Goal: Task Accomplishment & Management: Manage account settings

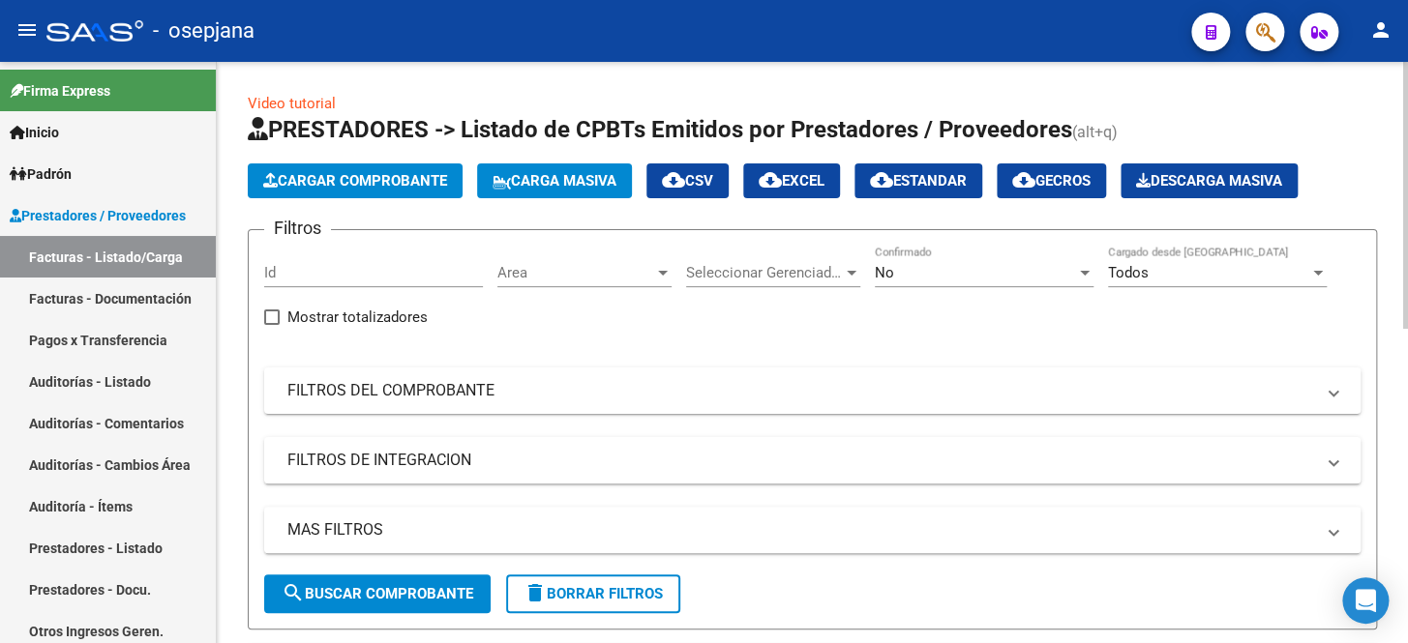
drag, startPoint x: 383, startPoint y: 396, endPoint x: 561, endPoint y: 353, distance: 183.0
click at [387, 393] on mat-panel-title "FILTROS DEL COMPROBANTE" at bounding box center [800, 390] width 1026 height 21
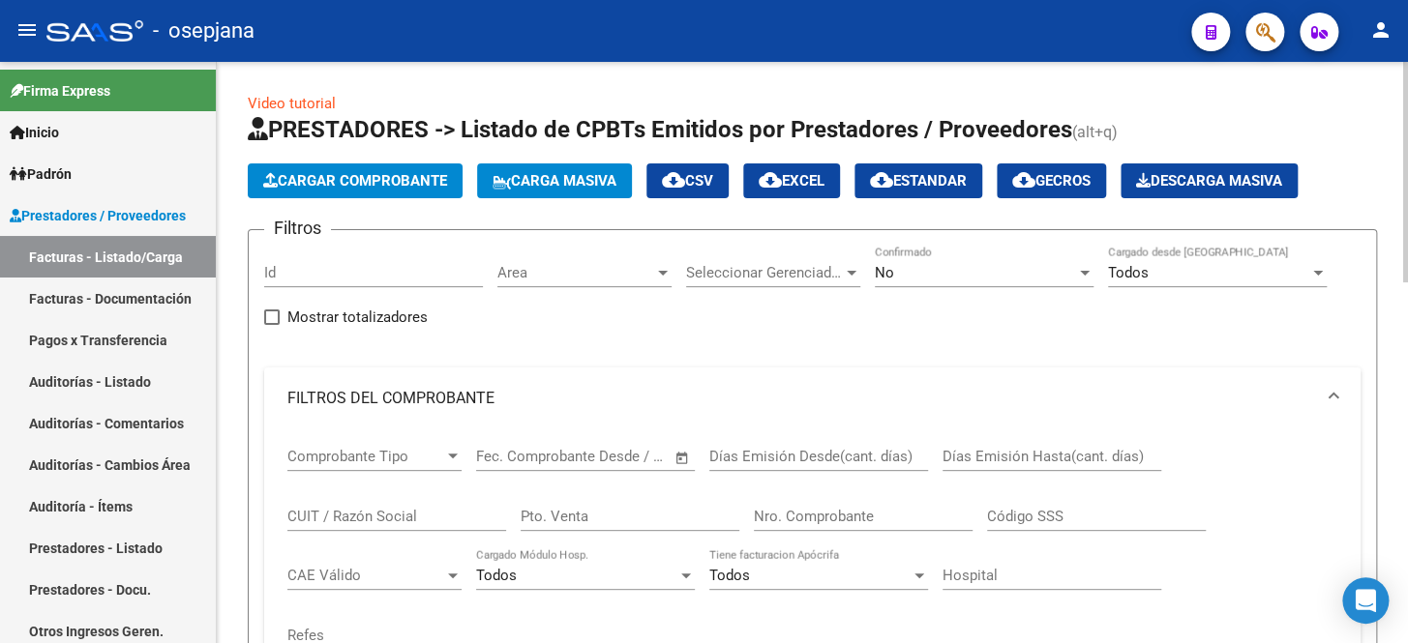
click at [920, 280] on div "No Confirmado" at bounding box center [984, 267] width 219 height 42
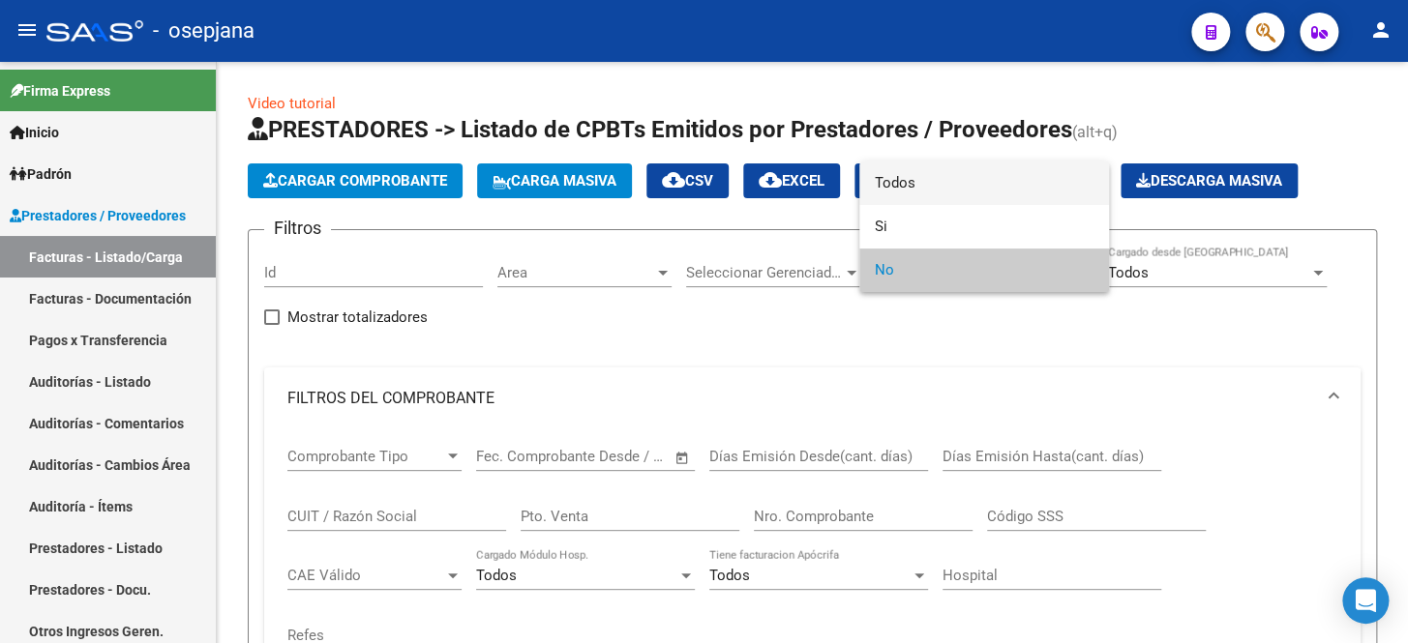
drag, startPoint x: 933, startPoint y: 183, endPoint x: 908, endPoint y: 210, distance: 36.3
click at [933, 184] on span "Todos" at bounding box center [984, 184] width 219 height 44
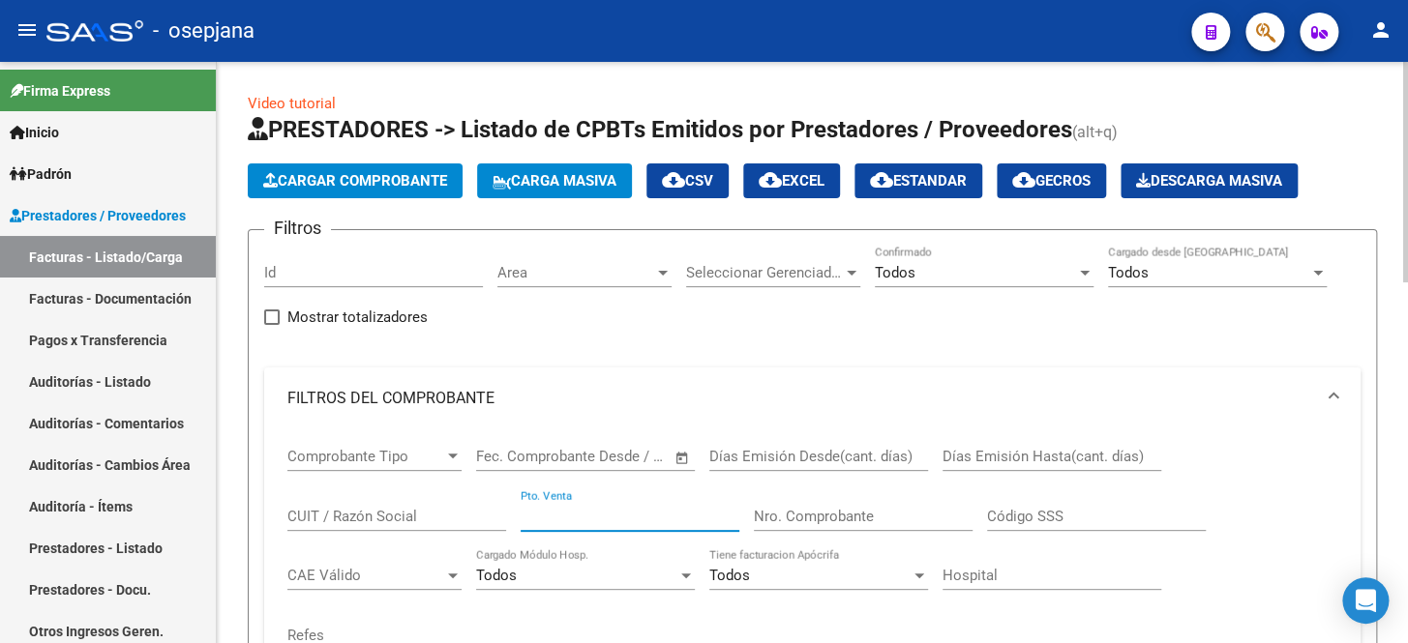
click at [575, 513] on input "Pto. Venta" at bounding box center [630, 516] width 219 height 17
type input "14"
click at [874, 508] on input "Nro. Comprobante" at bounding box center [863, 516] width 219 height 17
type input "8"
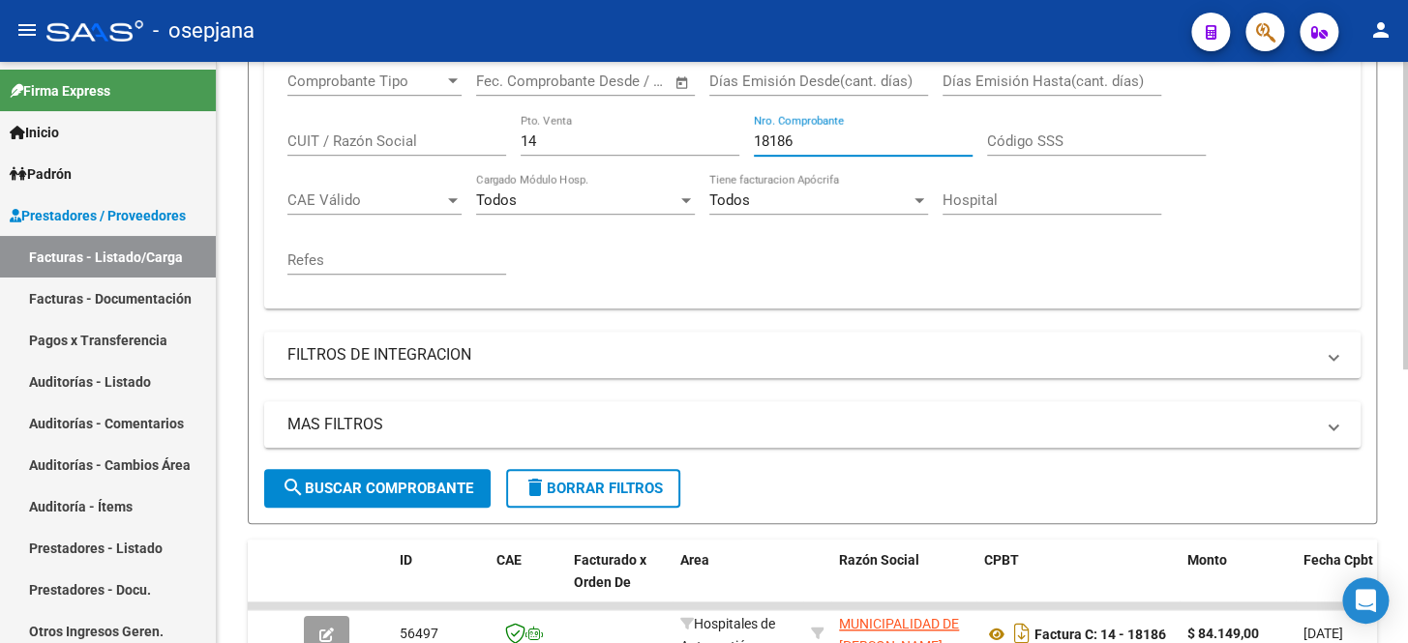
scroll to position [439, 0]
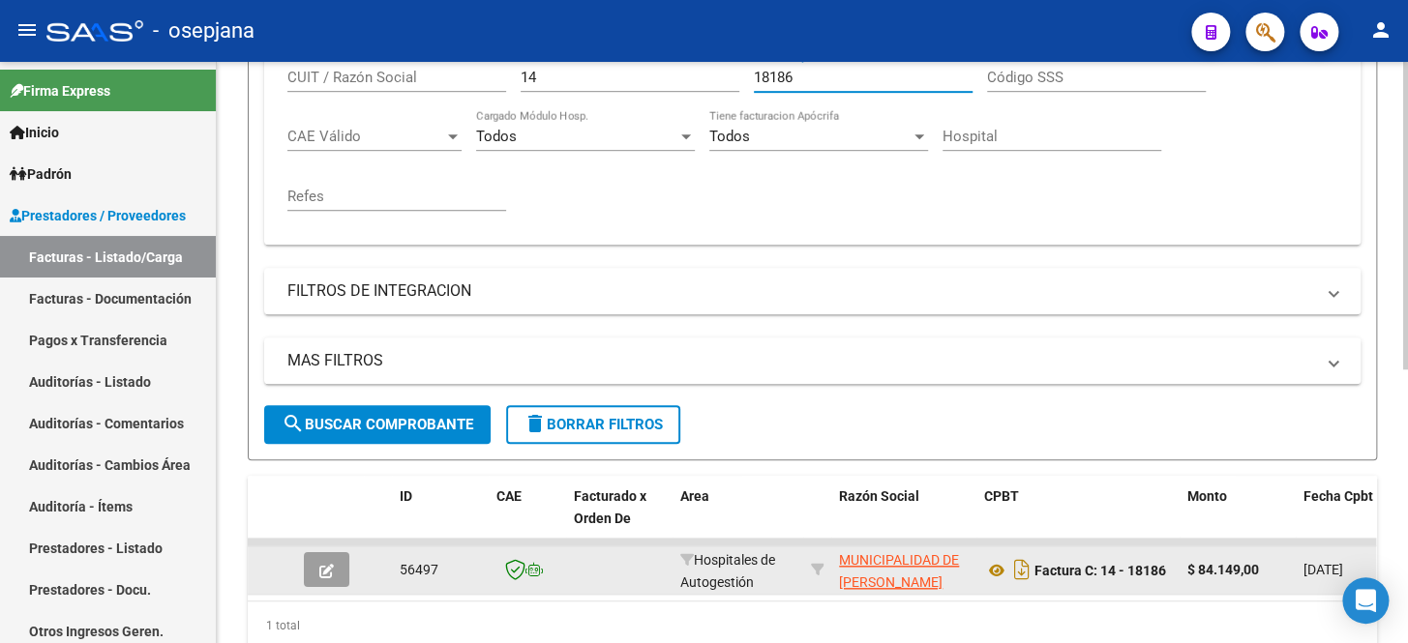
type input "18186"
click at [312, 564] on button "button" at bounding box center [326, 569] width 45 height 35
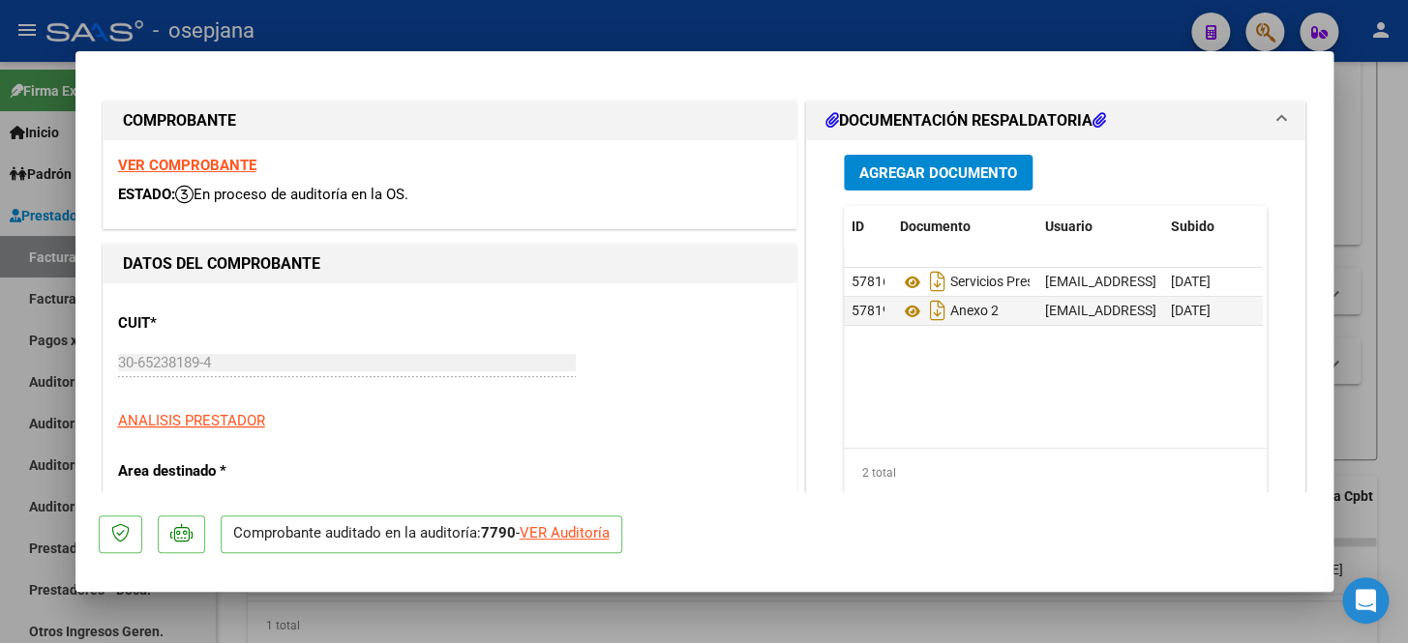
click at [556, 533] on div "VER Auditoría" at bounding box center [565, 533] width 90 height 22
type input "$ 0,00"
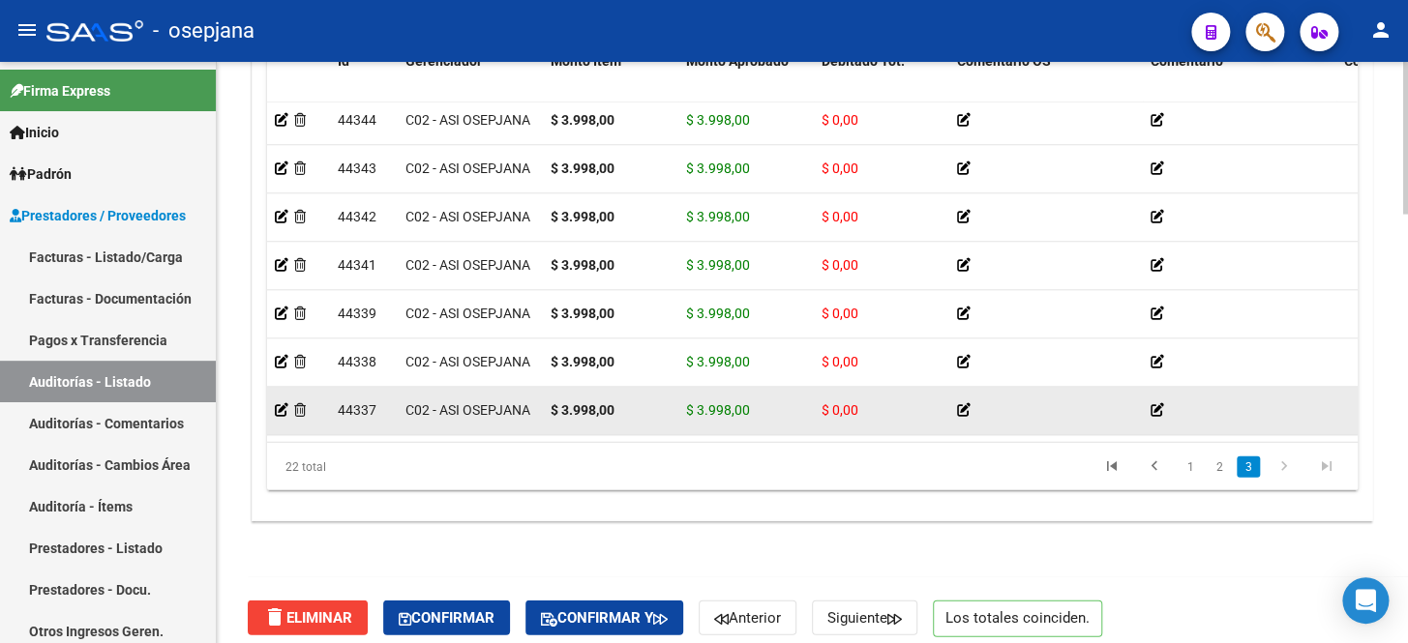
scroll to position [1625, 0]
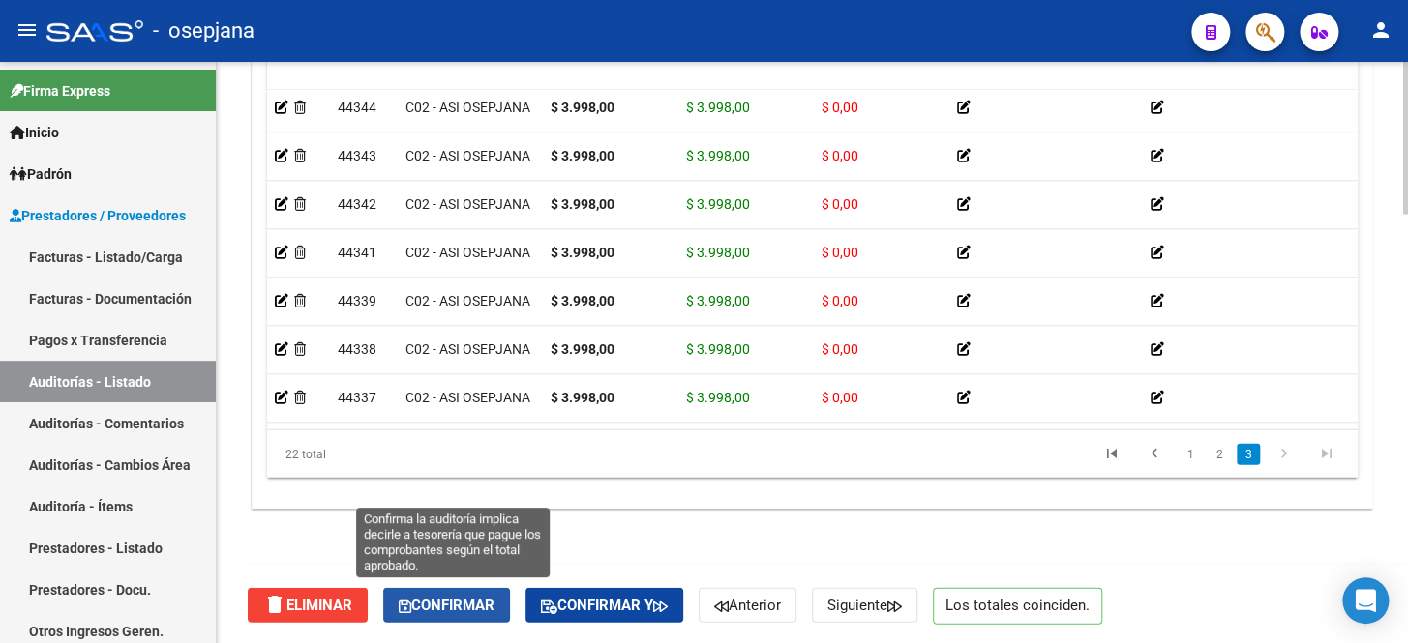
drag, startPoint x: 489, startPoint y: 605, endPoint x: 449, endPoint y: 571, distance: 52.2
click at [487, 606] on span "Confirmar" at bounding box center [447, 605] width 96 height 17
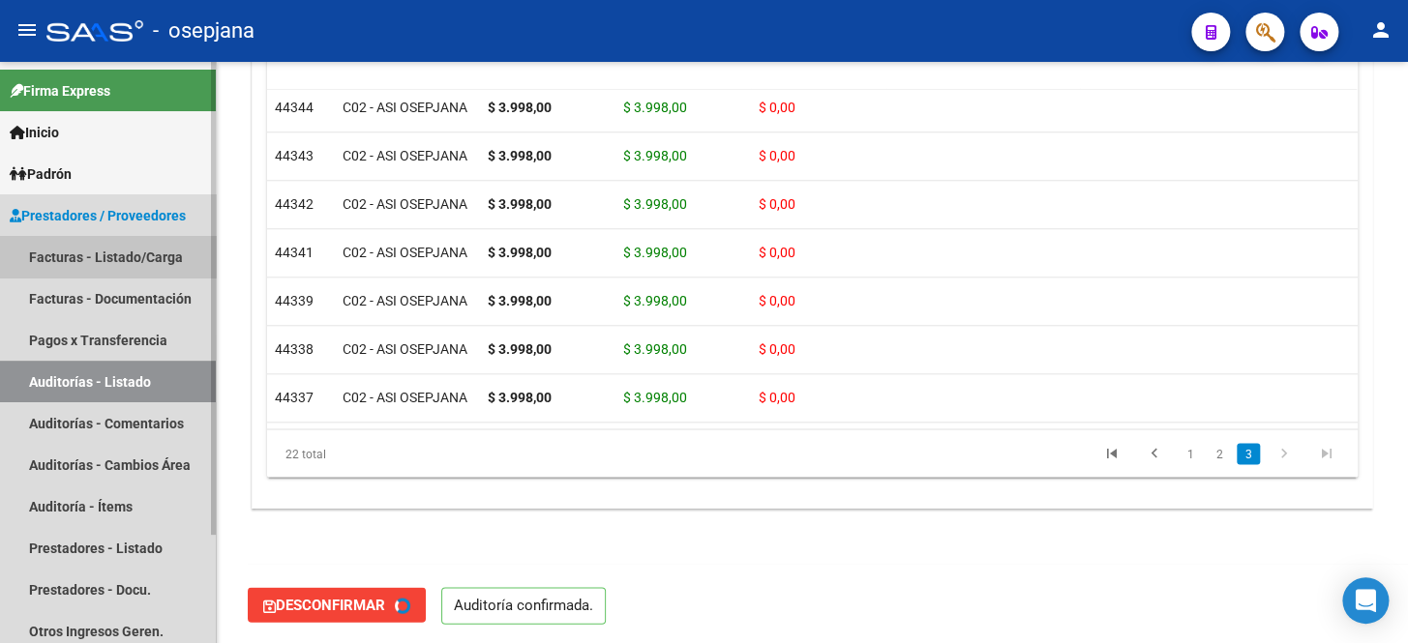
click at [128, 257] on link "Facturas - Listado/Carga" at bounding box center [108, 257] width 216 height 42
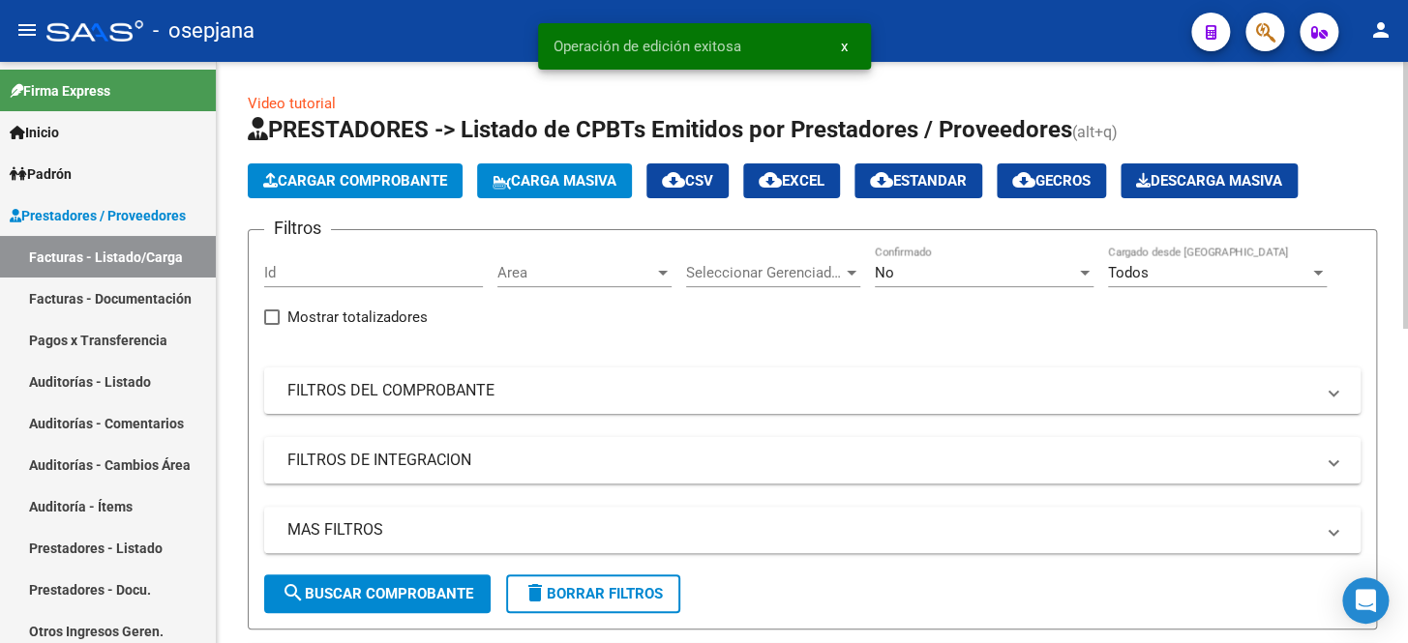
drag, startPoint x: 650, startPoint y: 405, endPoint x: 790, endPoint y: 324, distance: 162.1
click at [650, 403] on mat-expansion-panel-header "FILTROS DEL COMPROBANTE" at bounding box center [812, 391] width 1096 height 46
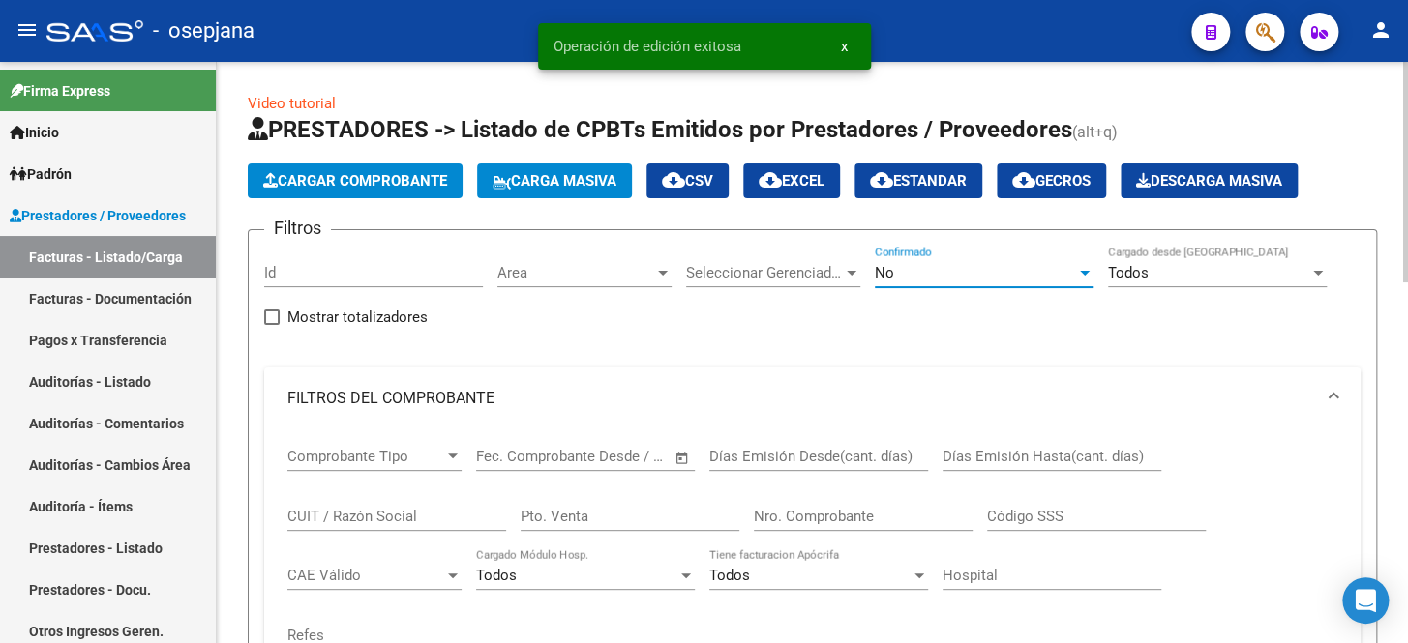
click at [900, 272] on div "No" at bounding box center [975, 272] width 201 height 17
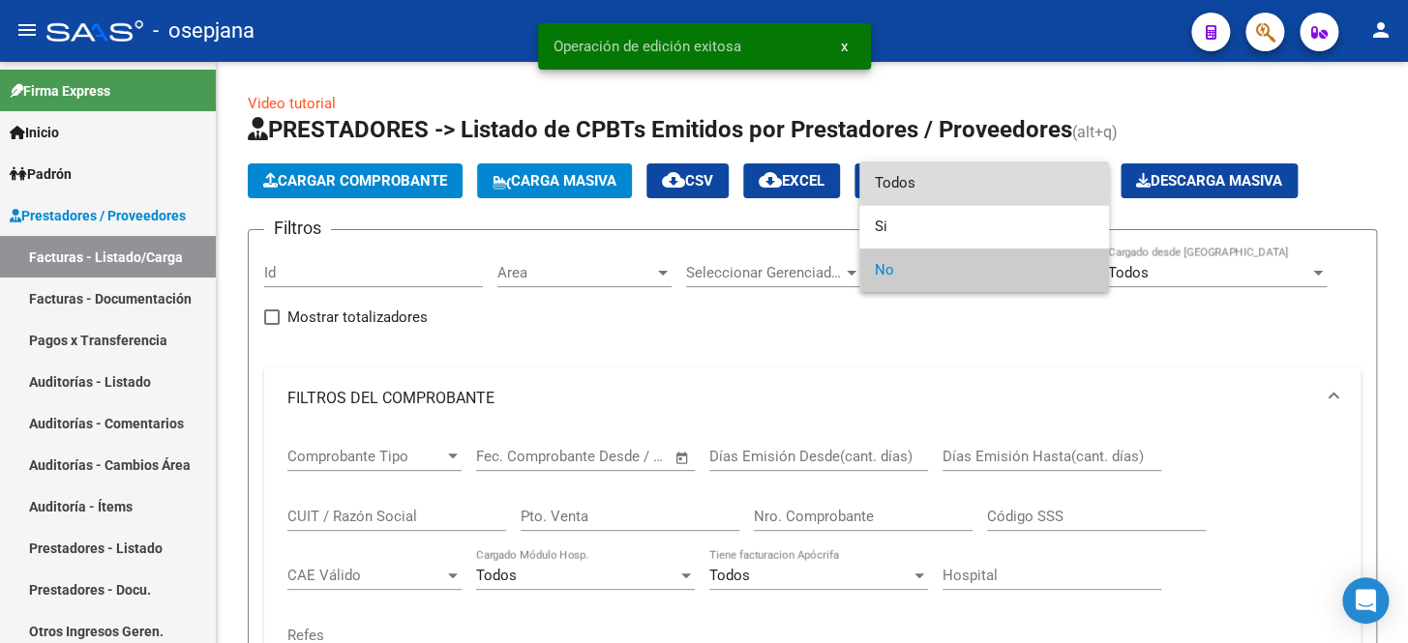
click at [912, 184] on span "Todos" at bounding box center [984, 184] width 219 height 44
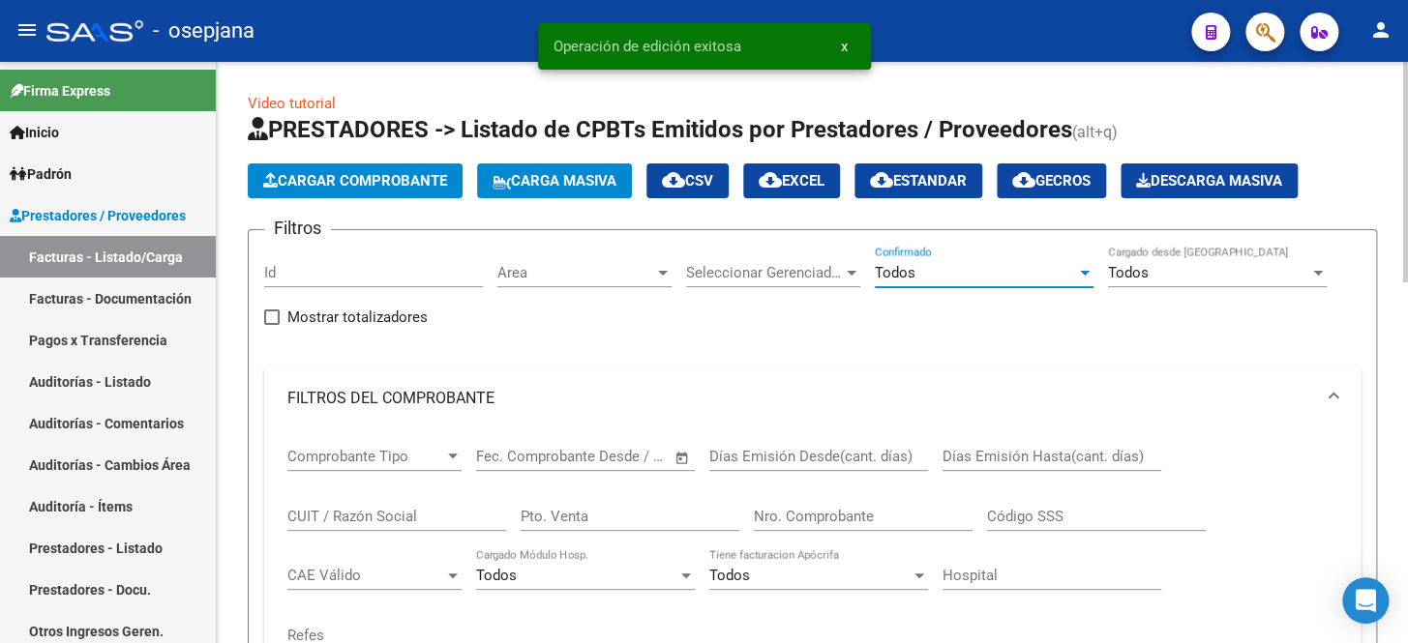
click at [596, 513] on input "Pto. Venta" at bounding box center [630, 516] width 219 height 17
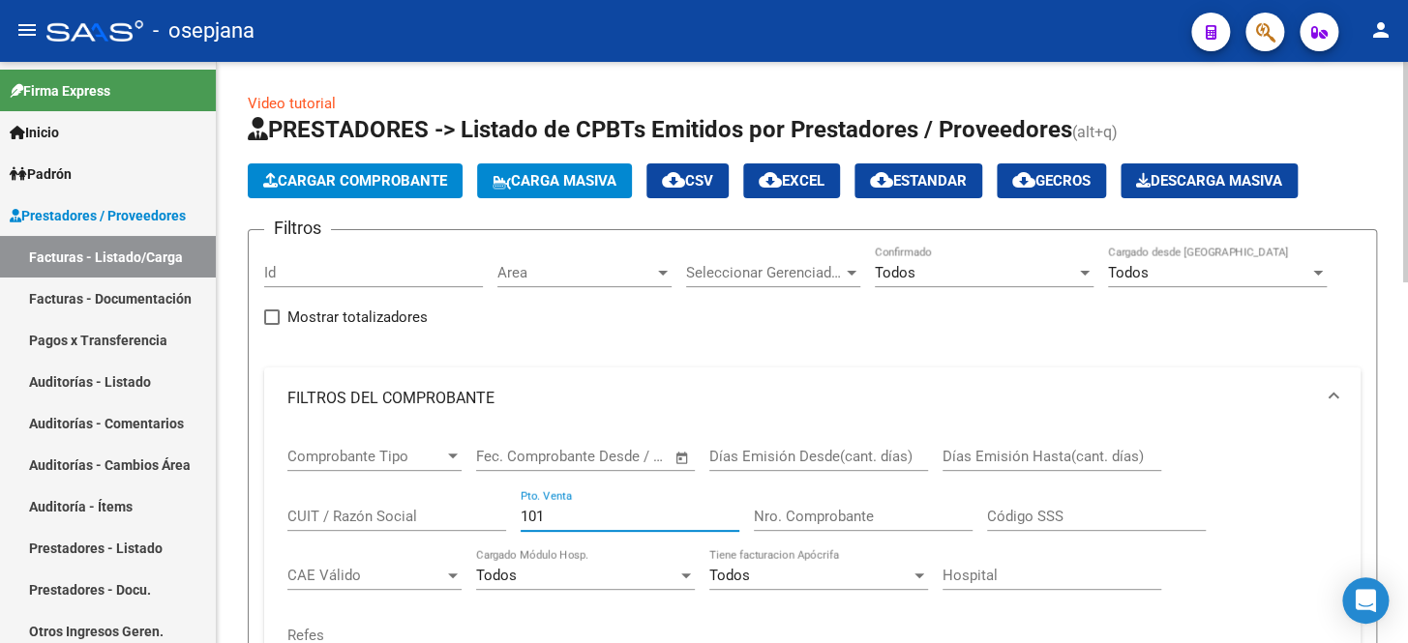
type input "101"
click at [832, 520] on input "Nro. Comprobante" at bounding box center [863, 516] width 219 height 17
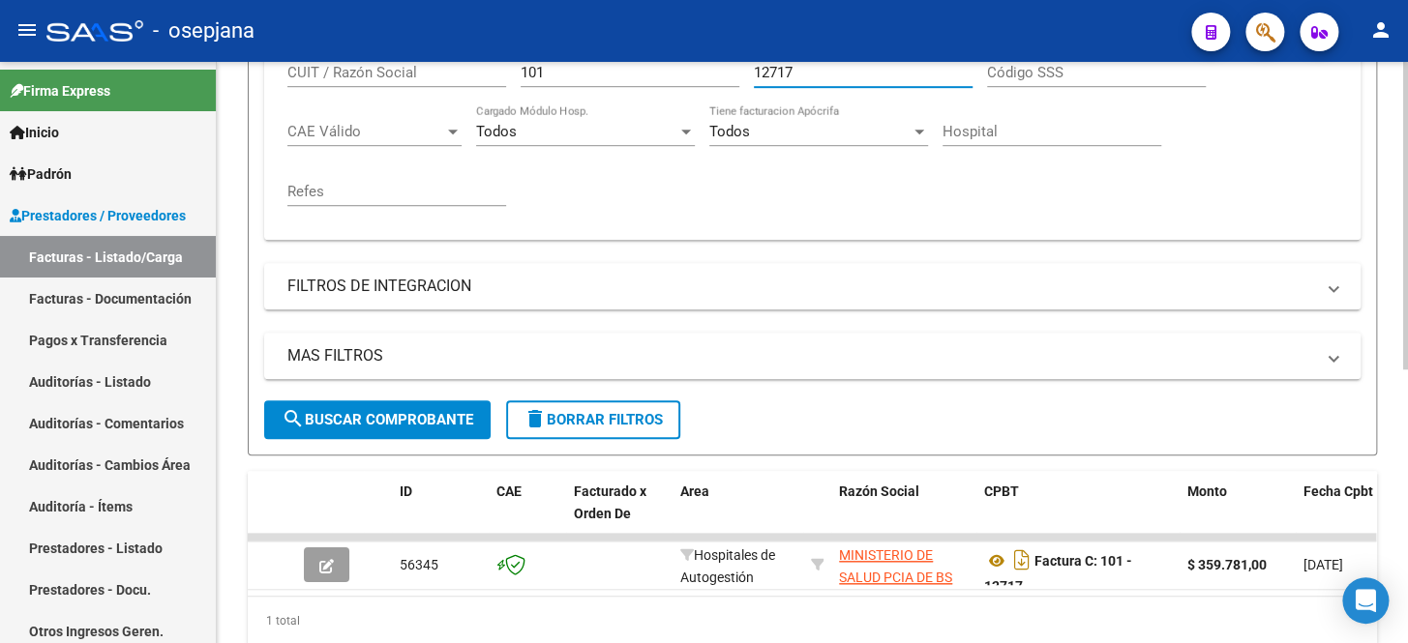
scroll to position [517, 0]
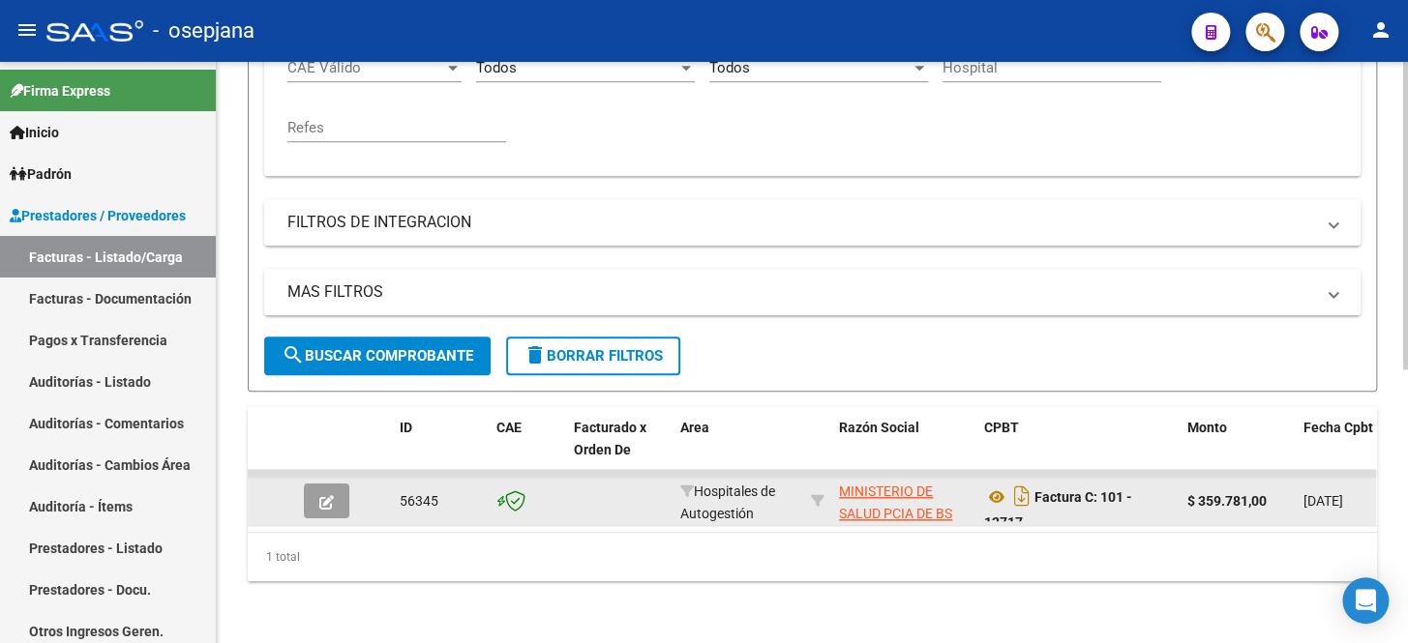
type input "12717"
click at [317, 487] on button "button" at bounding box center [326, 501] width 45 height 35
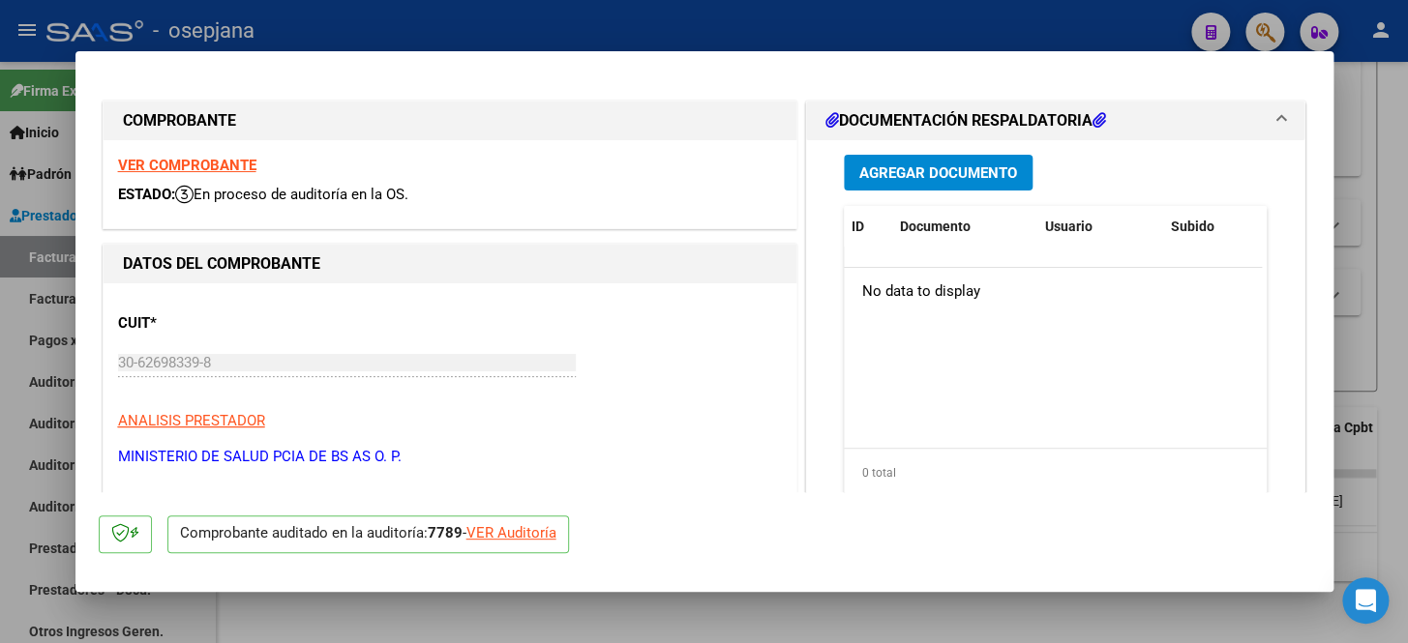
click at [526, 532] on div "VER Auditoría" at bounding box center [511, 533] width 90 height 22
type input "$ 0,00"
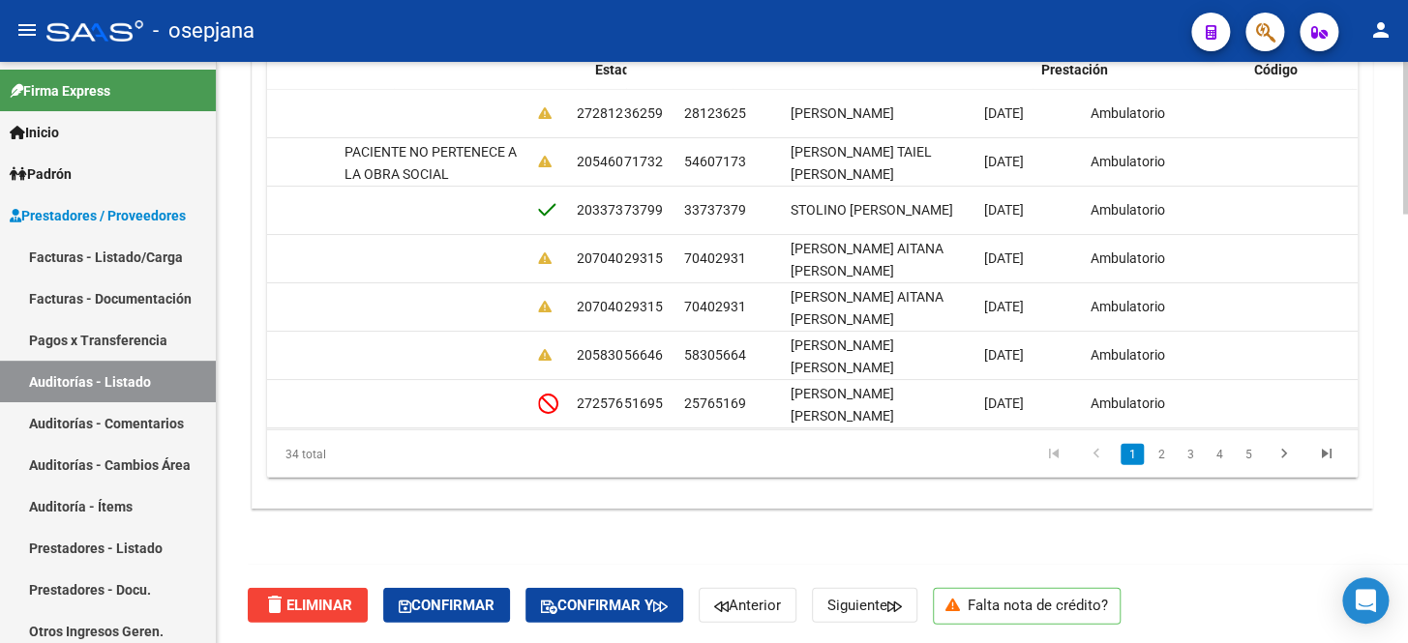
scroll to position [0, 1203]
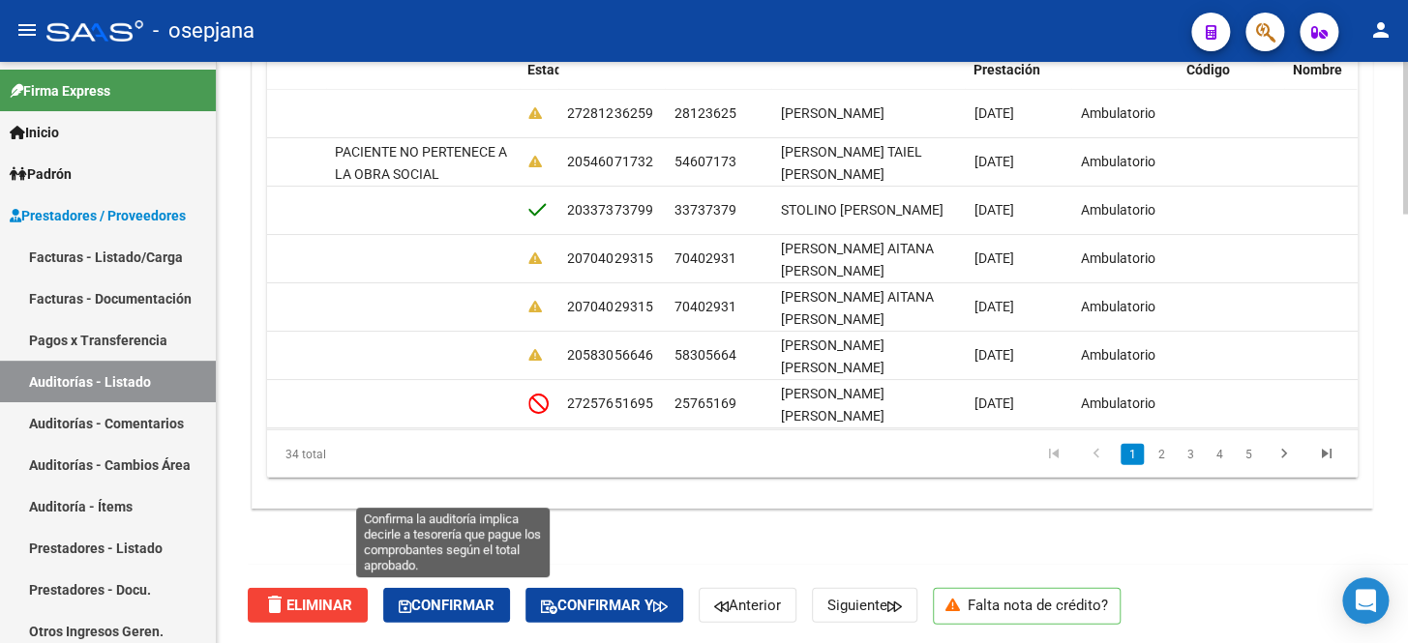
click at [494, 597] on span "Confirmar" at bounding box center [447, 605] width 96 height 17
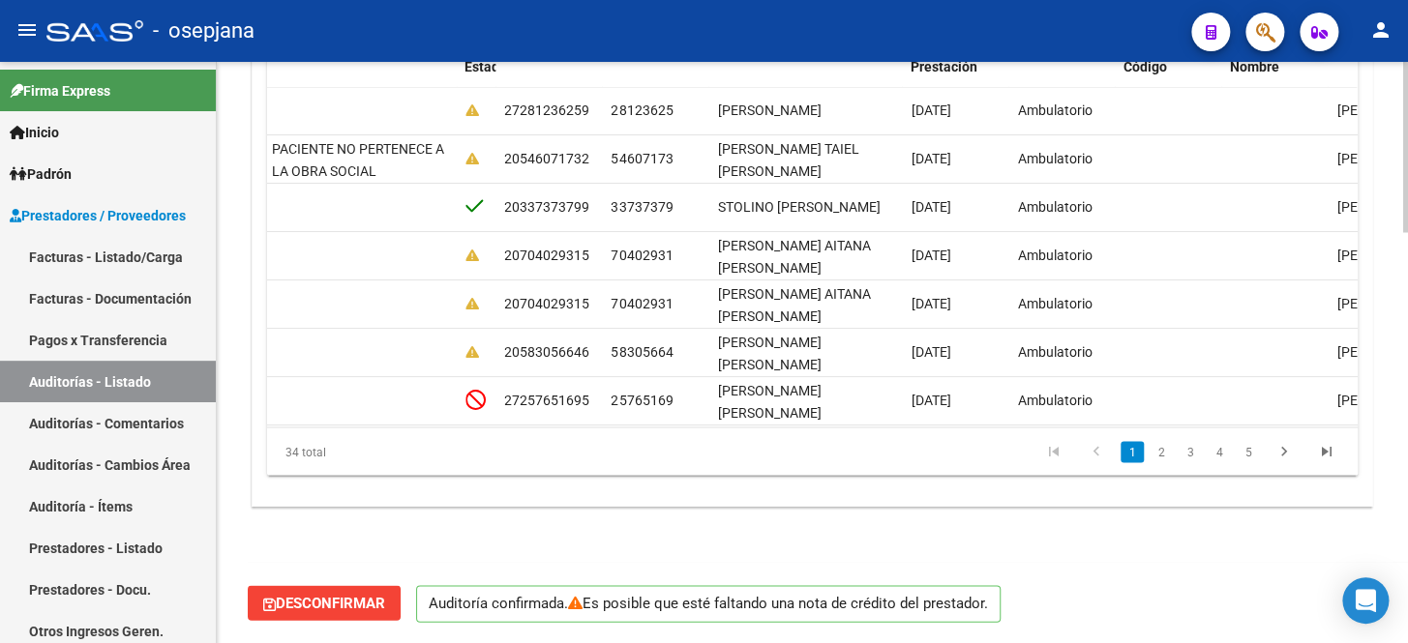
scroll to position [1403, 0]
type input "202510"
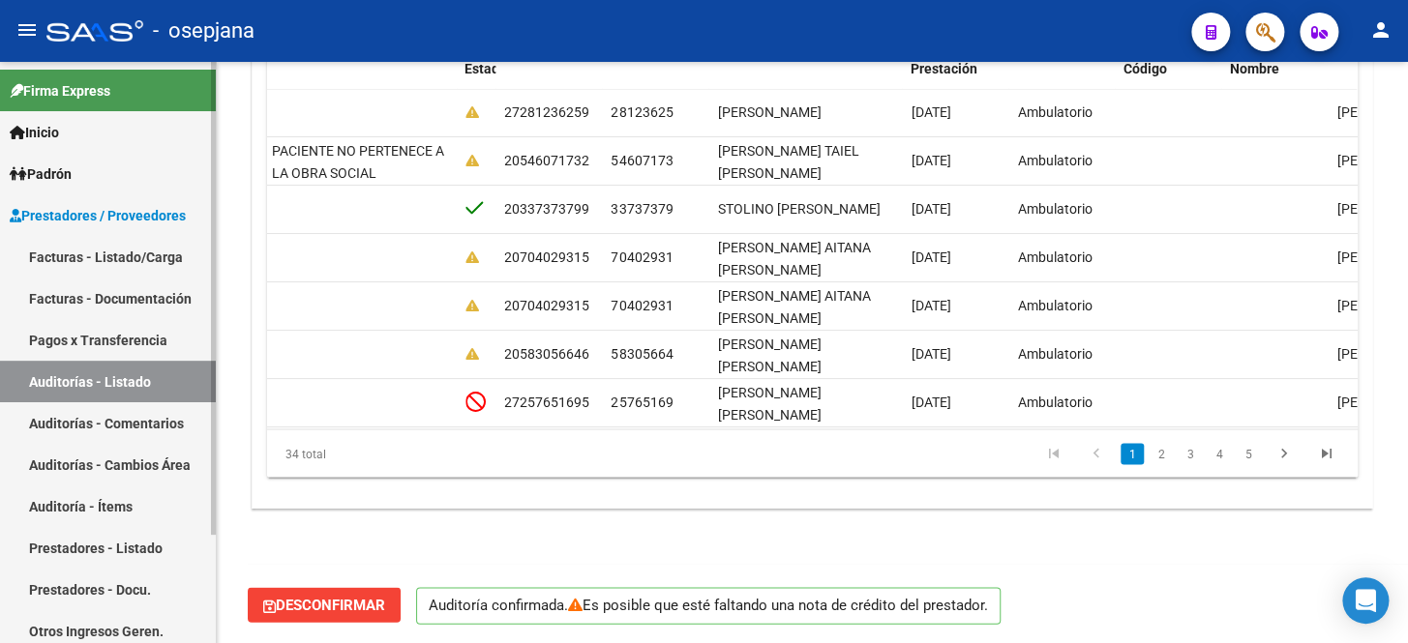
click at [82, 253] on link "Facturas - Listado/Carga" at bounding box center [108, 257] width 216 height 42
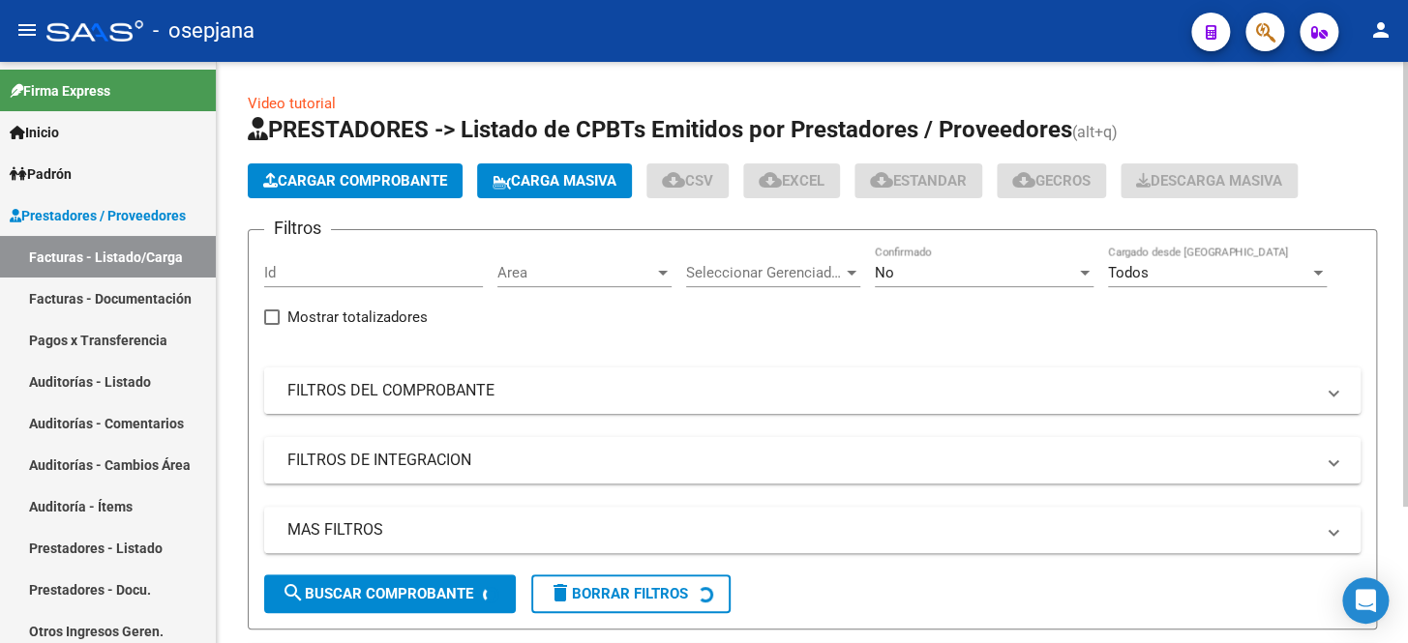
click at [547, 404] on mat-expansion-panel-header "FILTROS DEL COMPROBANTE" at bounding box center [812, 391] width 1096 height 46
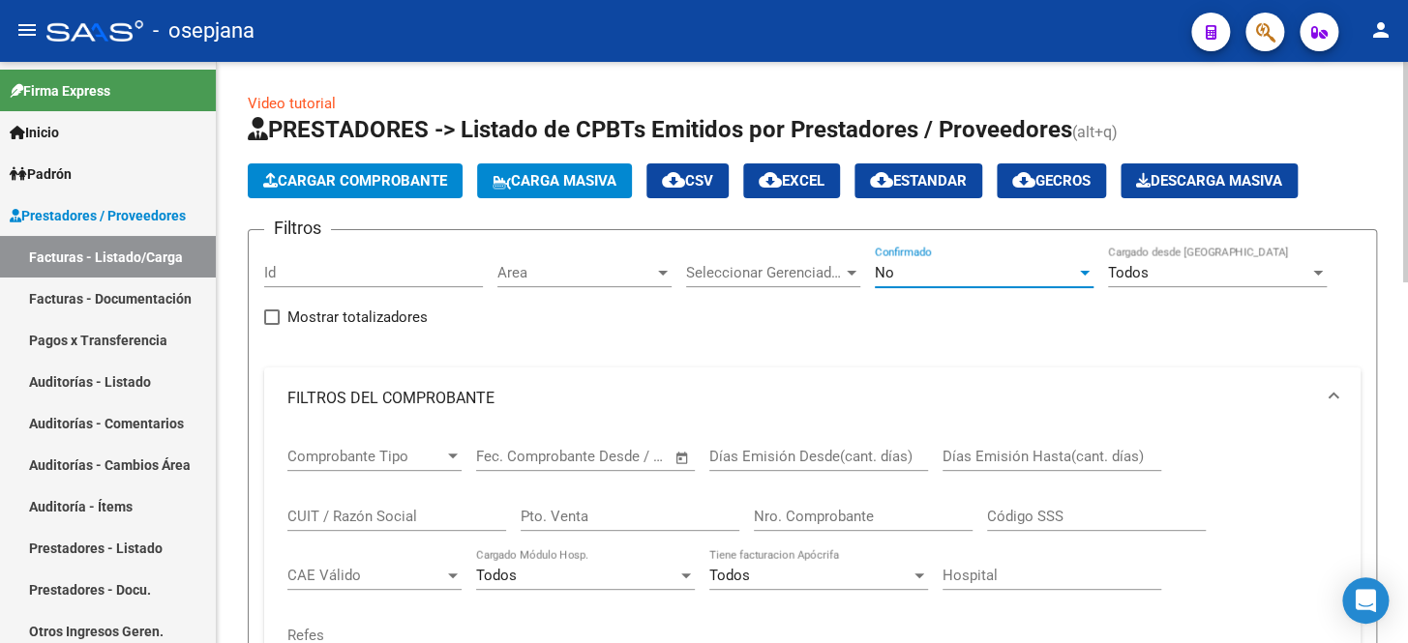
click at [921, 268] on div "No" at bounding box center [975, 272] width 201 height 17
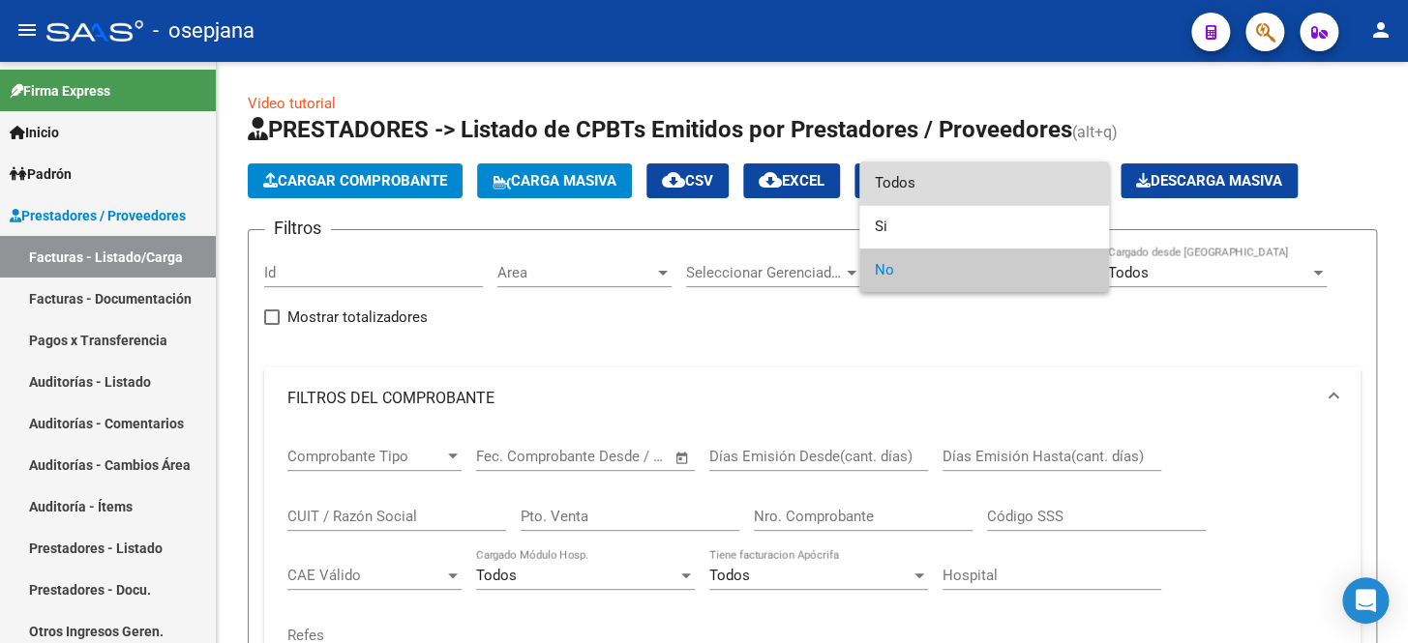
drag, startPoint x: 931, startPoint y: 175, endPoint x: 620, endPoint y: 423, distance: 397.2
click at [931, 177] on span "Todos" at bounding box center [984, 184] width 219 height 44
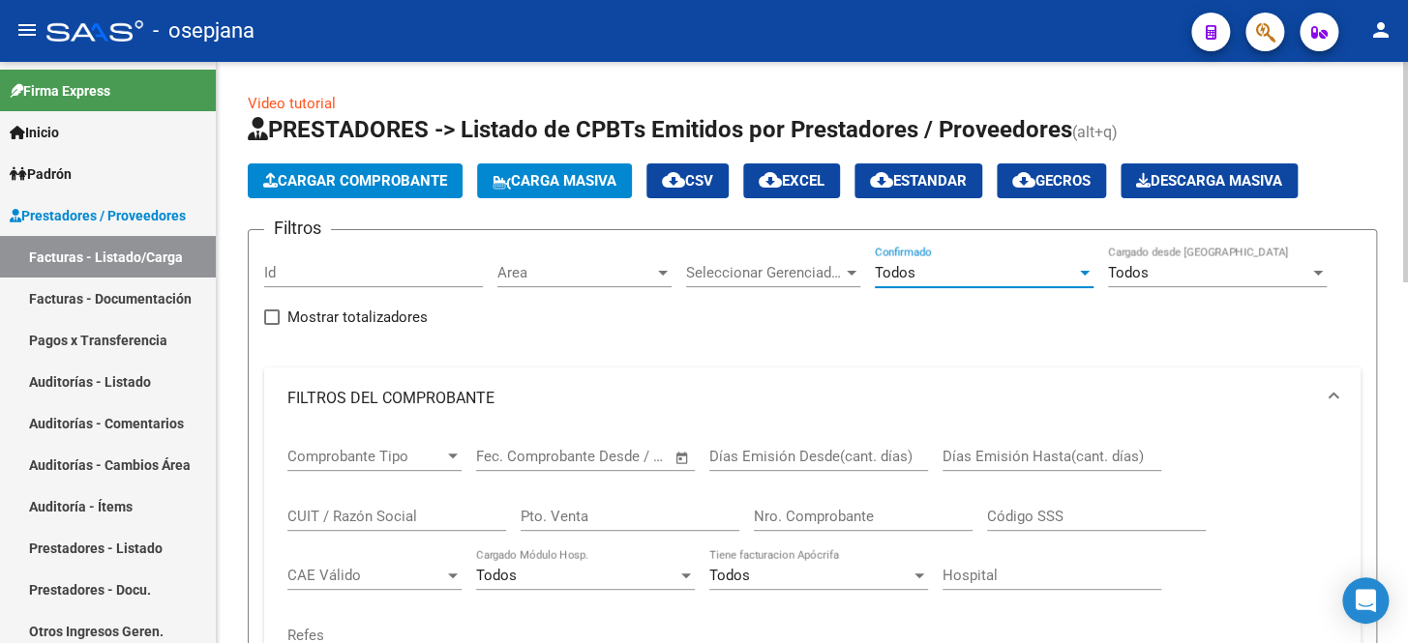
click at [568, 513] on input "Pto. Venta" at bounding box center [630, 516] width 219 height 17
type input "8"
click at [791, 516] on input "Nro. Comprobante" at bounding box center [863, 516] width 219 height 17
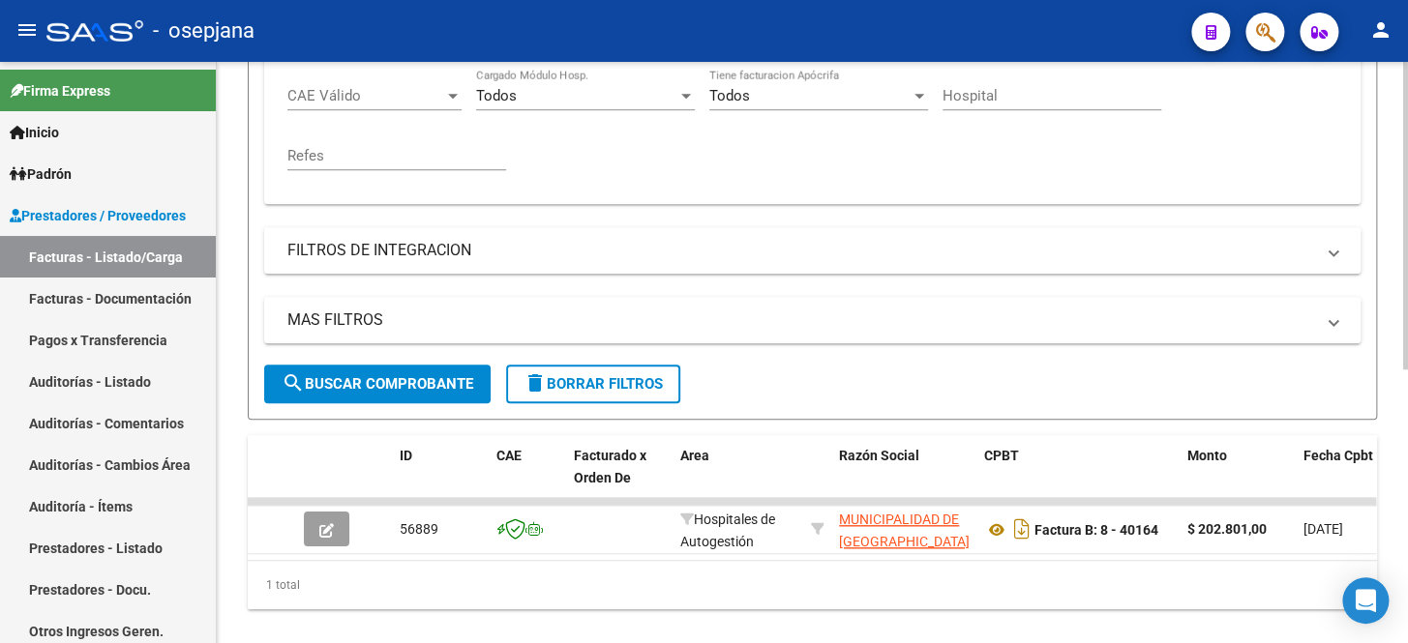
scroll to position [517, 0]
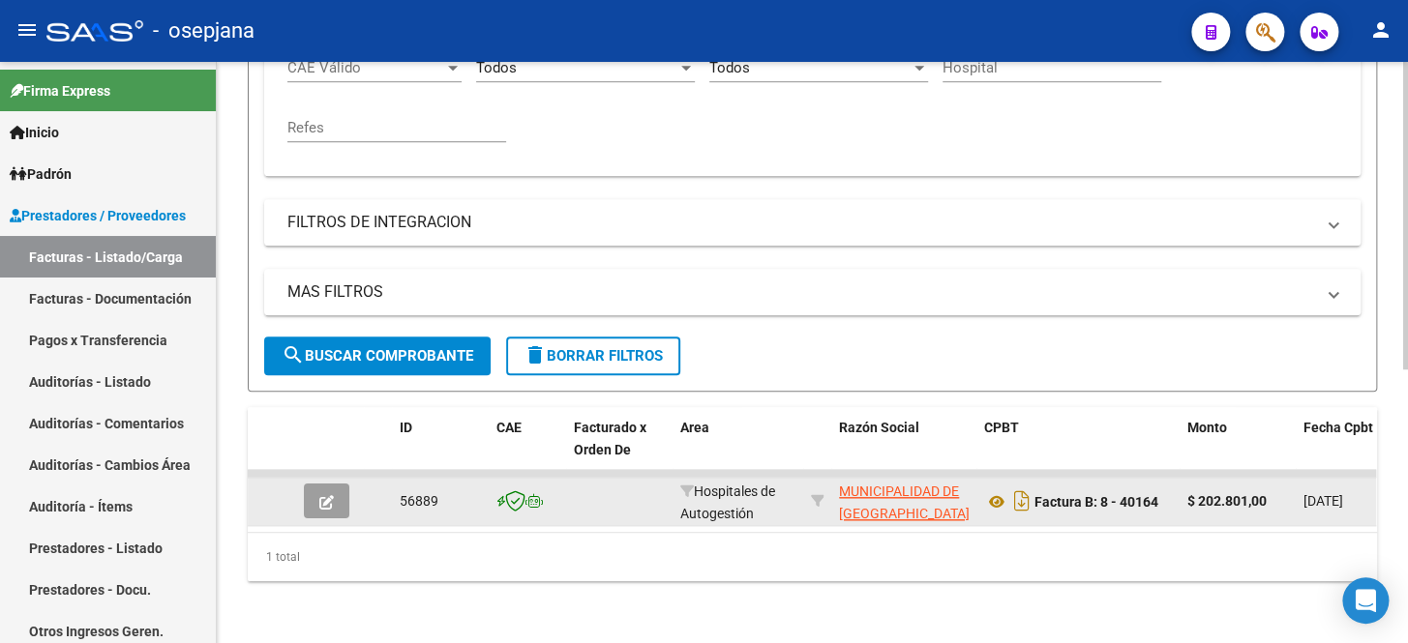
type input "40164"
click at [332, 495] on icon "button" at bounding box center [326, 502] width 15 height 15
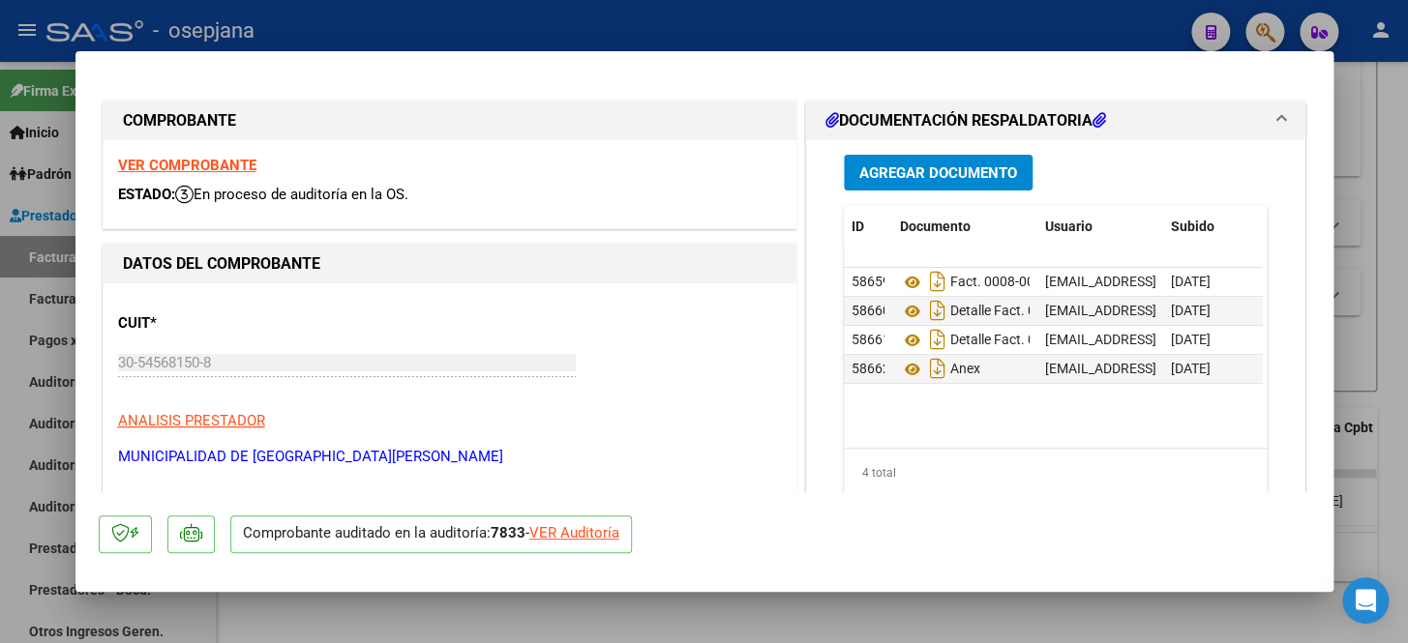
click at [589, 530] on div "VER Auditoría" at bounding box center [574, 533] width 90 height 22
type input "$ 0,00"
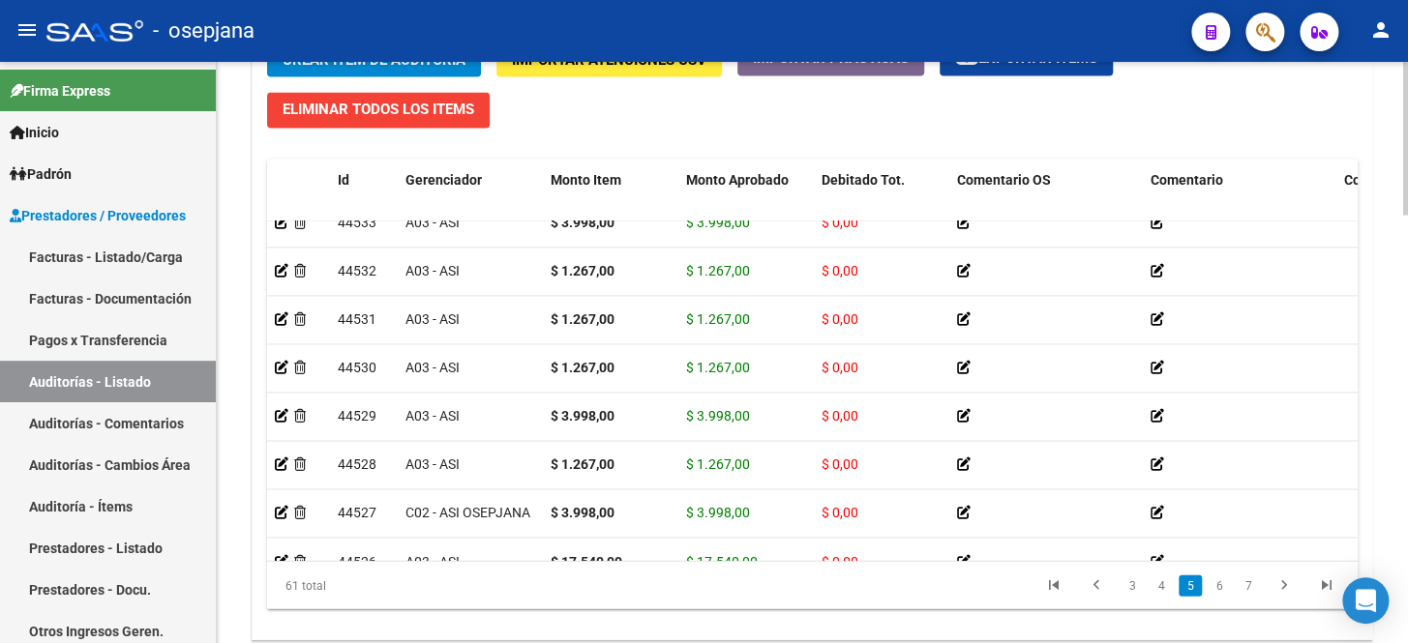
scroll to position [1625, 0]
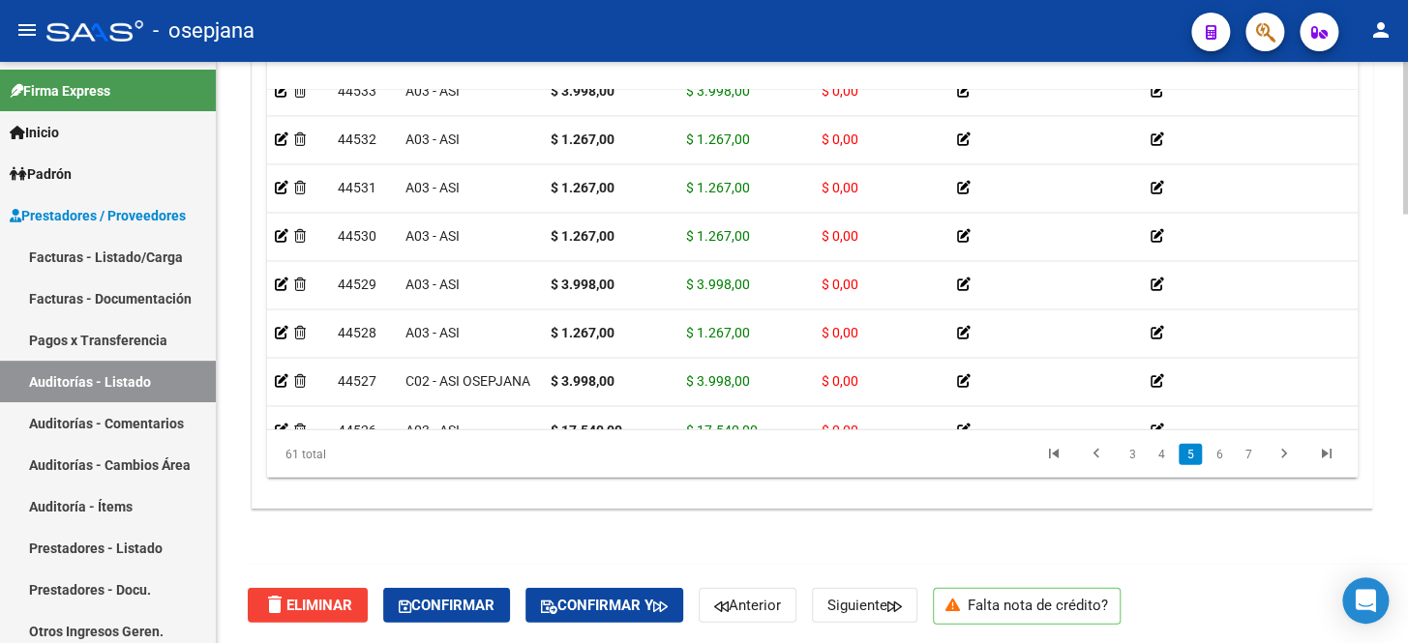
click at [1406, 642] on html "menu - osepjana person Firma Express Inicio Calendario SSS Instructivos Contact…" at bounding box center [704, 321] width 1408 height 643
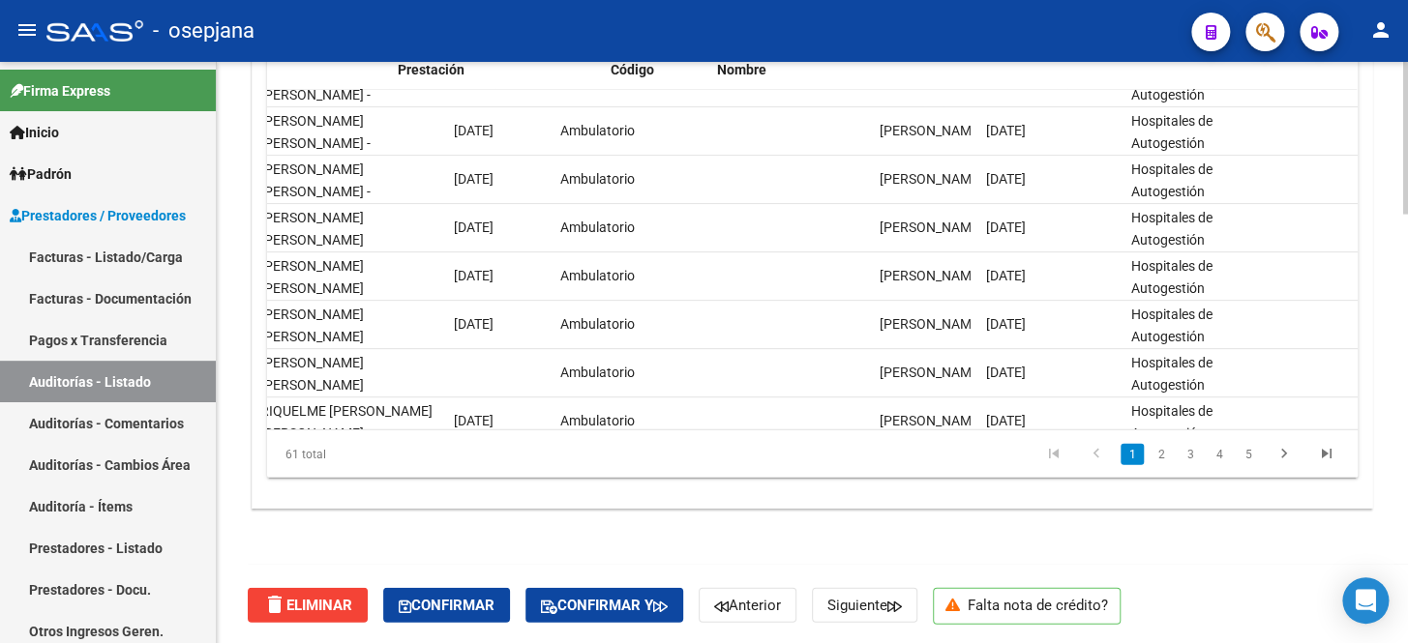
scroll to position [175, 1792]
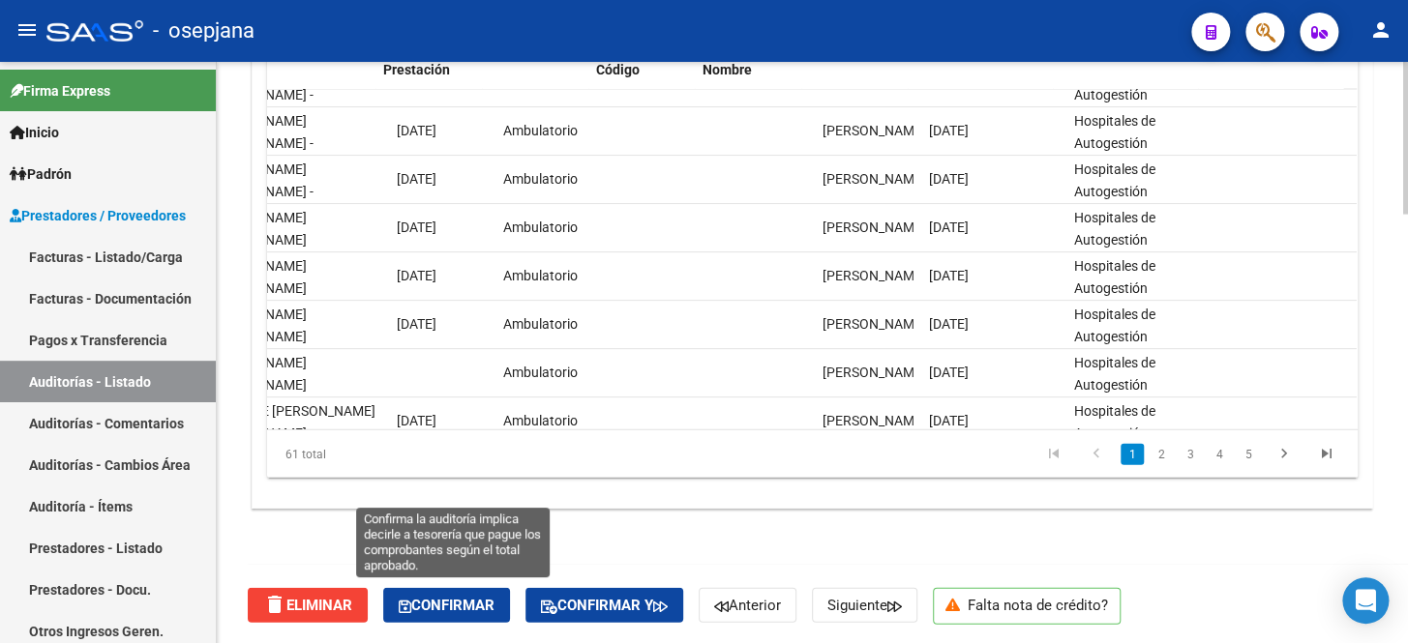
click at [484, 597] on span "Confirmar" at bounding box center [447, 605] width 96 height 17
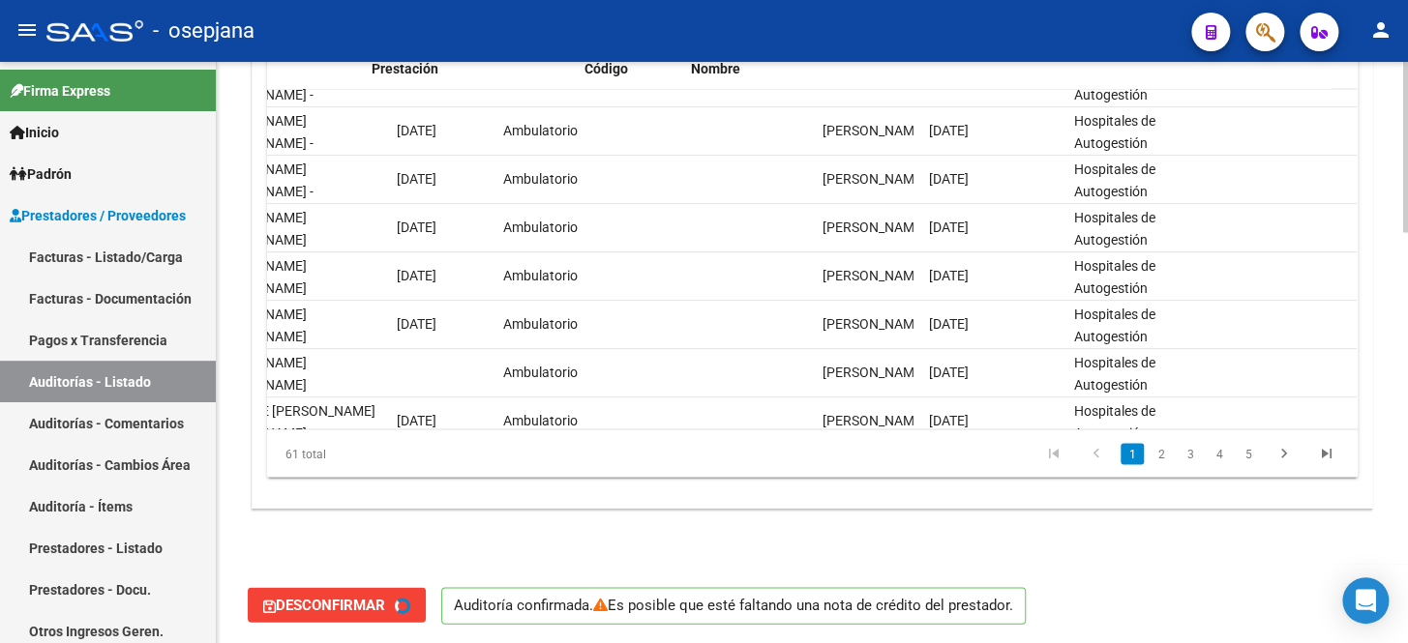
scroll to position [175, 1735]
type input "202510"
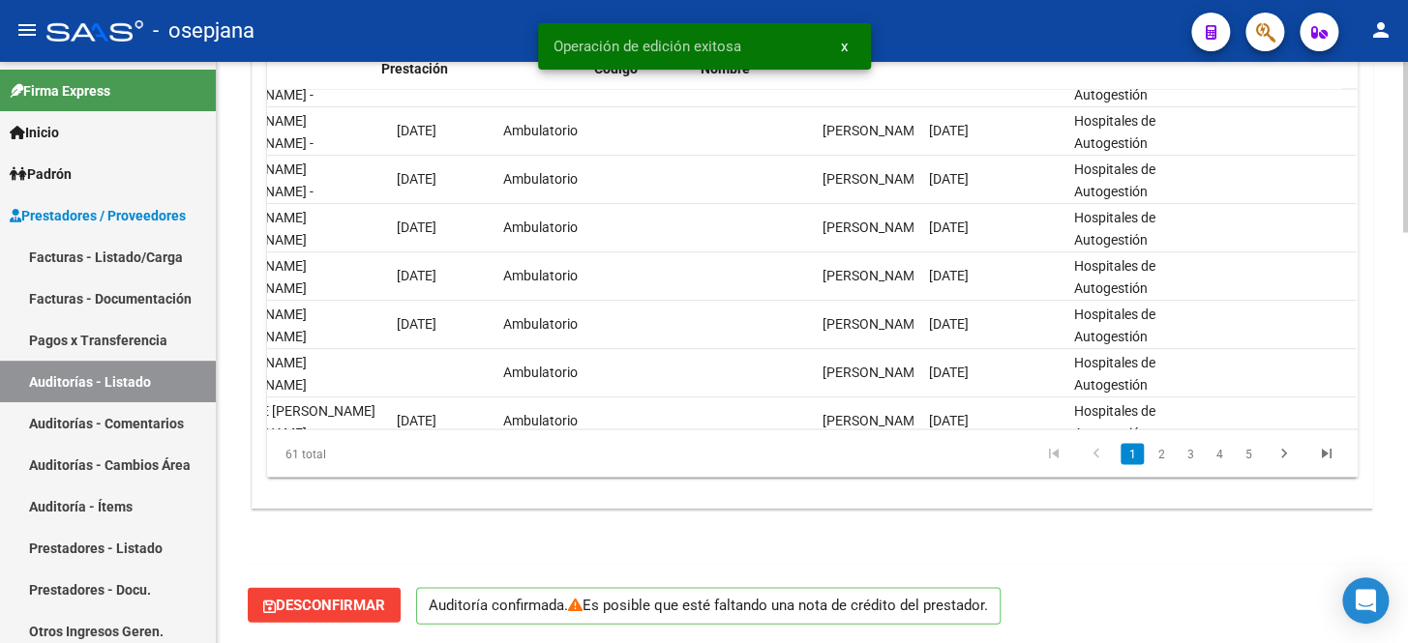
scroll to position [175, 1729]
drag, startPoint x: 84, startPoint y: 252, endPoint x: 238, endPoint y: 236, distance: 154.6
click at [84, 252] on link "Facturas - Listado/Carga" at bounding box center [108, 257] width 216 height 42
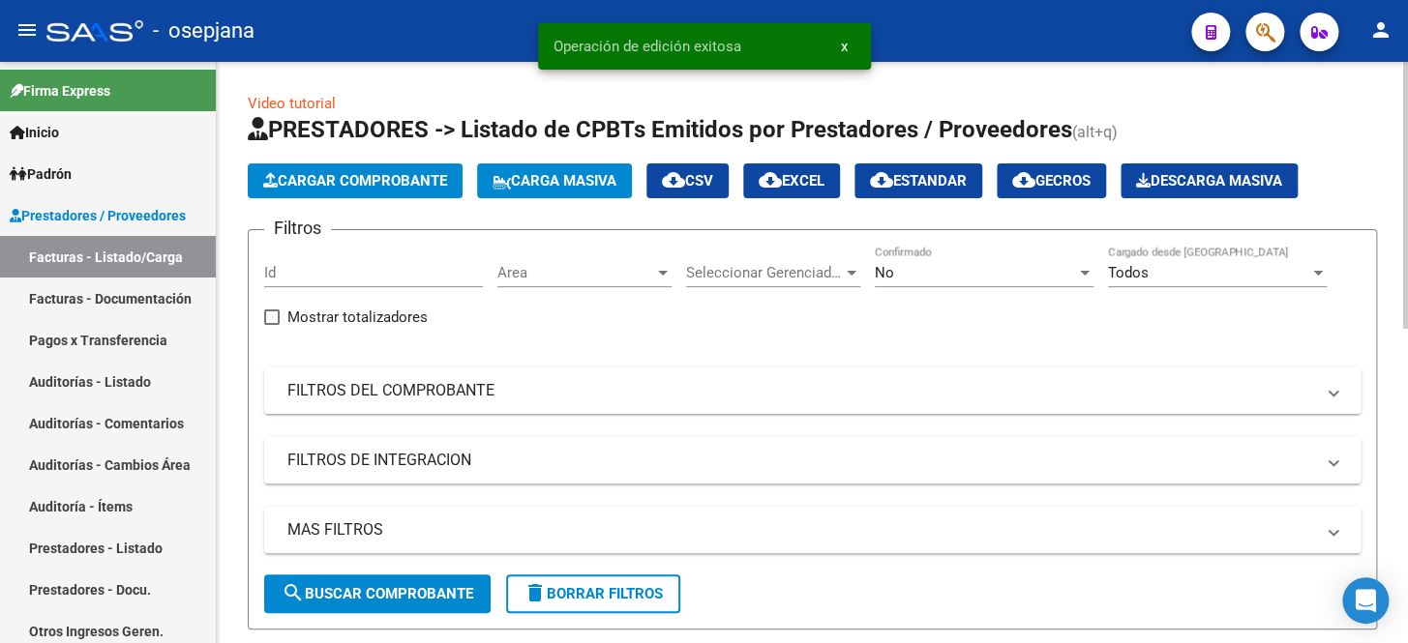
drag, startPoint x: 658, startPoint y: 397, endPoint x: 805, endPoint y: 317, distance: 167.1
click at [659, 397] on mat-panel-title "FILTROS DEL COMPROBANTE" at bounding box center [800, 390] width 1026 height 21
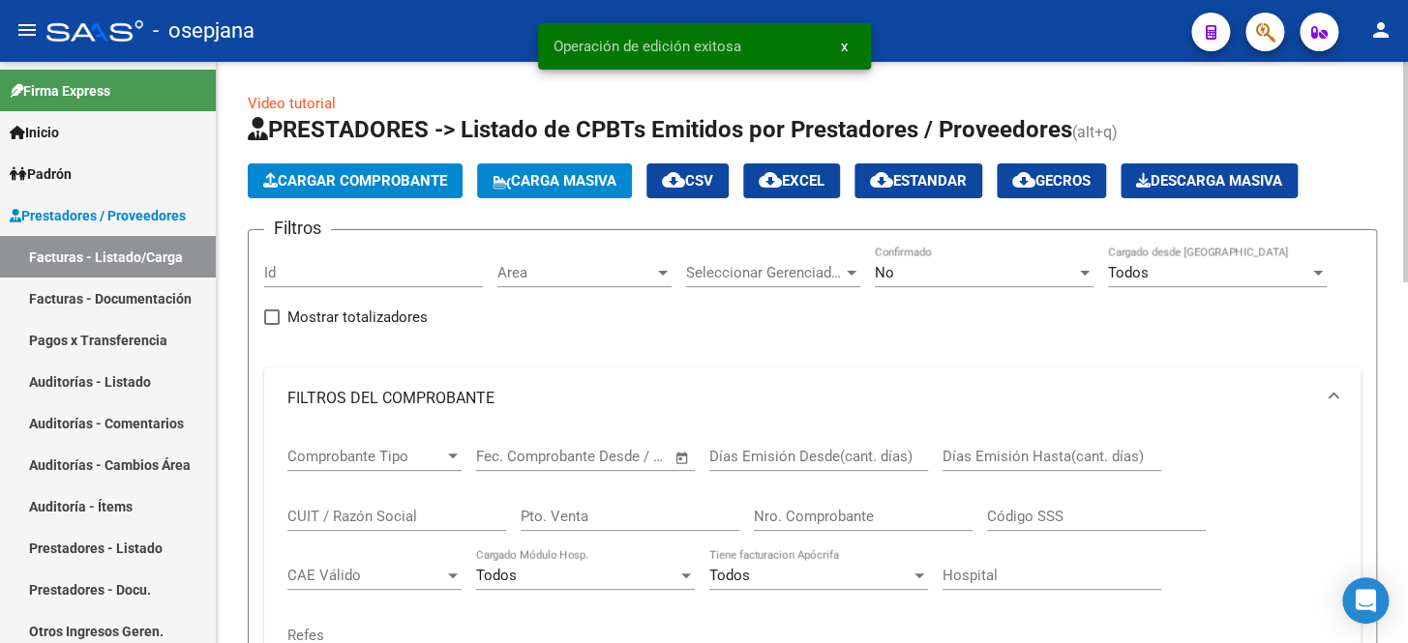
click at [907, 273] on div "No" at bounding box center [975, 272] width 201 height 17
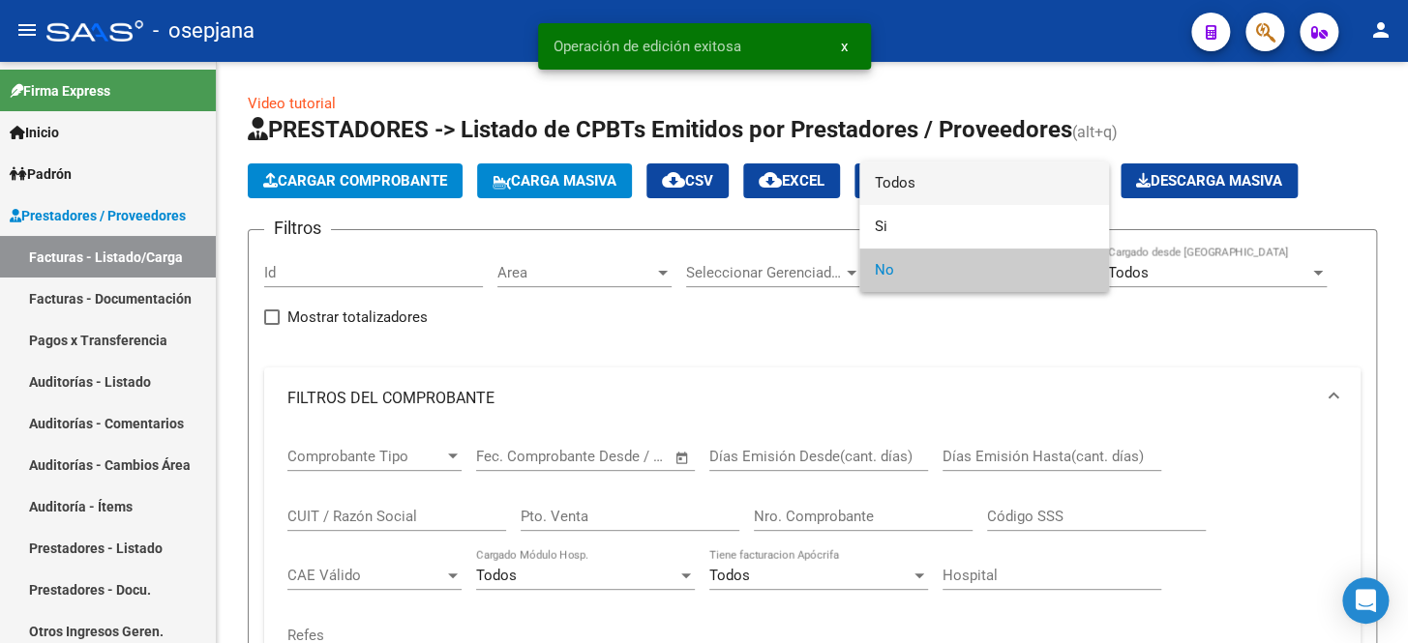
click at [920, 175] on span "Todos" at bounding box center [984, 184] width 219 height 44
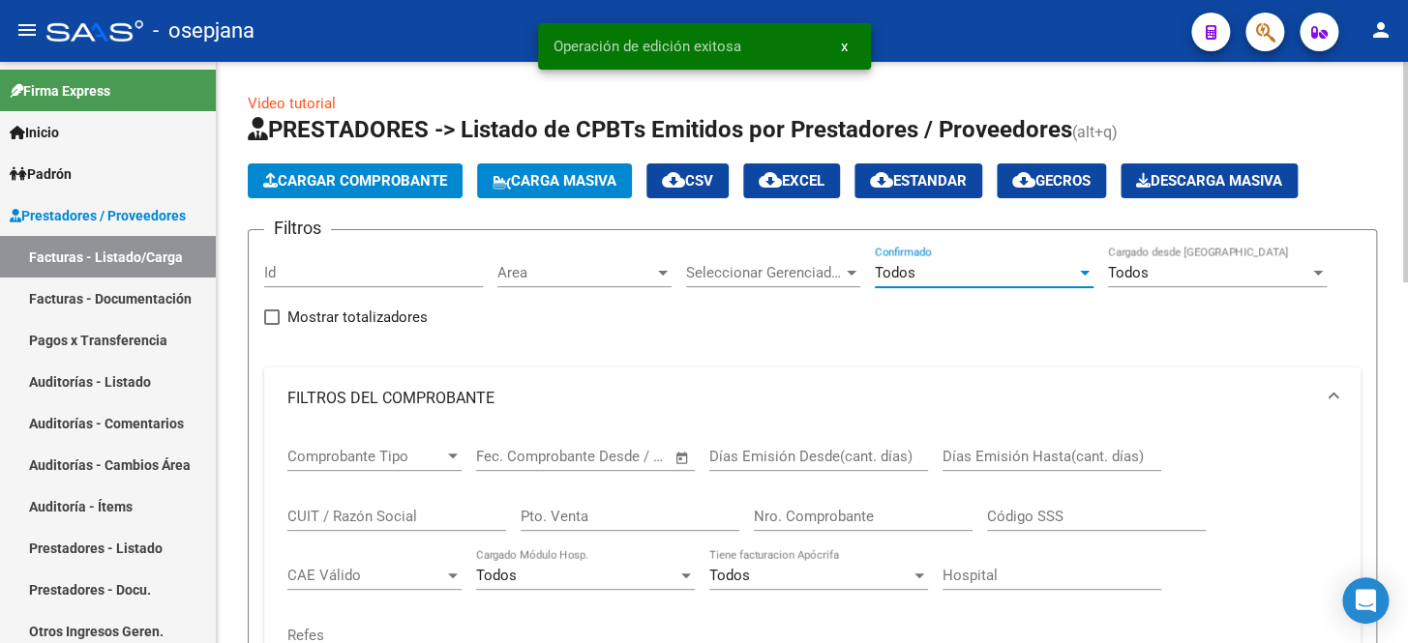
click at [571, 513] on input "Pto. Venta" at bounding box center [630, 516] width 219 height 17
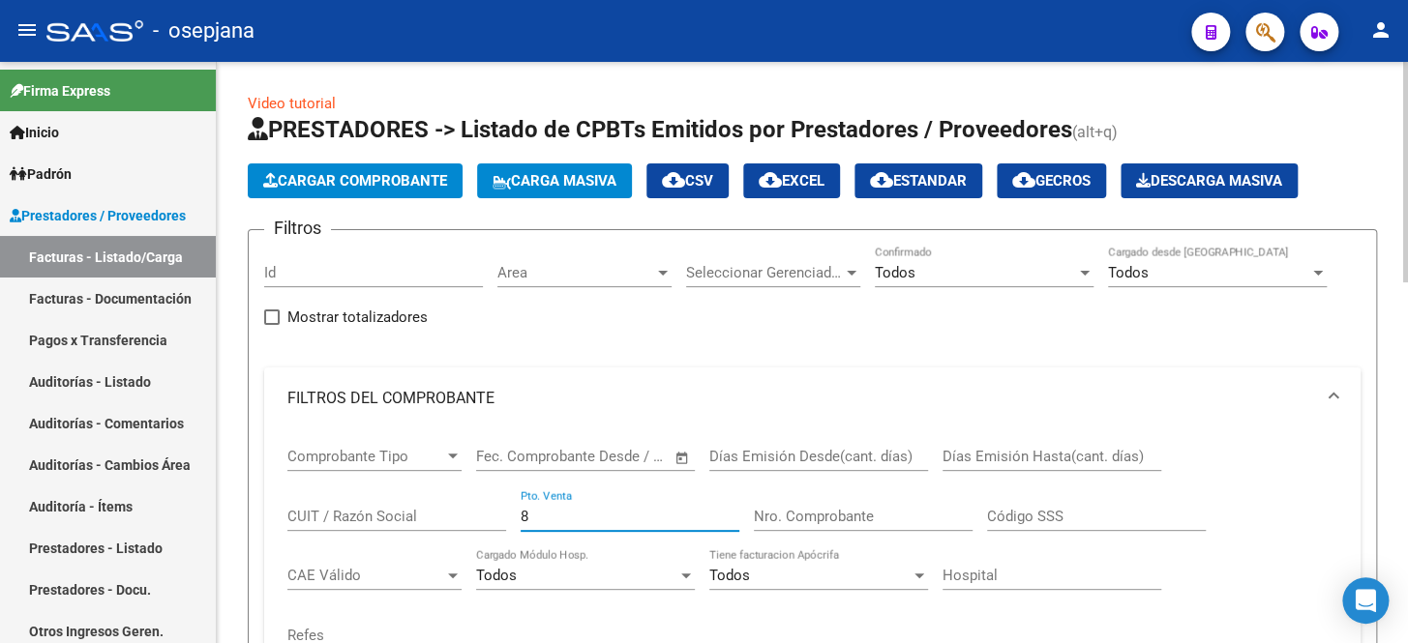
type input "8"
click at [790, 516] on input "Nro. Comprobante" at bounding box center [863, 516] width 219 height 17
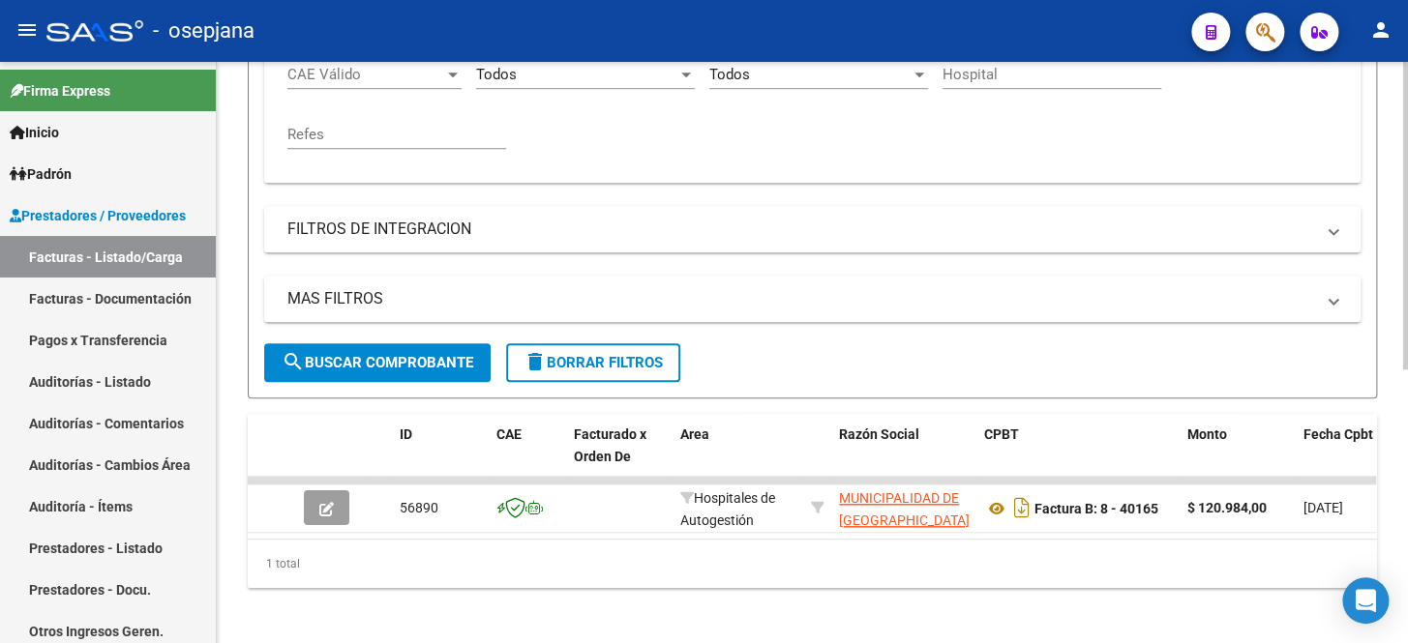
scroll to position [517, 0]
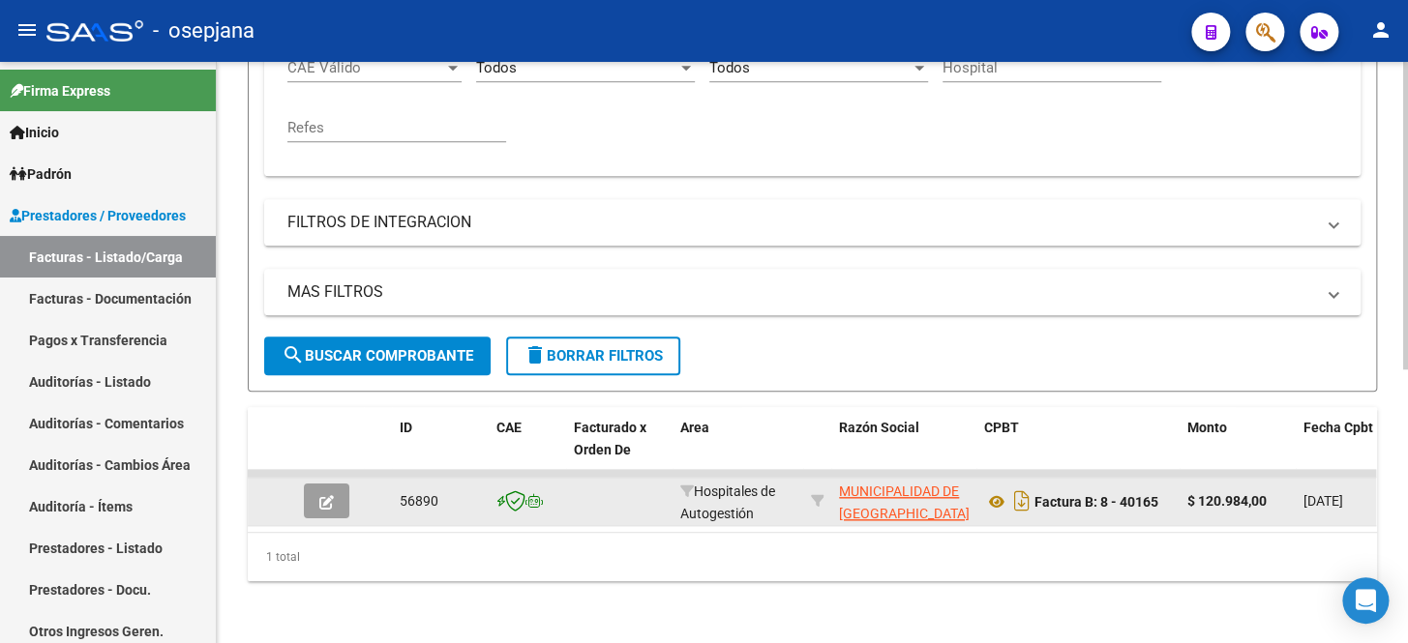
type input "40165"
click at [327, 495] on icon "button" at bounding box center [326, 502] width 15 height 15
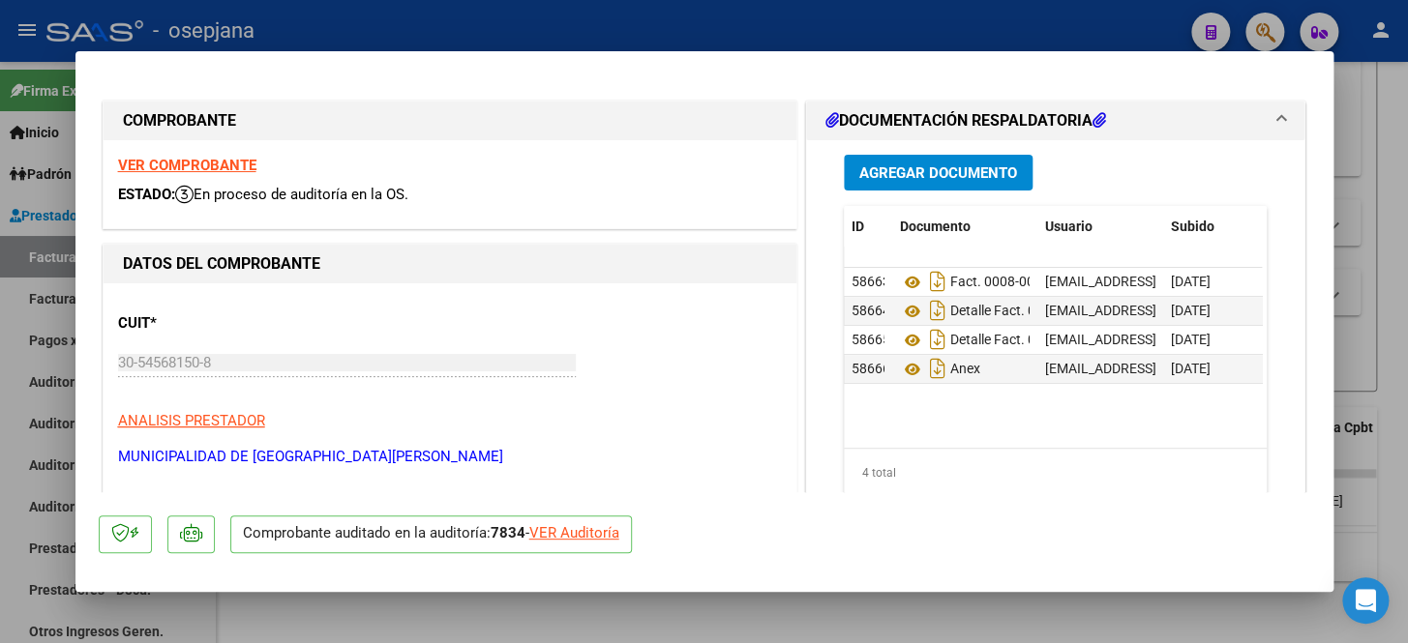
click at [569, 534] on div "VER Auditoría" at bounding box center [574, 533] width 90 height 22
type input "$ 0,00"
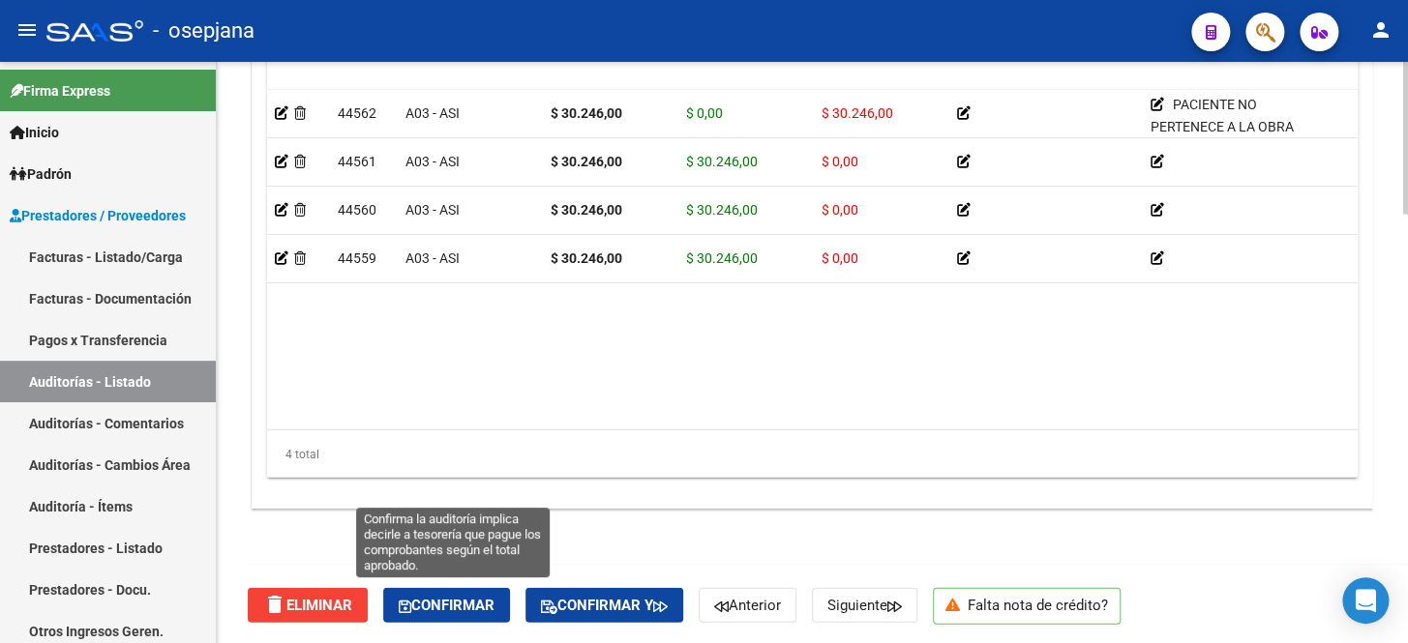
click at [494, 597] on span "Confirmar" at bounding box center [447, 605] width 96 height 17
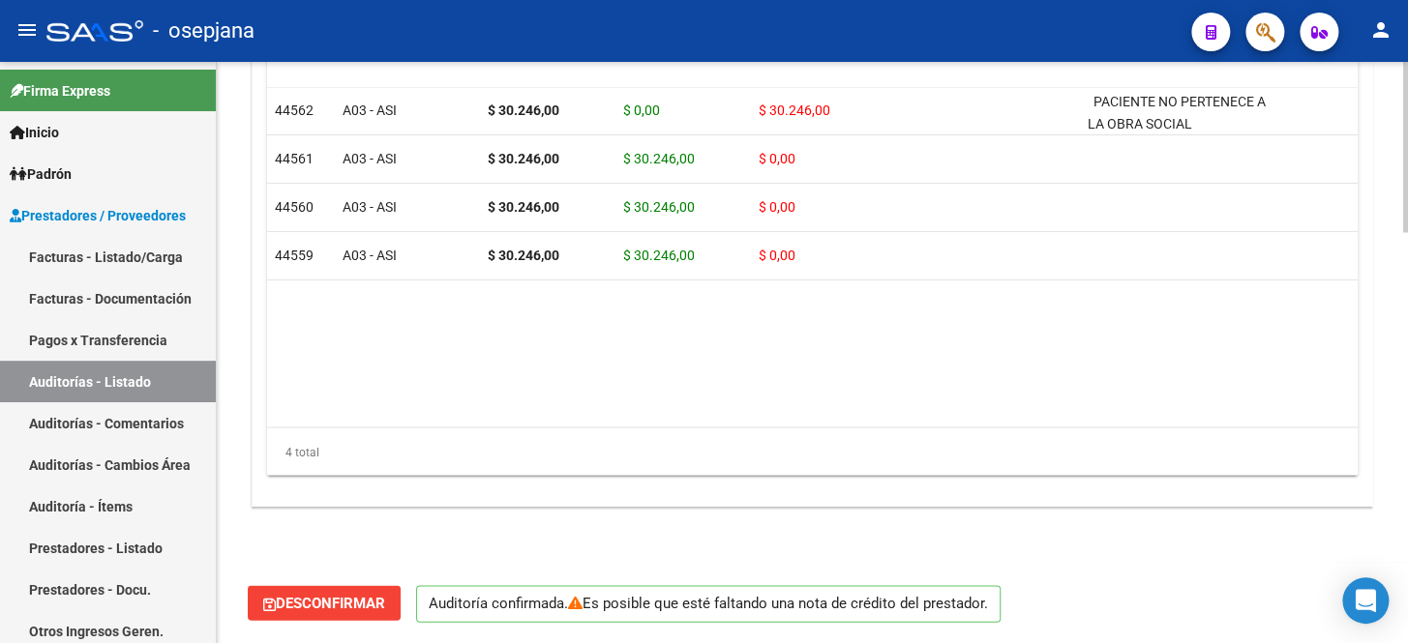
scroll to position [1403, 0]
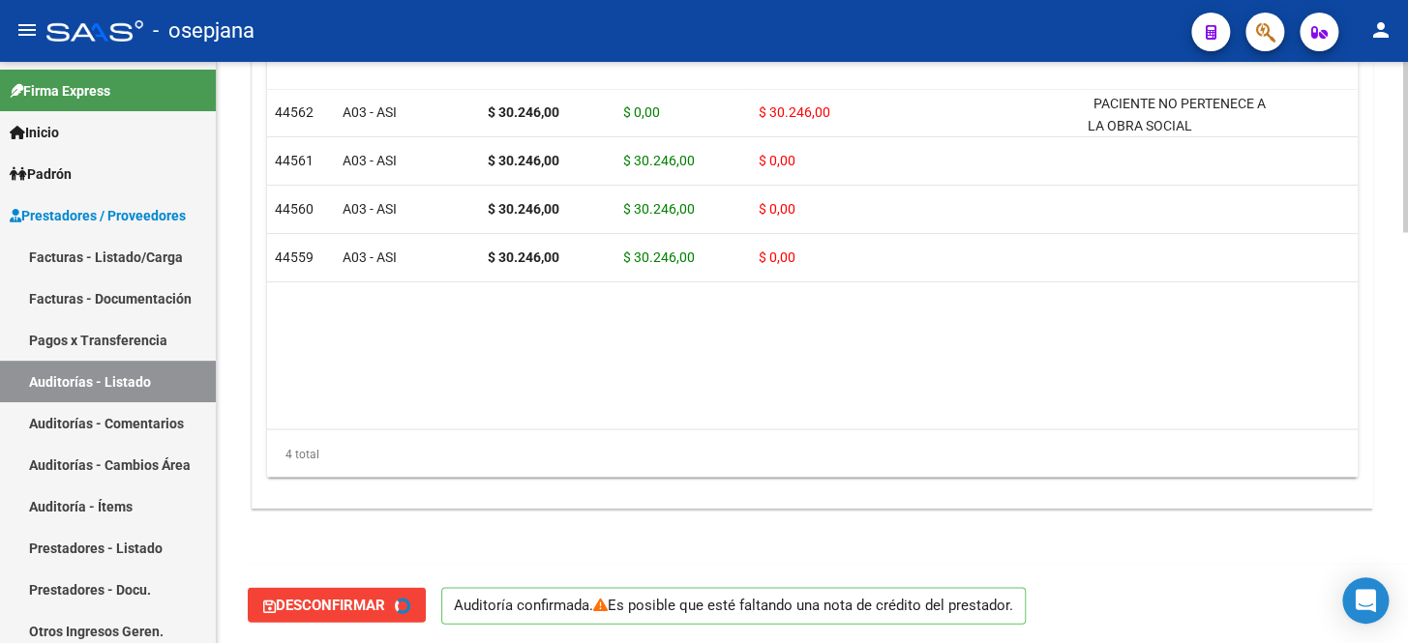
type input "202510"
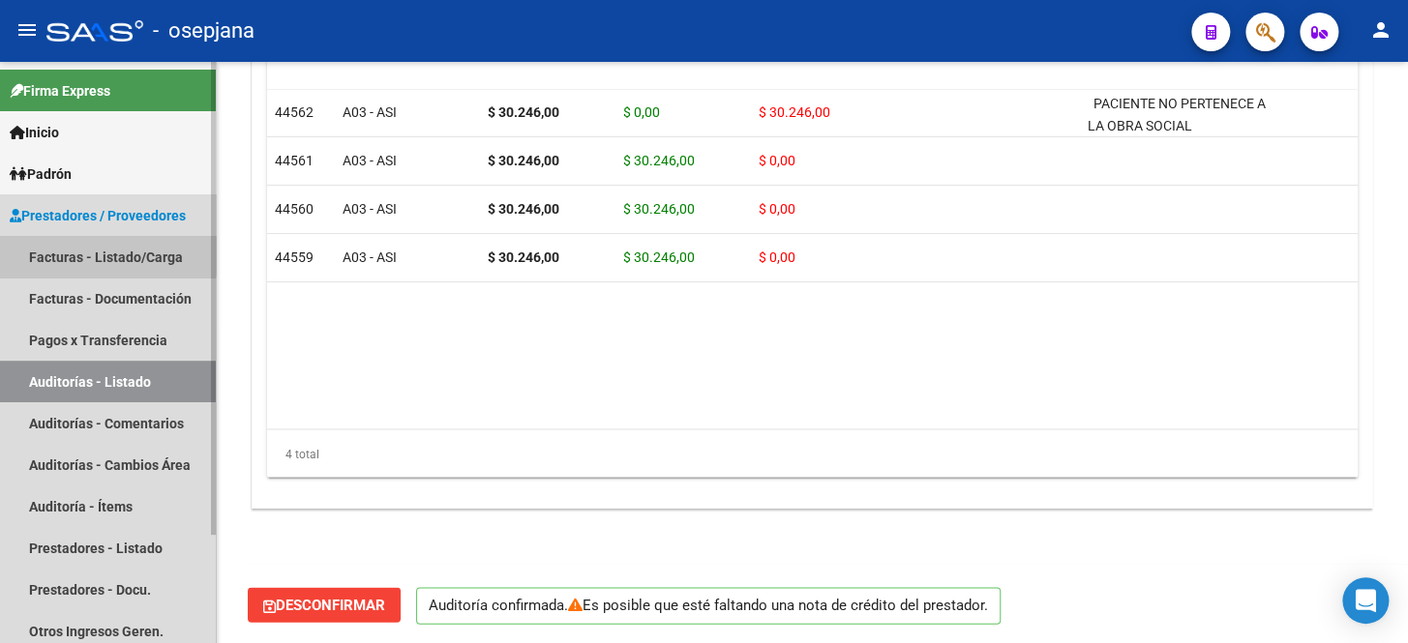
click at [94, 253] on link "Facturas - Listado/Carga" at bounding box center [108, 257] width 216 height 42
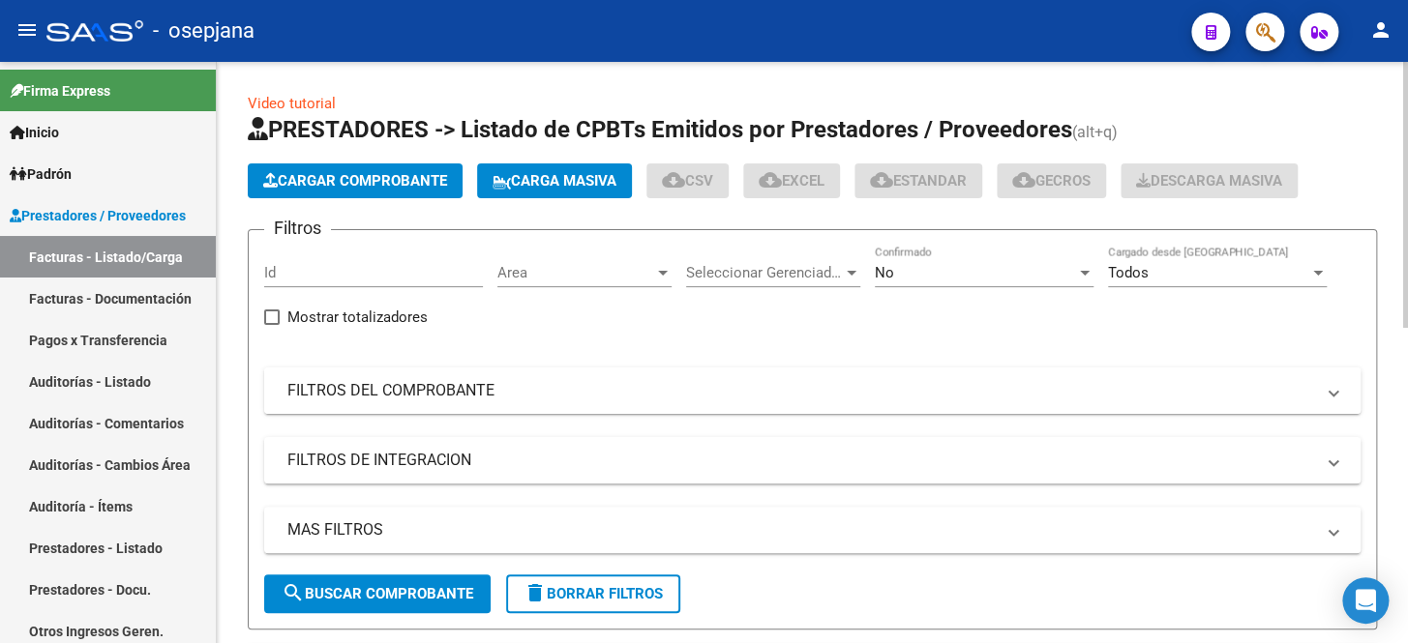
click at [532, 397] on mat-panel-title "FILTROS DEL COMPROBANTE" at bounding box center [800, 390] width 1026 height 21
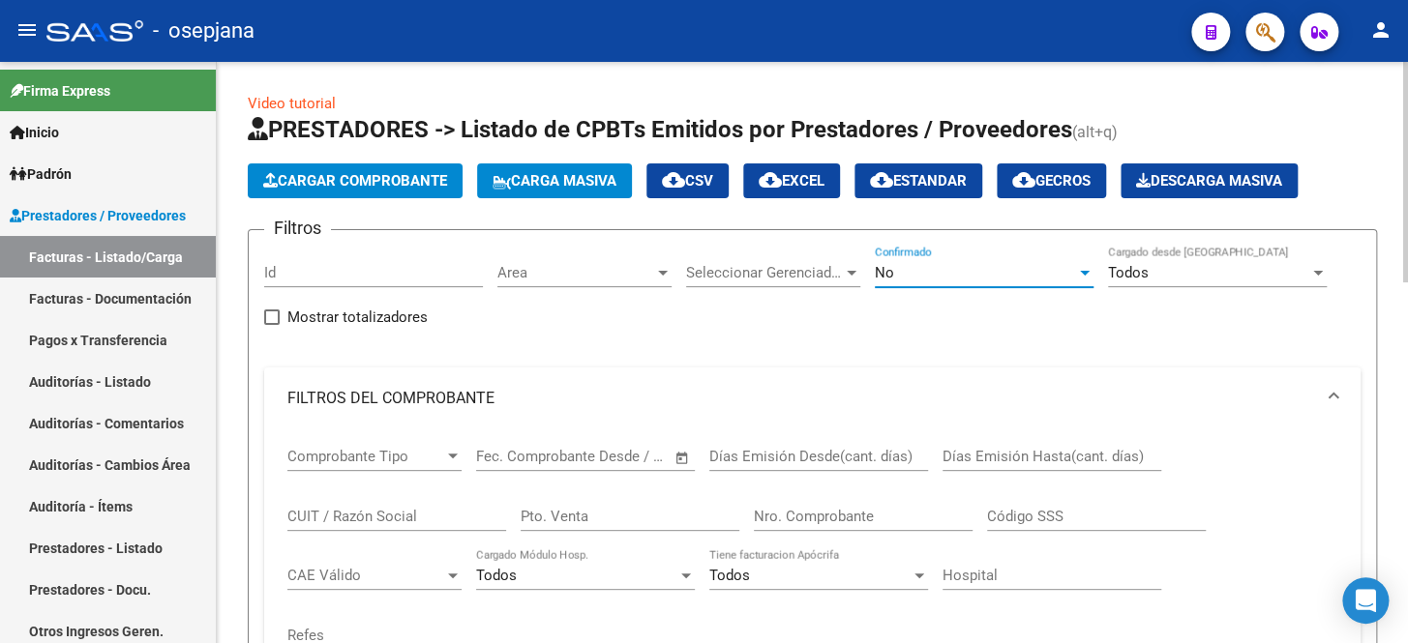
click at [933, 271] on div "No" at bounding box center [975, 272] width 201 height 17
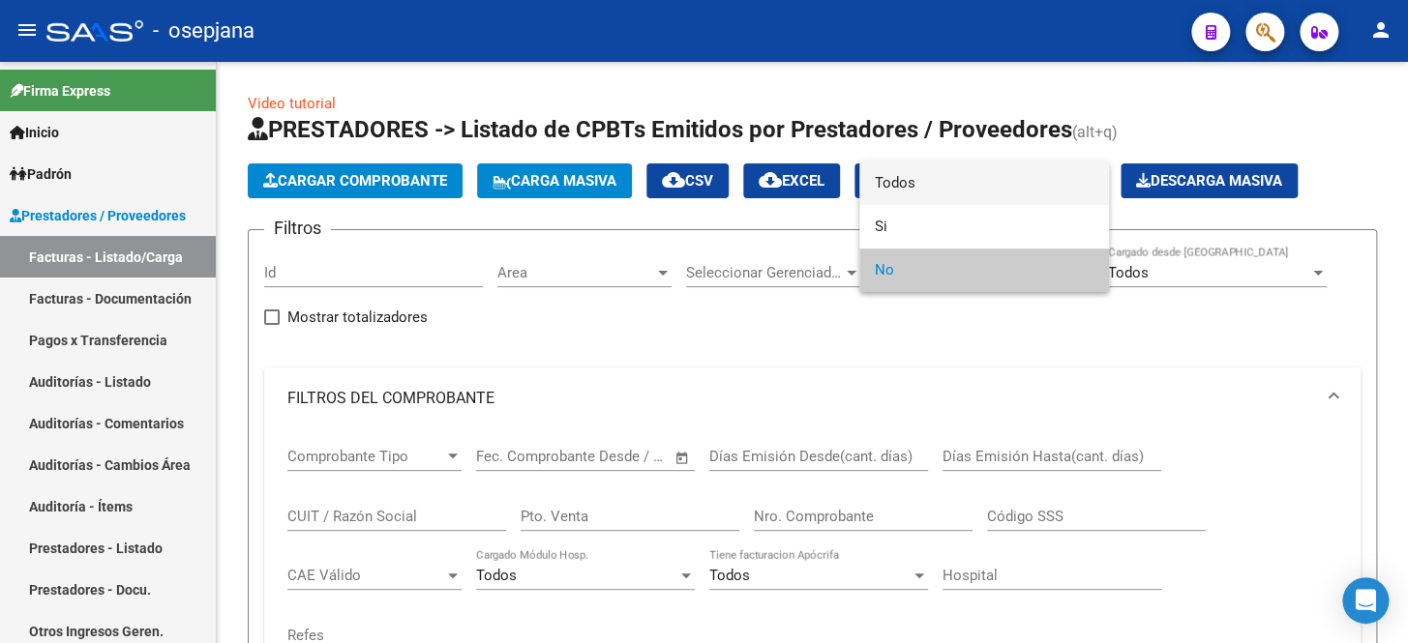
drag, startPoint x: 951, startPoint y: 184, endPoint x: 862, endPoint y: 283, distance: 132.9
click at [950, 184] on span "Todos" at bounding box center [984, 184] width 219 height 44
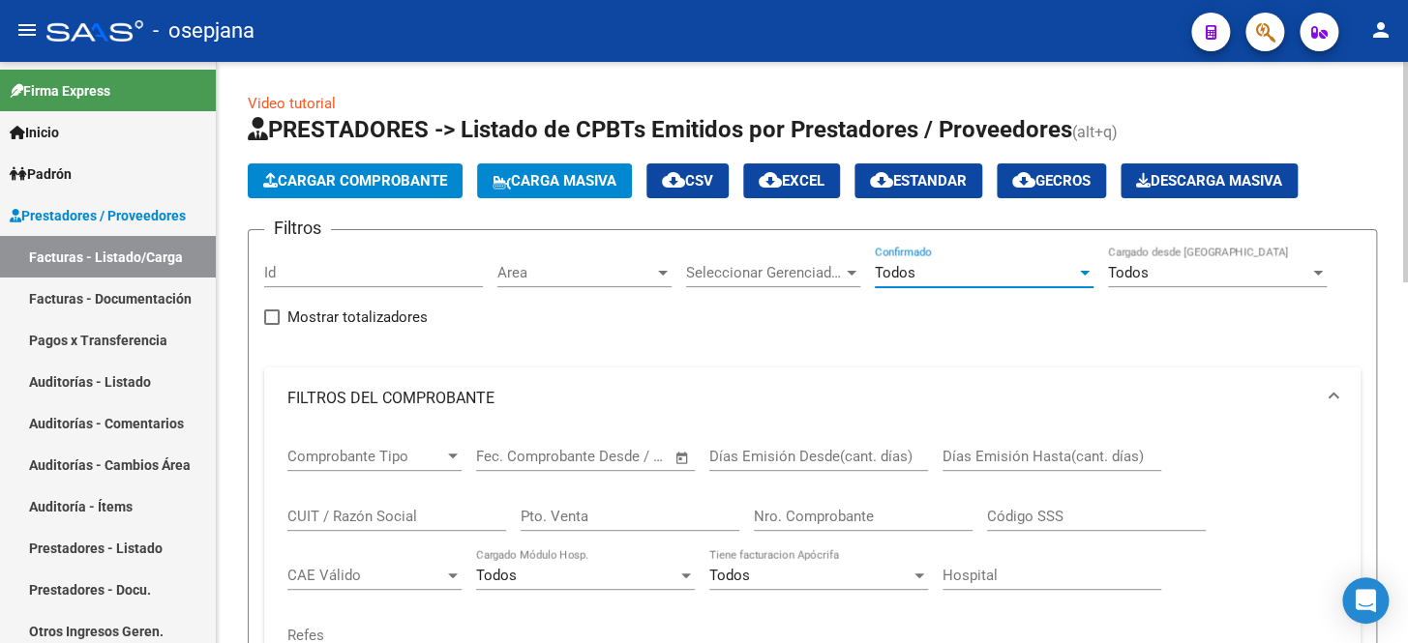
click at [592, 509] on input "Pto. Venta" at bounding box center [630, 516] width 219 height 17
type input "8"
click at [786, 517] on input "Nro. Comprobante" at bounding box center [863, 516] width 219 height 17
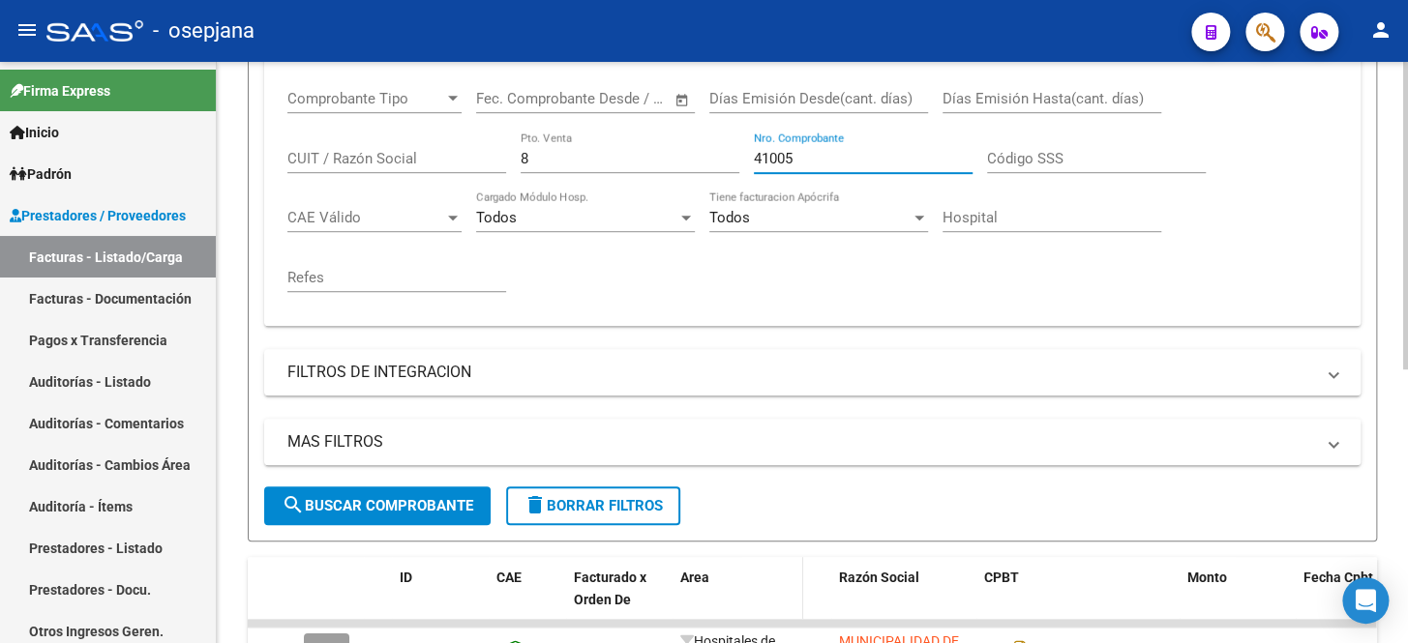
scroll to position [517, 0]
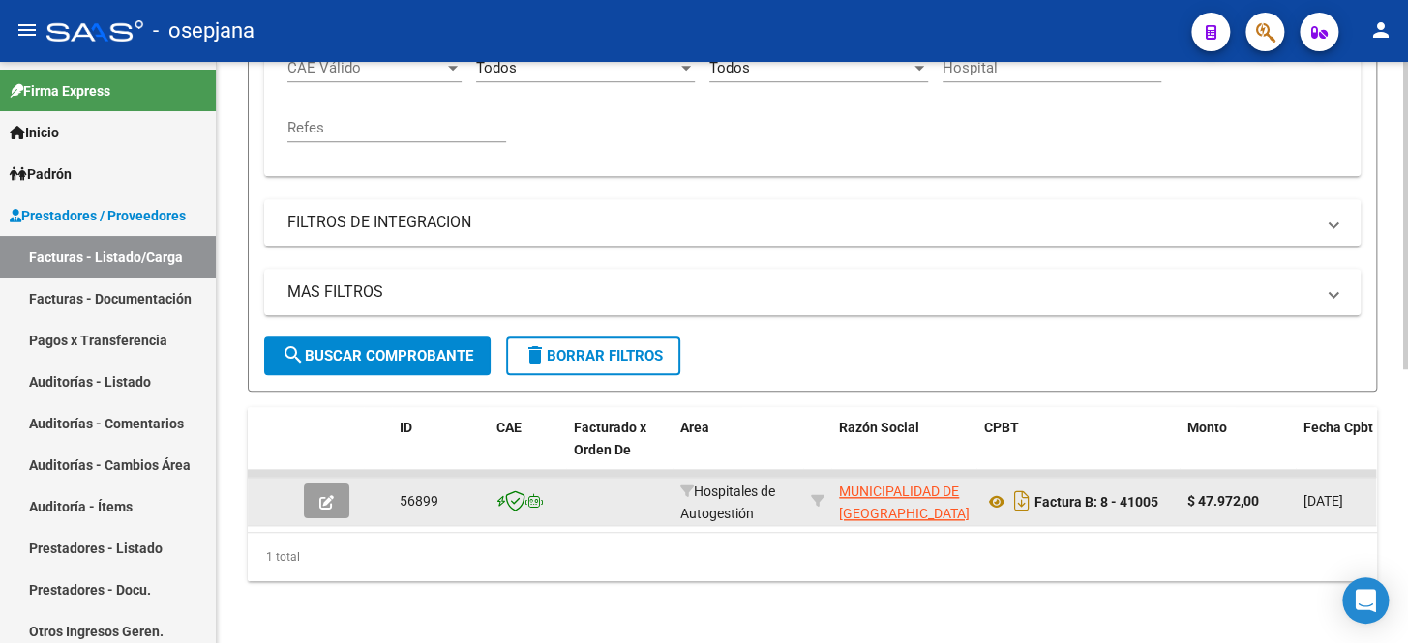
type input "41005"
click at [323, 495] on icon "button" at bounding box center [326, 502] width 15 height 15
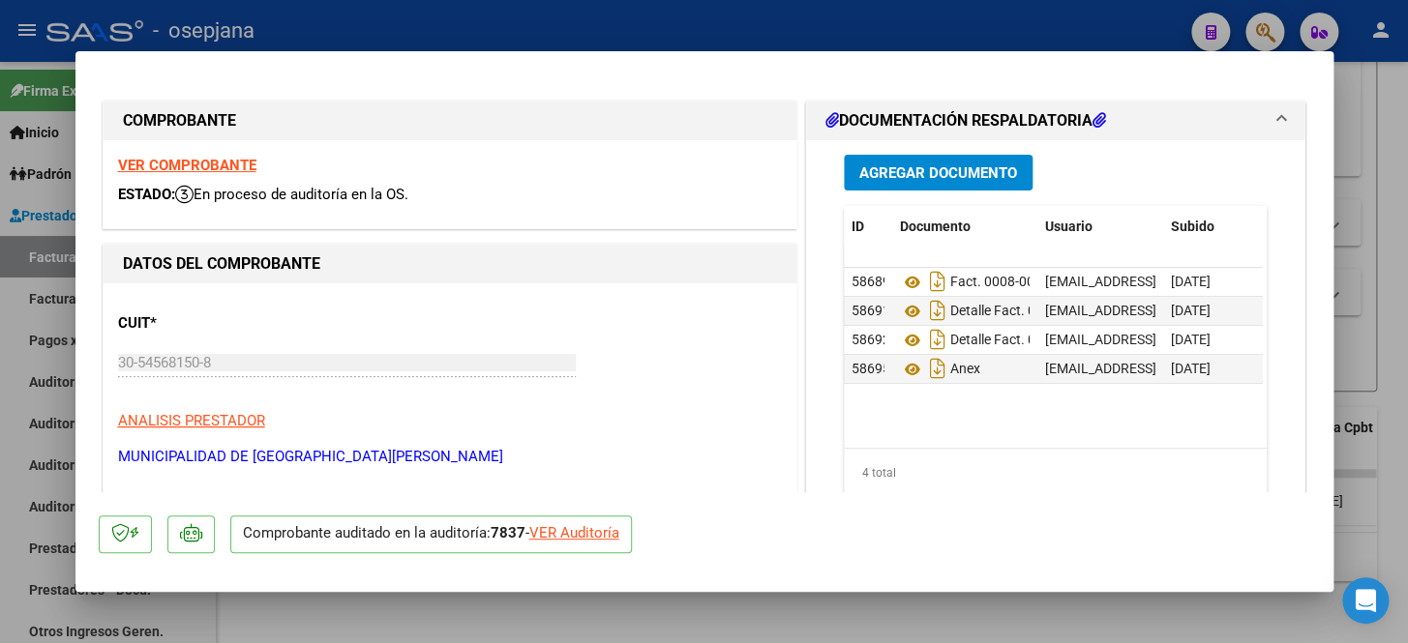
click at [597, 522] on div "VER Auditoría" at bounding box center [574, 533] width 90 height 22
type input "$ 0,00"
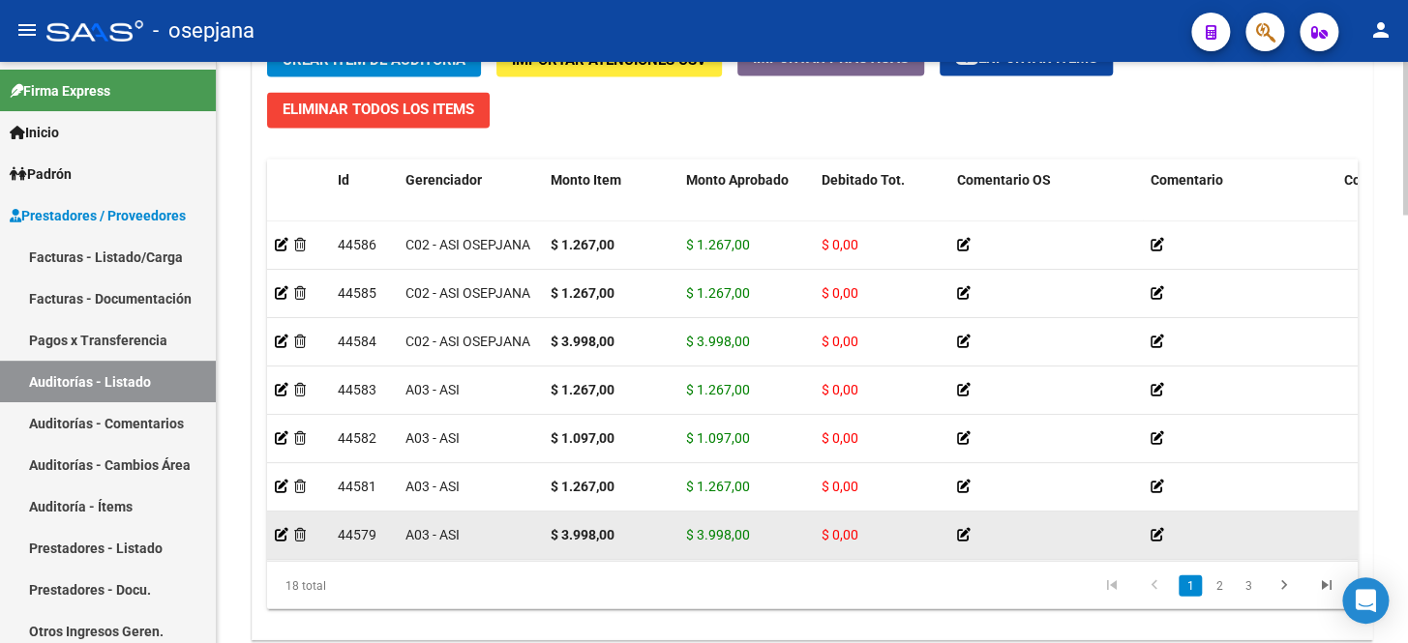
scroll to position [1625, 0]
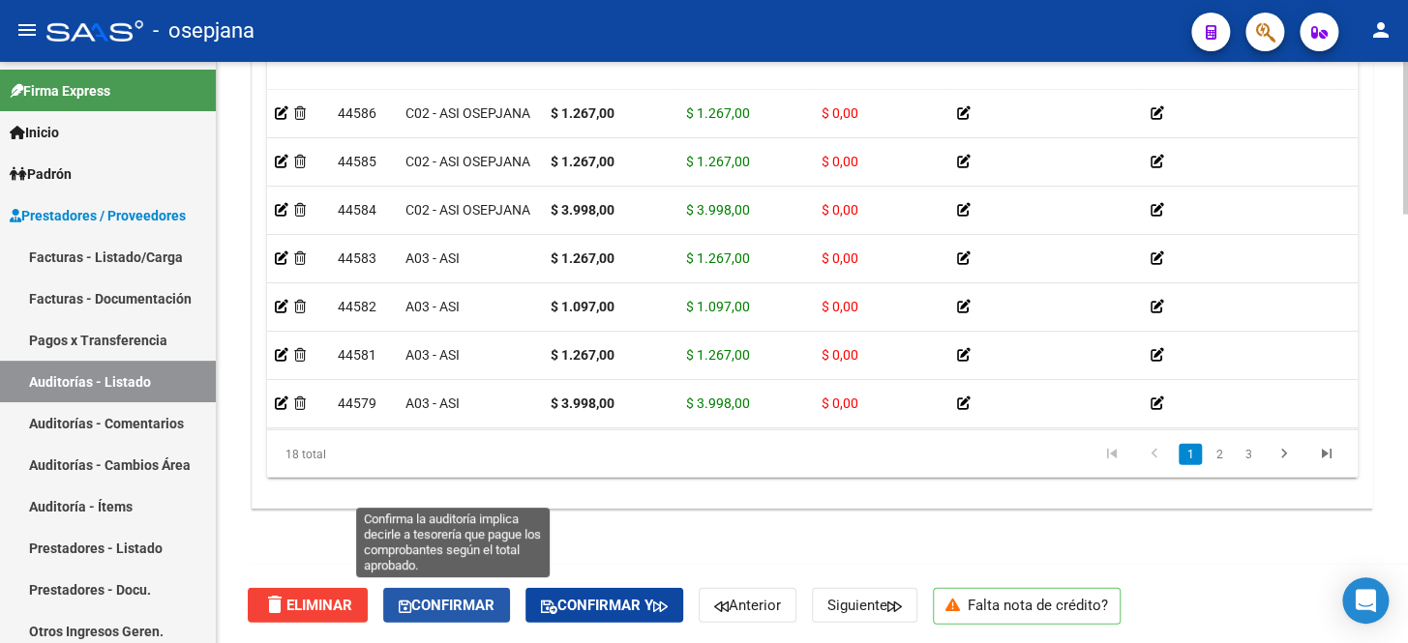
click at [478, 604] on span "Confirmar" at bounding box center [447, 605] width 96 height 17
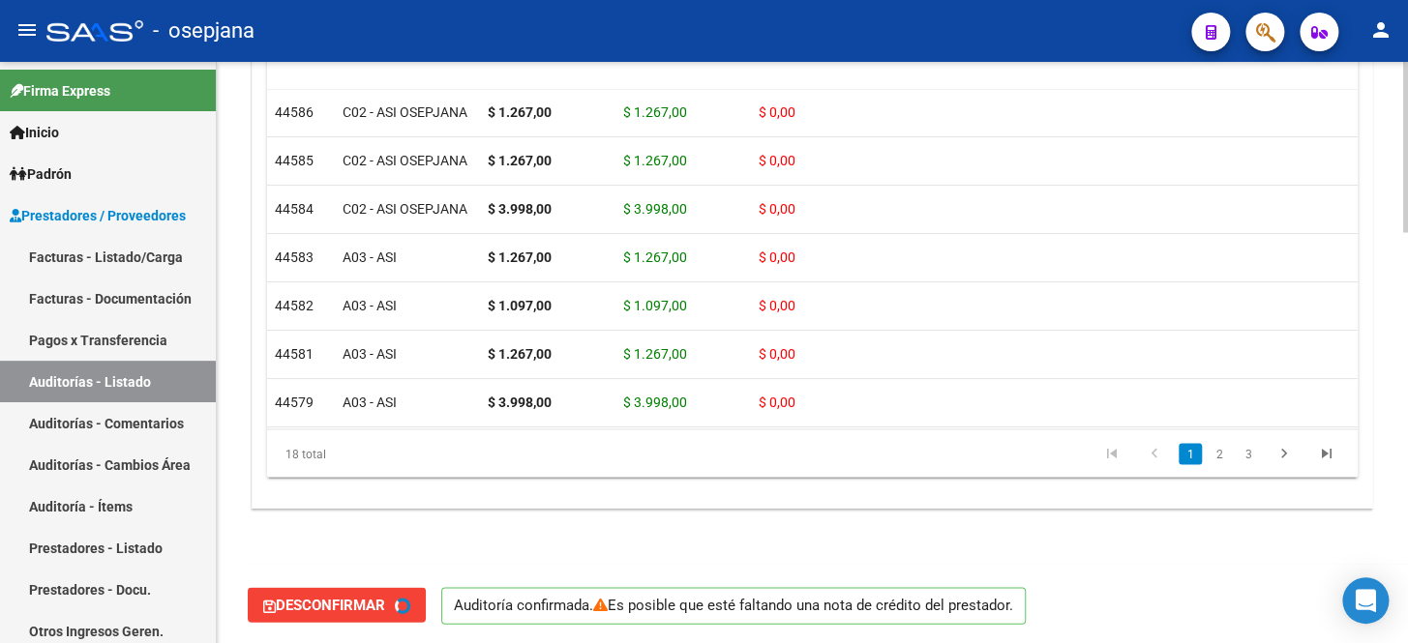
type input "202510"
click at [135, 263] on link "Facturas - Listado/Carga" at bounding box center [108, 257] width 216 height 42
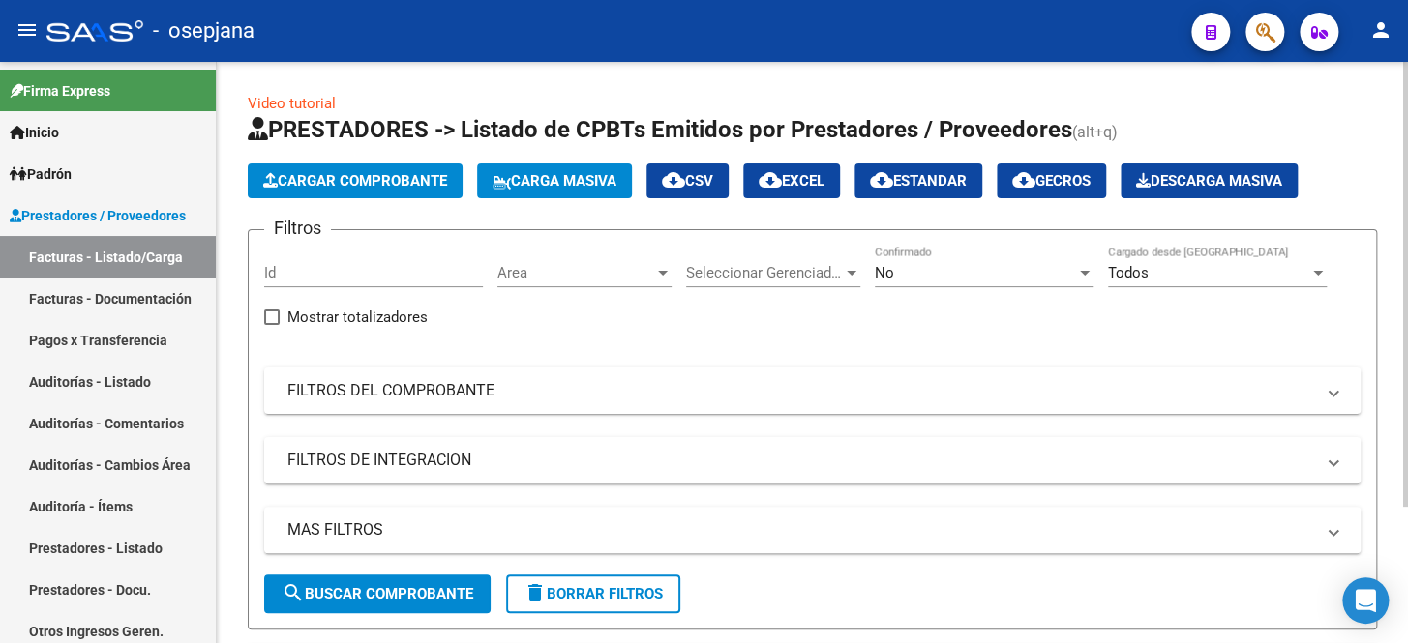
drag, startPoint x: 486, startPoint y: 393, endPoint x: 771, endPoint y: 349, distance: 288.7
click at [492, 391] on mat-panel-title "FILTROS DEL COMPROBANTE" at bounding box center [800, 390] width 1026 height 21
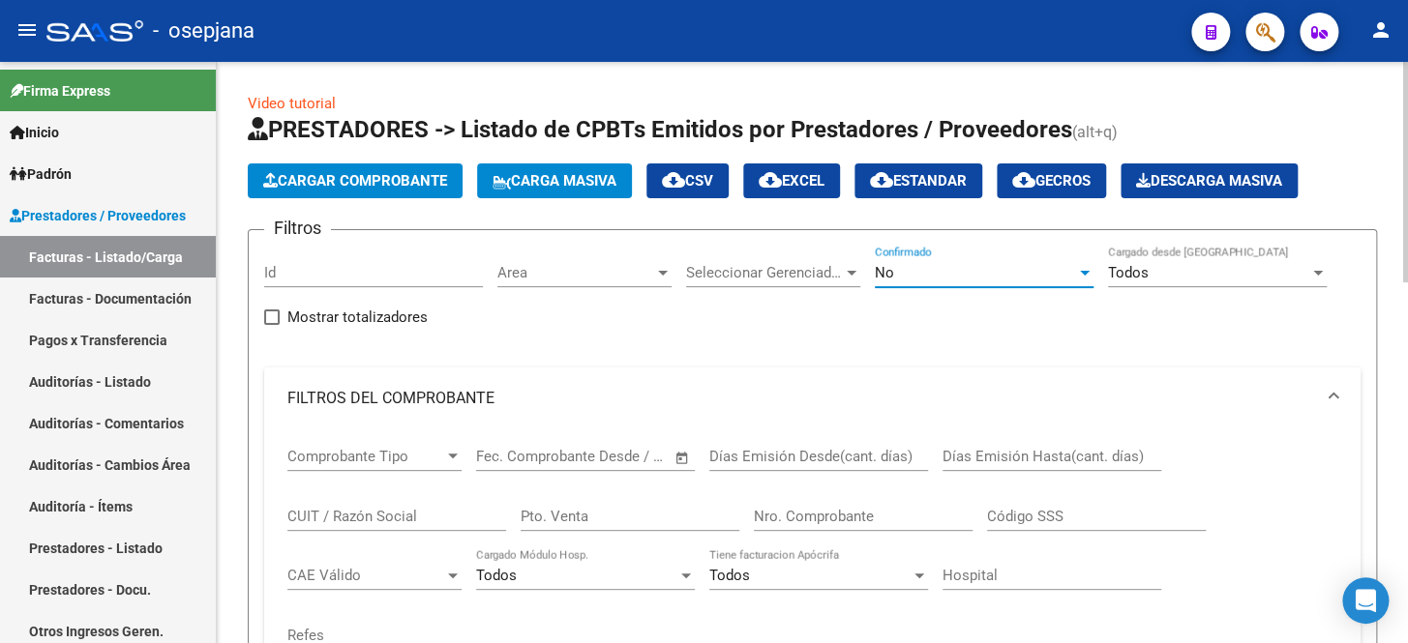
click at [938, 273] on div "No" at bounding box center [975, 272] width 201 height 17
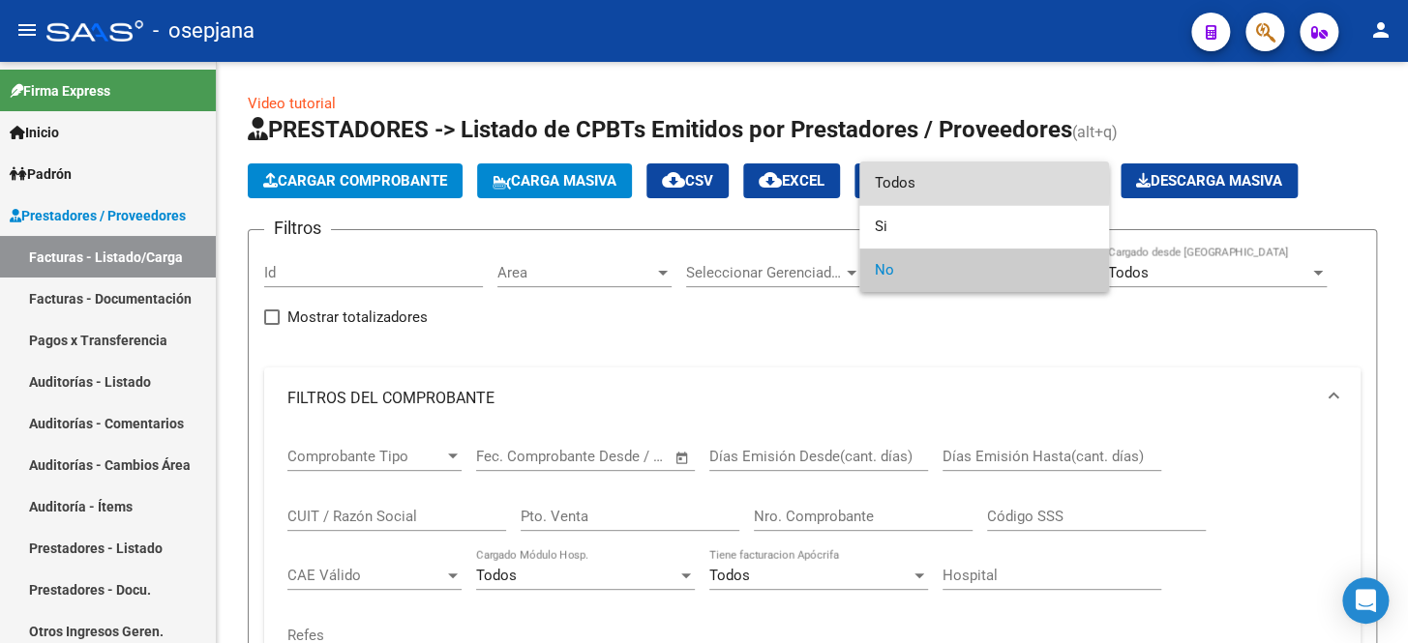
drag, startPoint x: 924, startPoint y: 185, endPoint x: 639, endPoint y: 351, distance: 329.5
click at [923, 186] on span "Todos" at bounding box center [984, 184] width 219 height 44
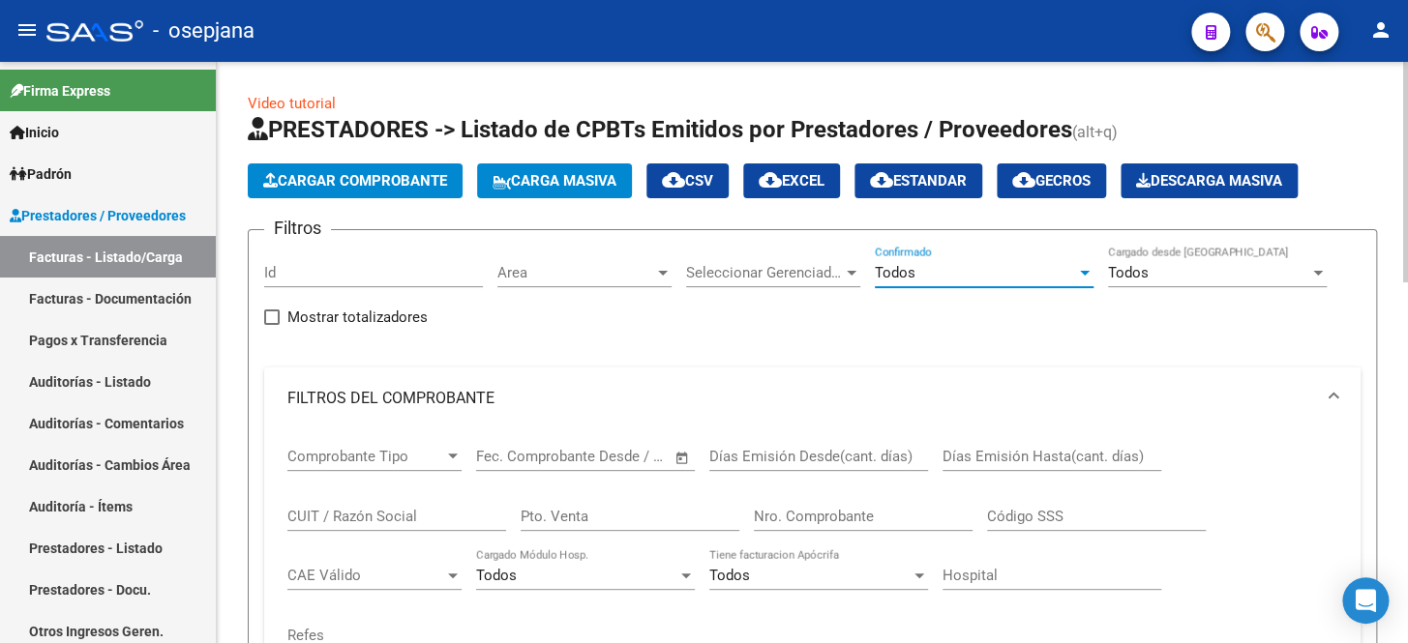
click at [546, 509] on input "Pto. Venta" at bounding box center [630, 516] width 219 height 17
type input "8"
click at [787, 519] on input "Nro. Comprobante" at bounding box center [863, 516] width 219 height 17
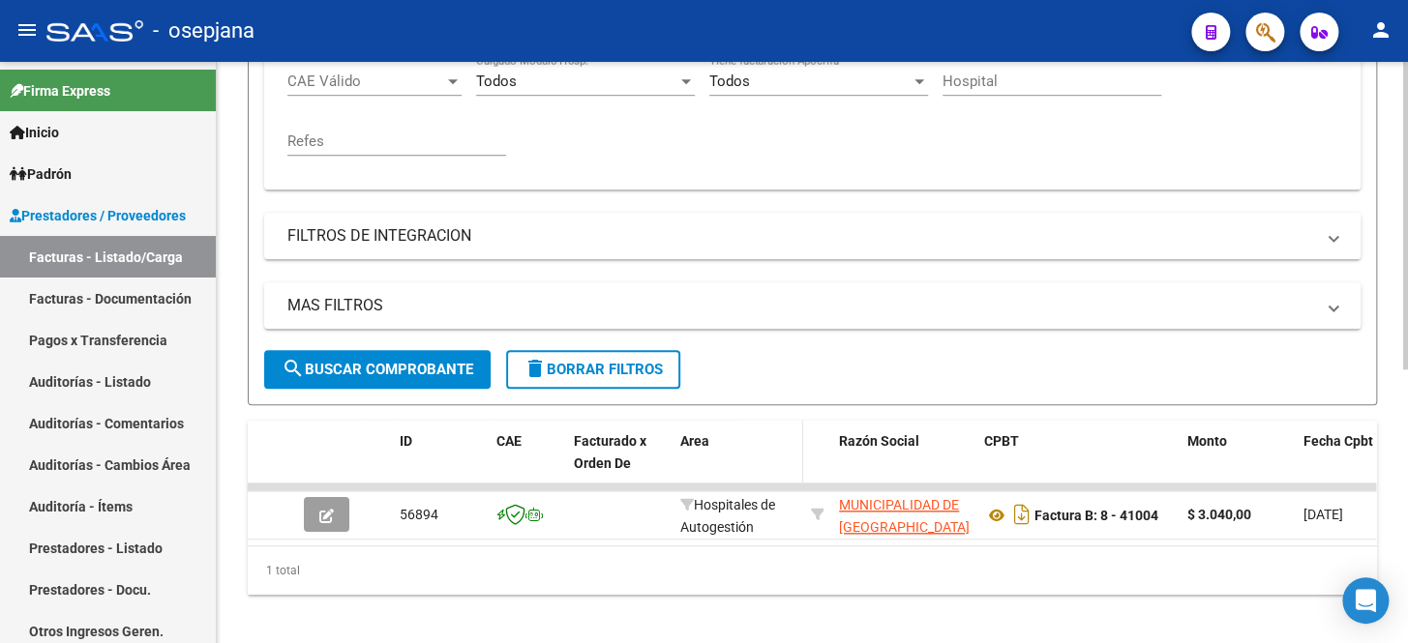
scroll to position [517, 0]
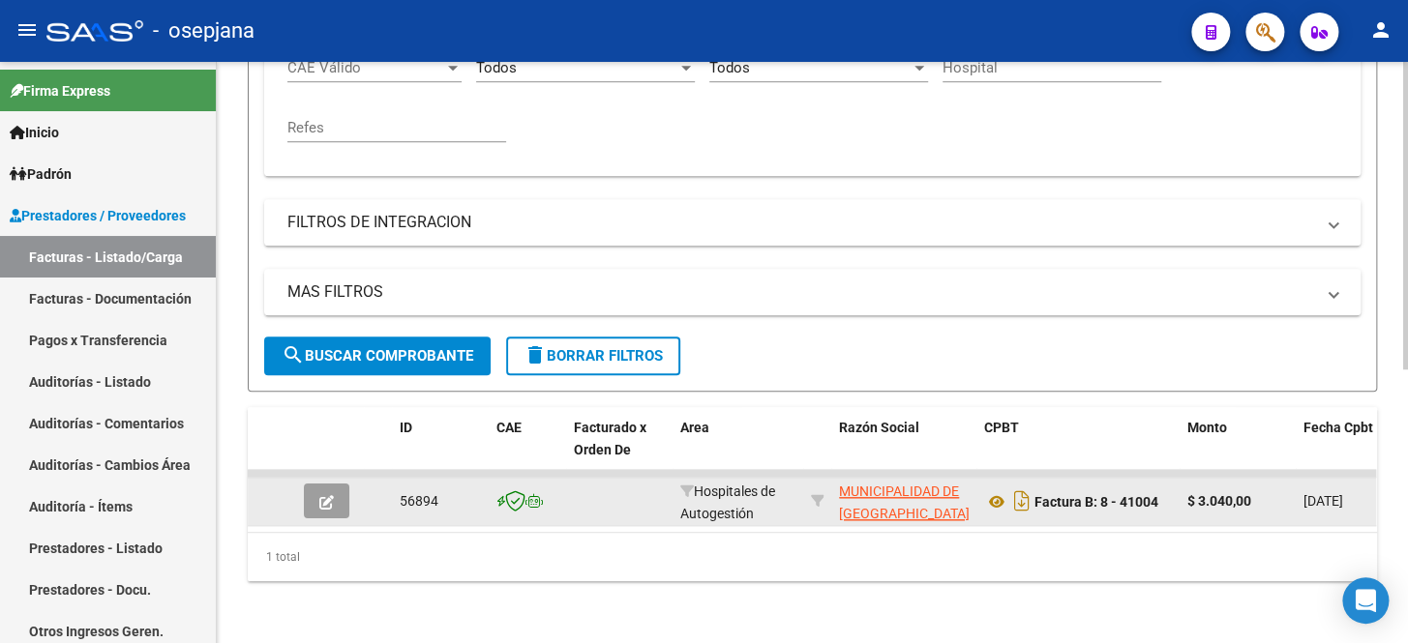
type input "41004"
click at [320, 495] on icon "button" at bounding box center [326, 502] width 15 height 15
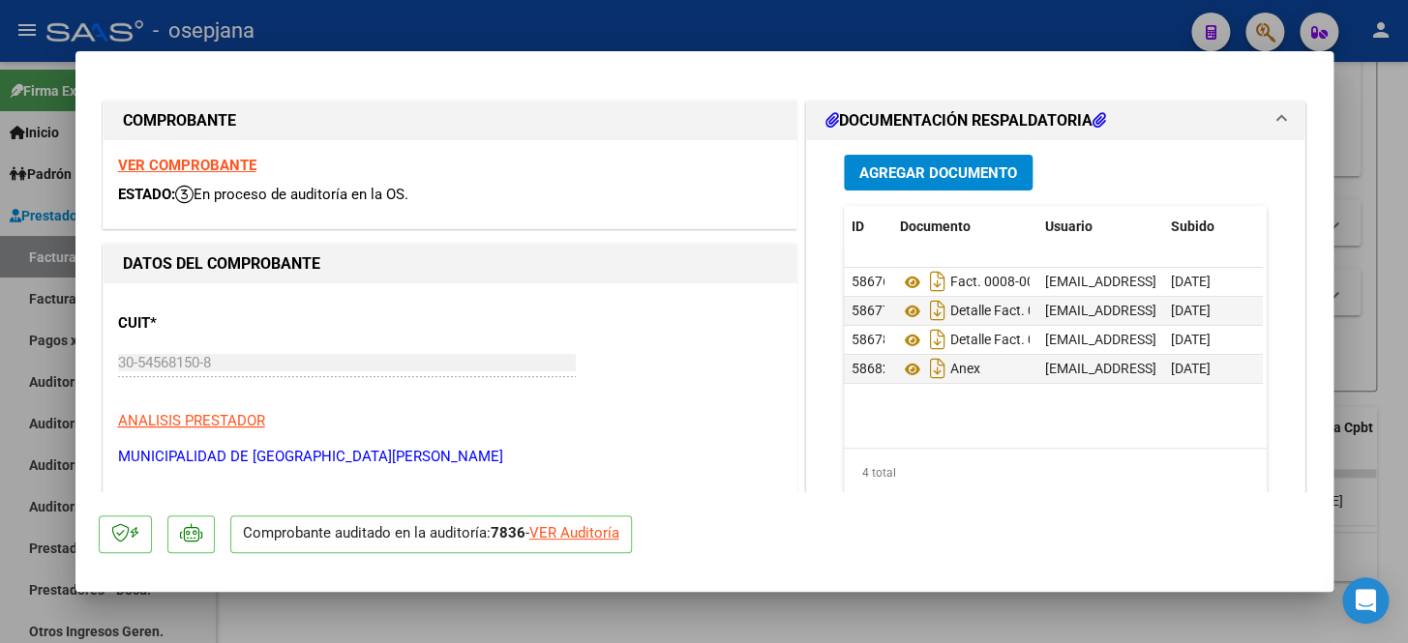
click at [578, 535] on div "VER Auditoría" at bounding box center [574, 533] width 90 height 22
type input "$ 0,00"
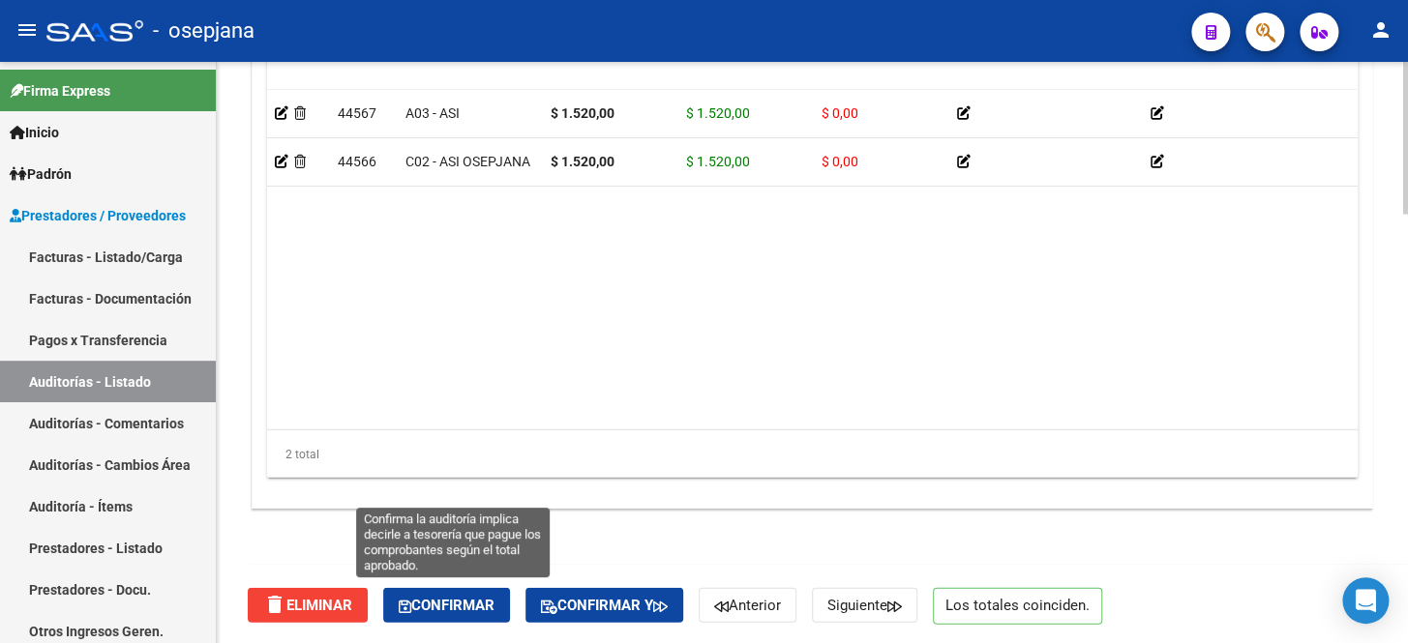
click at [466, 597] on span "Confirmar" at bounding box center [447, 605] width 96 height 17
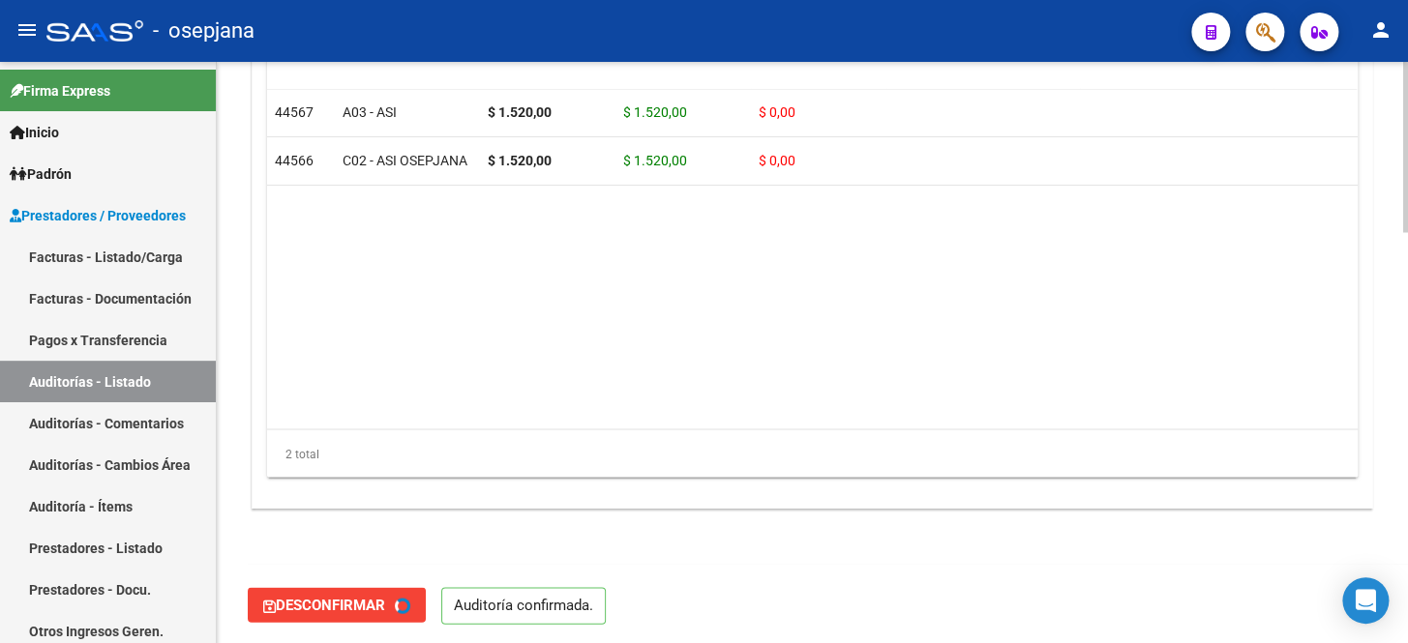
type input "202510"
drag, startPoint x: 49, startPoint y: 258, endPoint x: 232, endPoint y: 241, distance: 183.7
click at [49, 258] on link "Facturas - Listado/Carga" at bounding box center [108, 257] width 216 height 42
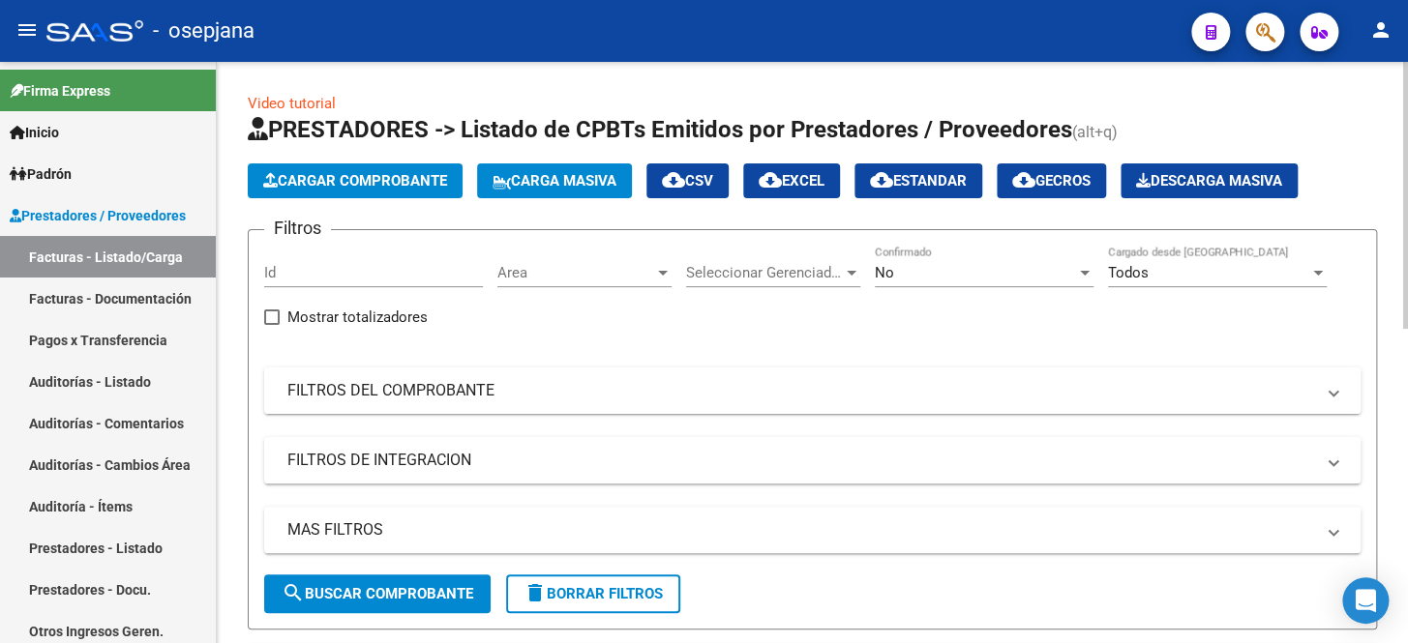
click at [525, 377] on mat-expansion-panel-header "FILTROS DEL COMPROBANTE" at bounding box center [812, 391] width 1096 height 46
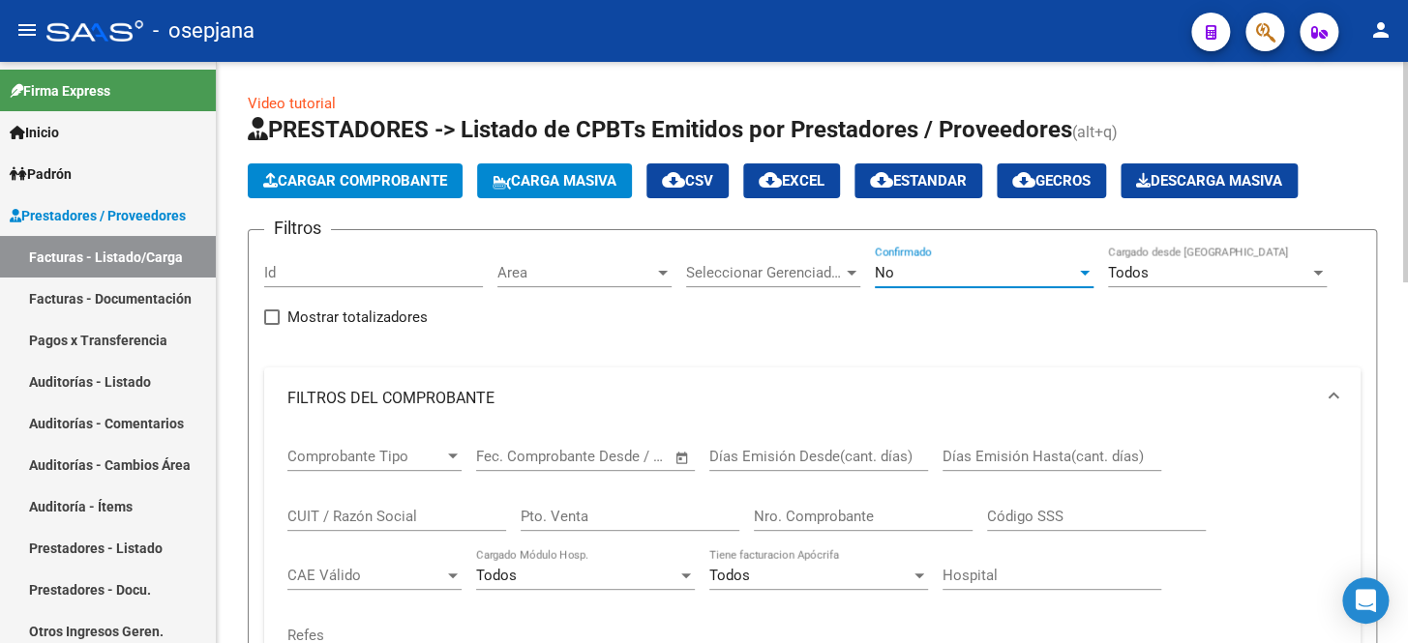
click at [919, 265] on div "No" at bounding box center [975, 272] width 201 height 17
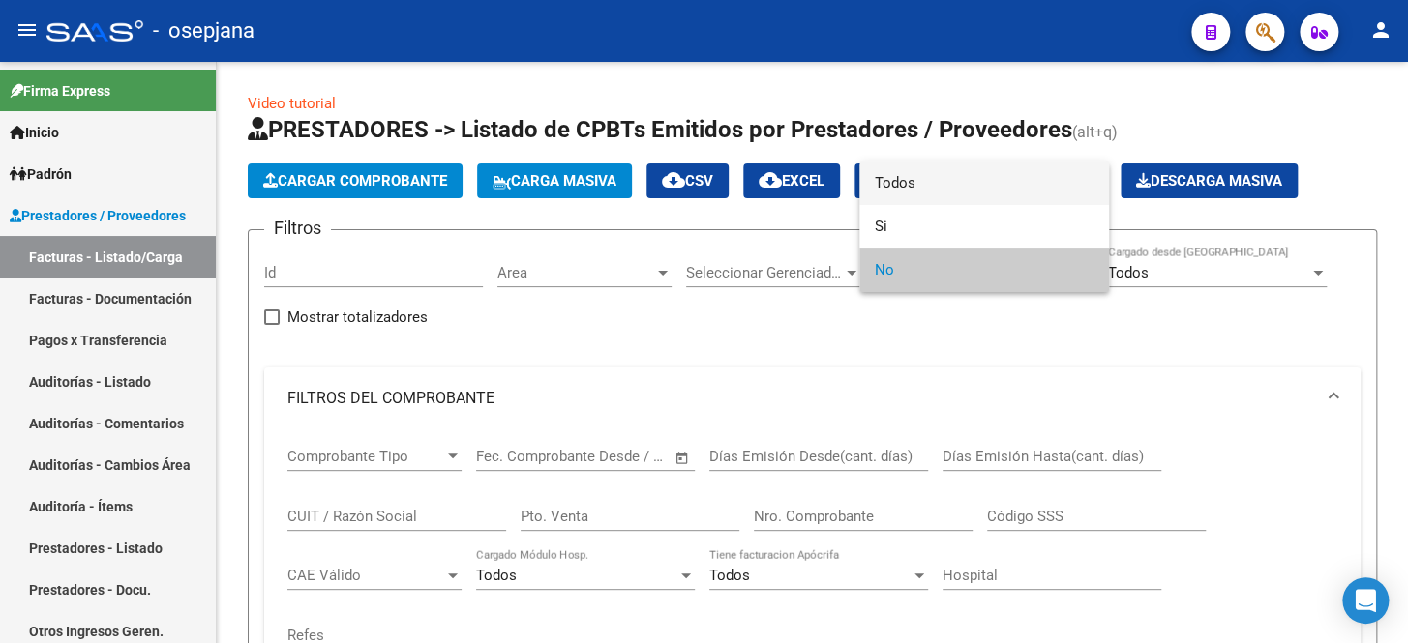
click at [933, 166] on span "Todos" at bounding box center [984, 184] width 219 height 44
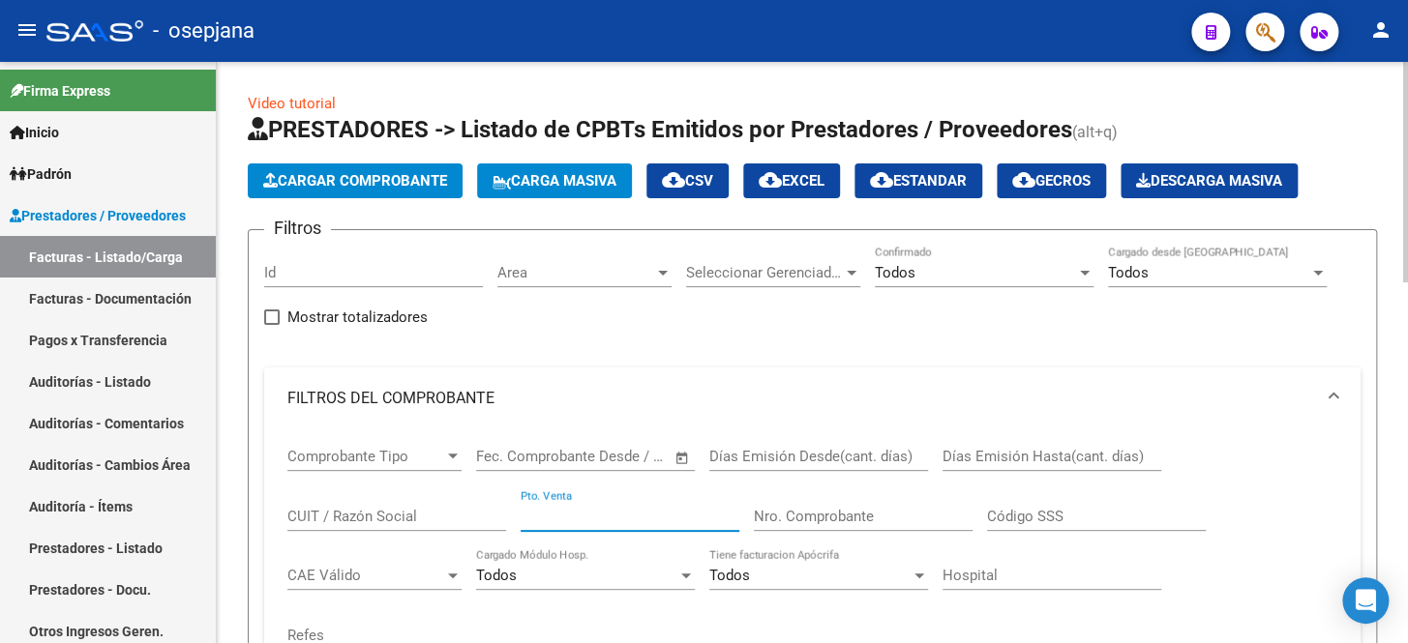
click at [521, 509] on input "Pto. Venta" at bounding box center [630, 516] width 219 height 17
type input "7"
type input "8"
click at [828, 508] on input "Nro. Comprobante" at bounding box center [863, 516] width 219 height 17
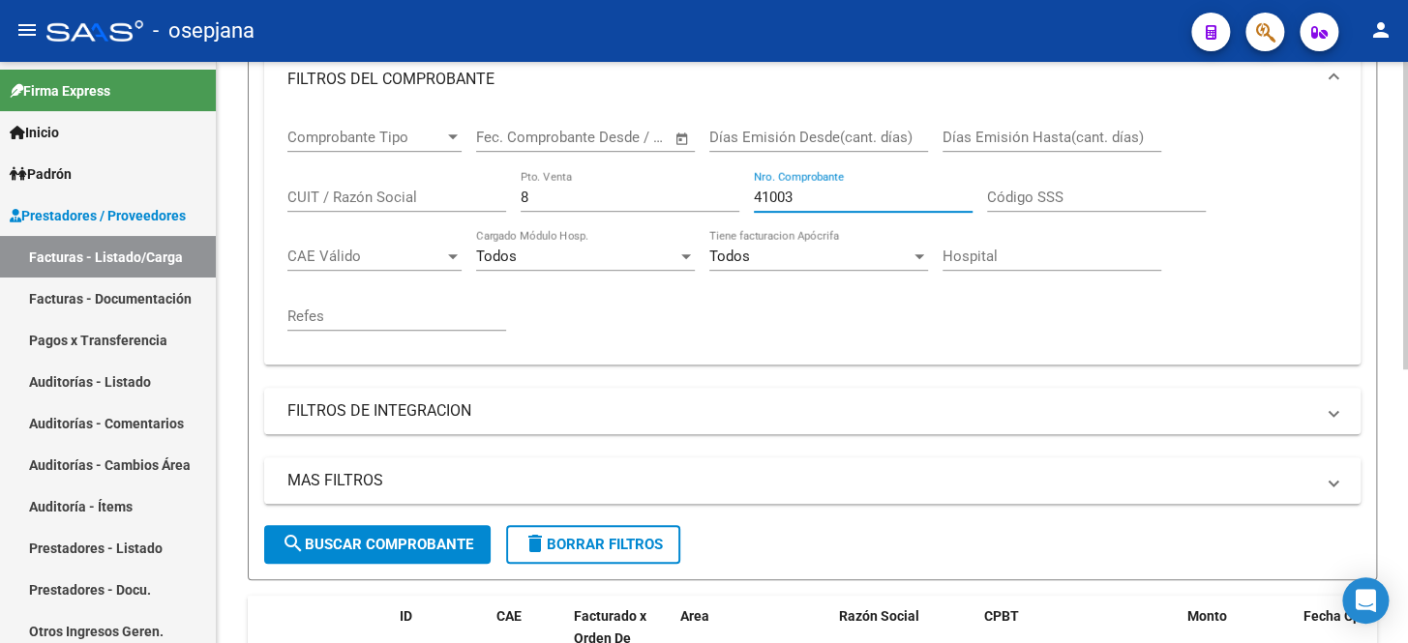
scroll to position [517, 0]
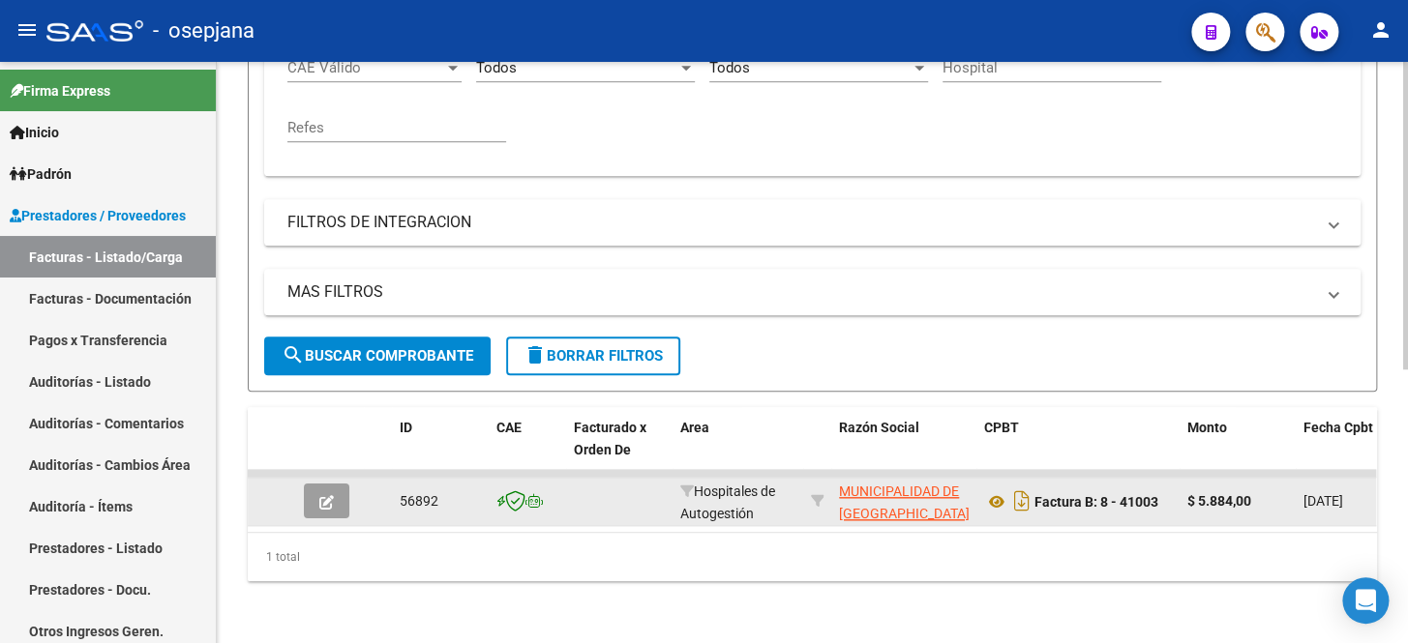
type input "41003"
click at [321, 499] on button "button" at bounding box center [326, 501] width 45 height 35
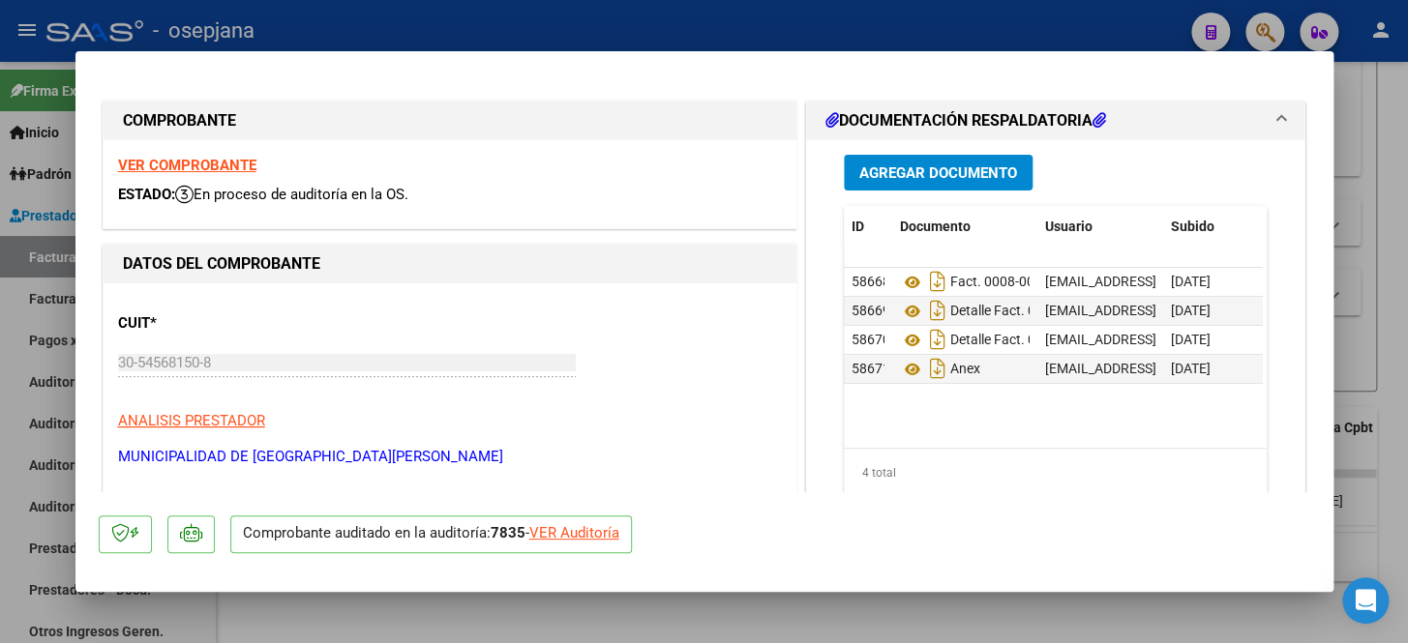
click at [583, 535] on div "VER Auditoría" at bounding box center [574, 533] width 90 height 22
type input "$ 0,00"
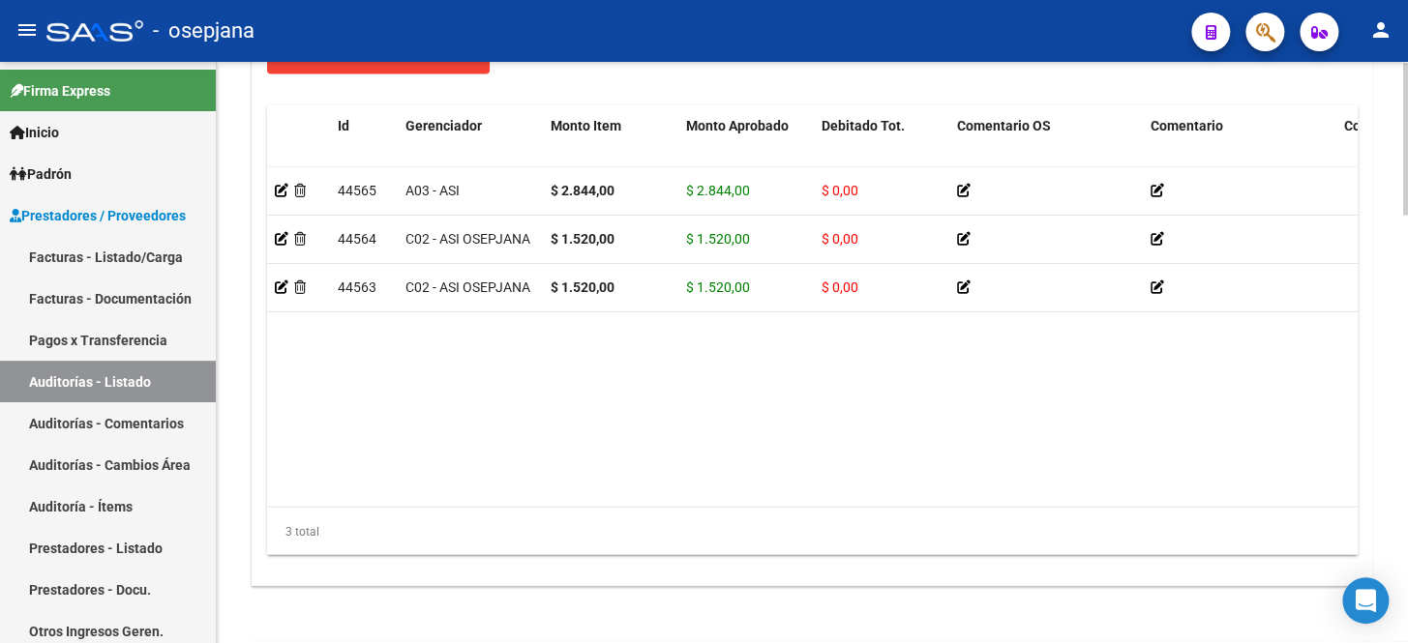
scroll to position [1625, 0]
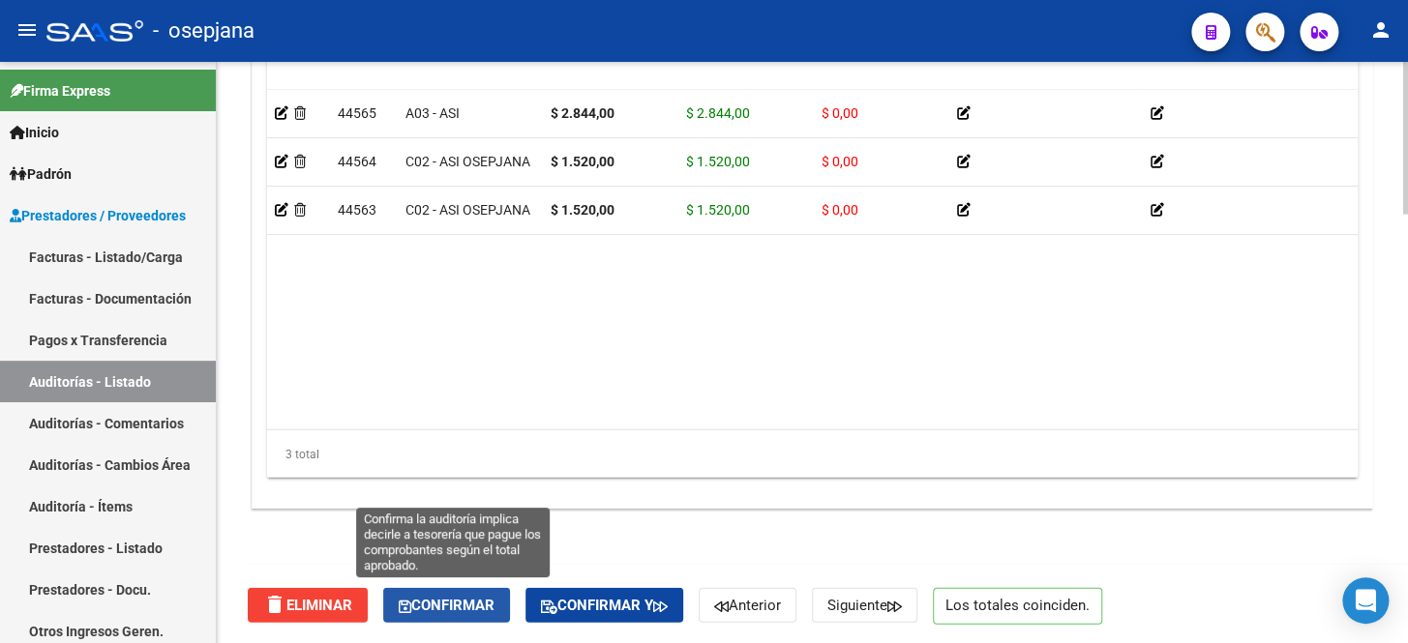
click at [485, 597] on span "Confirmar" at bounding box center [447, 605] width 96 height 17
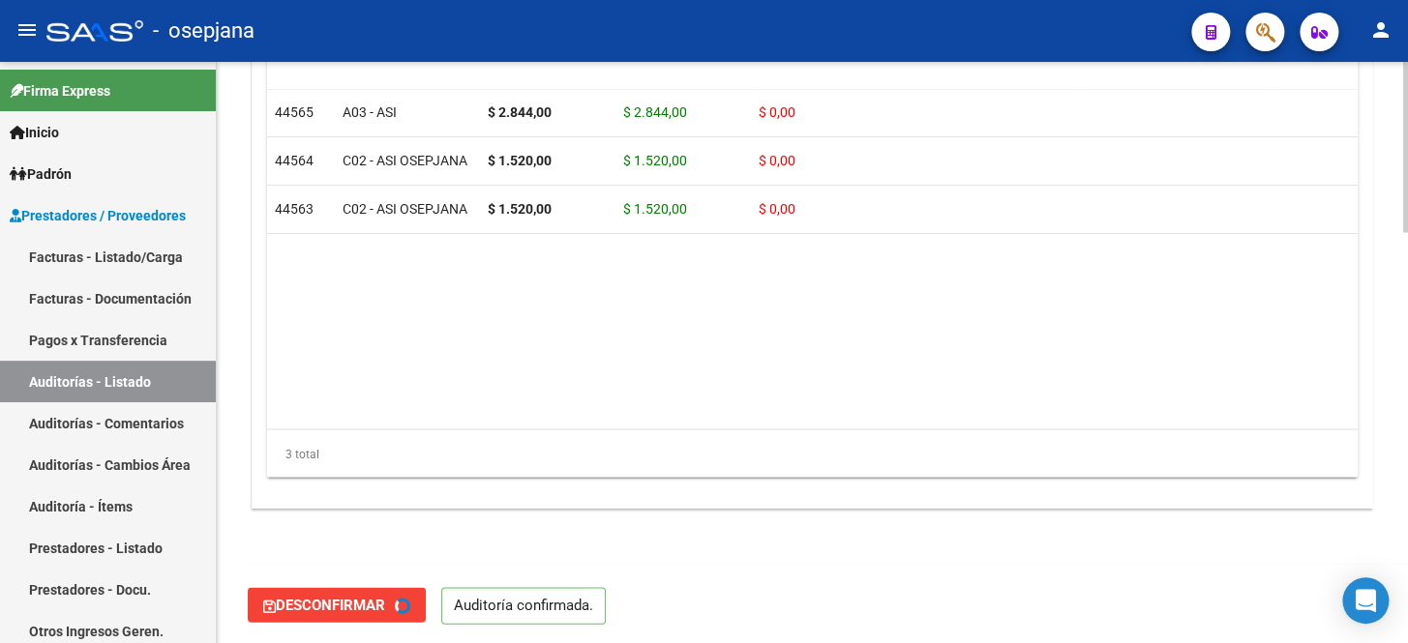
type input "202510"
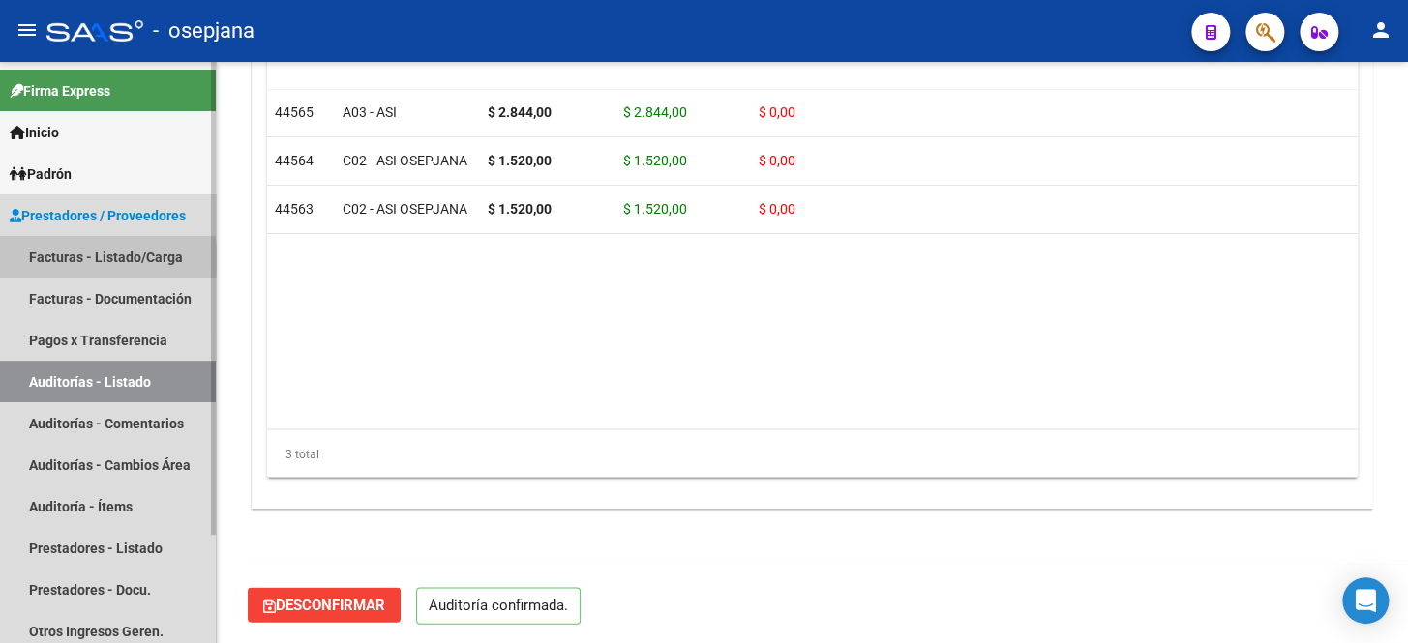
click at [86, 260] on link "Facturas - Listado/Carga" at bounding box center [108, 257] width 216 height 42
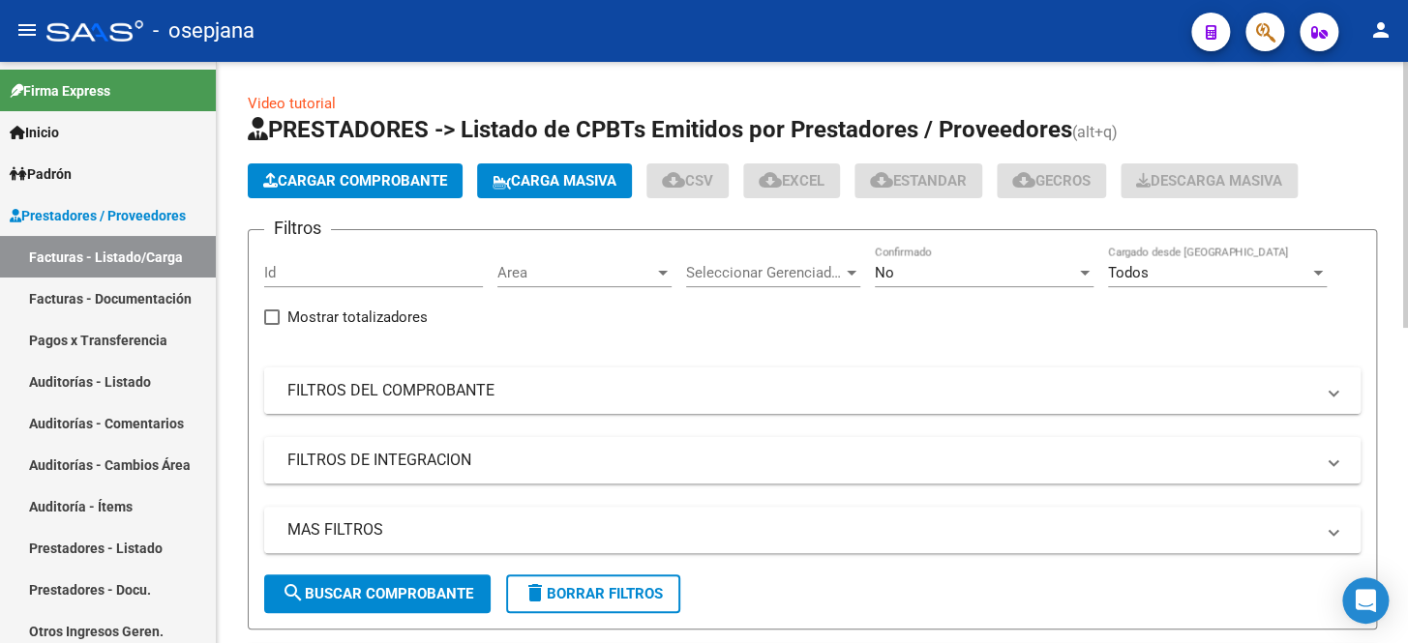
click at [506, 401] on mat-expansion-panel-header "FILTROS DEL COMPROBANTE" at bounding box center [812, 391] width 1096 height 46
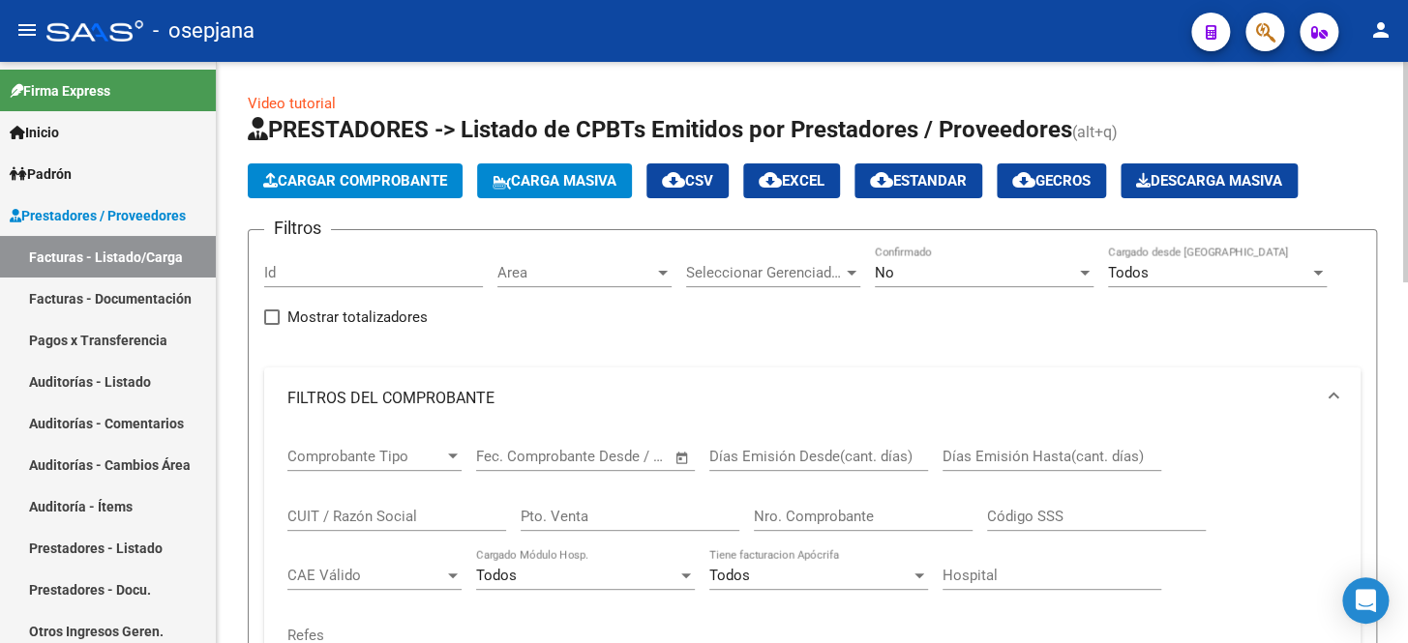
click at [937, 277] on div "No" at bounding box center [975, 272] width 201 height 17
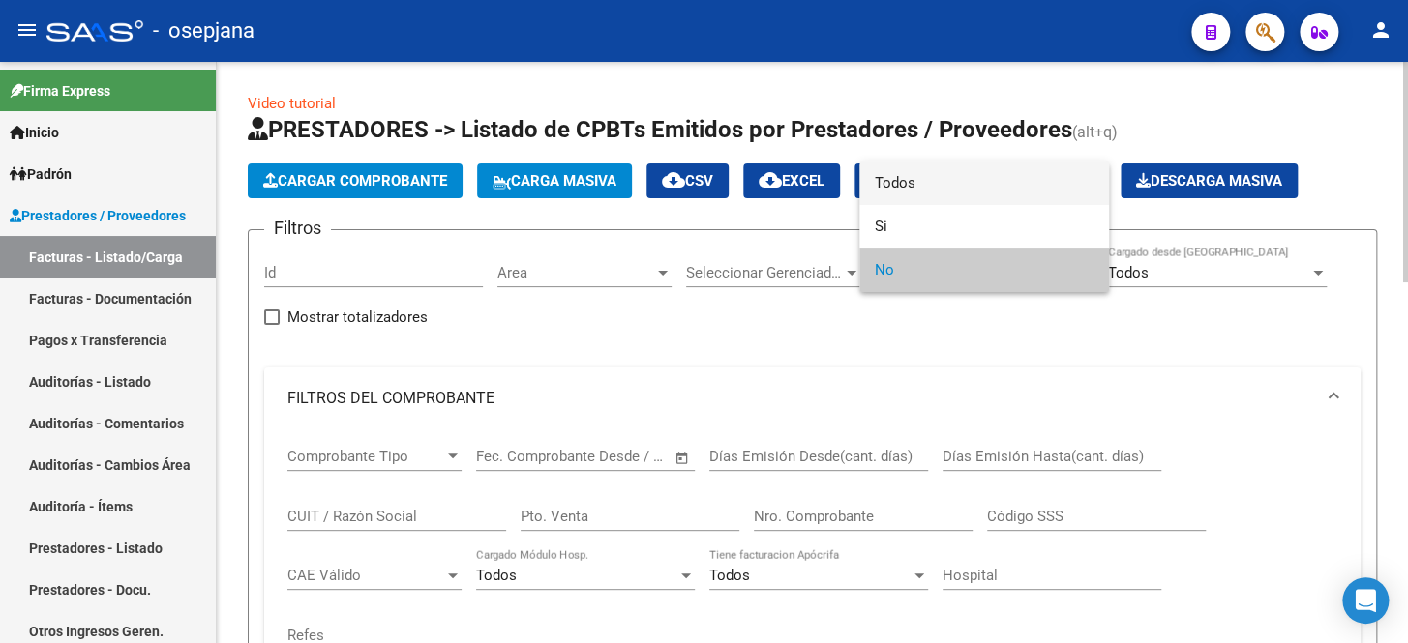
click at [942, 189] on span "Todos" at bounding box center [984, 184] width 219 height 44
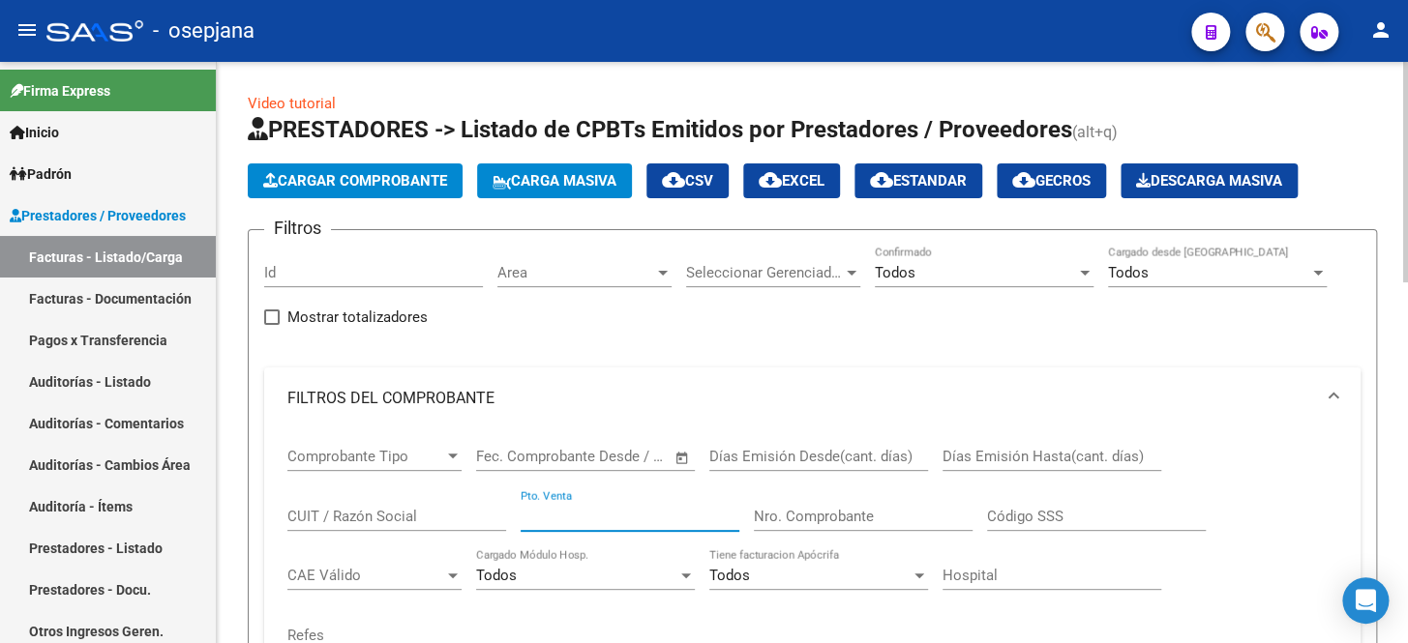
click at [544, 516] on input "Pto. Venta" at bounding box center [630, 516] width 219 height 17
type input "101"
click at [764, 514] on input "Nro. Comprobante" at bounding box center [863, 516] width 219 height 17
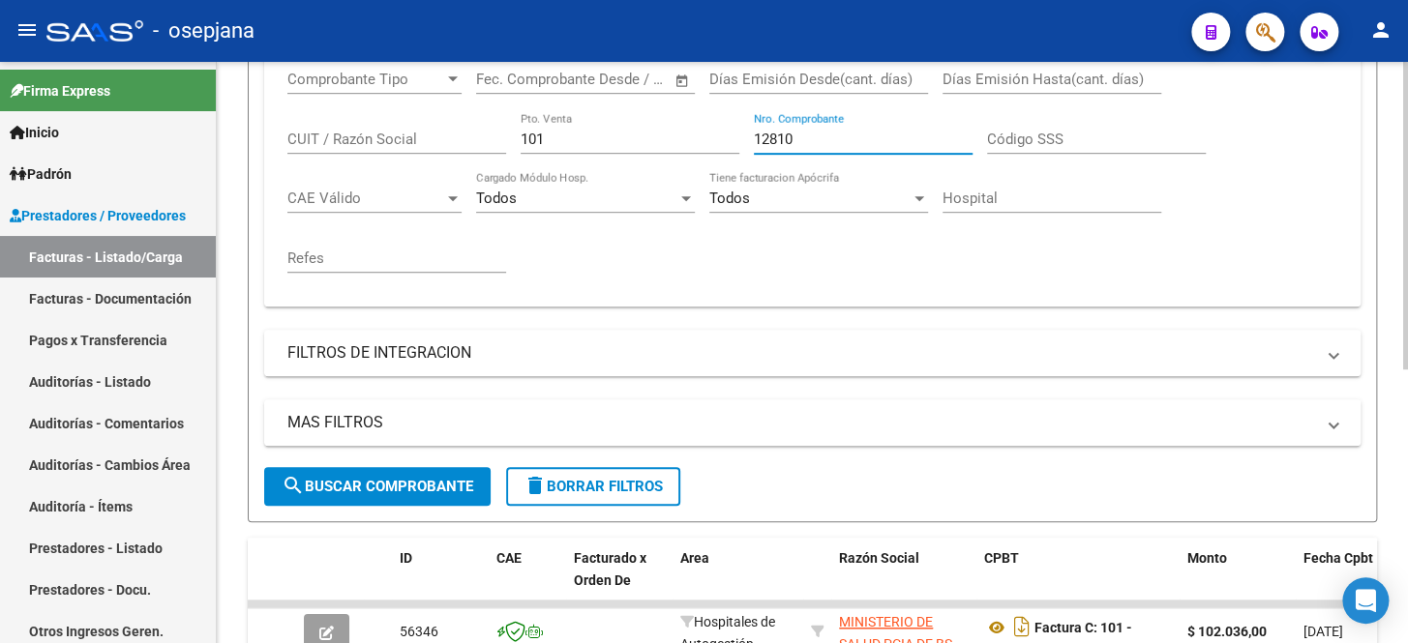
scroll to position [517, 0]
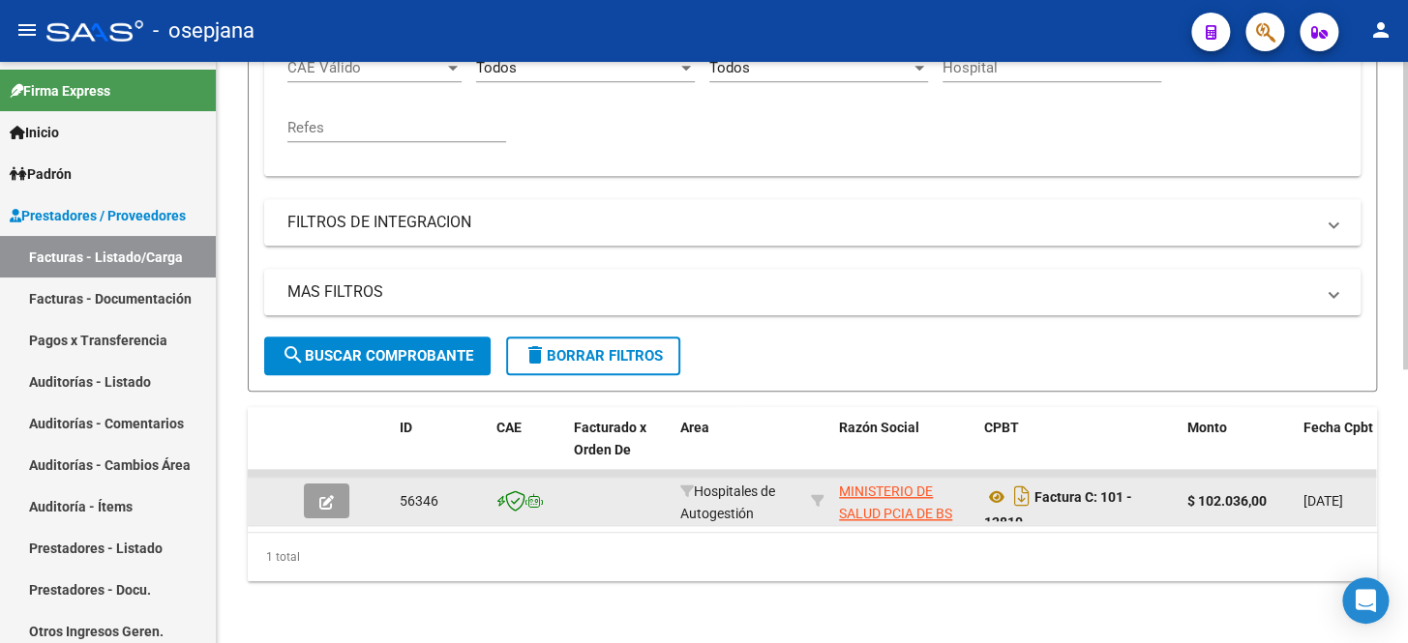
type input "12810"
click at [333, 503] on button "button" at bounding box center [326, 501] width 45 height 35
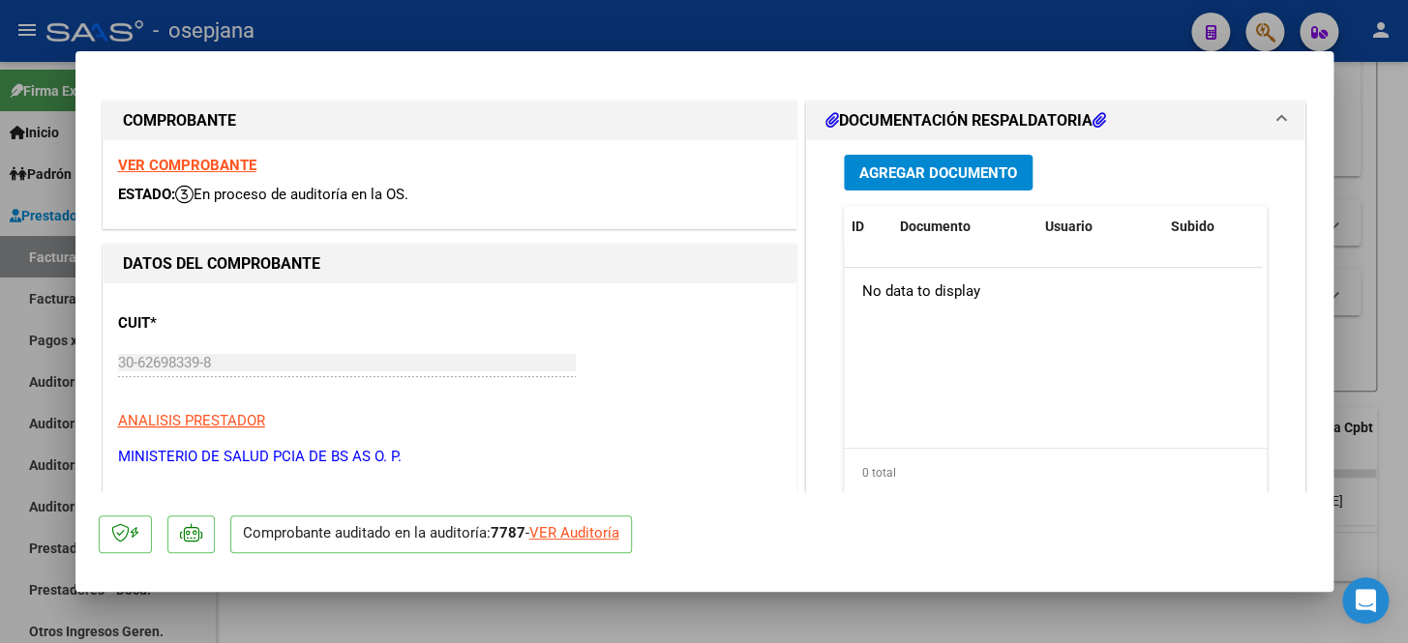
click at [612, 539] on div "VER Auditoría" at bounding box center [574, 533] width 90 height 22
type input "$ 0,00"
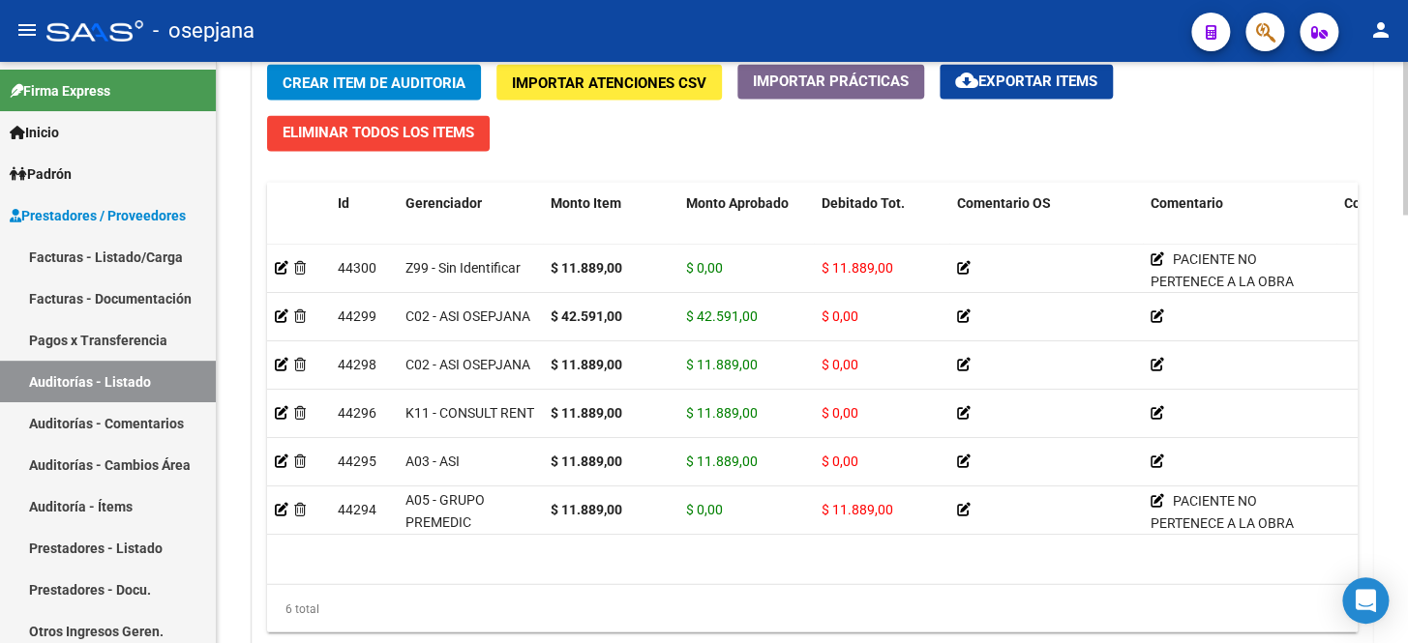
scroll to position [1481, 0]
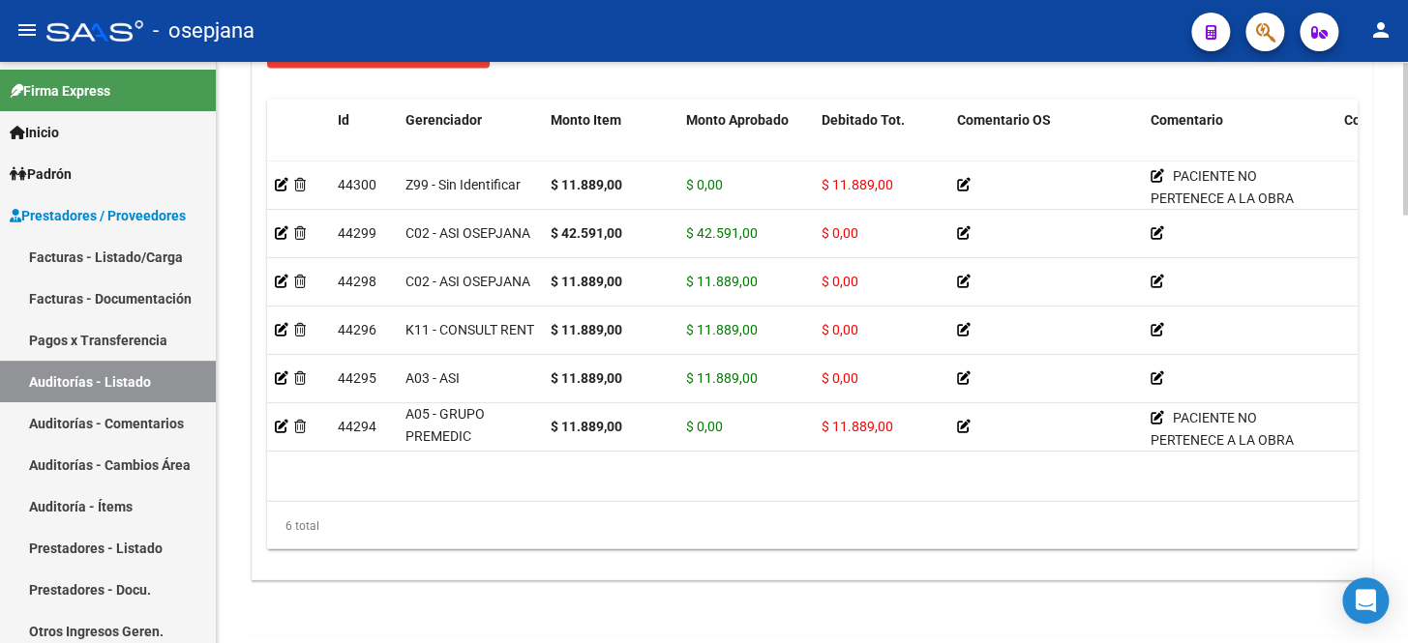
scroll to position [1625, 0]
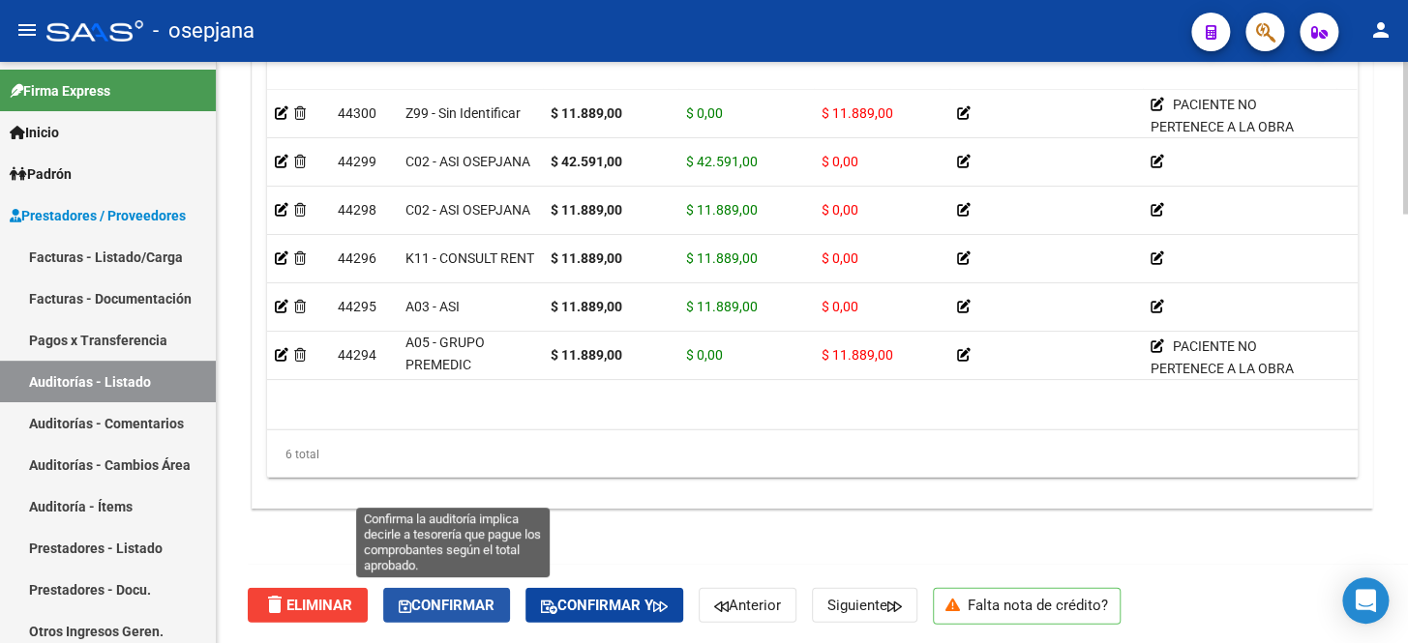
click at [430, 597] on span "Confirmar" at bounding box center [447, 605] width 96 height 17
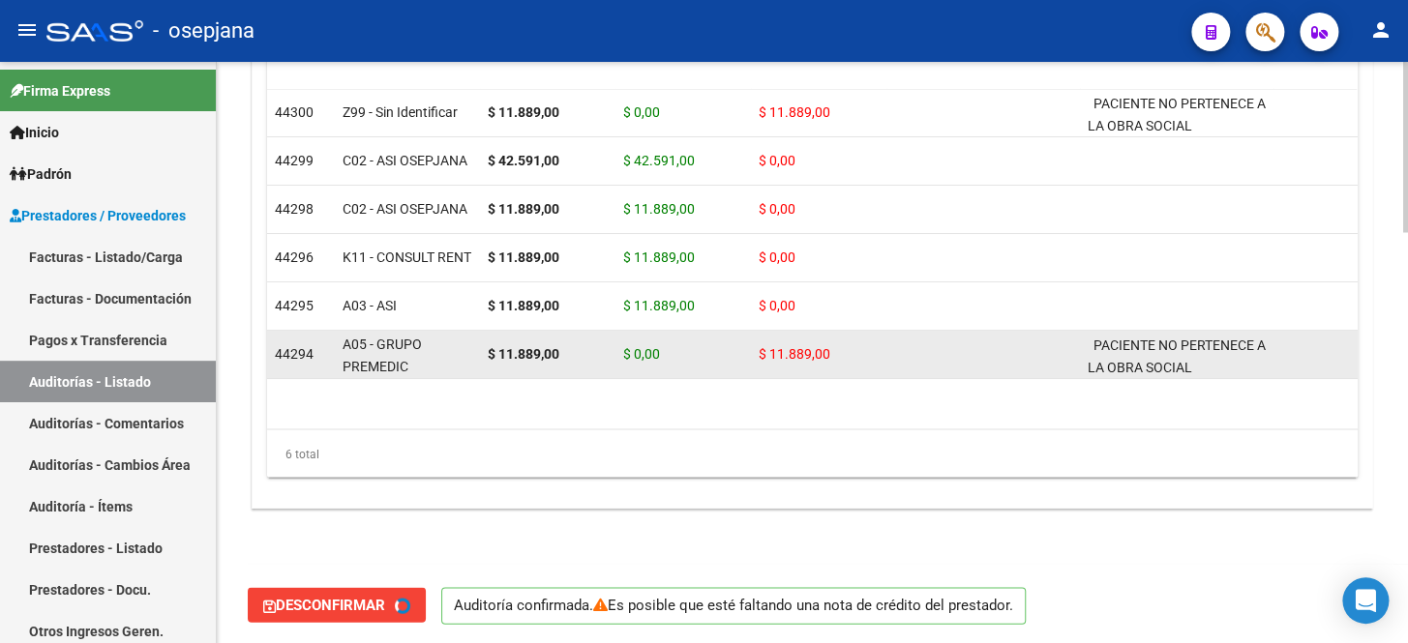
type input "202510"
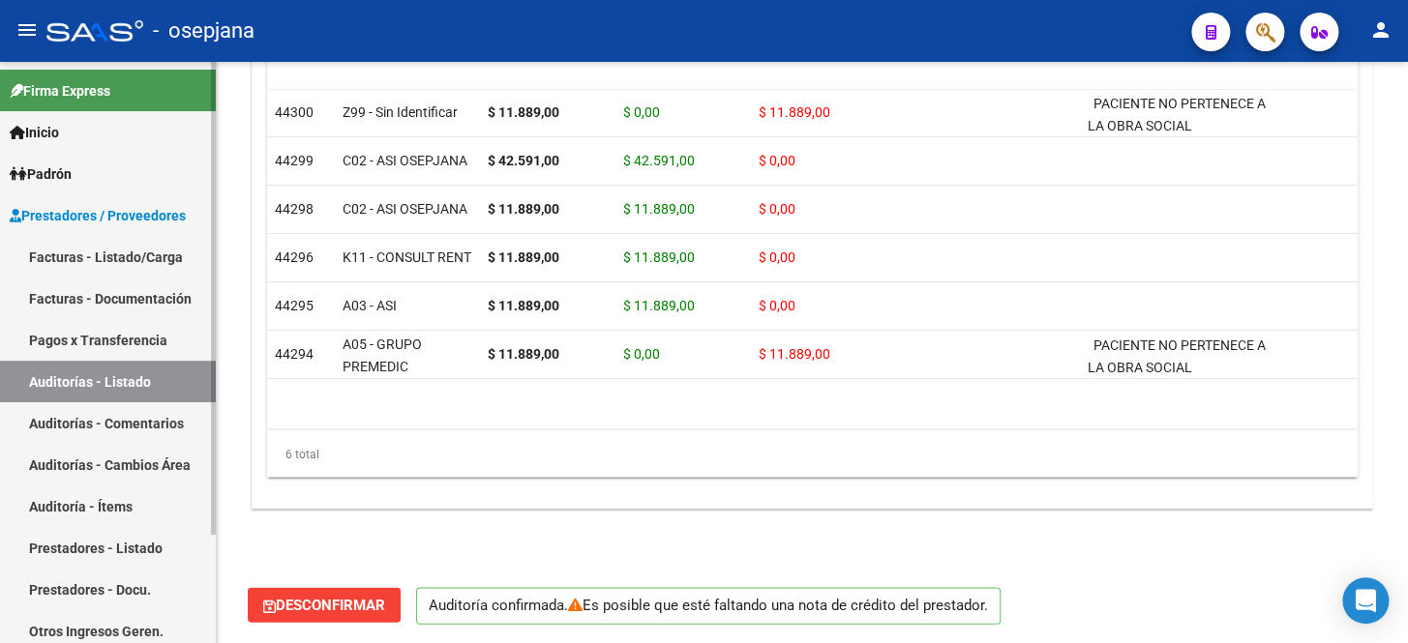
click at [125, 253] on link "Facturas - Listado/Carga" at bounding box center [108, 257] width 216 height 42
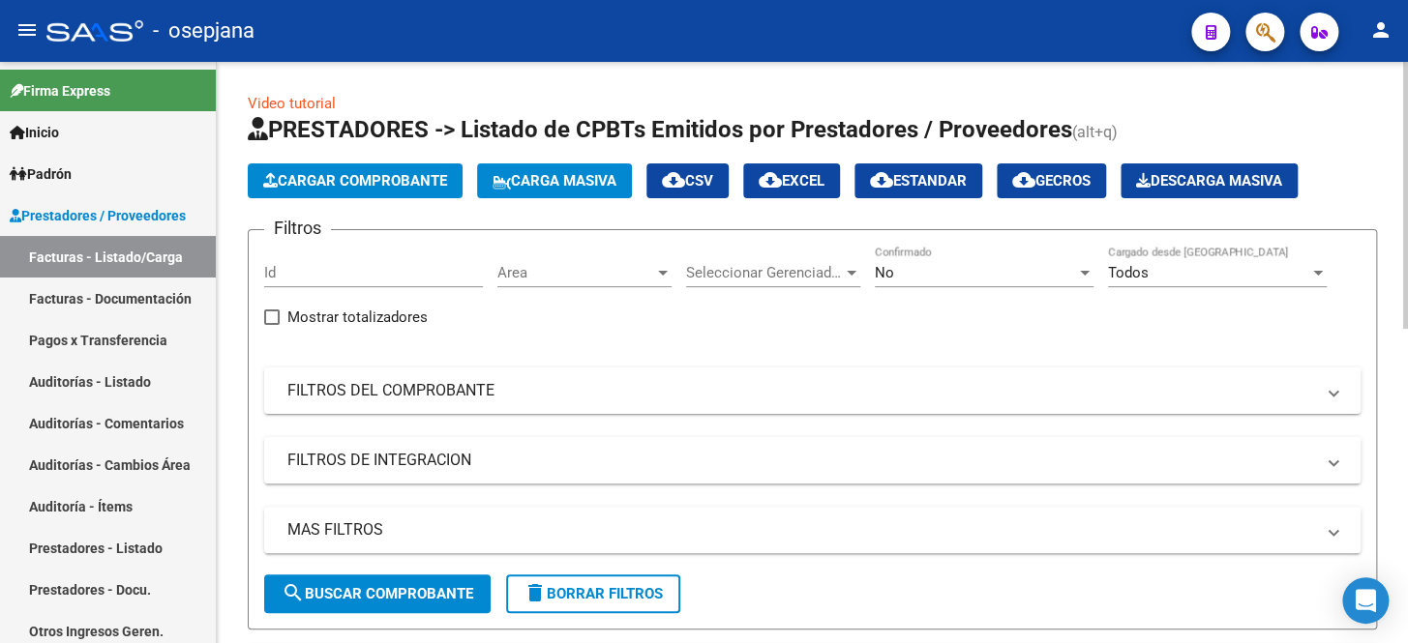
drag, startPoint x: 521, startPoint y: 397, endPoint x: 876, endPoint y: 318, distance: 362.7
click at [523, 397] on mat-panel-title "FILTROS DEL COMPROBANTE" at bounding box center [800, 390] width 1026 height 21
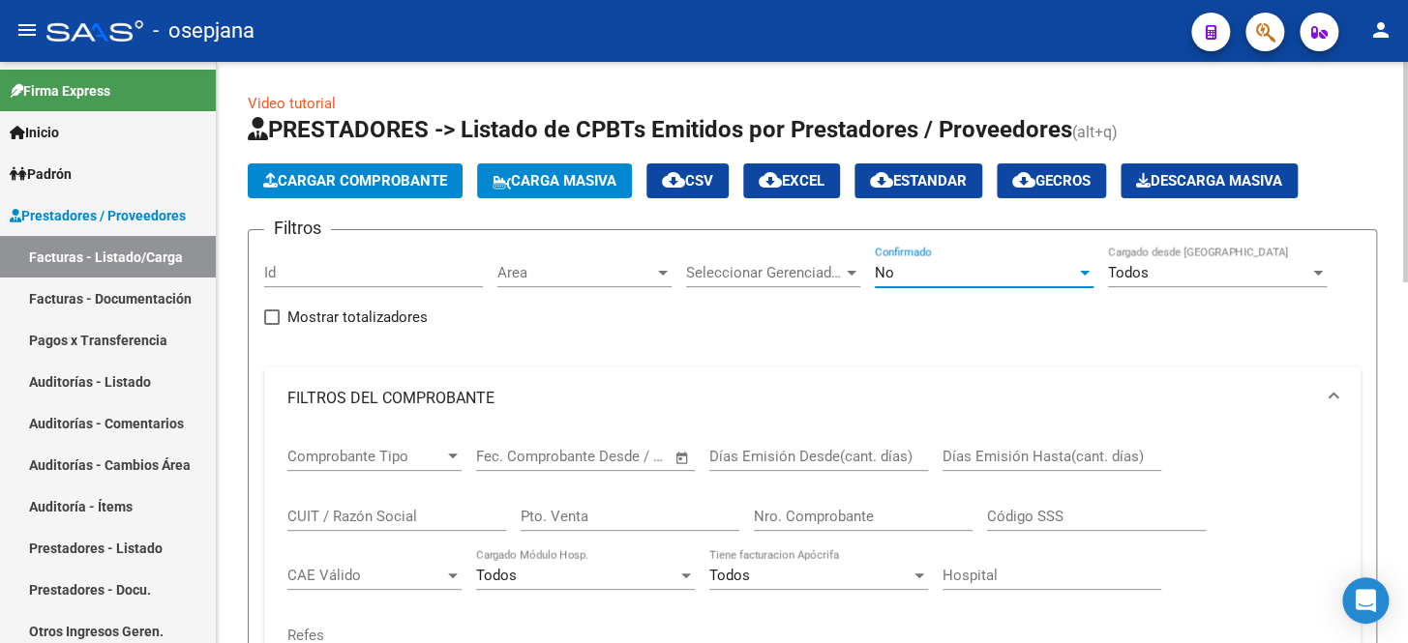
click at [922, 267] on div "No" at bounding box center [975, 272] width 201 height 17
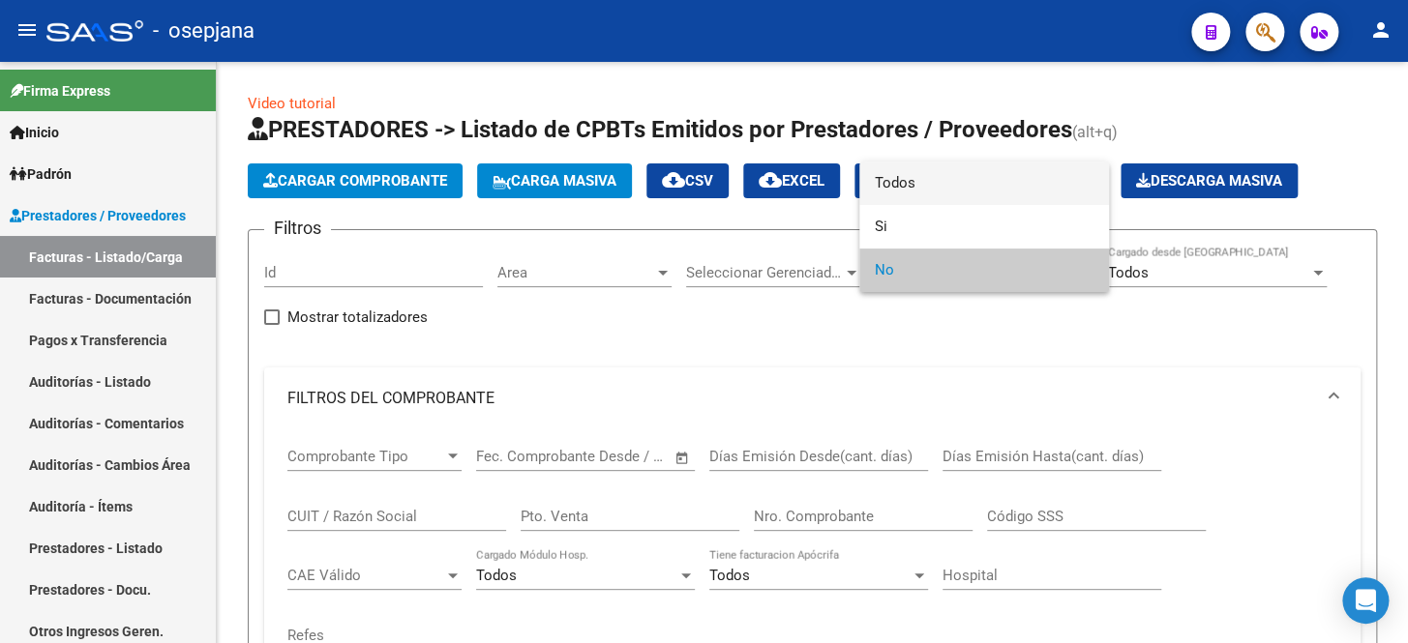
click at [924, 199] on span "Todos" at bounding box center [984, 184] width 219 height 44
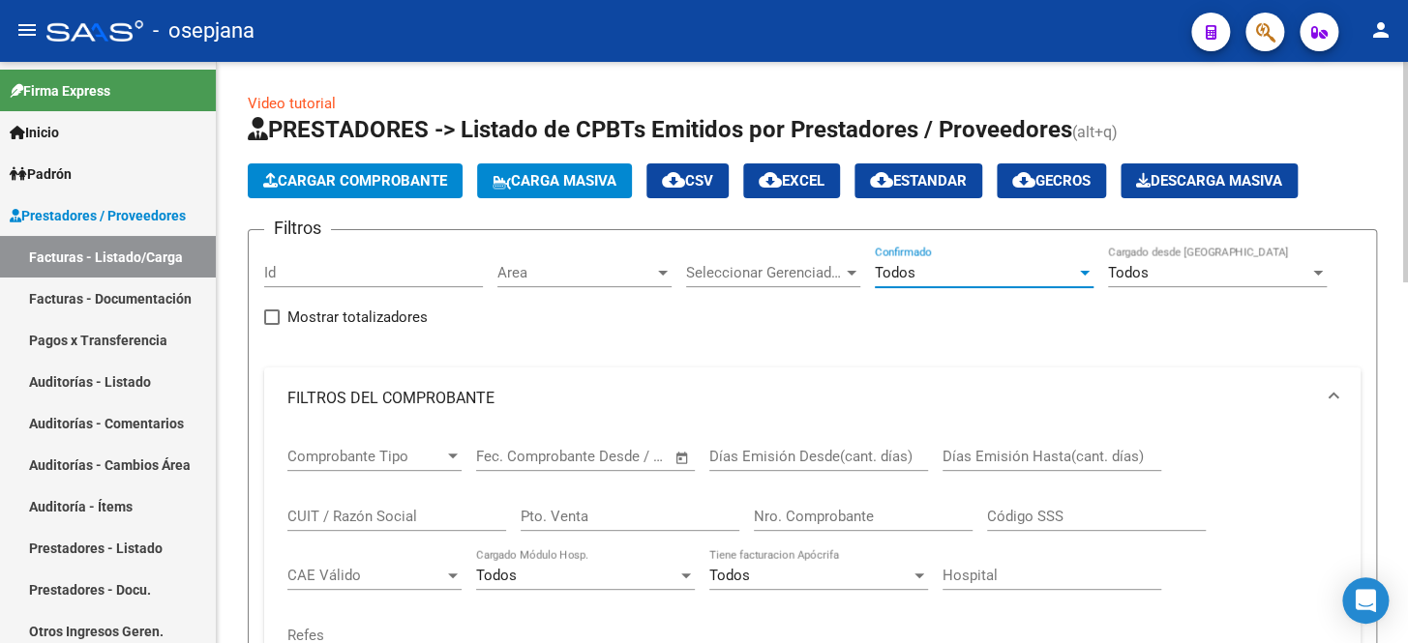
click at [636, 510] on input "Pto. Venta" at bounding box center [630, 516] width 219 height 17
type input "10"
click at [865, 516] on input "Nro. Comprobante" at bounding box center [863, 516] width 219 height 17
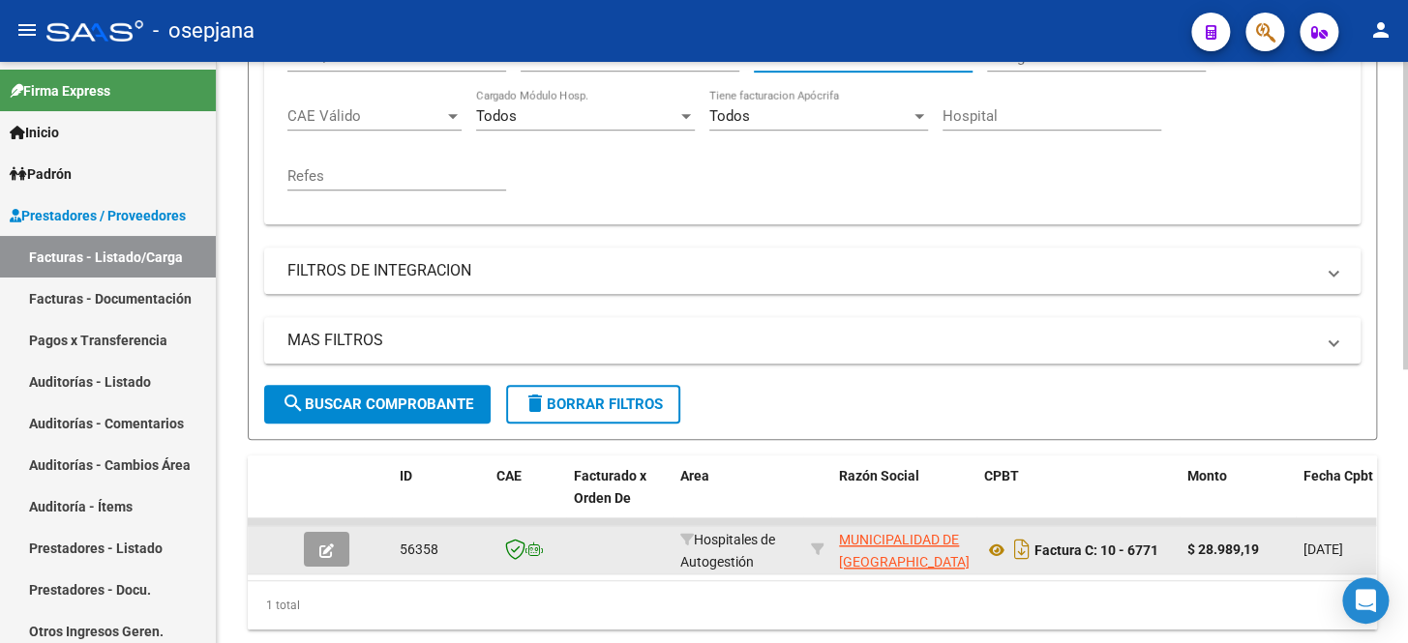
scroll to position [517, 0]
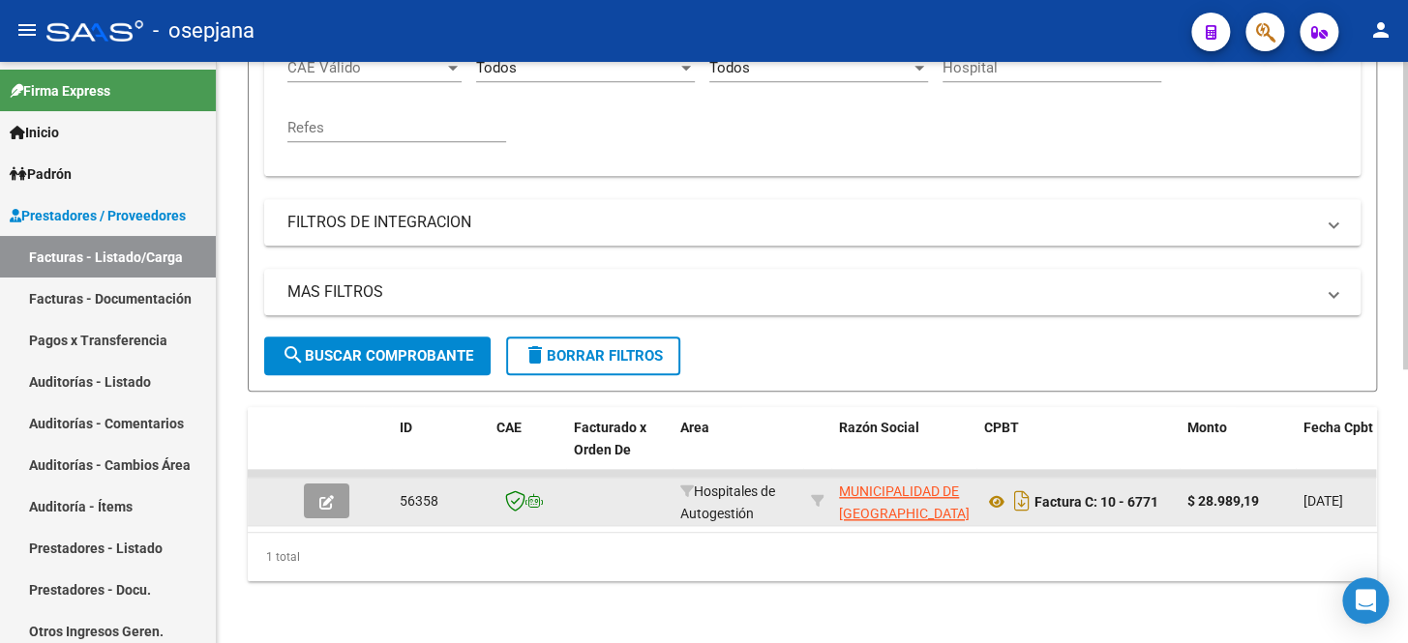
type input "6771"
click at [333, 495] on icon "button" at bounding box center [326, 502] width 15 height 15
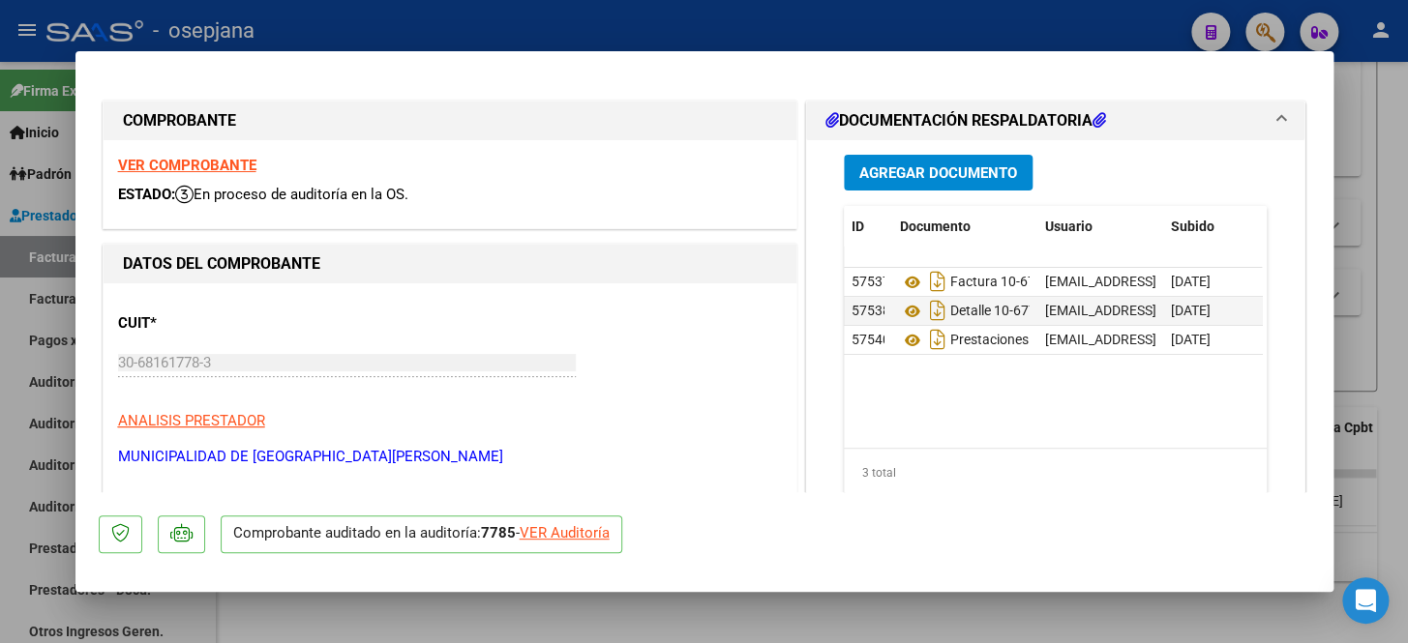
click at [580, 532] on div "VER Auditoría" at bounding box center [565, 533] width 90 height 22
type input "$ 0,00"
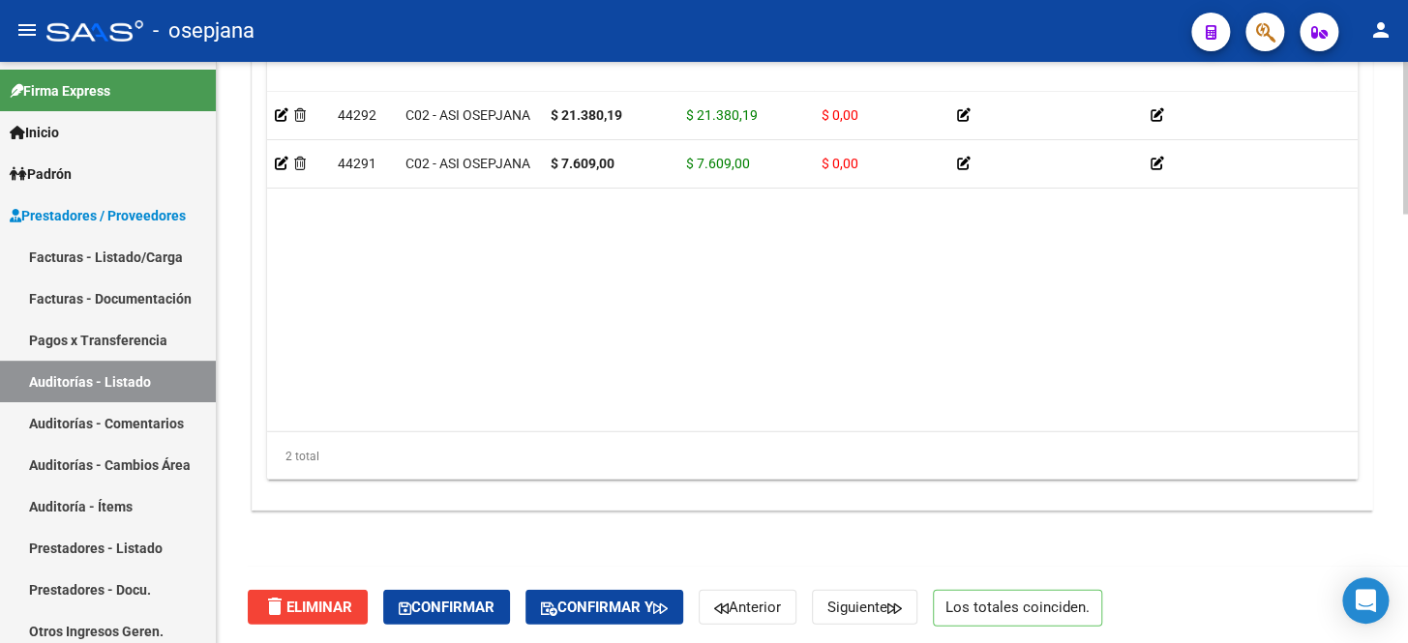
scroll to position [1625, 0]
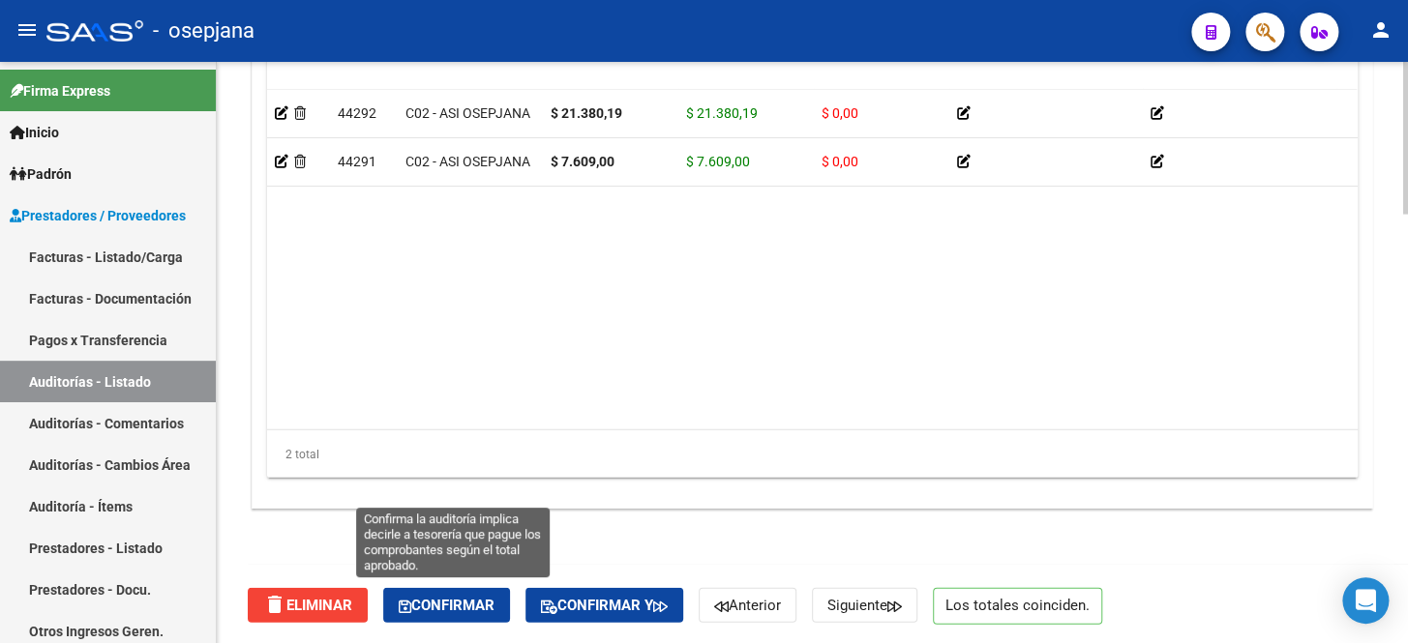
click at [445, 606] on span "Confirmar" at bounding box center [447, 605] width 96 height 17
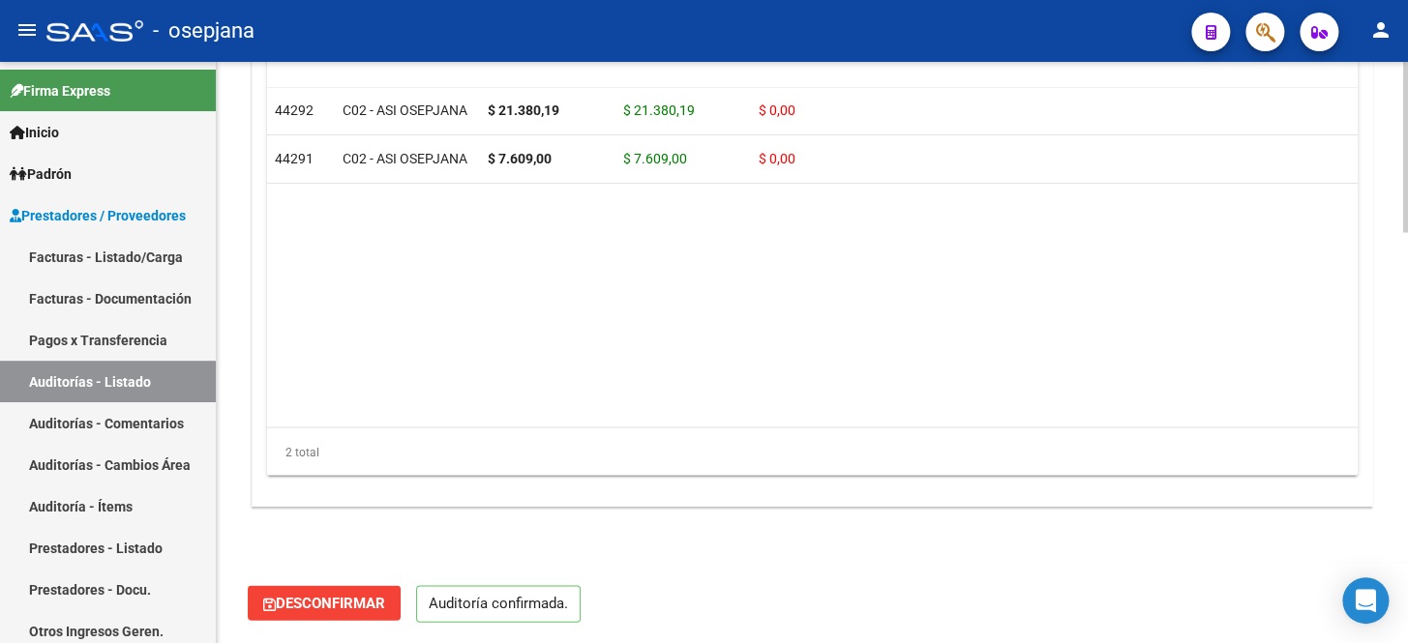
scroll to position [1403, 0]
type input "202510"
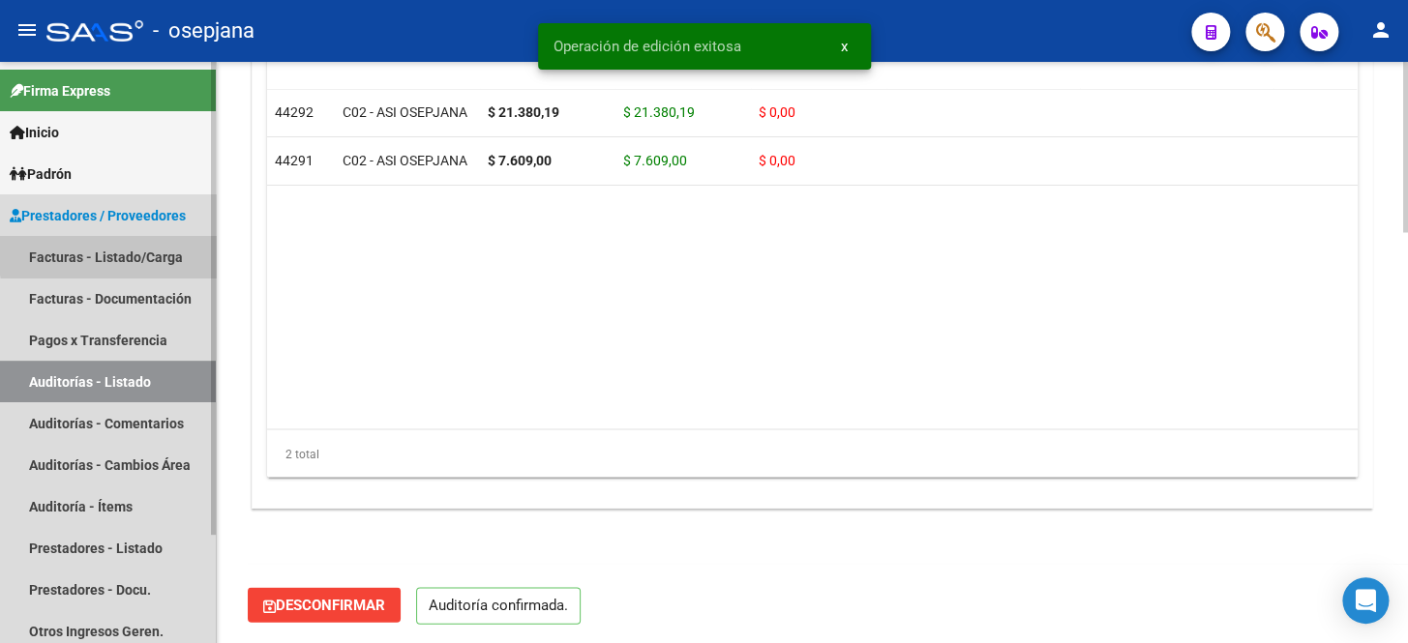
click at [131, 253] on link "Facturas - Listado/Carga" at bounding box center [108, 257] width 216 height 42
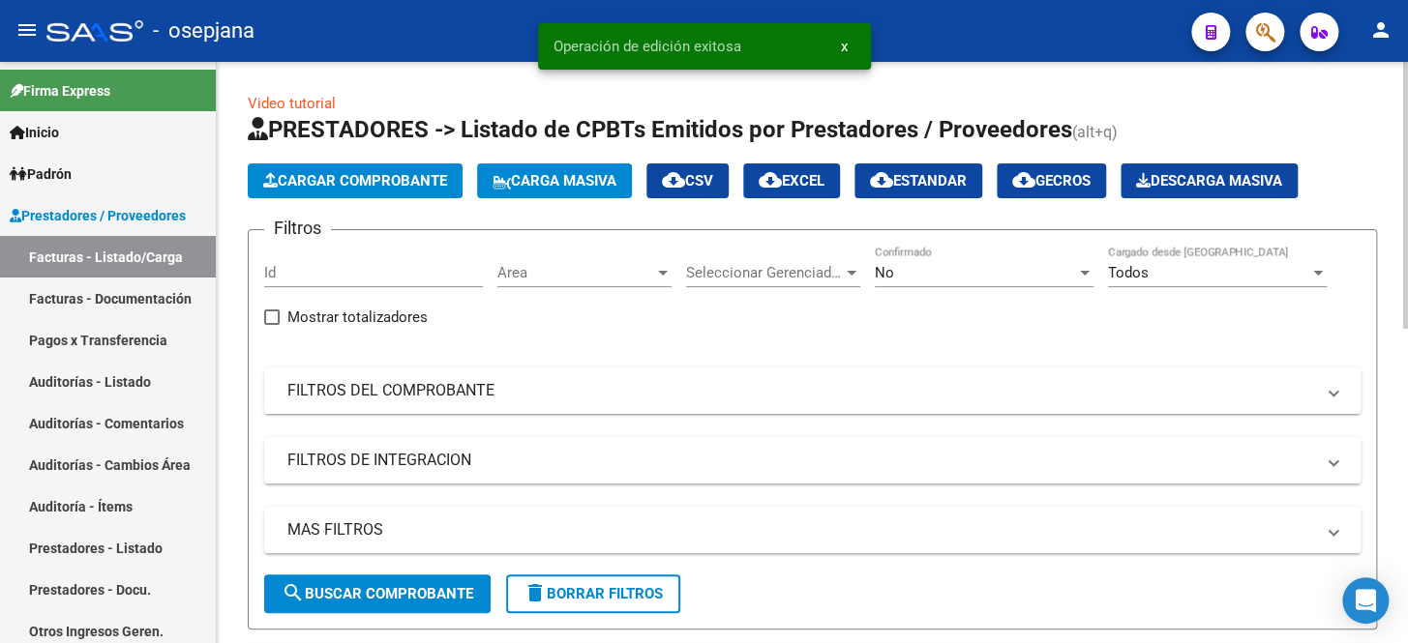
drag, startPoint x: 563, startPoint y: 399, endPoint x: 735, endPoint y: 337, distance: 183.0
click at [564, 399] on mat-panel-title "FILTROS DEL COMPROBANTE" at bounding box center [800, 390] width 1026 height 21
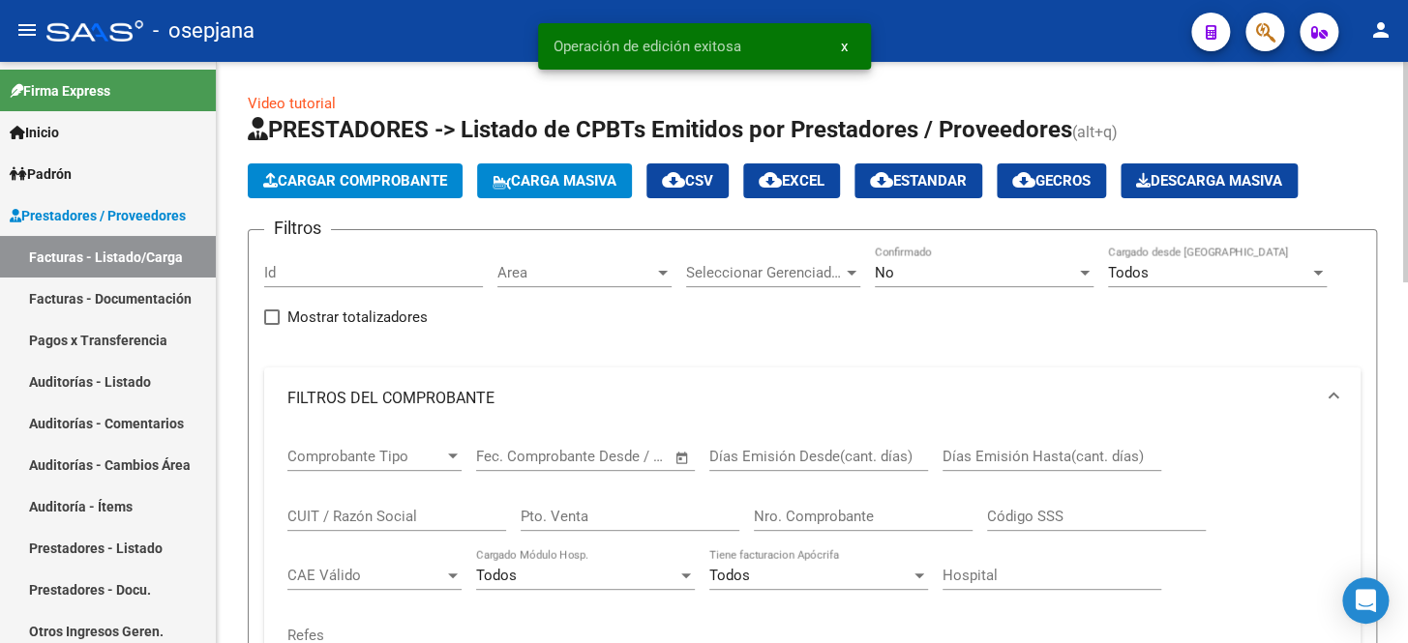
click at [890, 275] on span "No" at bounding box center [884, 272] width 19 height 17
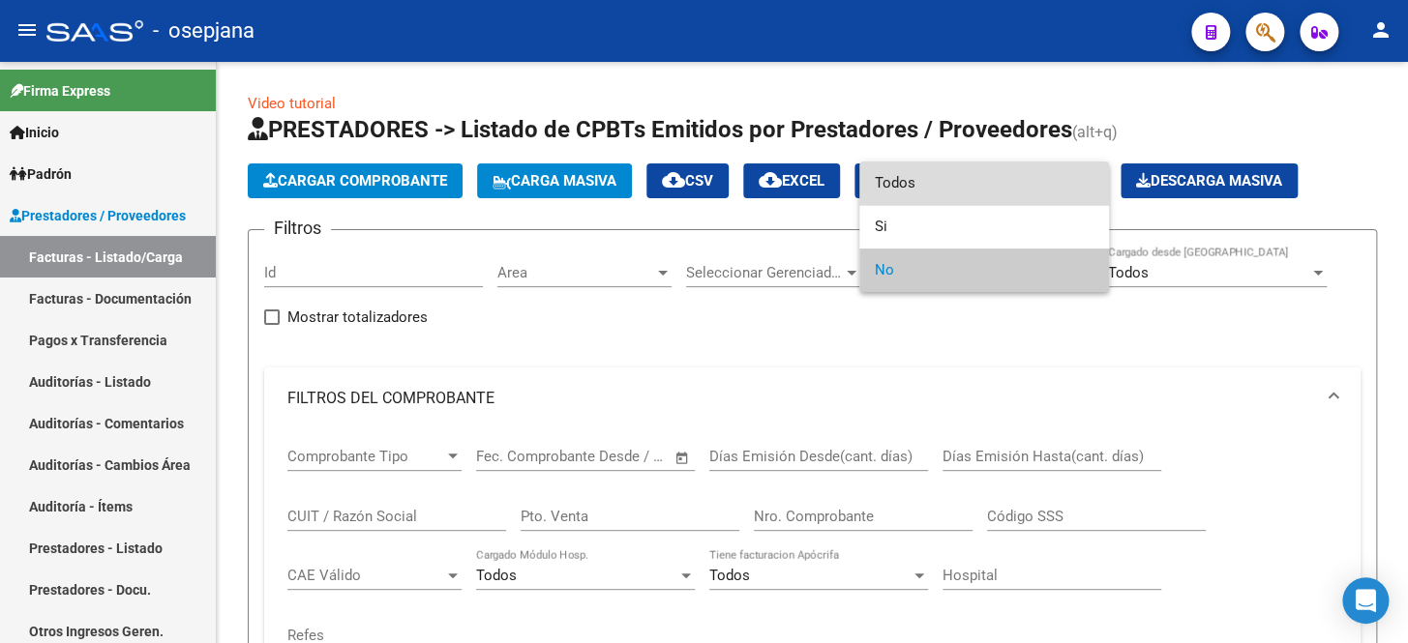
click at [931, 193] on span "Todos" at bounding box center [984, 184] width 219 height 44
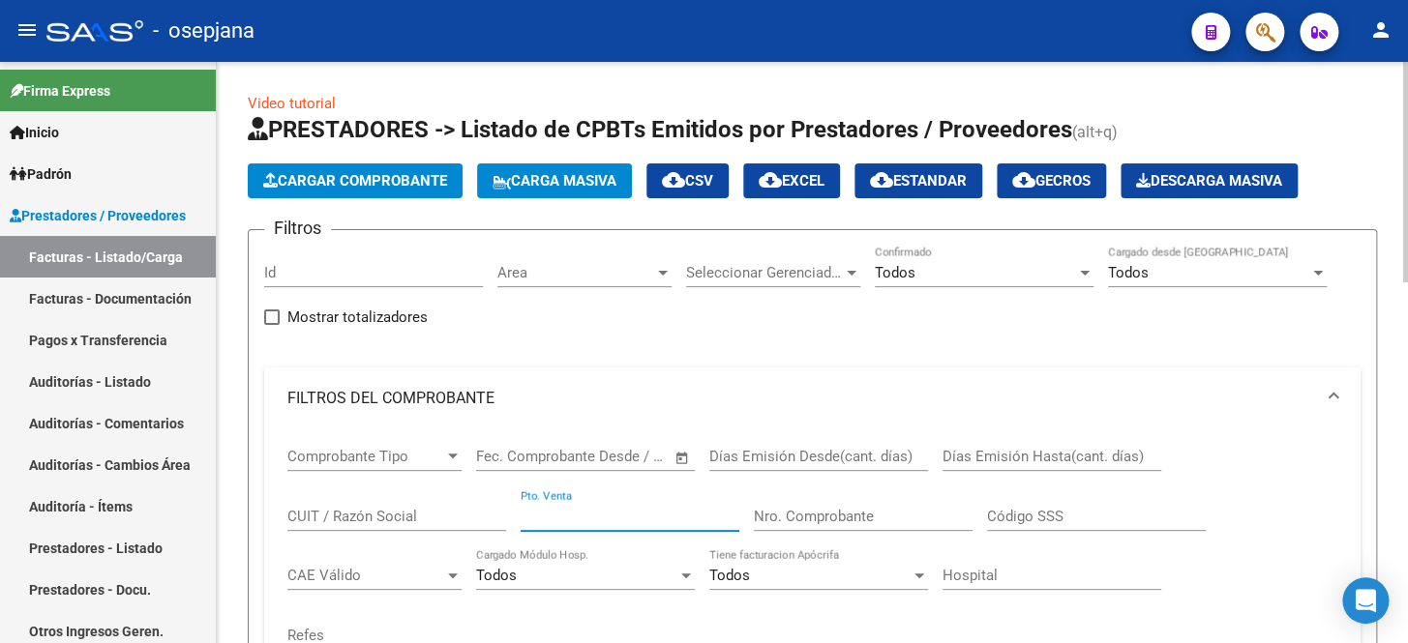
click at [585, 508] on input "Pto. Venta" at bounding box center [630, 516] width 219 height 17
type input "8"
click at [774, 513] on input "Nro. Comprobante" at bounding box center [863, 516] width 219 height 17
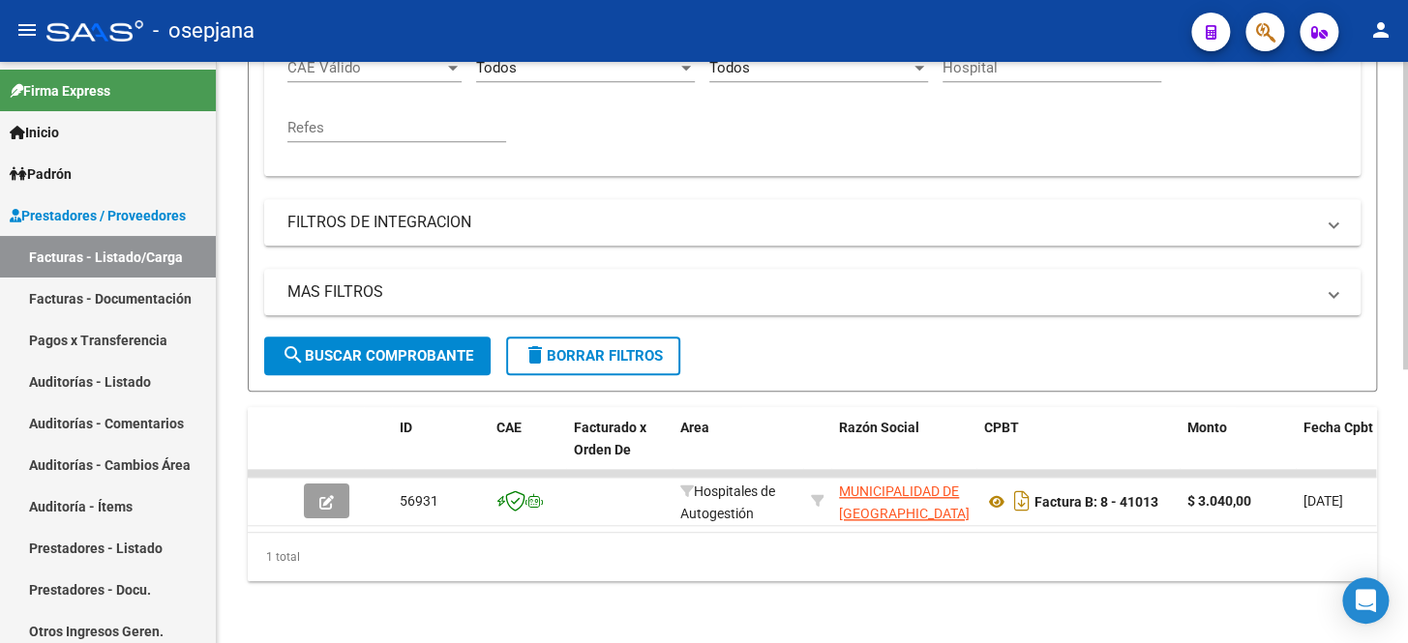
scroll to position [517, 0]
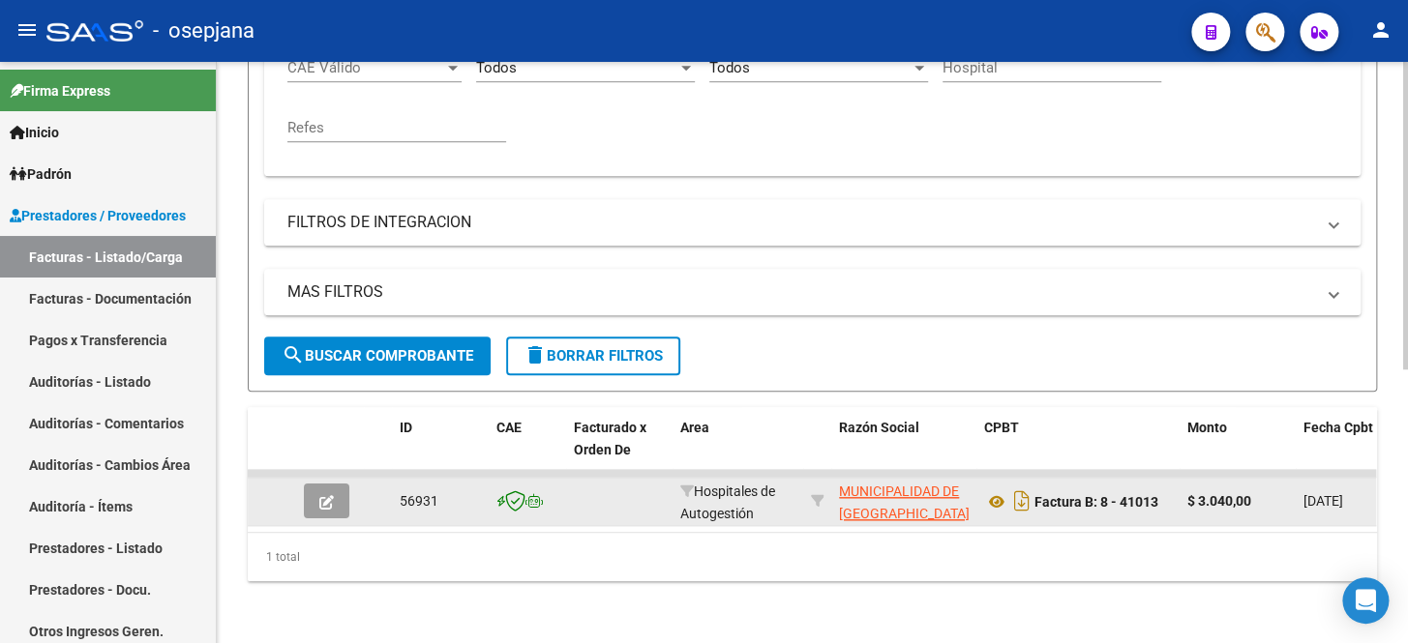
type input "41013"
click at [314, 488] on button "button" at bounding box center [326, 501] width 45 height 35
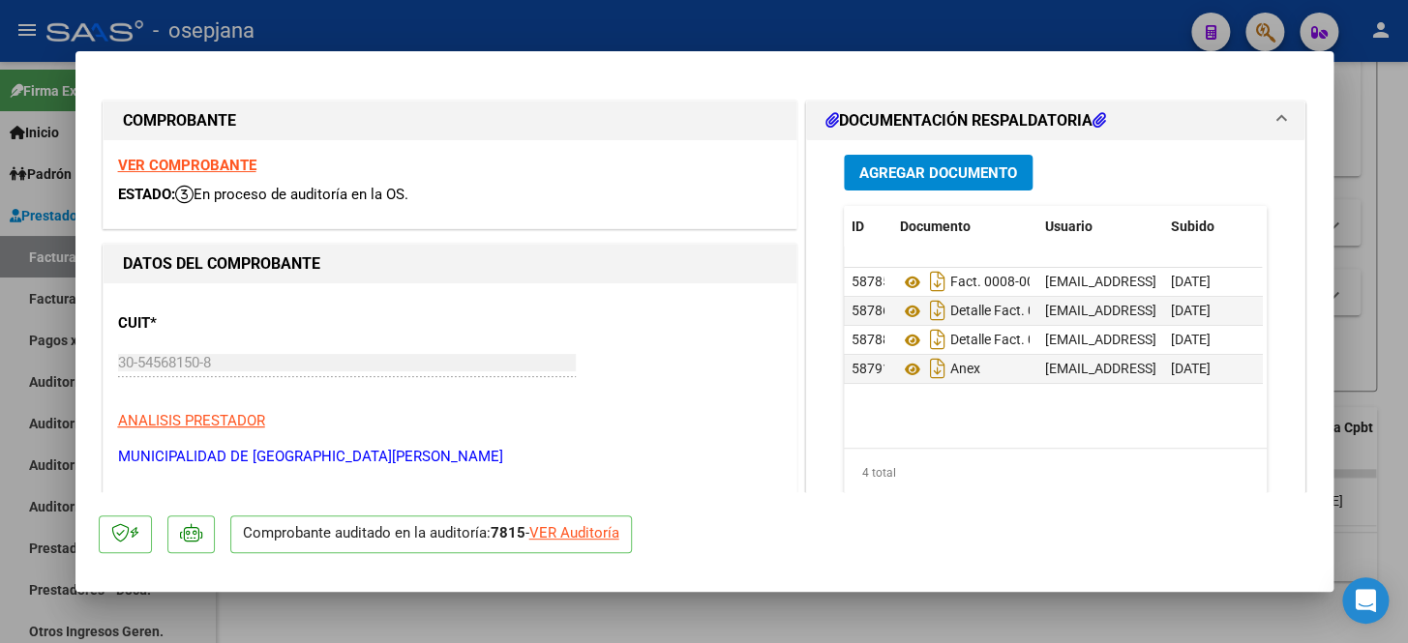
click at [596, 534] on div "VER Auditoría" at bounding box center [574, 533] width 90 height 22
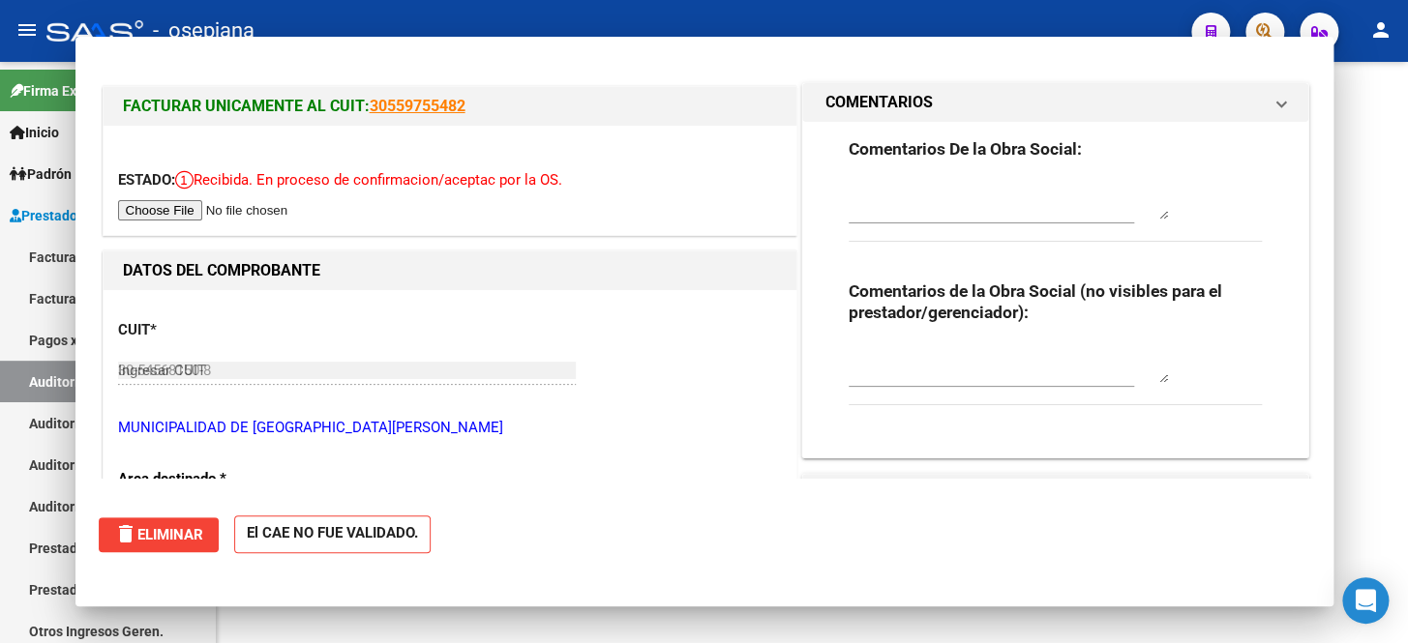
type input "$ 0,00"
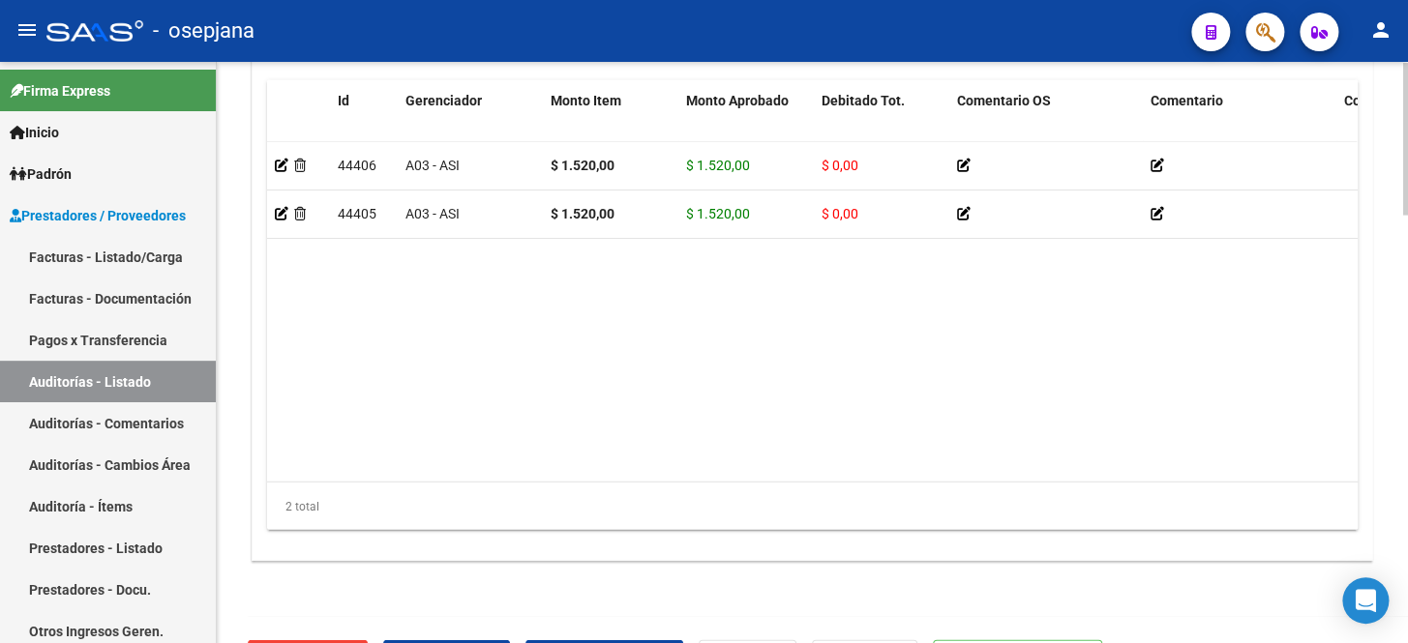
scroll to position [1625, 0]
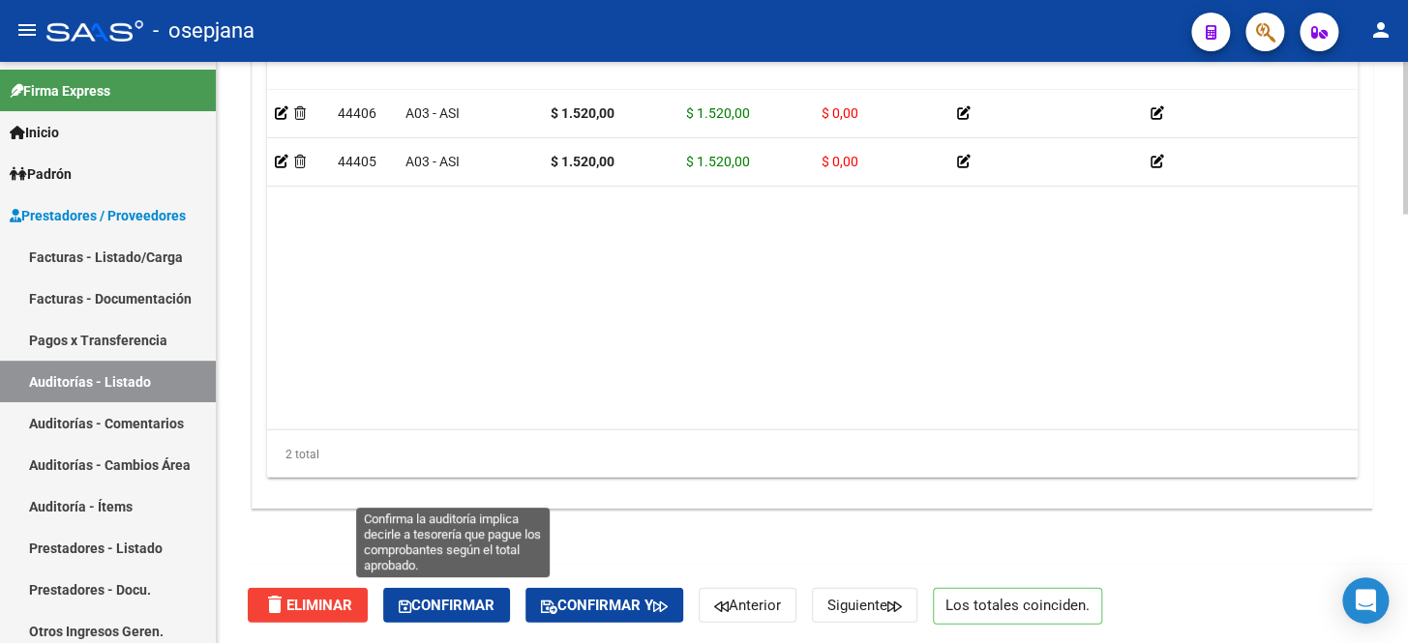
click at [462, 597] on span "Confirmar" at bounding box center [447, 605] width 96 height 17
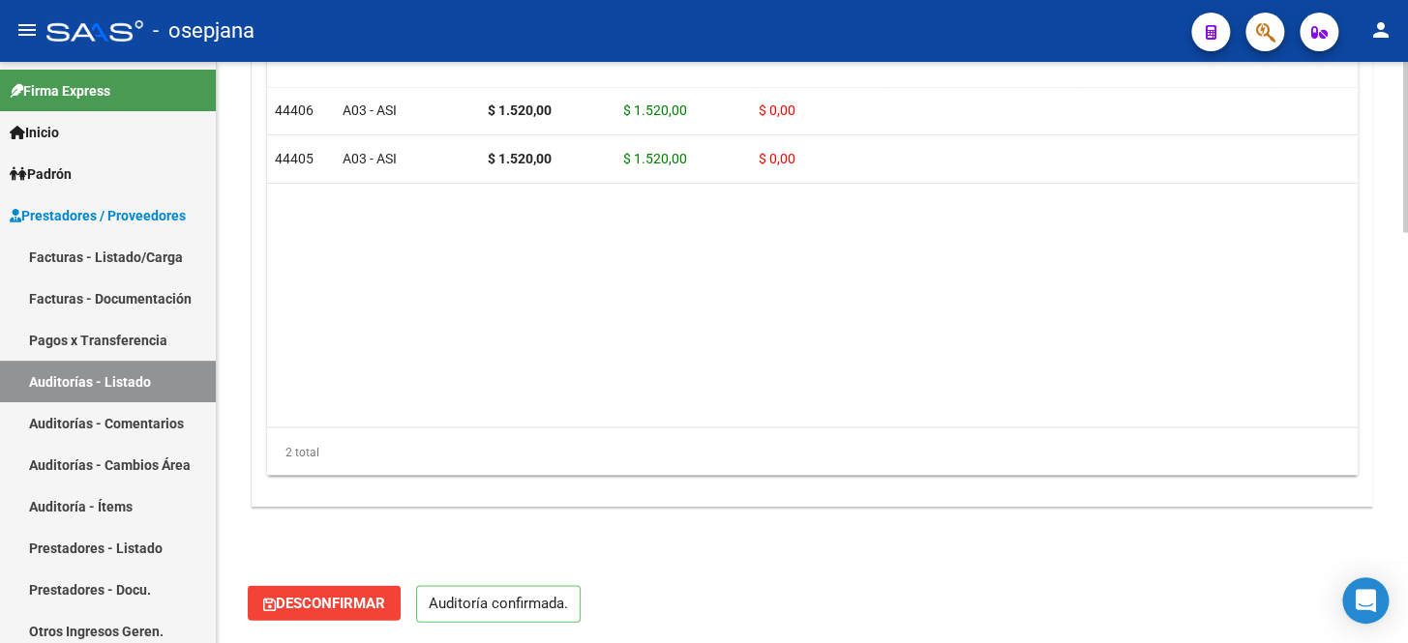
scroll to position [1403, 0]
type input "202510"
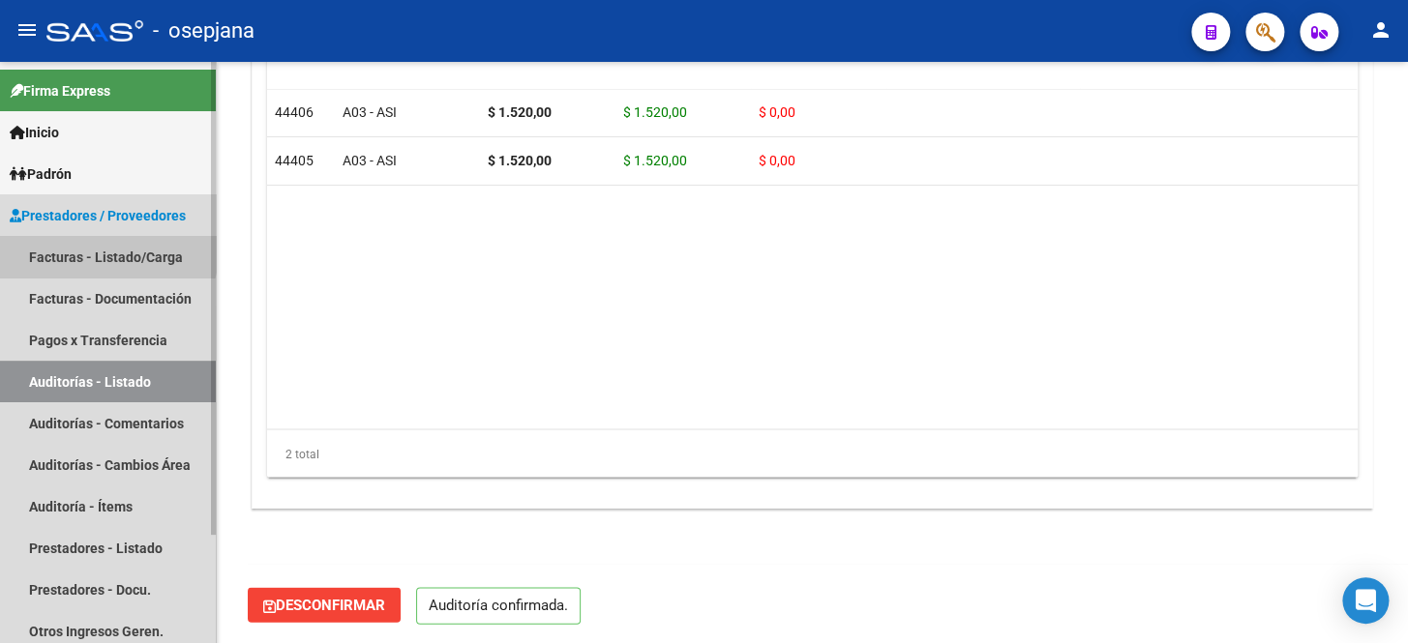
click at [93, 242] on link "Facturas - Listado/Carga" at bounding box center [108, 257] width 216 height 42
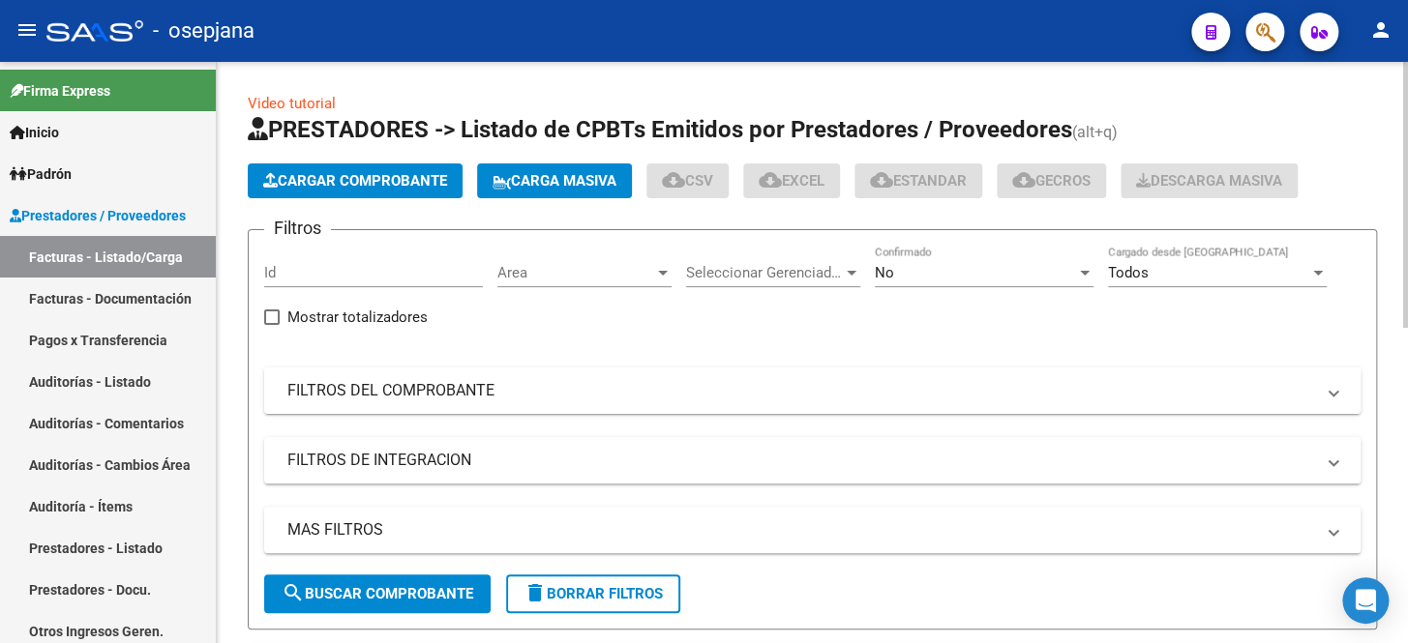
click at [537, 391] on mat-panel-title "FILTROS DEL COMPROBANTE" at bounding box center [800, 390] width 1026 height 21
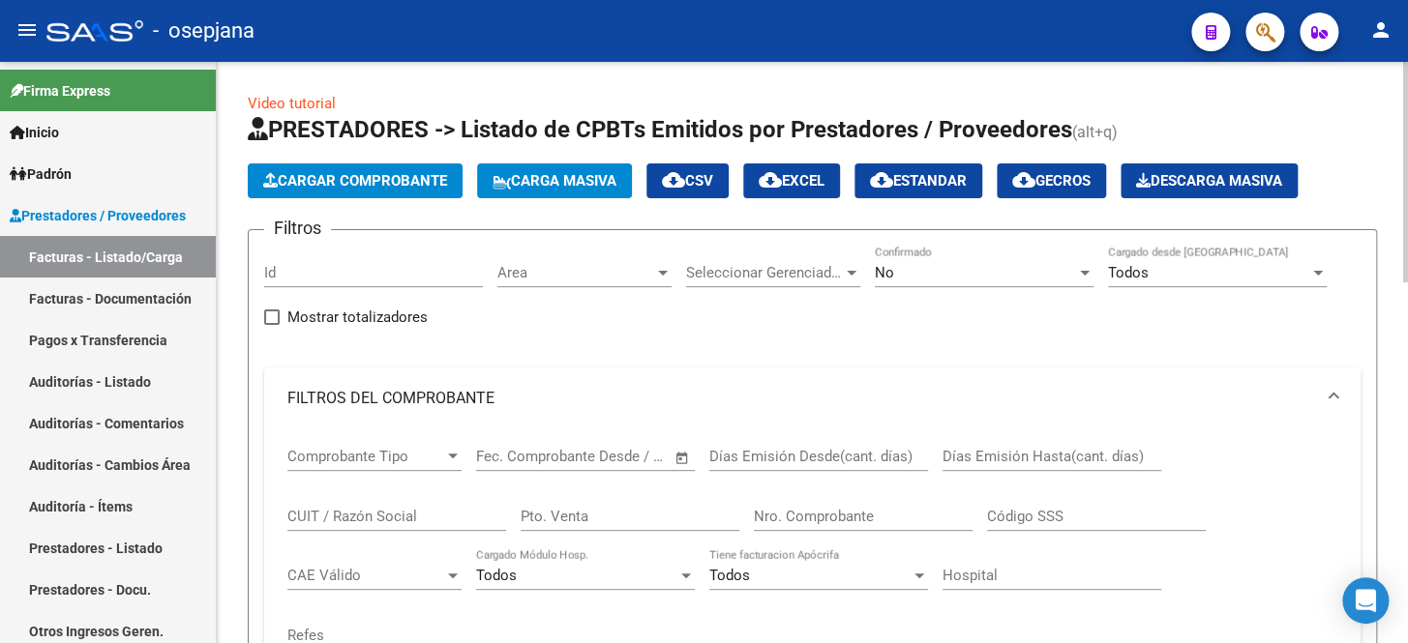
click at [940, 271] on div "No" at bounding box center [975, 272] width 201 height 17
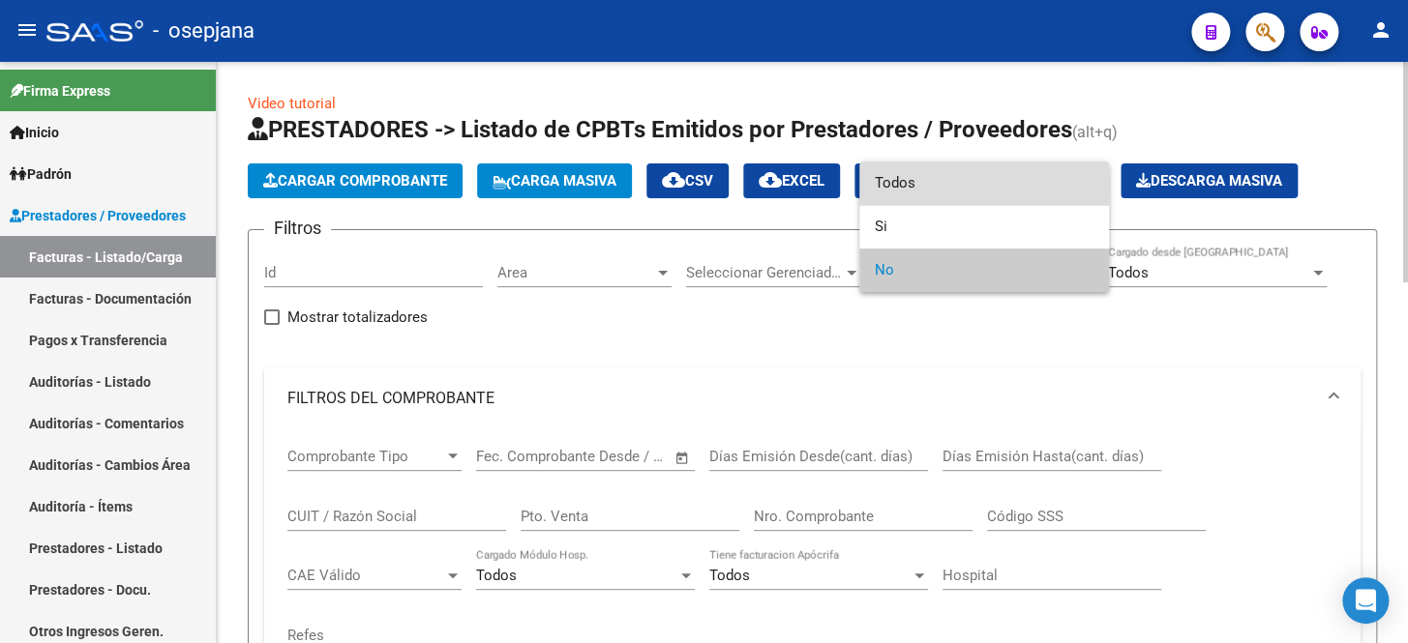
drag, startPoint x: 918, startPoint y: 185, endPoint x: 662, endPoint y: 407, distance: 339.5
click at [917, 188] on span "Todos" at bounding box center [984, 184] width 219 height 44
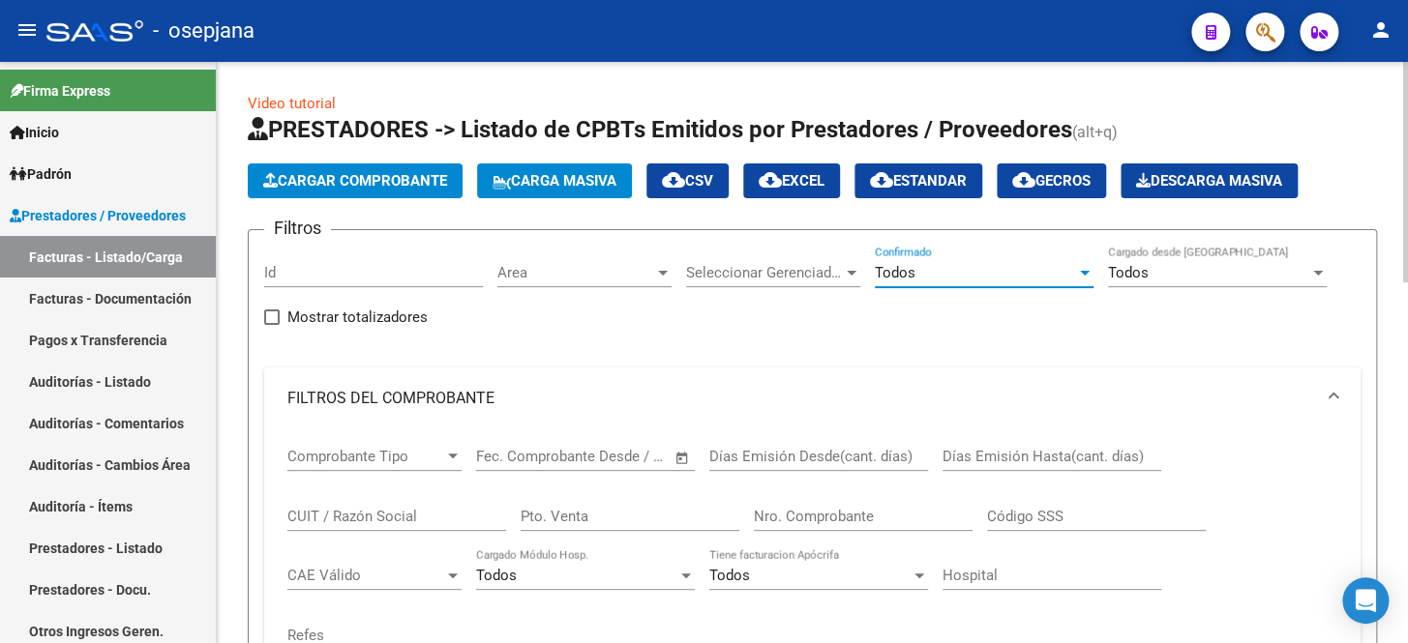
click at [569, 497] on div "Pto. Venta" at bounding box center [630, 511] width 219 height 42
type input "8"
click at [846, 518] on input "Nro. Comprobante" at bounding box center [863, 516] width 219 height 17
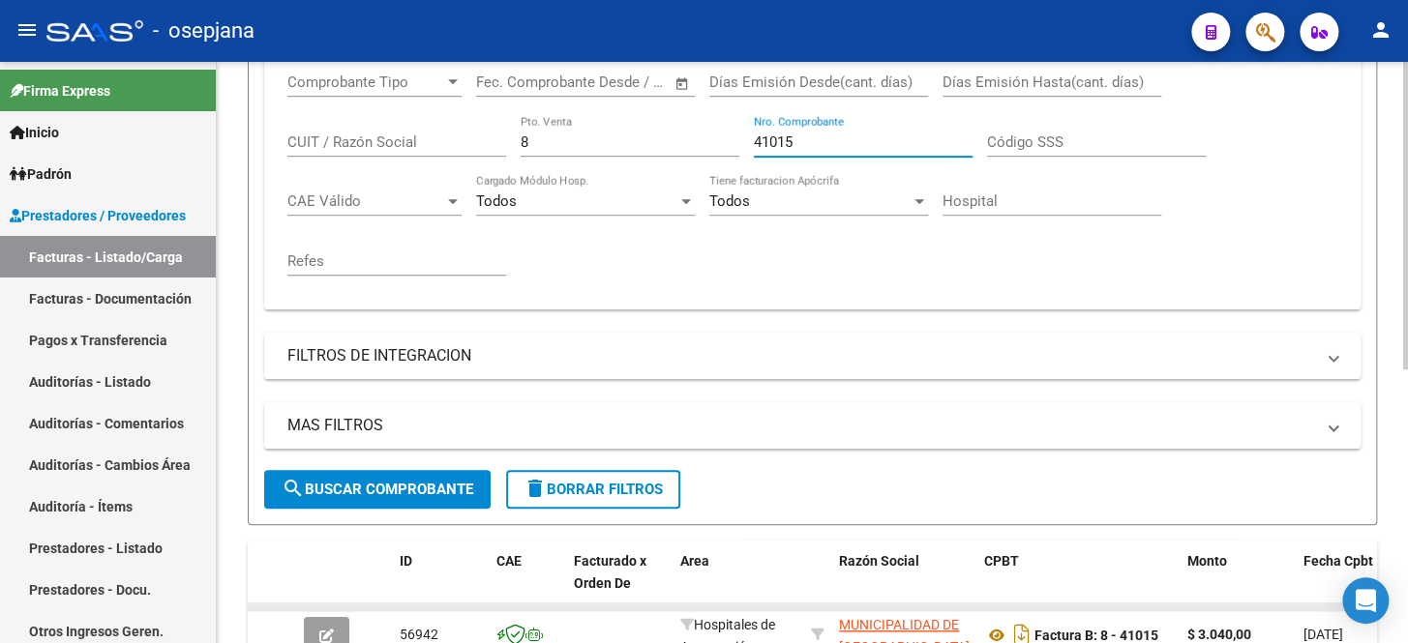
scroll to position [517, 0]
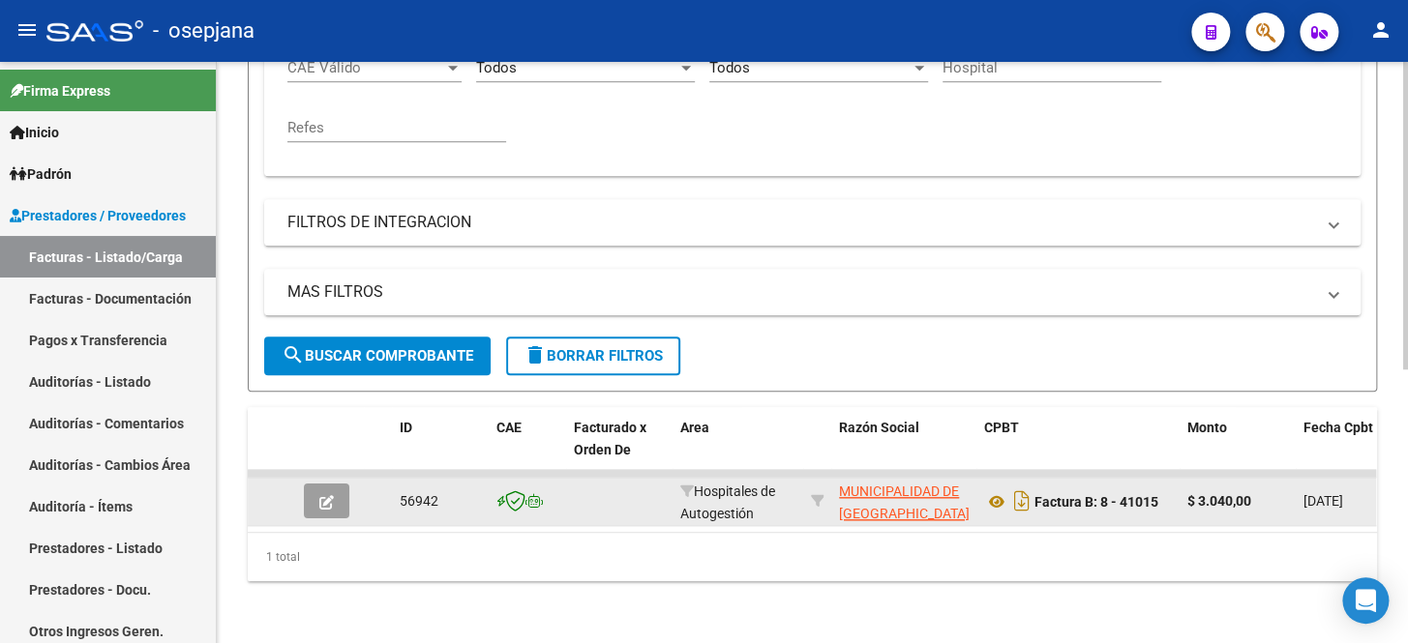
type input "41015"
click at [338, 492] on button "button" at bounding box center [326, 501] width 45 height 35
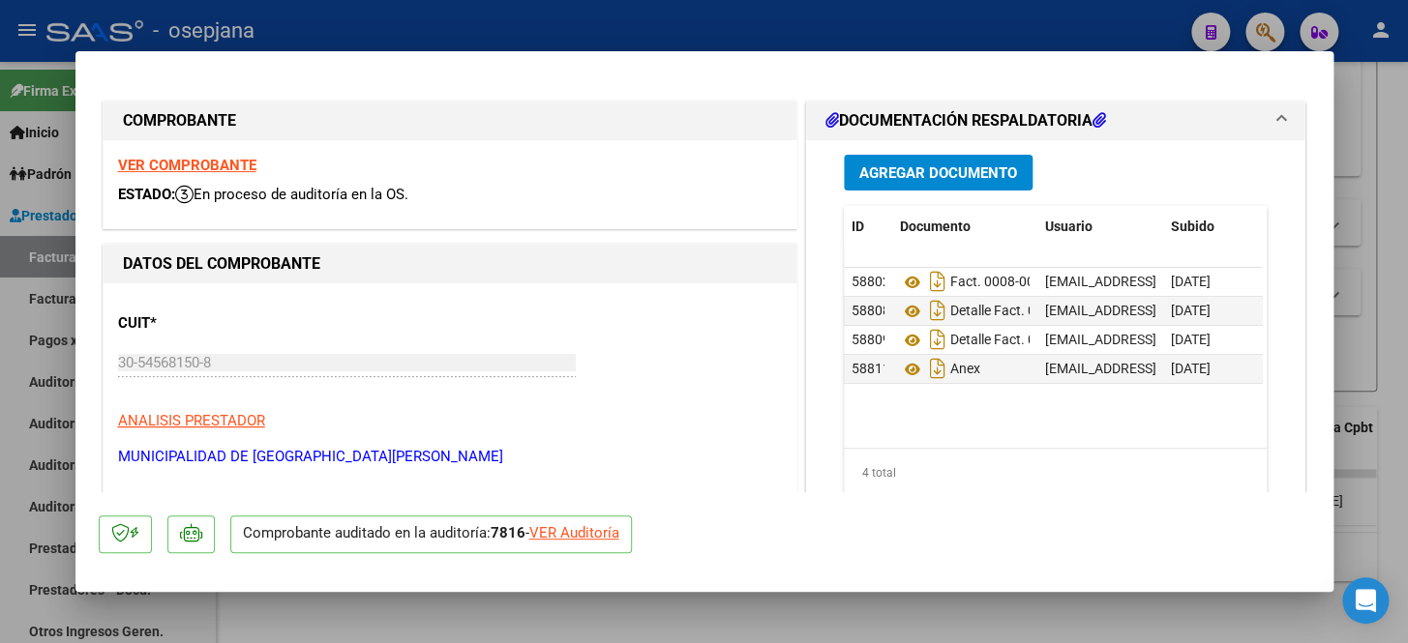
click at [558, 527] on div "VER Auditoría" at bounding box center [574, 533] width 90 height 22
type input "$ 0,00"
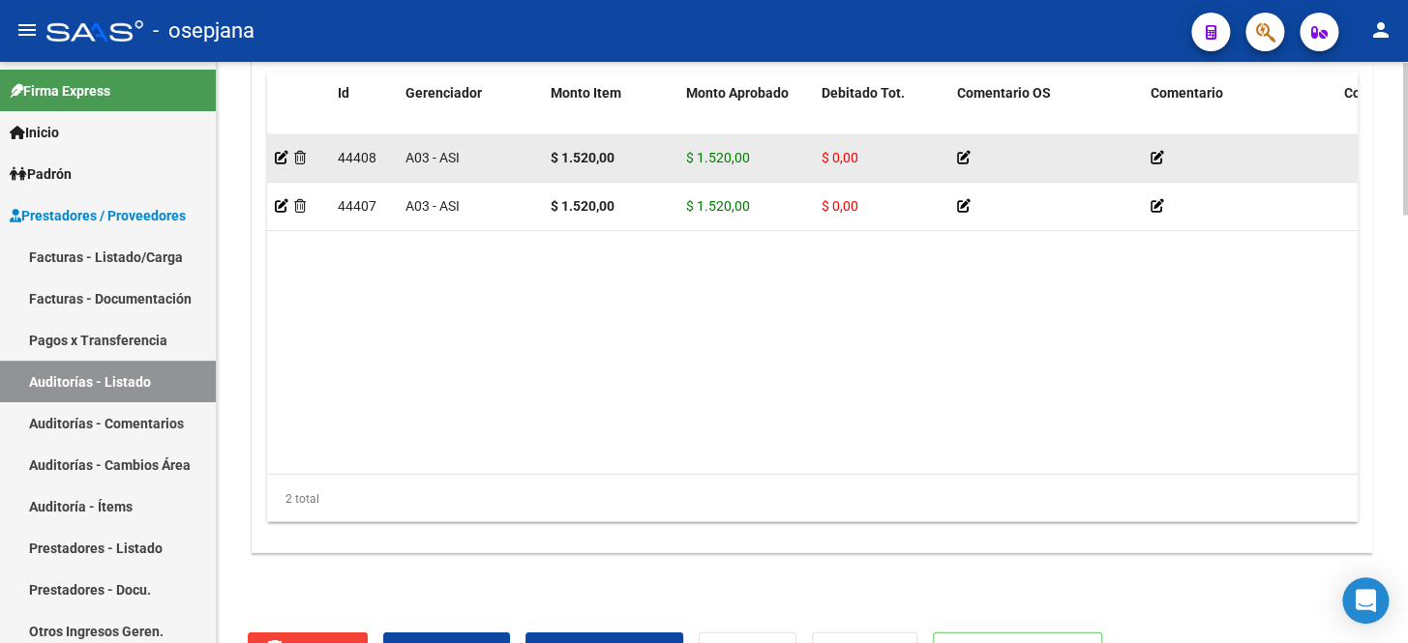
scroll to position [1625, 0]
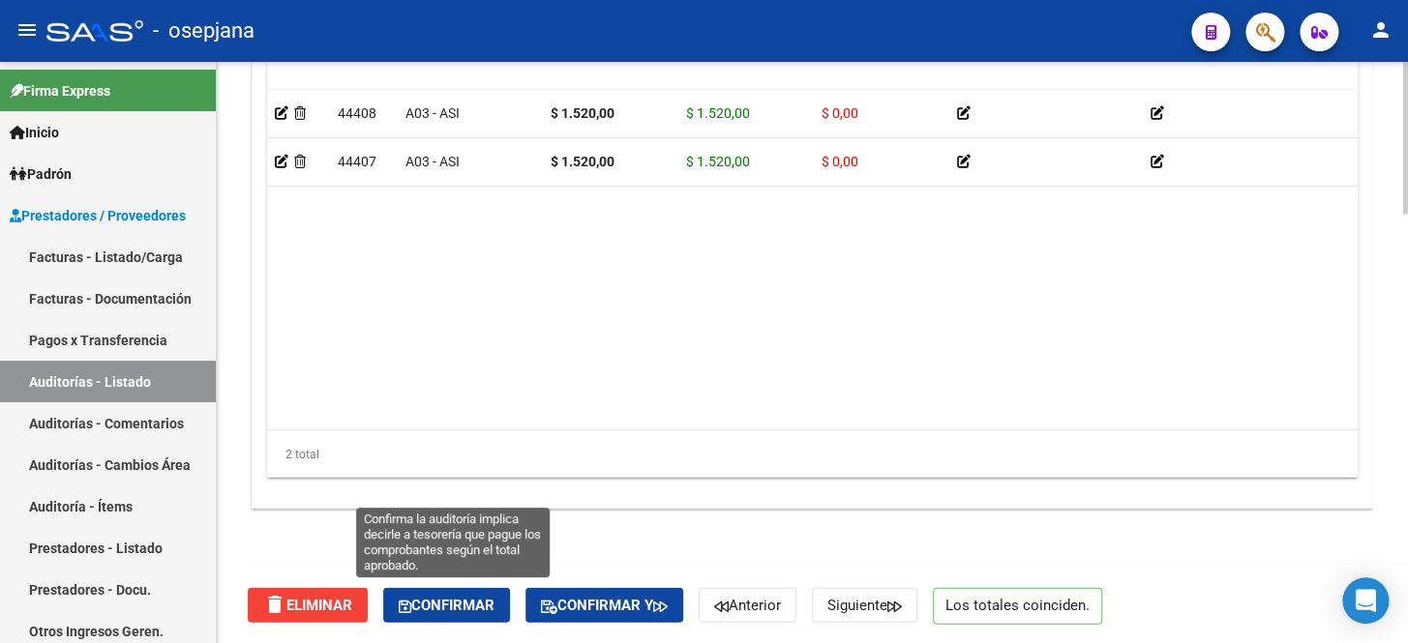
click at [436, 605] on span "Confirmar" at bounding box center [447, 605] width 96 height 17
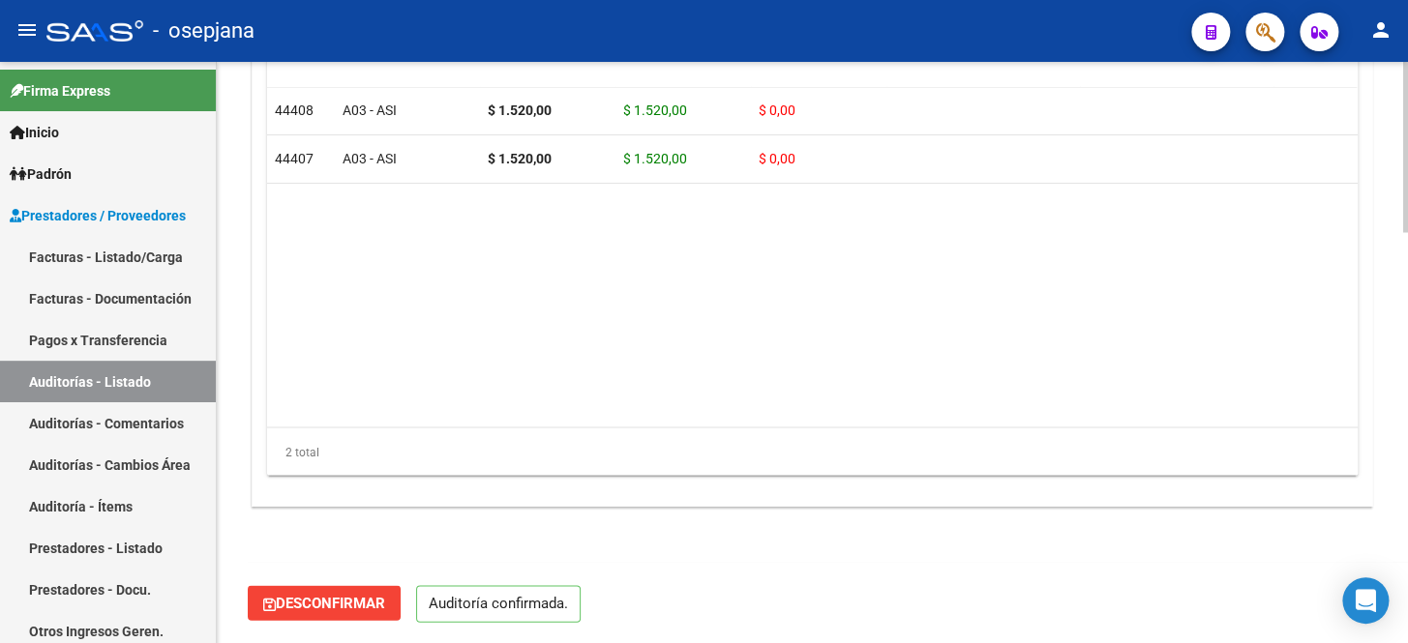
scroll to position [1403, 0]
type input "202510"
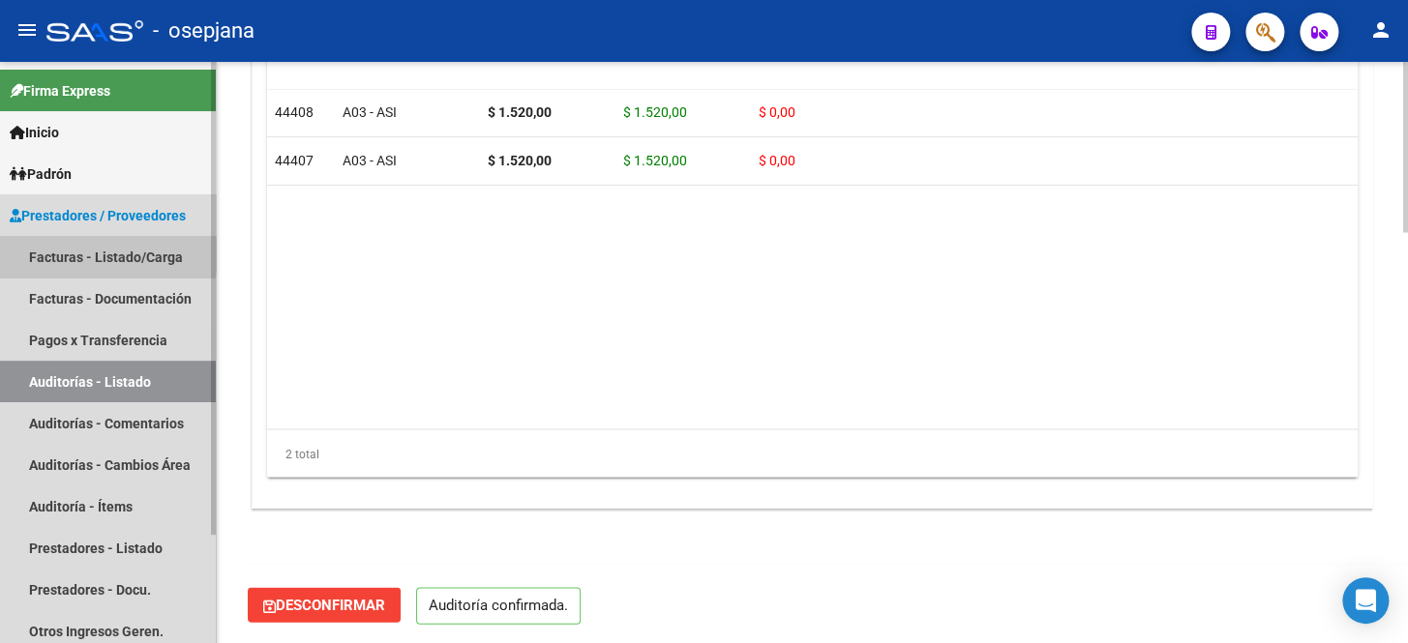
click at [87, 254] on link "Facturas - Listado/Carga" at bounding box center [108, 257] width 216 height 42
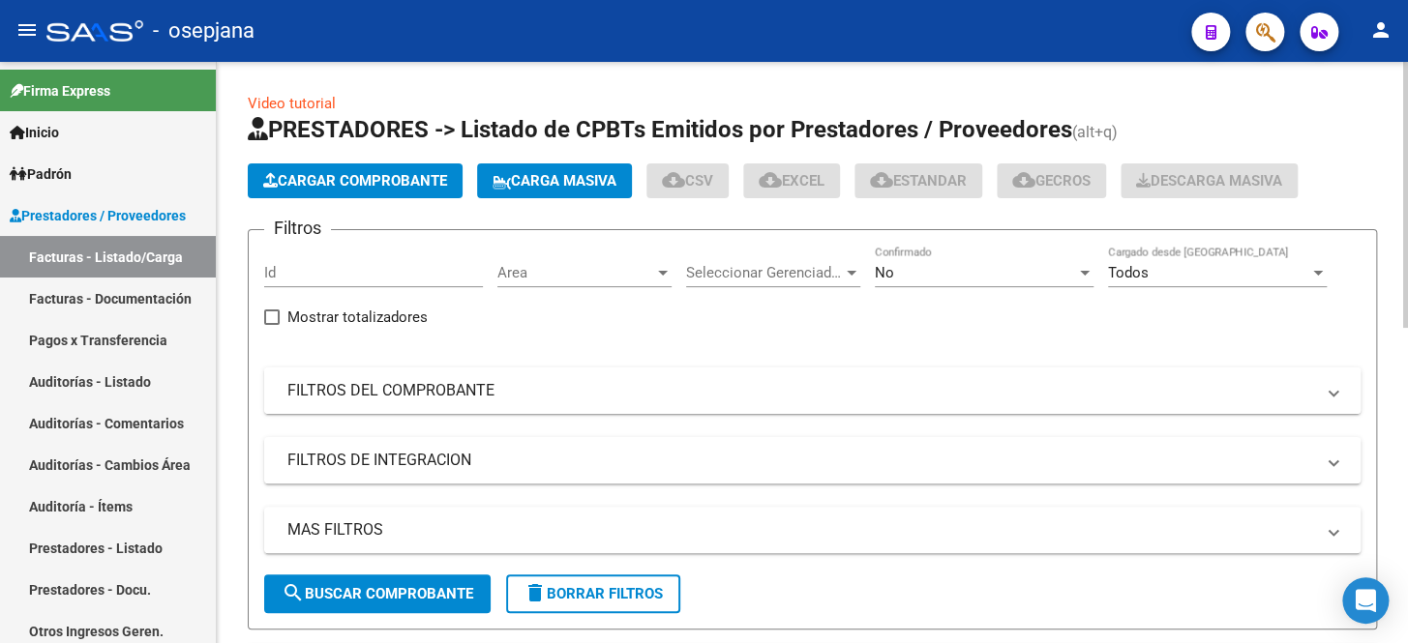
click at [609, 406] on mat-expansion-panel-header "FILTROS DEL COMPROBANTE" at bounding box center [812, 391] width 1096 height 46
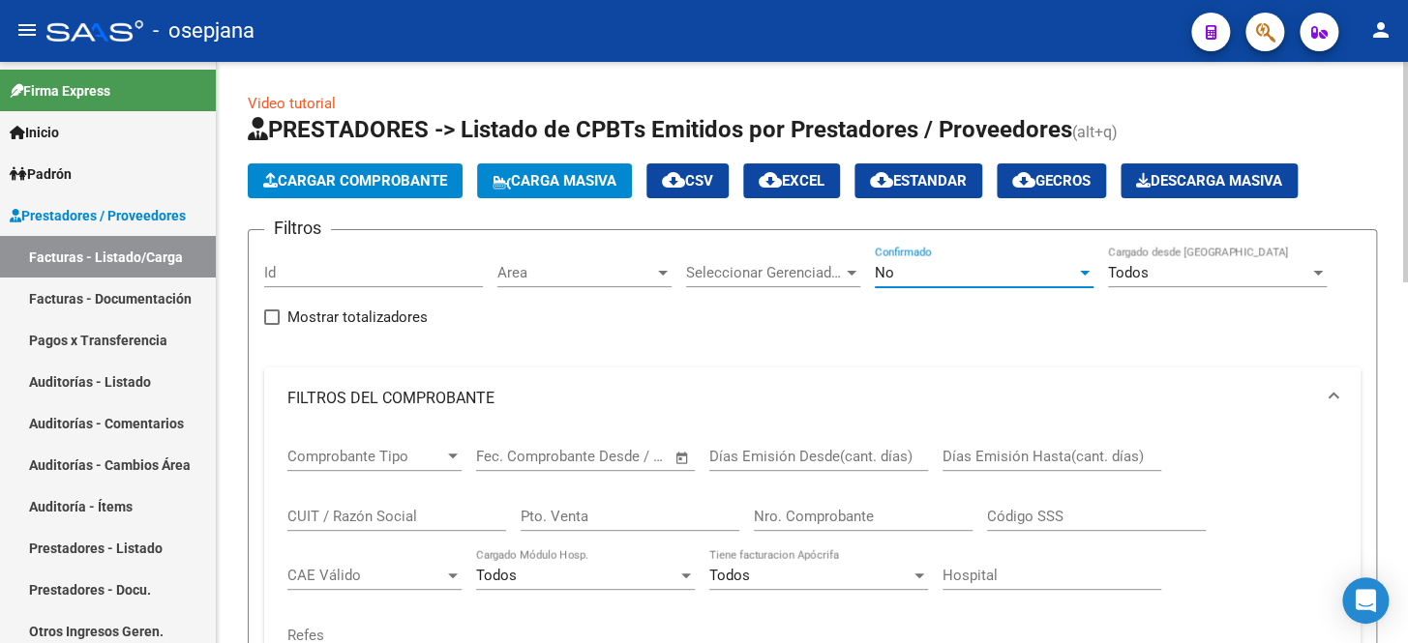
click at [945, 265] on div "No" at bounding box center [975, 272] width 201 height 17
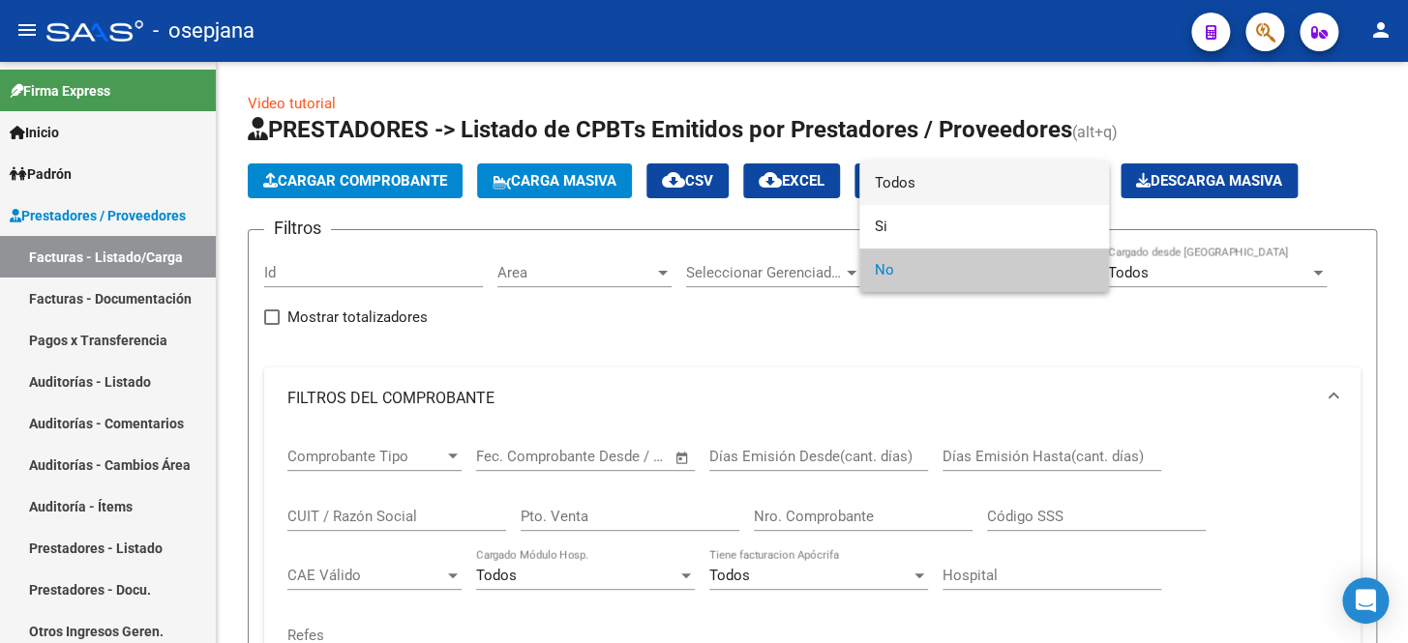
click at [945, 190] on span "Todos" at bounding box center [984, 184] width 219 height 44
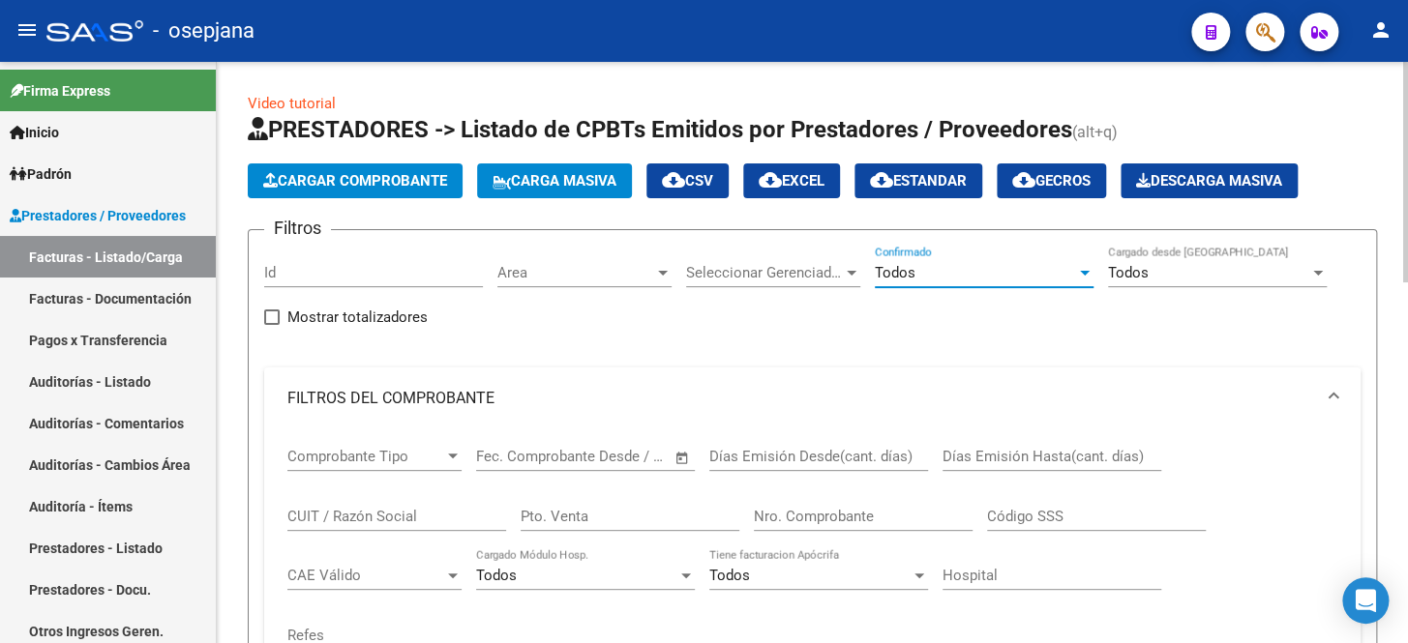
click at [553, 502] on div "Pto. Venta" at bounding box center [630, 511] width 219 height 42
type input "8"
click at [799, 513] on input "Nro. Comprobante" at bounding box center [863, 516] width 219 height 17
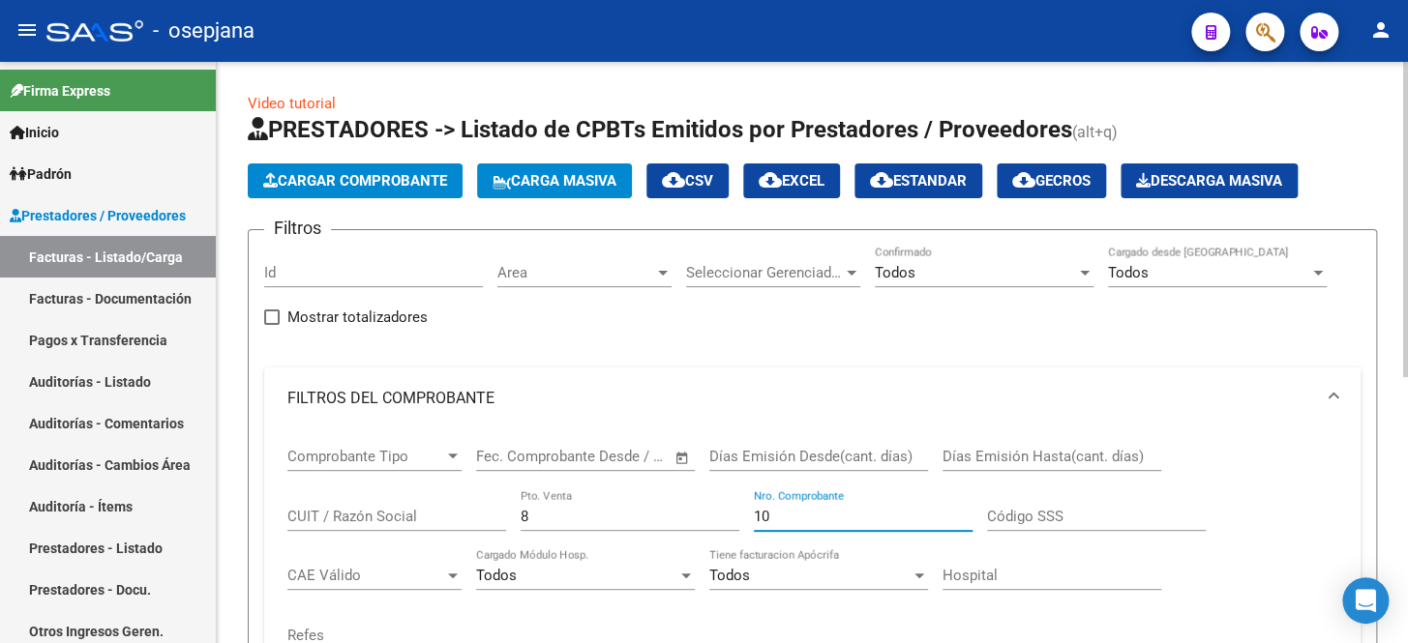
type input "1"
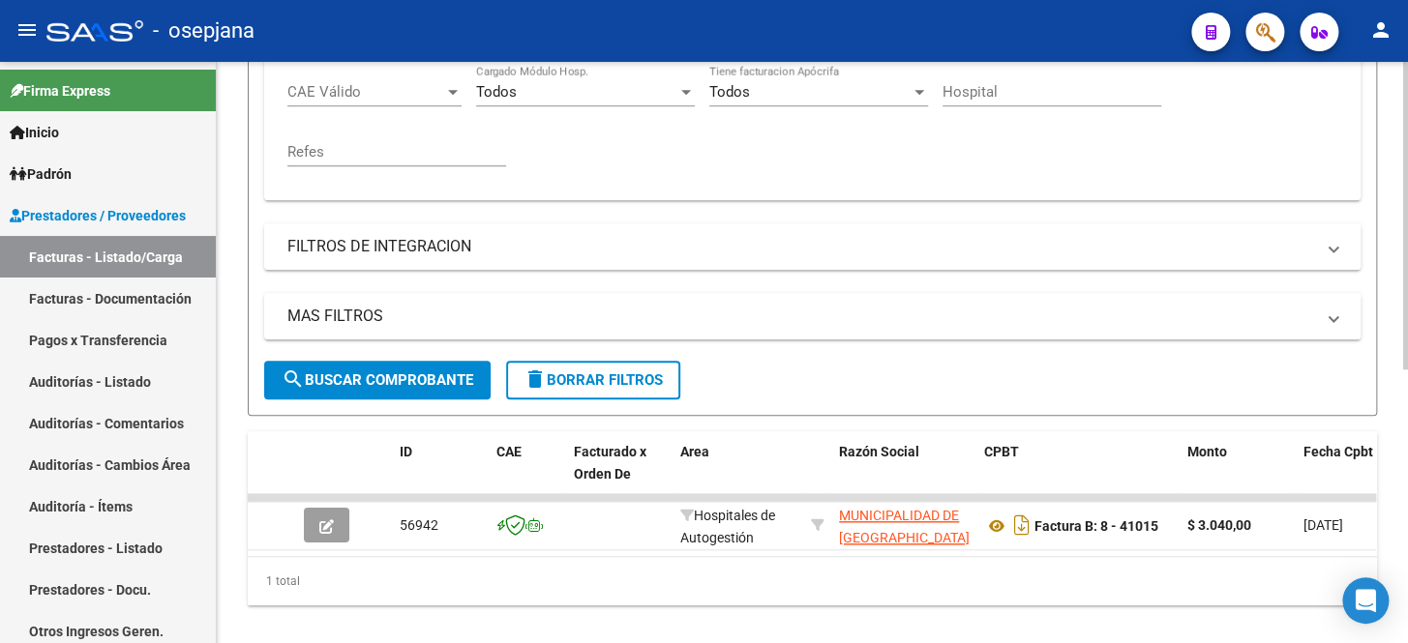
scroll to position [517, 0]
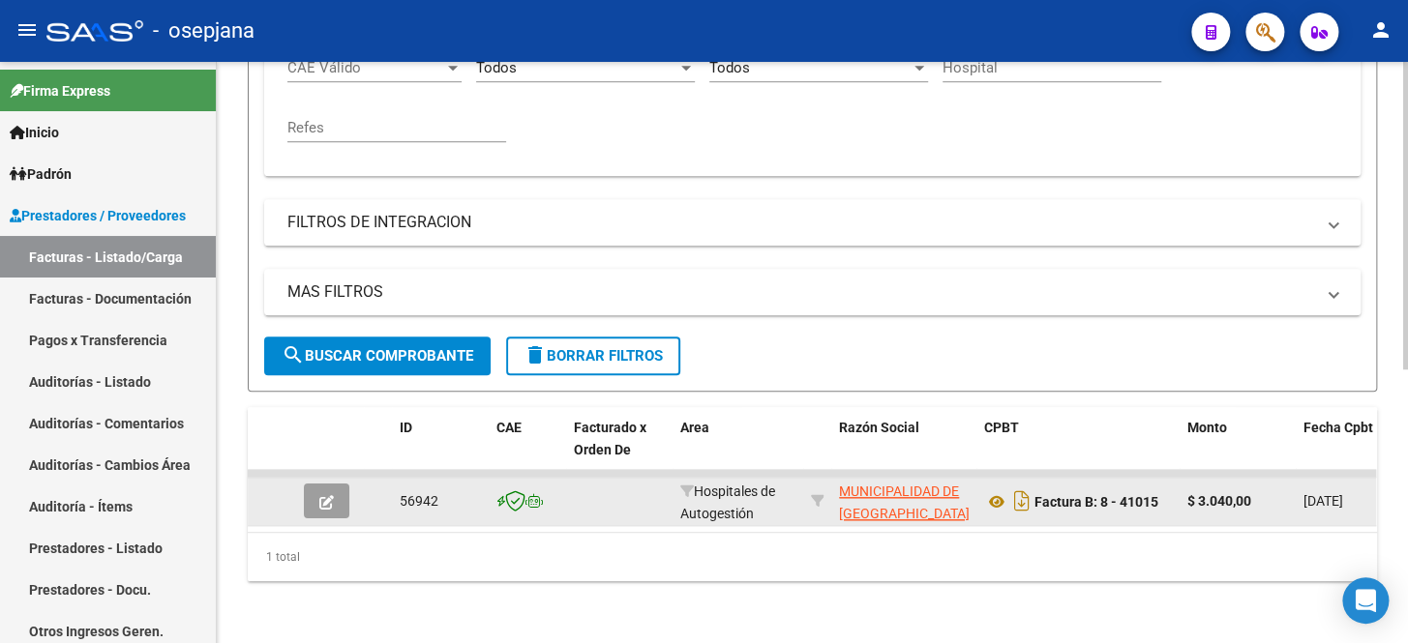
type input "41015"
click at [316, 485] on button "button" at bounding box center [326, 501] width 45 height 35
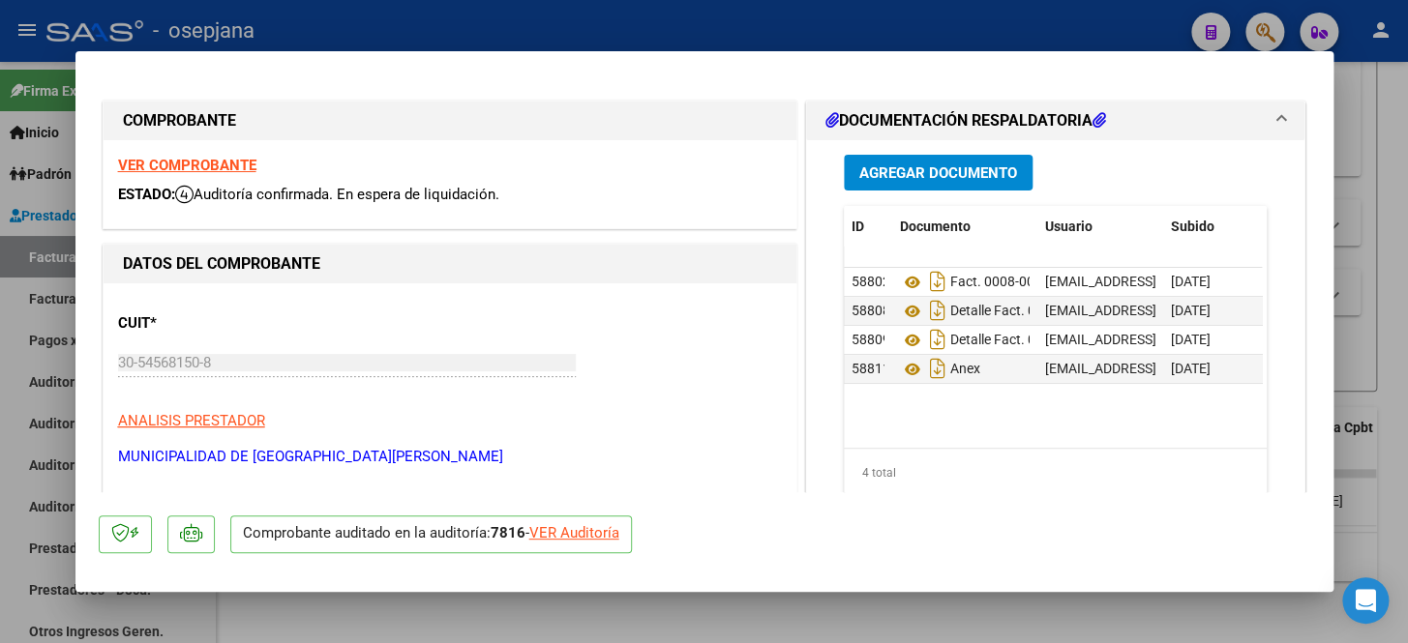
click at [632, 544] on p "Comprobante auditado en la auditoría: 7816 - VER Auditoría" at bounding box center [431, 535] width 402 height 38
click at [599, 536] on div "VER Auditoría" at bounding box center [574, 533] width 90 height 22
type input "$ 0,00"
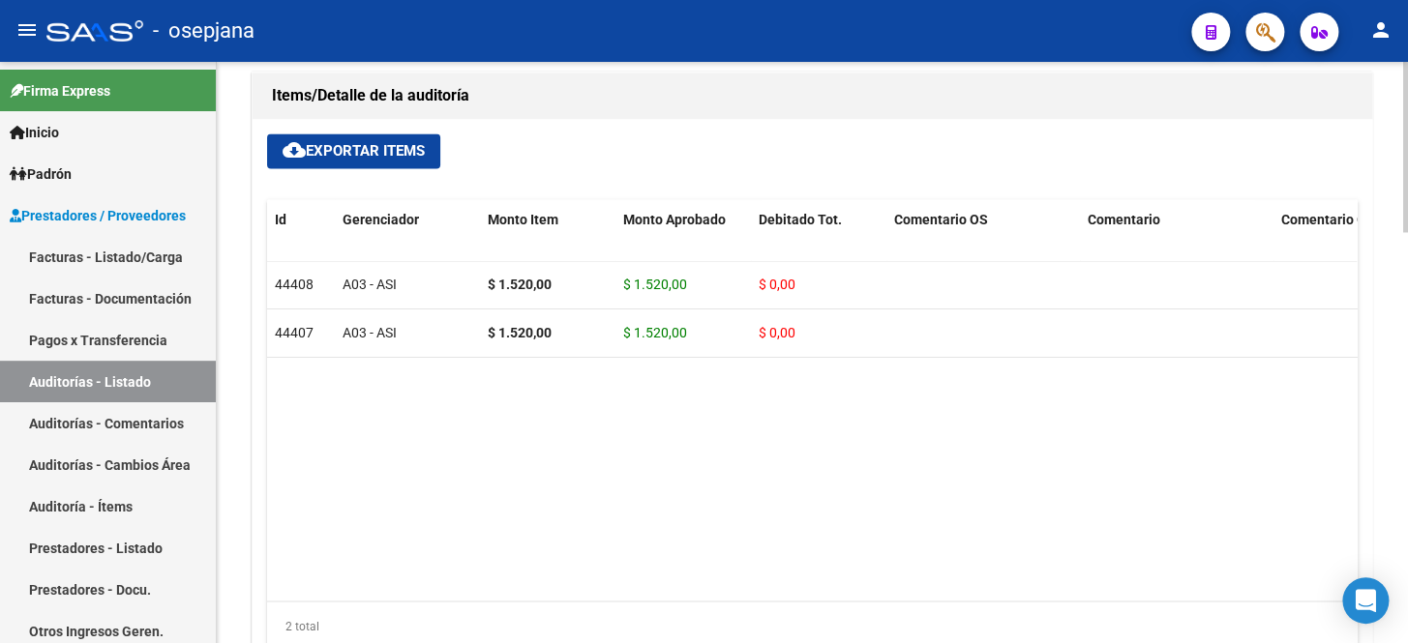
scroll to position [1403, 0]
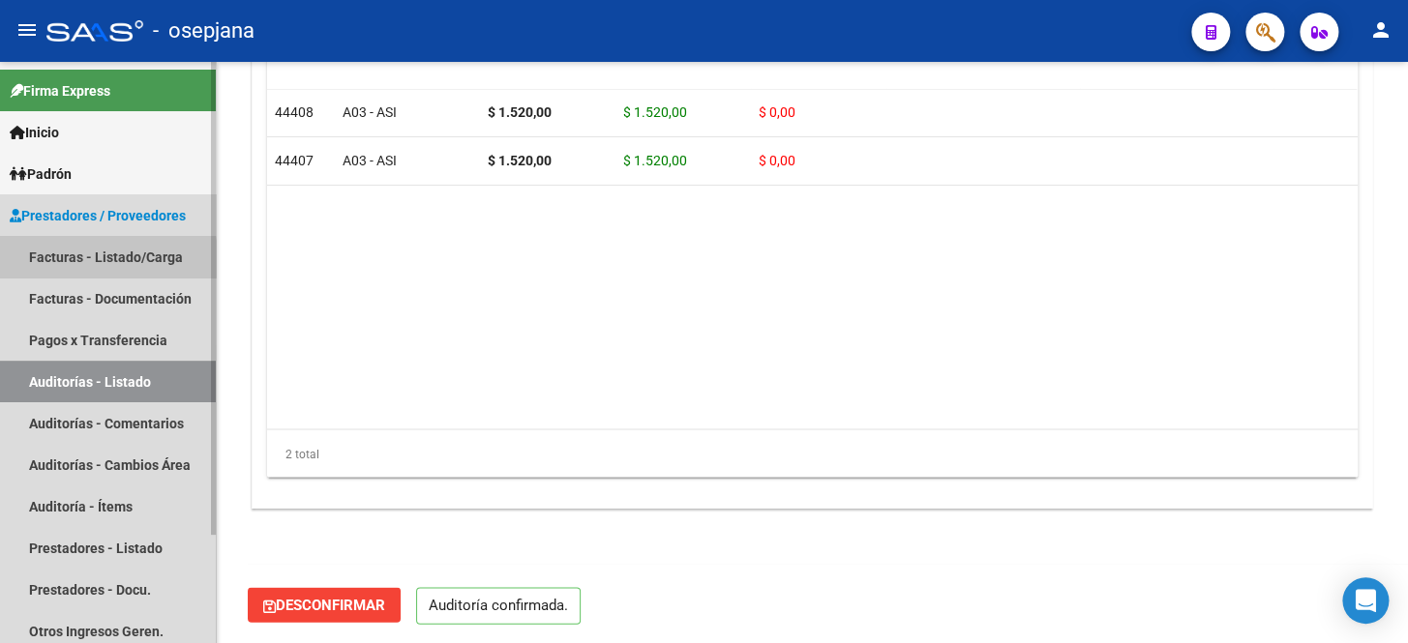
click at [85, 263] on link "Facturas - Listado/Carga" at bounding box center [108, 257] width 216 height 42
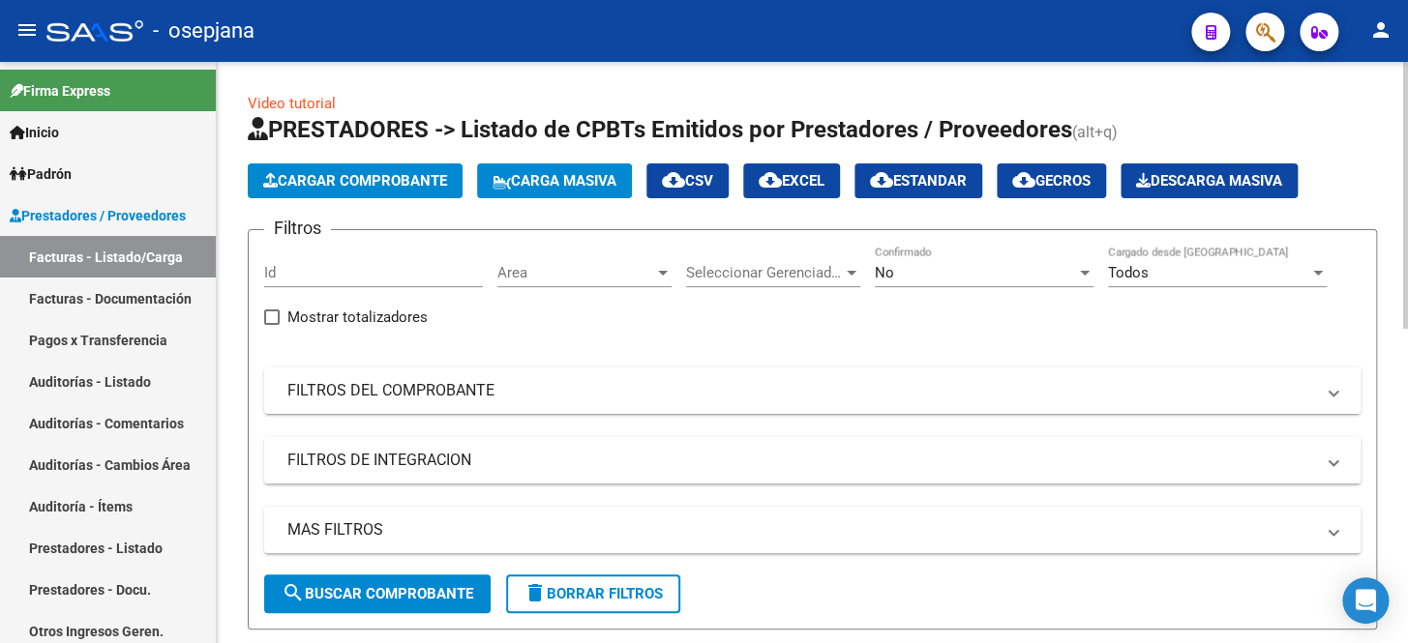
click at [552, 397] on mat-panel-title "FILTROS DEL COMPROBANTE" at bounding box center [800, 390] width 1026 height 21
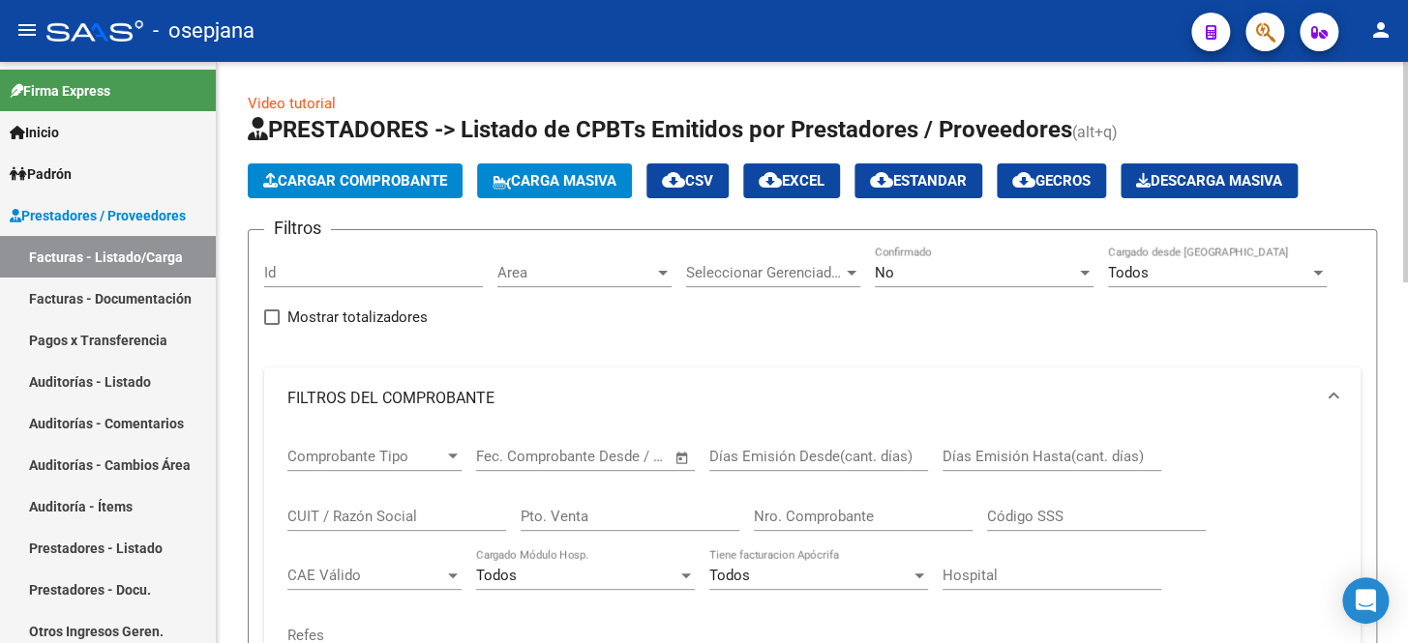
click at [906, 276] on div "No" at bounding box center [975, 272] width 201 height 17
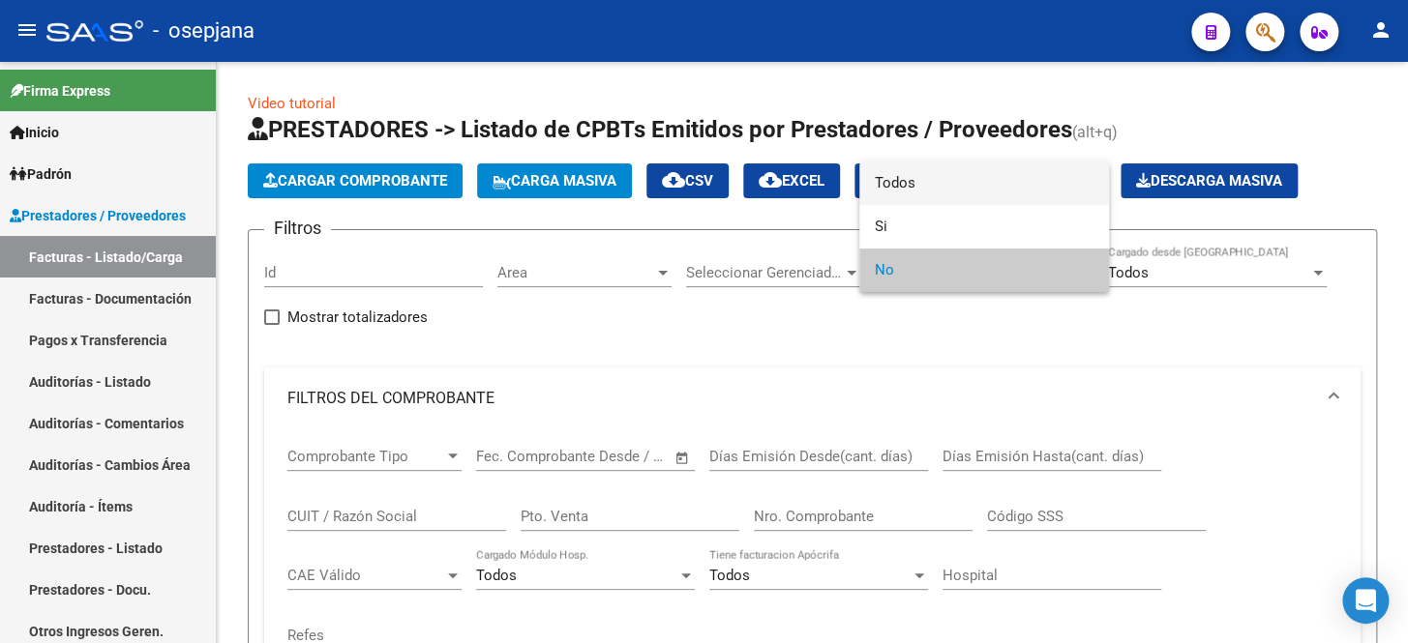
click at [929, 192] on span "Todos" at bounding box center [984, 184] width 219 height 44
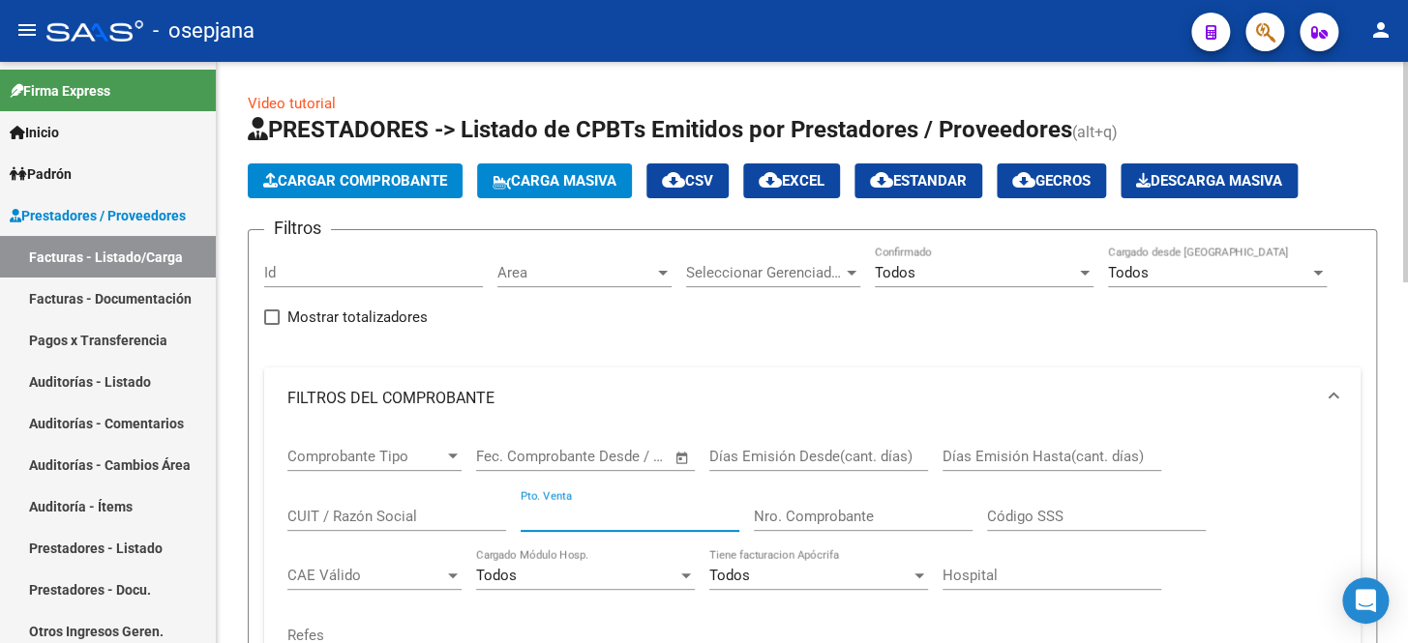
click at [619, 508] on input "Pto. Venta" at bounding box center [630, 516] width 219 height 17
type input "8"
click at [818, 521] on input "Nro. Comprobante" at bounding box center [863, 516] width 219 height 17
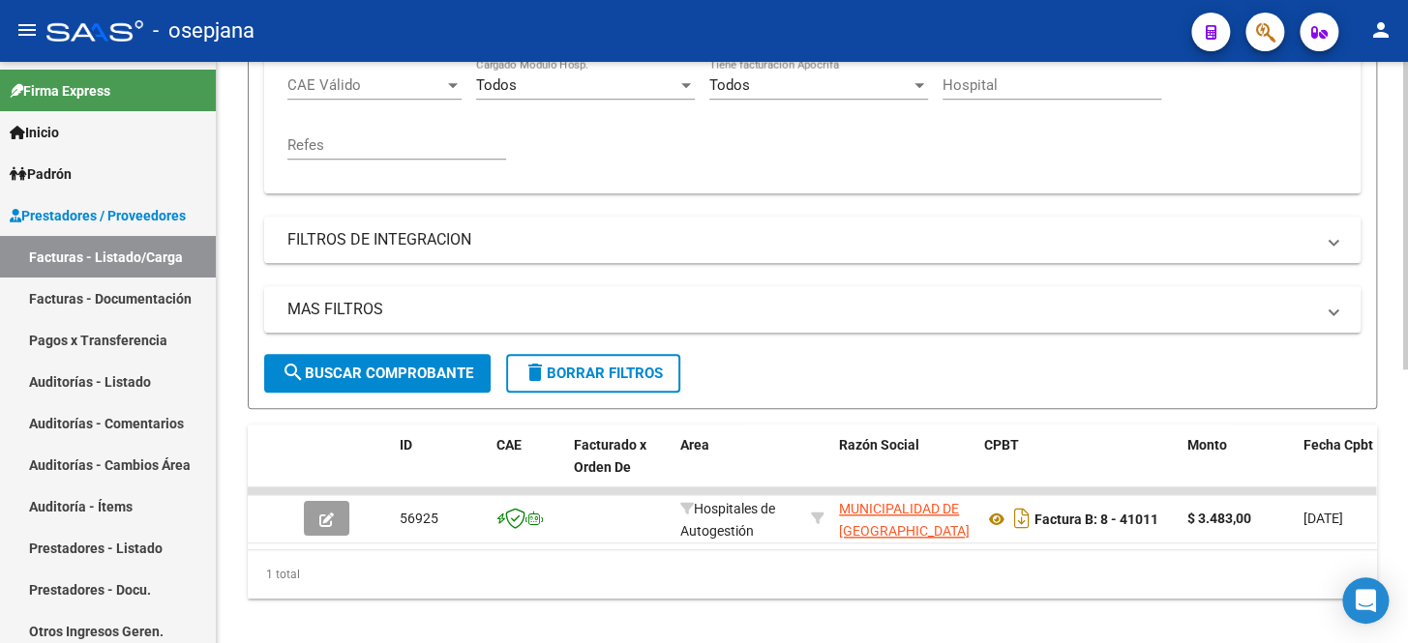
scroll to position [517, 0]
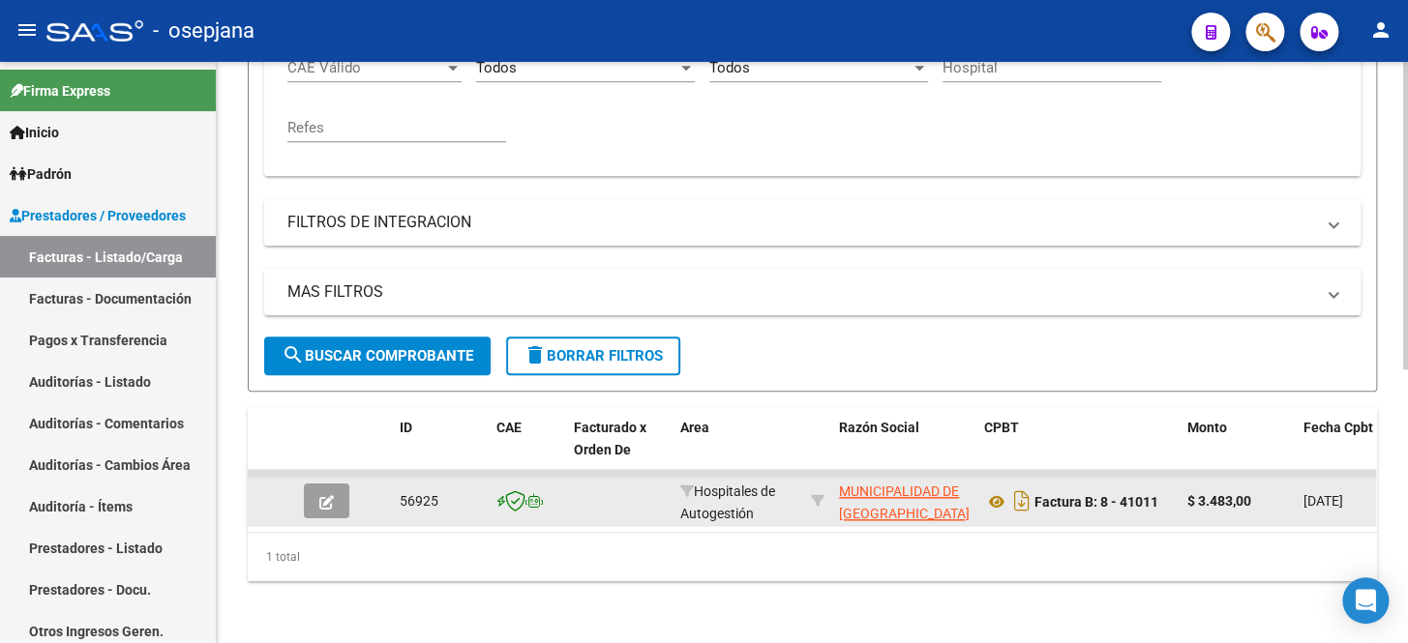
type input "41011"
click at [305, 490] on button "button" at bounding box center [326, 501] width 45 height 35
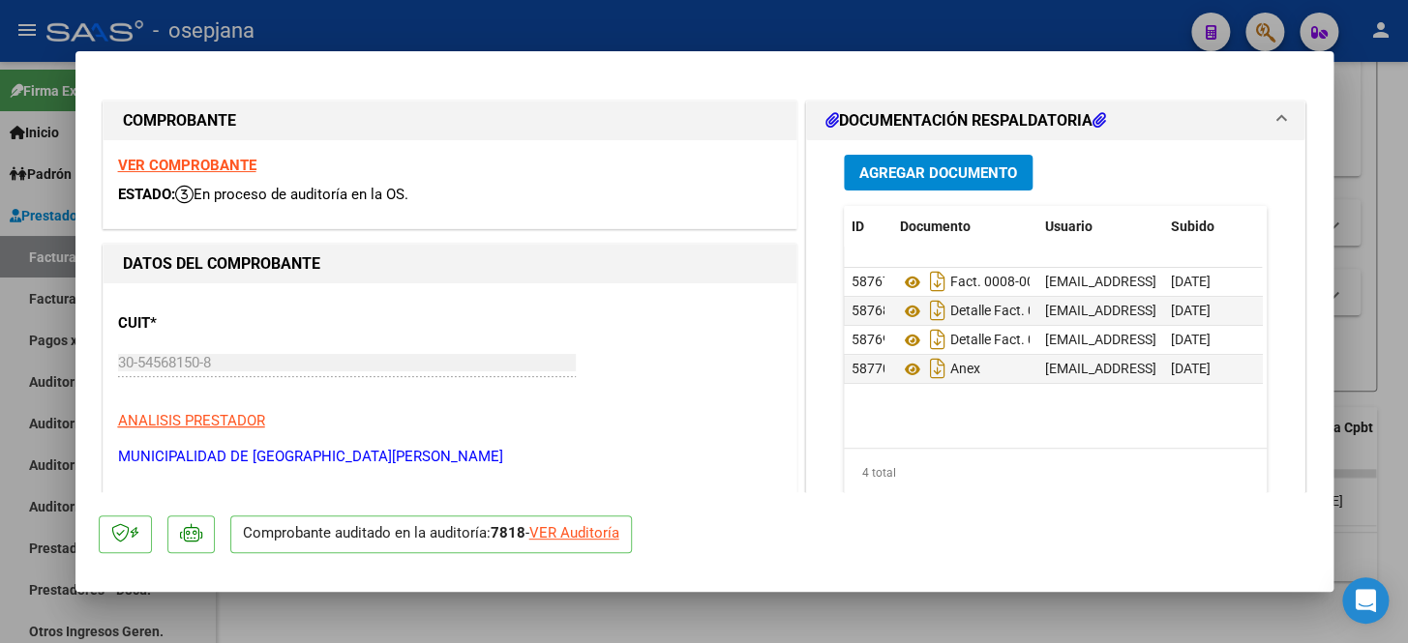
click at [587, 535] on div "VER Auditoría" at bounding box center [574, 533] width 90 height 22
type input "$ 0,00"
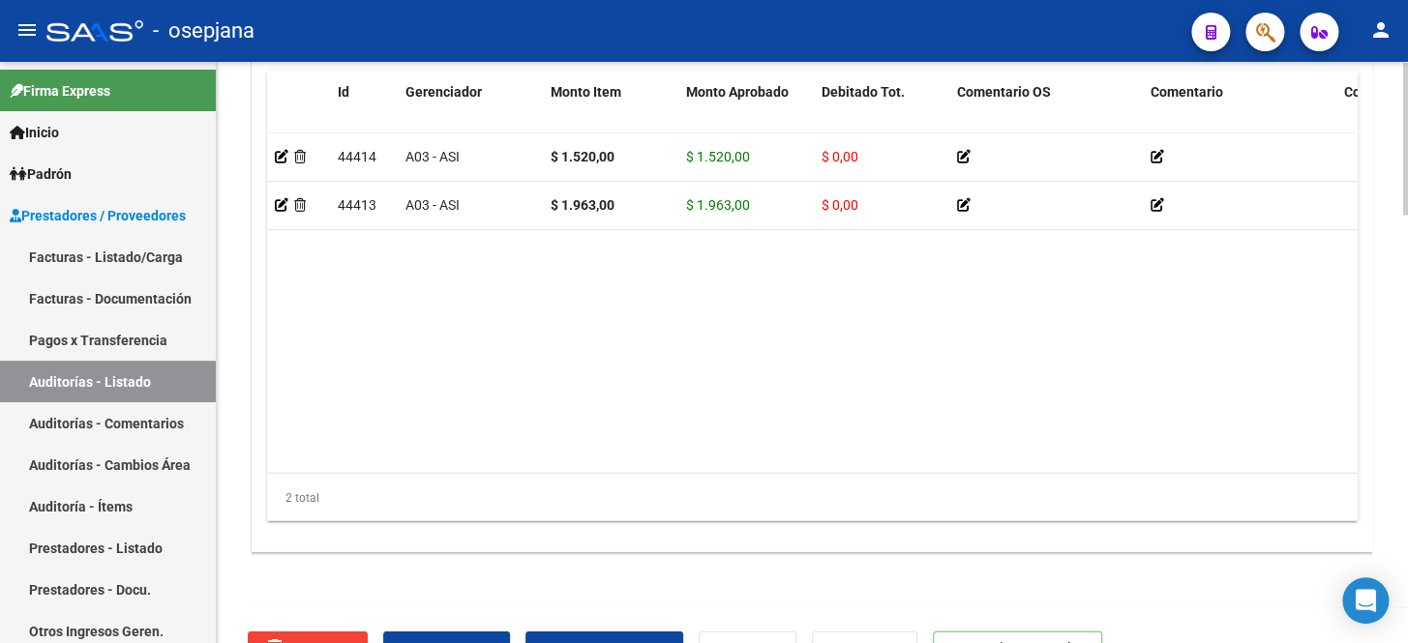
scroll to position [1625, 0]
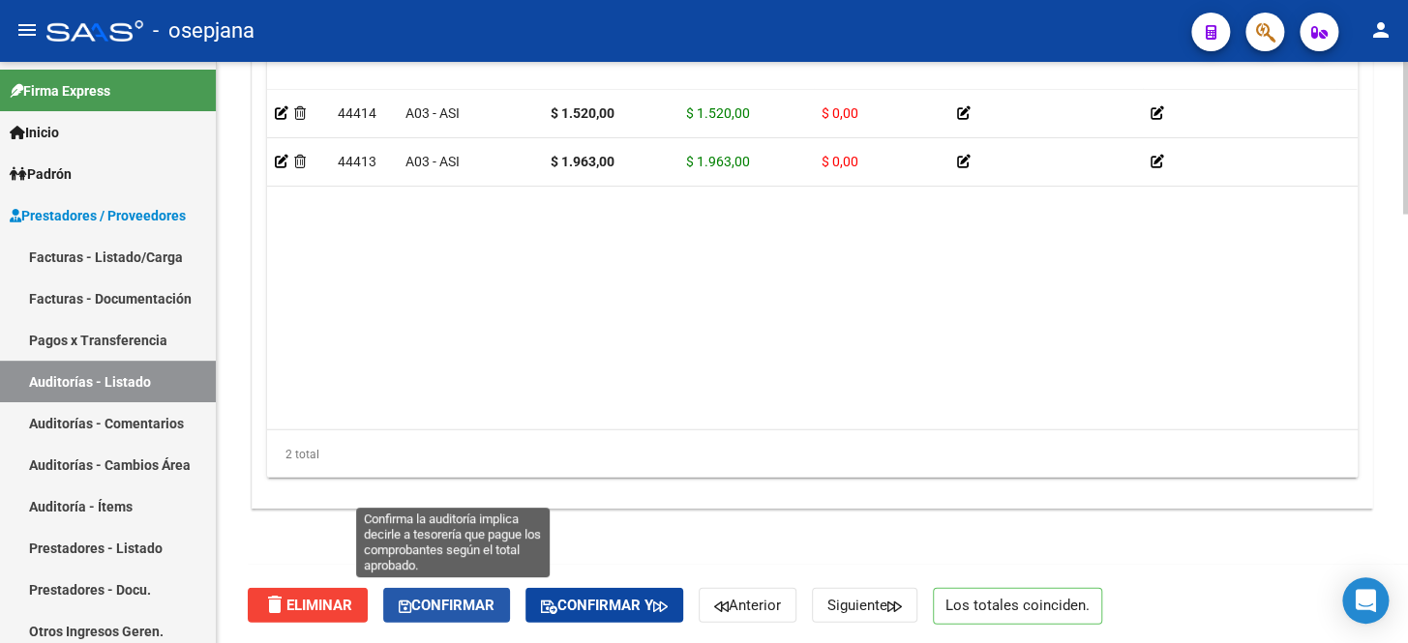
click at [450, 609] on span "Confirmar" at bounding box center [447, 605] width 96 height 17
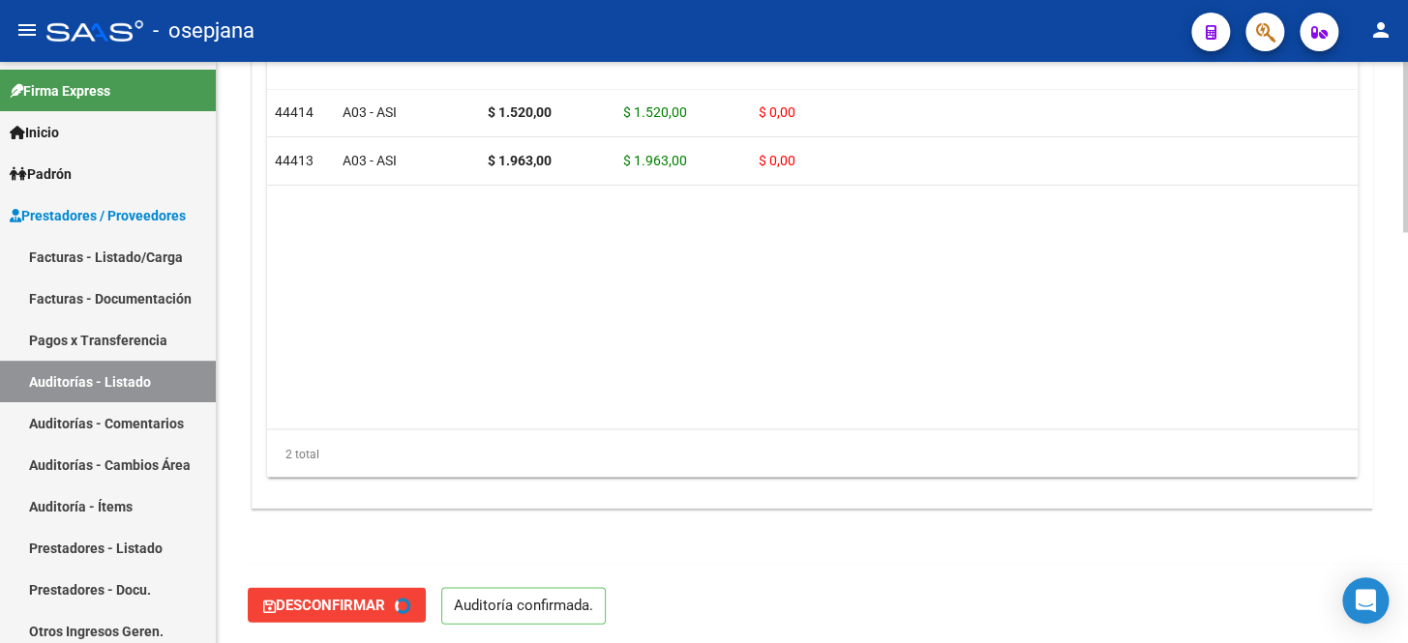
type input "202510"
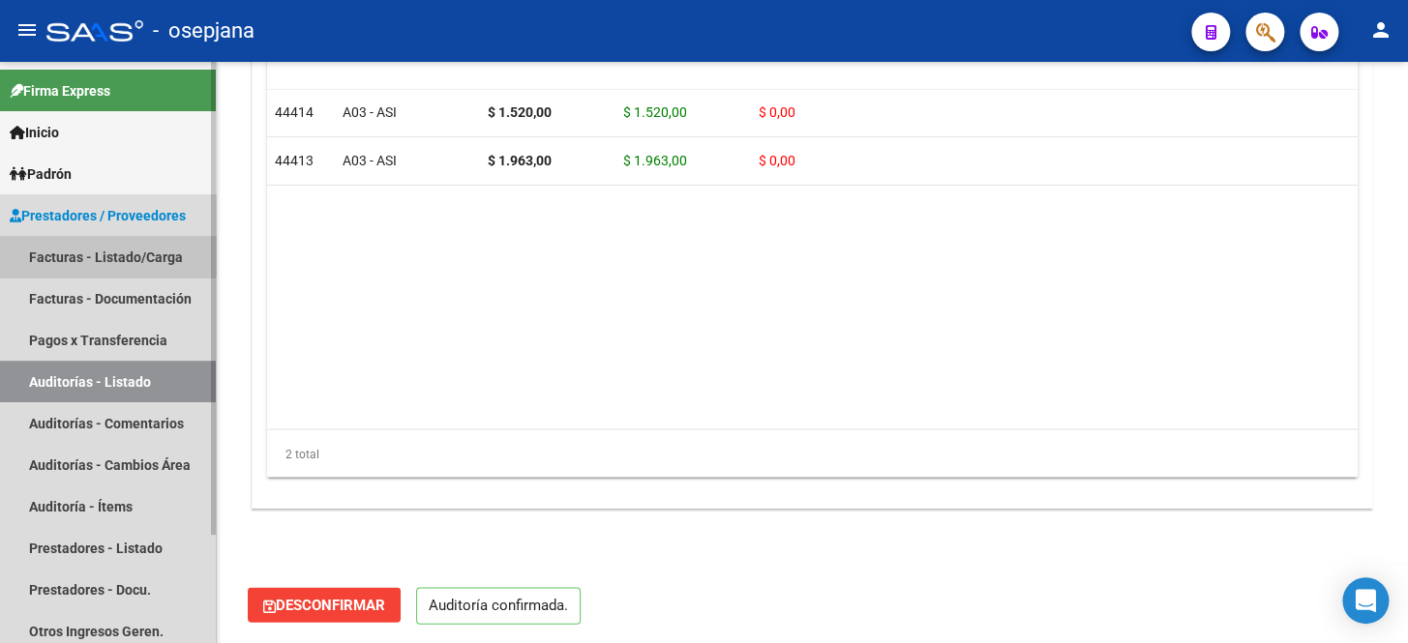
click at [104, 246] on link "Facturas - Listado/Carga" at bounding box center [108, 257] width 216 height 42
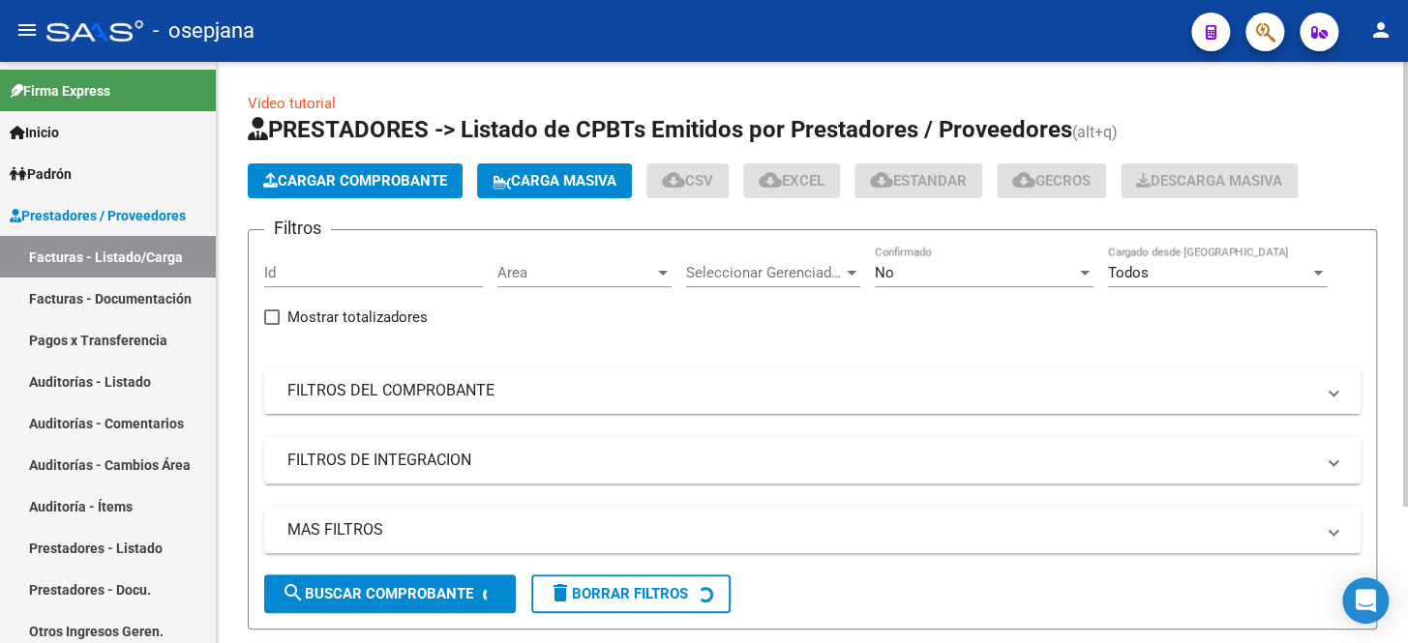
click at [513, 386] on mat-panel-title "FILTROS DEL COMPROBANTE" at bounding box center [800, 390] width 1026 height 21
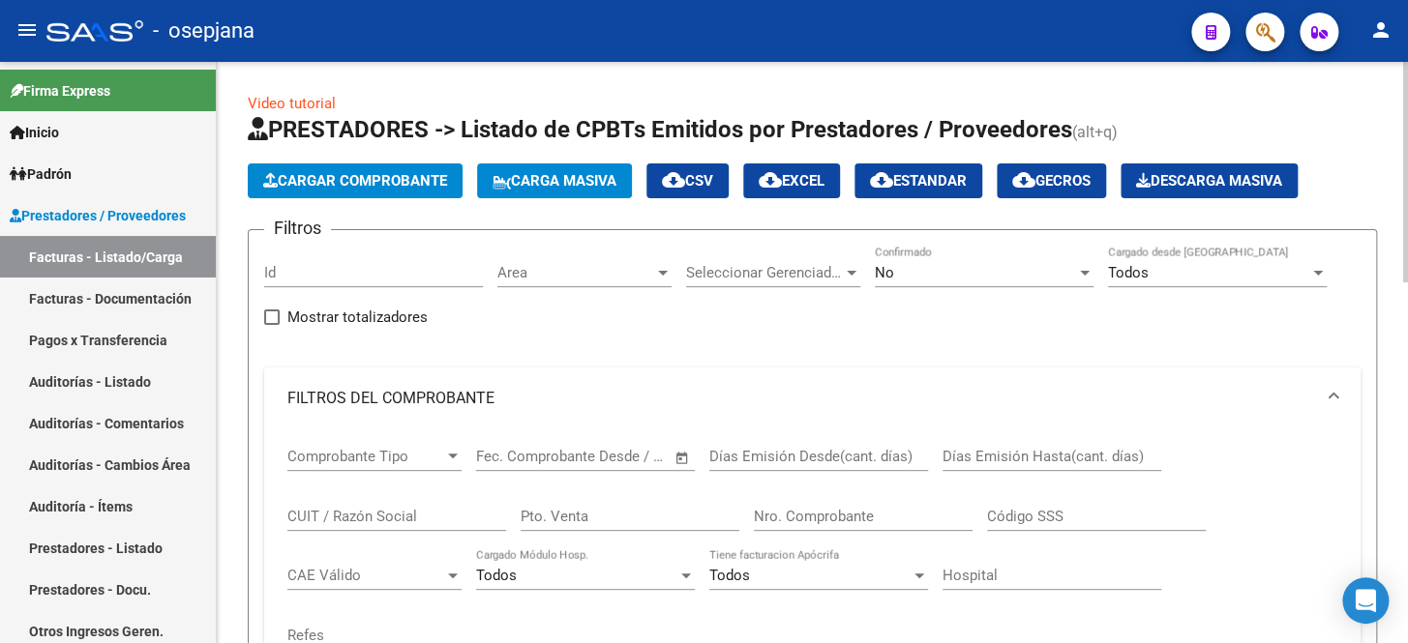
click at [915, 264] on div "No" at bounding box center [975, 272] width 201 height 17
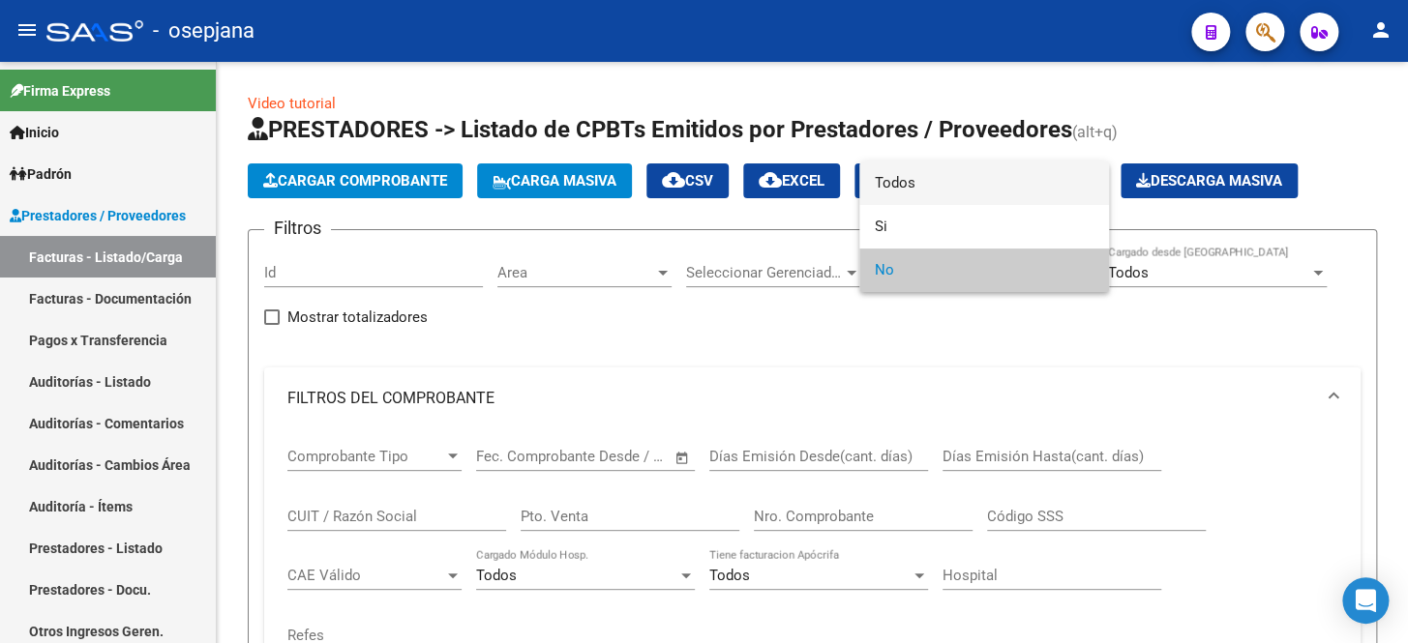
click at [924, 187] on span "Todos" at bounding box center [984, 184] width 219 height 44
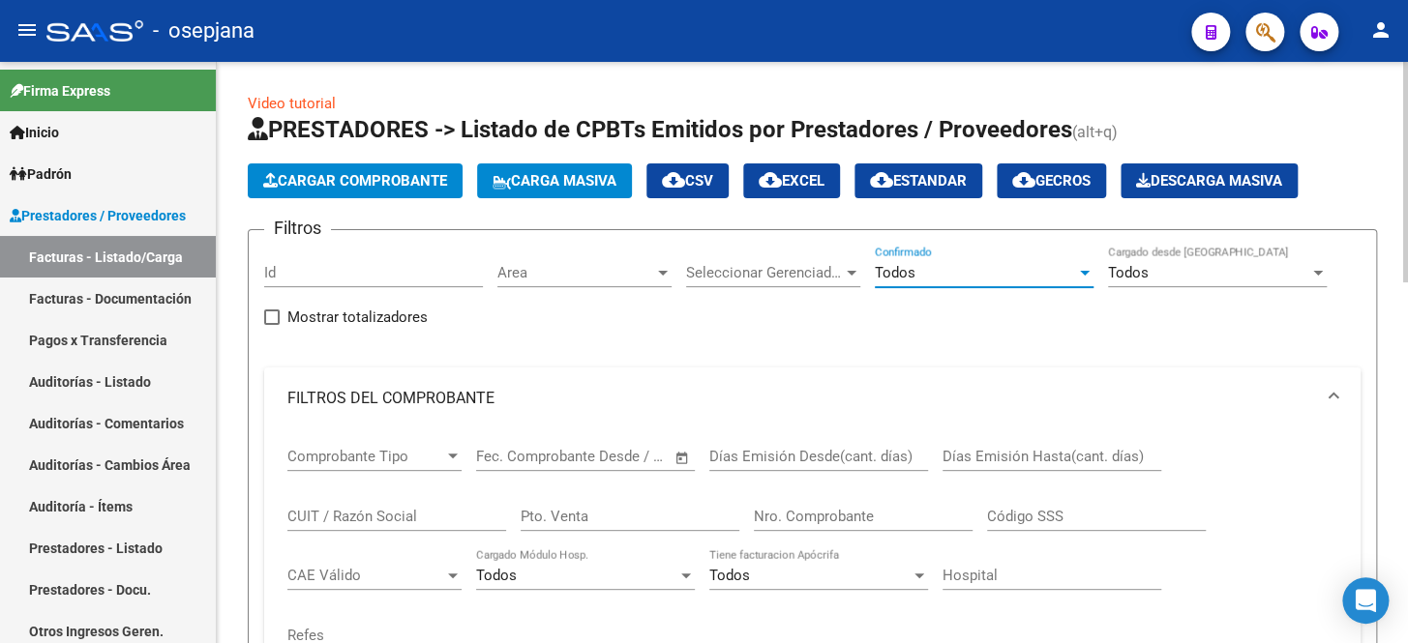
click at [542, 513] on input "Pto. Venta" at bounding box center [630, 516] width 219 height 17
type input "8"
click at [780, 516] on input "Nro. Comprobante" at bounding box center [863, 516] width 219 height 17
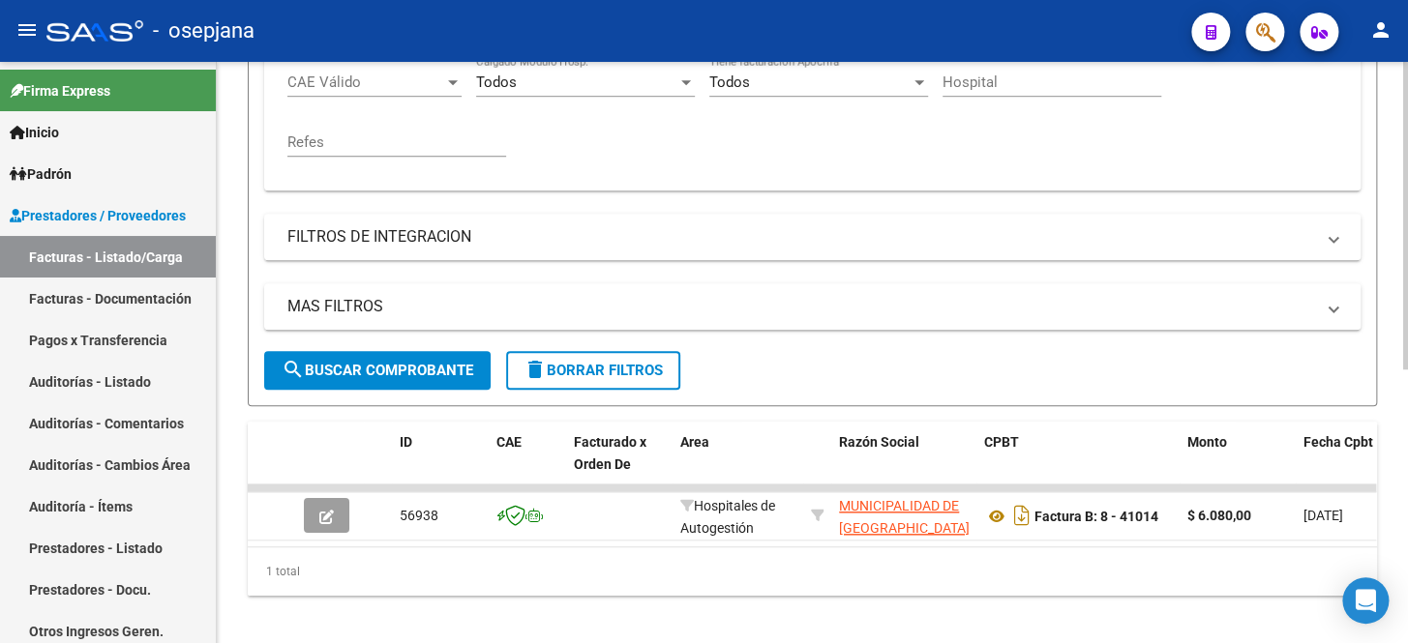
scroll to position [517, 0]
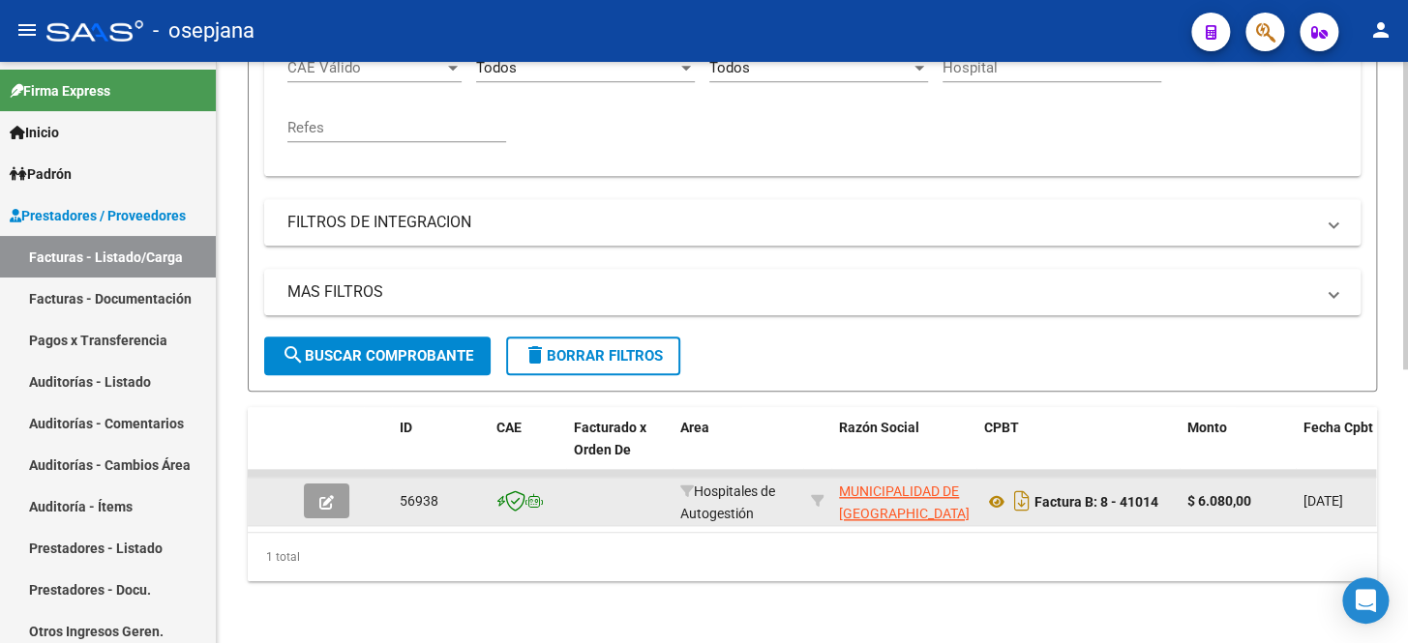
type input "41014"
click at [329, 495] on icon "button" at bounding box center [326, 502] width 15 height 15
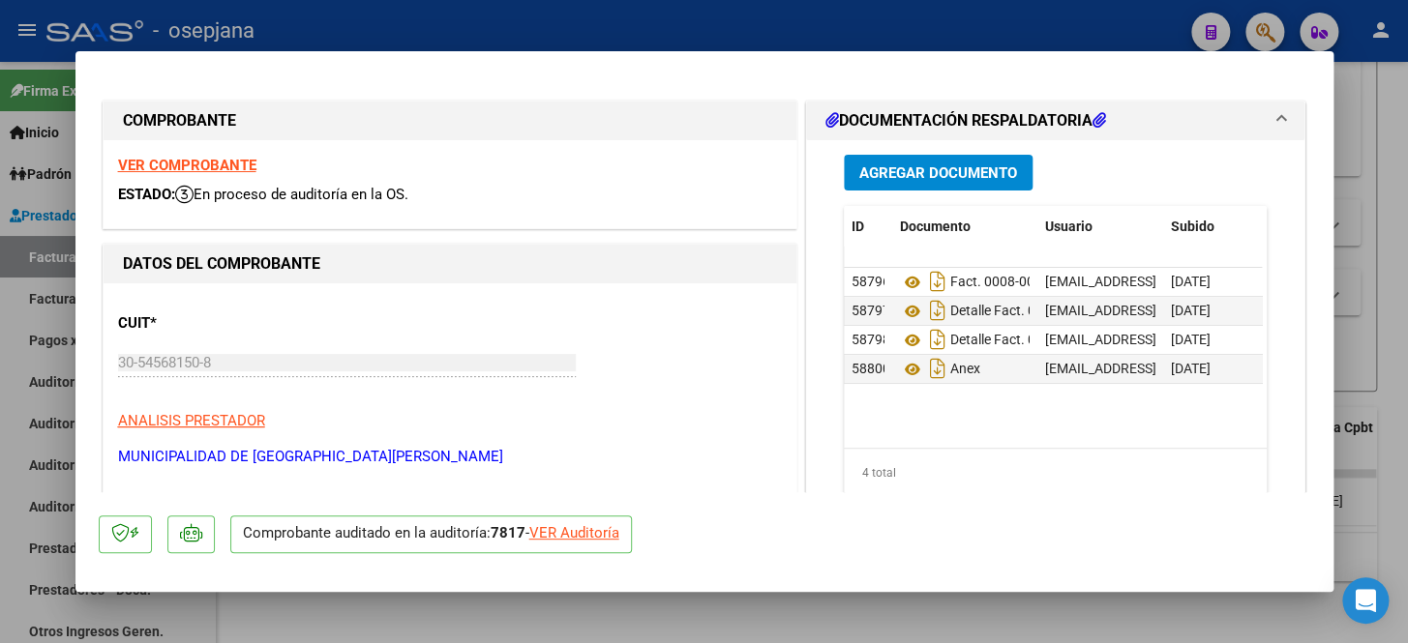
click at [561, 528] on div "VER Auditoría" at bounding box center [574, 533] width 90 height 22
type input "$ 0,00"
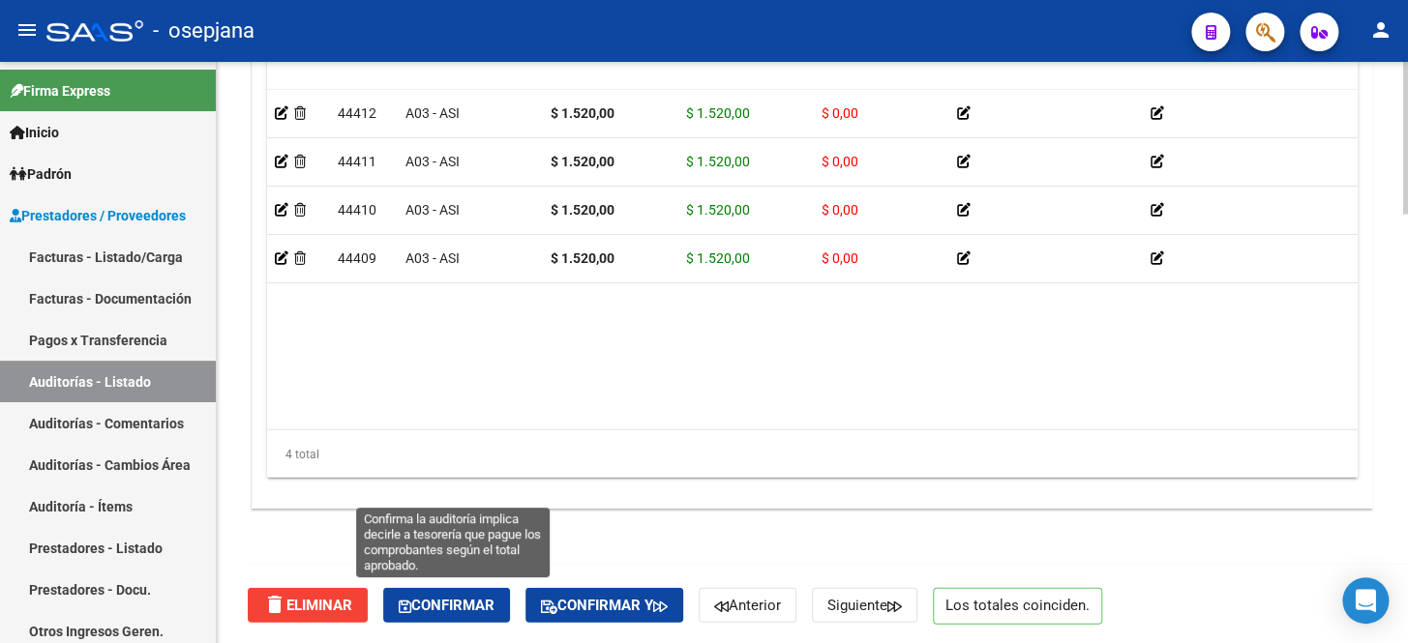
click at [473, 603] on span "Confirmar" at bounding box center [447, 605] width 96 height 17
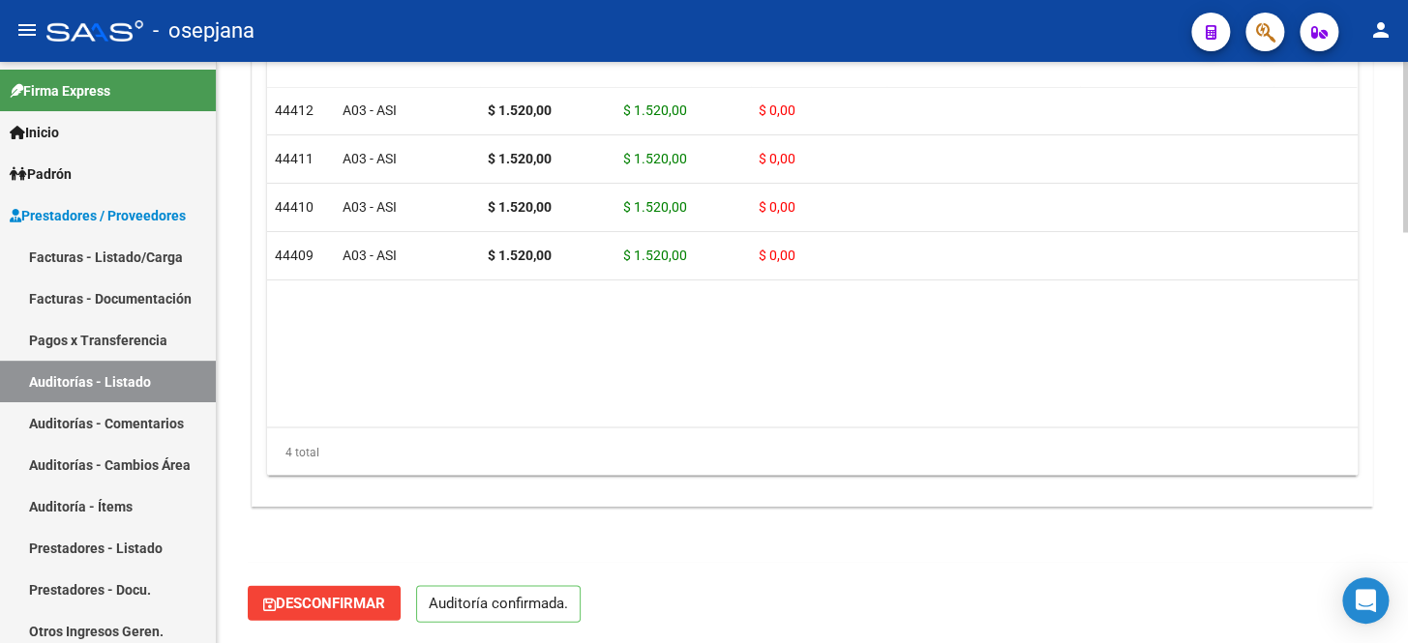
scroll to position [1403, 0]
type input "202510"
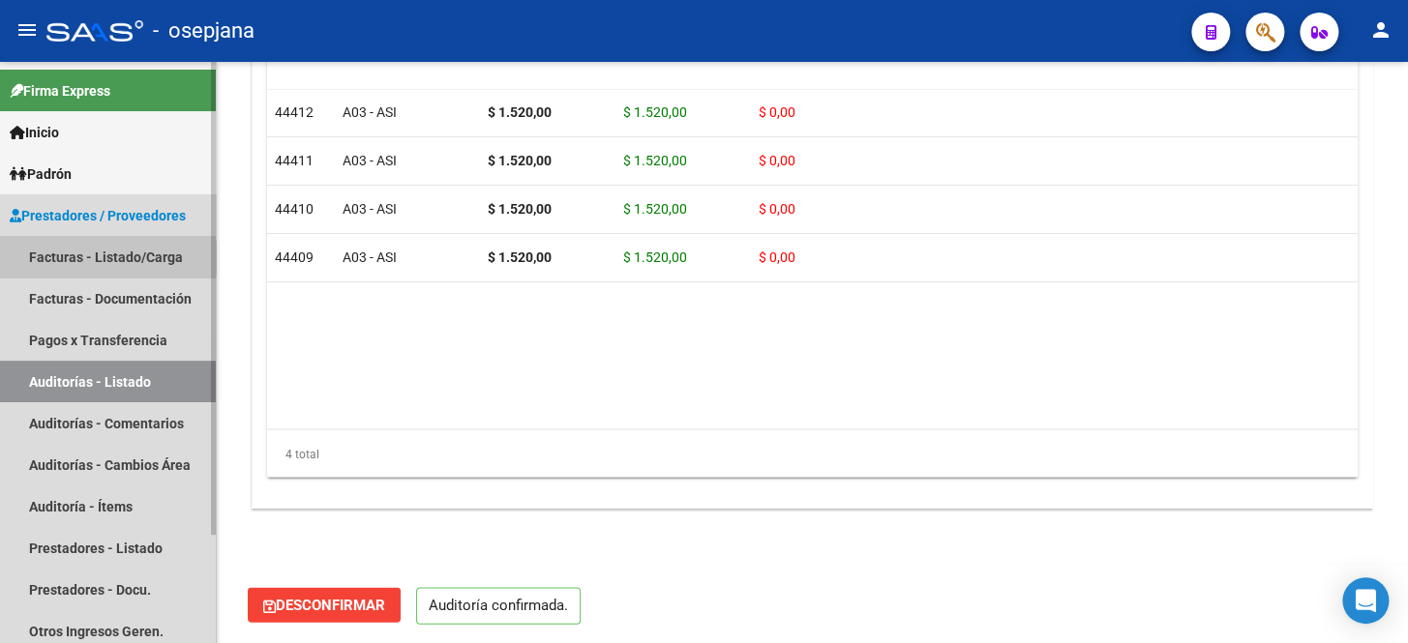
drag, startPoint x: 102, startPoint y: 258, endPoint x: 169, endPoint y: 260, distance: 67.8
click at [102, 258] on link "Facturas - Listado/Carga" at bounding box center [108, 257] width 216 height 42
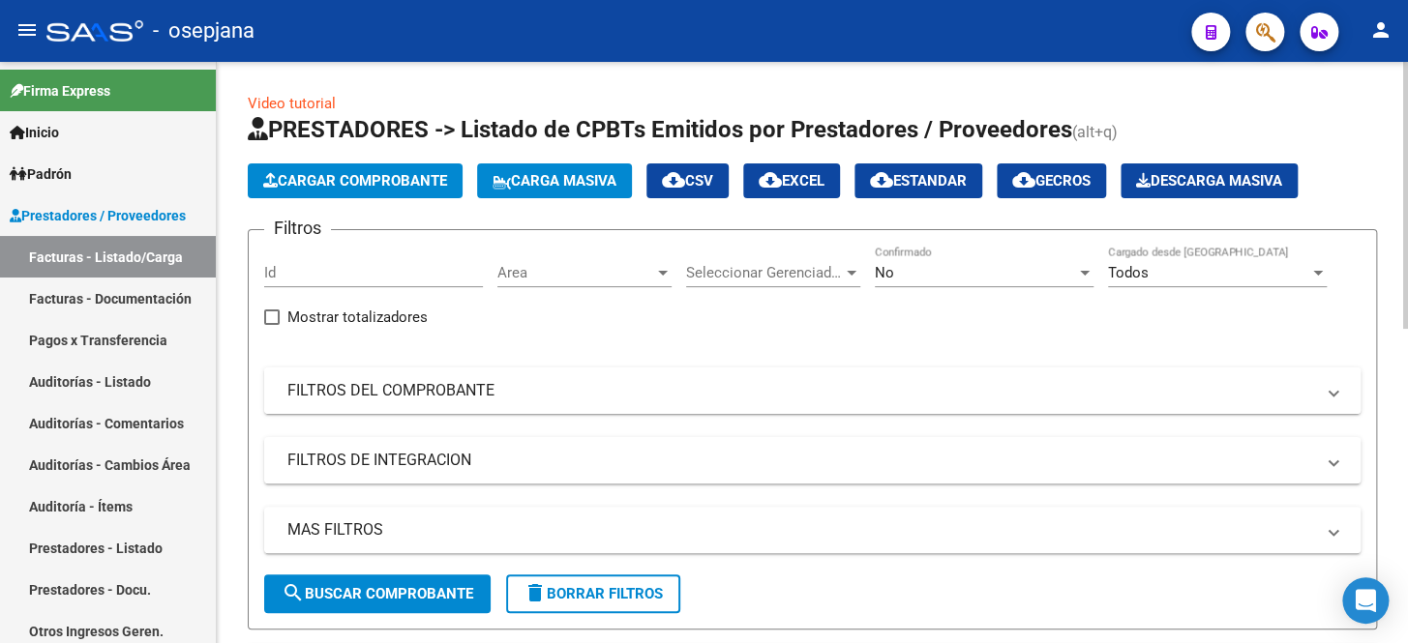
click at [602, 390] on mat-panel-title "FILTROS DEL COMPROBANTE" at bounding box center [800, 390] width 1026 height 21
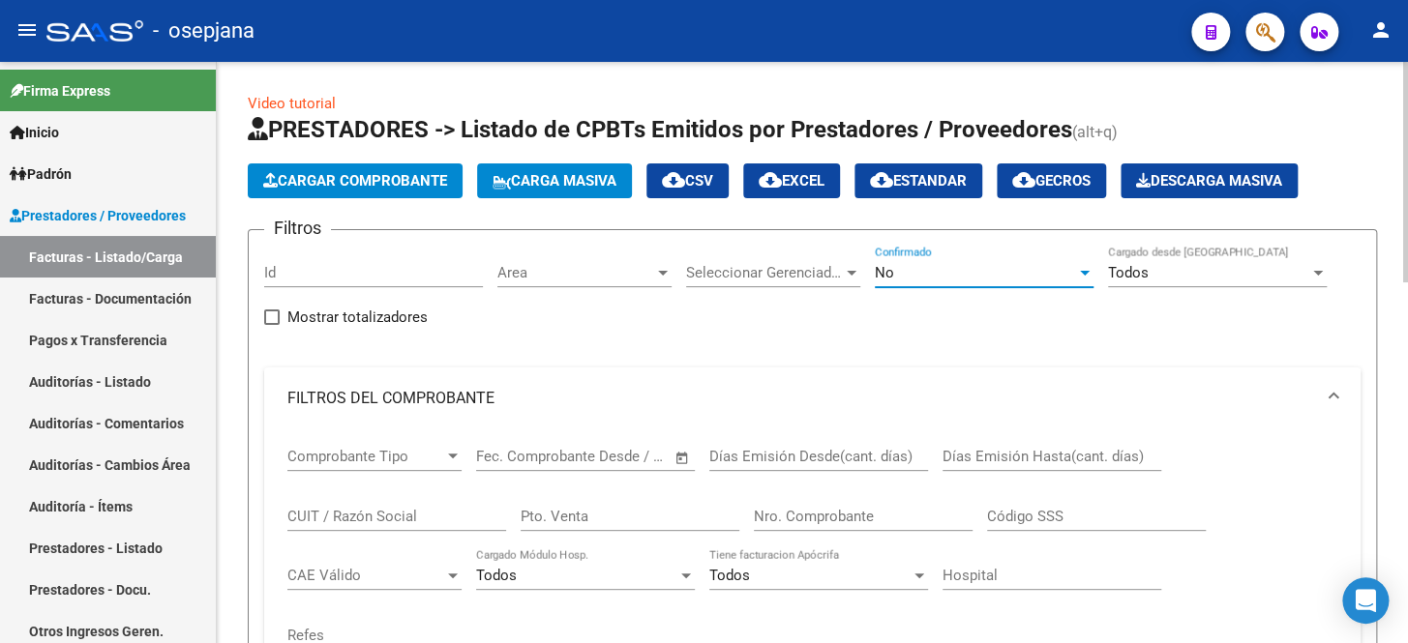
click at [949, 278] on div "No" at bounding box center [975, 272] width 201 height 17
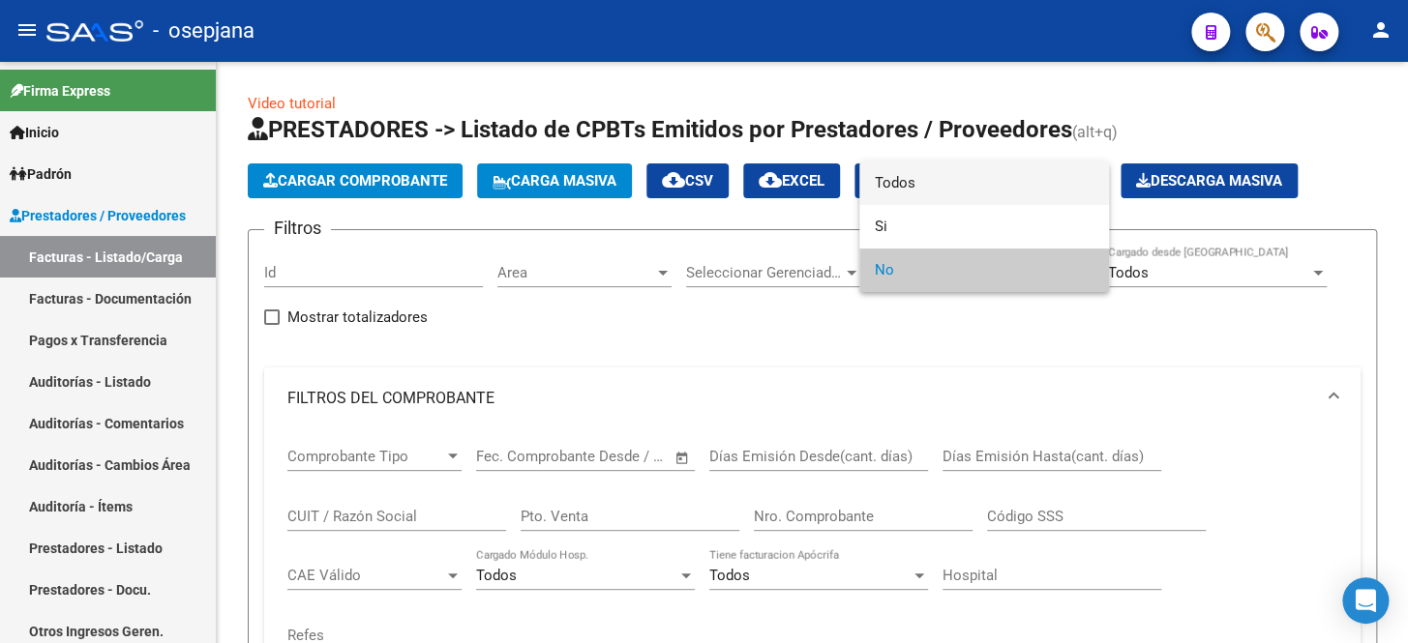
click at [933, 191] on span "Todos" at bounding box center [984, 184] width 219 height 44
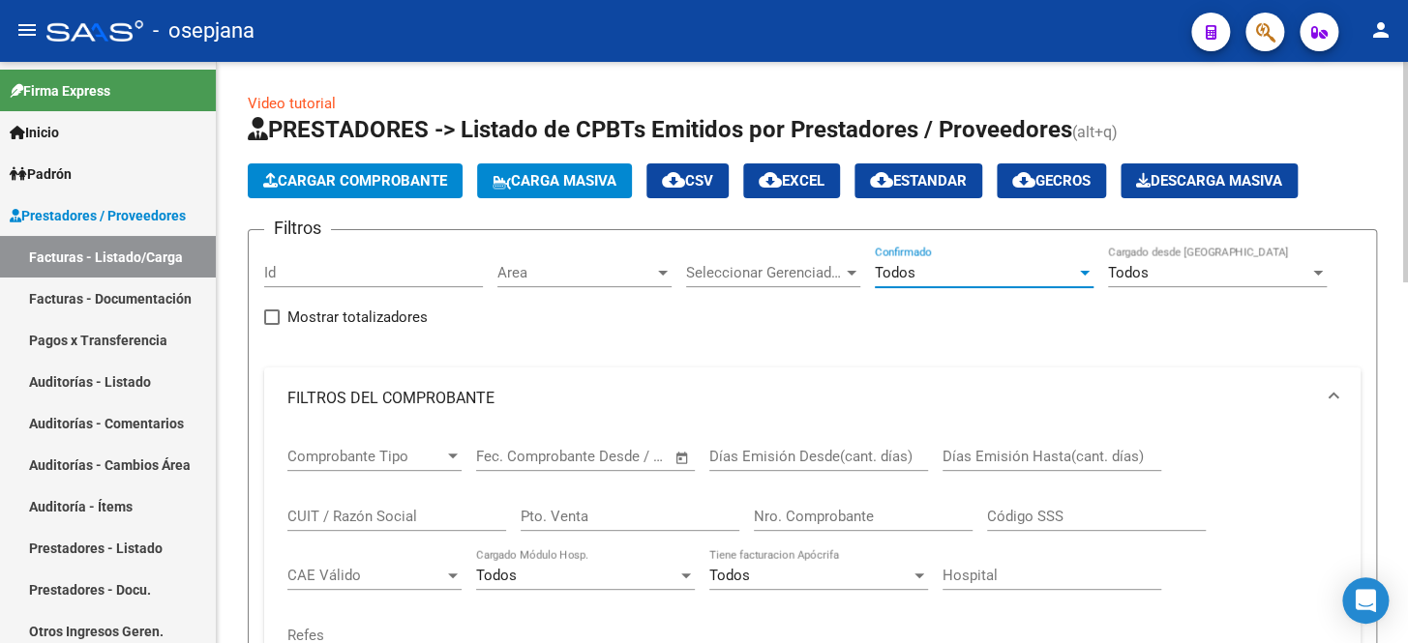
click at [575, 519] on input "Pto. Venta" at bounding box center [630, 516] width 219 height 17
type input "8"
click at [894, 508] on input "Nro. Comprobante" at bounding box center [863, 516] width 219 height 17
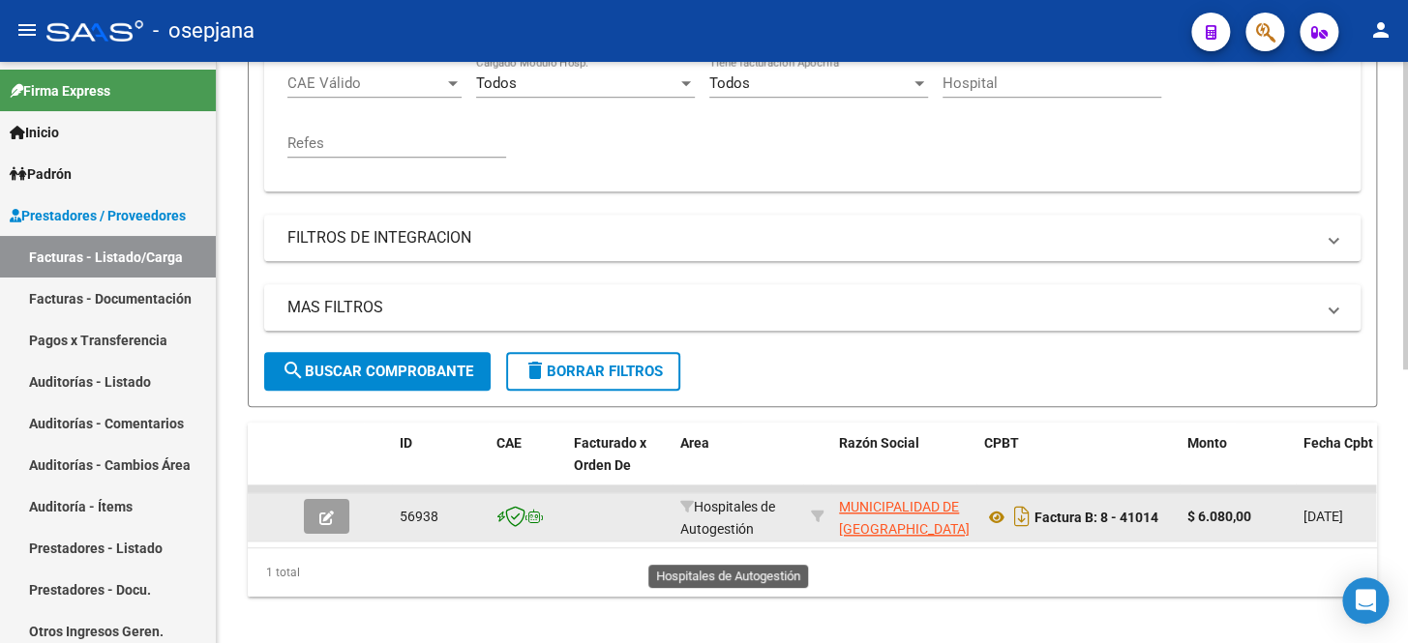
scroll to position [517, 0]
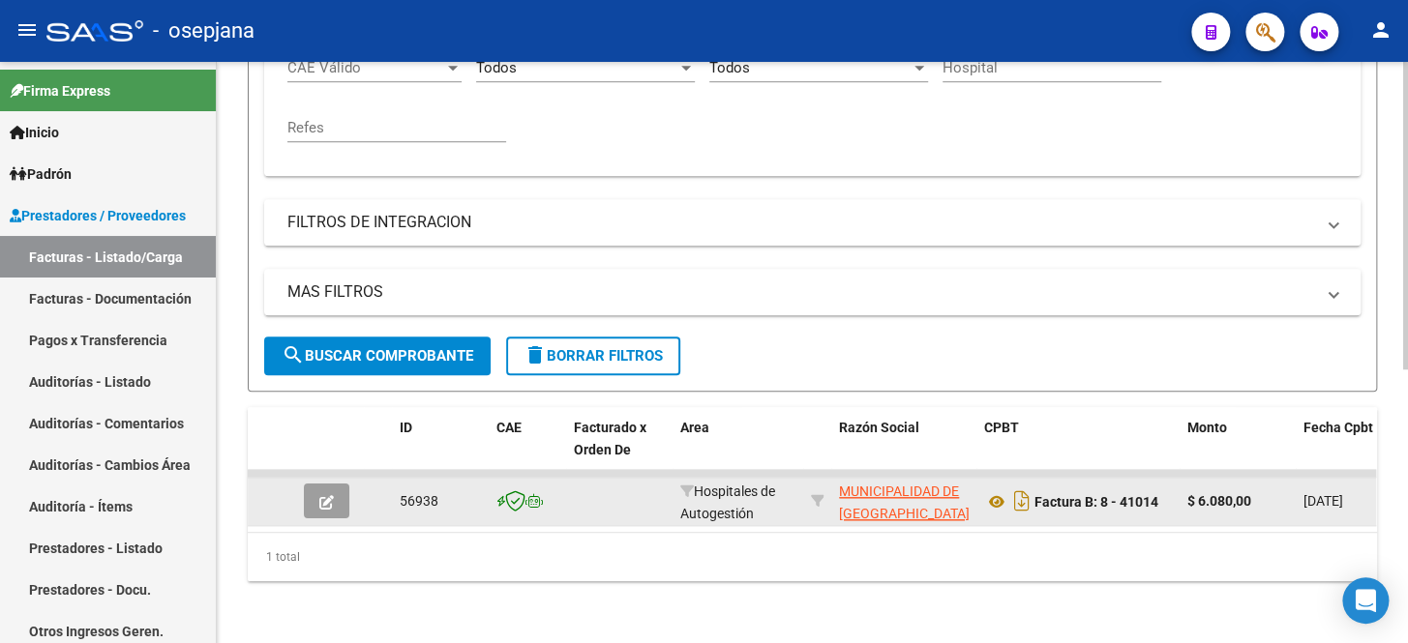
type input "41014"
click at [342, 499] on button "button" at bounding box center [326, 501] width 45 height 35
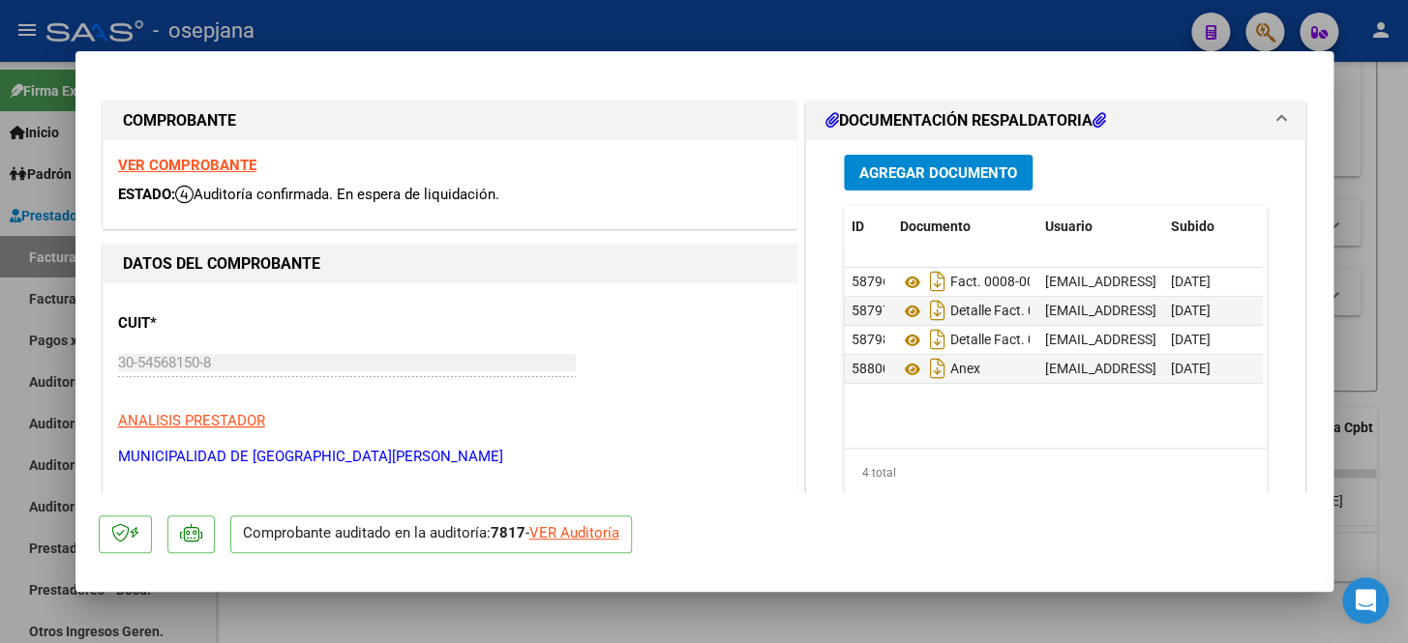
click at [575, 540] on div "VER Auditoría" at bounding box center [574, 533] width 90 height 22
type input "$ 0,00"
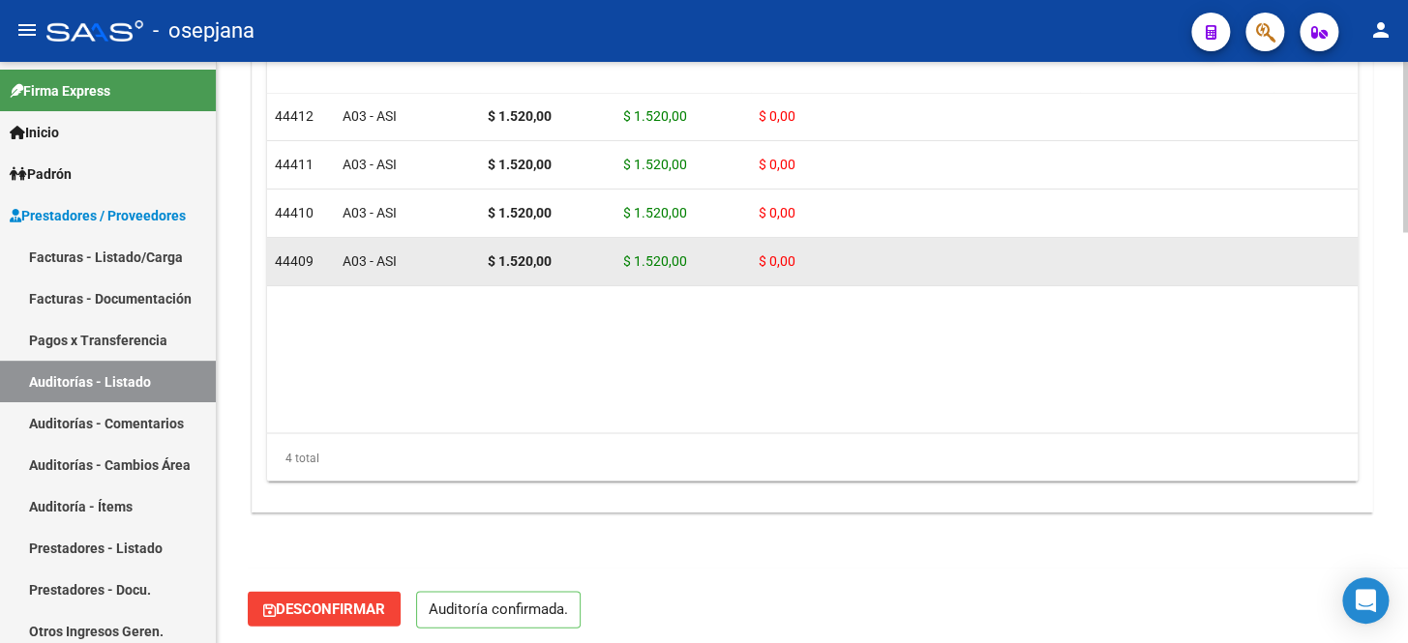
scroll to position [1403, 0]
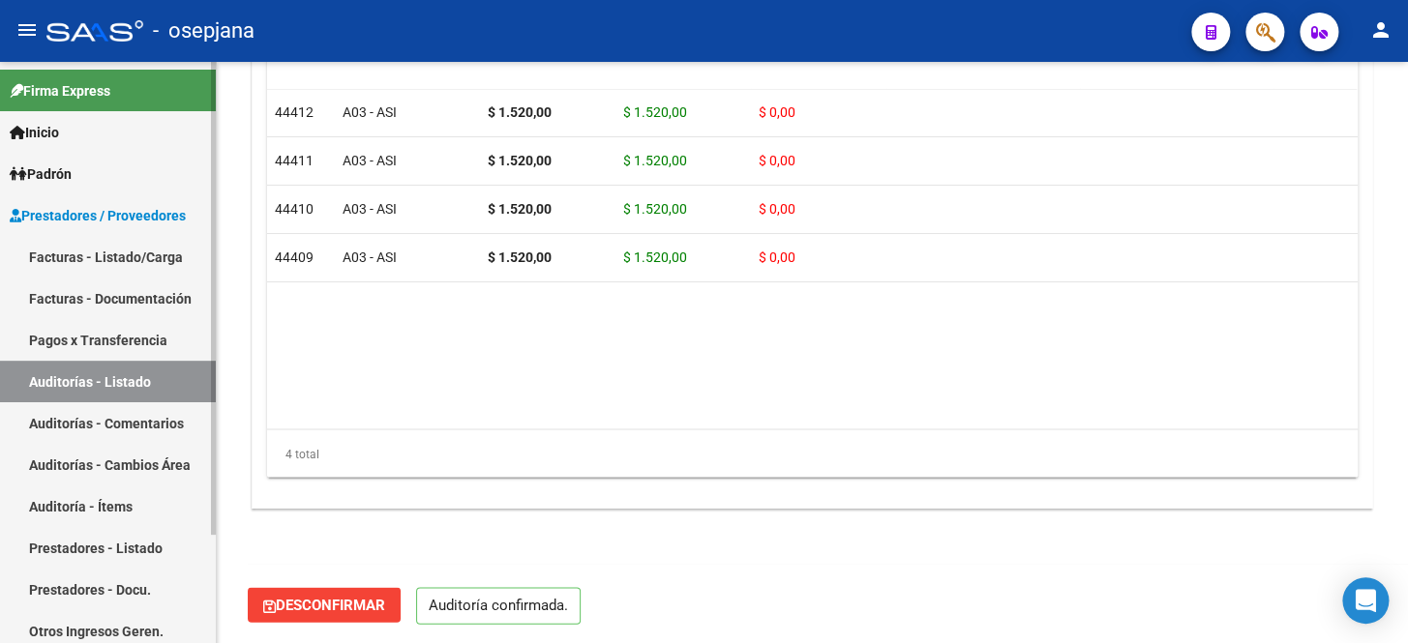
click at [87, 256] on link "Facturas - Listado/Carga" at bounding box center [108, 257] width 216 height 42
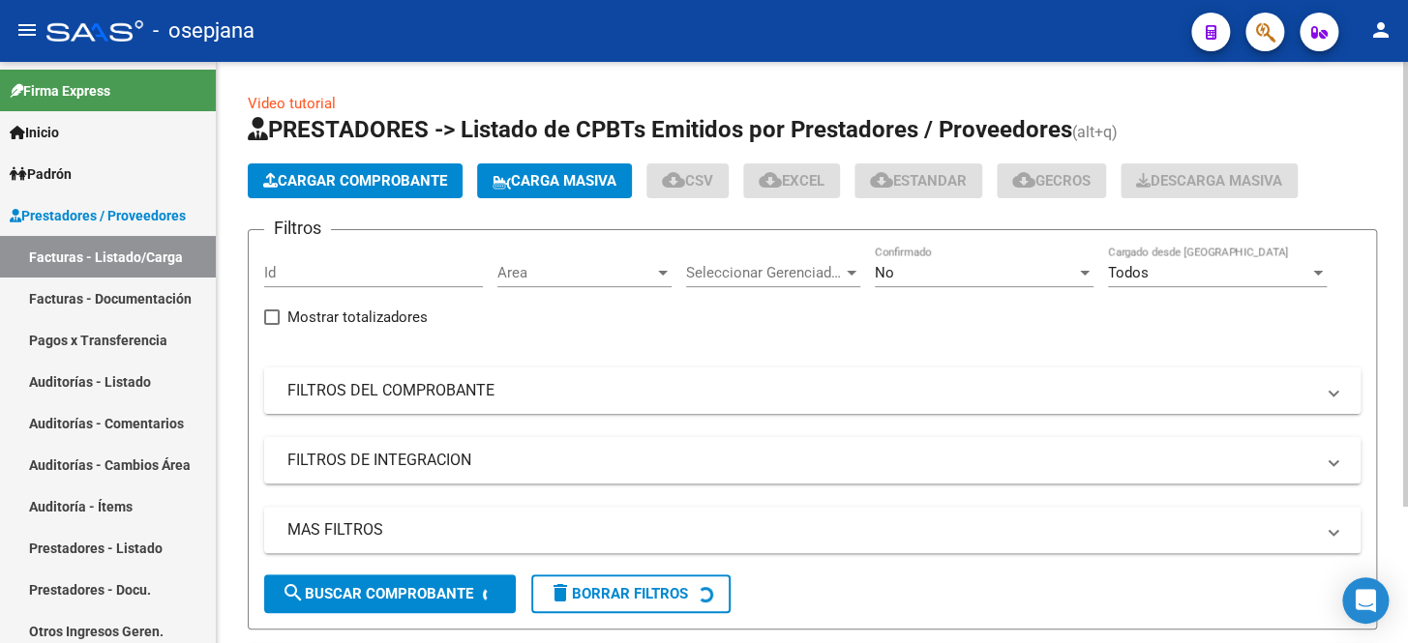
click at [542, 401] on mat-expansion-panel-header "FILTROS DEL COMPROBANTE" at bounding box center [812, 391] width 1096 height 46
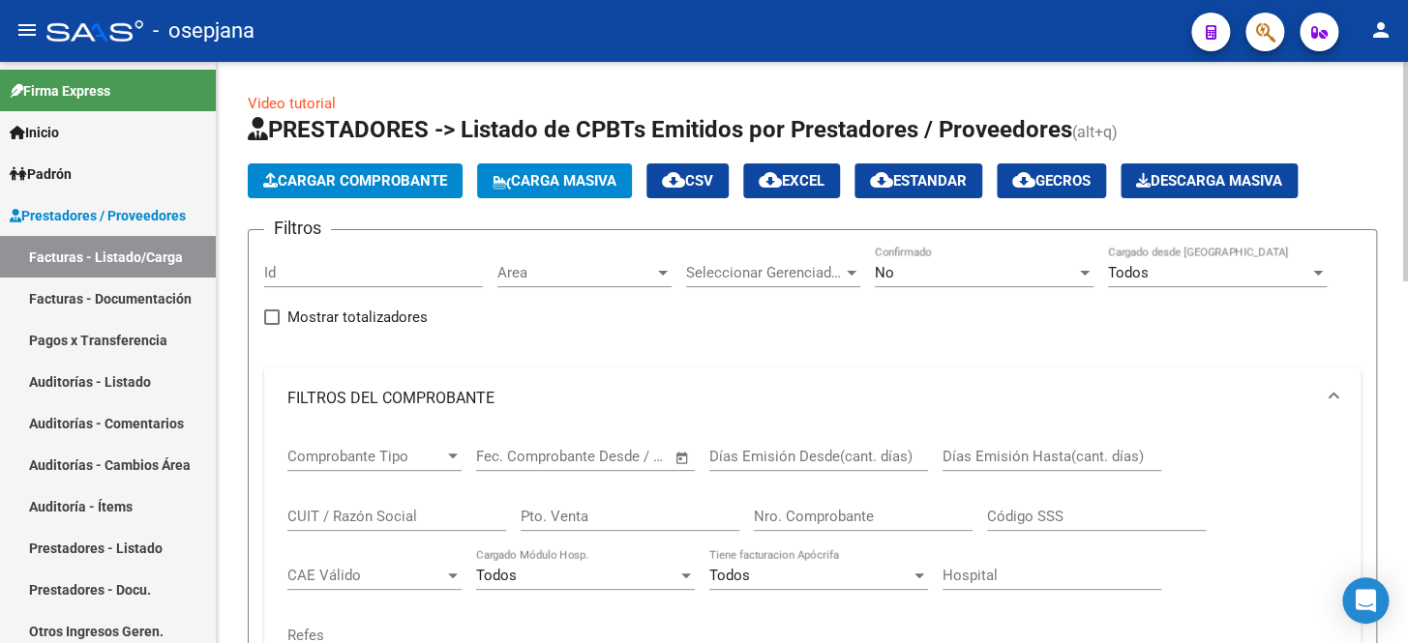
click at [894, 274] on div "No" at bounding box center [975, 272] width 201 height 17
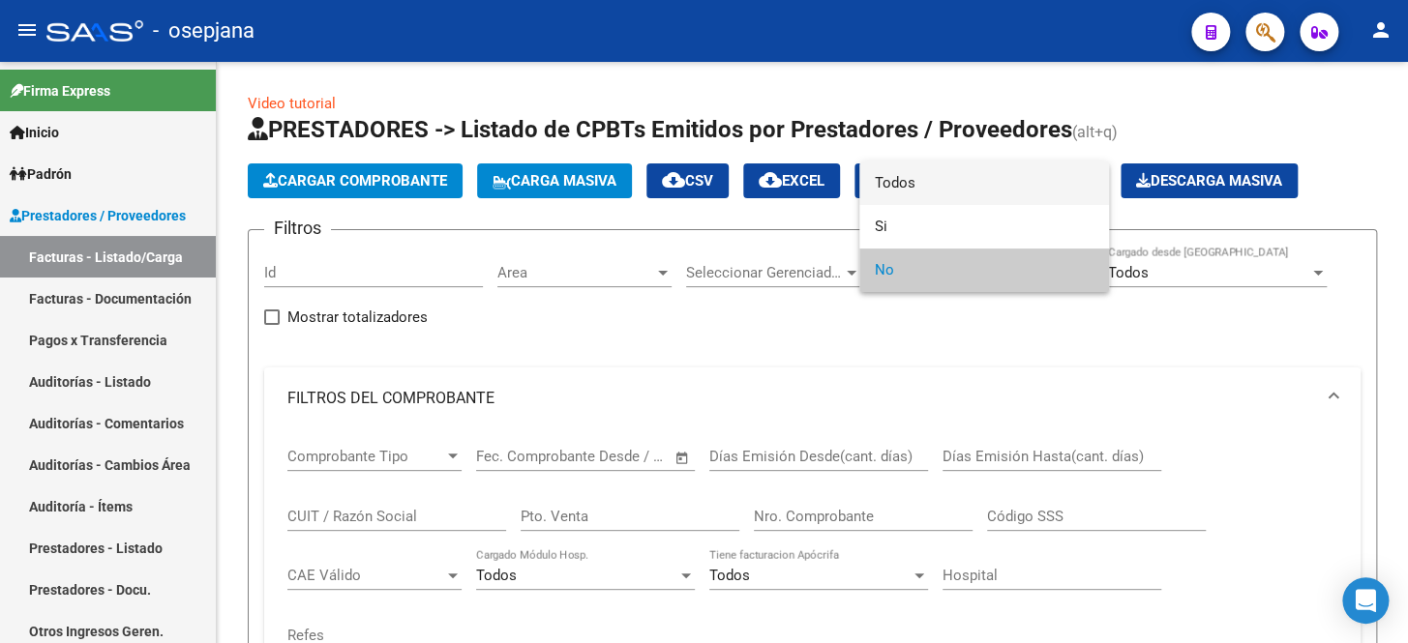
click at [920, 174] on span "Todos" at bounding box center [984, 184] width 219 height 44
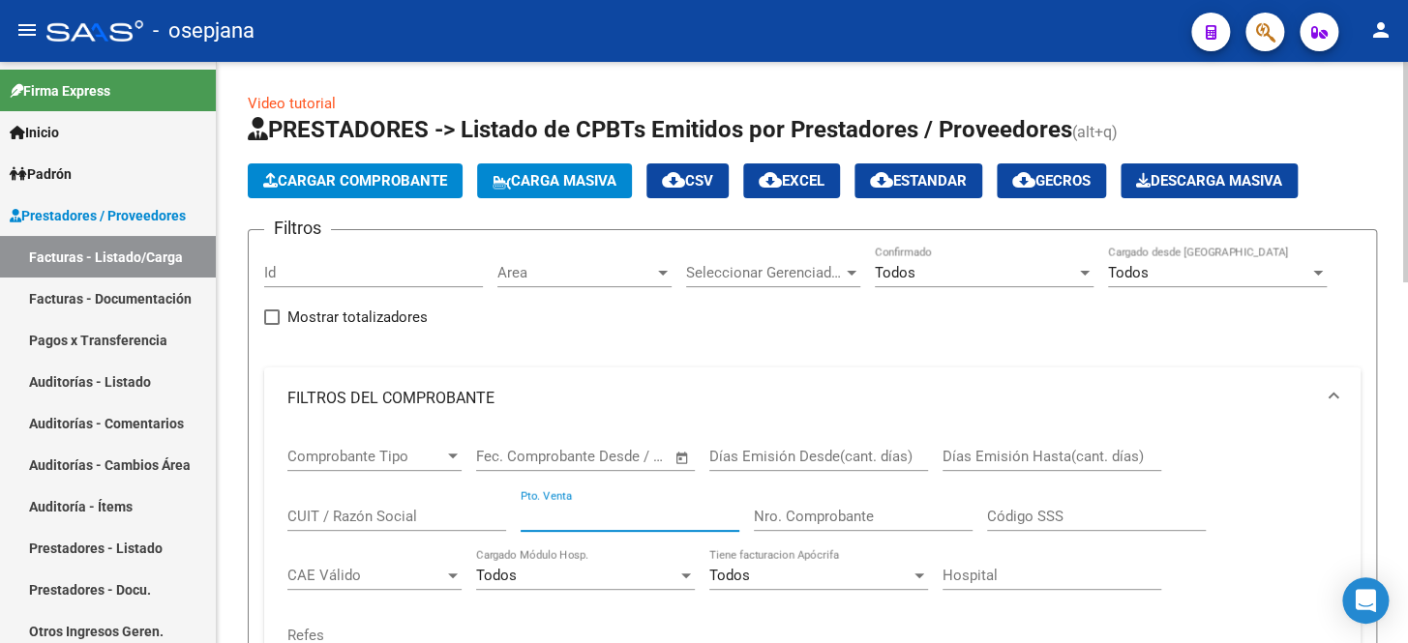
click at [562, 518] on input "Pto. Venta" at bounding box center [630, 516] width 219 height 17
type input "184"
click at [826, 517] on input "Nro. Comprobante" at bounding box center [863, 516] width 219 height 17
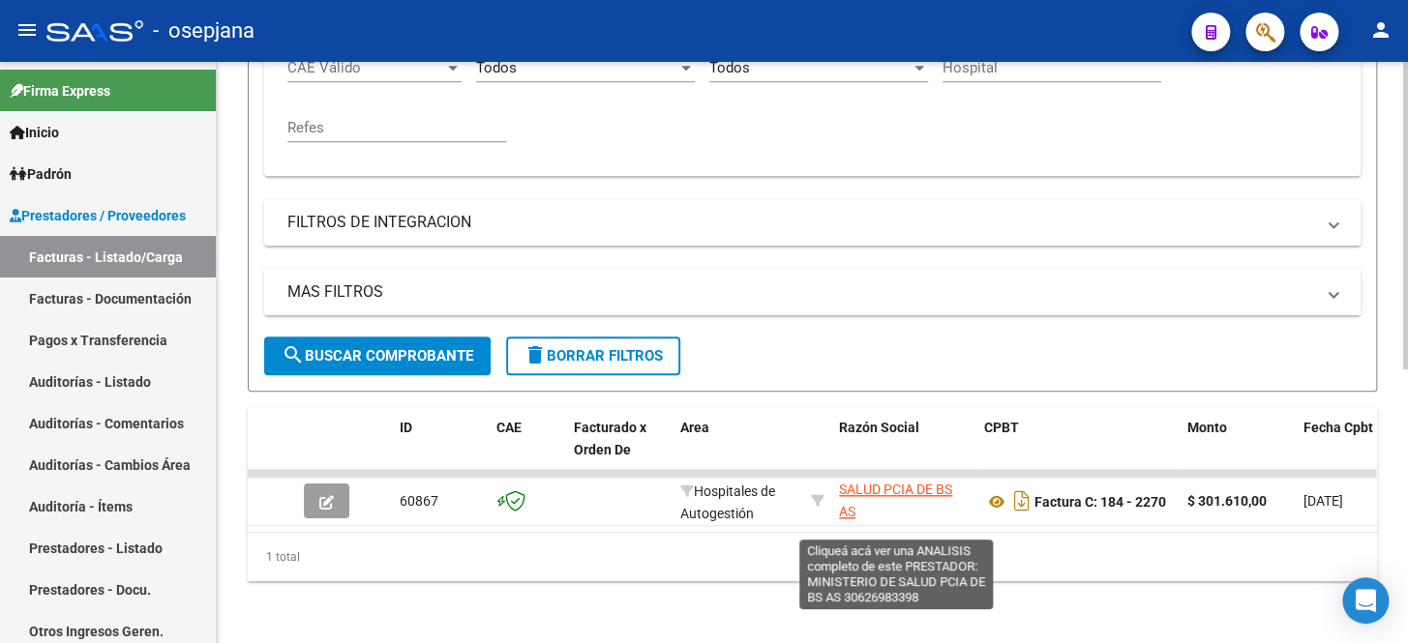
scroll to position [47, 0]
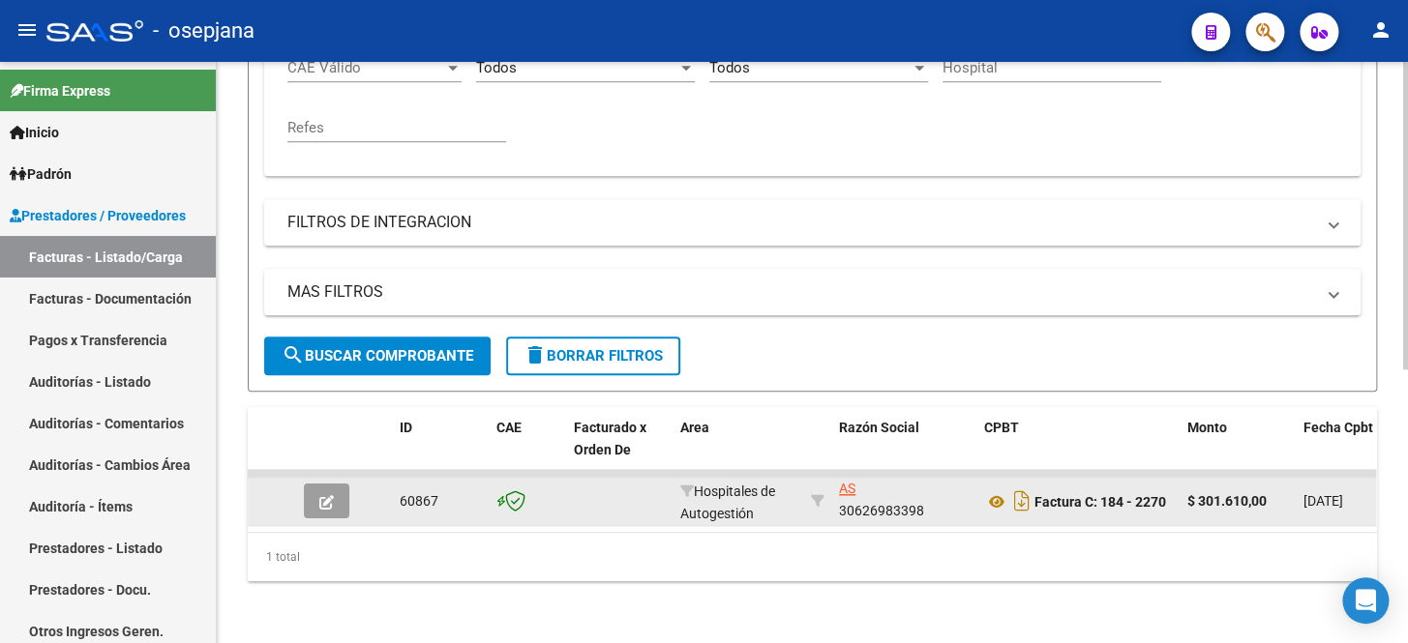
type input "2270"
click at [317, 490] on button "button" at bounding box center [326, 501] width 45 height 35
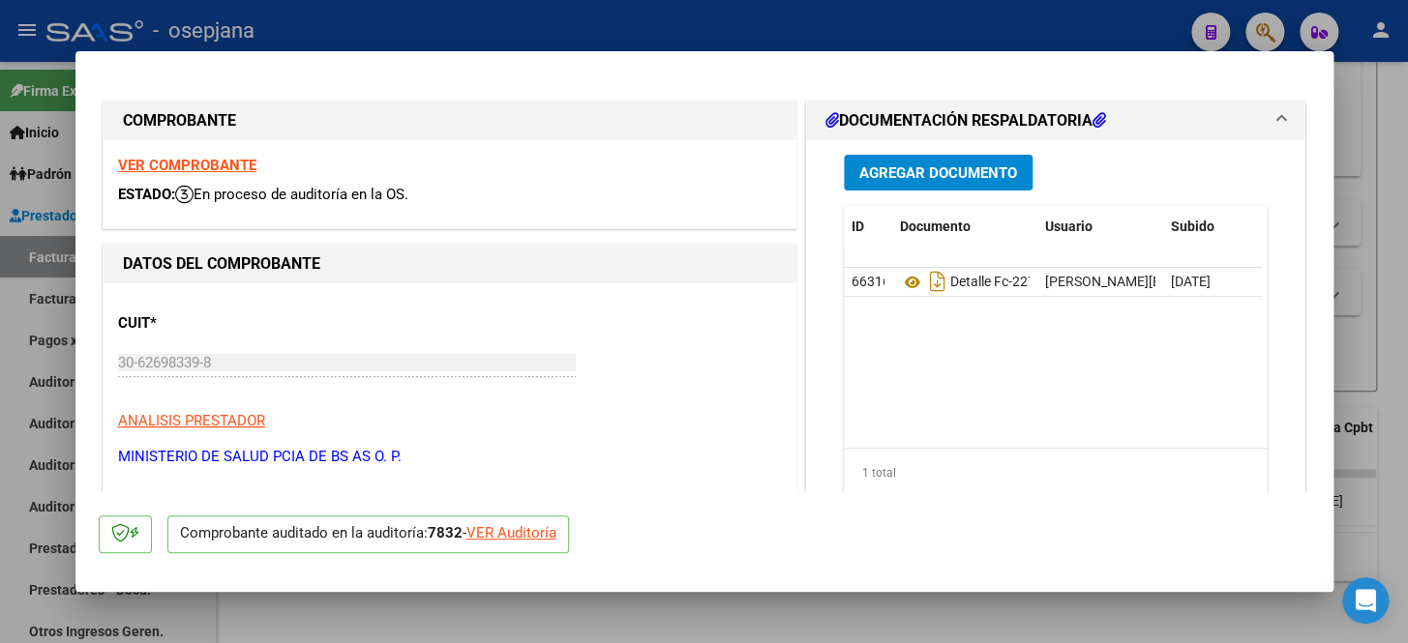
click at [540, 541] on div "VER Auditoría" at bounding box center [511, 533] width 90 height 22
type input "$ 0,00"
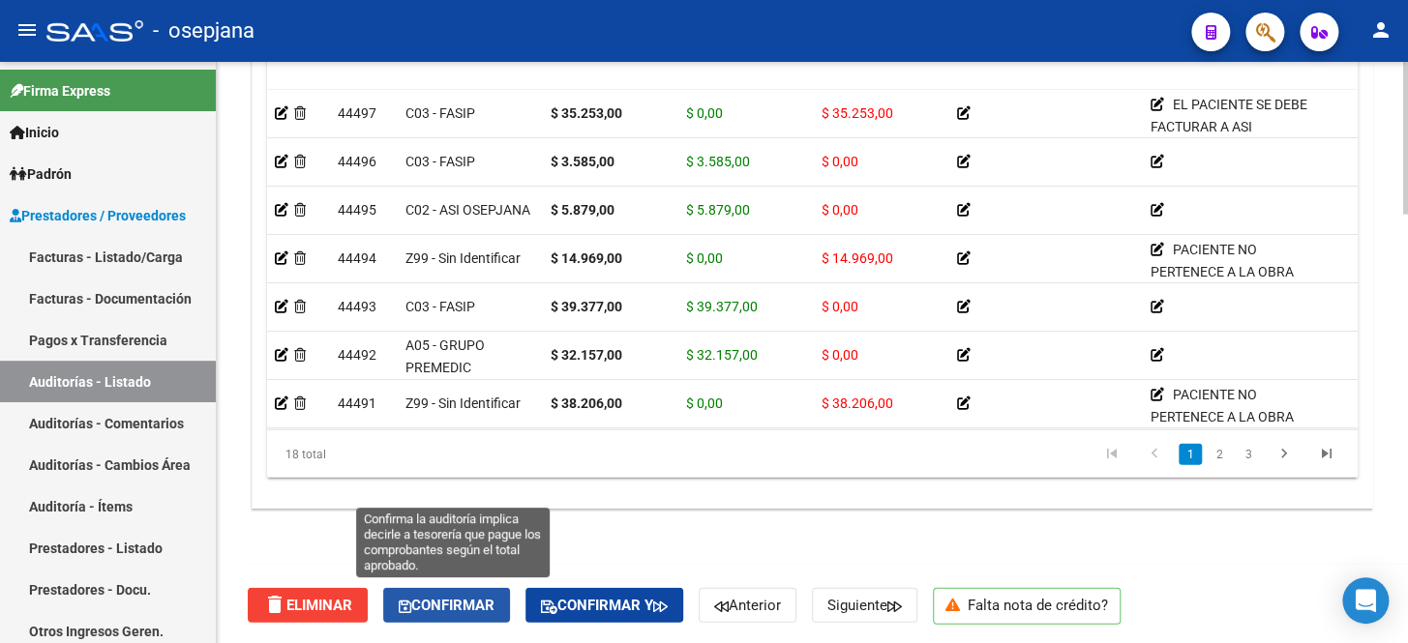
click at [503, 616] on button "Confirmar" at bounding box center [446, 605] width 127 height 35
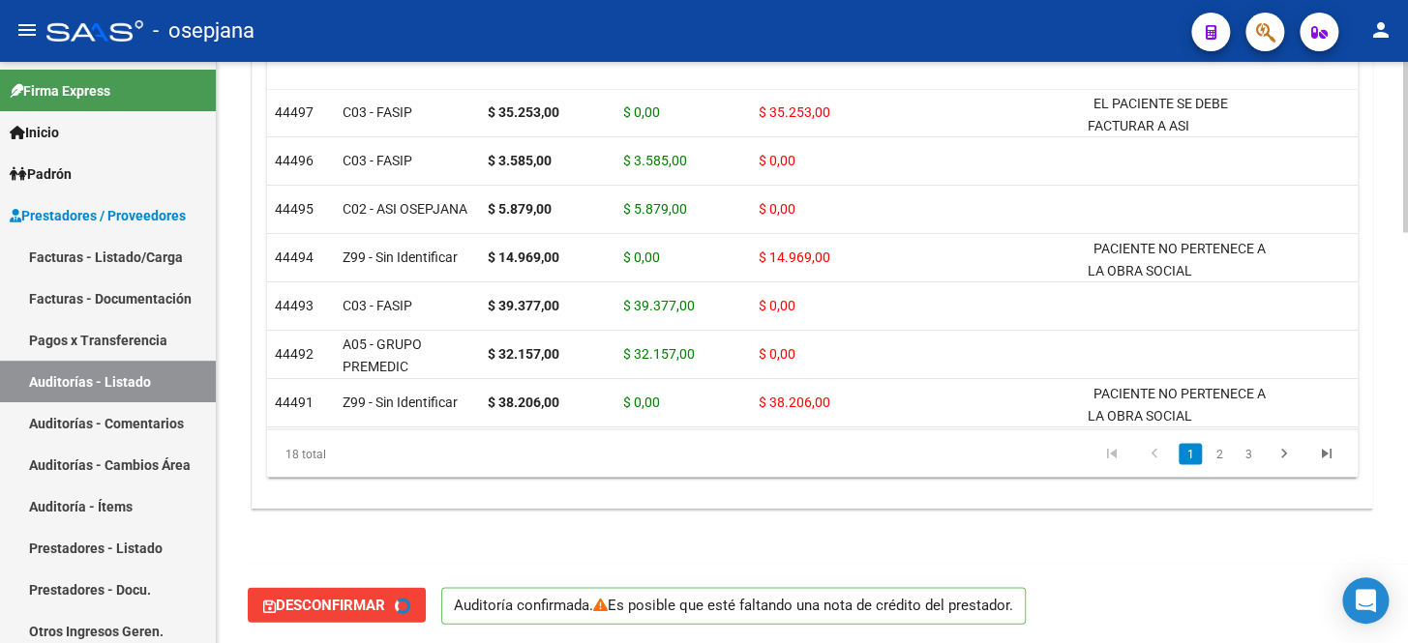
type input "202510"
drag, startPoint x: 54, startPoint y: 253, endPoint x: 231, endPoint y: 251, distance: 177.1
click at [54, 253] on link "Facturas - Listado/Carga" at bounding box center [108, 257] width 216 height 42
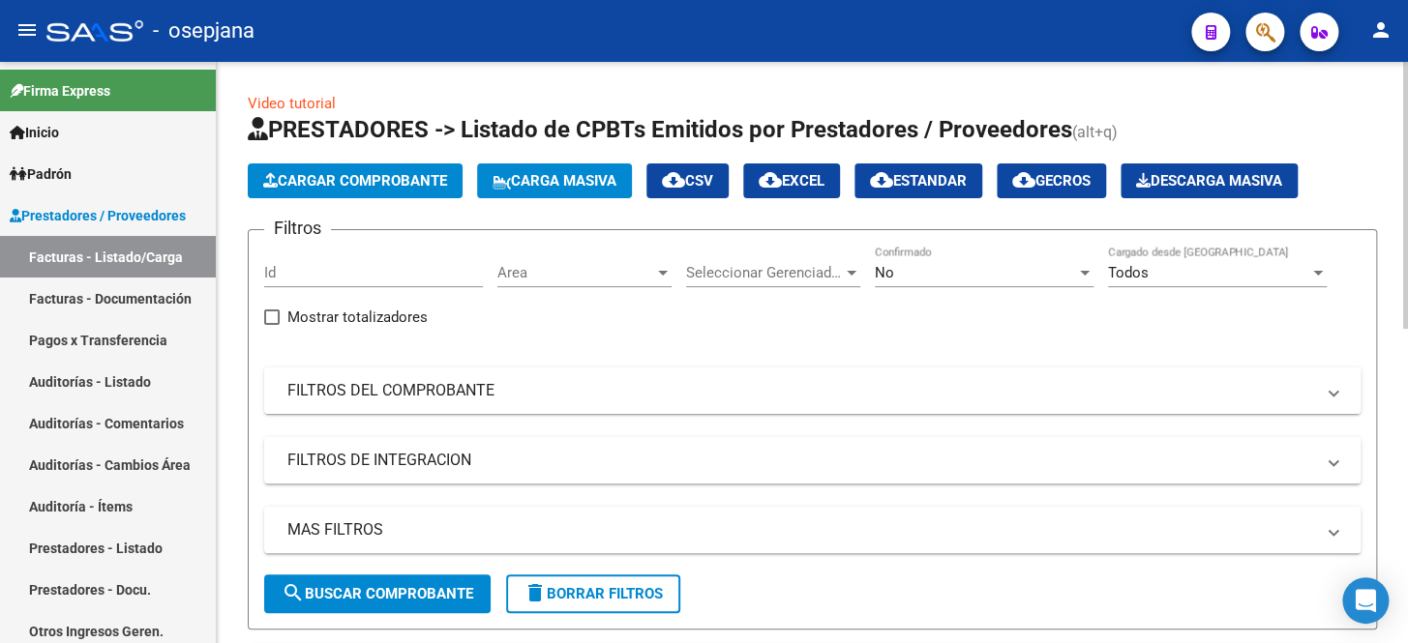
click at [532, 400] on mat-expansion-panel-header "FILTROS DEL COMPROBANTE" at bounding box center [812, 391] width 1096 height 46
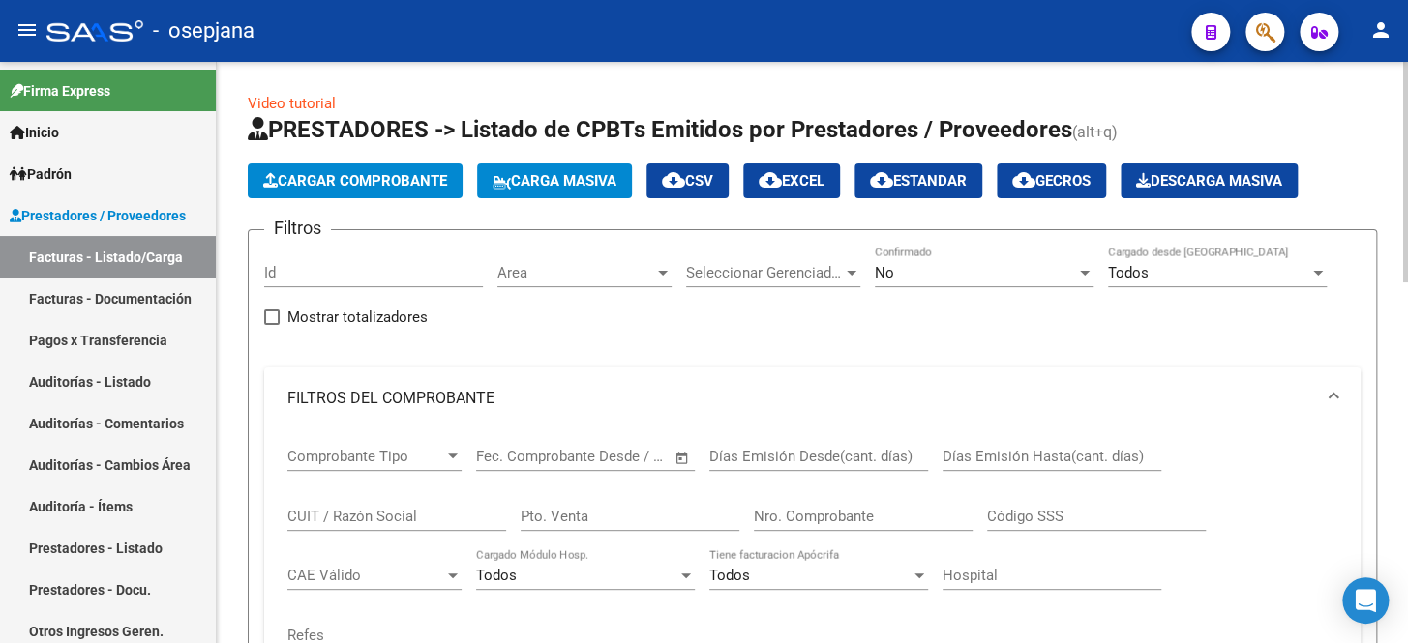
click at [901, 271] on div "No" at bounding box center [975, 272] width 201 height 17
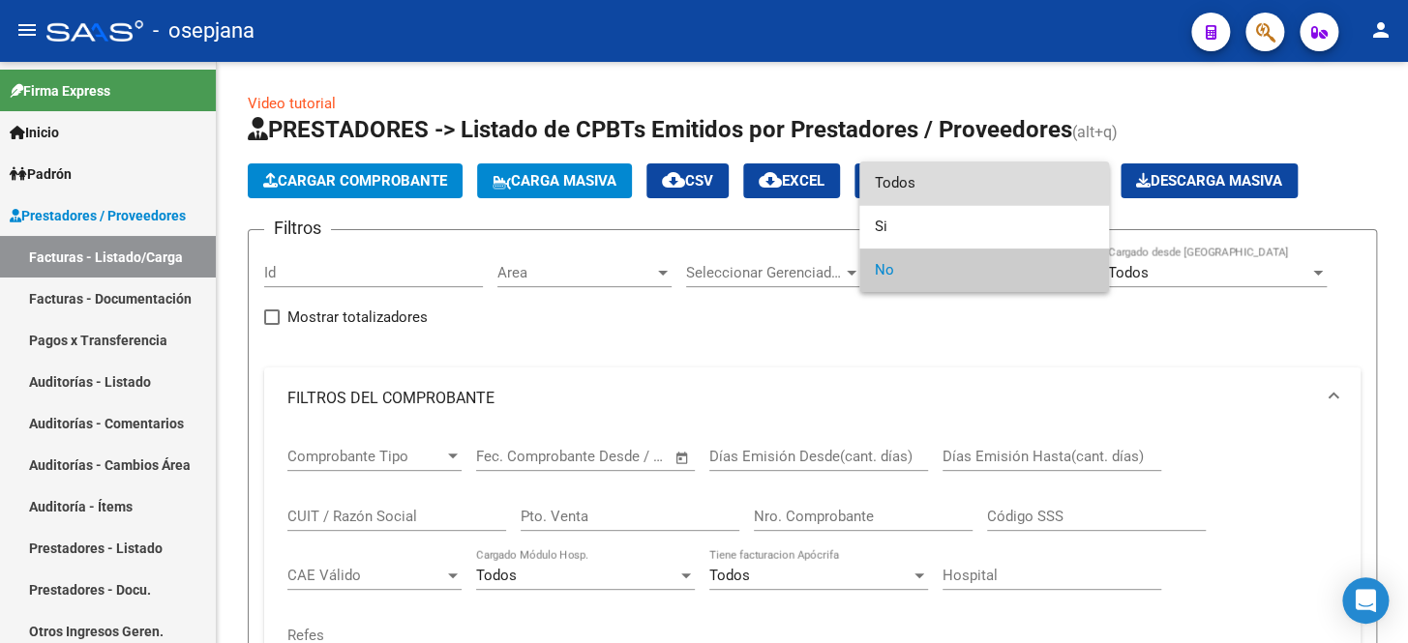
click at [917, 179] on span "Todos" at bounding box center [984, 184] width 219 height 44
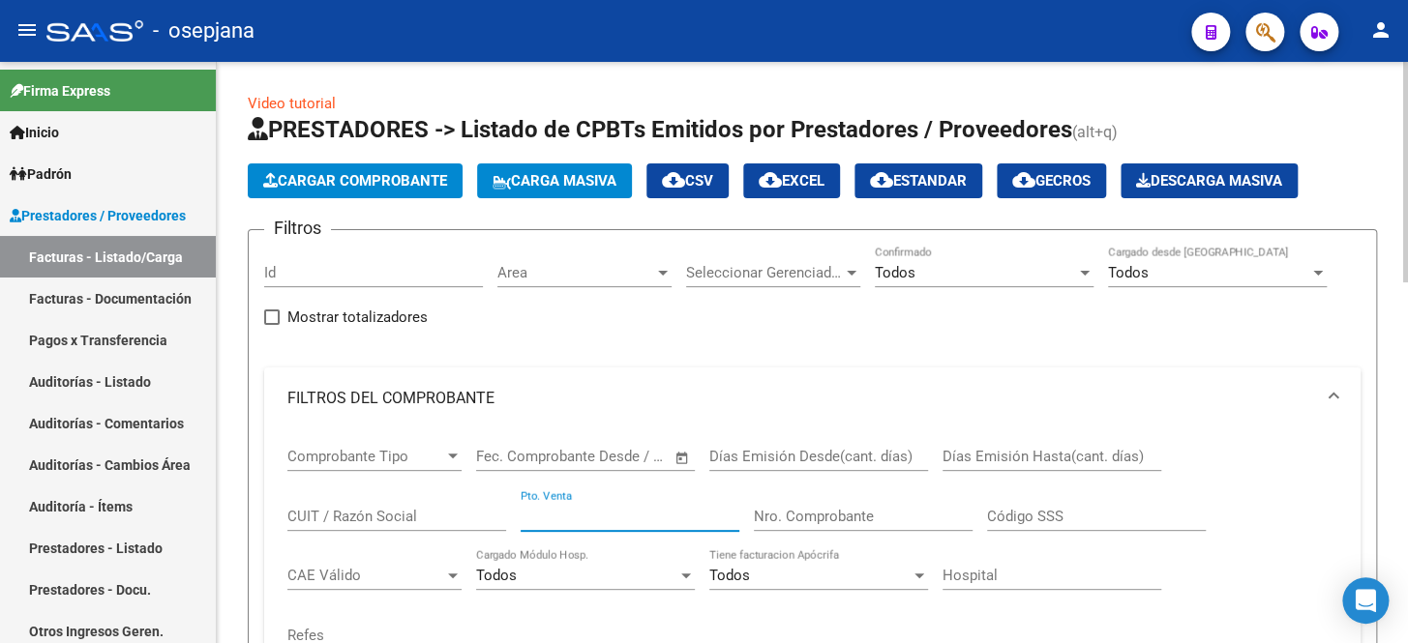
click at [532, 508] on input "Pto. Venta" at bounding box center [630, 516] width 219 height 17
type input "2"
click at [841, 516] on input "Nro. Comprobante" at bounding box center [863, 516] width 219 height 17
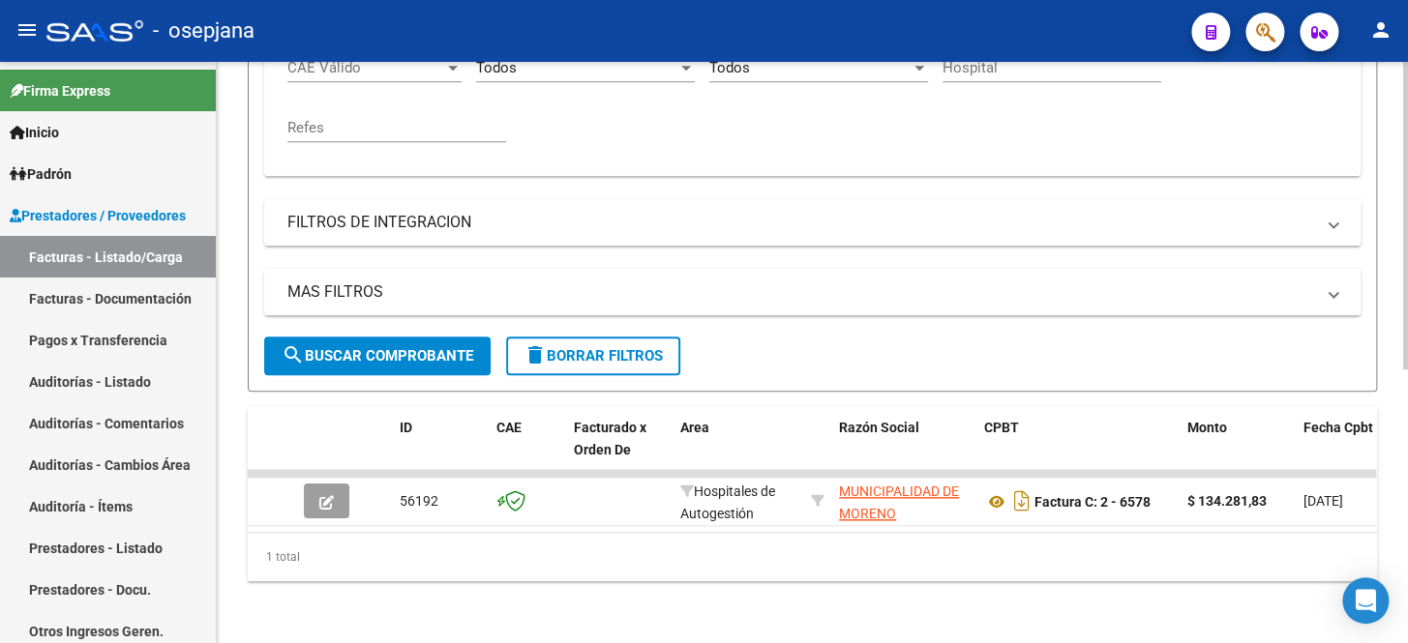
scroll to position [517, 0]
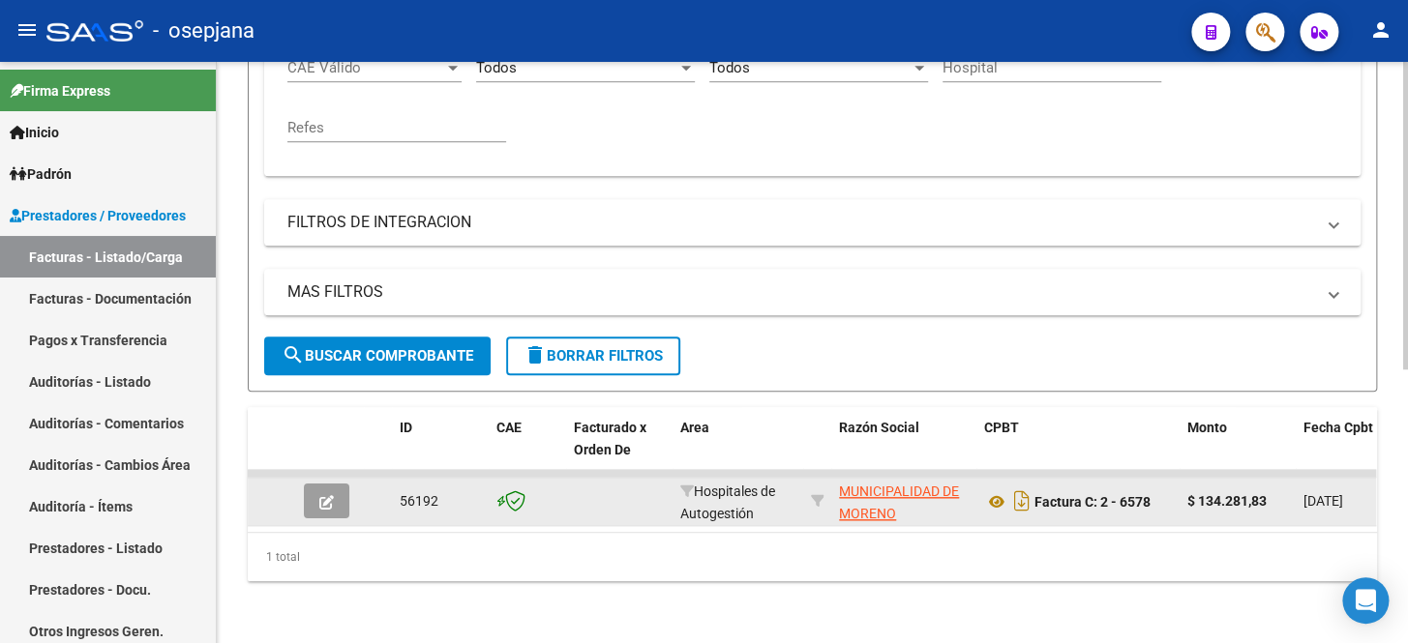
type input "6578"
click at [341, 484] on button "button" at bounding box center [326, 501] width 45 height 35
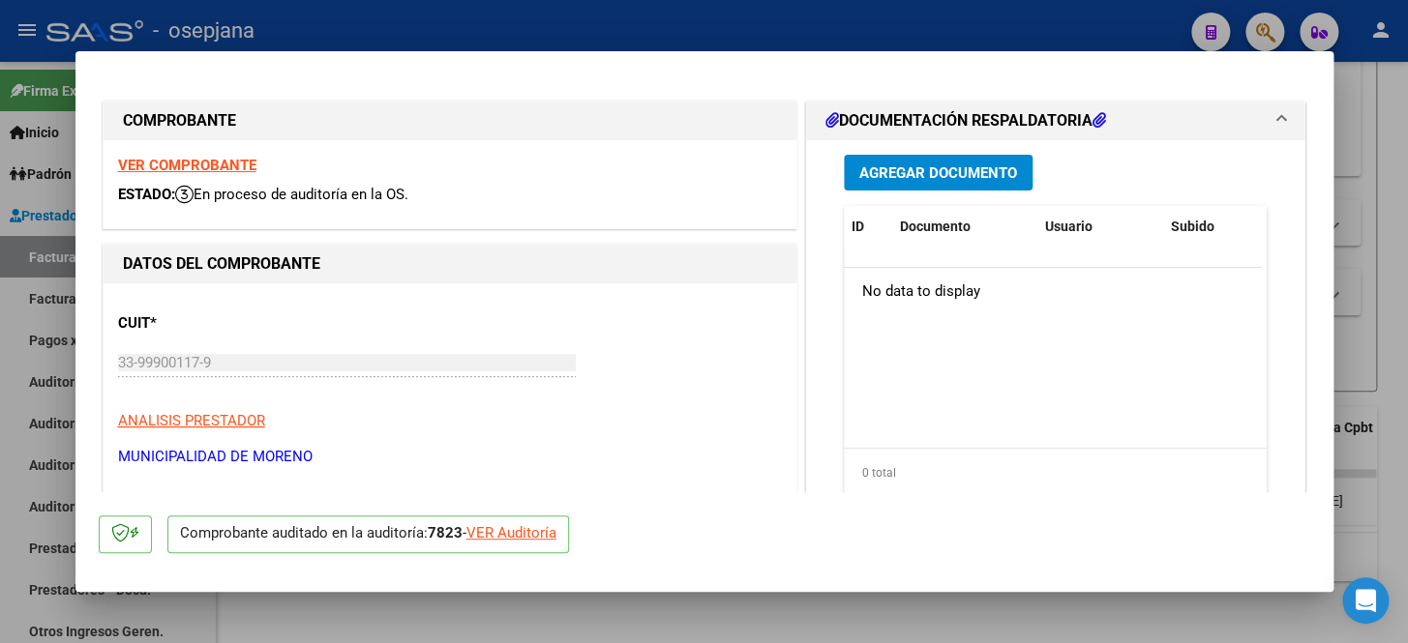
click at [534, 534] on div "VER Auditoría" at bounding box center [511, 533] width 90 height 22
type input "$ 0,00"
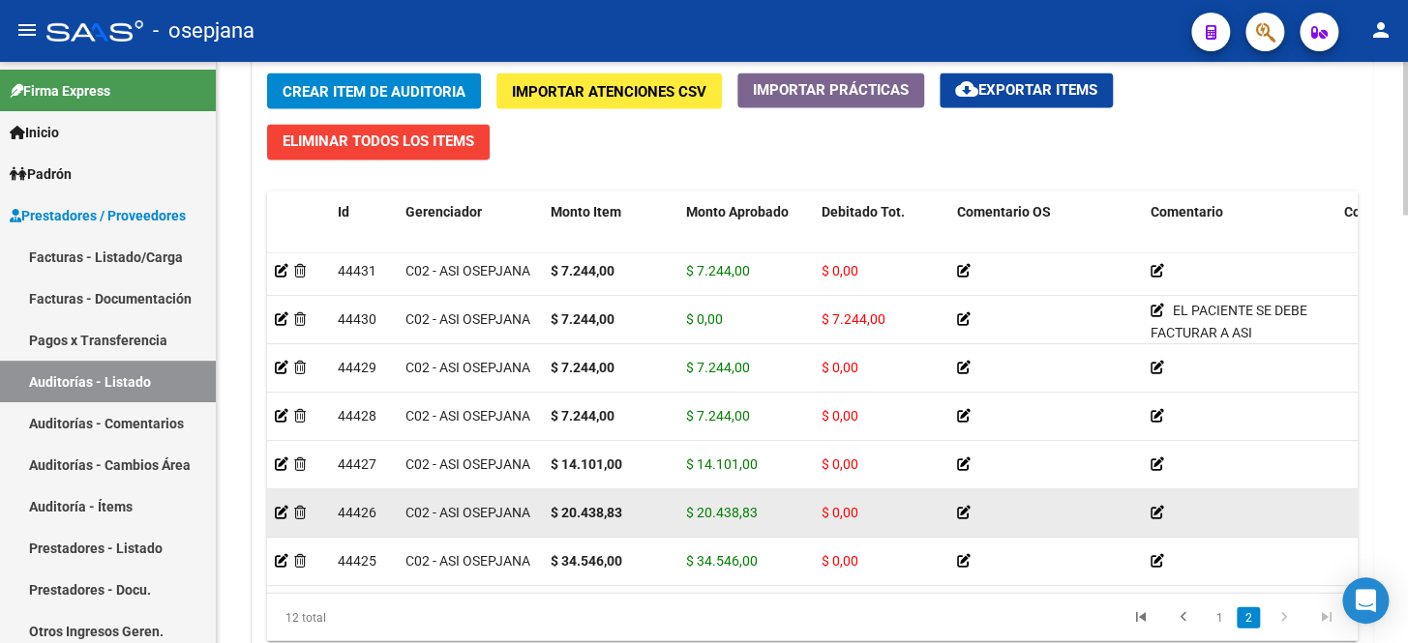
scroll to position [1625, 0]
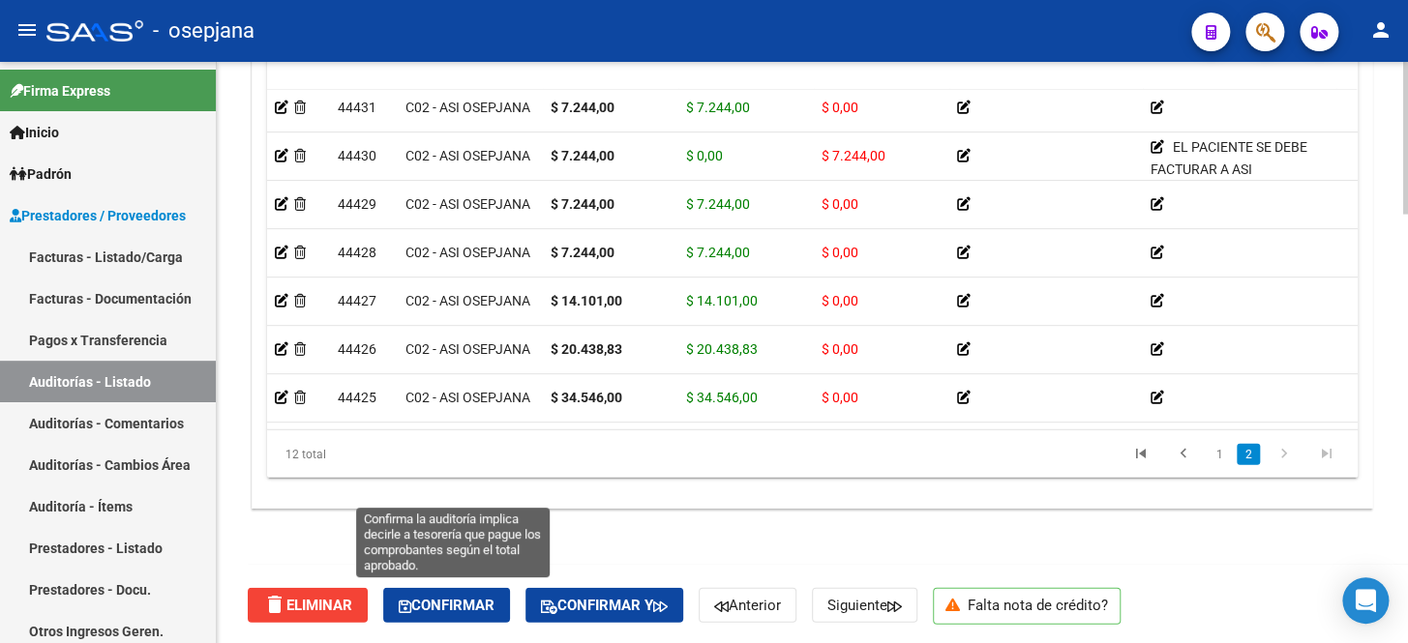
click at [470, 600] on span "Confirmar" at bounding box center [447, 605] width 96 height 17
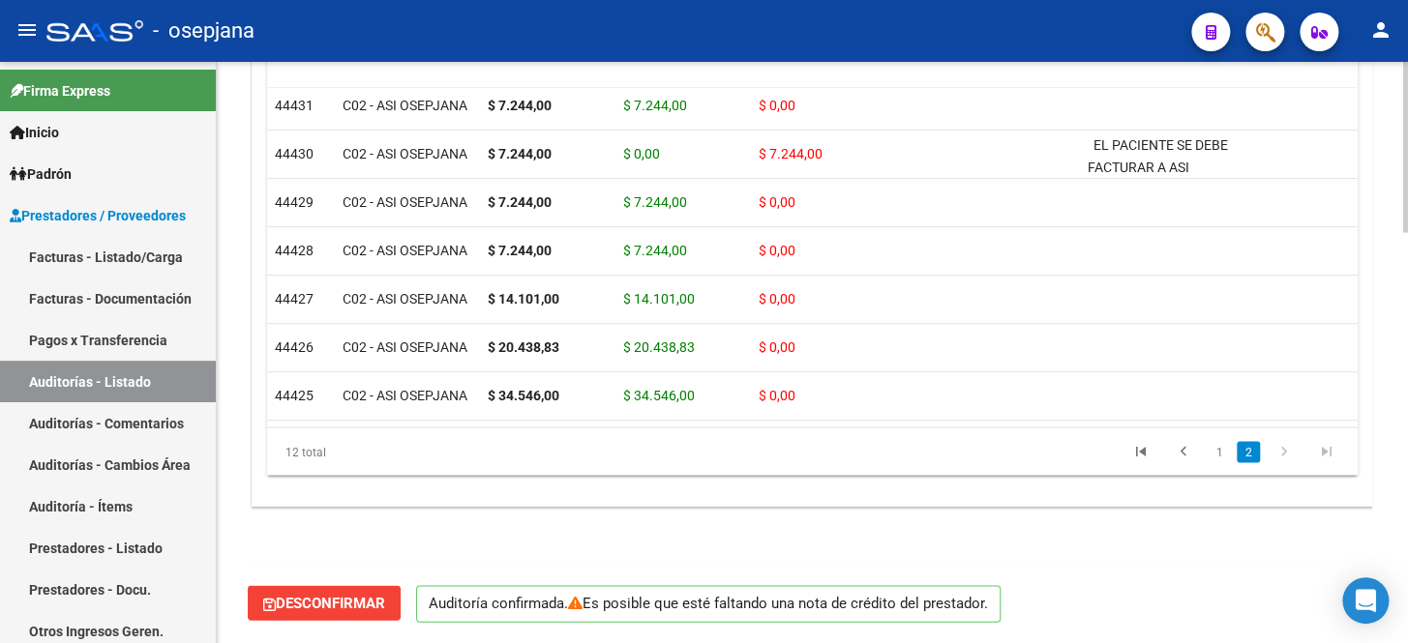
scroll to position [1403, 0]
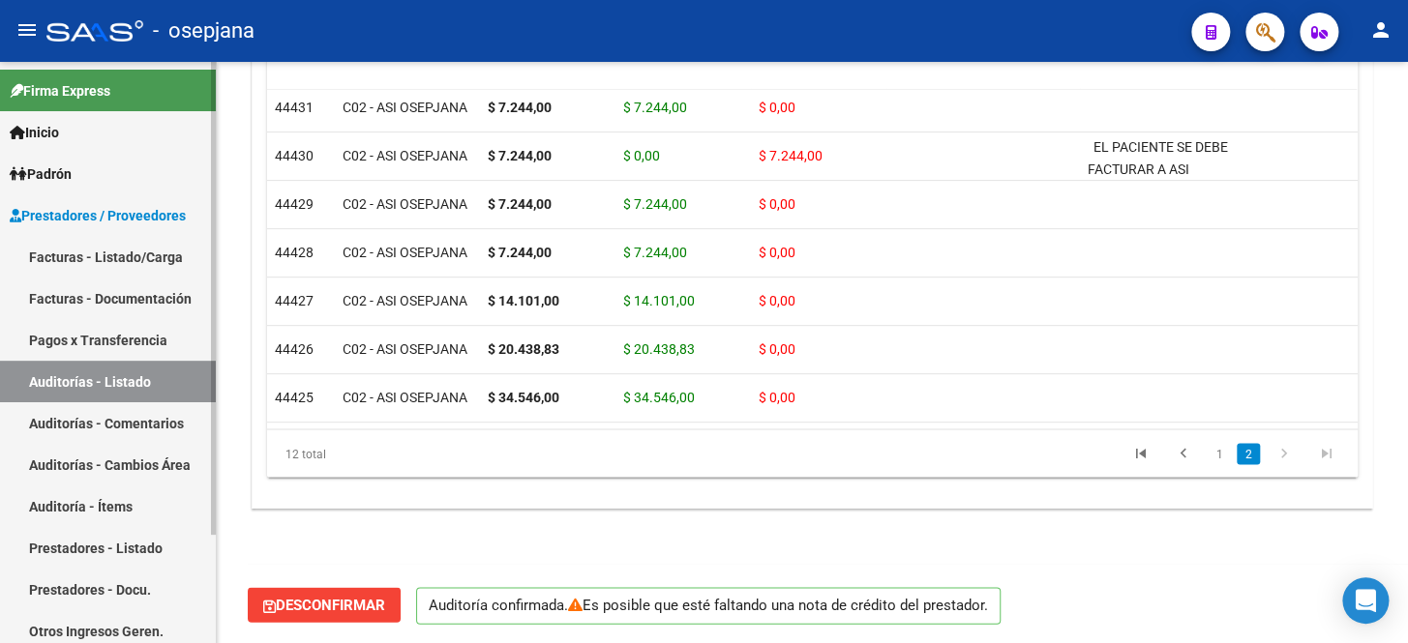
click at [48, 253] on link "Facturas - Listado/Carga" at bounding box center [108, 257] width 216 height 42
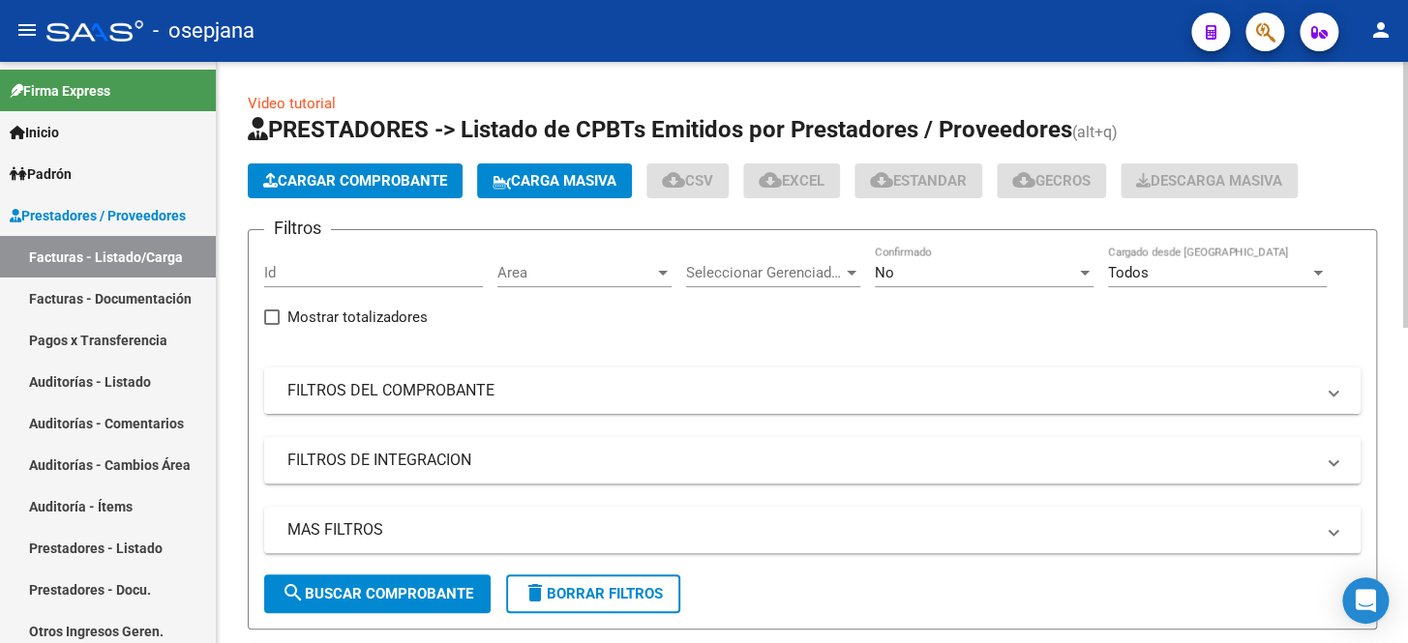
click at [577, 398] on mat-panel-title "FILTROS DEL COMPROBANTE" at bounding box center [800, 390] width 1026 height 21
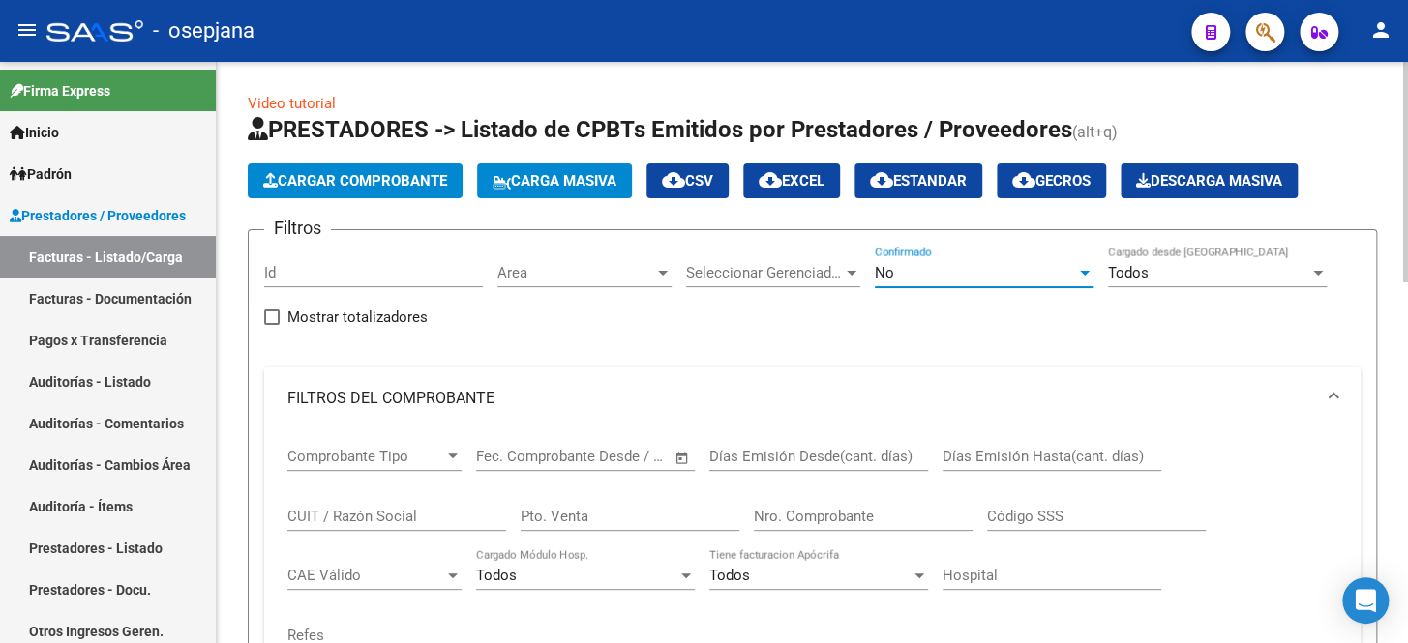
click at [904, 266] on div "No" at bounding box center [975, 272] width 201 height 17
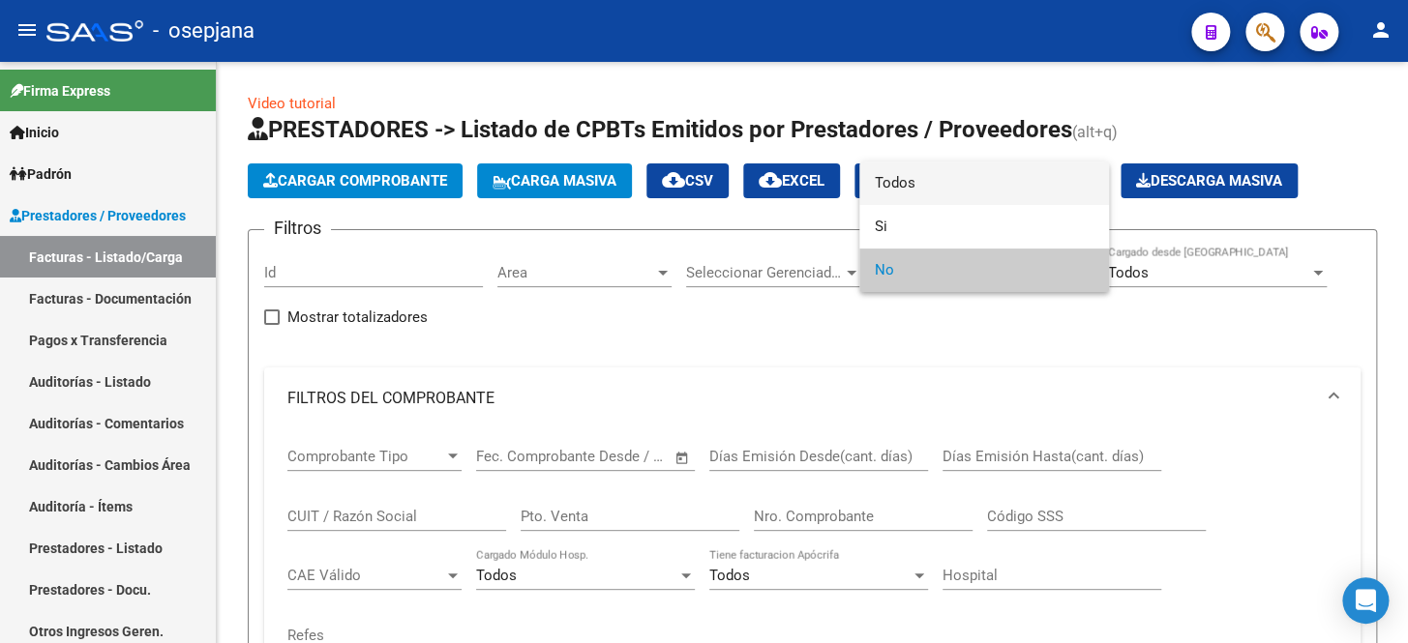
click at [911, 181] on span "Todos" at bounding box center [984, 184] width 219 height 44
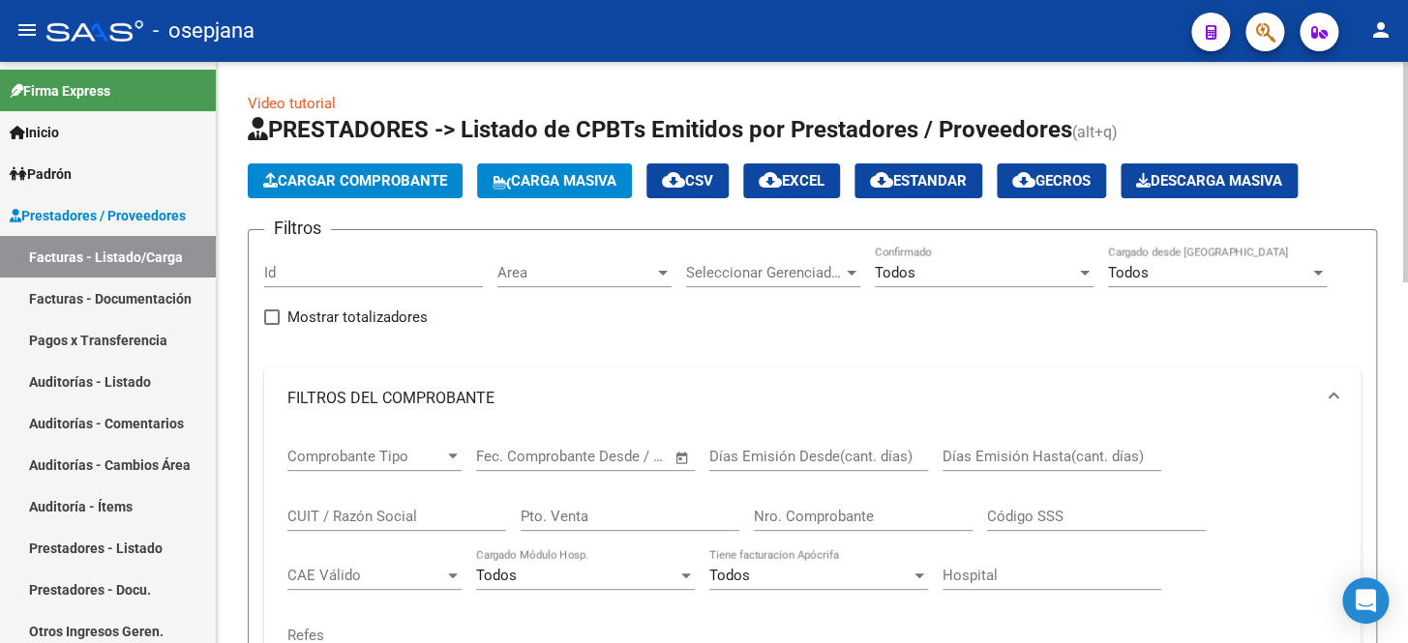
click at [587, 503] on div "Pto. Venta" at bounding box center [630, 511] width 219 height 42
click at [819, 512] on input "Nro. Comprobante" at bounding box center [863, 516] width 219 height 17
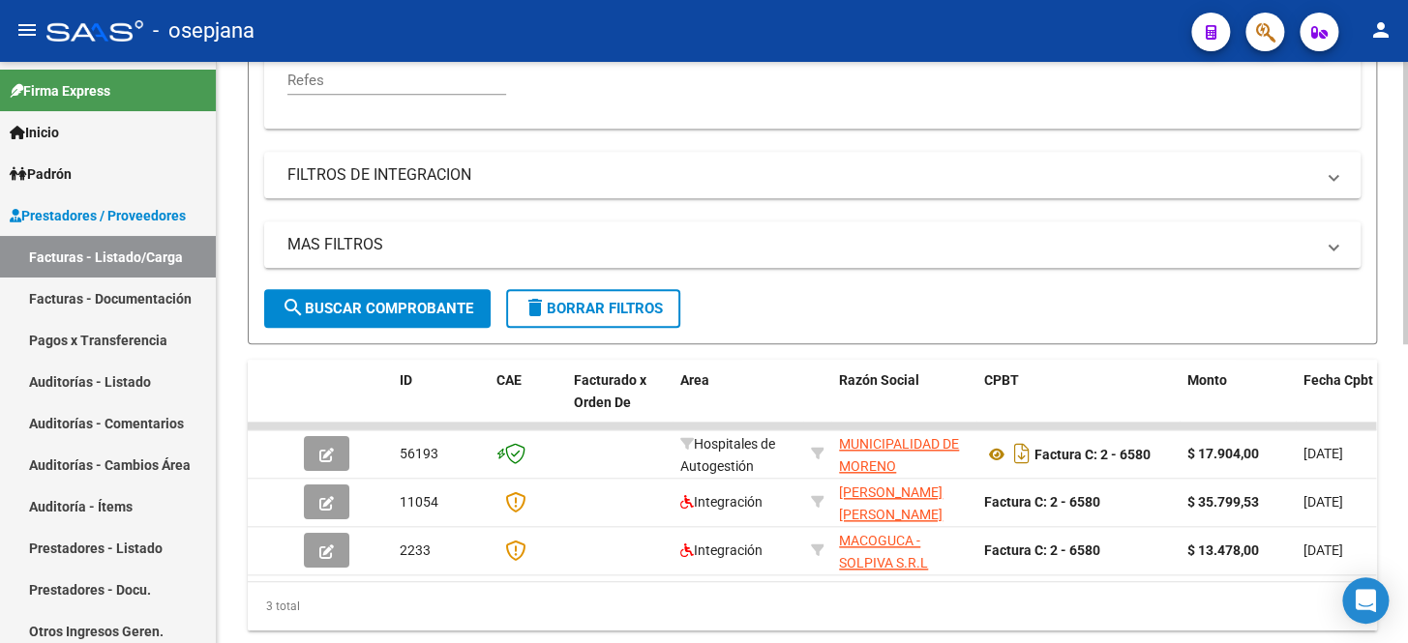
scroll to position [613, 0]
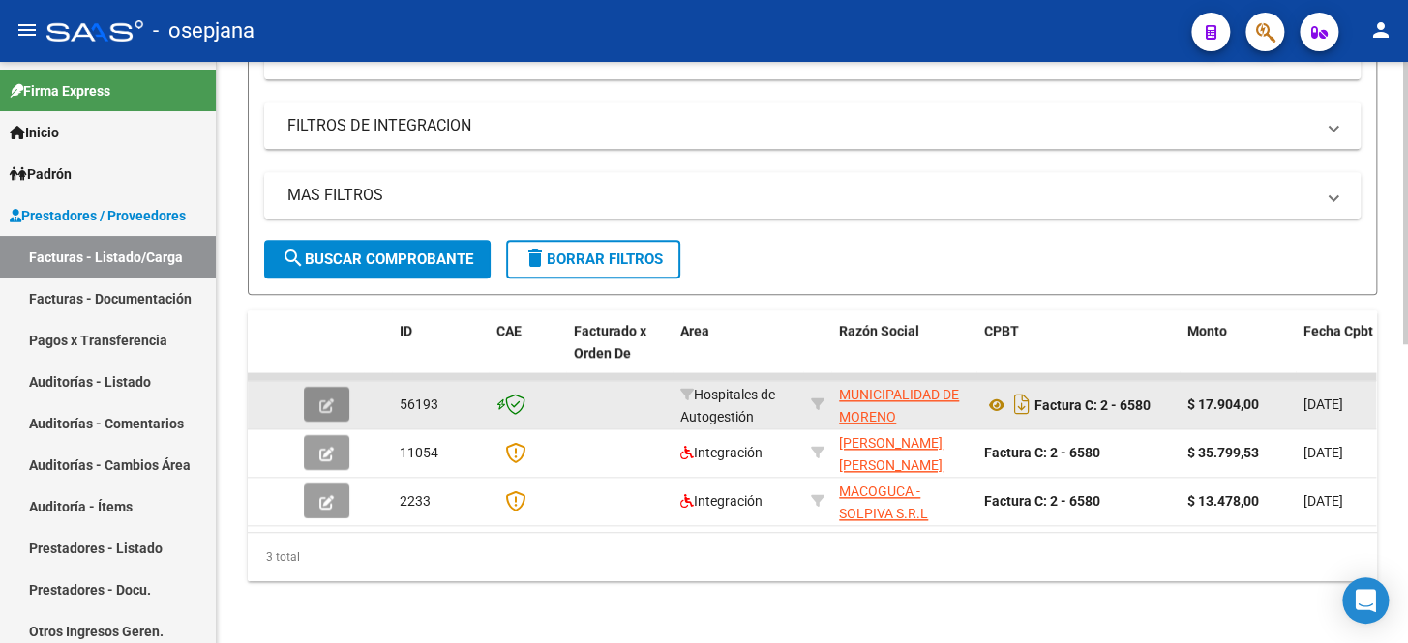
click at [334, 393] on button "button" at bounding box center [326, 404] width 45 height 35
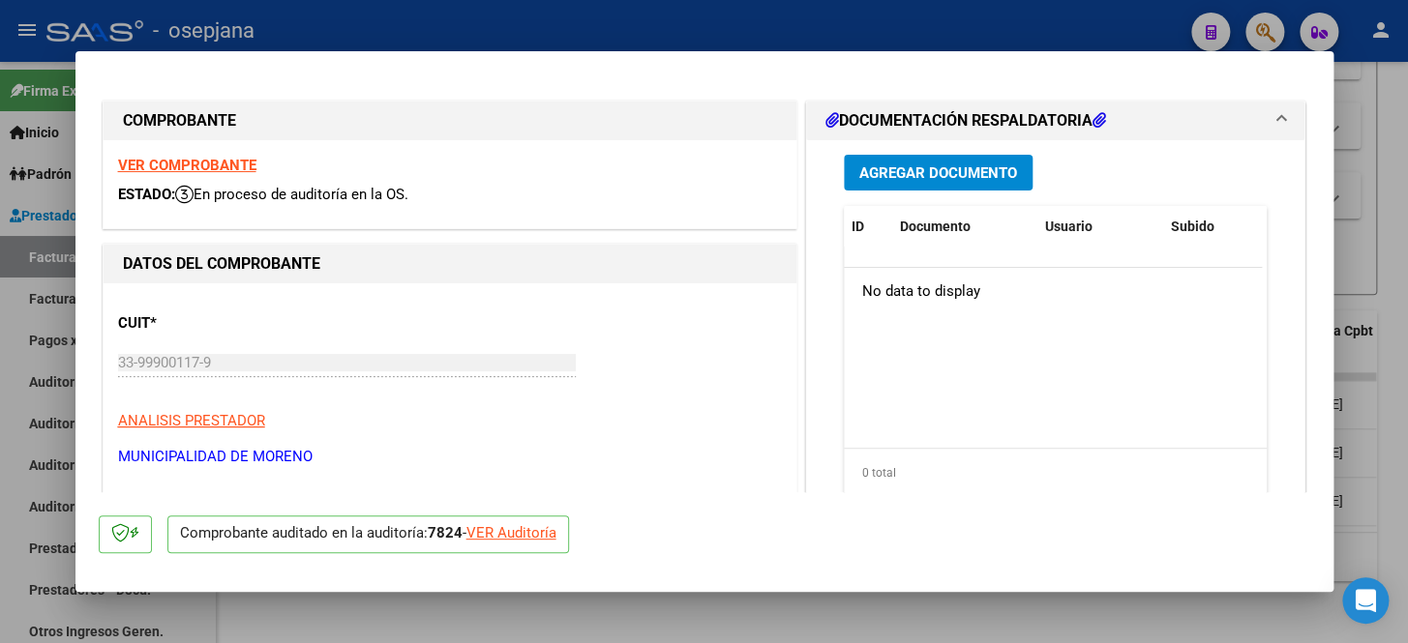
click at [542, 534] on div "VER Auditoría" at bounding box center [511, 533] width 90 height 22
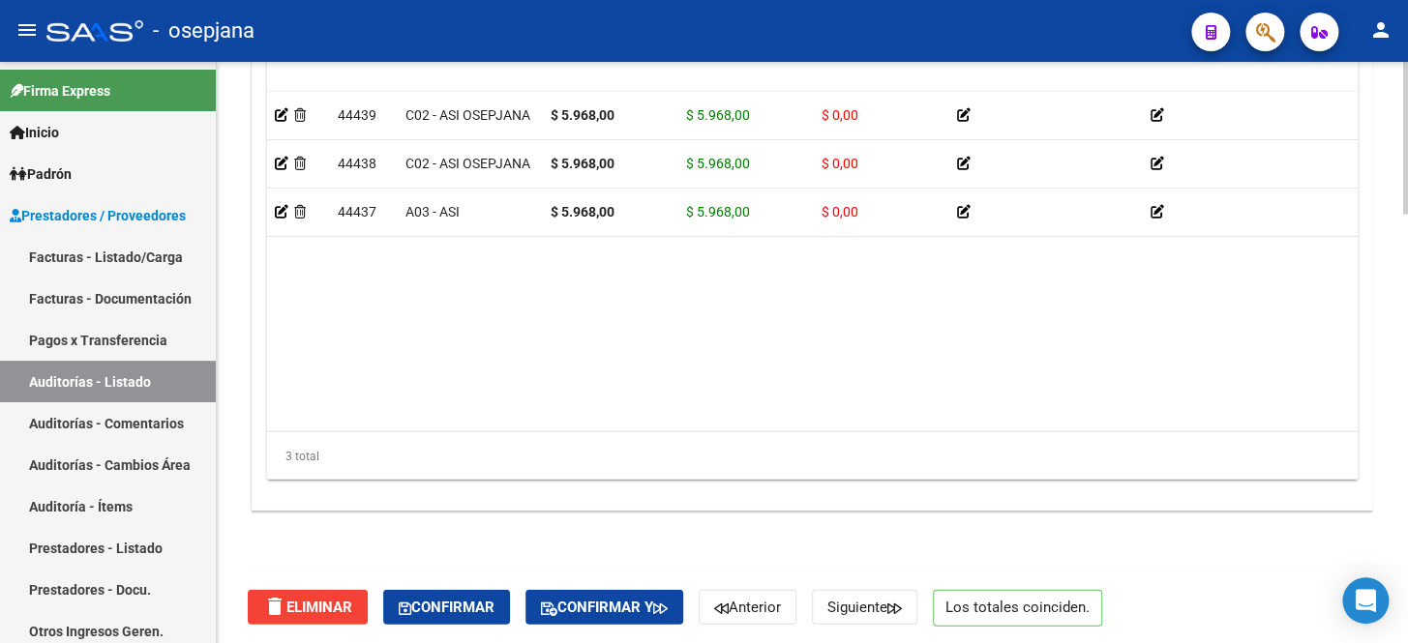
scroll to position [1625, 0]
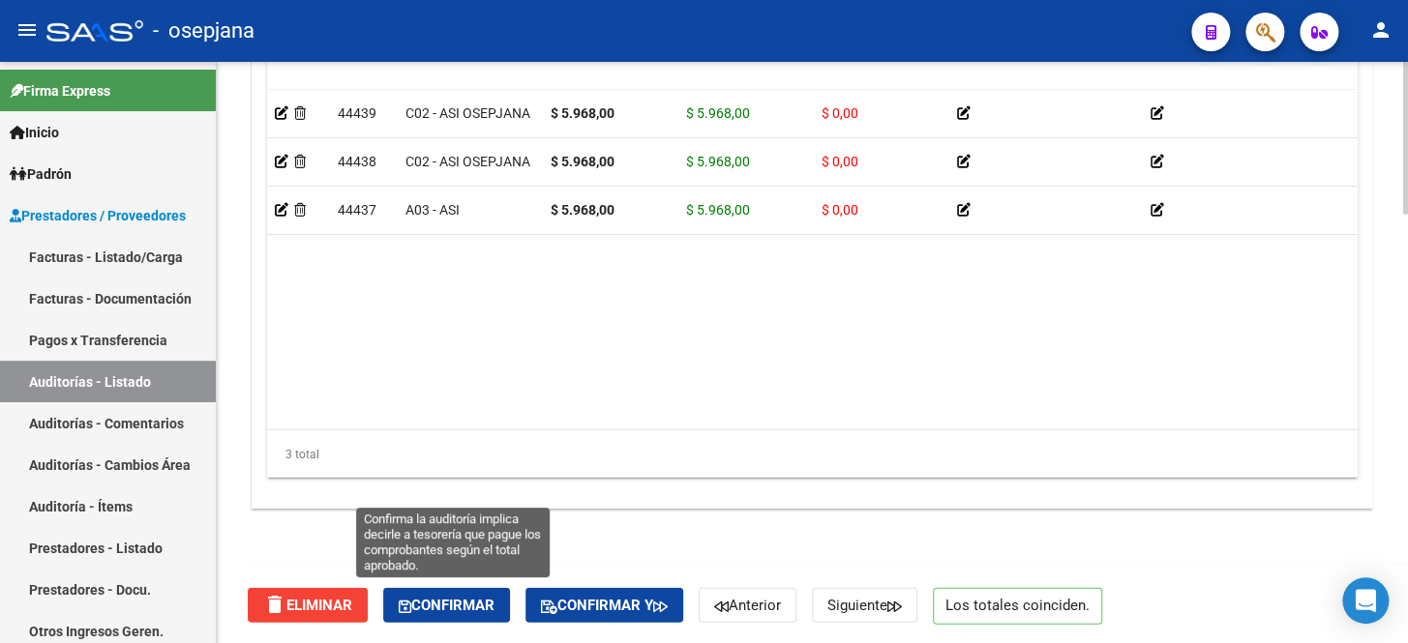
click at [476, 597] on span "Confirmar" at bounding box center [447, 605] width 96 height 17
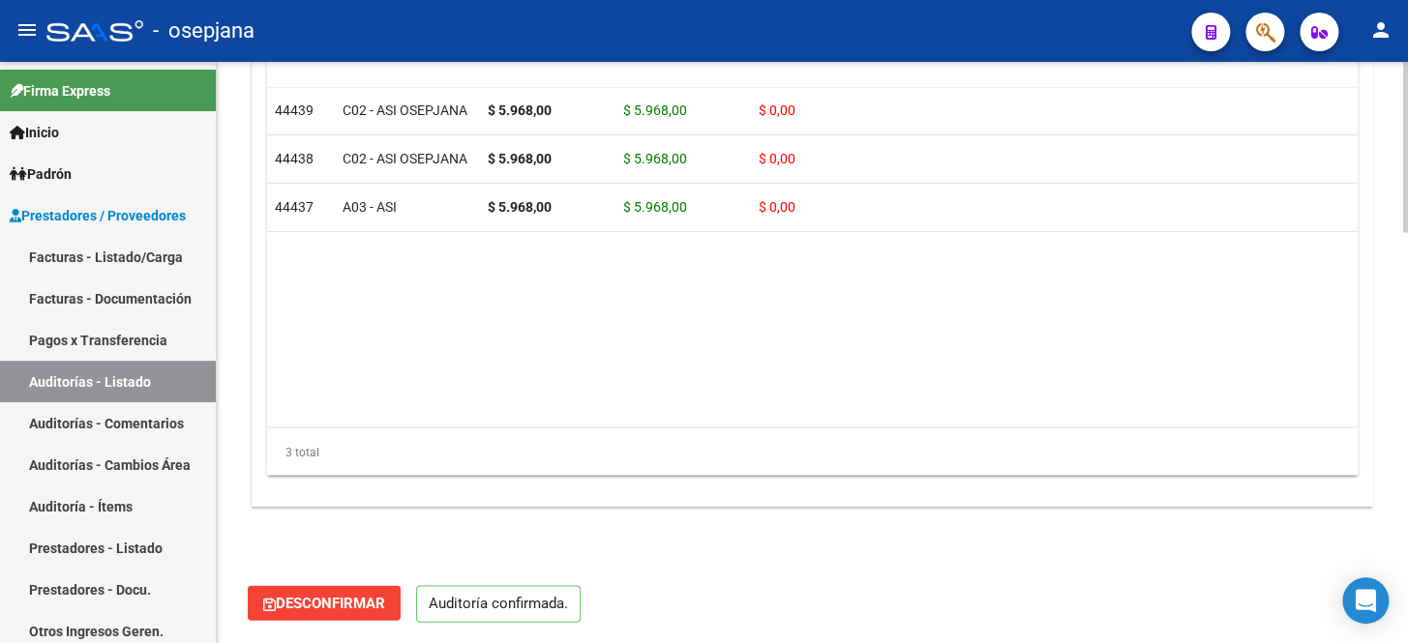
scroll to position [1403, 0]
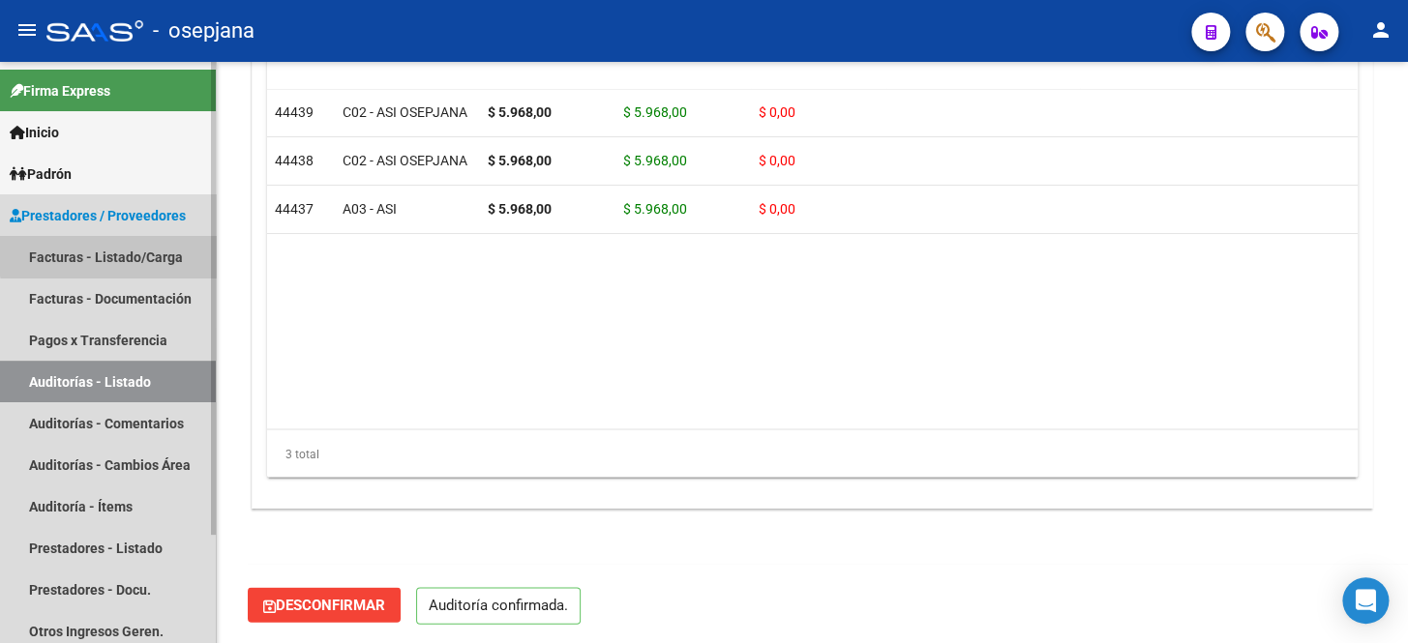
click at [134, 254] on link "Facturas - Listado/Carga" at bounding box center [108, 257] width 216 height 42
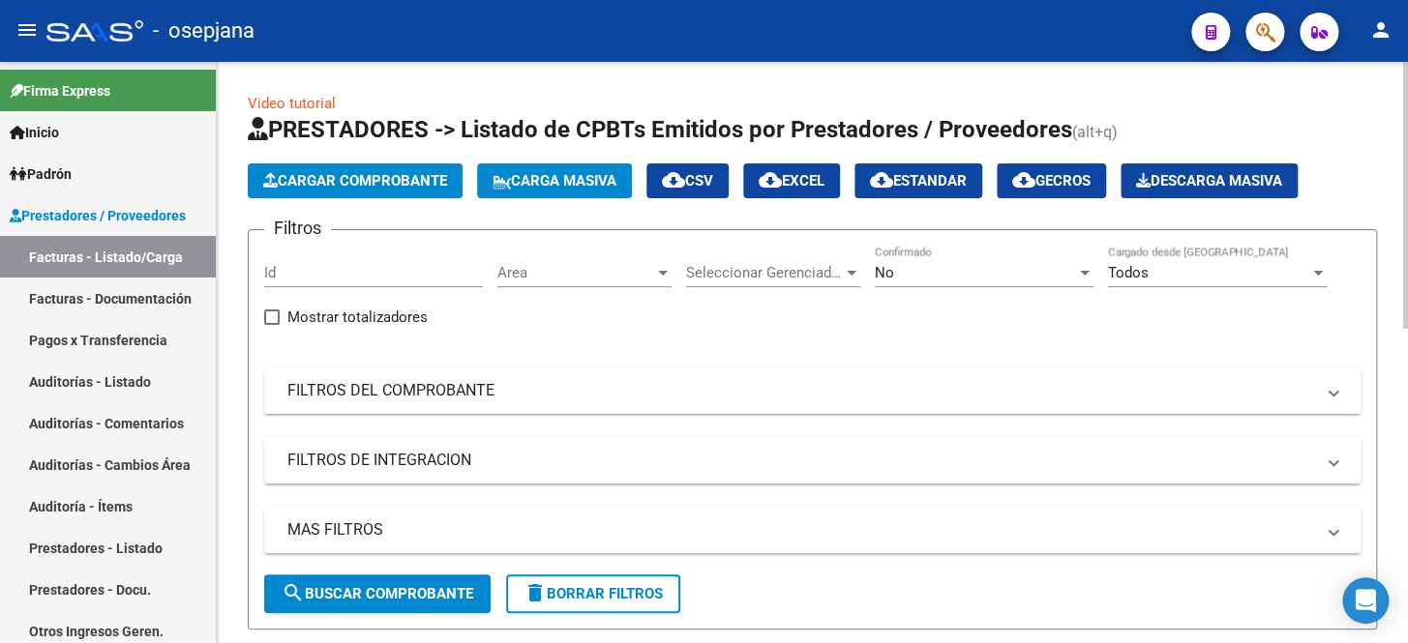
click at [574, 388] on mat-panel-title "FILTROS DEL COMPROBANTE" at bounding box center [800, 390] width 1026 height 21
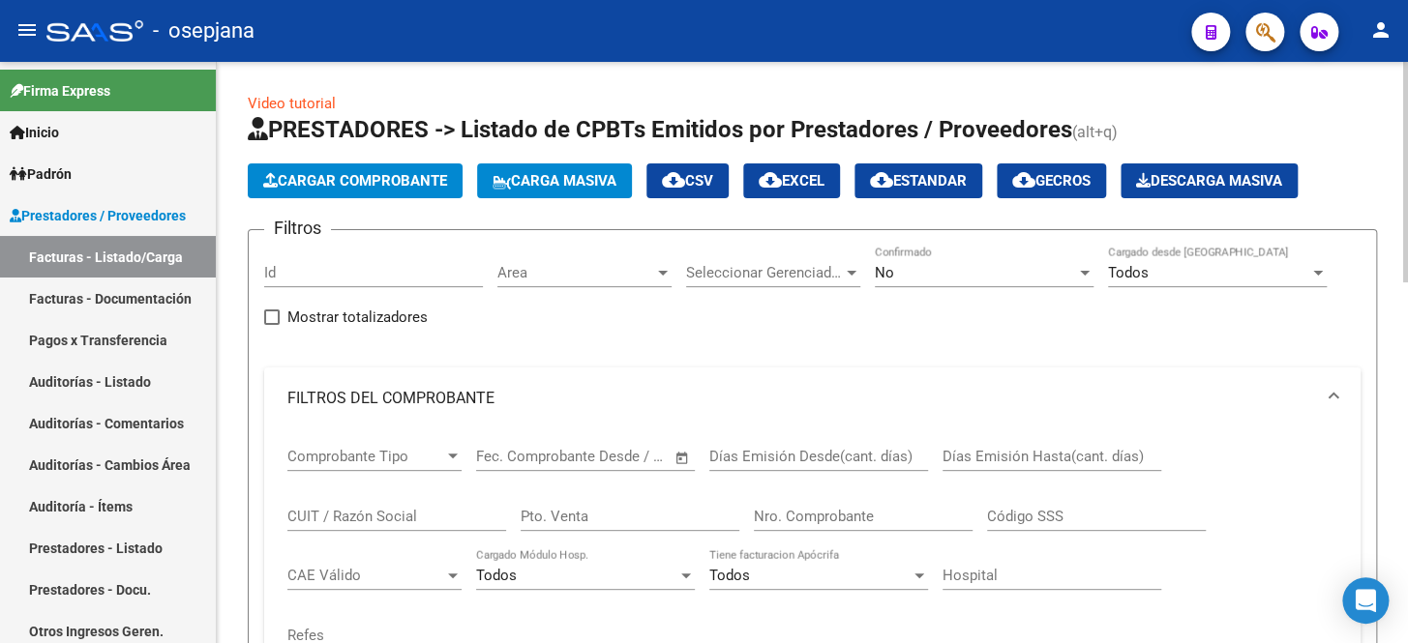
click at [927, 267] on div "No" at bounding box center [975, 272] width 201 height 17
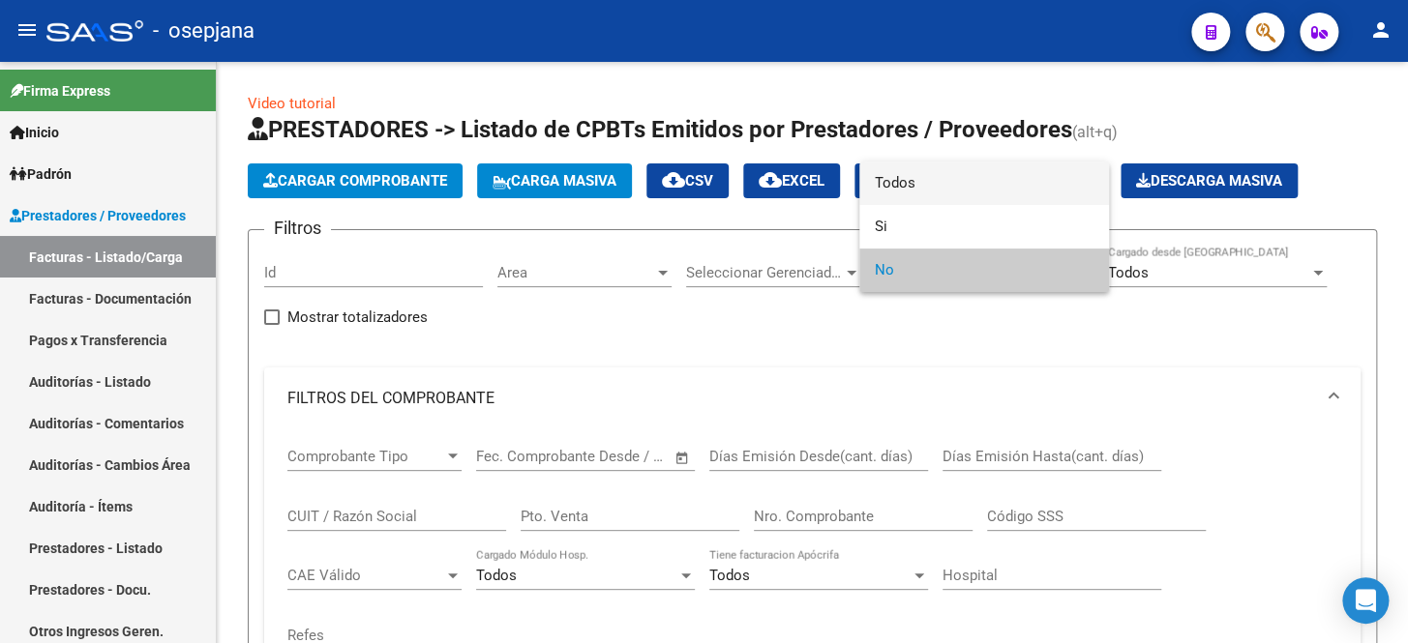
click at [949, 189] on span "Todos" at bounding box center [984, 184] width 219 height 44
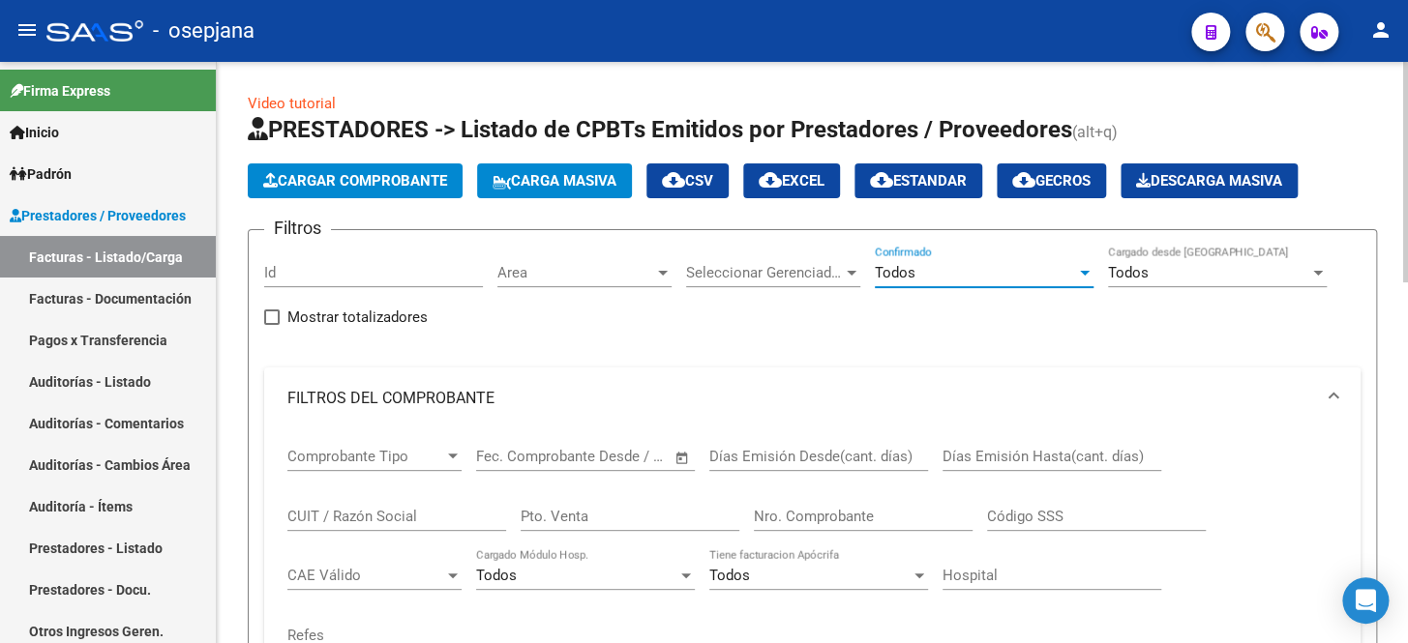
click at [578, 508] on input "Pto. Venta" at bounding box center [630, 516] width 219 height 17
click at [771, 520] on input "Nro. Comprobante" at bounding box center [863, 516] width 219 height 17
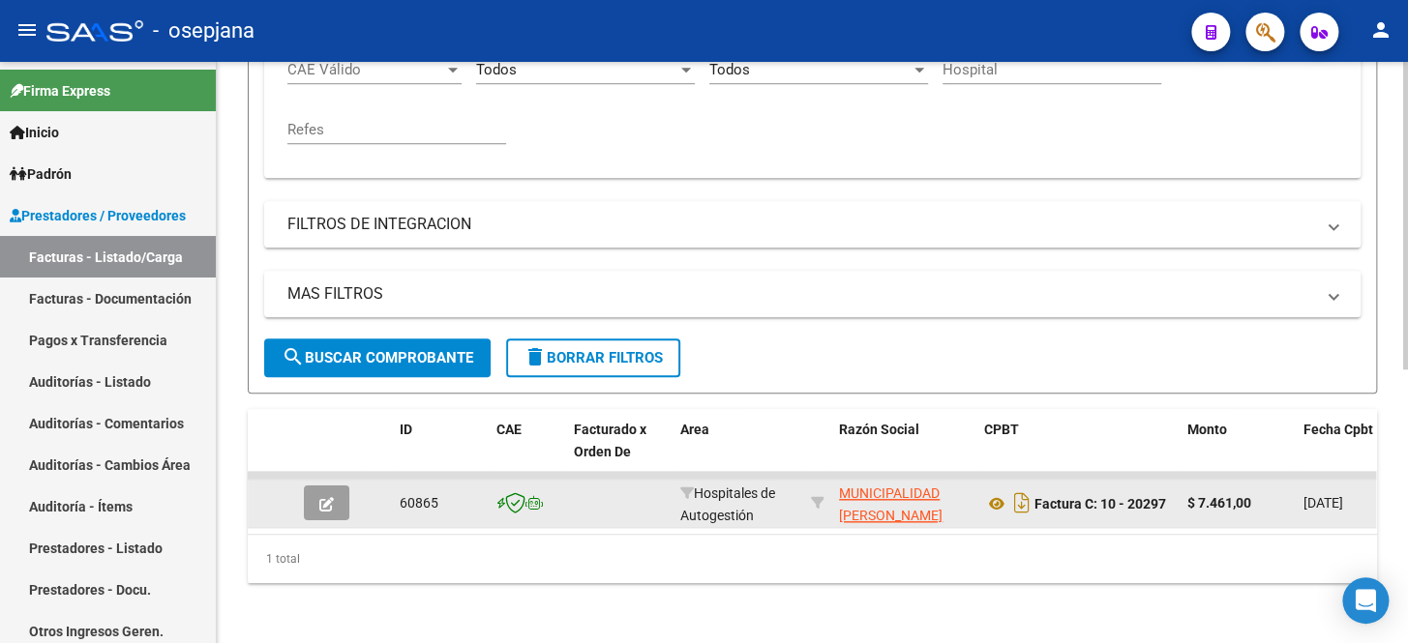
scroll to position [517, 0]
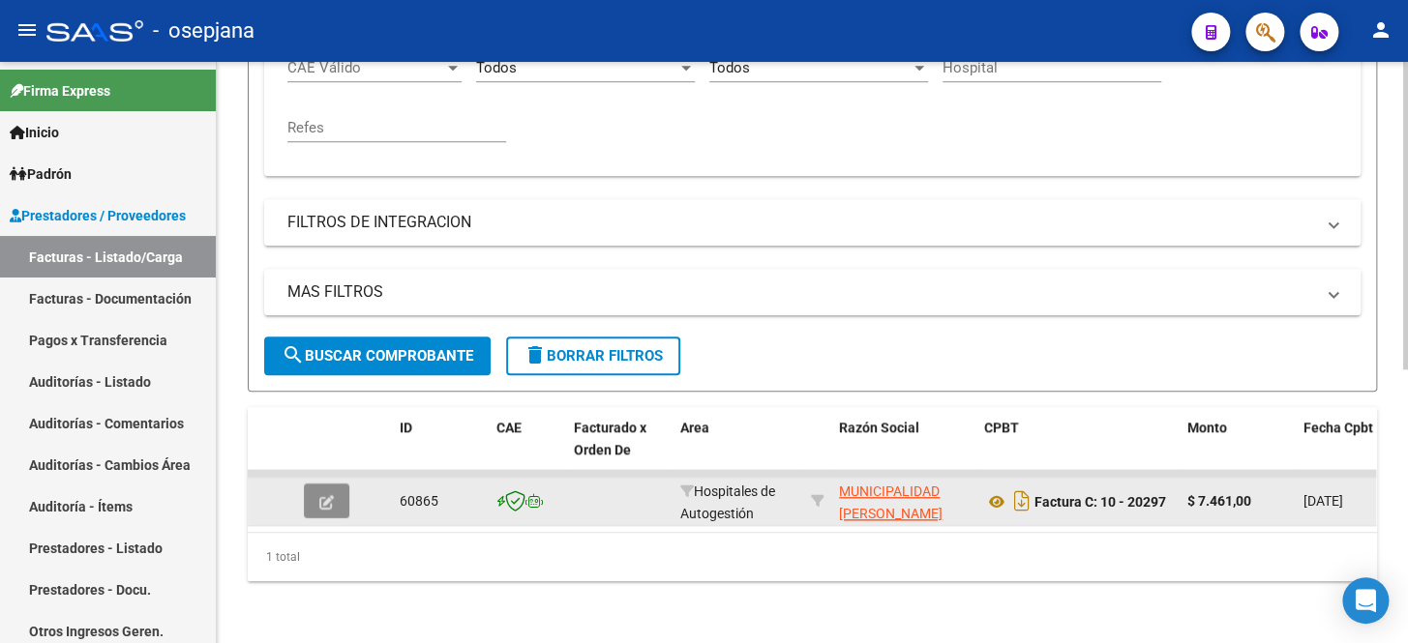
click at [324, 497] on button "button" at bounding box center [326, 501] width 45 height 35
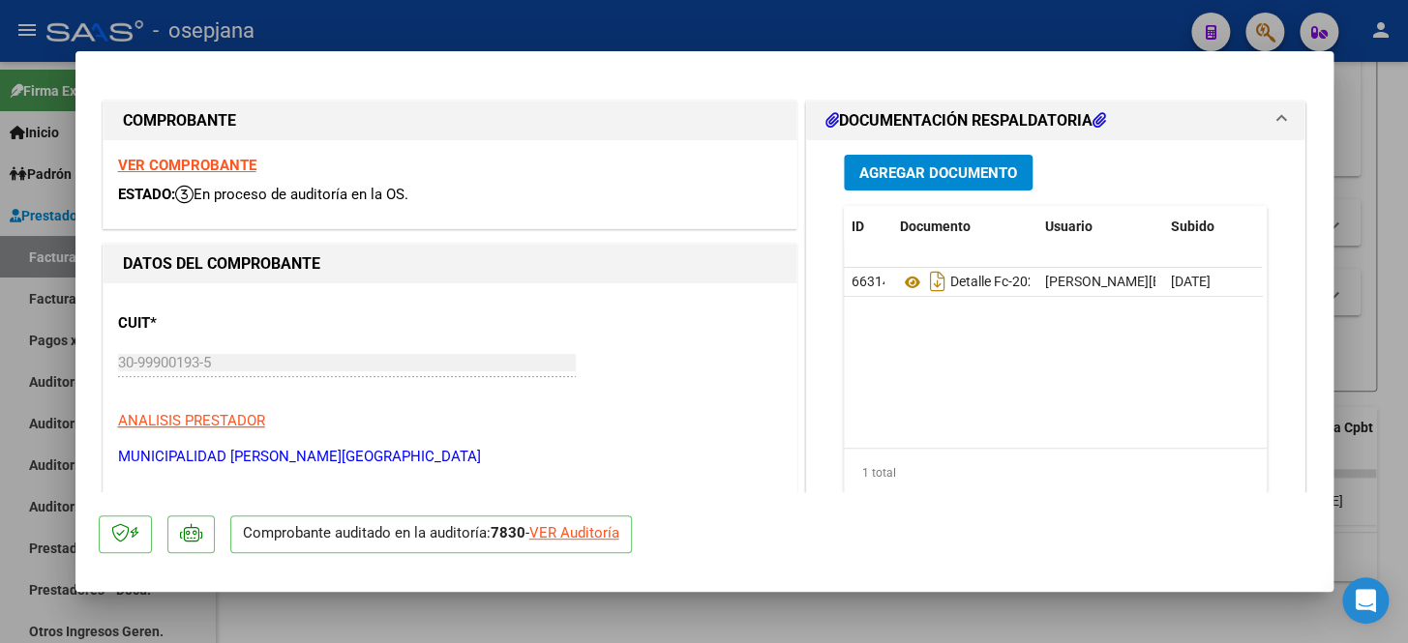
click at [590, 527] on div "VER Auditoría" at bounding box center [574, 533] width 90 height 22
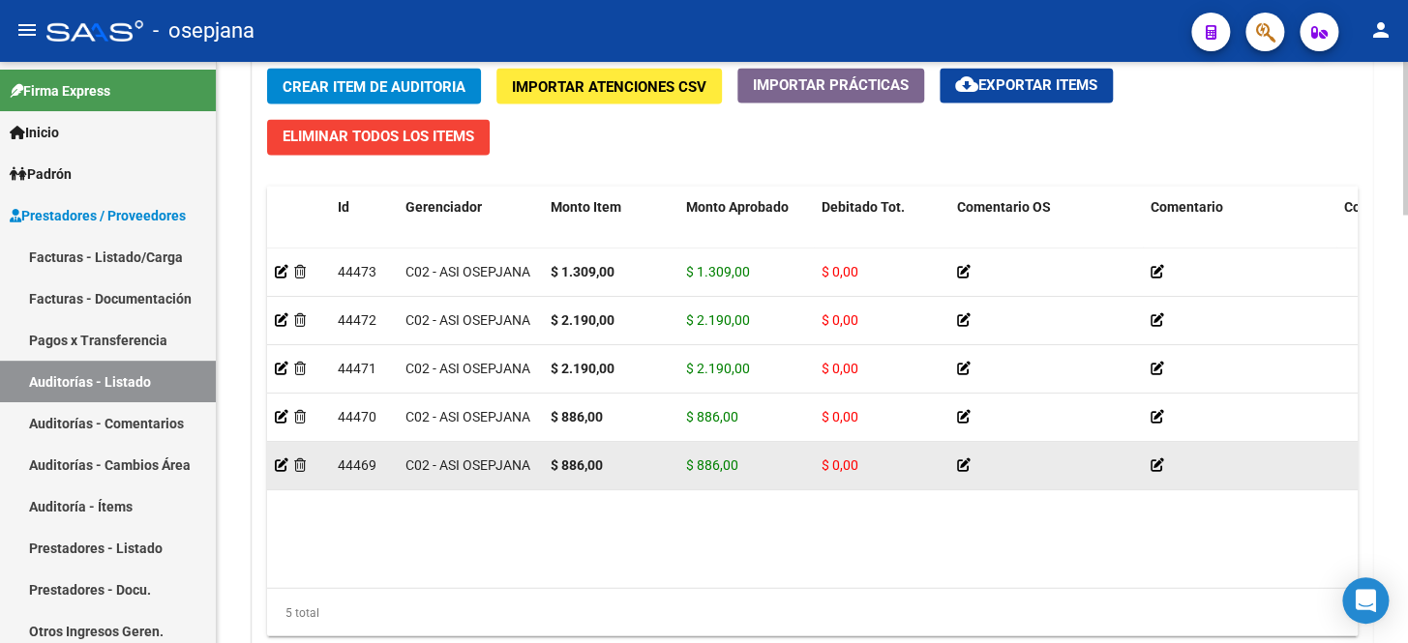
scroll to position [1625, 0]
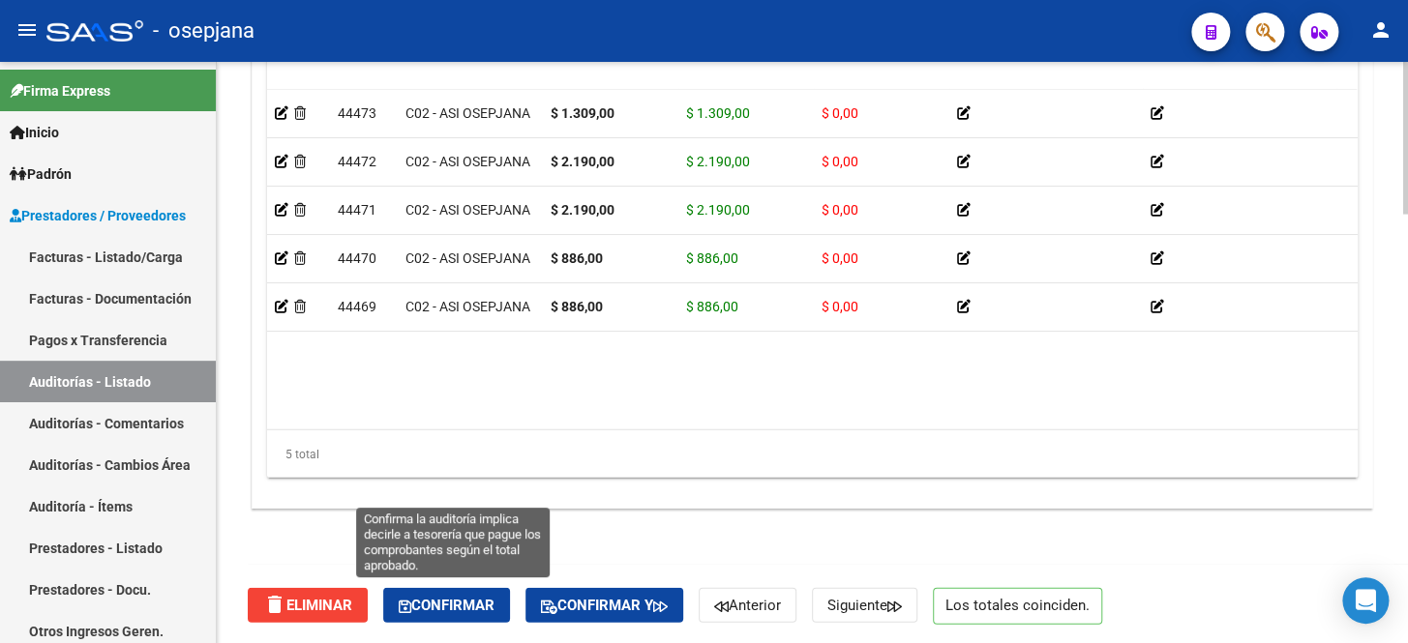
click at [465, 610] on button "Confirmar" at bounding box center [446, 605] width 127 height 35
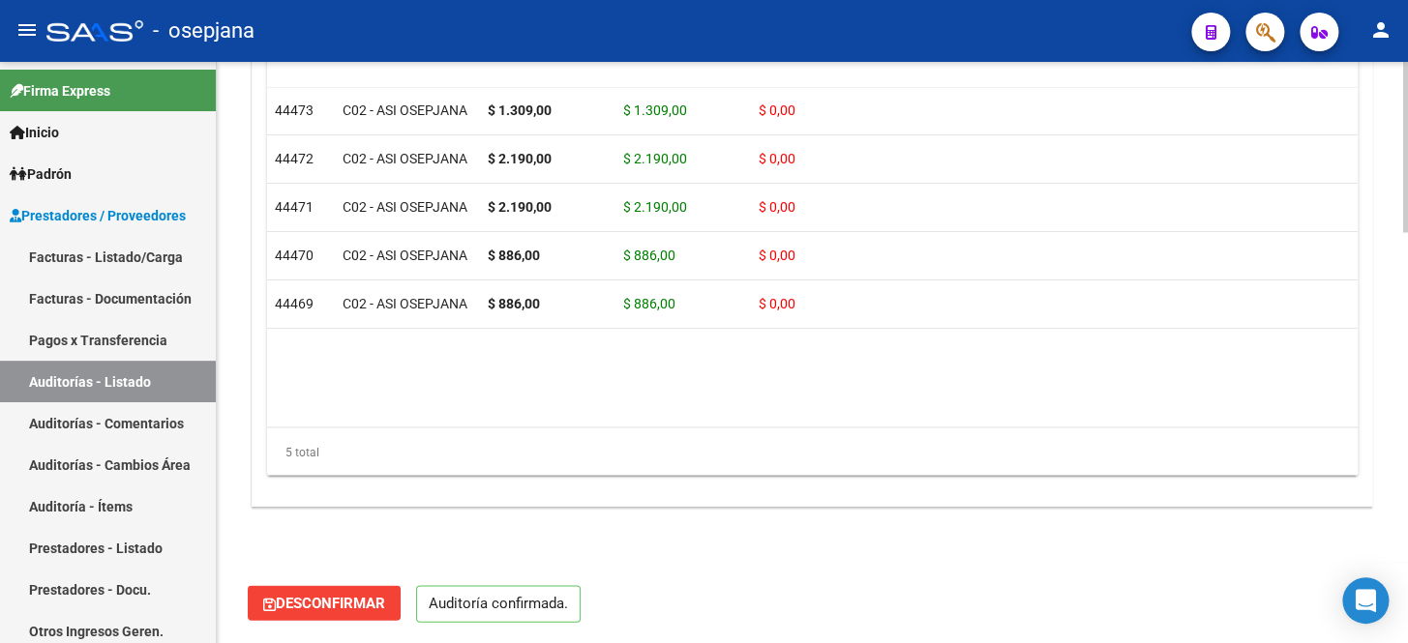
scroll to position [1403, 0]
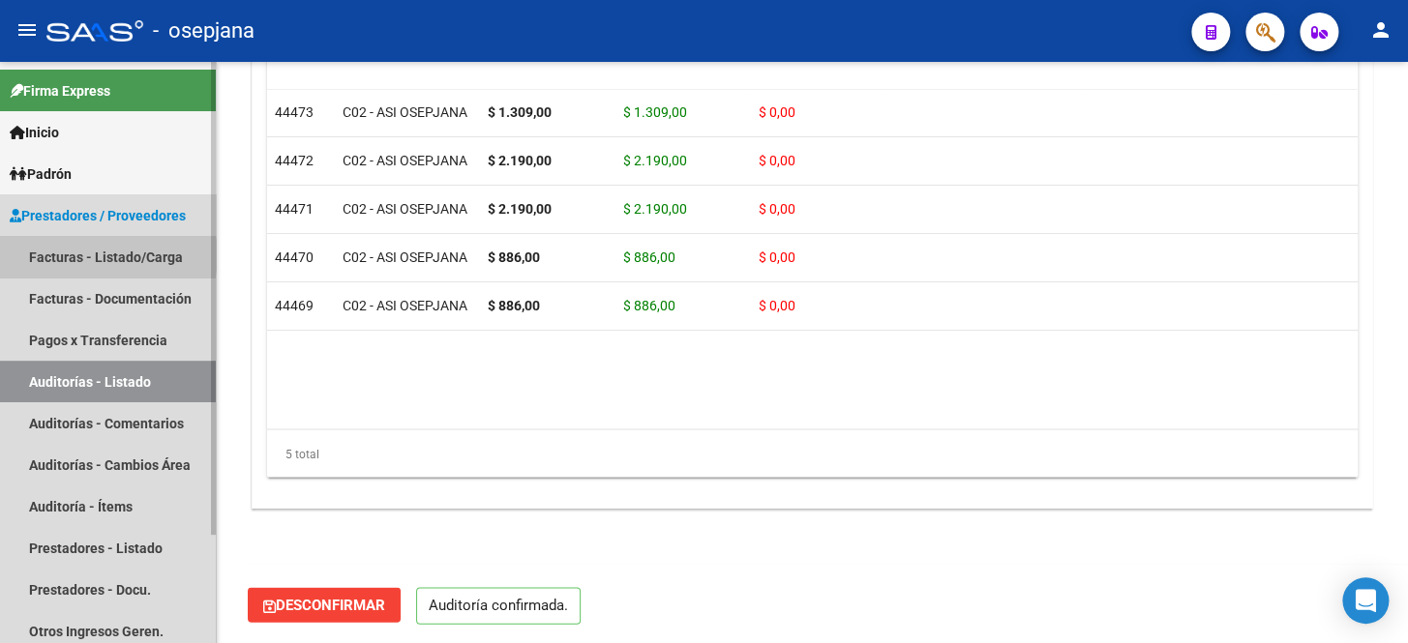
click at [95, 255] on link "Facturas - Listado/Carga" at bounding box center [108, 257] width 216 height 42
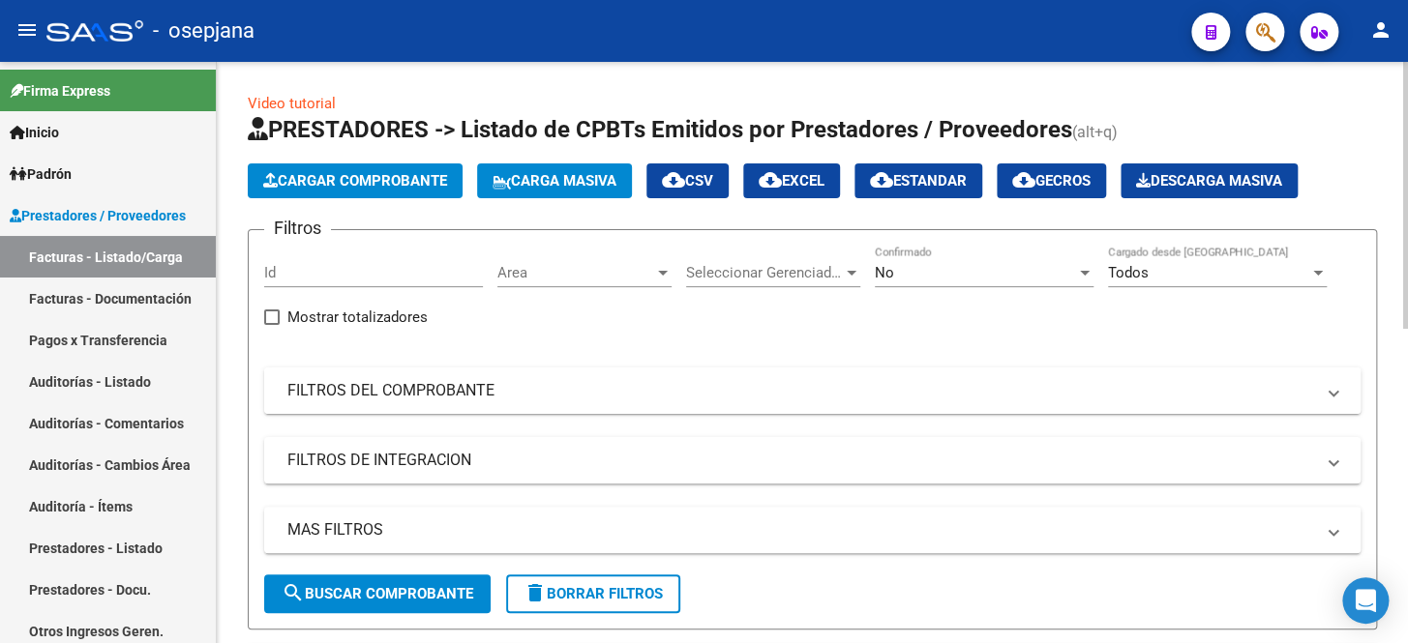
click at [492, 395] on mat-panel-title "FILTROS DEL COMPROBANTE" at bounding box center [800, 390] width 1026 height 21
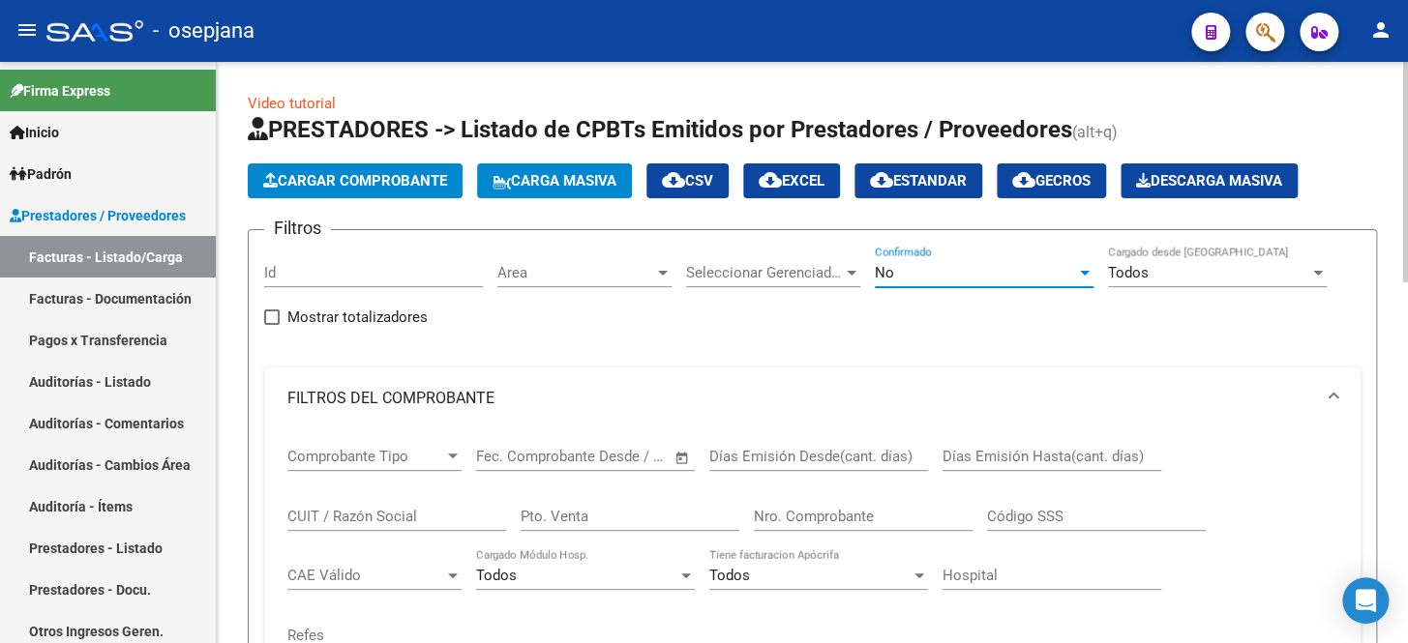
click at [937, 277] on div "No" at bounding box center [975, 272] width 201 height 17
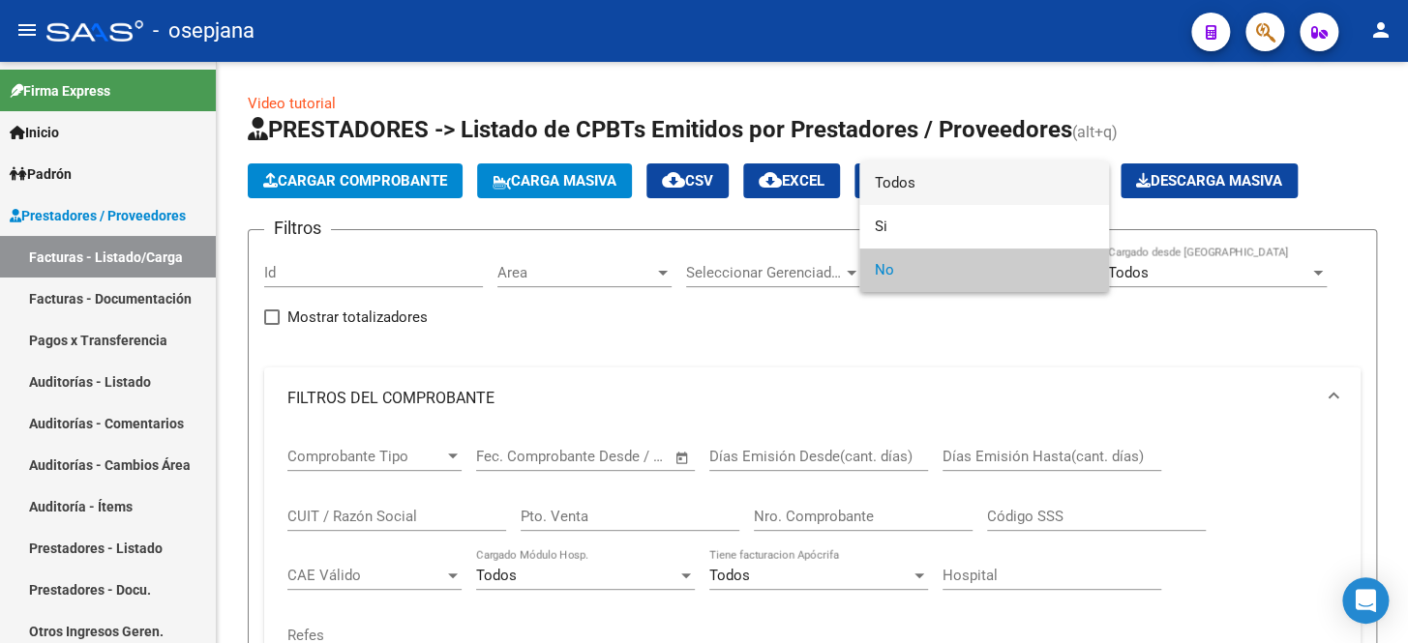
click at [947, 175] on span "Todos" at bounding box center [984, 184] width 219 height 44
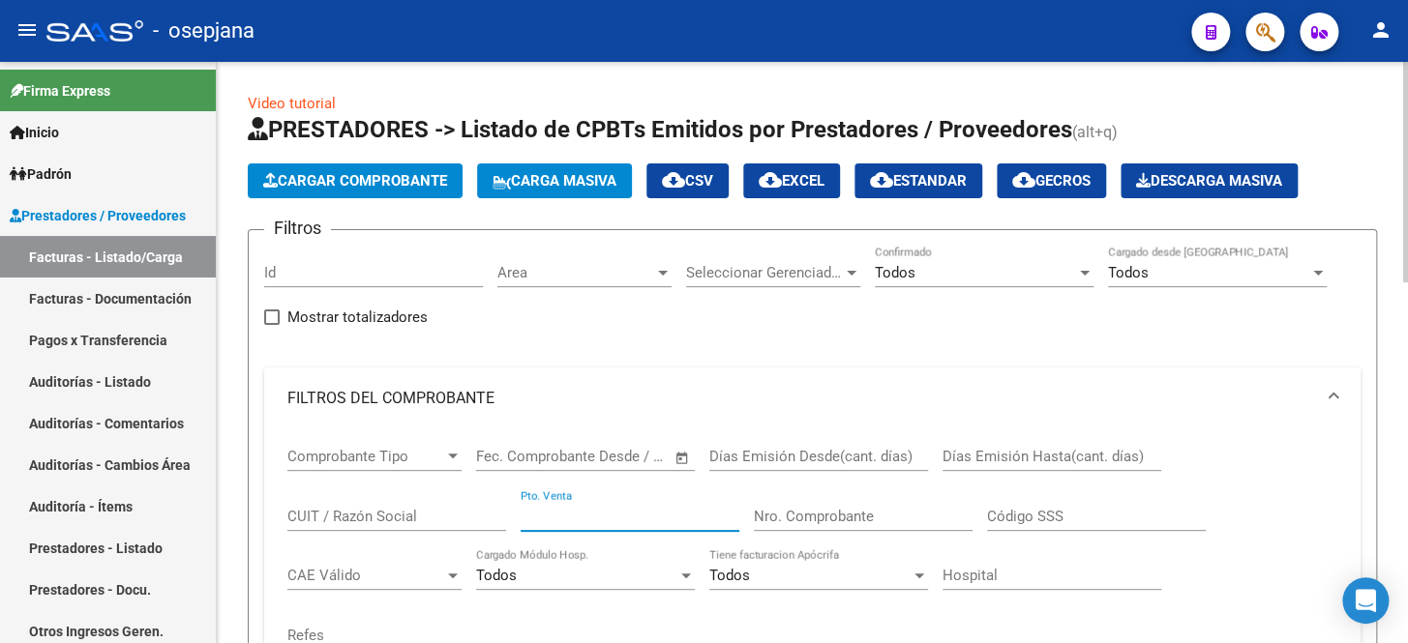
drag, startPoint x: 556, startPoint y: 503, endPoint x: 673, endPoint y: 487, distance: 118.2
click at [557, 503] on div "Pto. Venta" at bounding box center [630, 511] width 219 height 42
click at [842, 518] on input "Nro. Comprobante" at bounding box center [863, 516] width 219 height 17
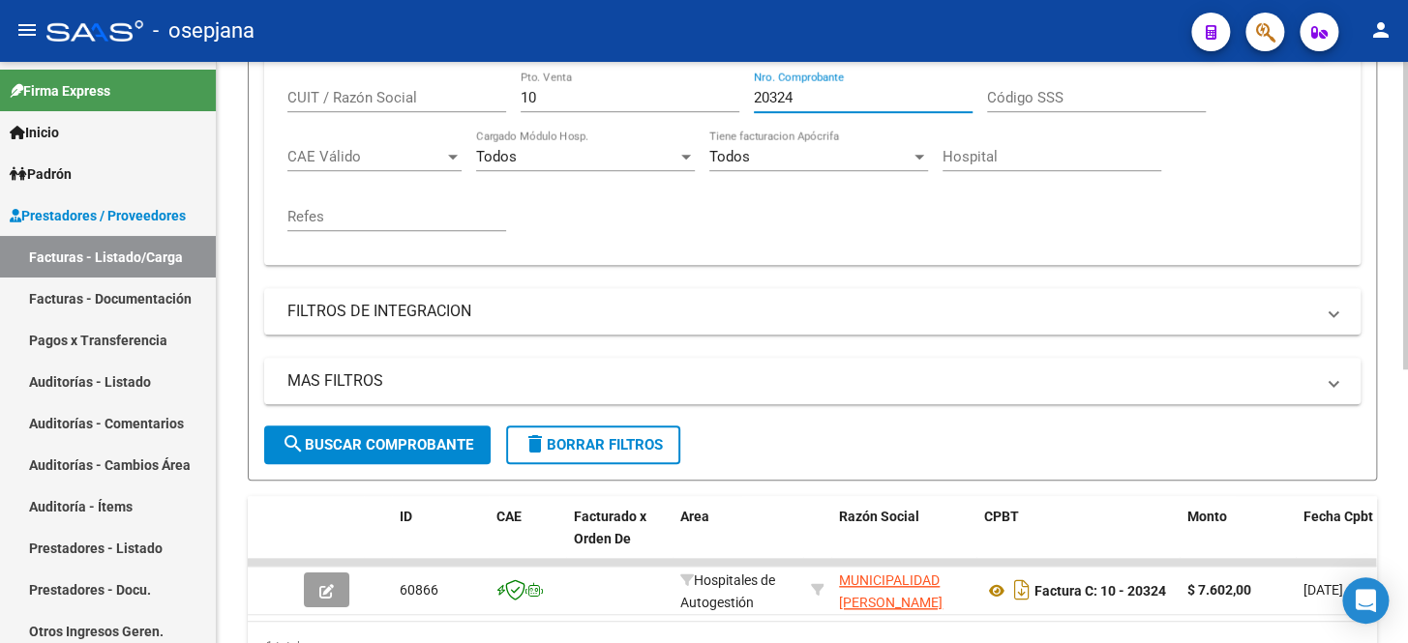
scroll to position [517, 0]
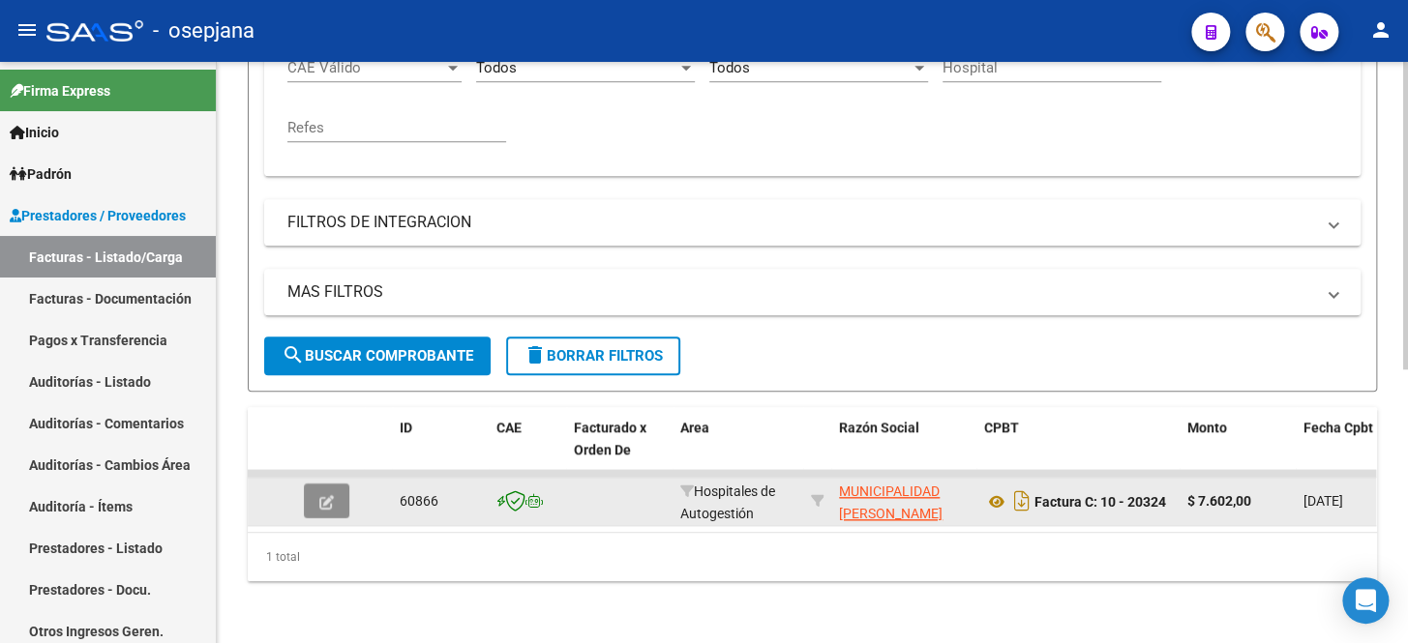
click at [338, 491] on button "button" at bounding box center [326, 501] width 45 height 35
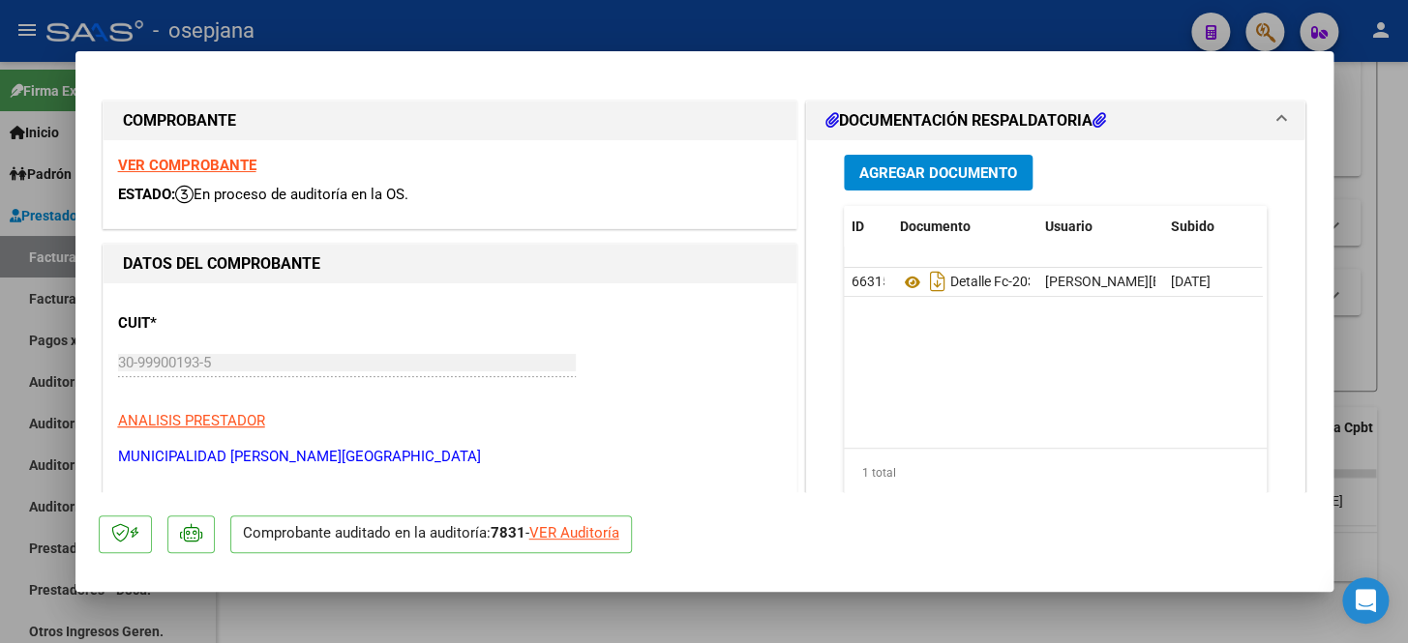
click at [572, 542] on div "VER Auditoría" at bounding box center [574, 533] width 90 height 22
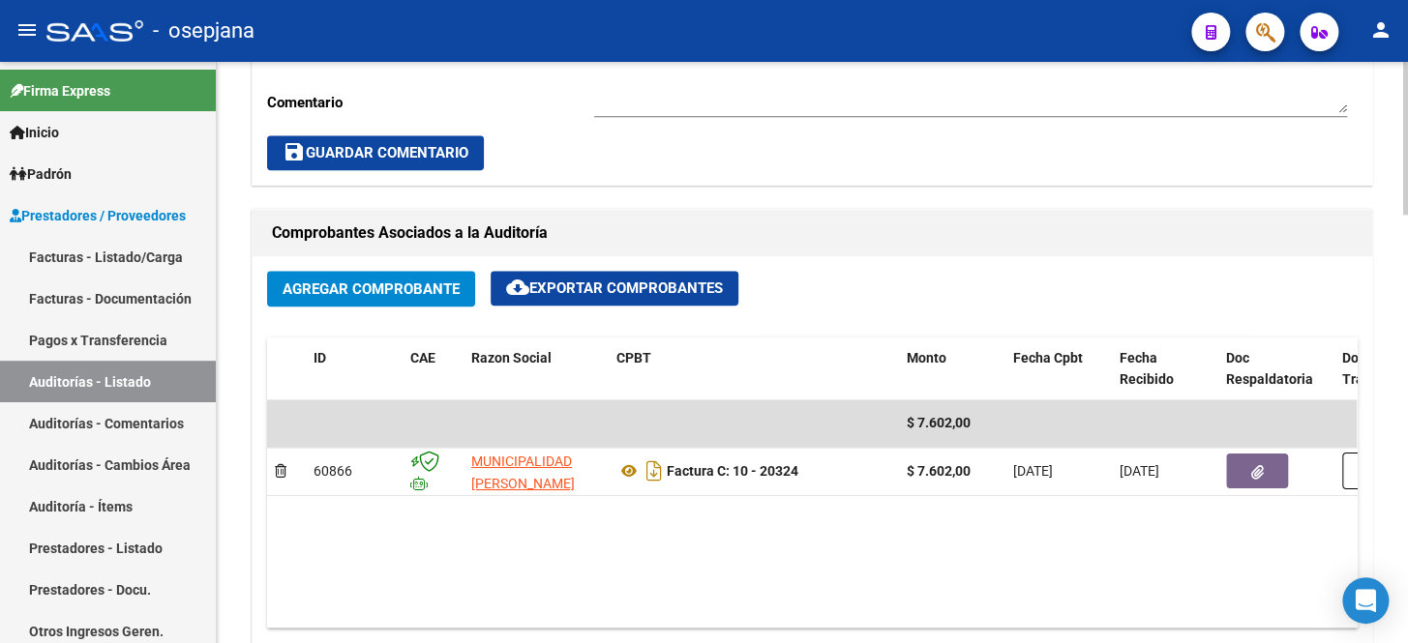
scroll to position [879, 0]
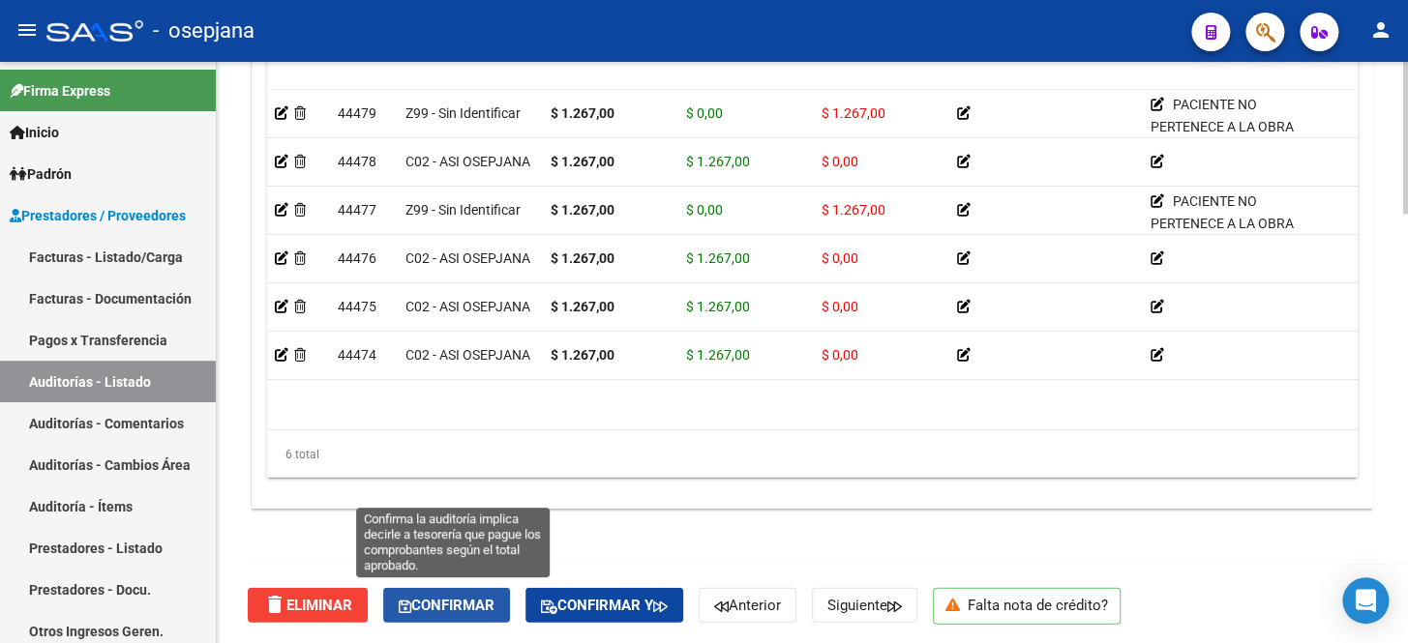
drag, startPoint x: 452, startPoint y: 590, endPoint x: 418, endPoint y: 552, distance: 50.7
click at [452, 590] on button "Confirmar" at bounding box center [446, 605] width 127 height 35
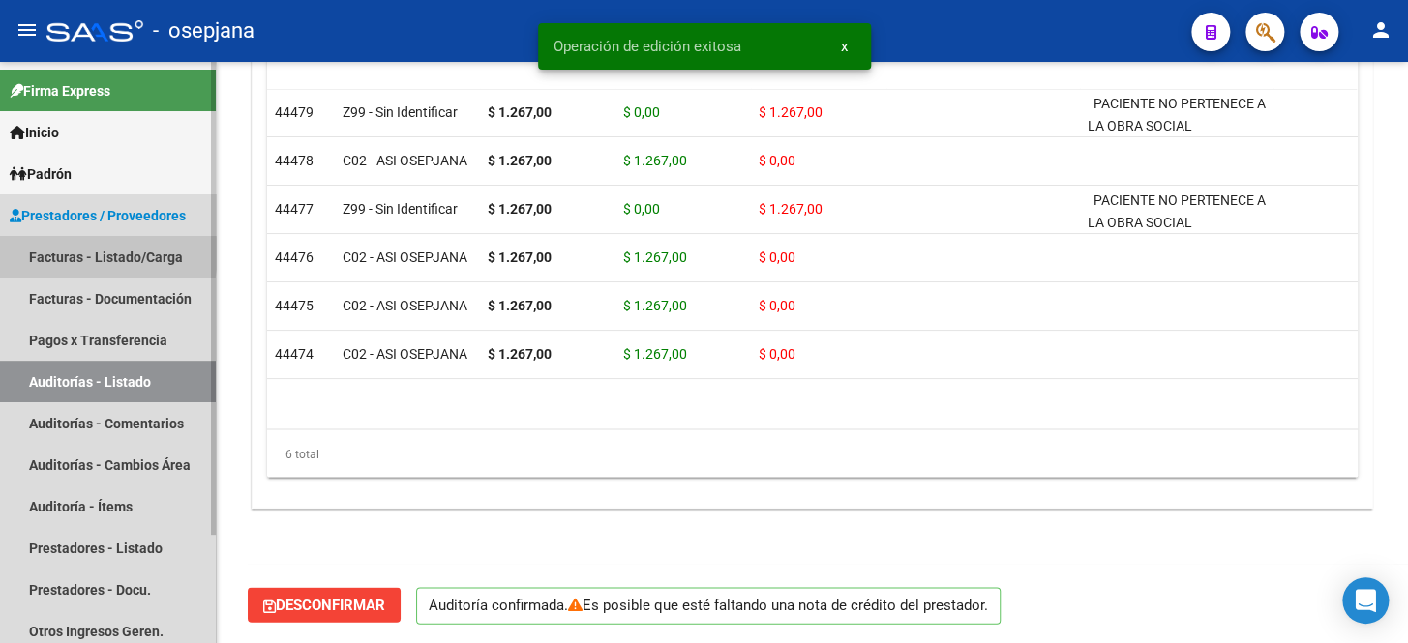
click at [84, 253] on link "Facturas - Listado/Carga" at bounding box center [108, 257] width 216 height 42
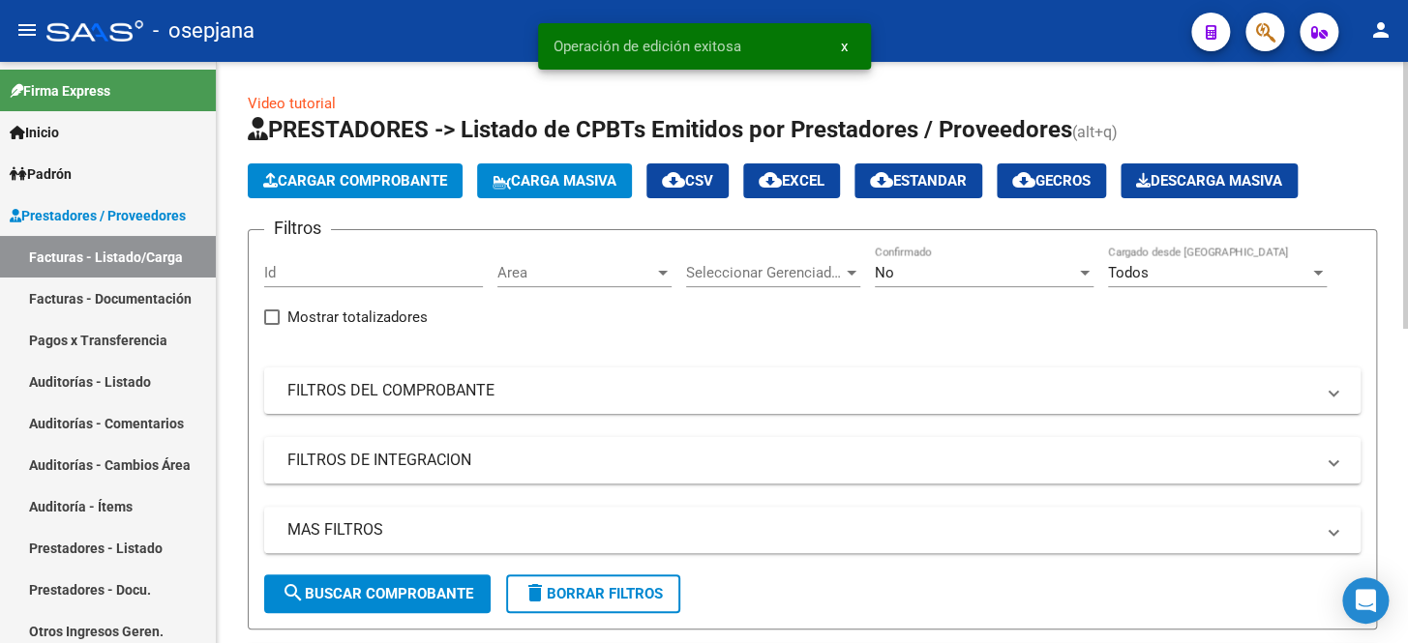
drag, startPoint x: 522, startPoint y: 394, endPoint x: 659, endPoint y: 345, distance: 144.7
click at [524, 391] on mat-panel-title "FILTROS DEL COMPROBANTE" at bounding box center [800, 390] width 1026 height 21
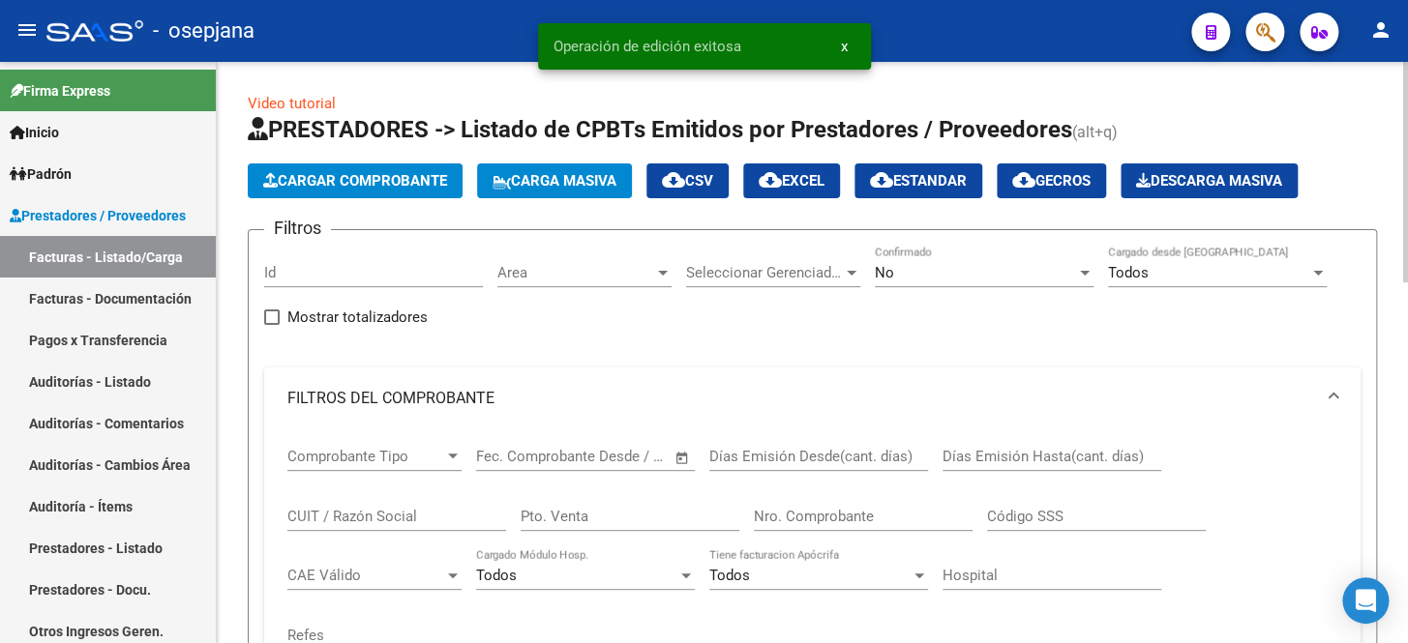
click at [900, 271] on div "No" at bounding box center [975, 272] width 201 height 17
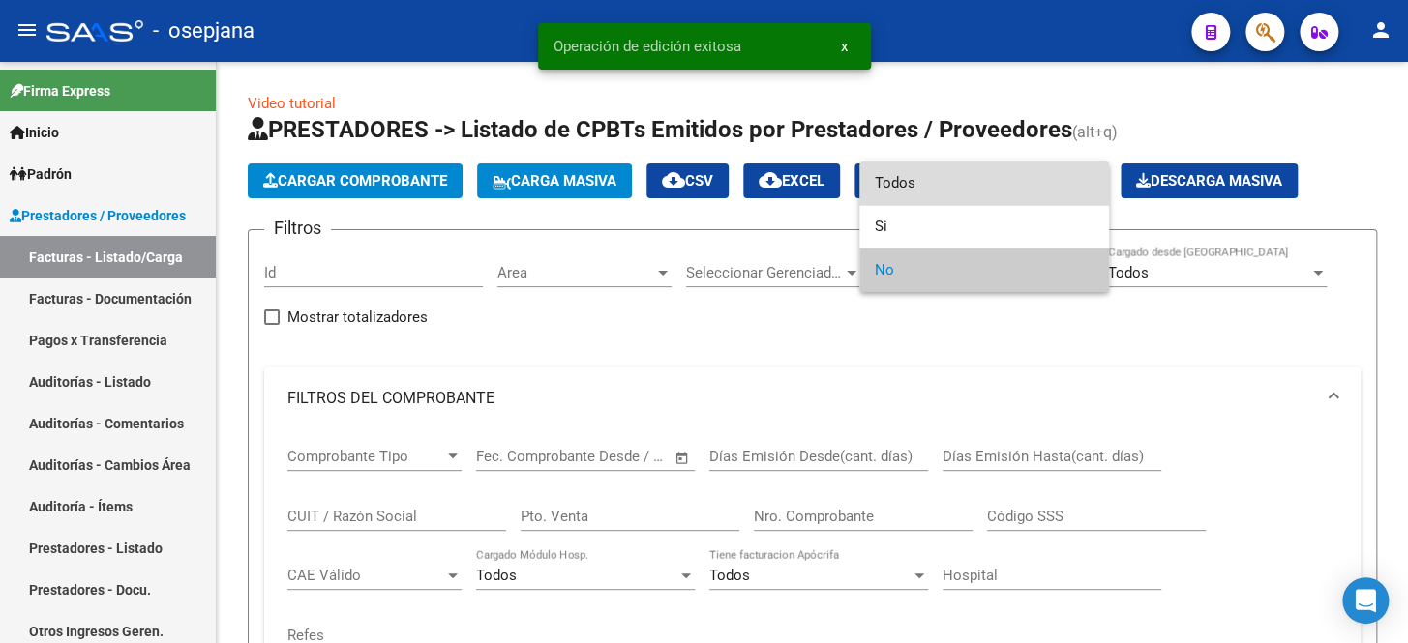
click at [918, 188] on span "Todos" at bounding box center [984, 184] width 219 height 44
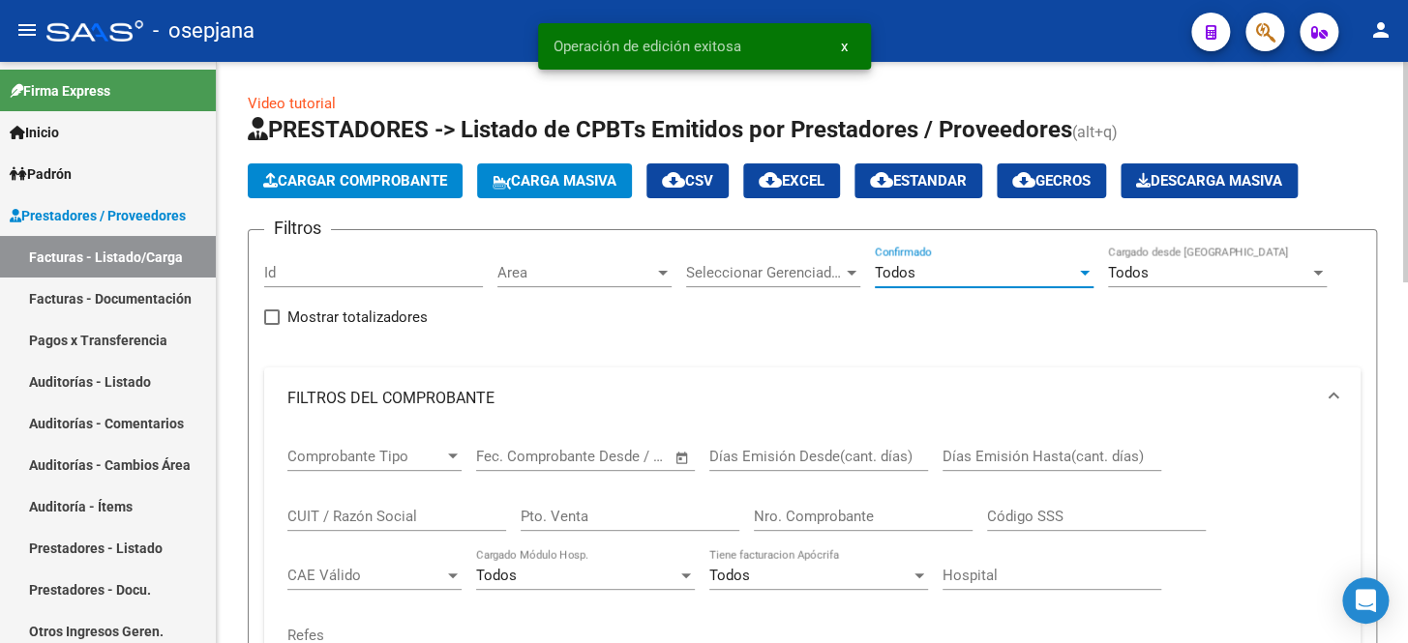
click at [597, 521] on input "Pto. Venta" at bounding box center [630, 516] width 219 height 17
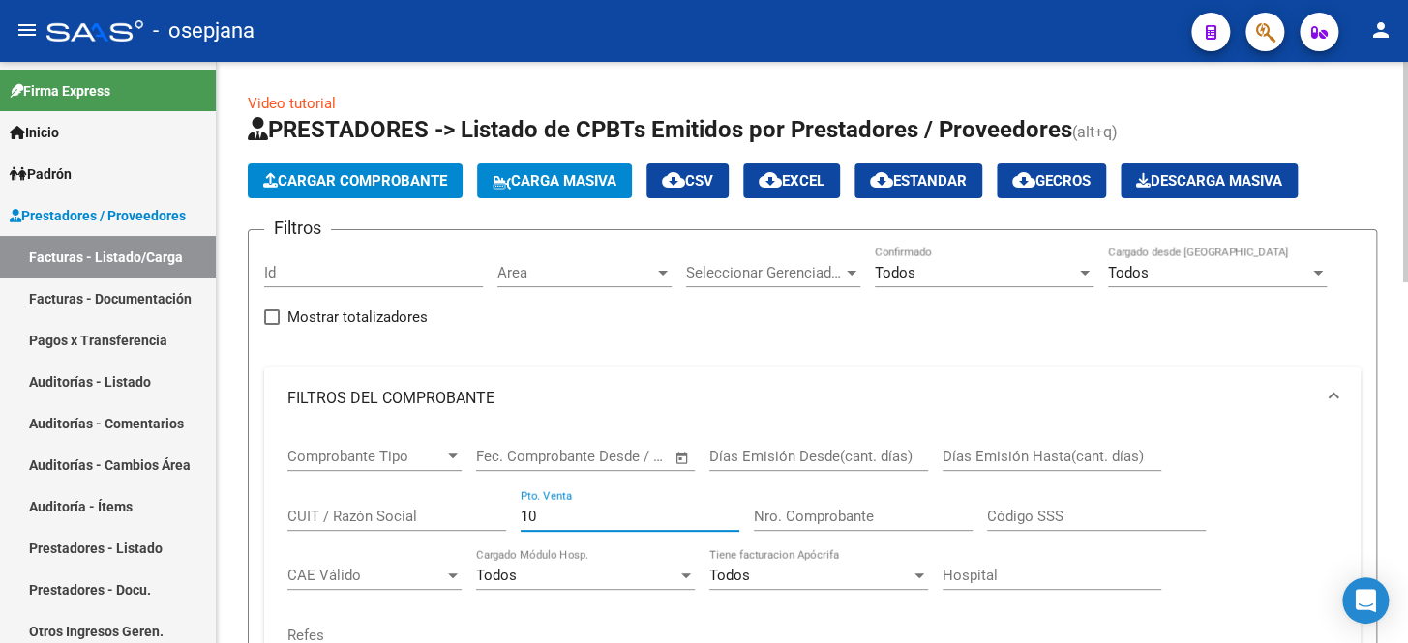
click at [825, 512] on input "Nro. Comprobante" at bounding box center [863, 516] width 219 height 17
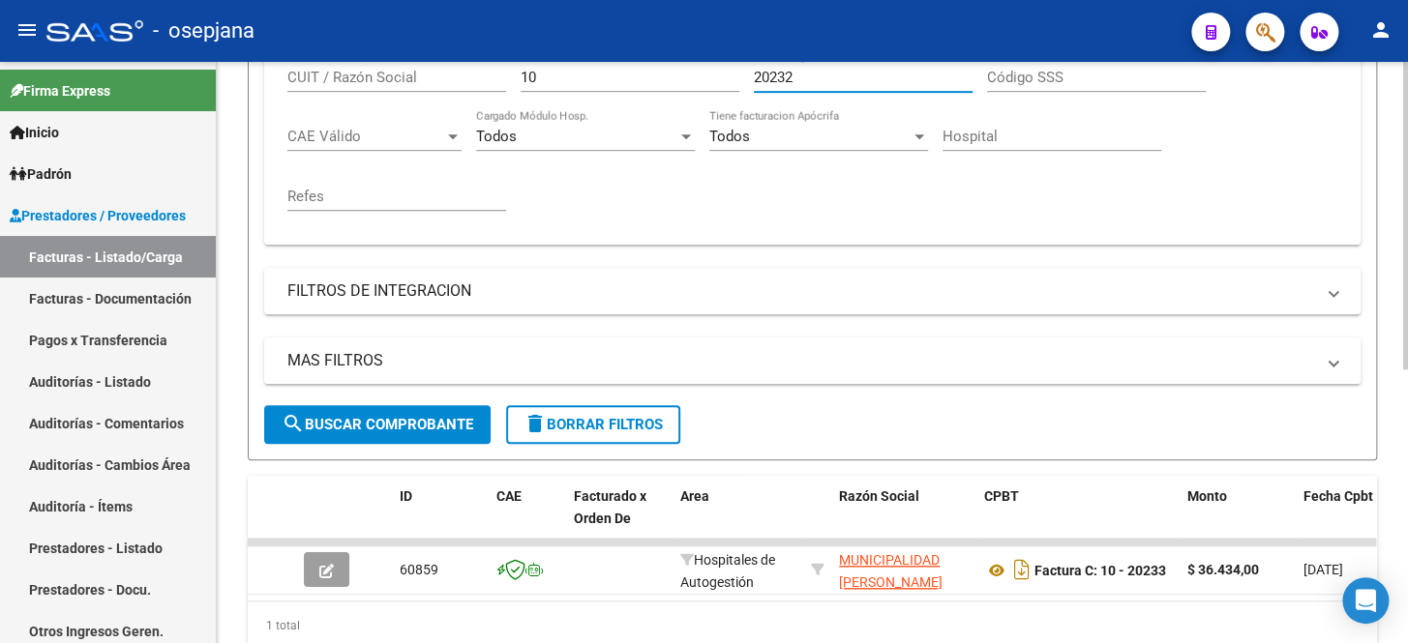
scroll to position [2, 0]
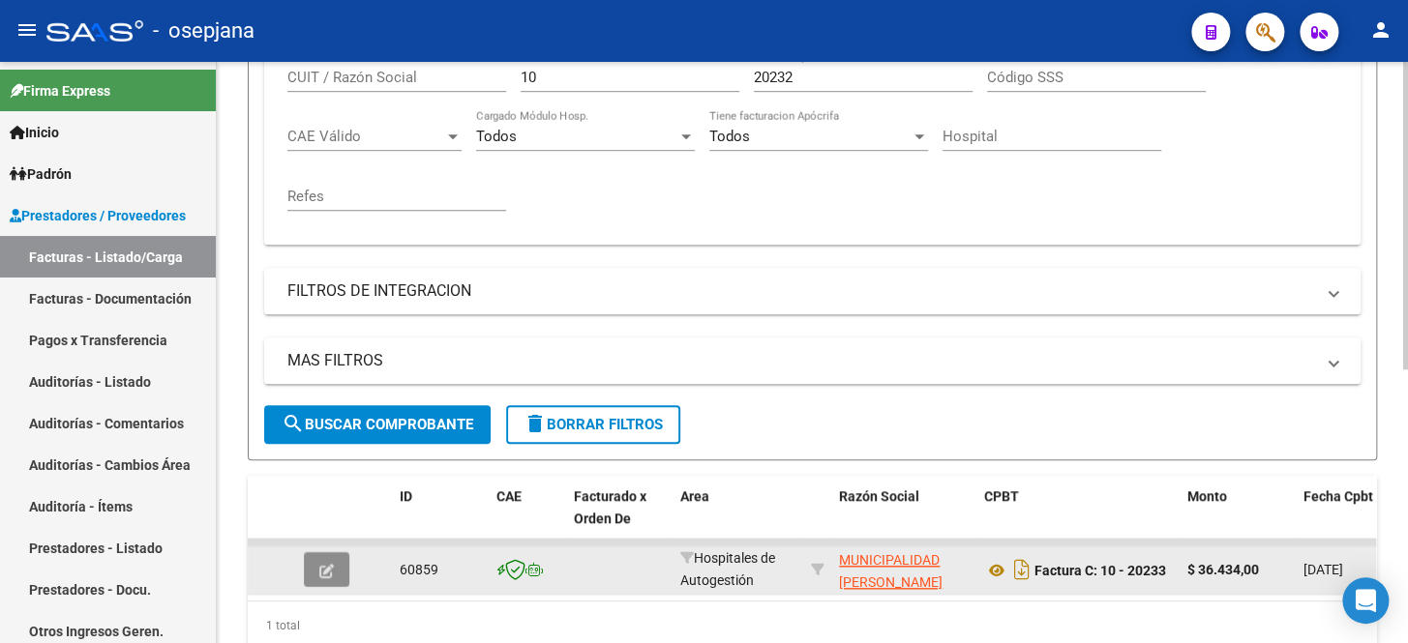
click at [328, 565] on icon "button" at bounding box center [326, 571] width 15 height 15
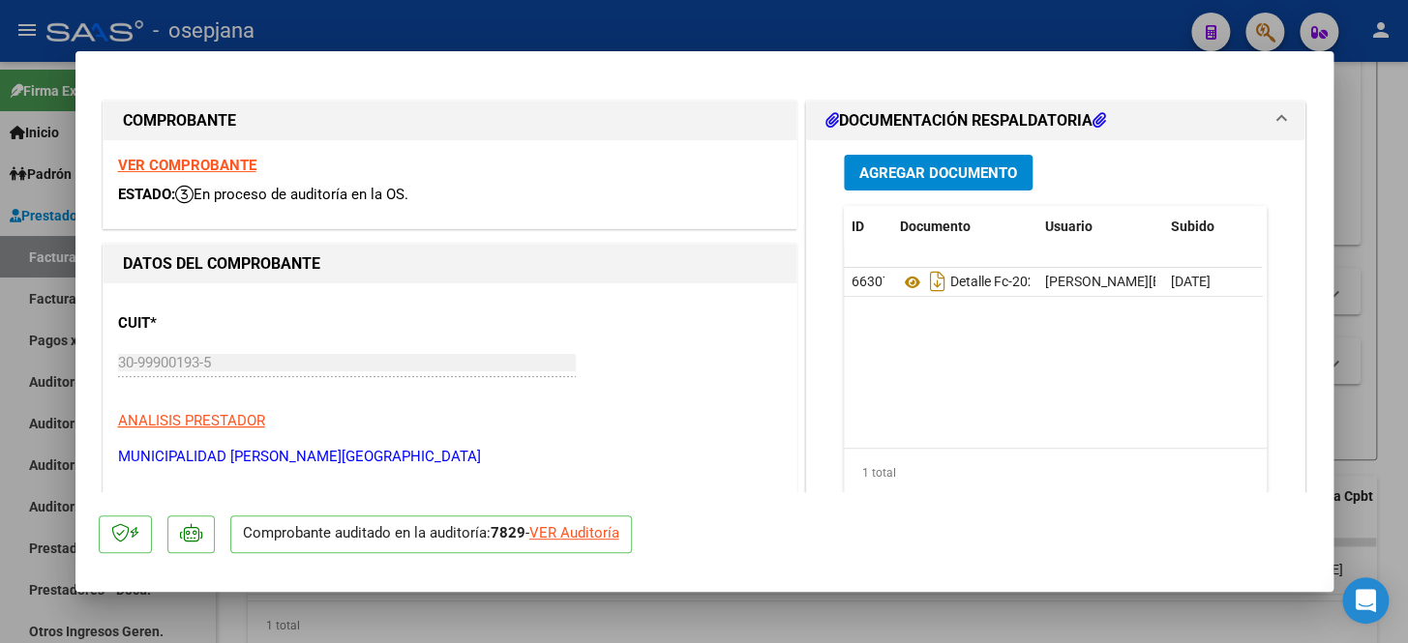
click at [607, 535] on div "VER Auditoría" at bounding box center [574, 533] width 90 height 22
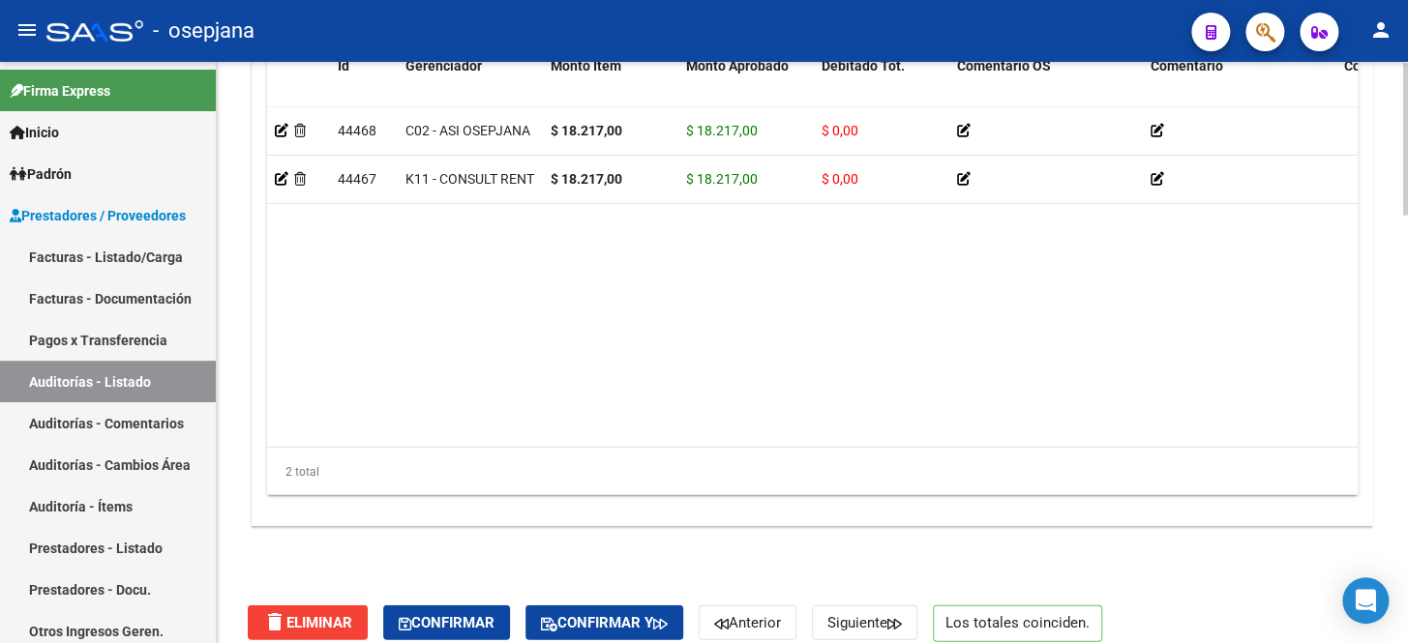
scroll to position [1625, 0]
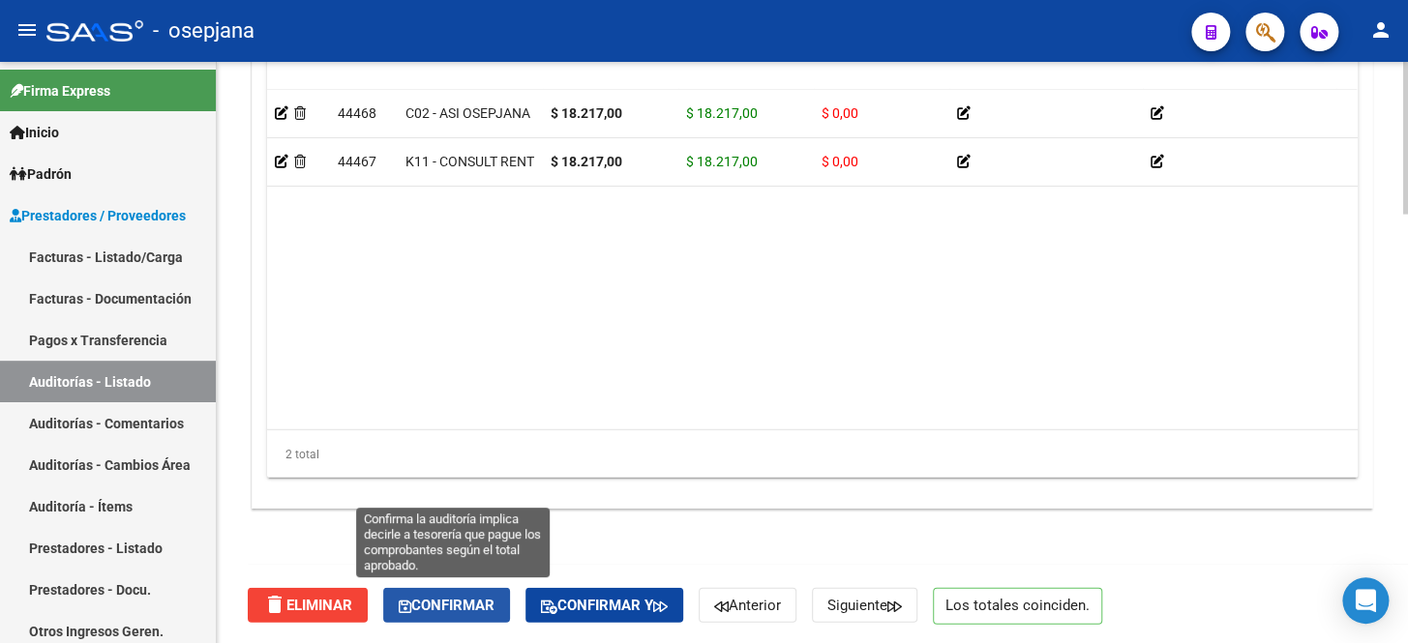
click at [473, 604] on span "Confirmar" at bounding box center [447, 605] width 96 height 17
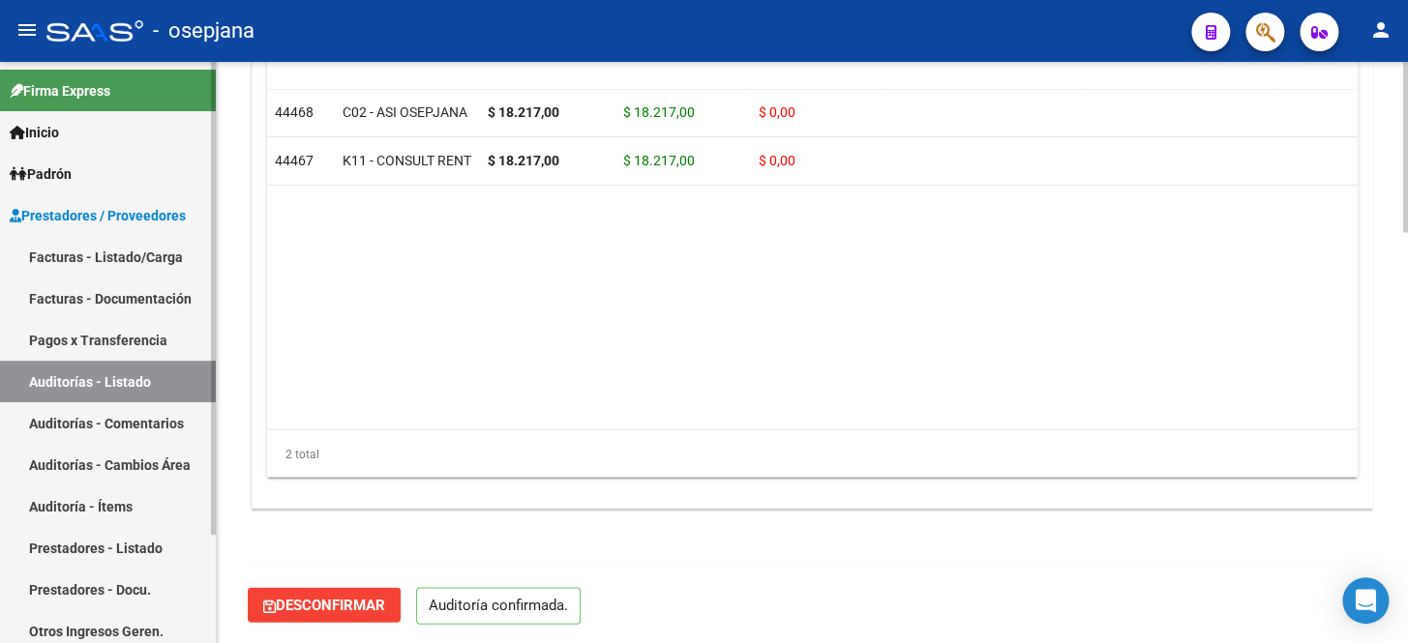
click at [109, 257] on link "Facturas - Listado/Carga" at bounding box center [108, 257] width 216 height 42
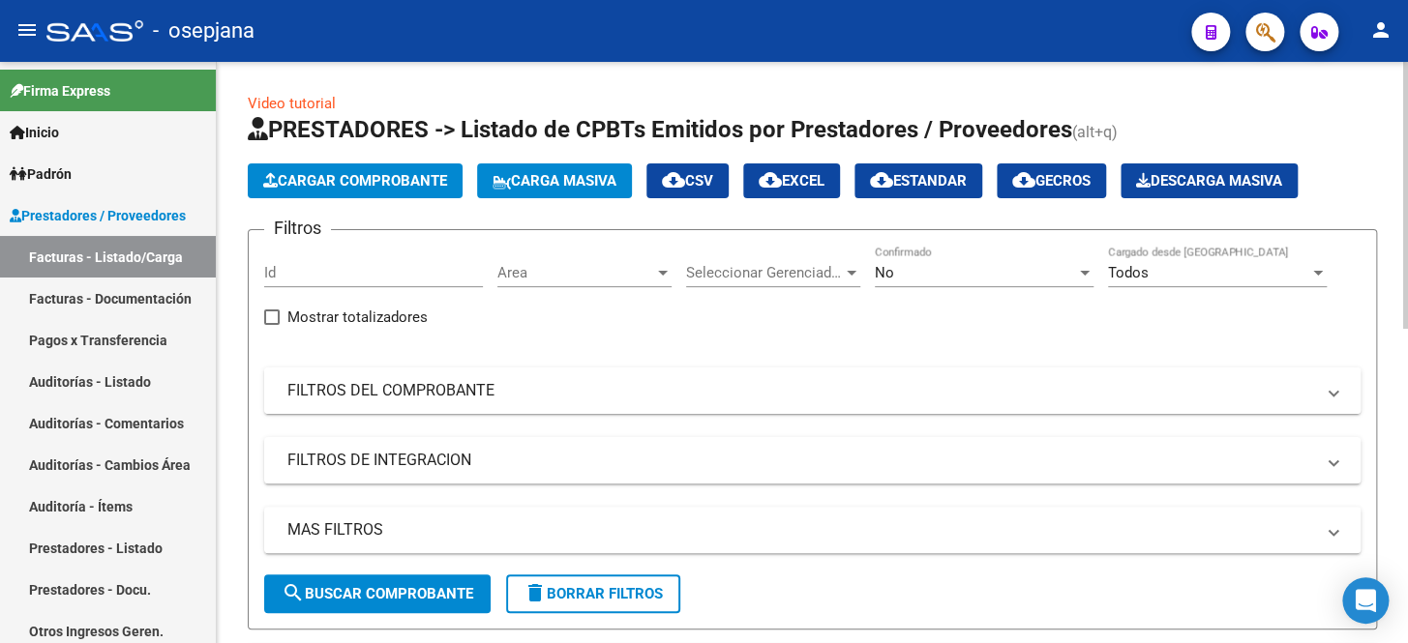
click at [515, 392] on mat-panel-title "FILTROS DEL COMPROBANTE" at bounding box center [800, 390] width 1026 height 21
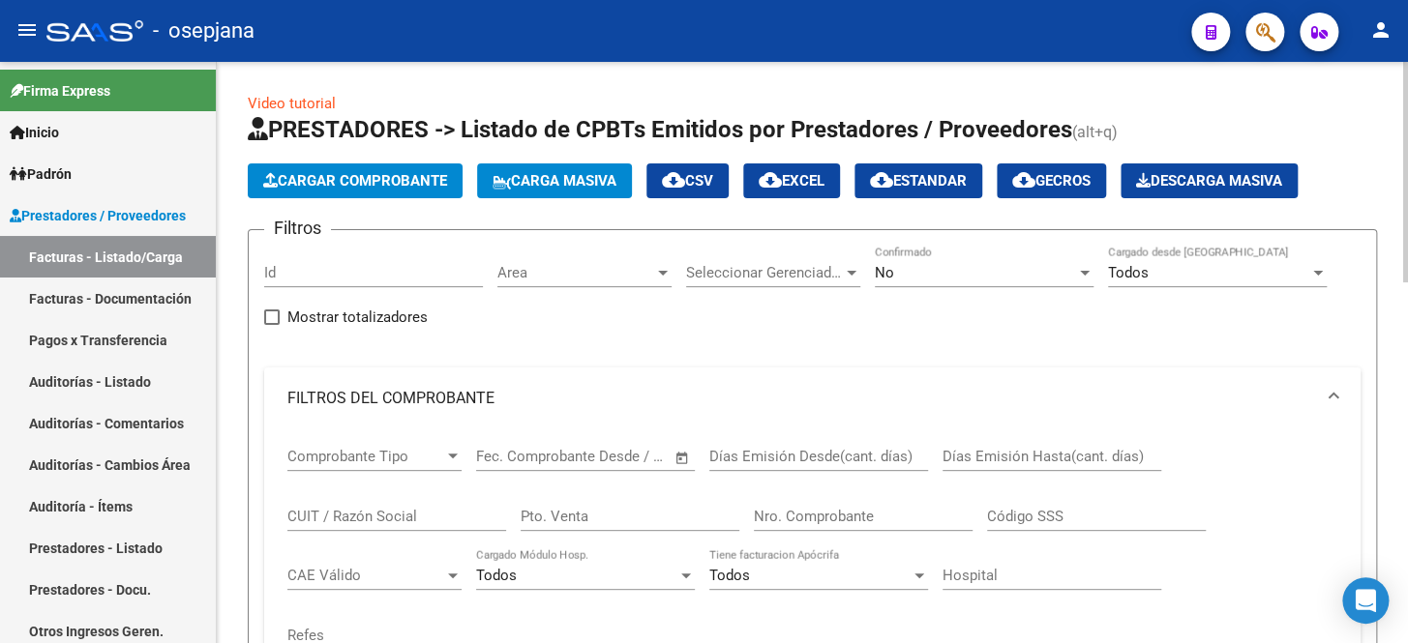
click at [896, 275] on div "No" at bounding box center [975, 272] width 201 height 17
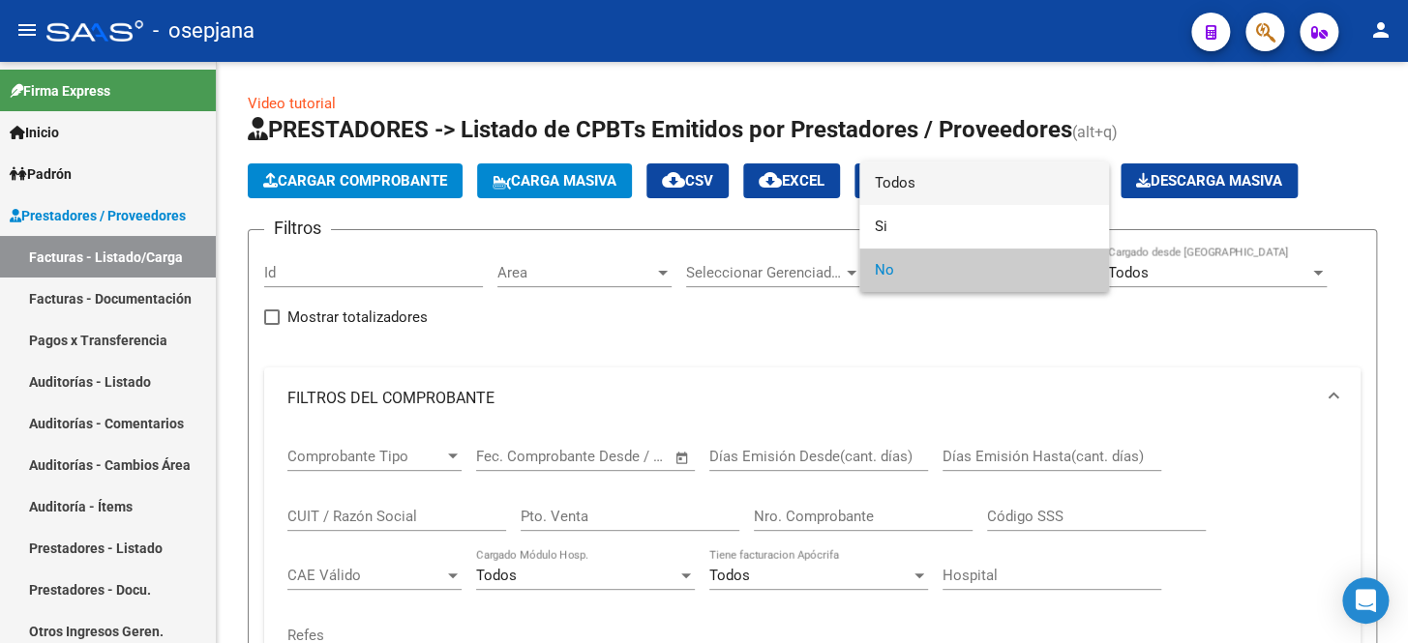
click at [919, 193] on span "Todos" at bounding box center [984, 184] width 219 height 44
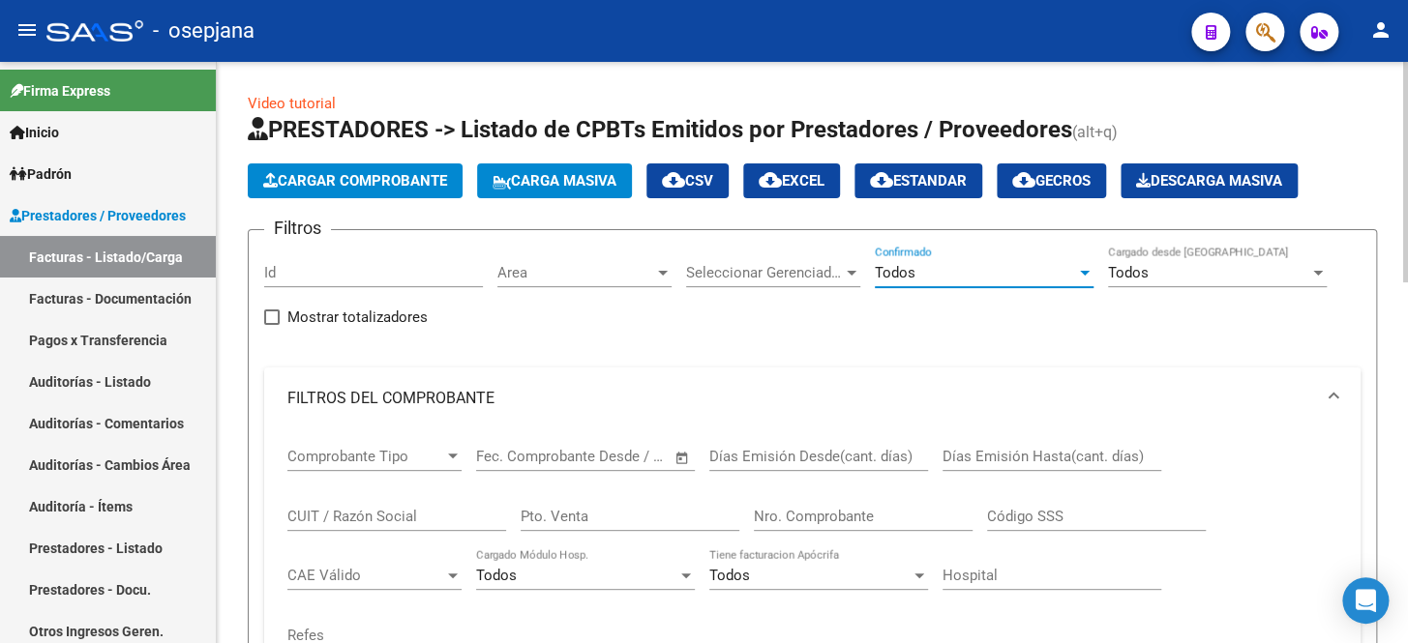
click at [537, 518] on input "Pto. Venta" at bounding box center [630, 516] width 219 height 17
click at [860, 513] on input "Nro. Comprobante" at bounding box center [863, 516] width 219 height 17
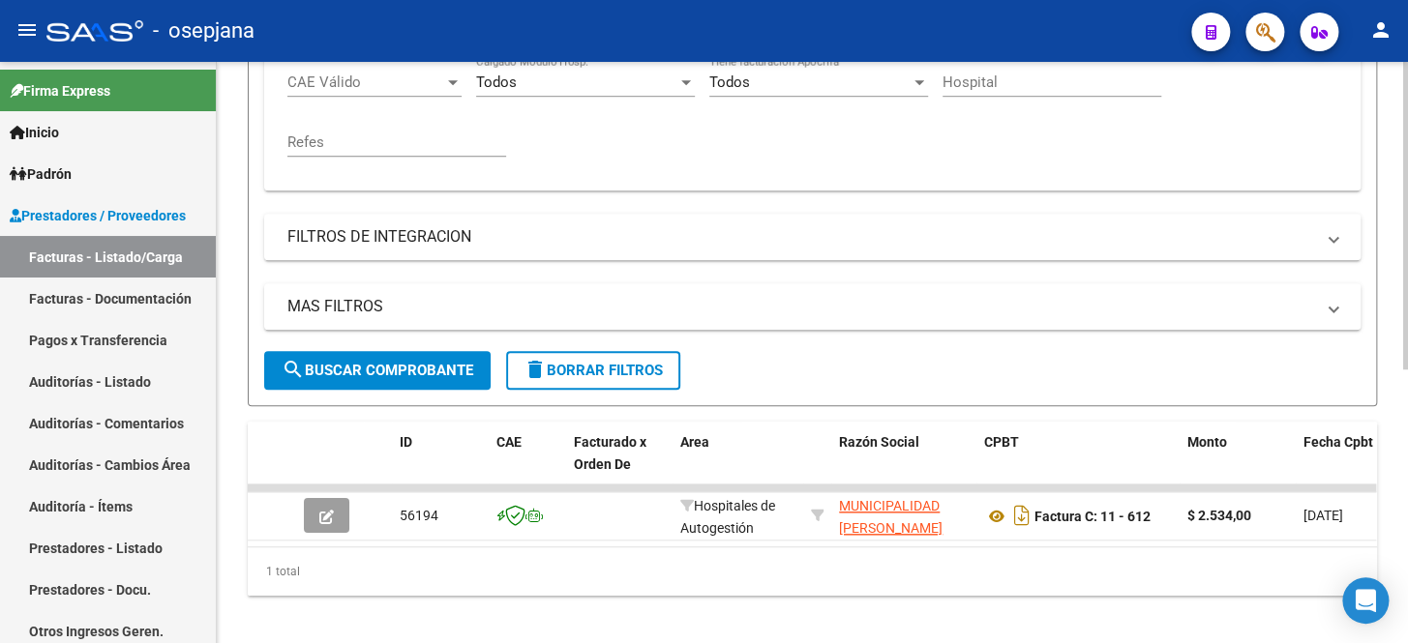
scroll to position [517, 0]
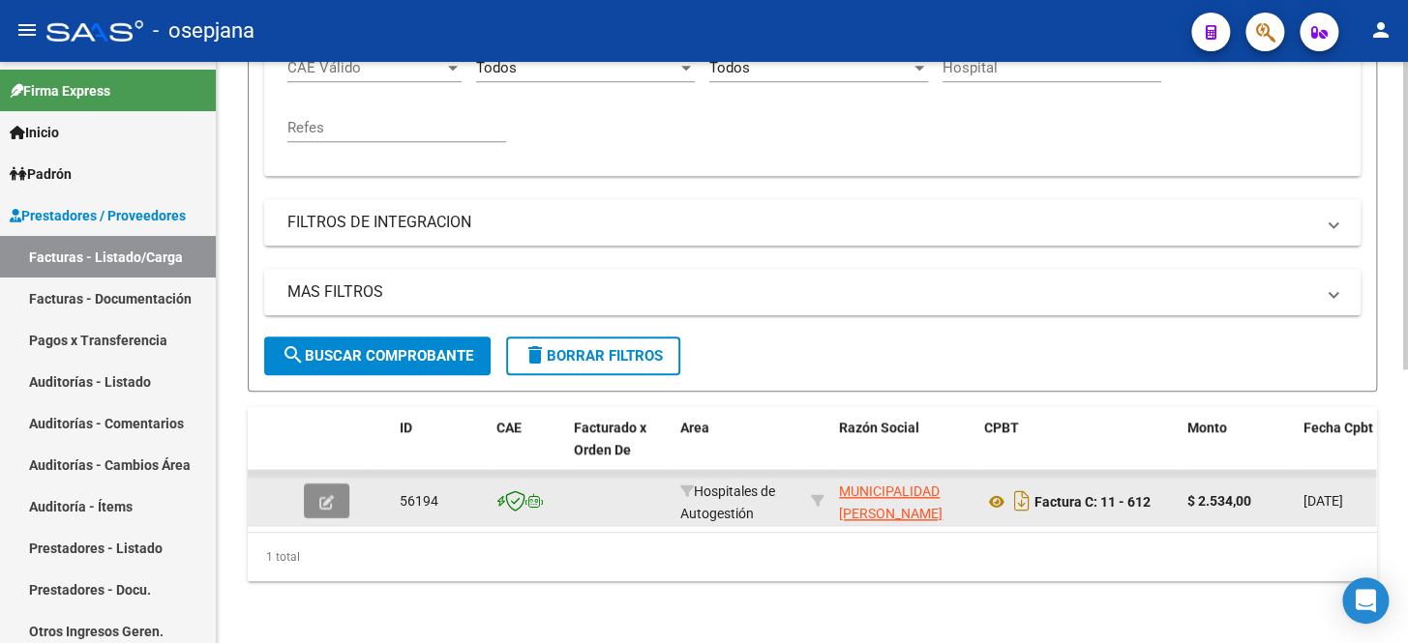
click at [325, 495] on icon "button" at bounding box center [326, 502] width 15 height 15
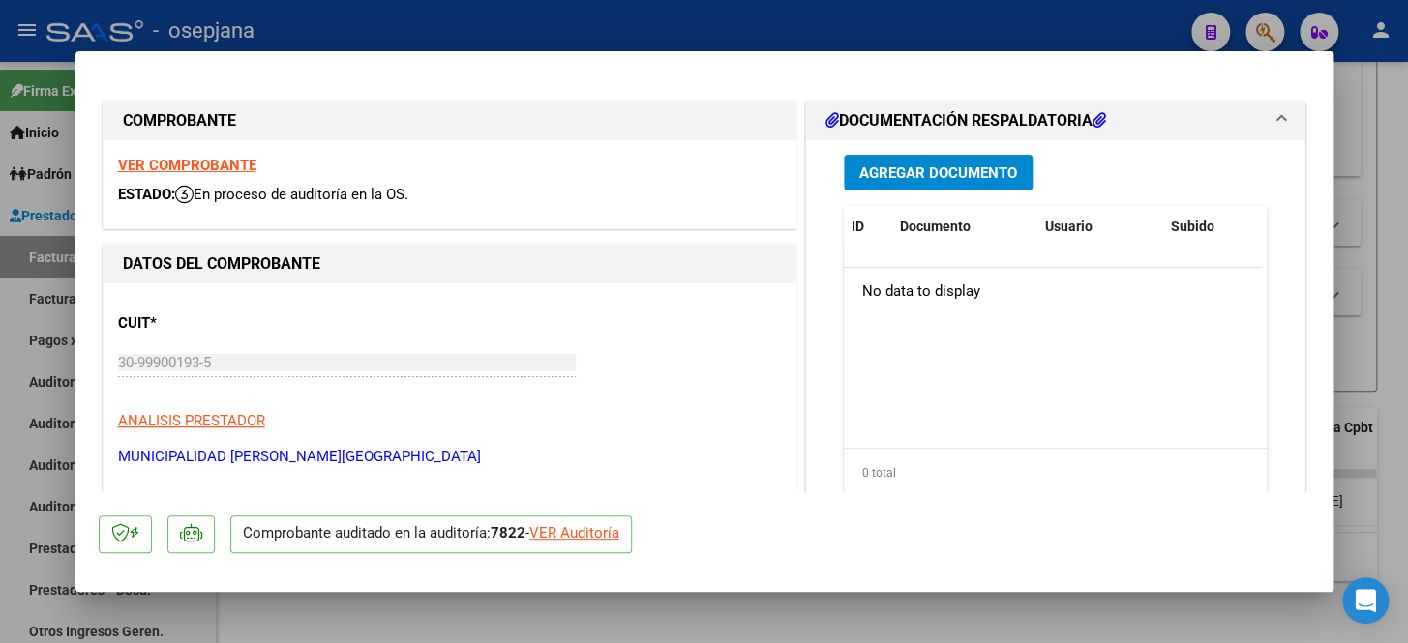
click at [590, 524] on div "VER Auditoría" at bounding box center [574, 533] width 90 height 22
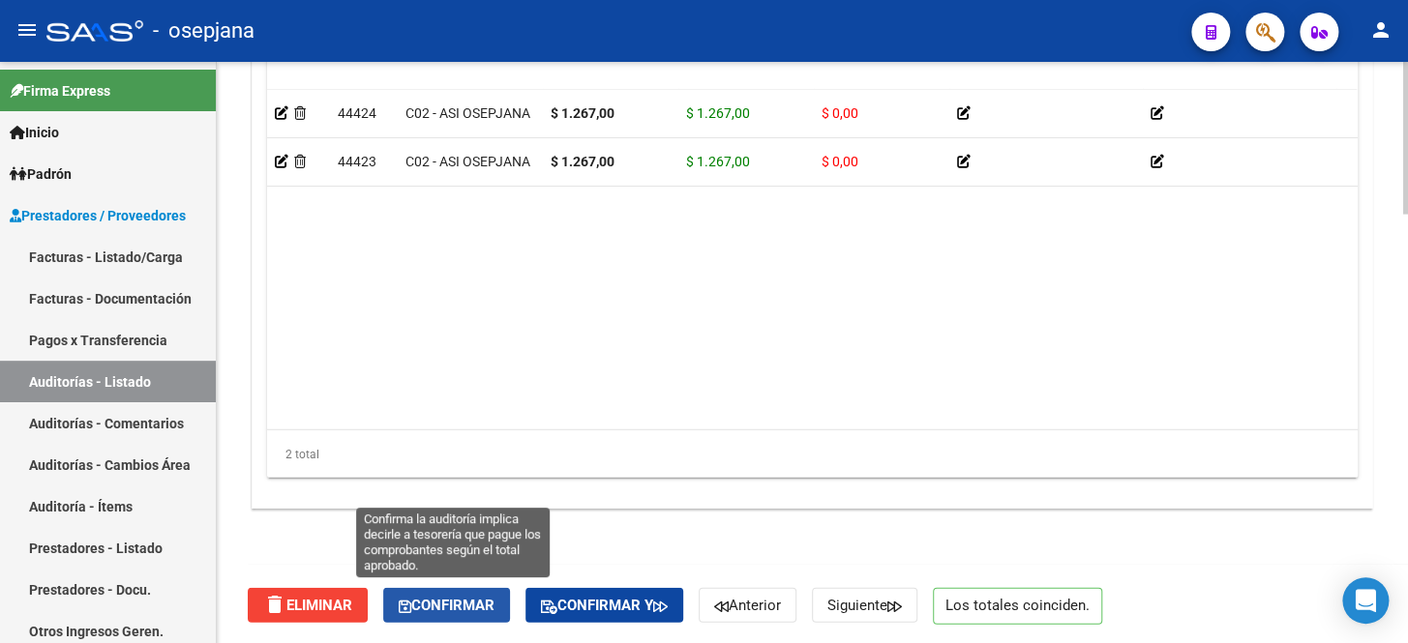
click at [488, 606] on span "Confirmar" at bounding box center [447, 605] width 96 height 17
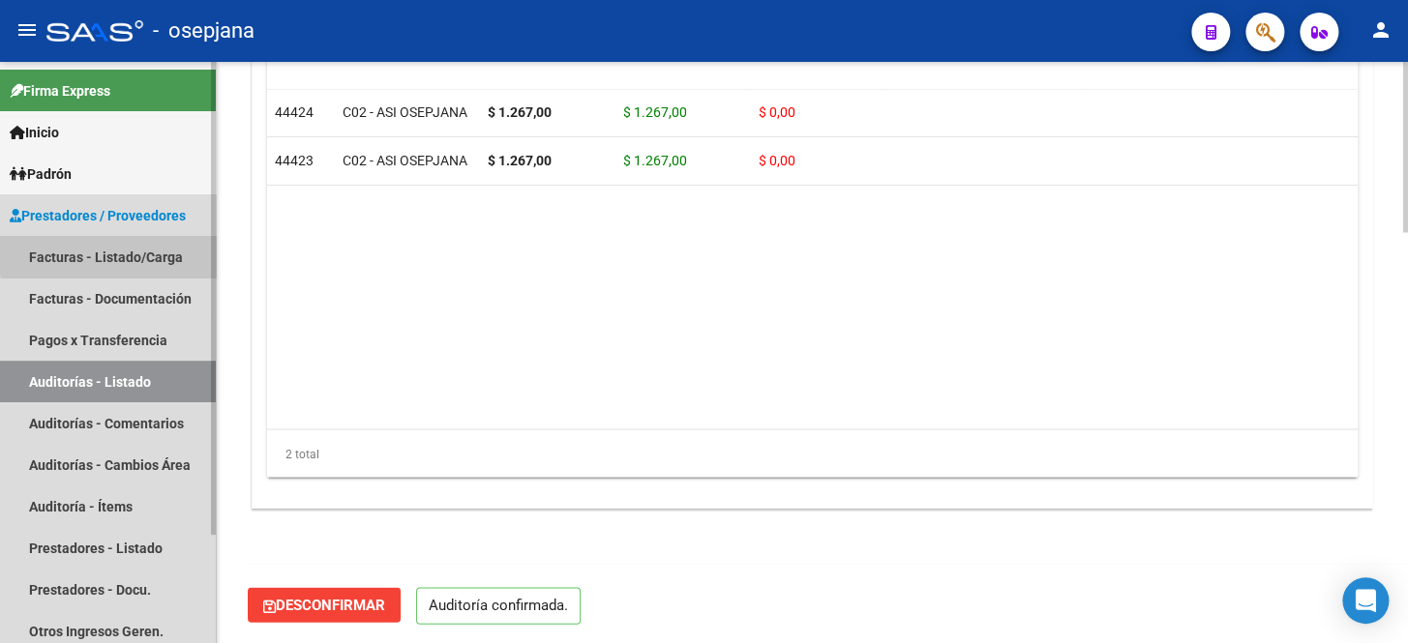
click at [149, 252] on link "Facturas - Listado/Carga" at bounding box center [108, 257] width 216 height 42
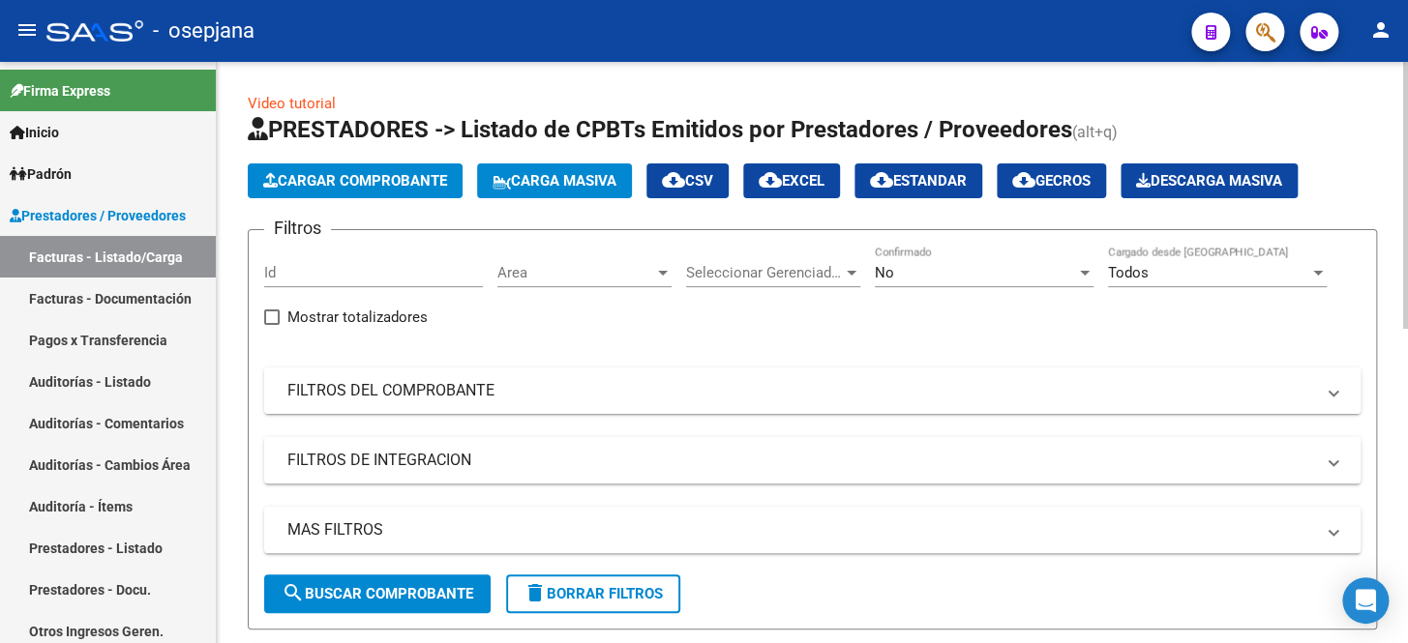
drag, startPoint x: 437, startPoint y: 403, endPoint x: 464, endPoint y: 393, distance: 29.1
click at [457, 397] on mat-expansion-panel-header "FILTROS DEL COMPROBANTE" at bounding box center [812, 391] width 1096 height 46
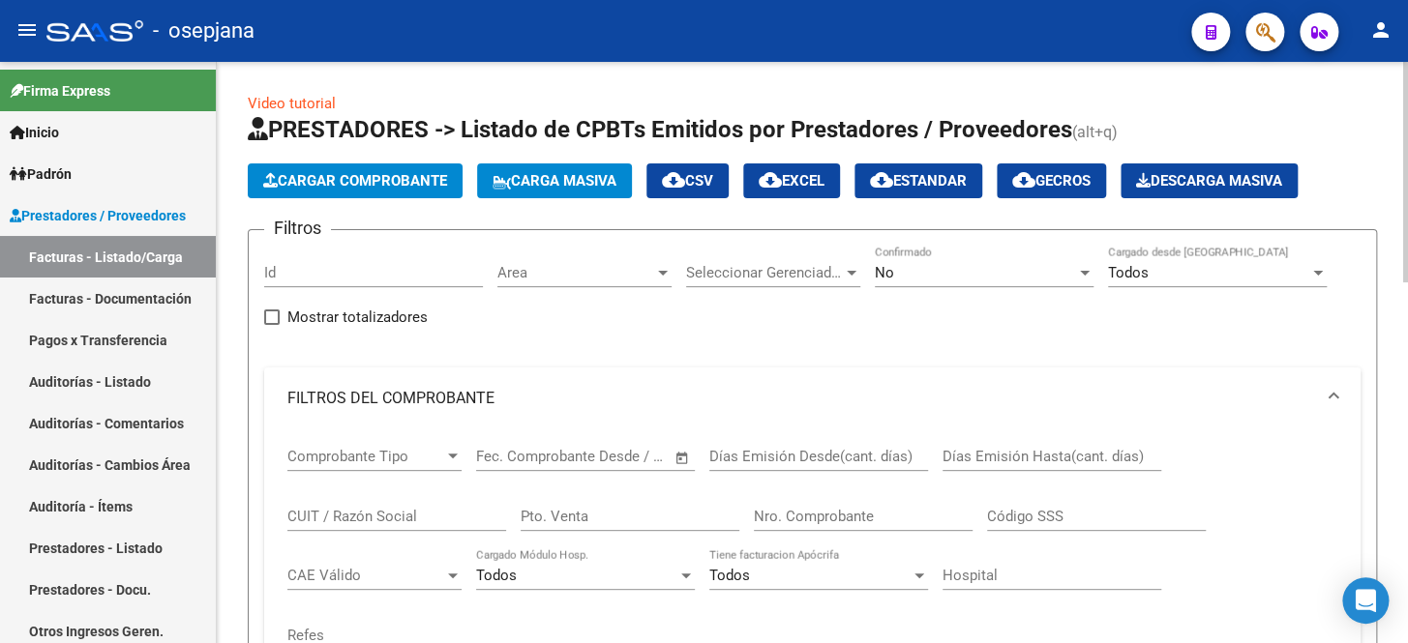
click at [900, 276] on div "No" at bounding box center [975, 272] width 201 height 17
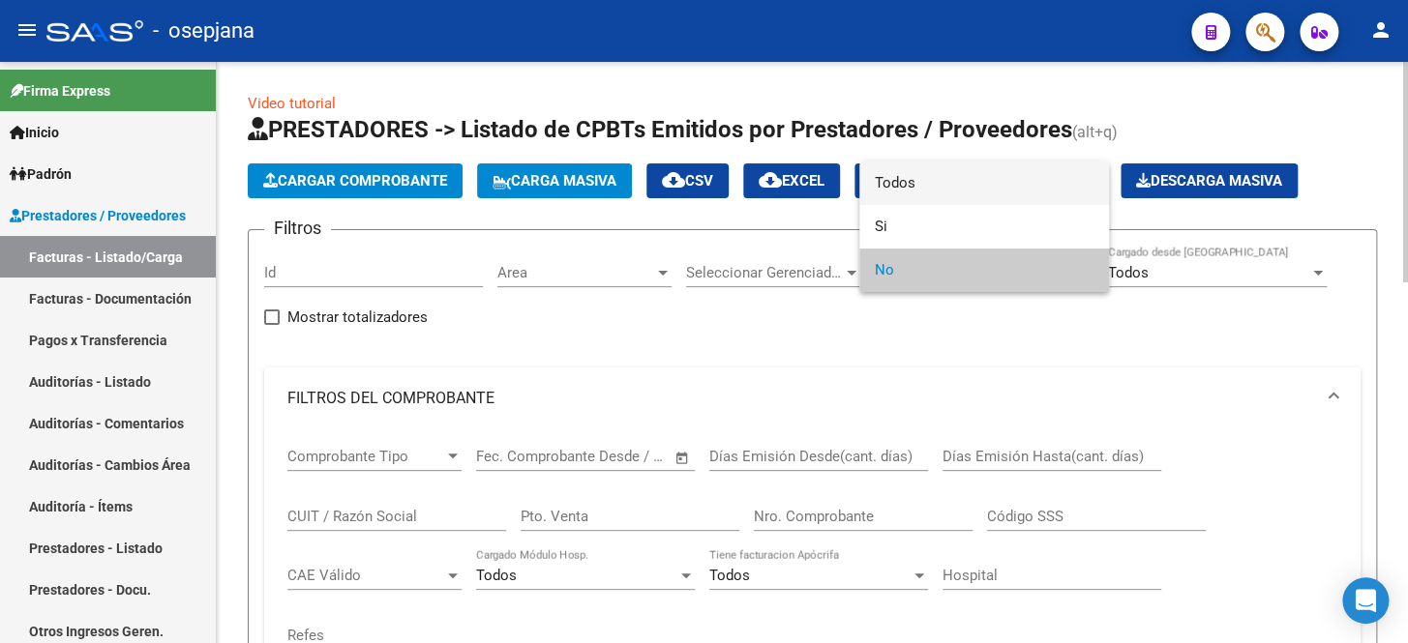
click at [914, 193] on span "Todos" at bounding box center [984, 184] width 219 height 44
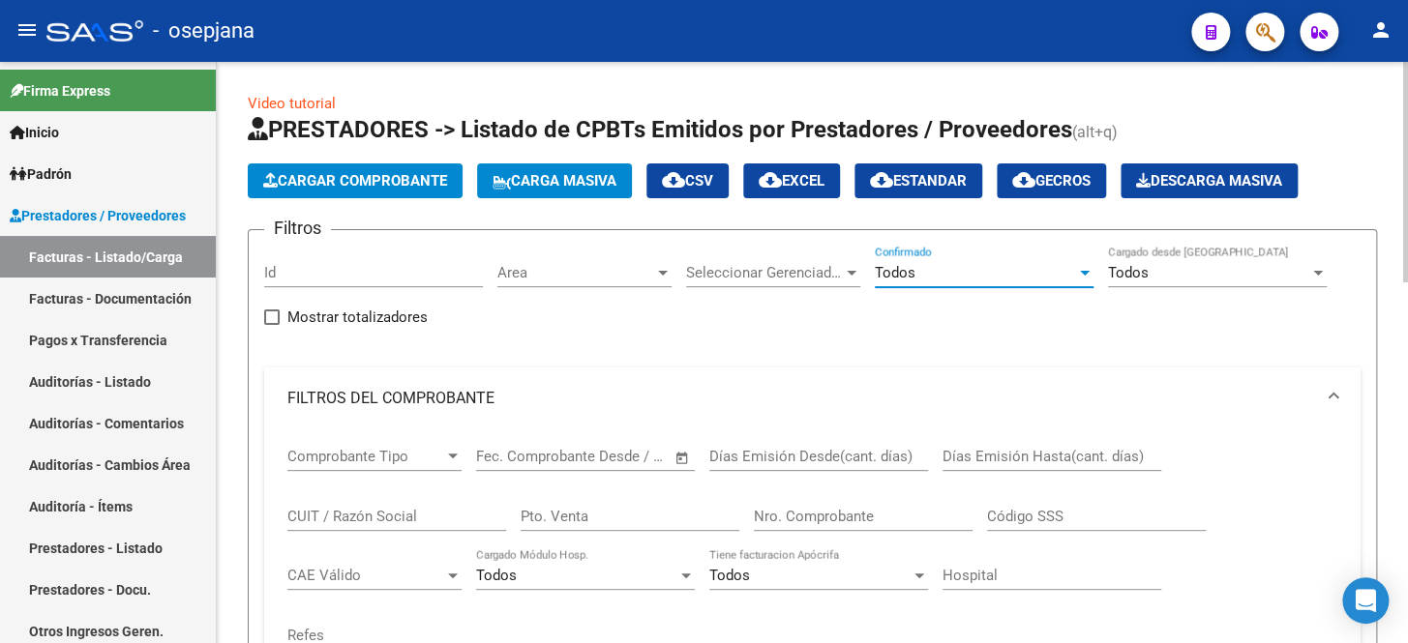
click at [644, 517] on input "Pto. Venta" at bounding box center [630, 516] width 219 height 17
click at [793, 518] on input "Nro. Comprobante" at bounding box center [863, 516] width 219 height 17
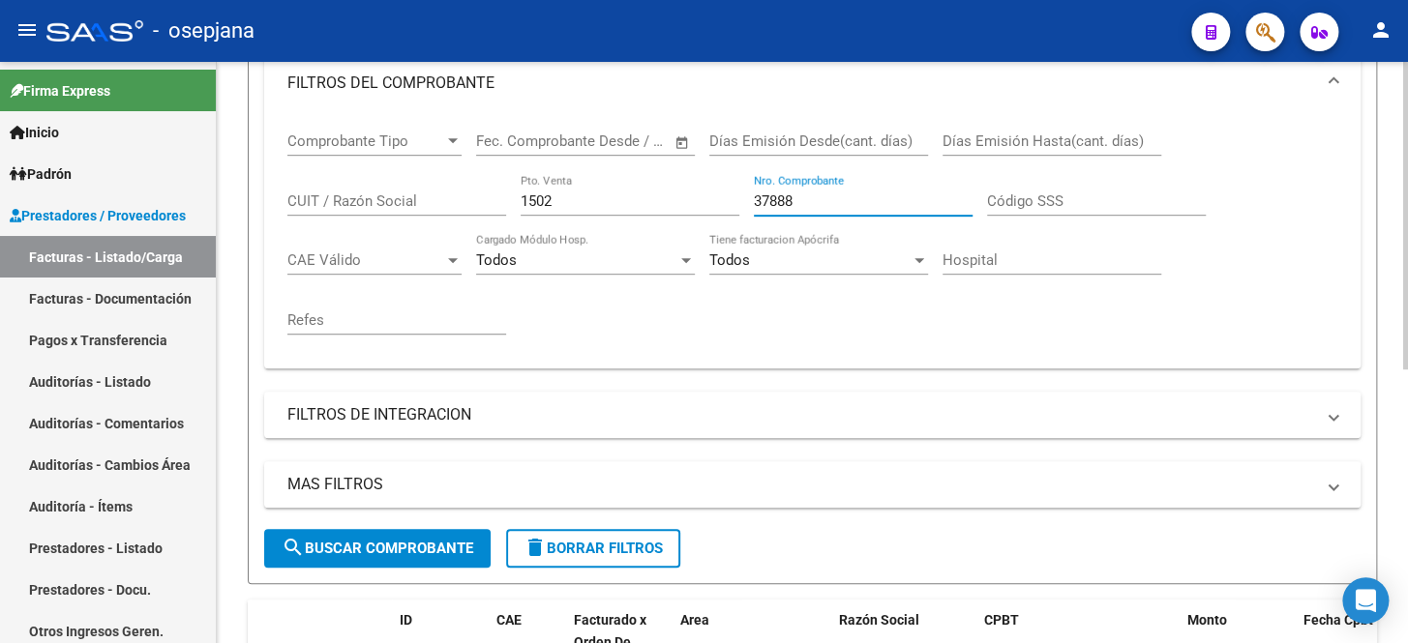
scroll to position [439, 0]
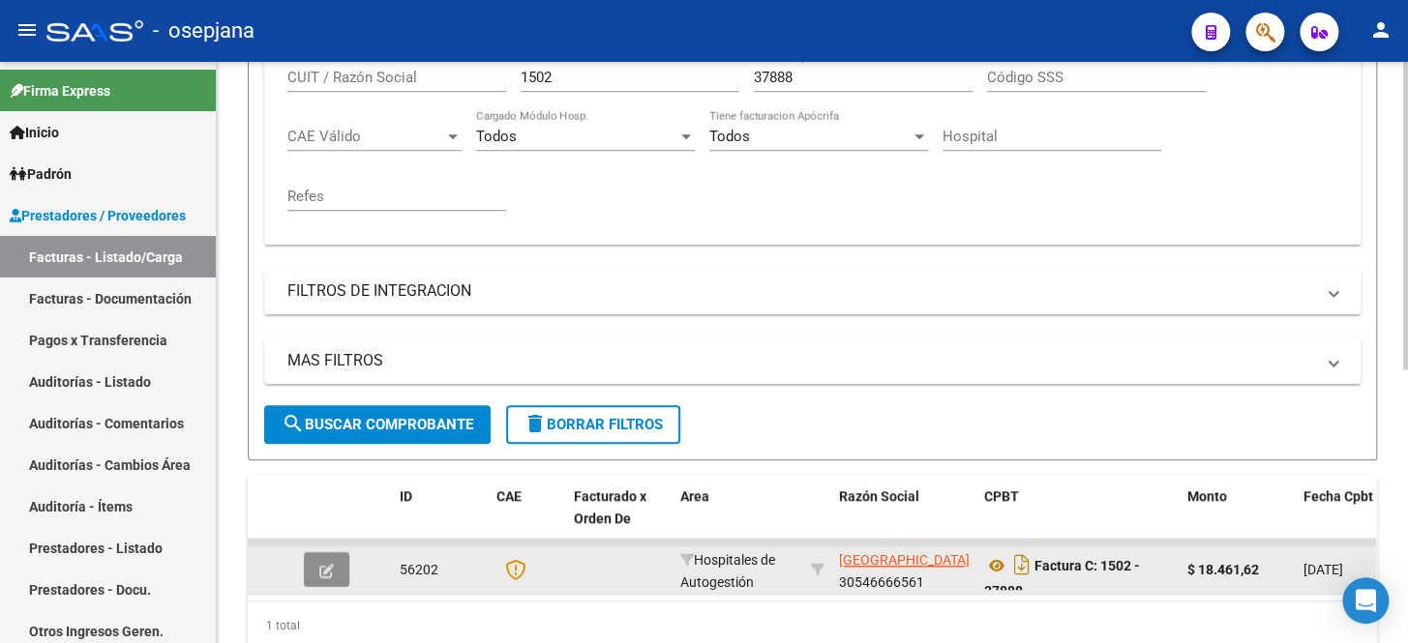
click at [310, 571] on button "button" at bounding box center [326, 569] width 45 height 35
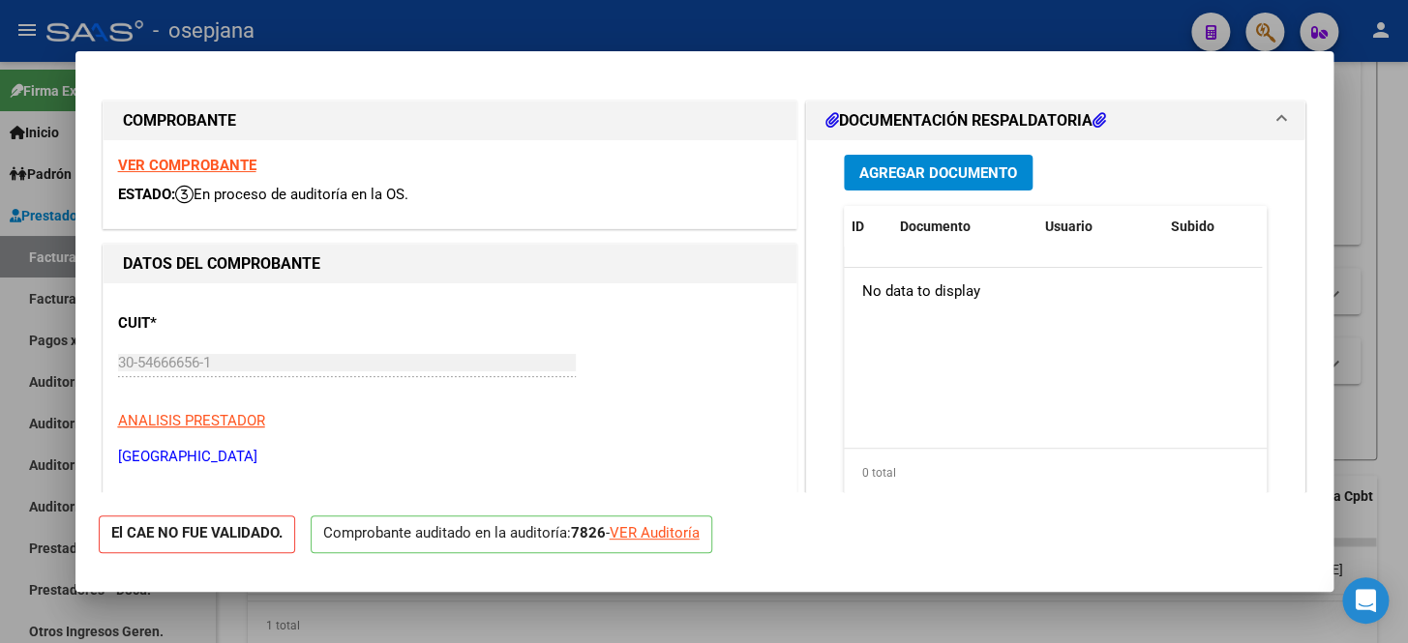
click at [642, 530] on div "VER Auditoría" at bounding box center [655, 533] width 90 height 22
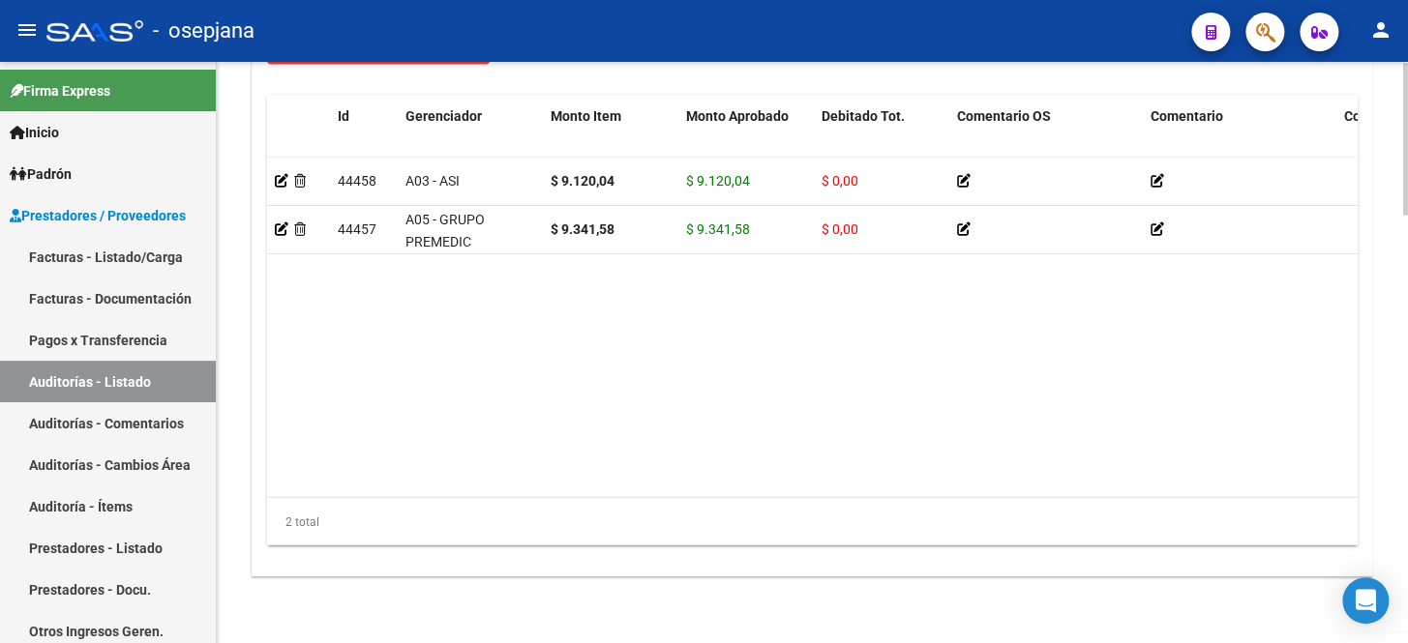
scroll to position [1625, 0]
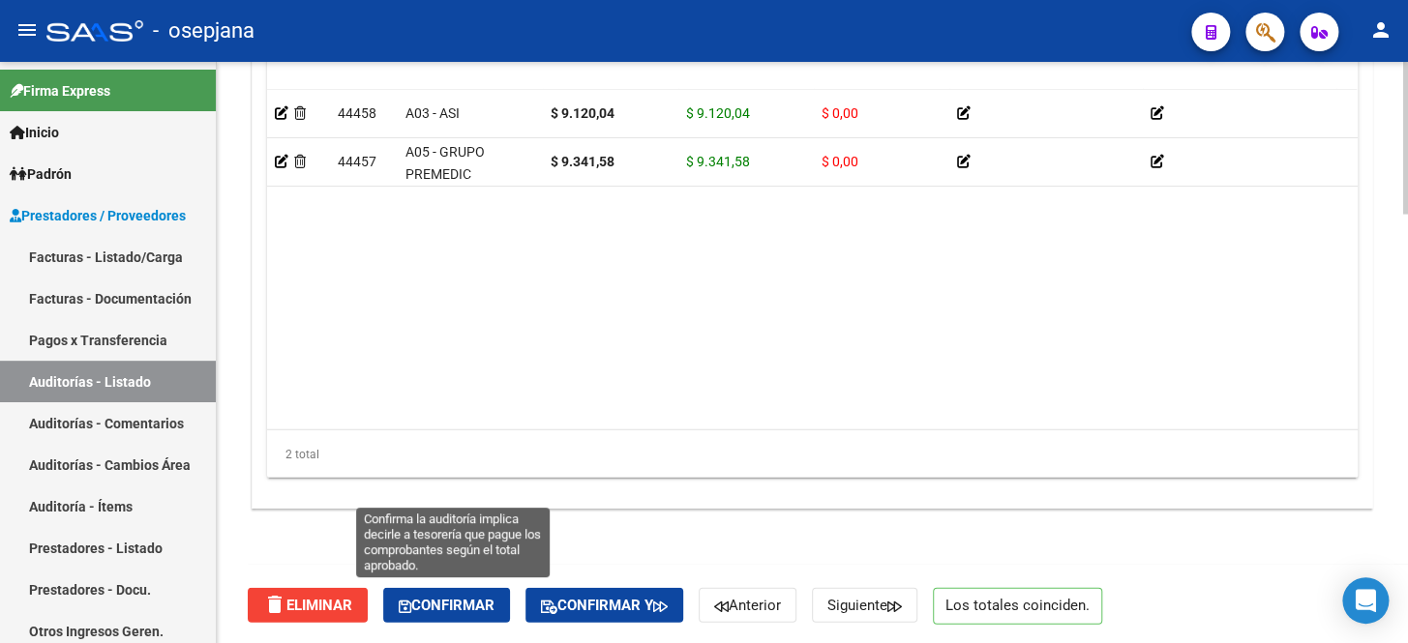
click at [455, 604] on span "Confirmar" at bounding box center [447, 605] width 96 height 17
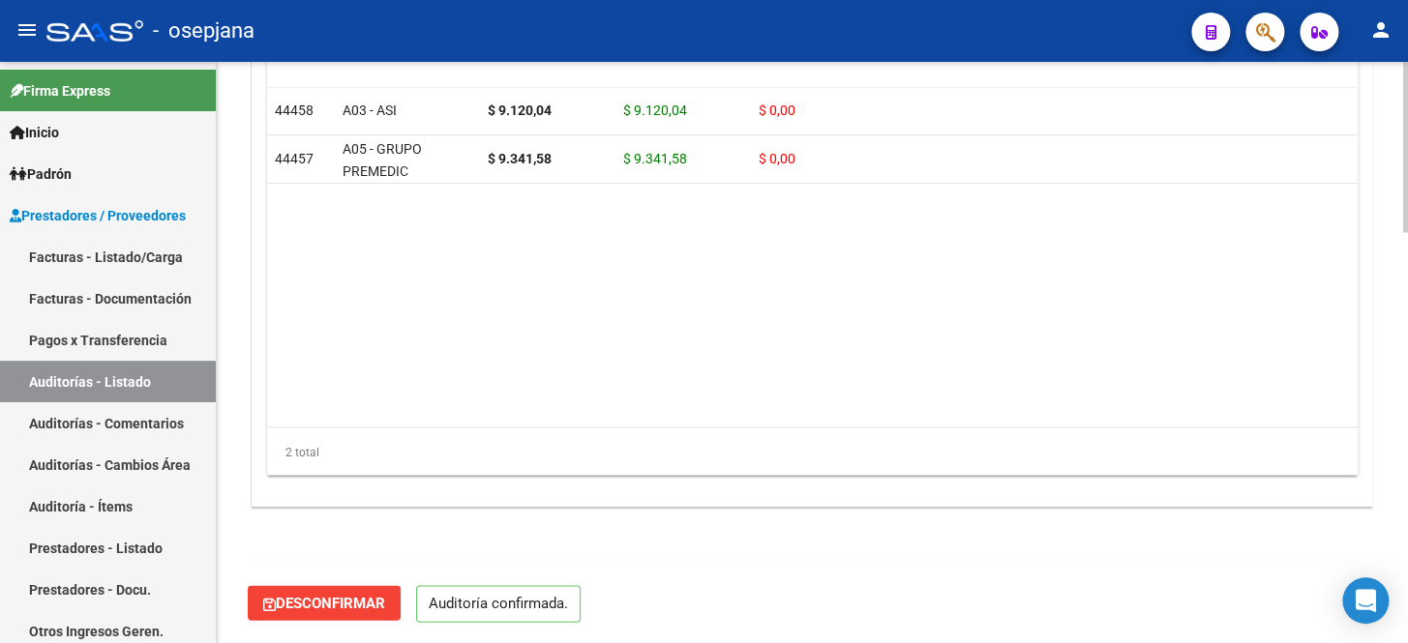
scroll to position [1403, 0]
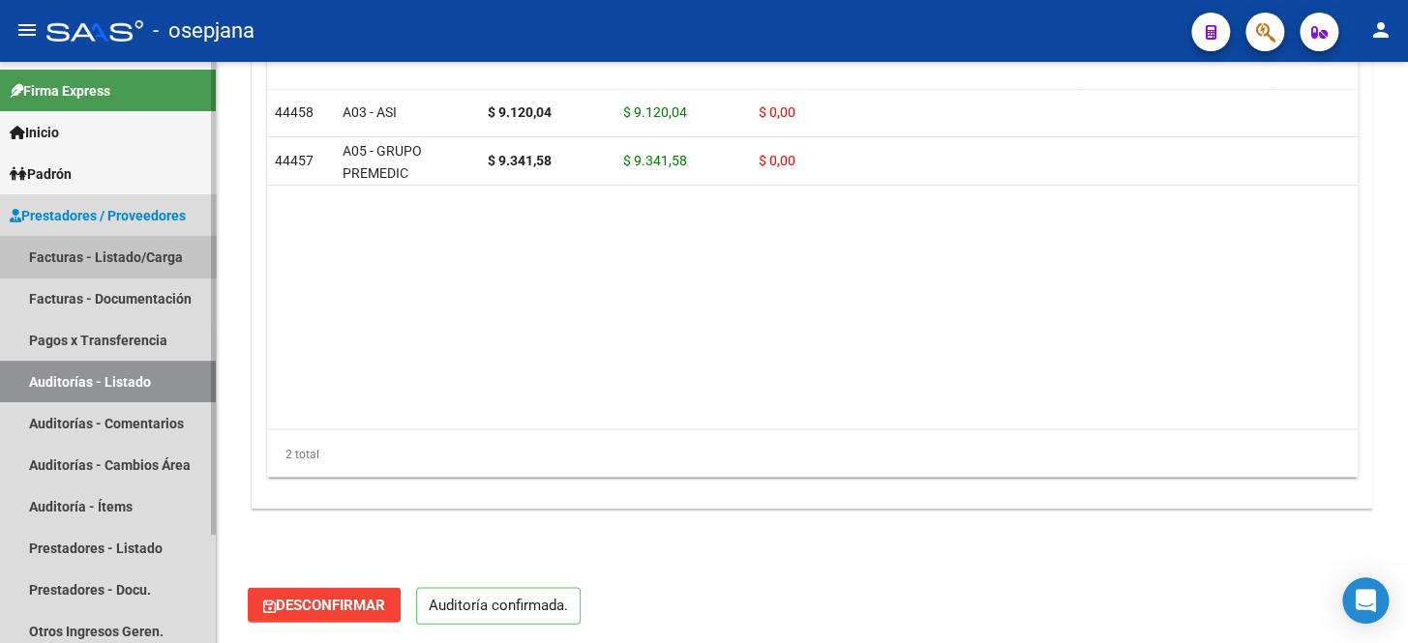
click at [140, 256] on link "Facturas - Listado/Carga" at bounding box center [108, 257] width 216 height 42
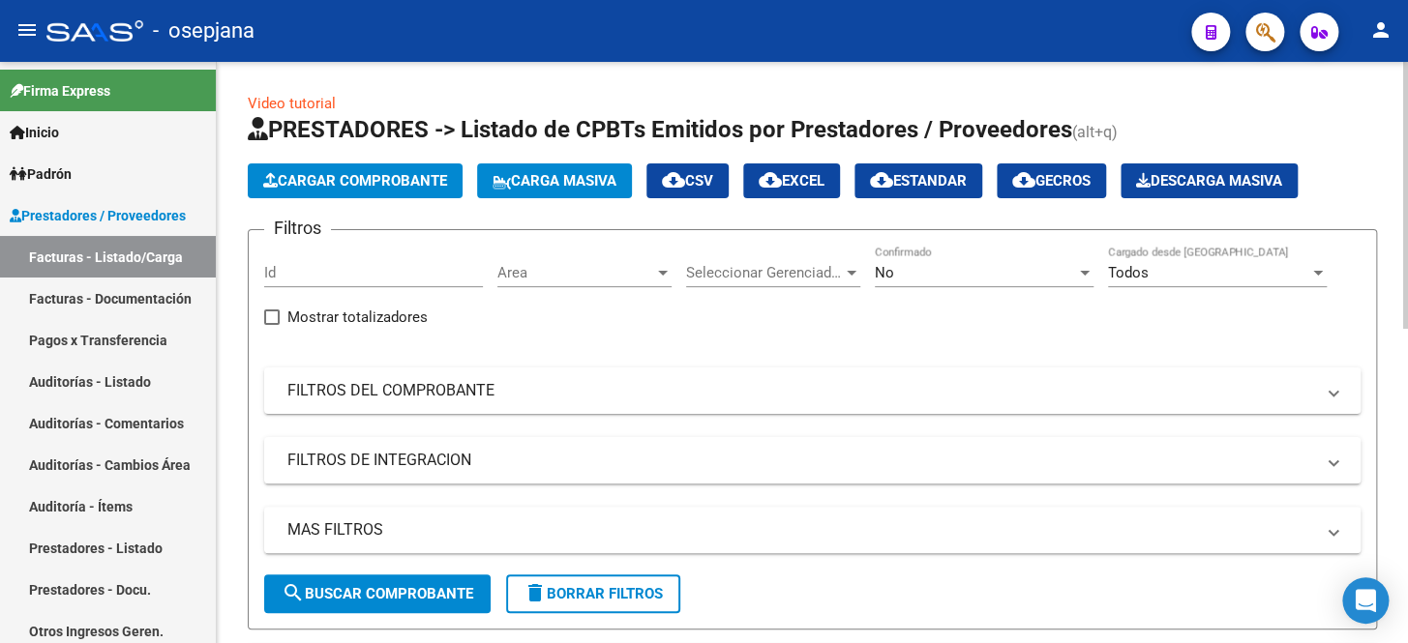
drag, startPoint x: 402, startPoint y: 405, endPoint x: 759, endPoint y: 319, distance: 367.2
click at [404, 404] on mat-expansion-panel-header "FILTROS DEL COMPROBANTE" at bounding box center [812, 391] width 1096 height 46
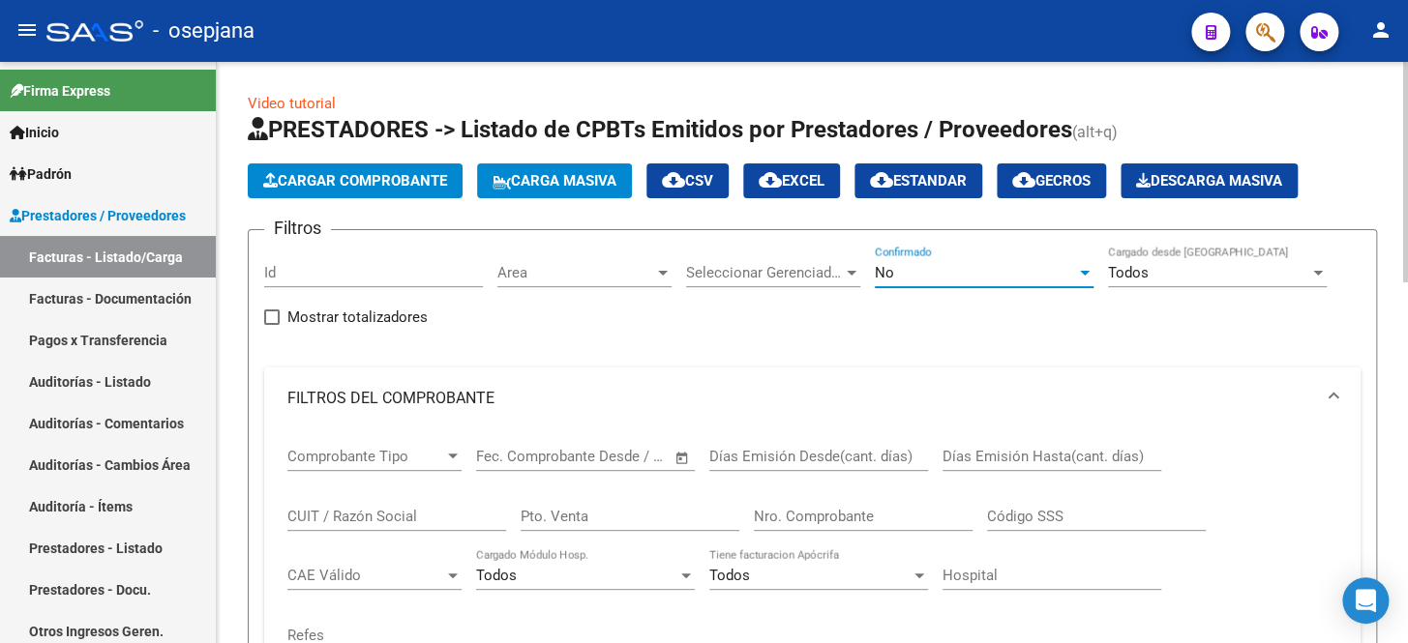
click at [933, 271] on div "No" at bounding box center [975, 272] width 201 height 17
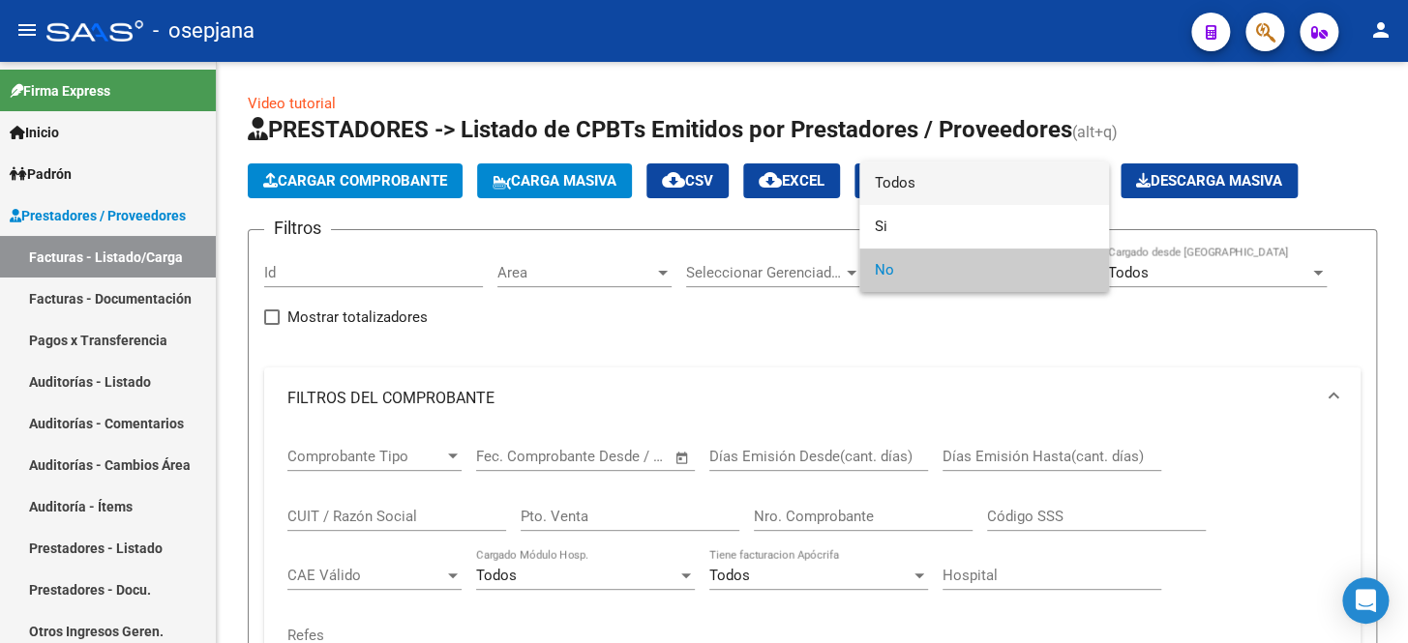
click at [936, 182] on span "Todos" at bounding box center [984, 184] width 219 height 44
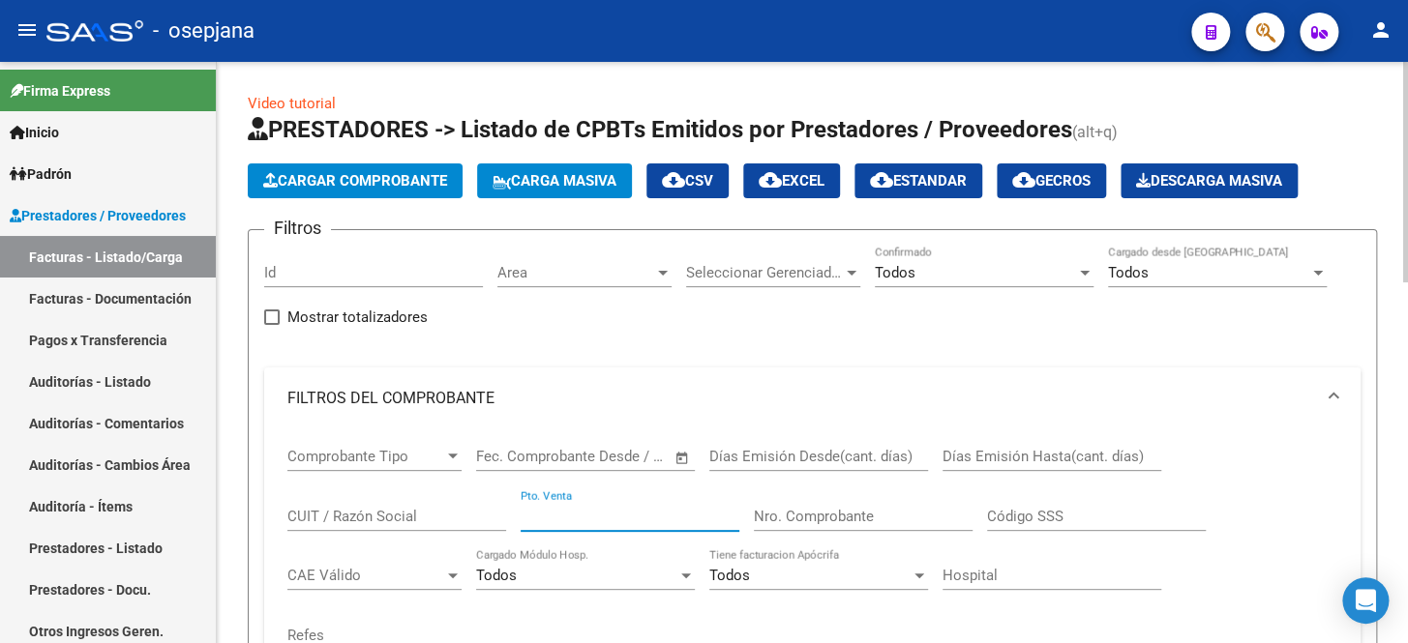
click at [600, 509] on input "Pto. Venta" at bounding box center [630, 516] width 219 height 17
click at [858, 514] on input "Nro. Comprobante" at bounding box center [863, 516] width 219 height 17
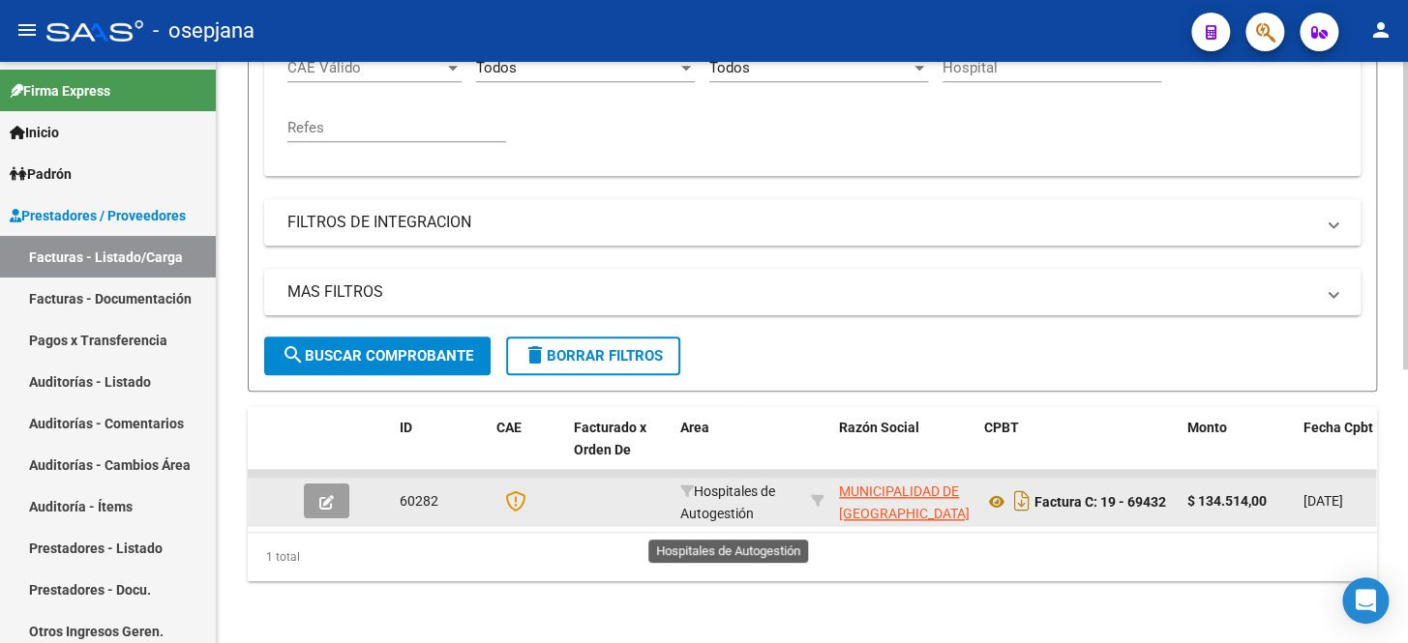
scroll to position [517, 0]
click at [326, 503] on button "button" at bounding box center [326, 501] width 45 height 35
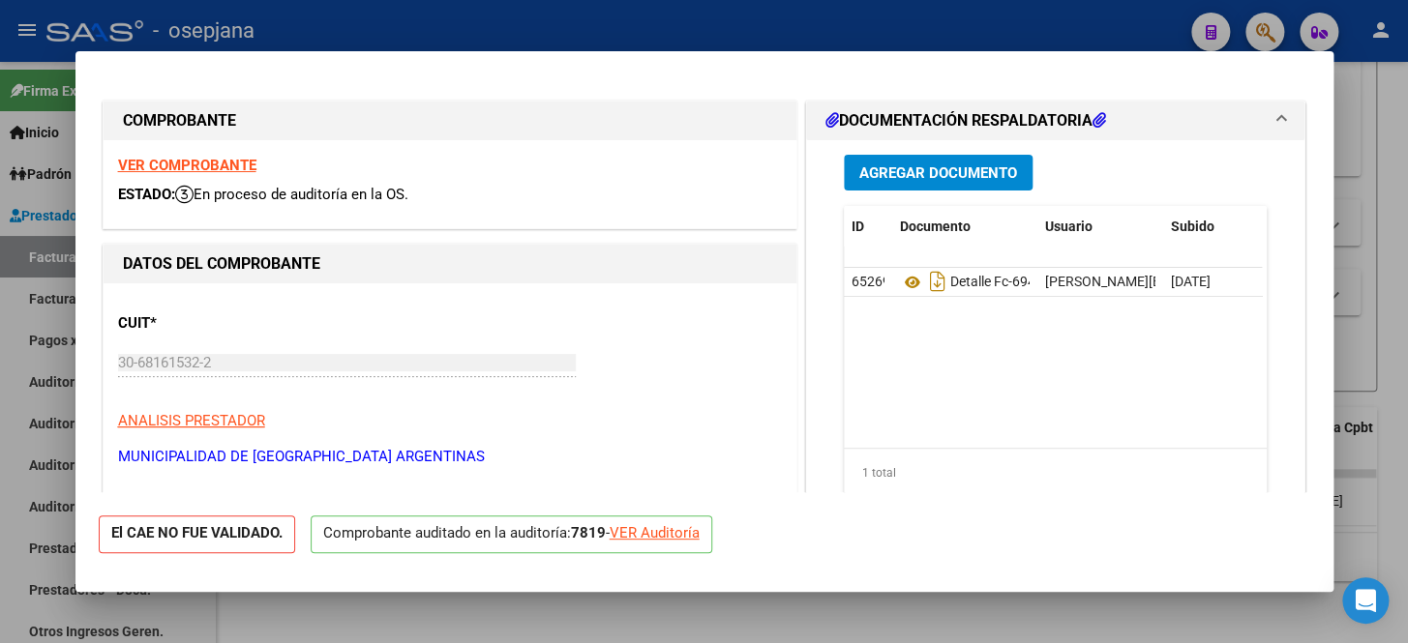
click at [674, 533] on div "VER Auditoría" at bounding box center [655, 533] width 90 height 22
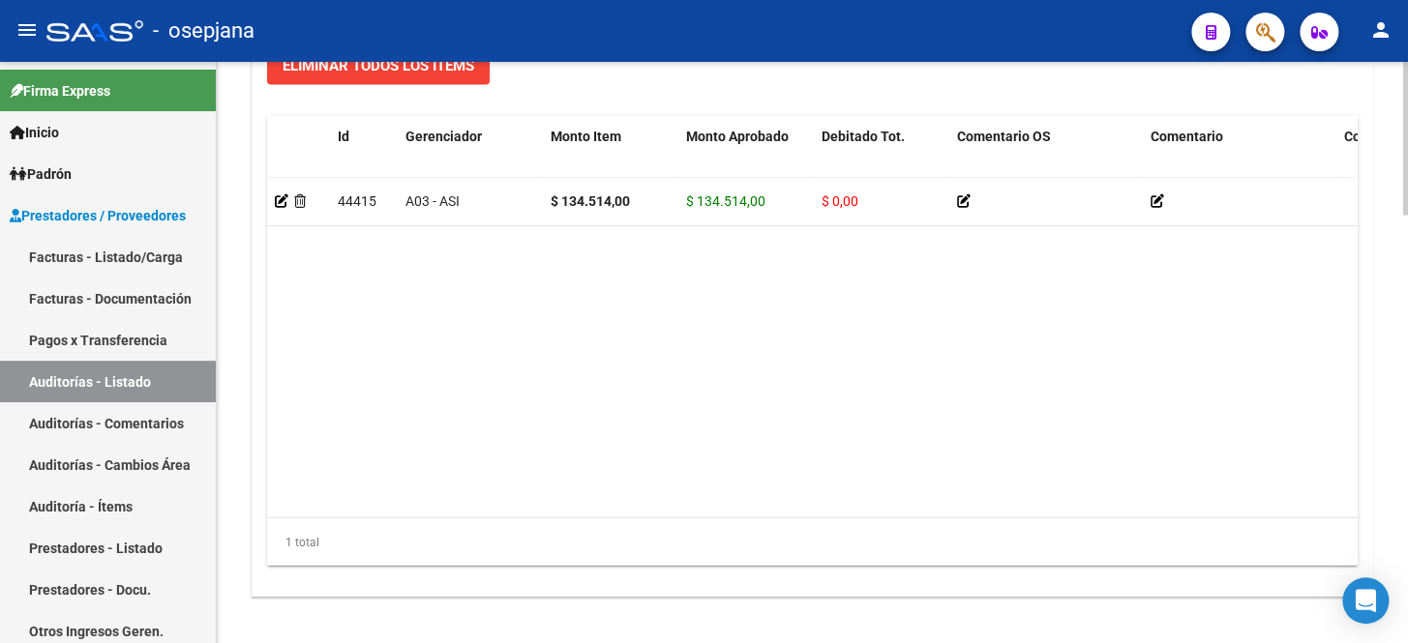
scroll to position [1625, 0]
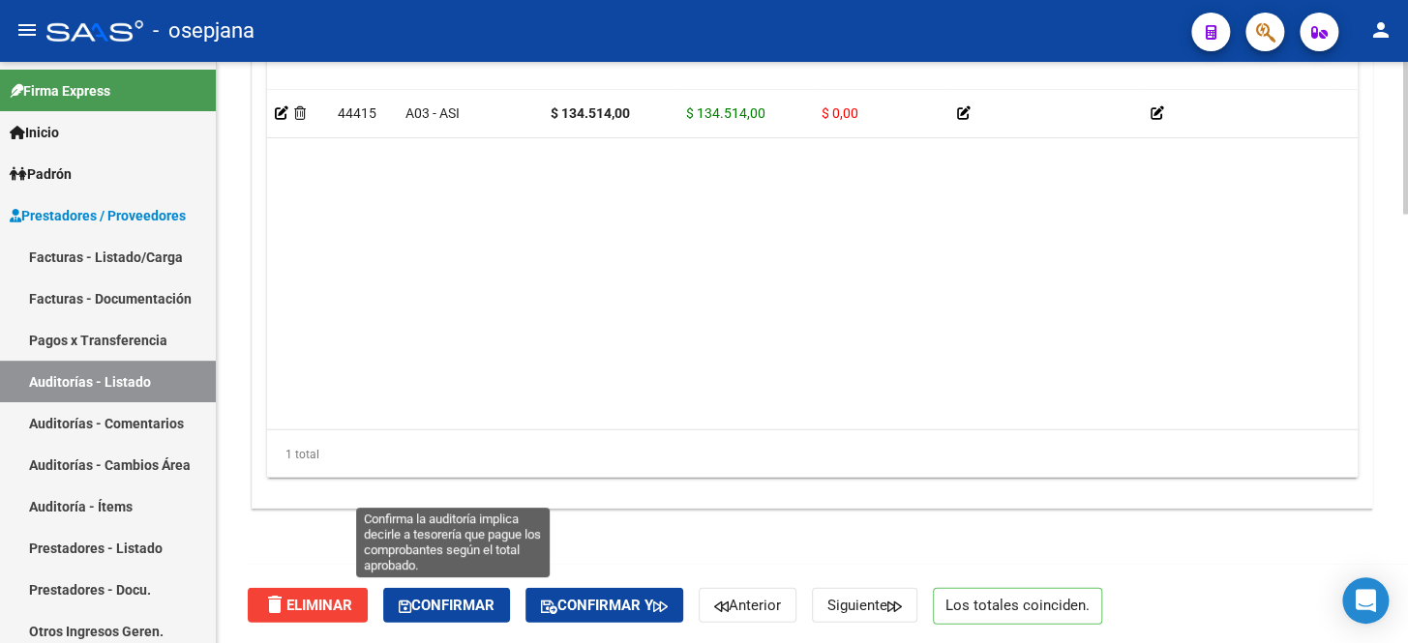
click at [477, 609] on span "Confirmar" at bounding box center [447, 605] width 96 height 17
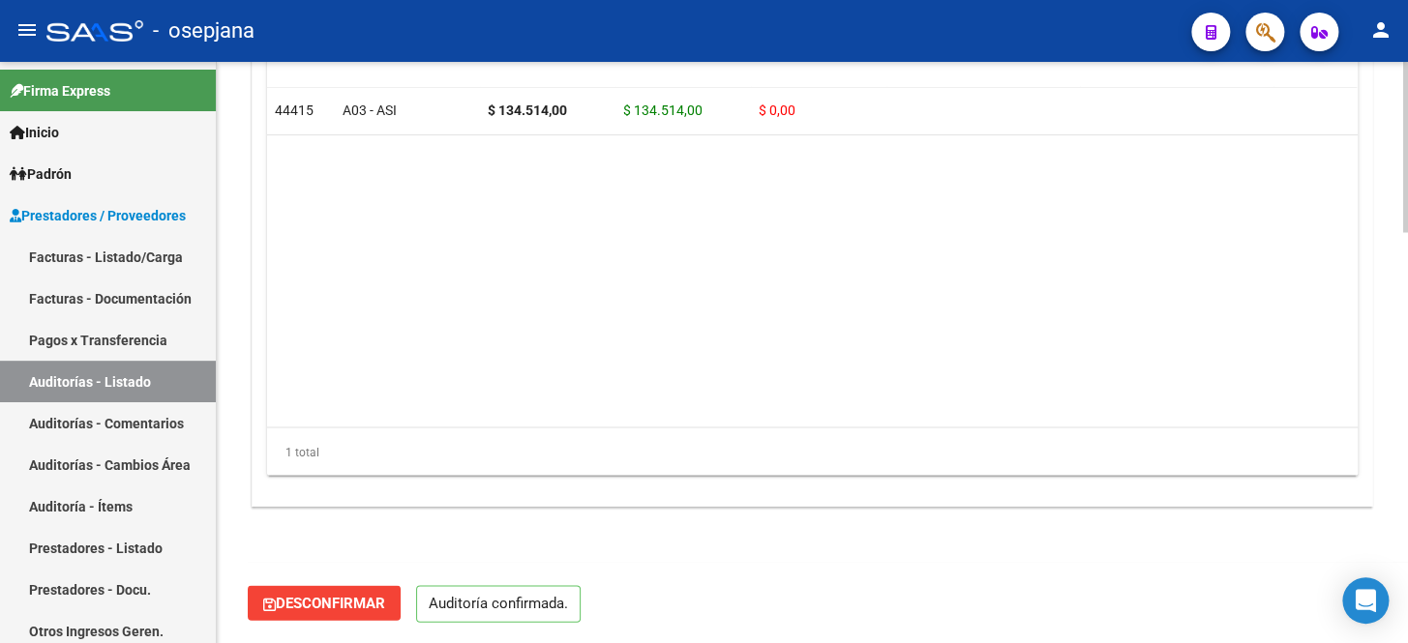
scroll to position [1403, 0]
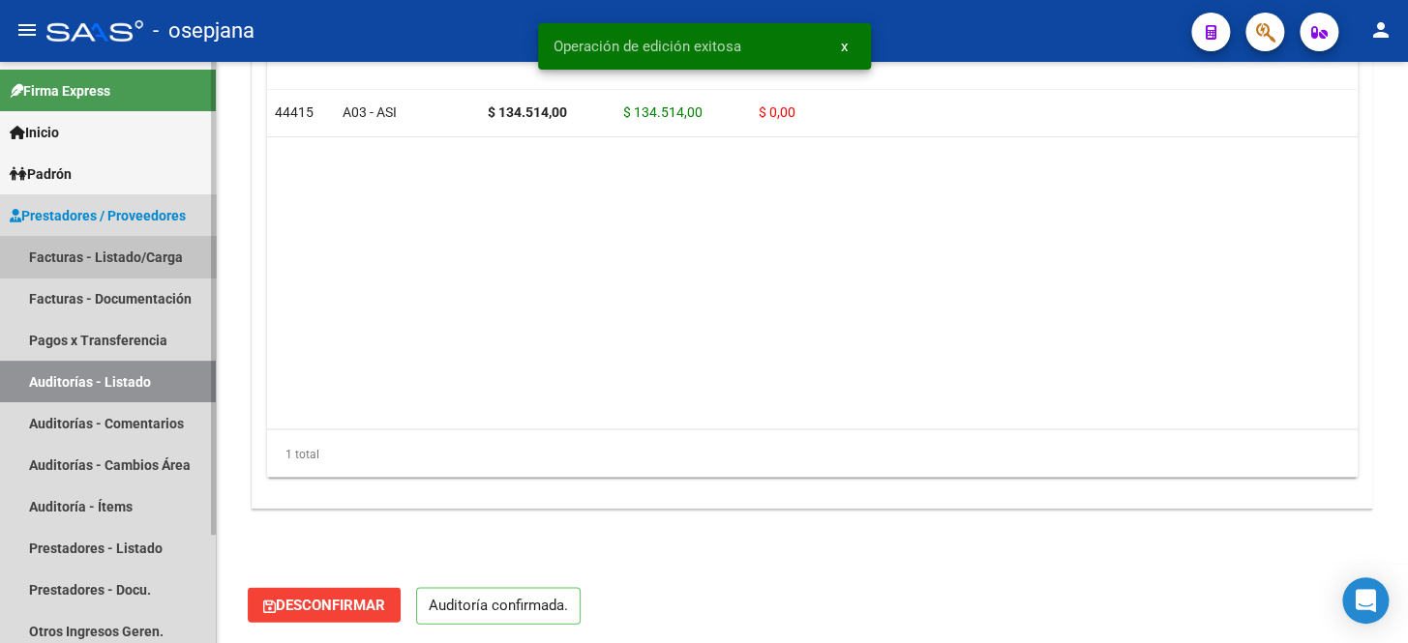
click at [148, 258] on link "Facturas - Listado/Carga" at bounding box center [108, 257] width 216 height 42
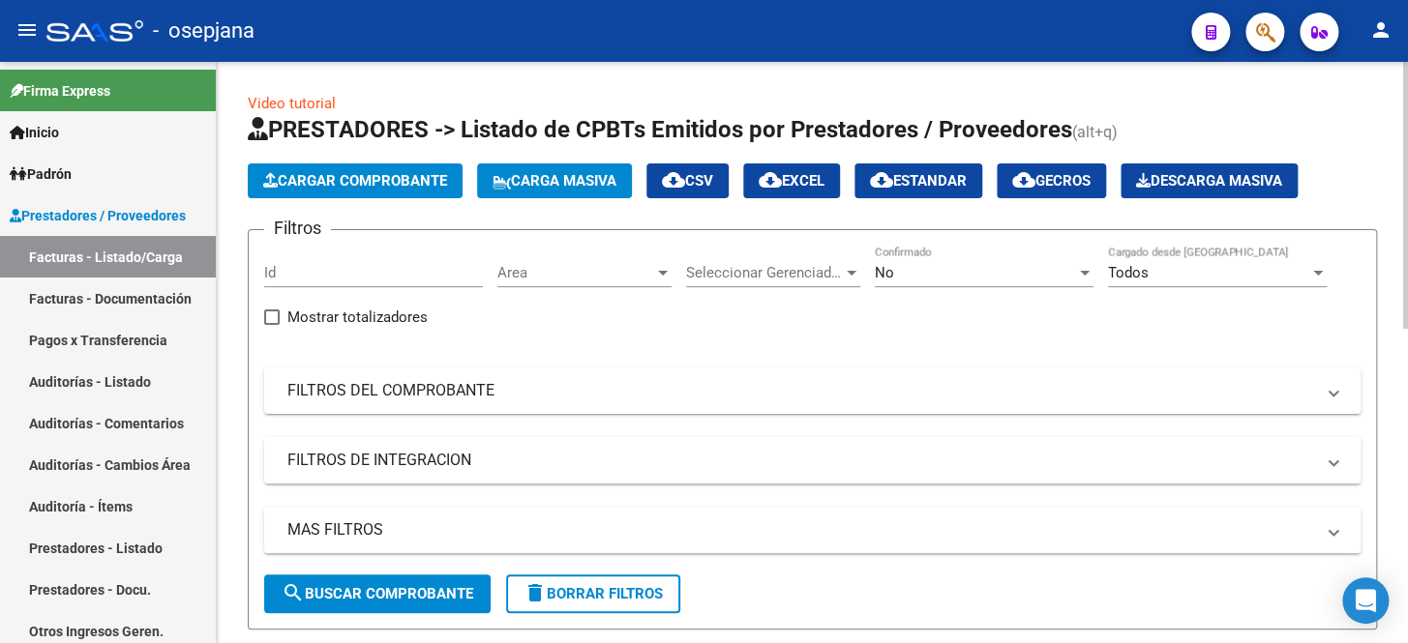
drag, startPoint x: 563, startPoint y: 398, endPoint x: 903, endPoint y: 267, distance: 363.8
click at [565, 398] on mat-panel-title "FILTROS DEL COMPROBANTE" at bounding box center [800, 390] width 1026 height 21
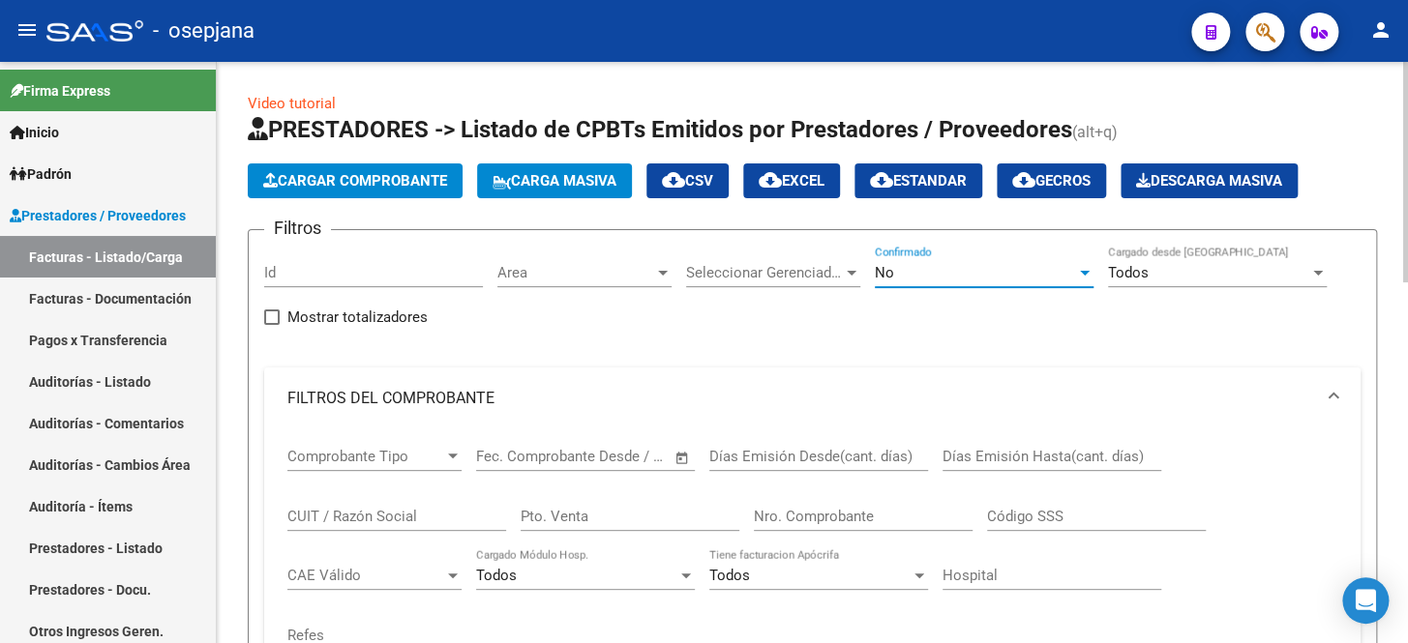
click at [925, 272] on div "No" at bounding box center [975, 272] width 201 height 17
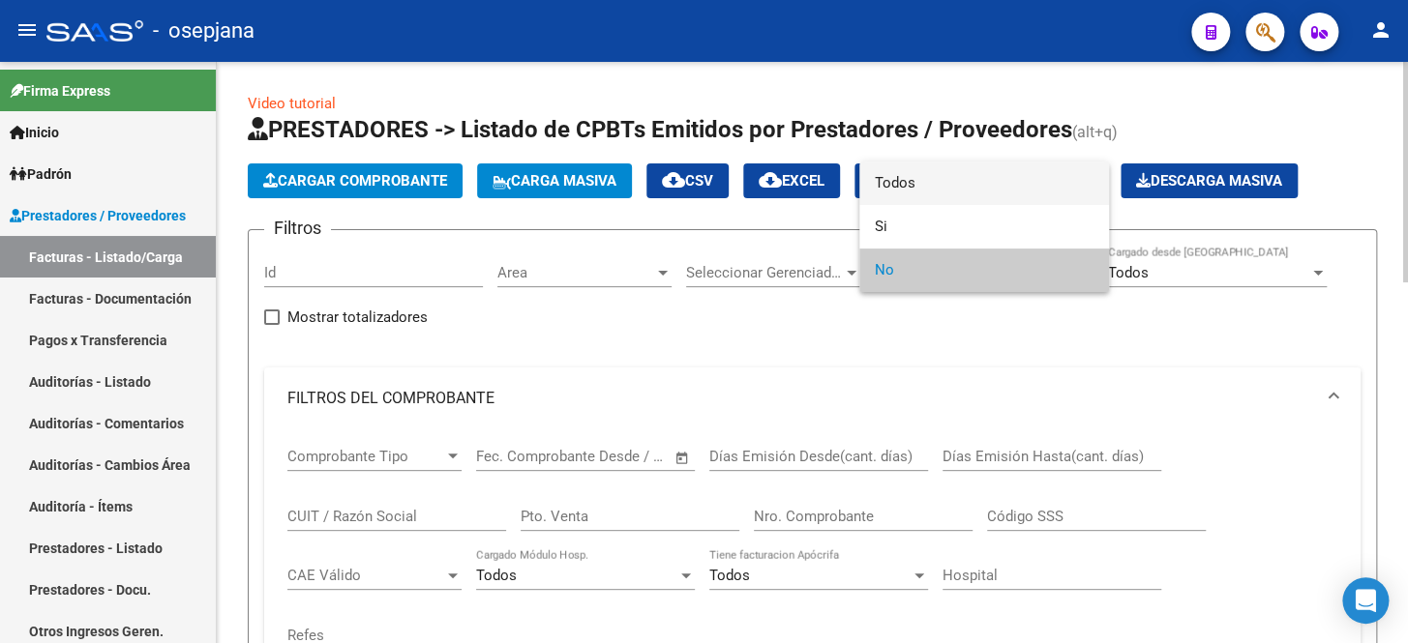
drag, startPoint x: 941, startPoint y: 184, endPoint x: 848, endPoint y: 261, distance: 120.9
click at [941, 184] on span "Todos" at bounding box center [984, 184] width 219 height 44
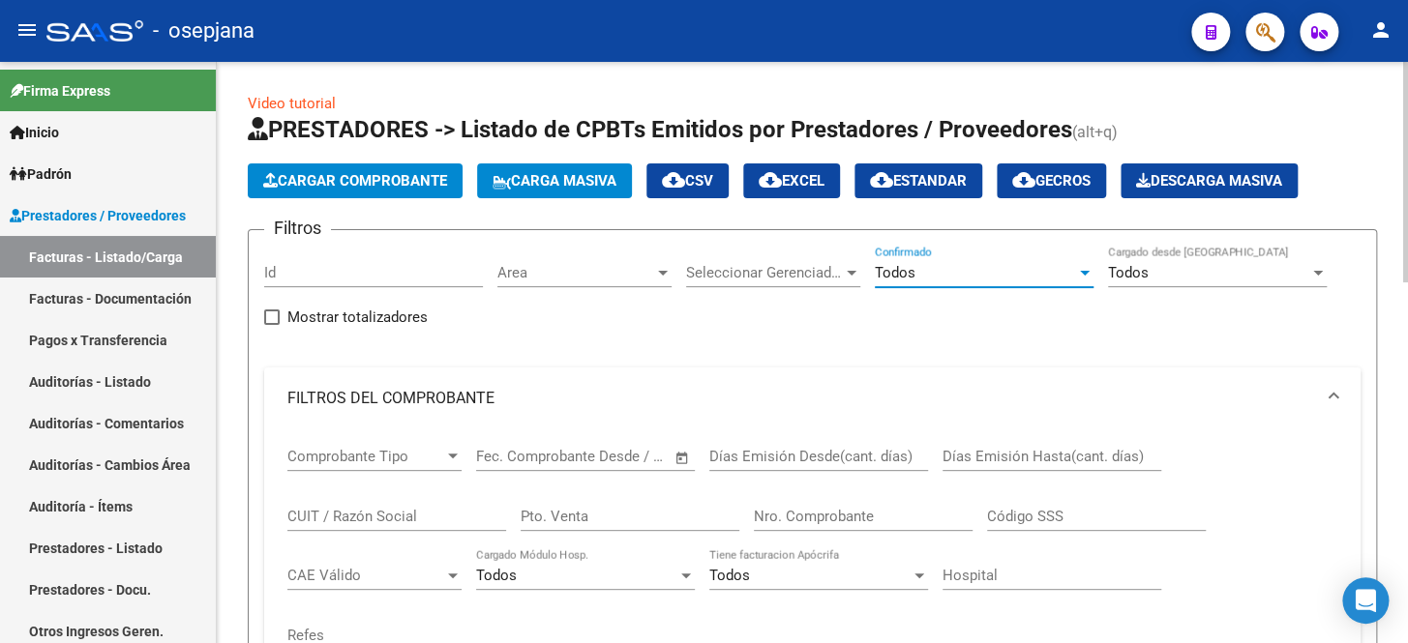
click at [561, 521] on input "Pto. Venta" at bounding box center [630, 516] width 219 height 17
click at [791, 515] on input "Nro. Comprobante" at bounding box center [863, 516] width 219 height 17
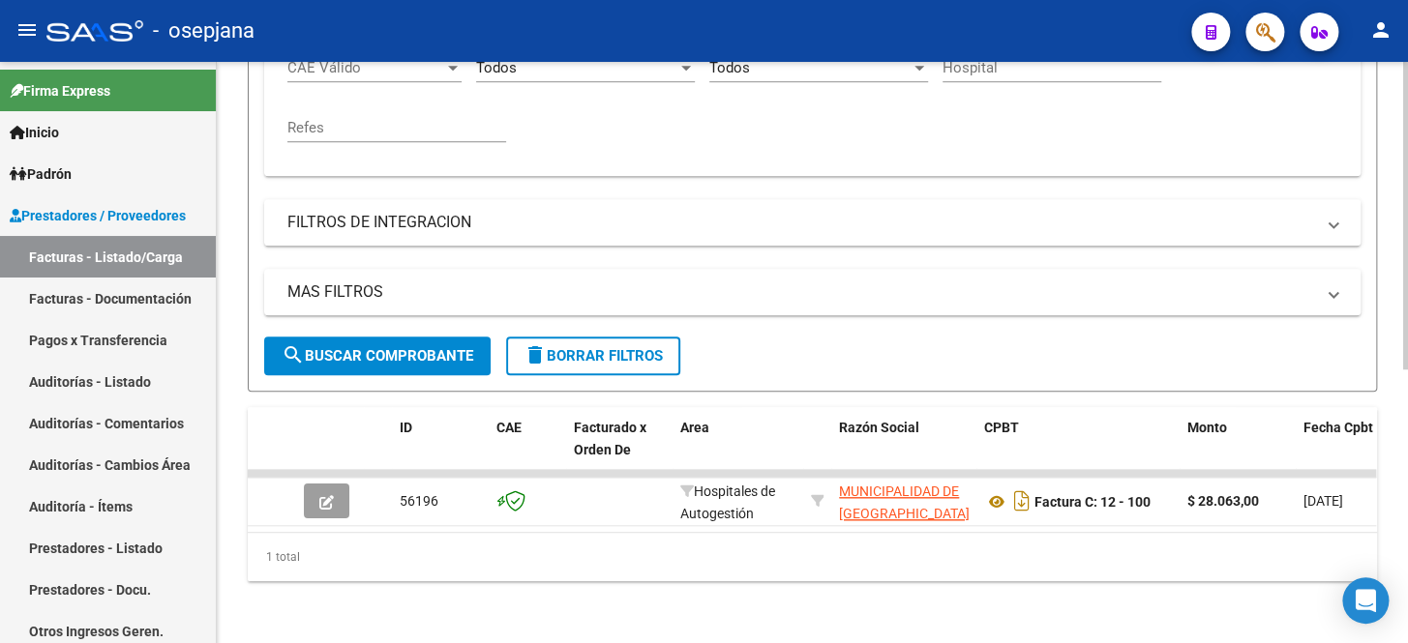
scroll to position [517, 0]
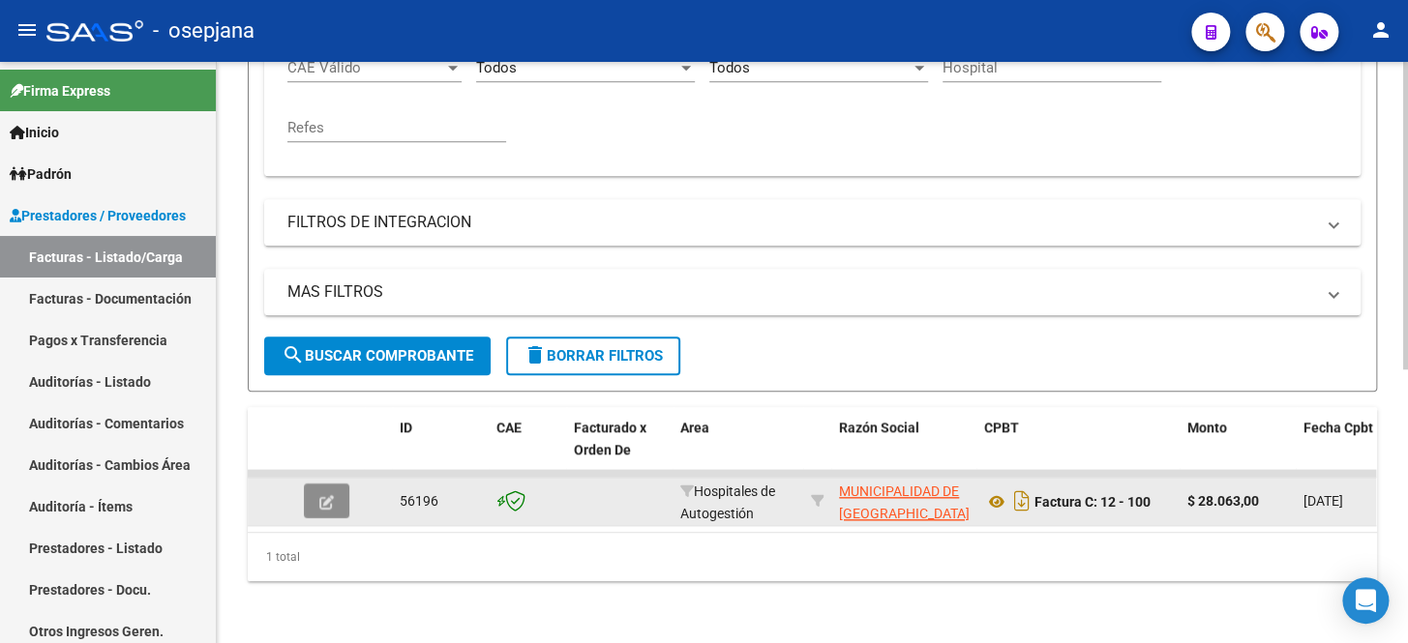
click at [337, 492] on button "button" at bounding box center [326, 501] width 45 height 35
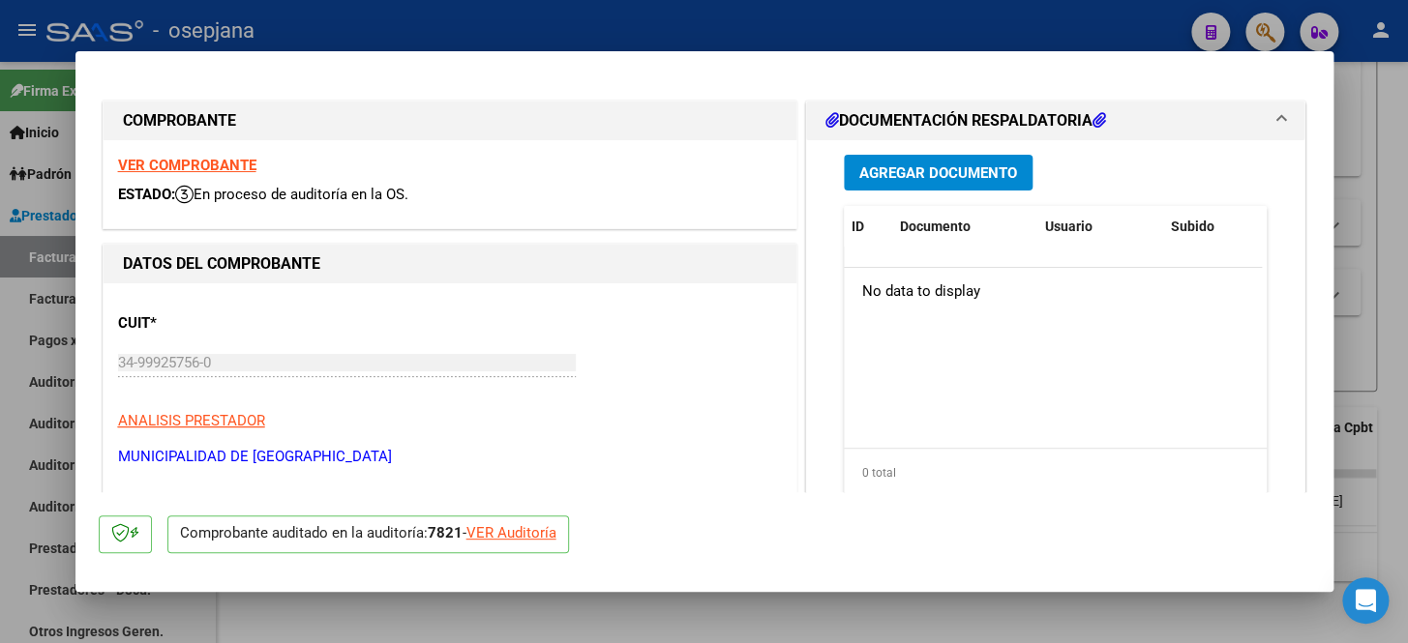
click at [525, 524] on div "VER Auditoría" at bounding box center [511, 533] width 90 height 22
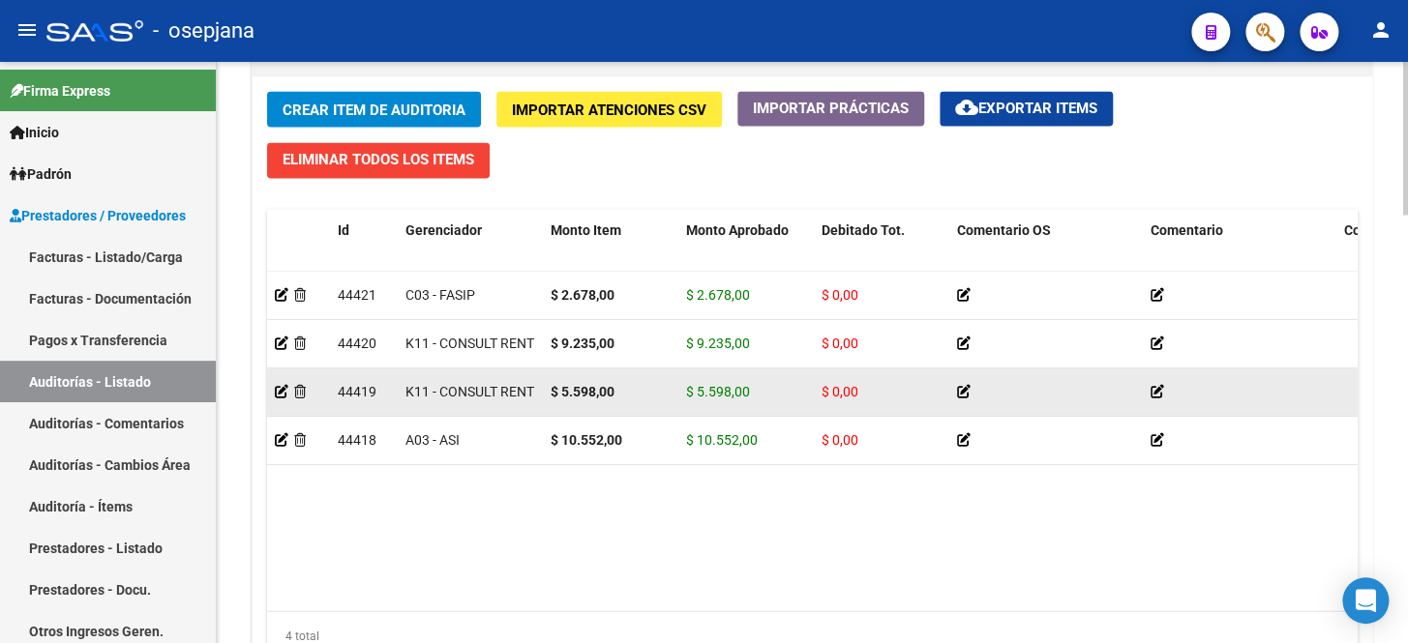
scroll to position [1625, 0]
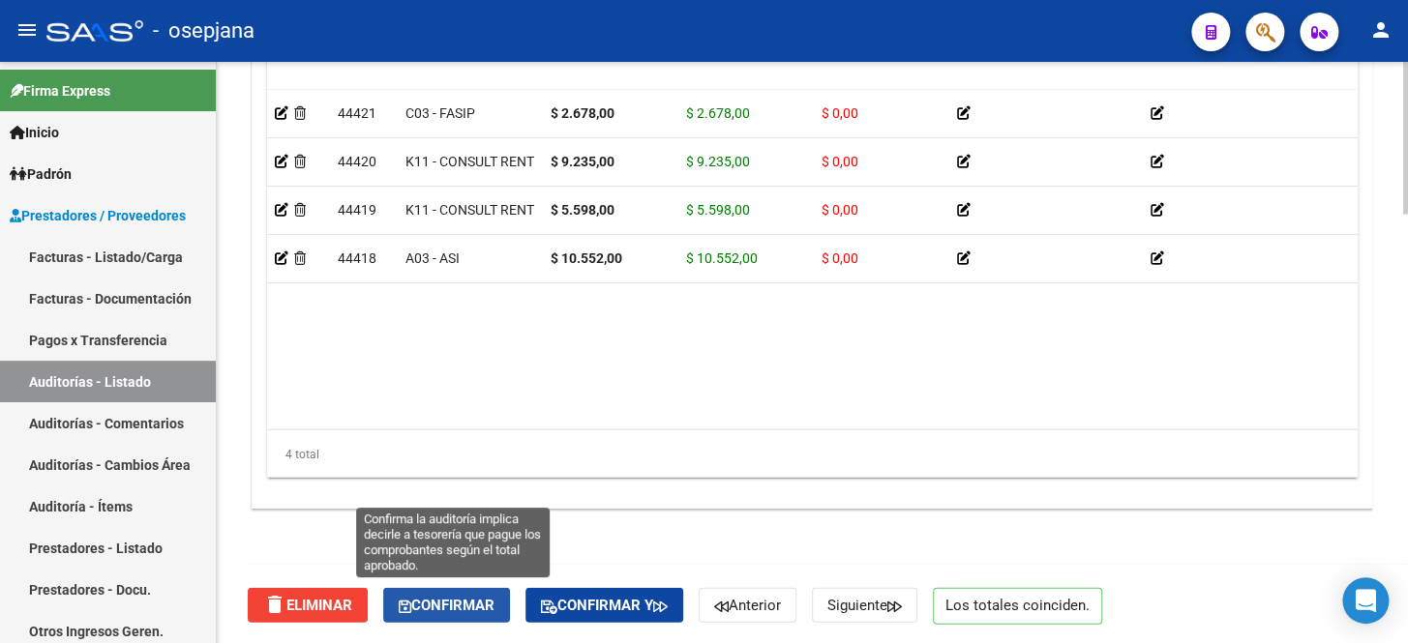
click at [444, 610] on span "Confirmar" at bounding box center [447, 605] width 96 height 17
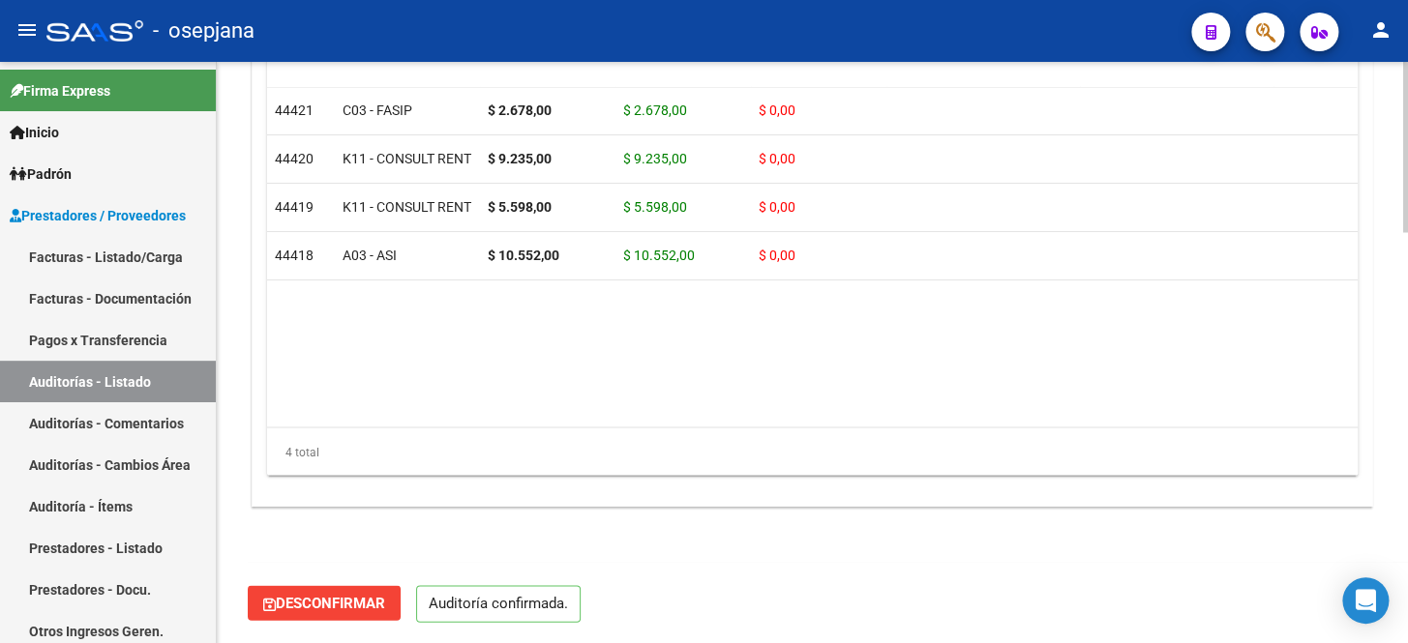
scroll to position [1403, 0]
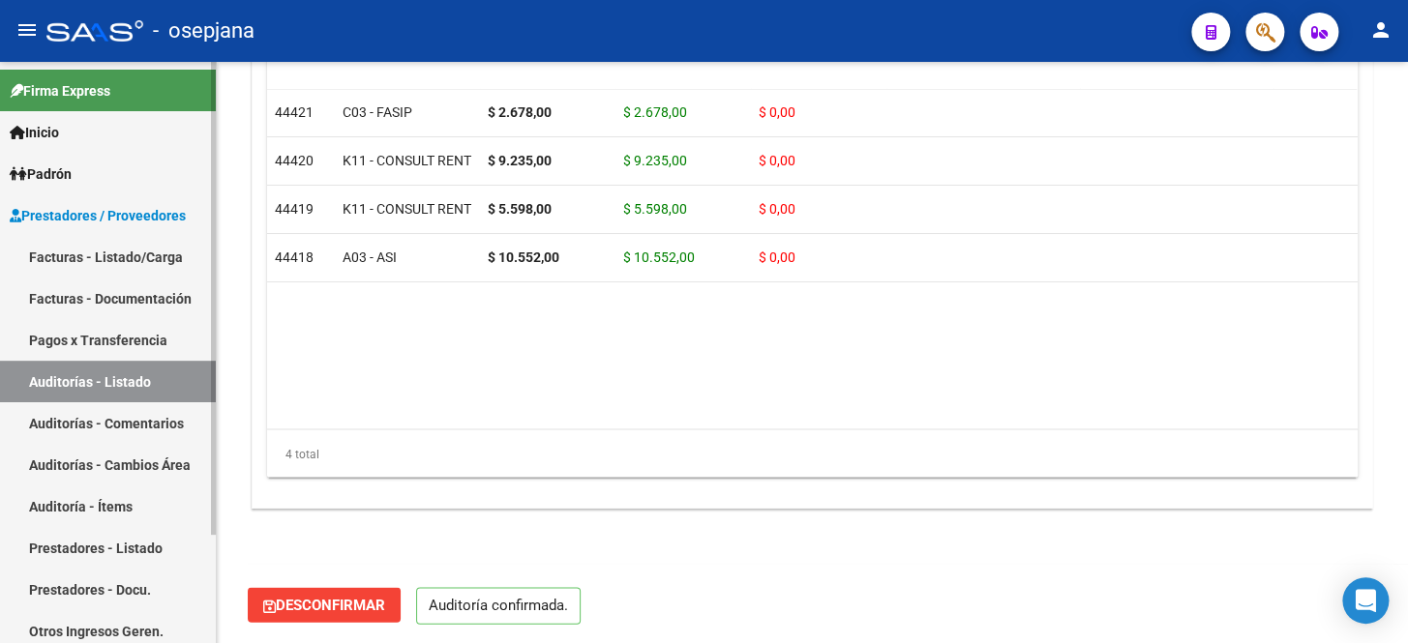
drag, startPoint x: 118, startPoint y: 259, endPoint x: 194, endPoint y: 242, distance: 78.4
click at [118, 259] on link "Facturas - Listado/Carga" at bounding box center [108, 257] width 216 height 42
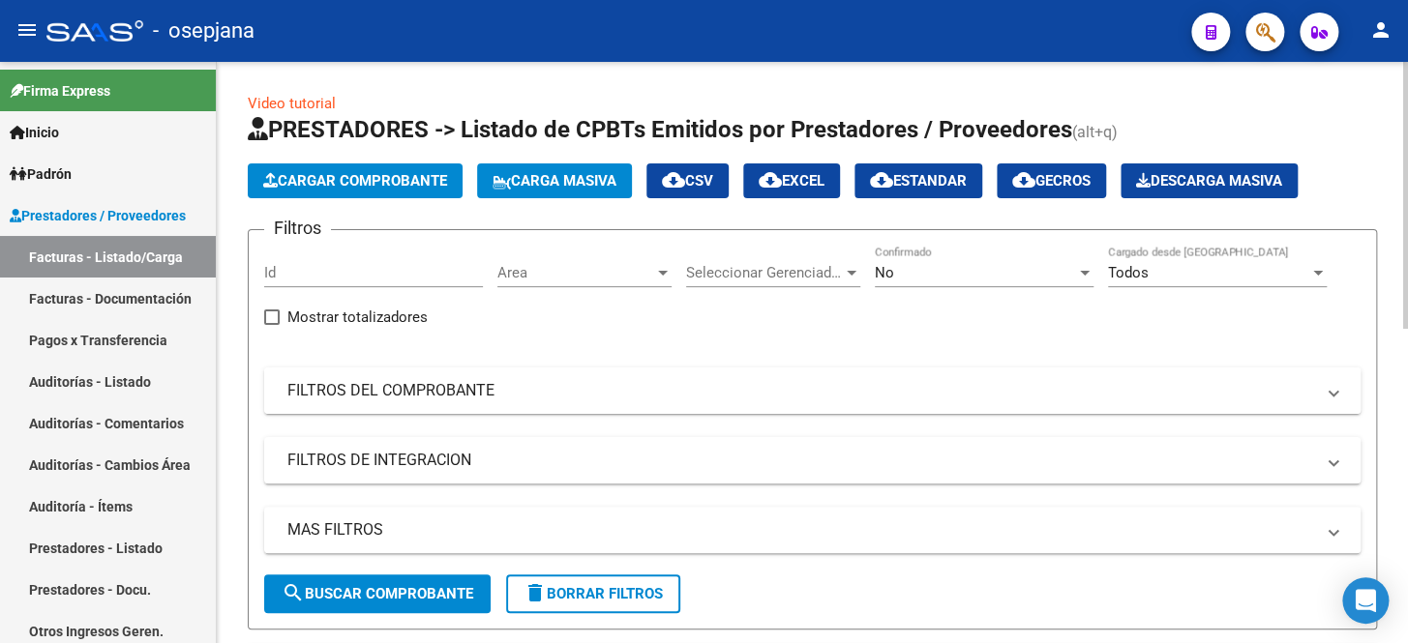
click at [461, 394] on mat-panel-title "FILTROS DEL COMPROBANTE" at bounding box center [800, 390] width 1026 height 21
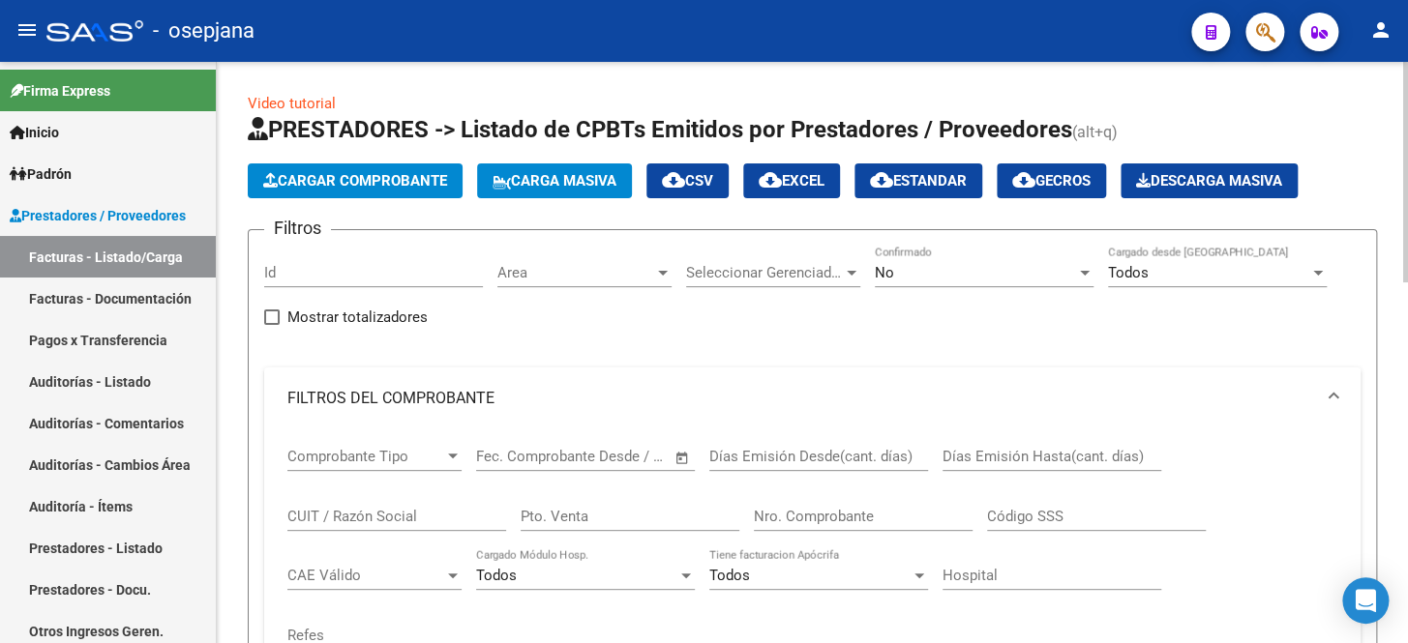
click at [918, 261] on div "No Confirmado" at bounding box center [984, 267] width 219 height 42
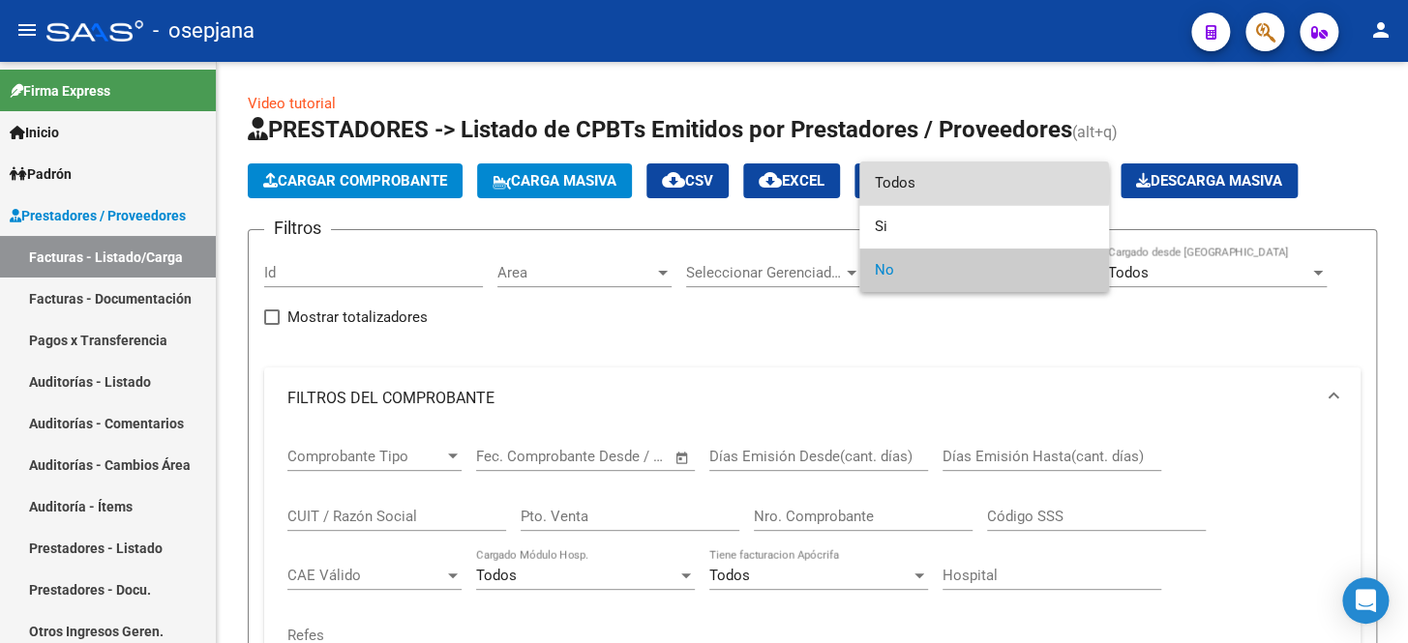
click at [935, 185] on span "Todos" at bounding box center [984, 184] width 219 height 44
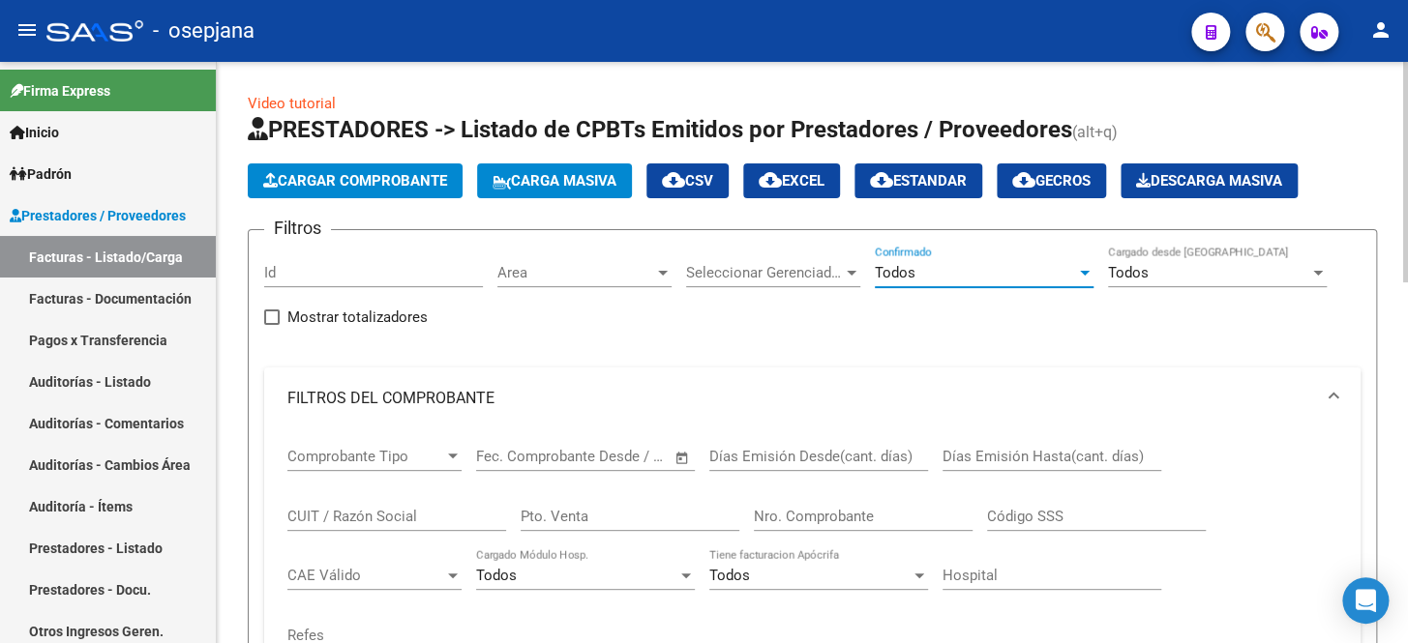
click at [553, 508] on input "Pto. Venta" at bounding box center [630, 516] width 219 height 17
click at [792, 513] on input "Nro. Comprobante" at bounding box center [863, 516] width 219 height 17
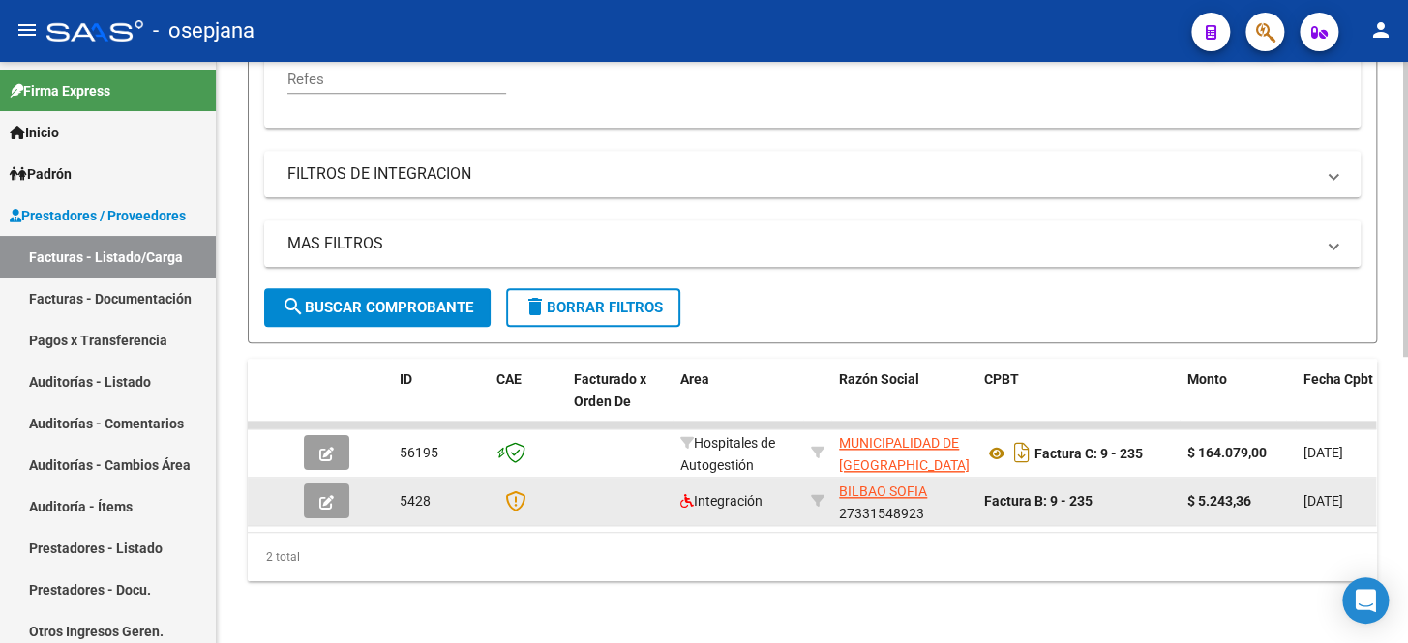
scroll to position [565, 0]
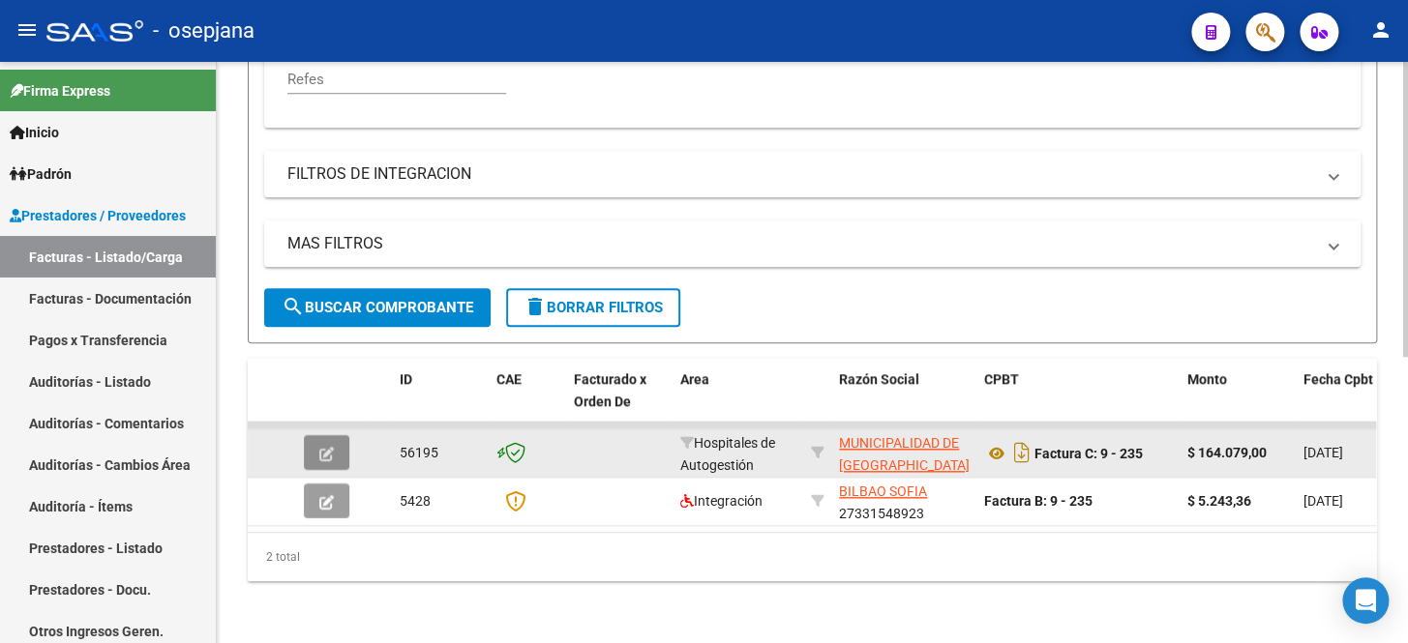
click at [316, 438] on button "button" at bounding box center [326, 452] width 45 height 35
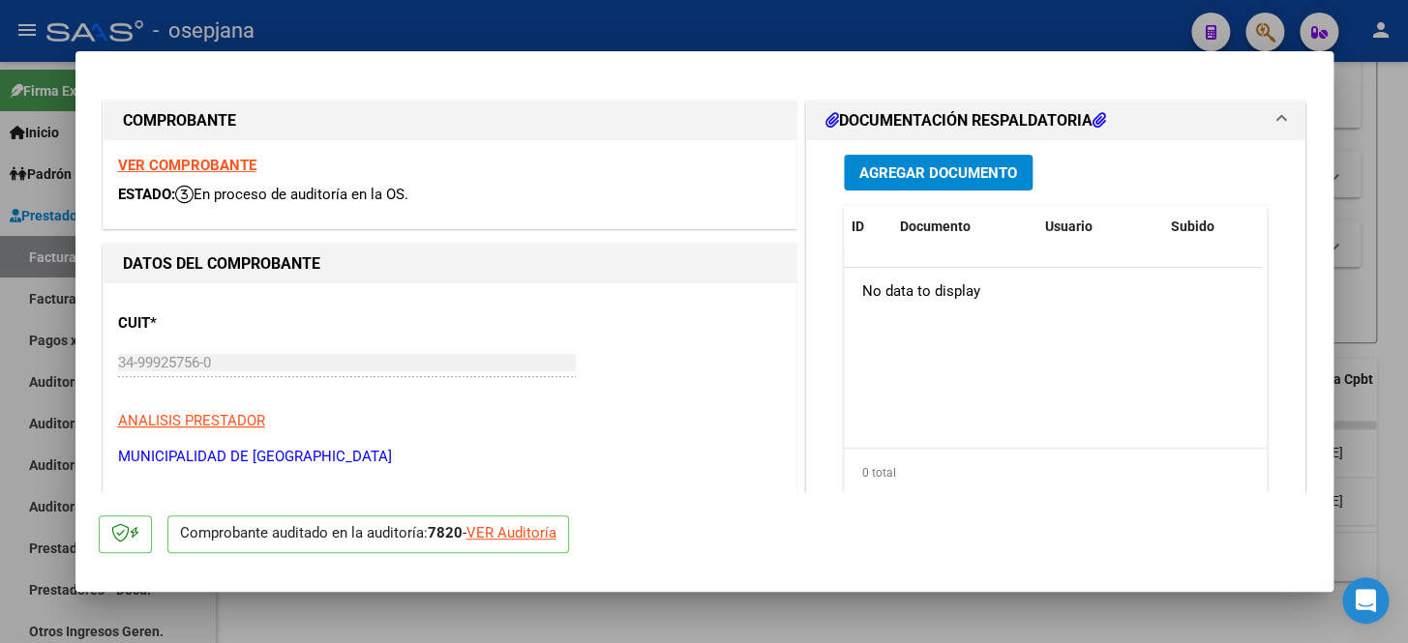
click at [523, 533] on div "VER Auditoría" at bounding box center [511, 533] width 90 height 22
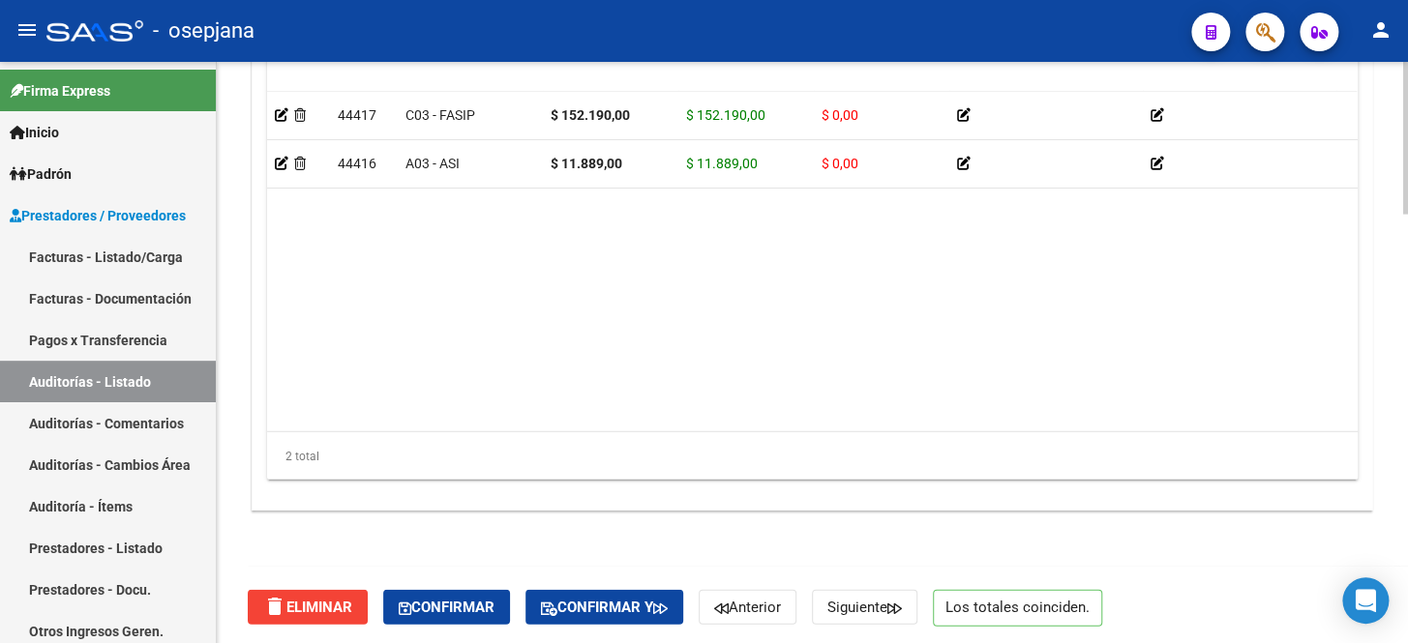
scroll to position [1625, 0]
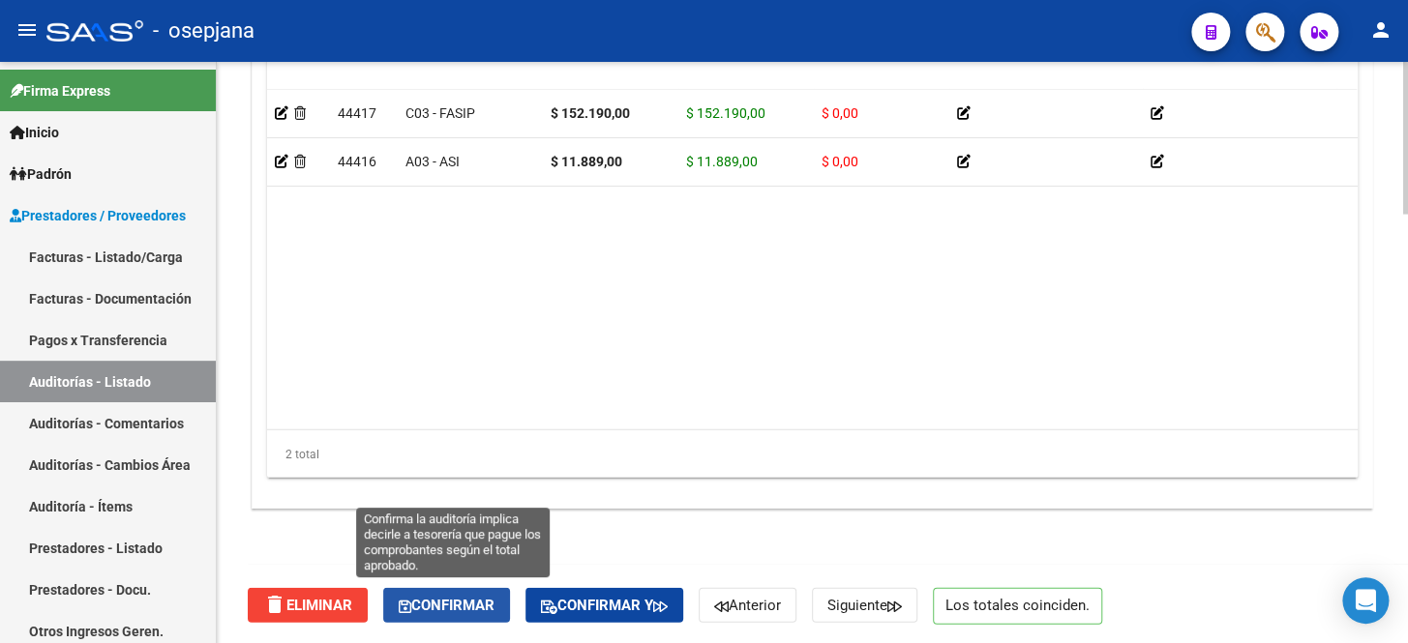
click at [479, 610] on button "Confirmar" at bounding box center [446, 605] width 127 height 35
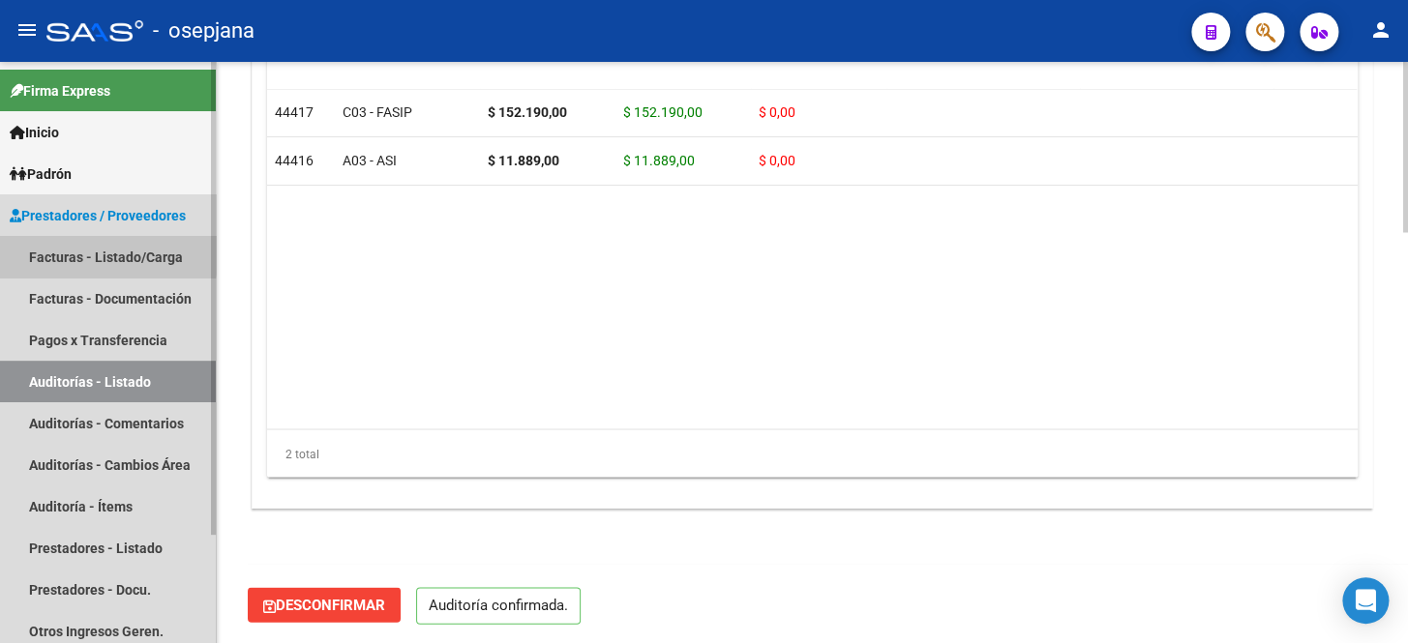
click at [81, 252] on link "Facturas - Listado/Carga" at bounding box center [108, 257] width 216 height 42
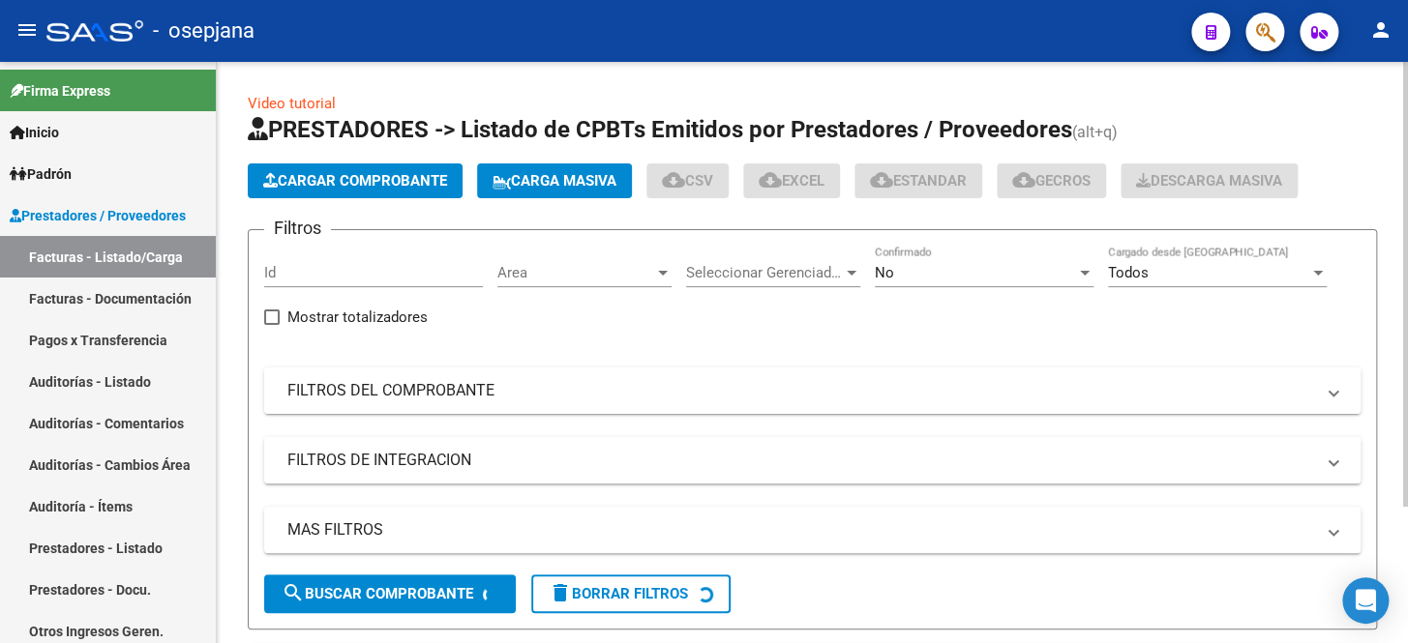
click at [469, 400] on mat-expansion-panel-header "FILTROS DEL COMPROBANTE" at bounding box center [812, 391] width 1096 height 46
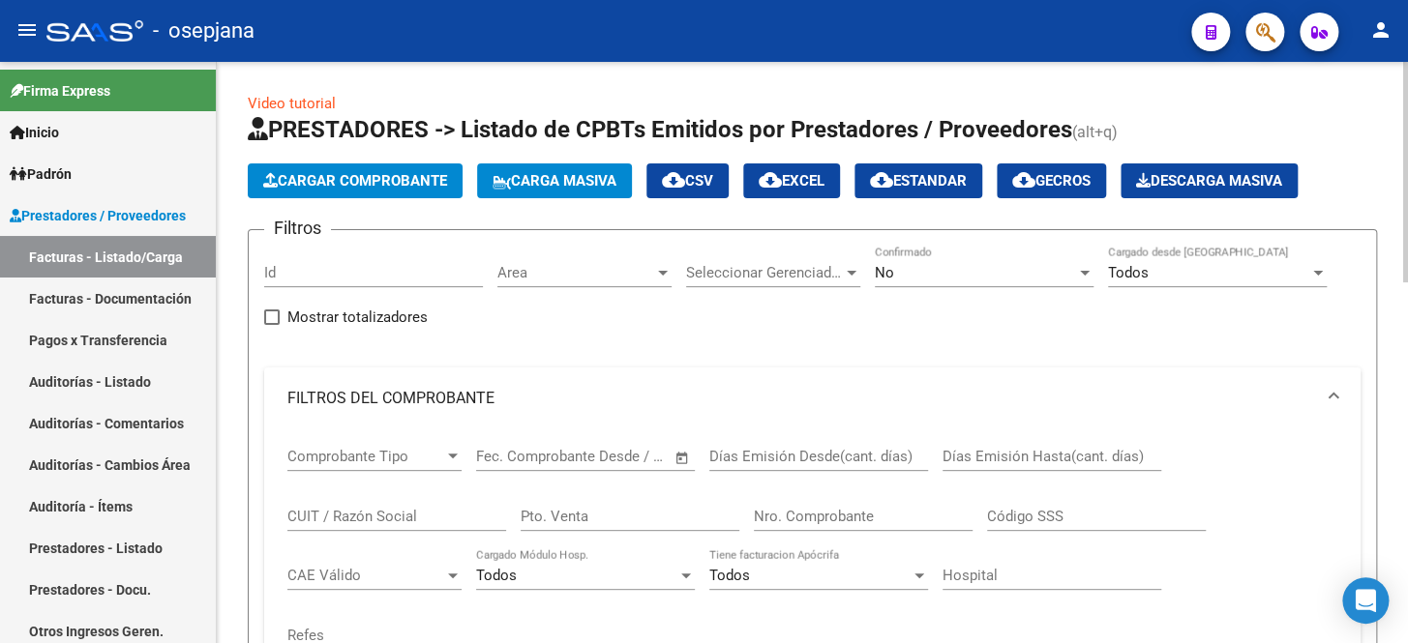
click at [894, 270] on div "No" at bounding box center [975, 272] width 201 height 17
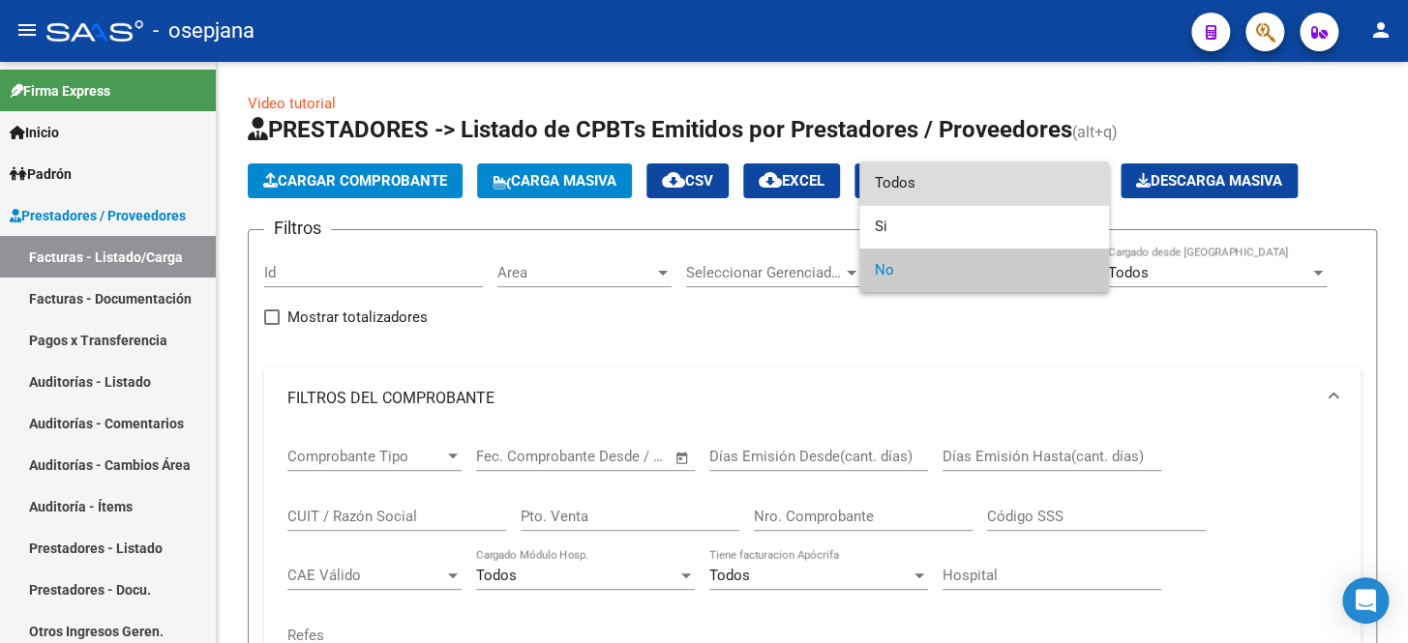
click at [924, 193] on span "Todos" at bounding box center [984, 184] width 219 height 44
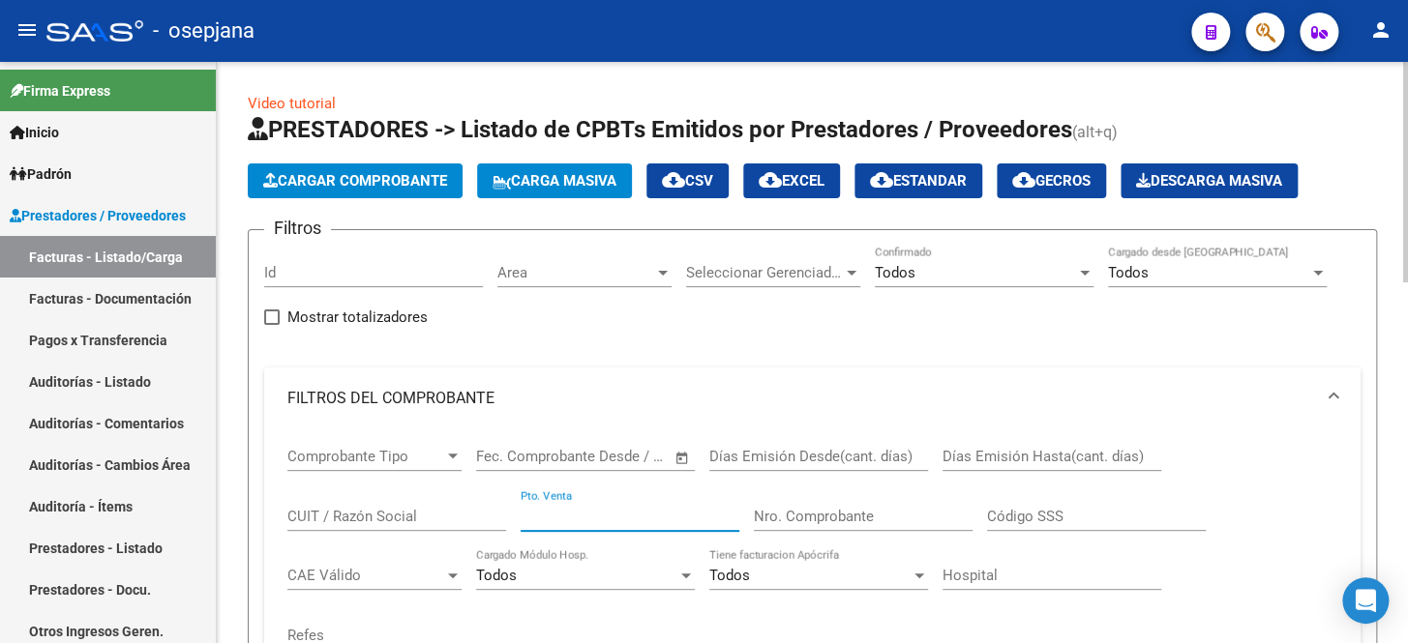
click at [581, 512] on input "Pto. Venta" at bounding box center [630, 516] width 219 height 17
click at [801, 510] on input "Nro. Comprobante" at bounding box center [863, 516] width 219 height 17
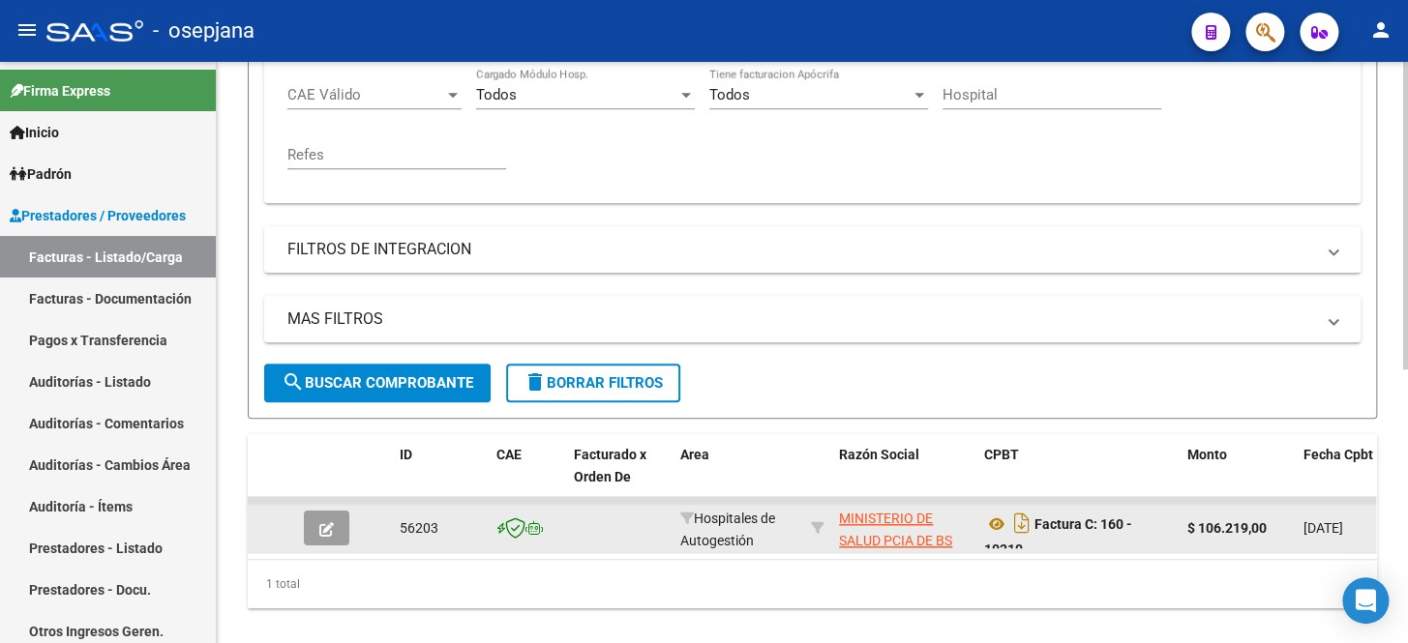
scroll to position [517, 0]
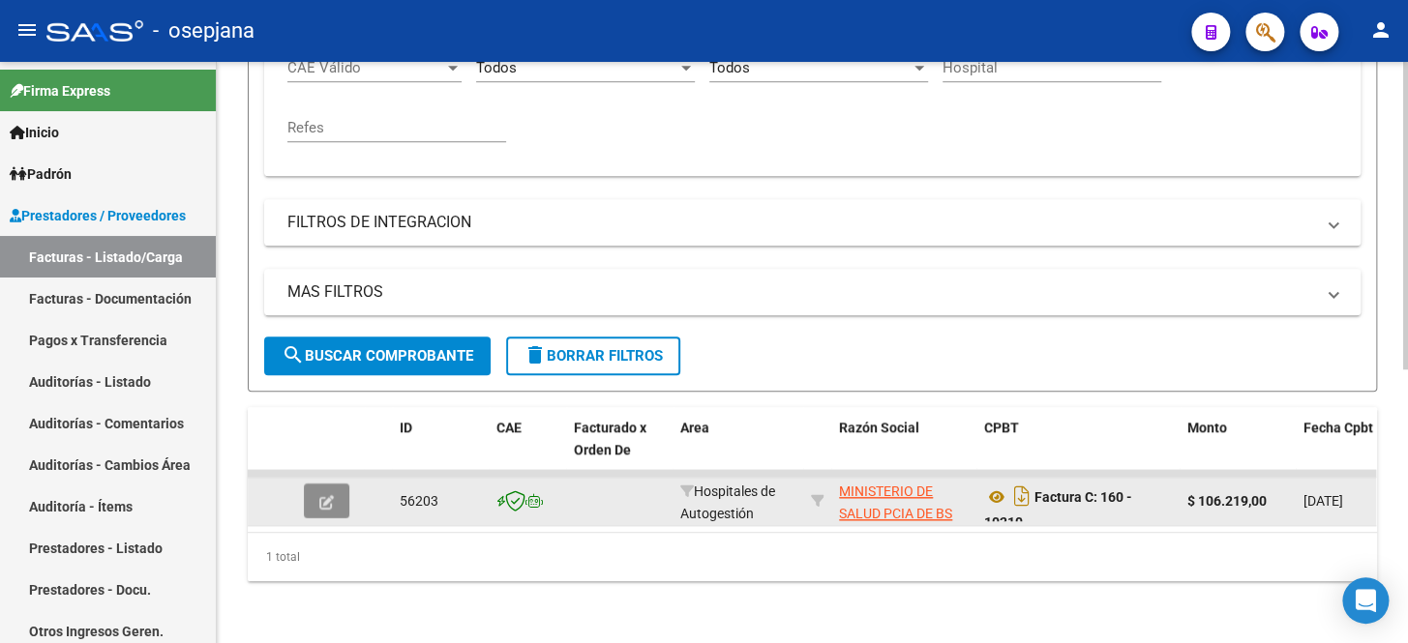
click at [340, 491] on button "button" at bounding box center [326, 501] width 45 height 35
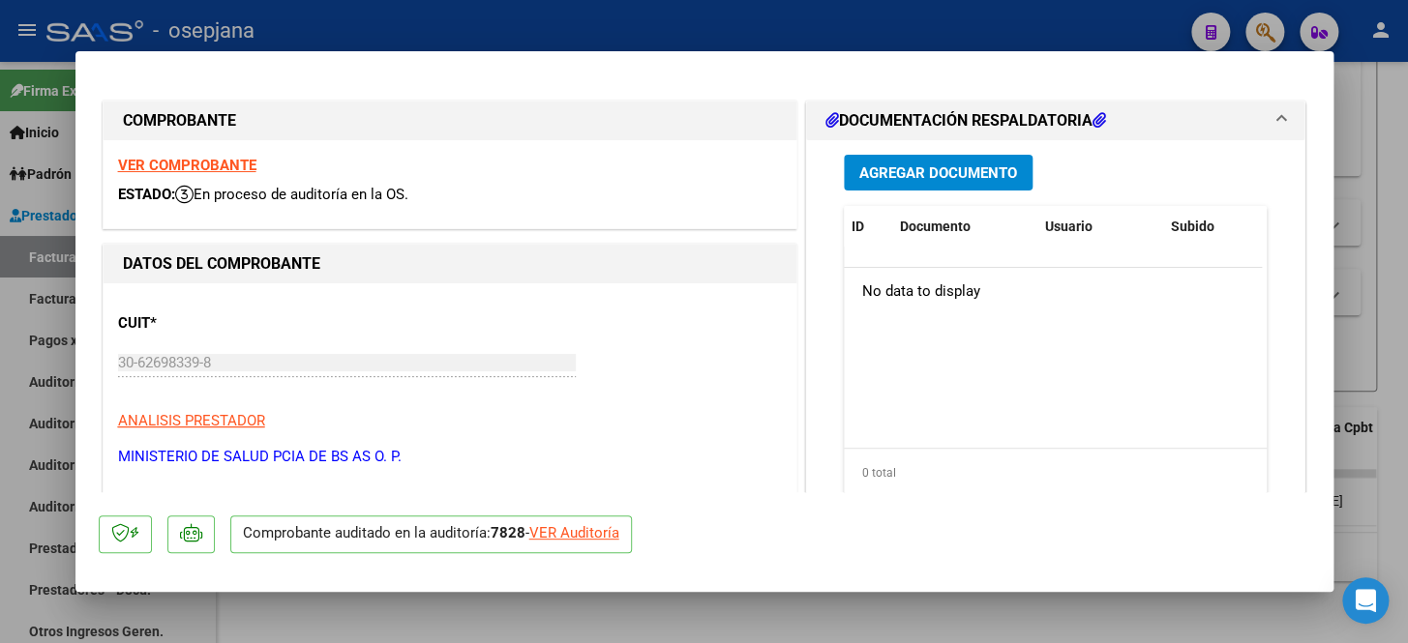
click at [599, 534] on div "VER Auditoría" at bounding box center [574, 533] width 90 height 22
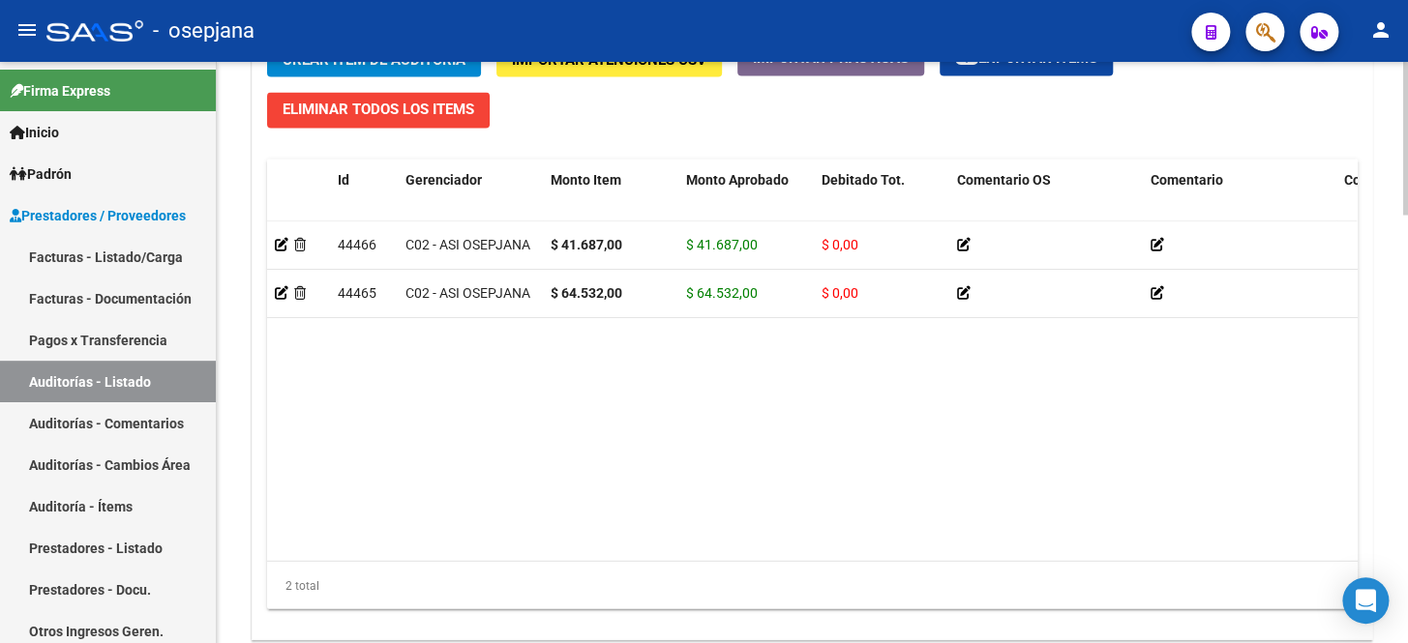
scroll to position [1625, 0]
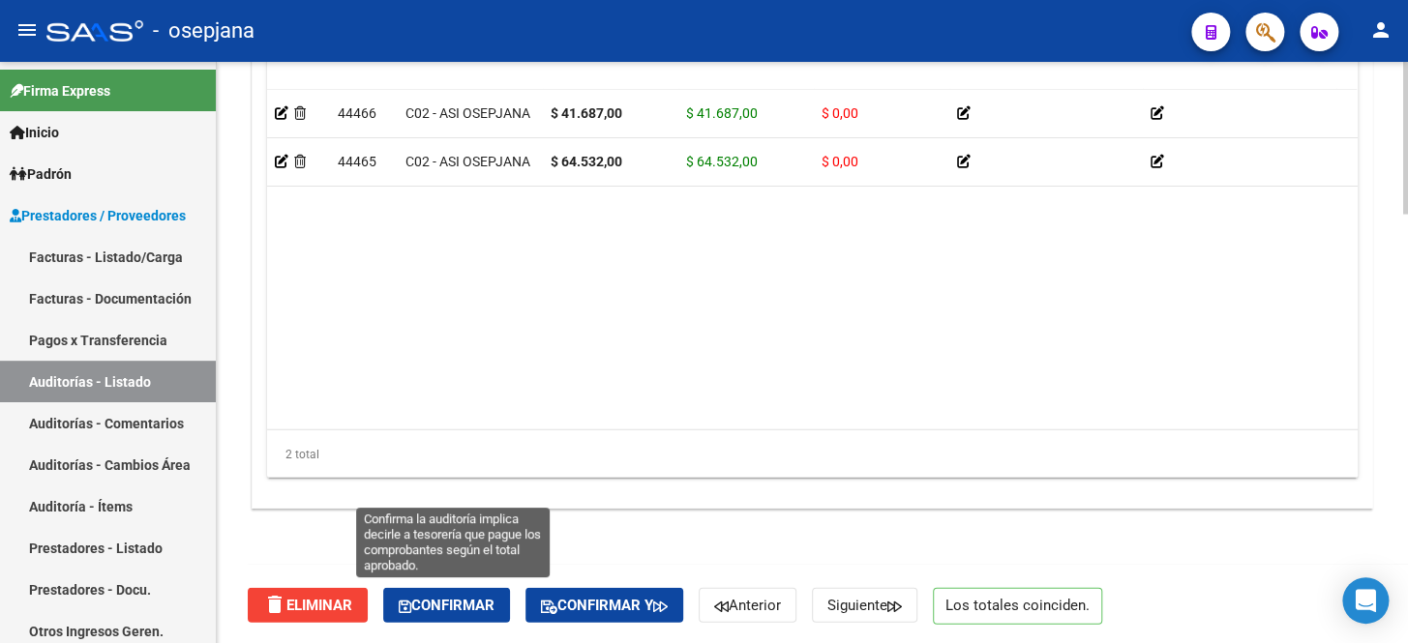
click at [477, 599] on span "Confirmar" at bounding box center [447, 605] width 96 height 17
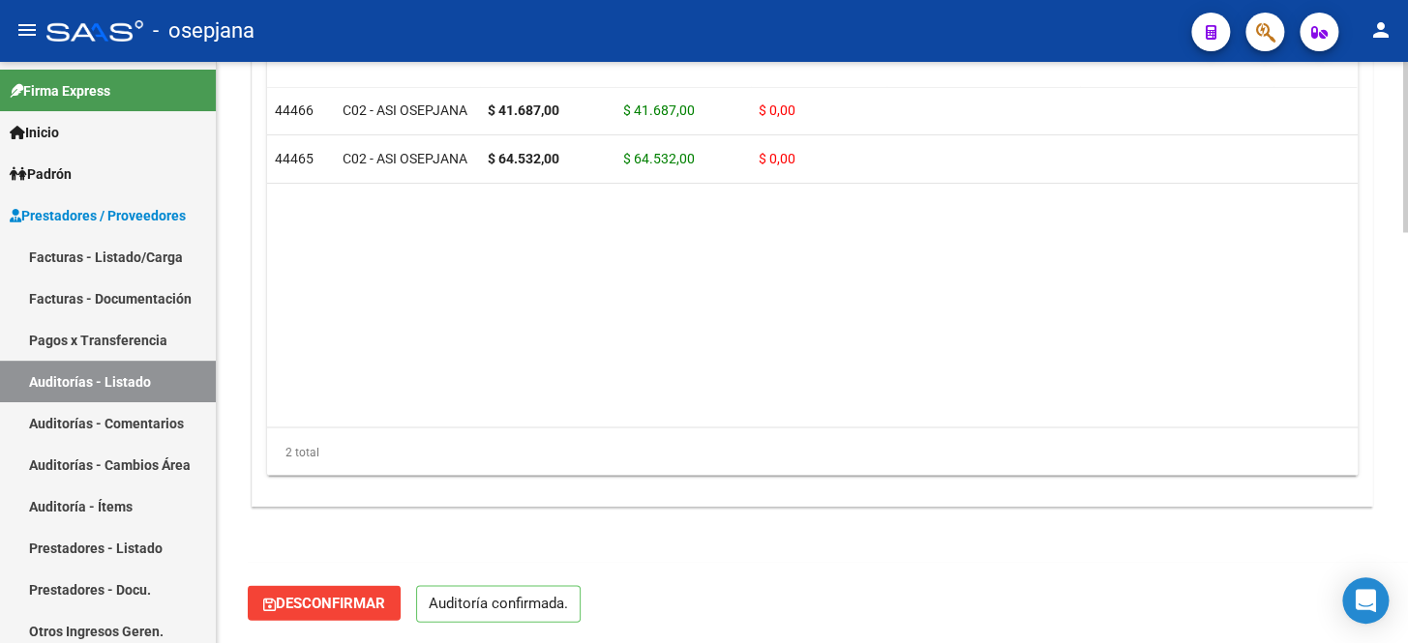
scroll to position [1403, 0]
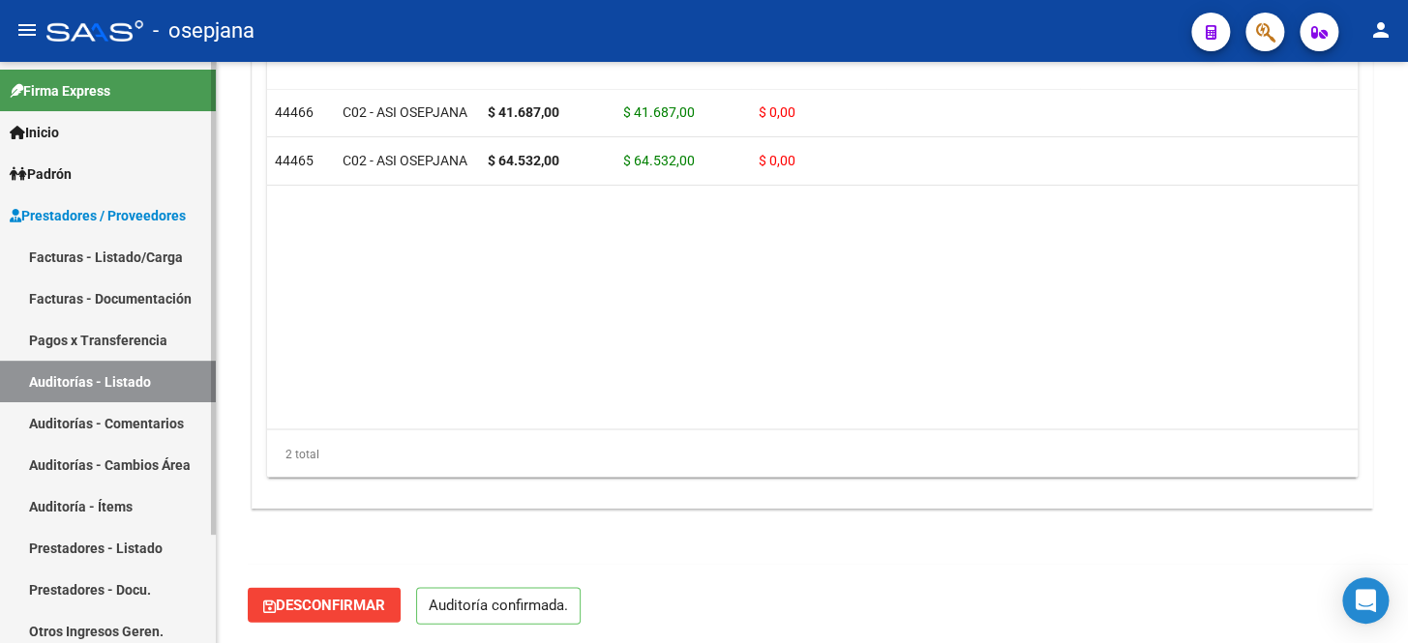
drag, startPoint x: 134, startPoint y: 253, endPoint x: 184, endPoint y: 254, distance: 50.3
click at [134, 253] on link "Facturas - Listado/Carga" at bounding box center [108, 257] width 216 height 42
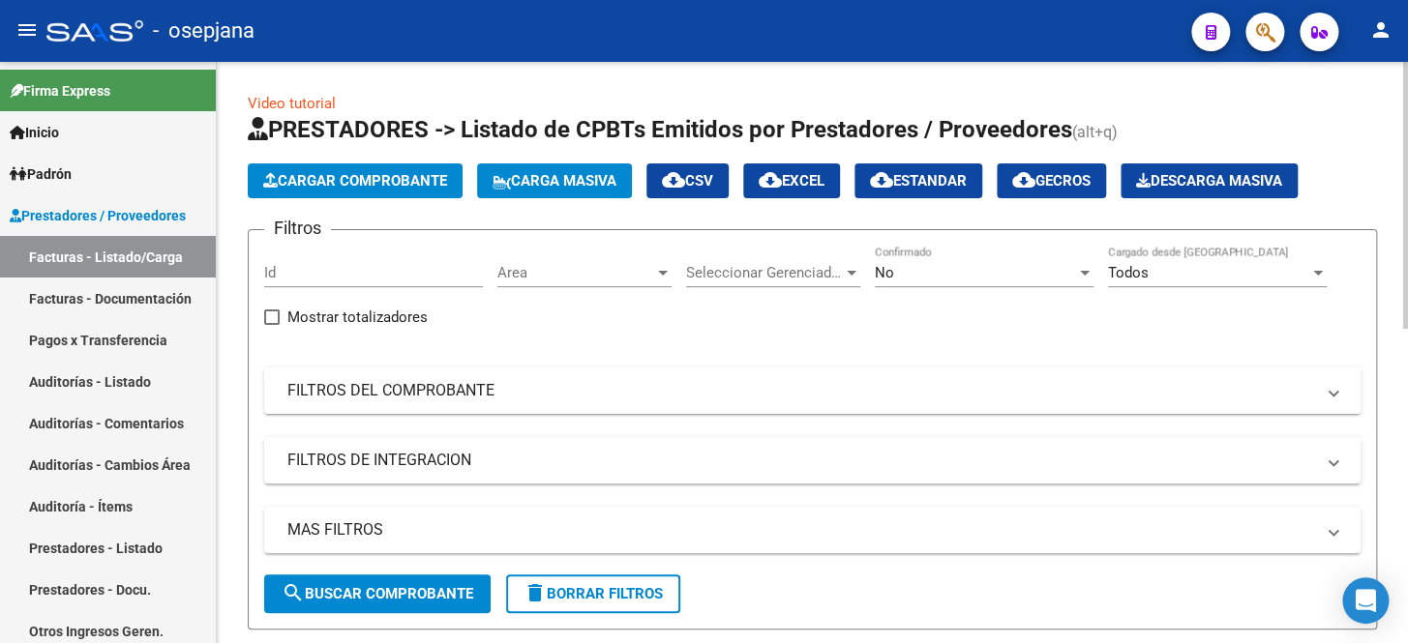
click at [606, 386] on mat-panel-title "FILTROS DEL COMPROBANTE" at bounding box center [800, 390] width 1026 height 21
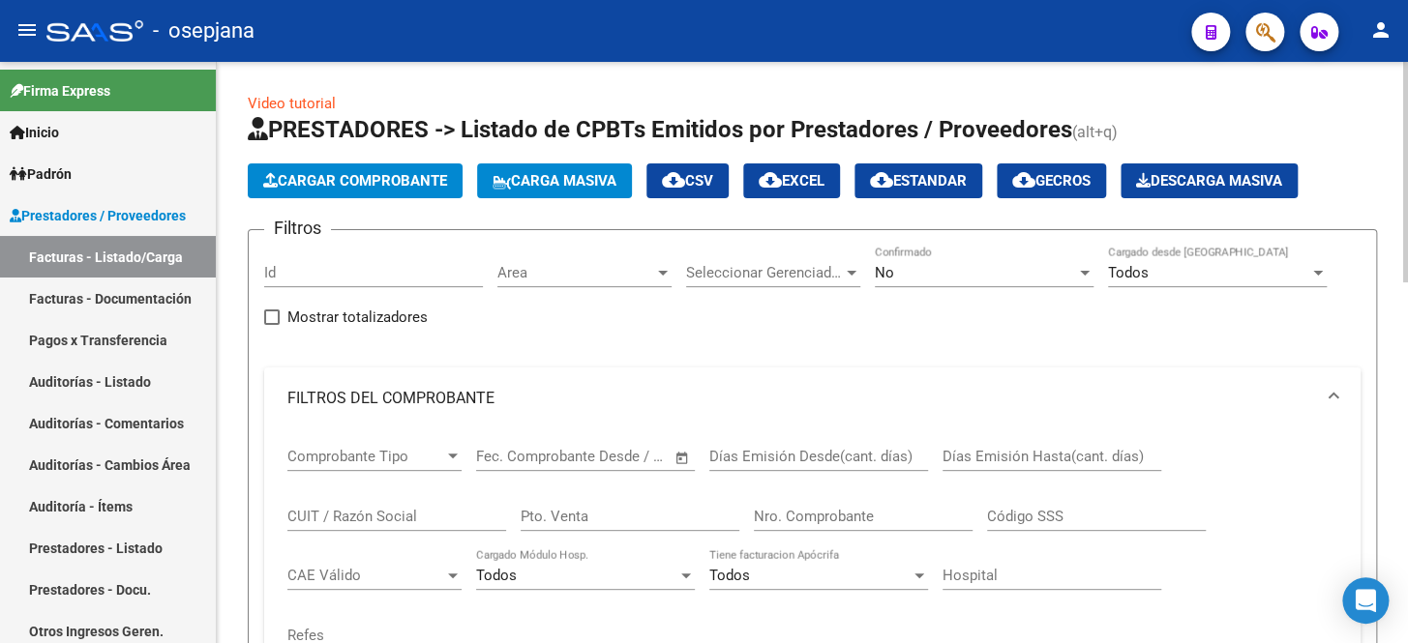
click at [895, 270] on div "No" at bounding box center [975, 272] width 201 height 17
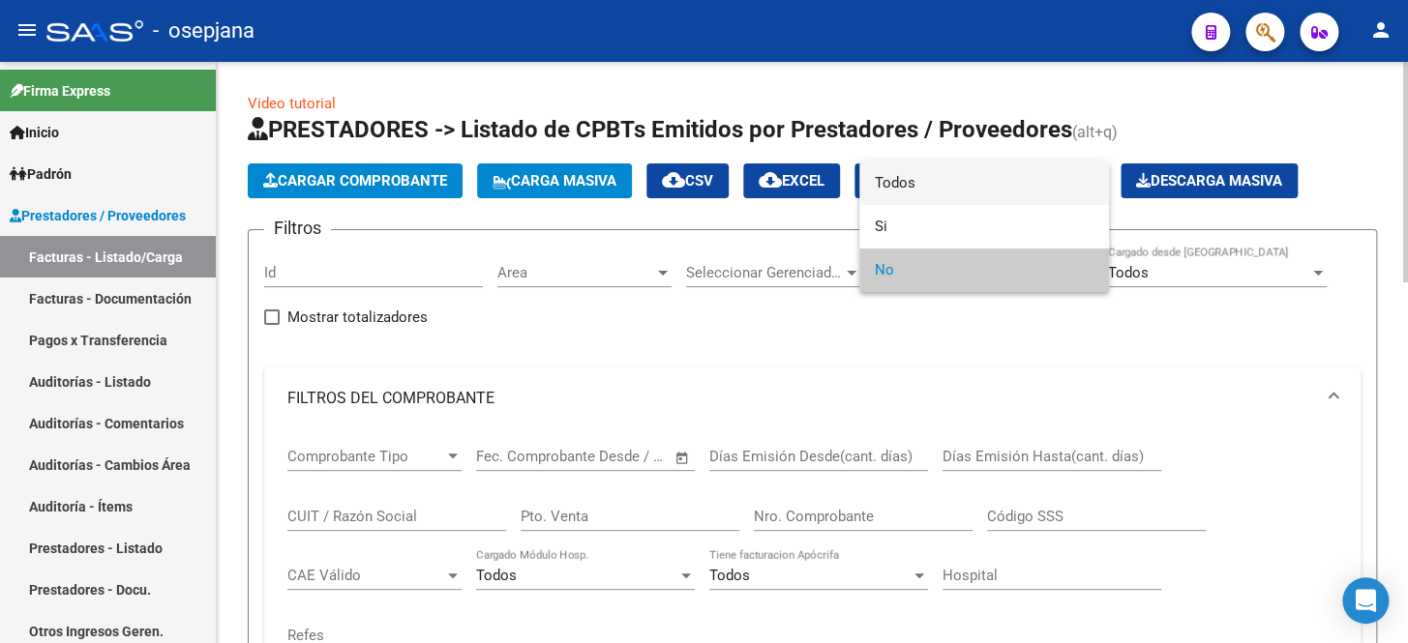
drag, startPoint x: 923, startPoint y: 193, endPoint x: 808, endPoint y: 333, distance: 180.7
click at [922, 194] on span "Todos" at bounding box center [984, 184] width 219 height 44
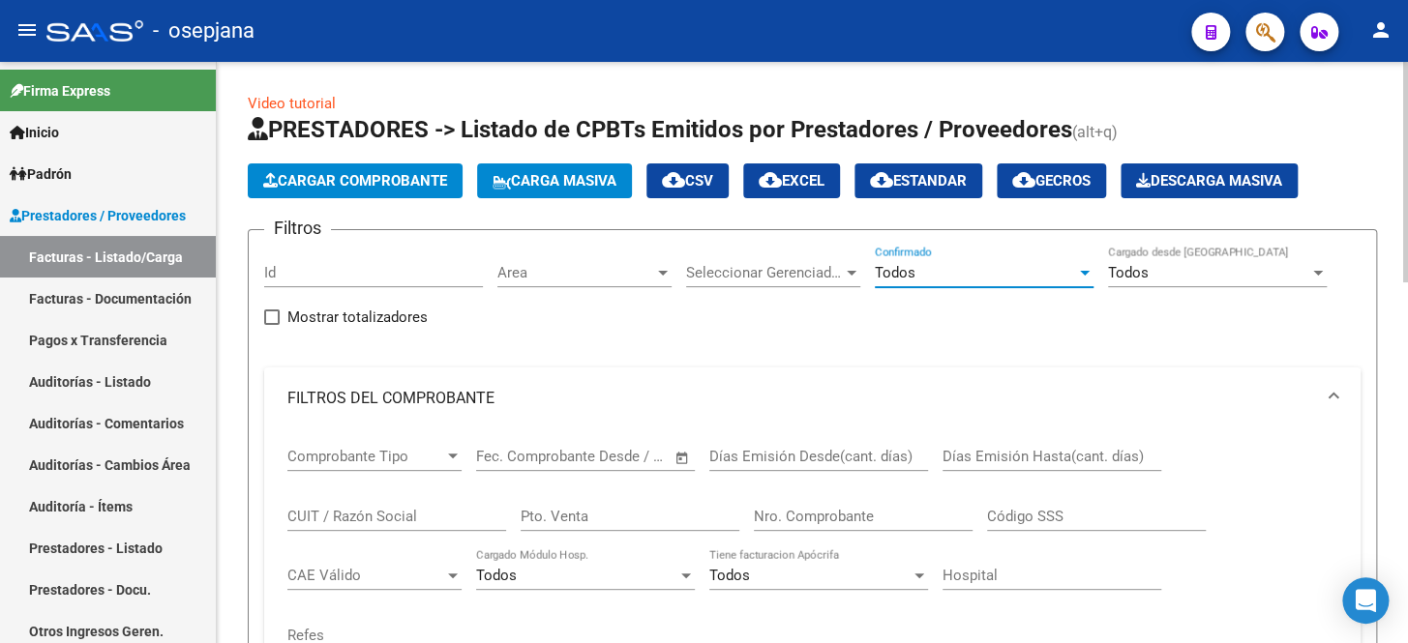
click at [600, 517] on input "Pto. Venta" at bounding box center [630, 516] width 219 height 17
click at [836, 524] on div "Nro. Comprobante" at bounding box center [863, 511] width 219 height 42
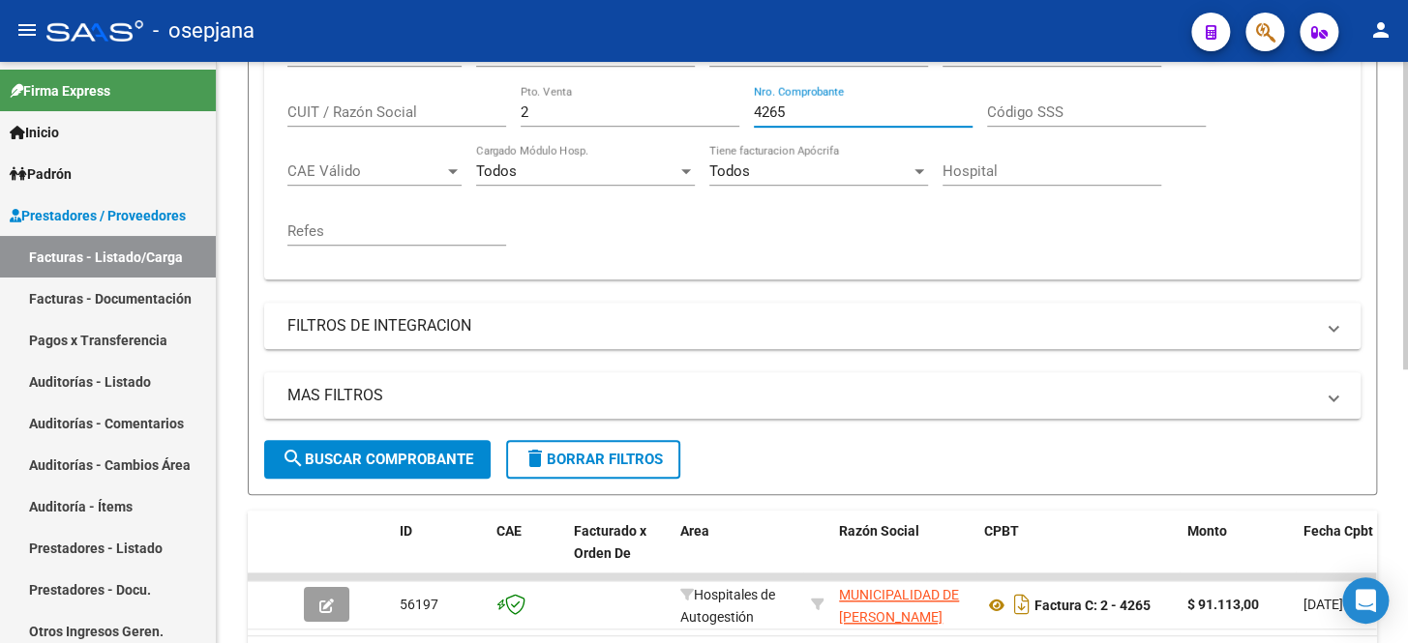
scroll to position [517, 0]
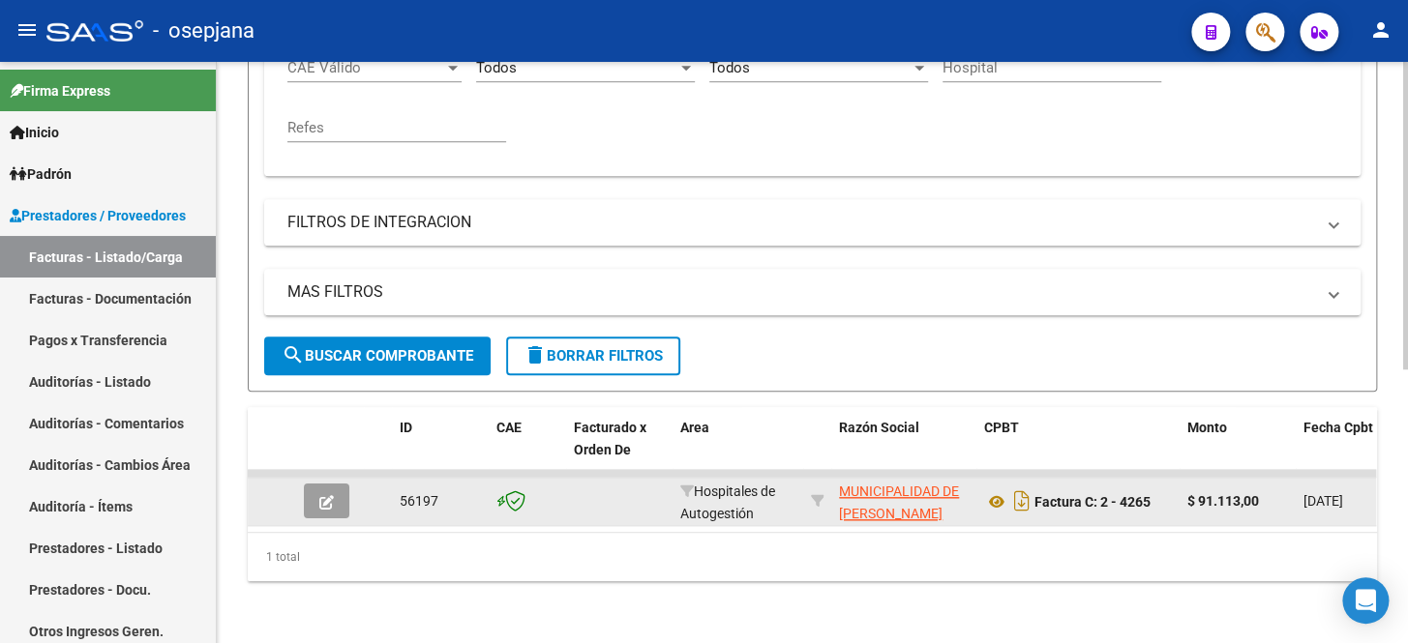
click at [338, 492] on button "button" at bounding box center [326, 501] width 45 height 35
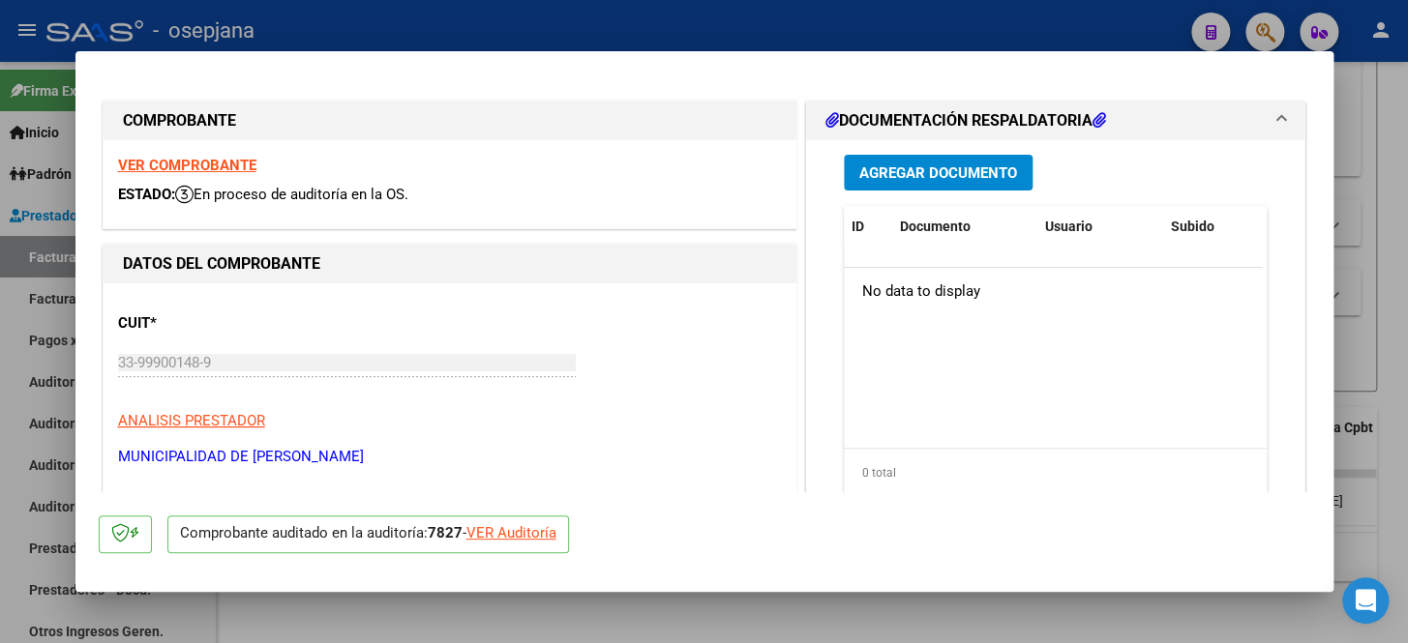
click at [532, 539] on div "VER Auditoría" at bounding box center [511, 533] width 90 height 22
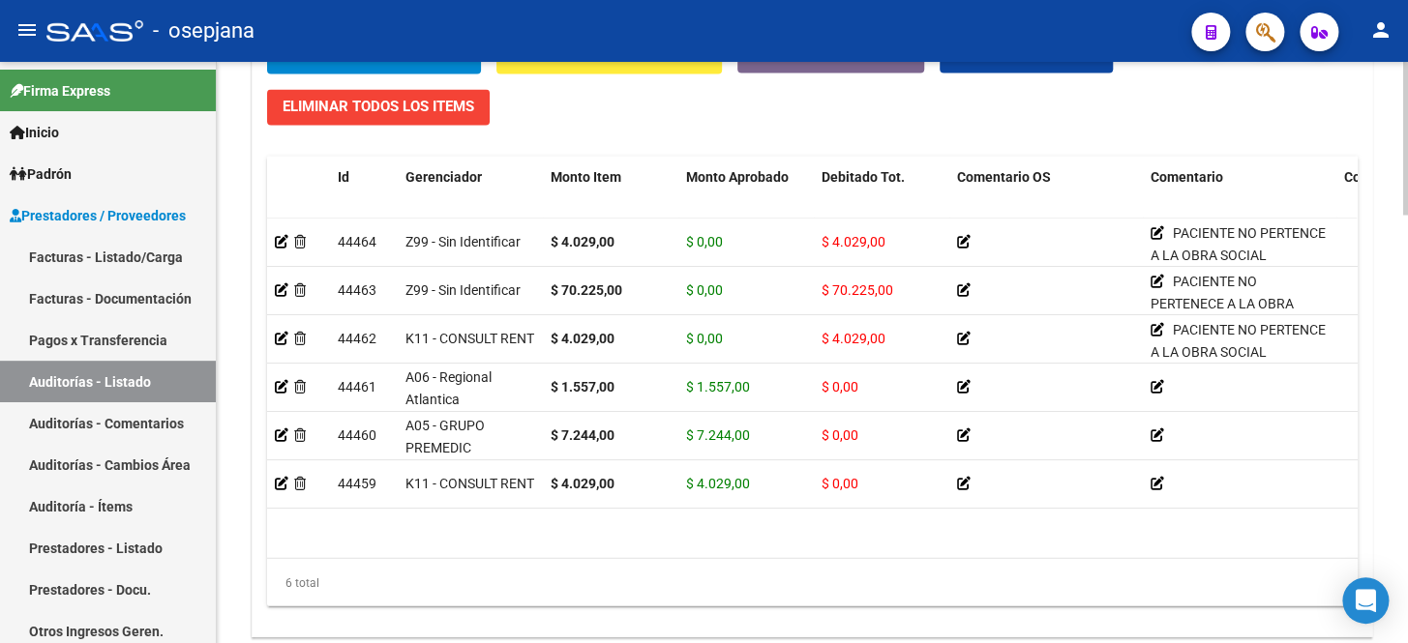
scroll to position [1625, 0]
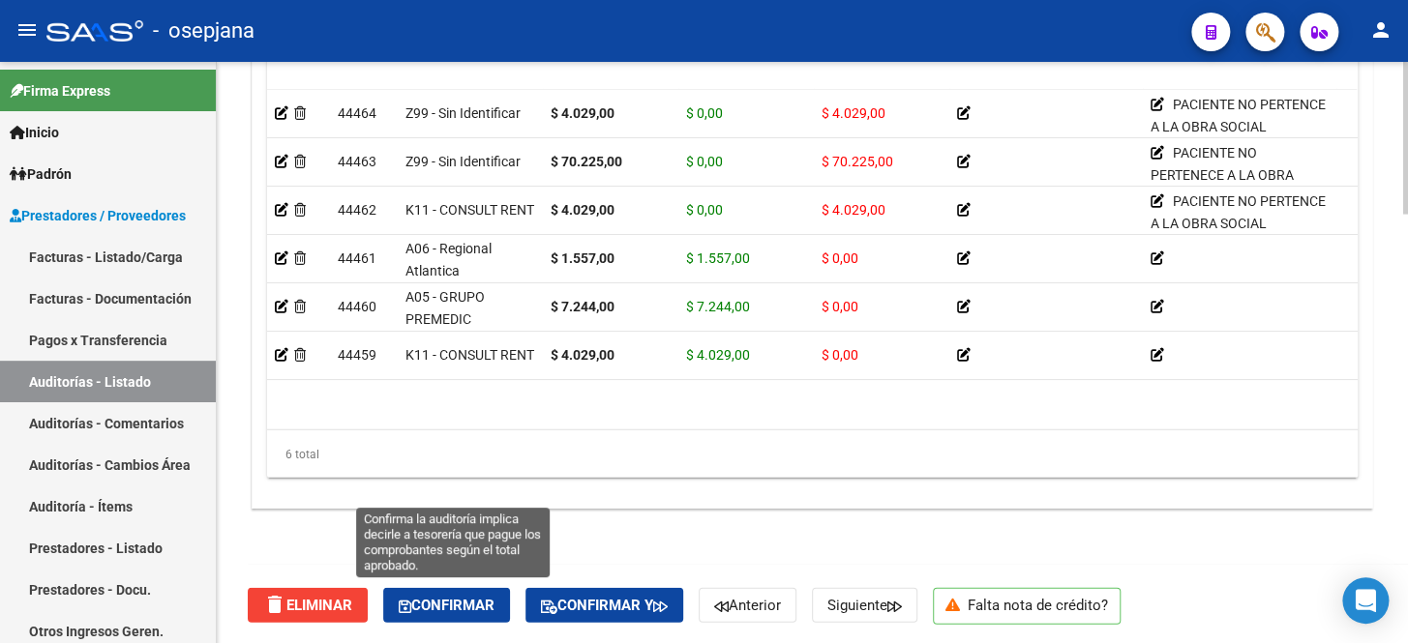
click at [464, 610] on button "Confirmar" at bounding box center [446, 605] width 127 height 35
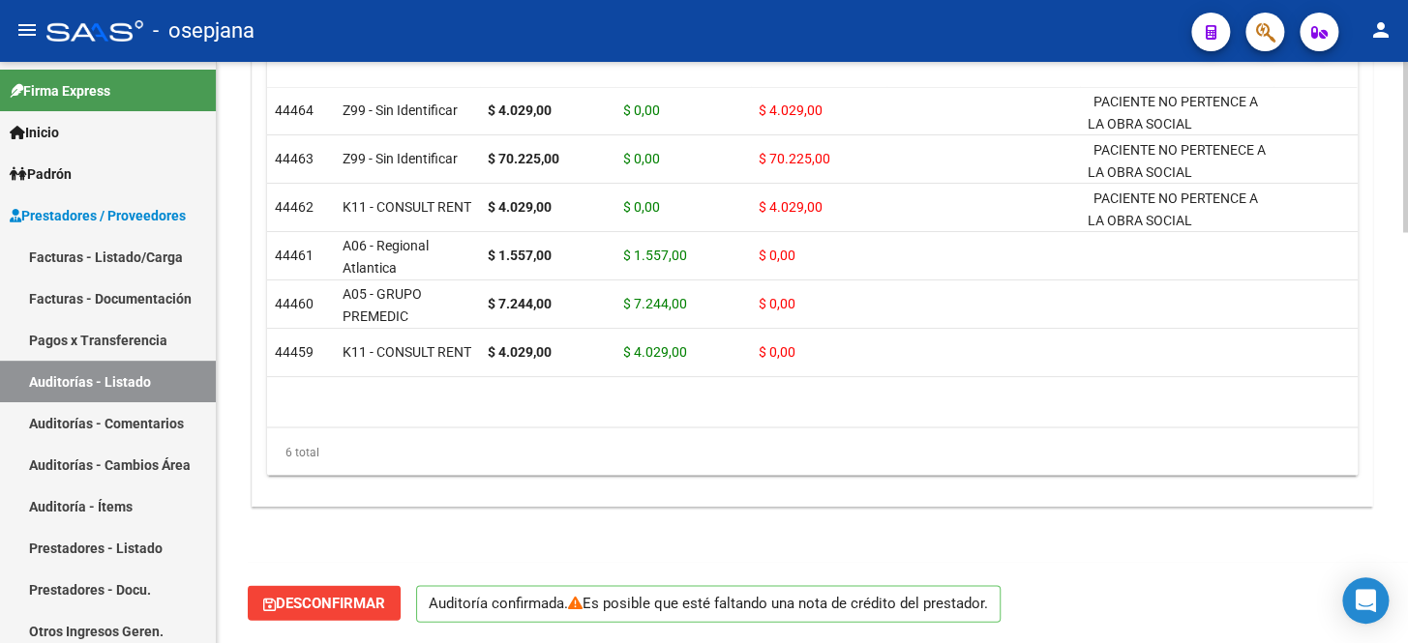
scroll to position [1403, 0]
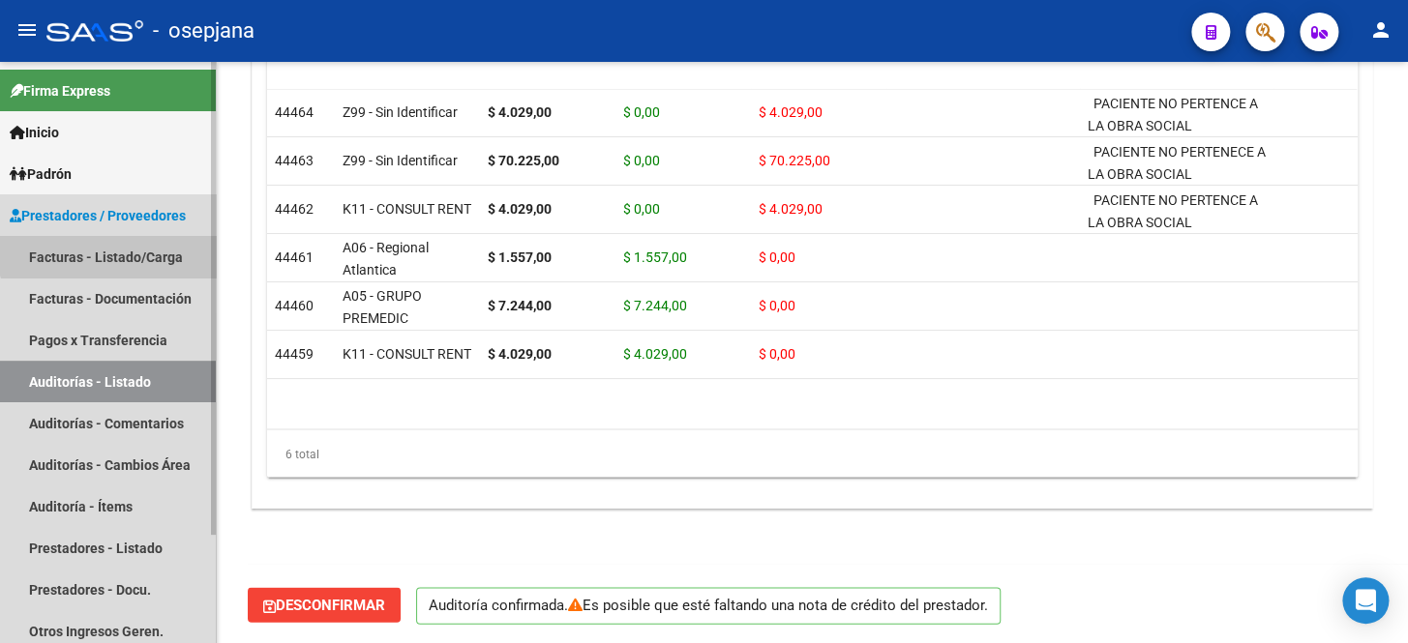
click at [137, 248] on link "Facturas - Listado/Carga" at bounding box center [108, 257] width 216 height 42
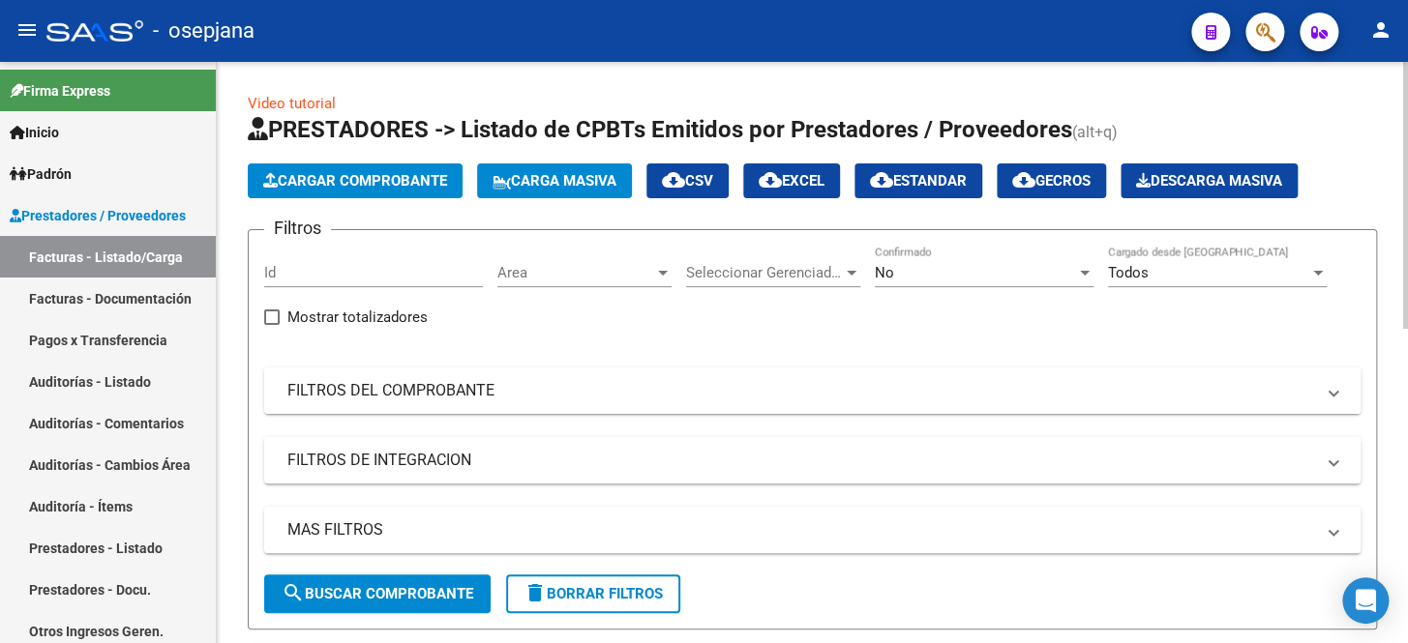
drag, startPoint x: 643, startPoint y: 390, endPoint x: 773, endPoint y: 354, distance: 134.5
click at [644, 390] on mat-panel-title "FILTROS DEL COMPROBANTE" at bounding box center [800, 390] width 1026 height 21
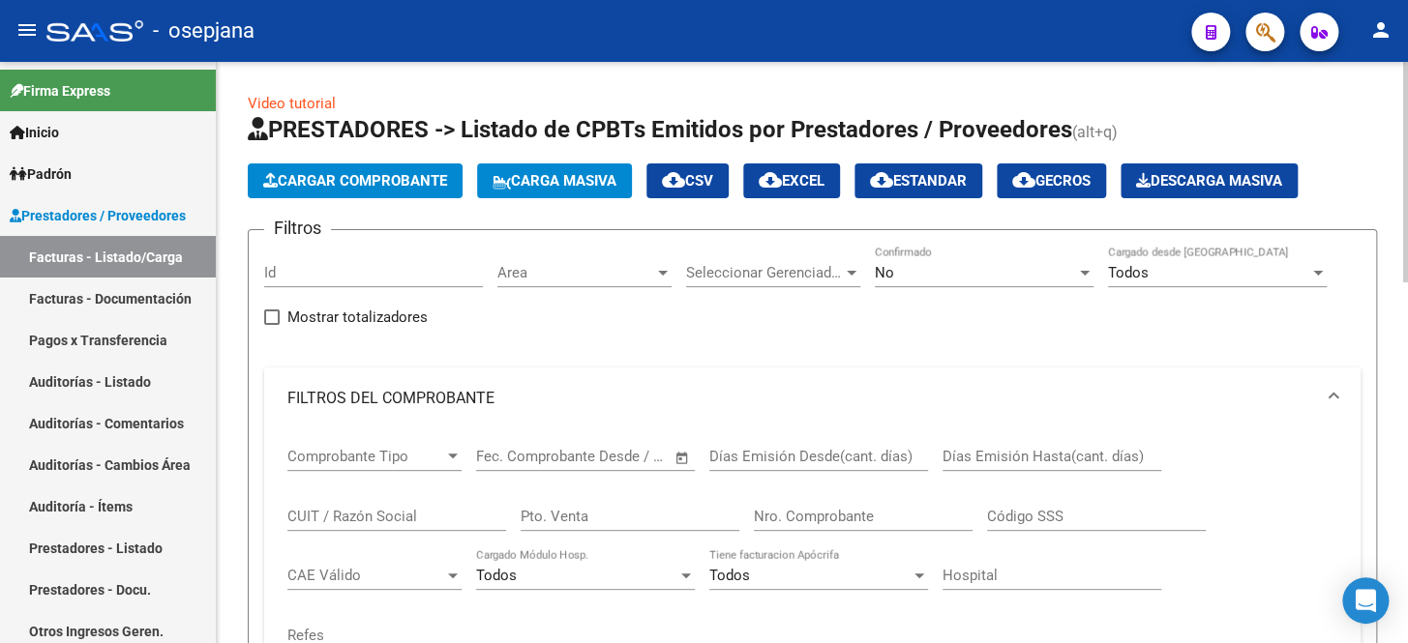
click at [964, 280] on div "No Confirmado" at bounding box center [984, 267] width 219 height 42
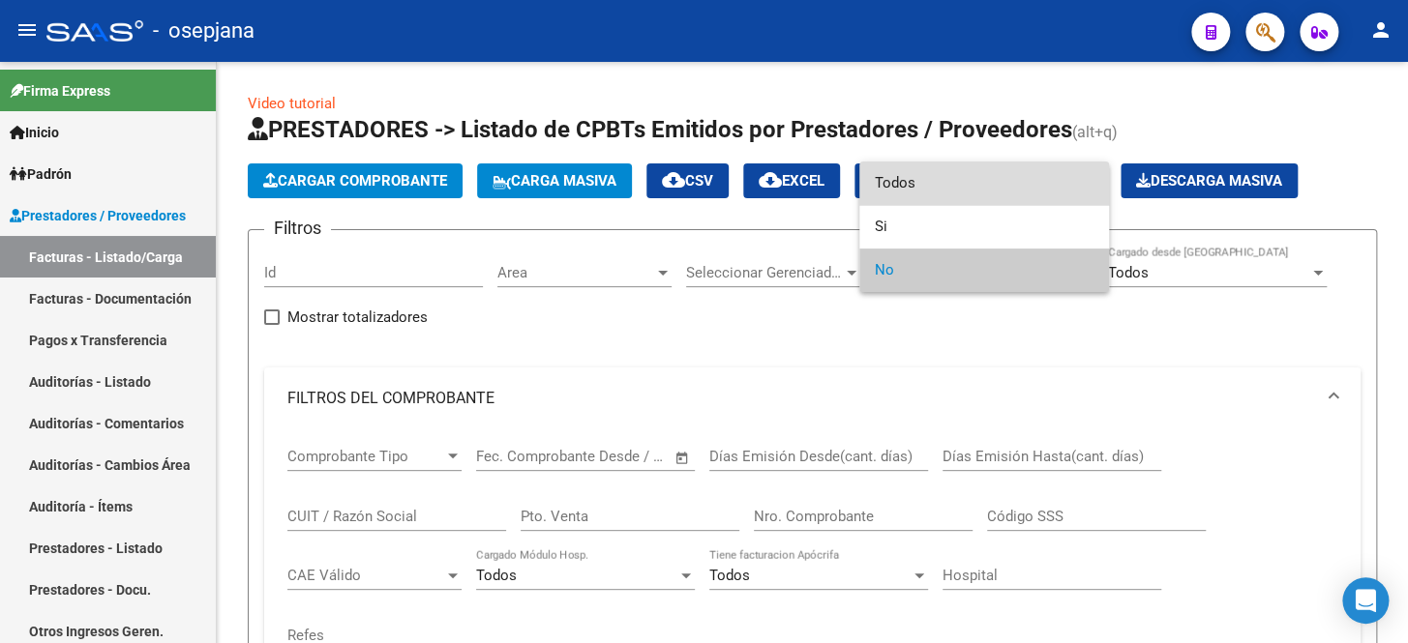
click at [923, 189] on span "Todos" at bounding box center [984, 184] width 219 height 44
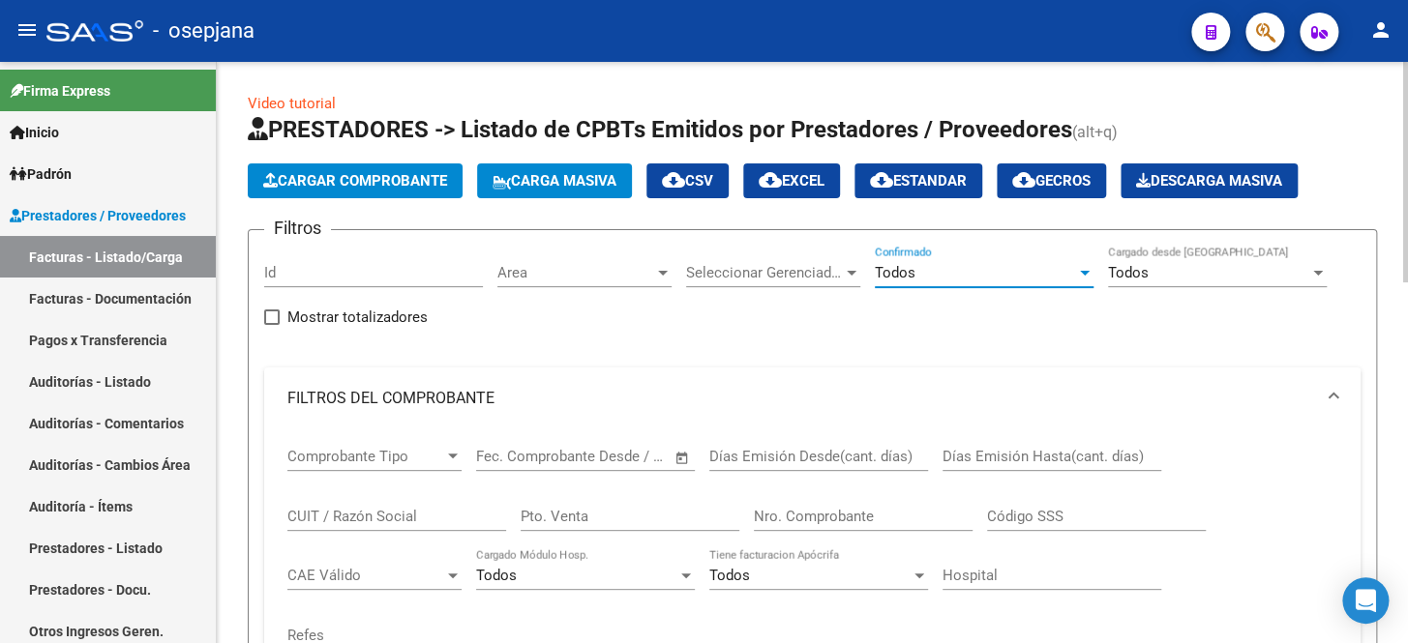
click at [640, 517] on input "Pto. Venta" at bounding box center [630, 516] width 219 height 17
click at [803, 516] on input "Nro. Comprobante" at bounding box center [863, 516] width 219 height 17
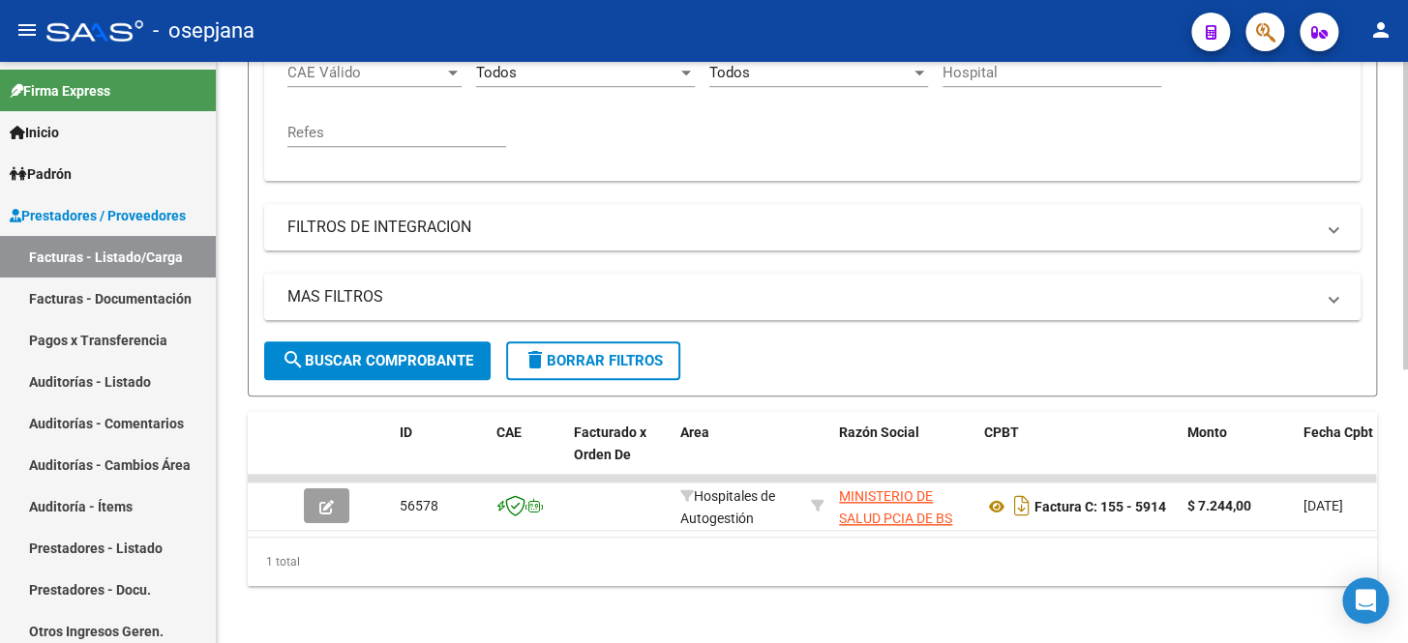
scroll to position [517, 0]
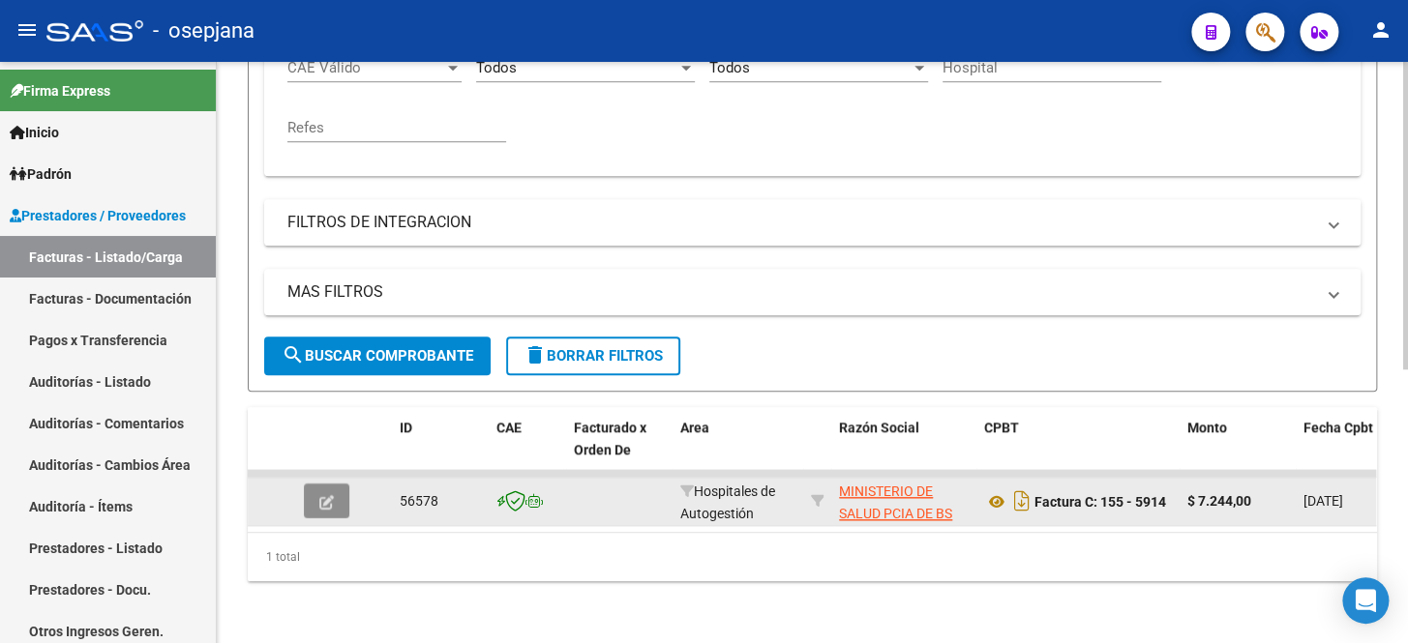
click at [331, 498] on button "button" at bounding box center [326, 501] width 45 height 35
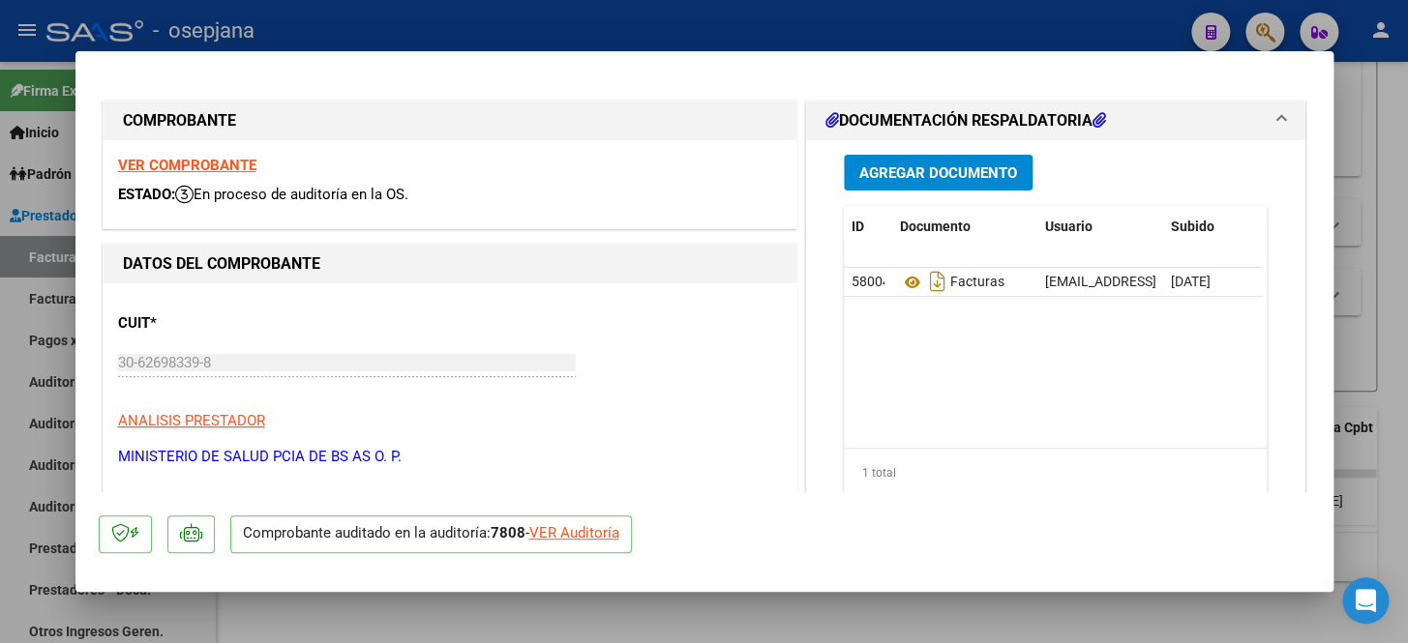
click at [582, 541] on div "VER Auditoría" at bounding box center [574, 533] width 90 height 22
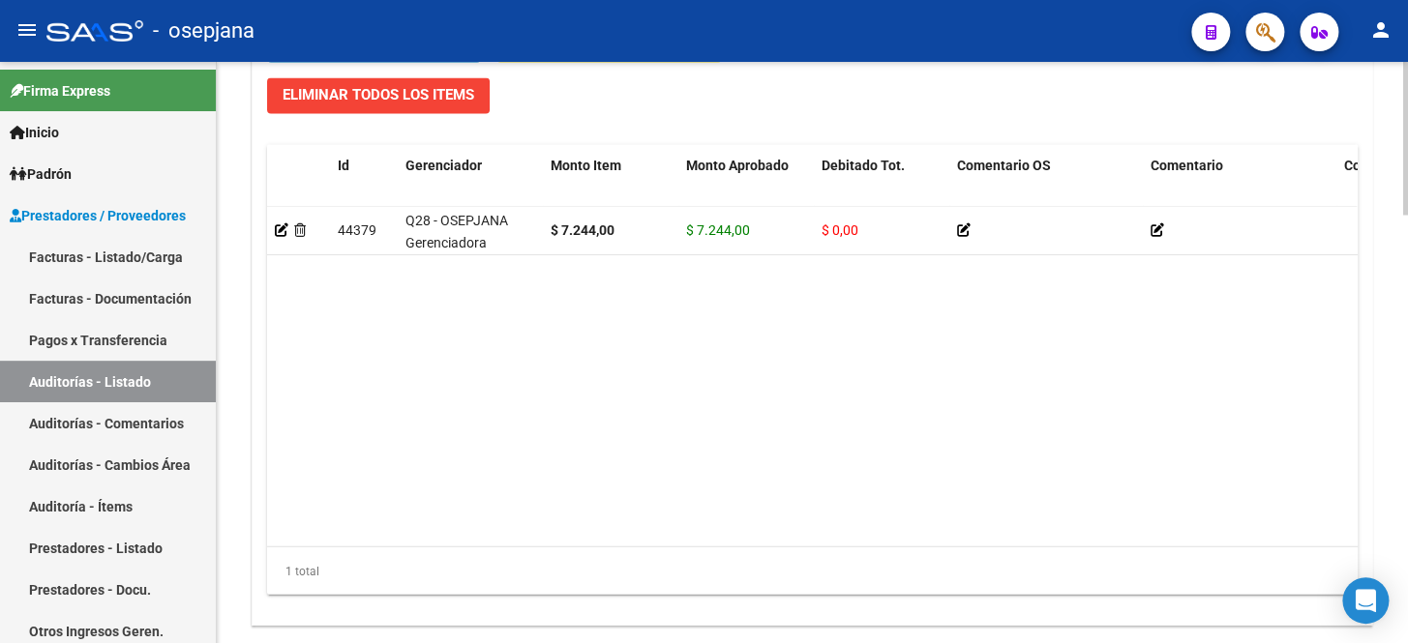
scroll to position [1625, 0]
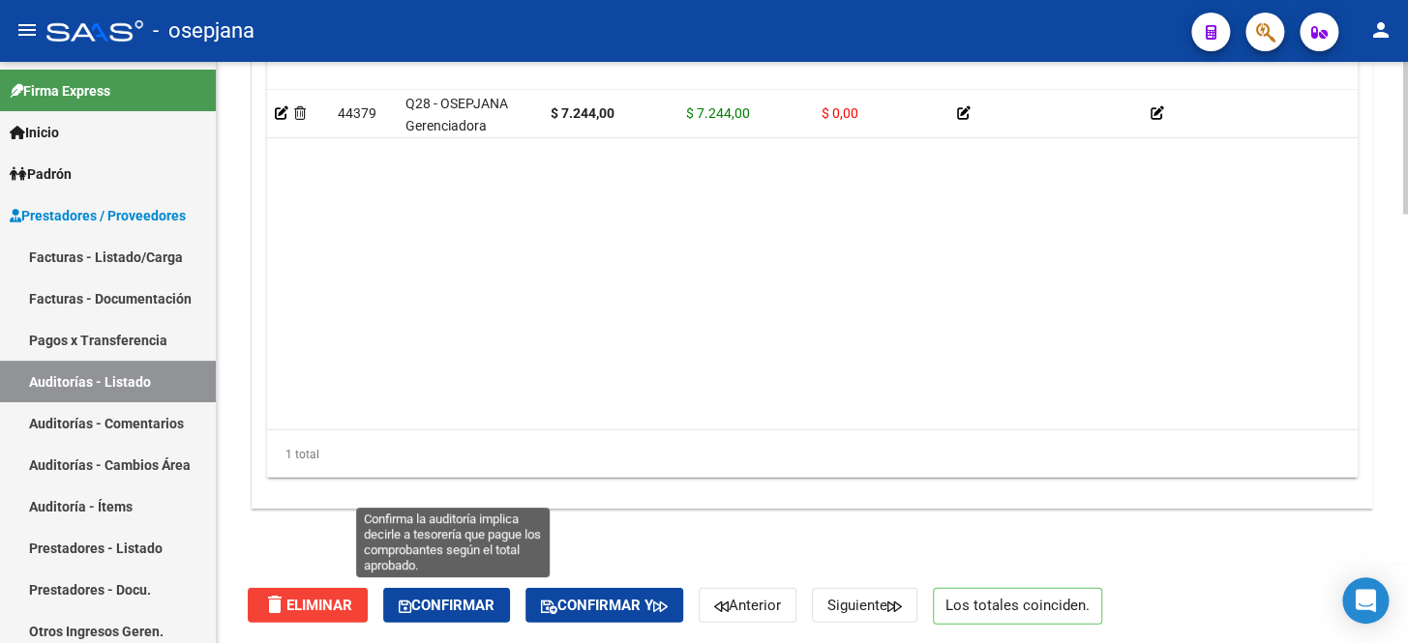
click at [440, 597] on span "Confirmar" at bounding box center [447, 605] width 96 height 17
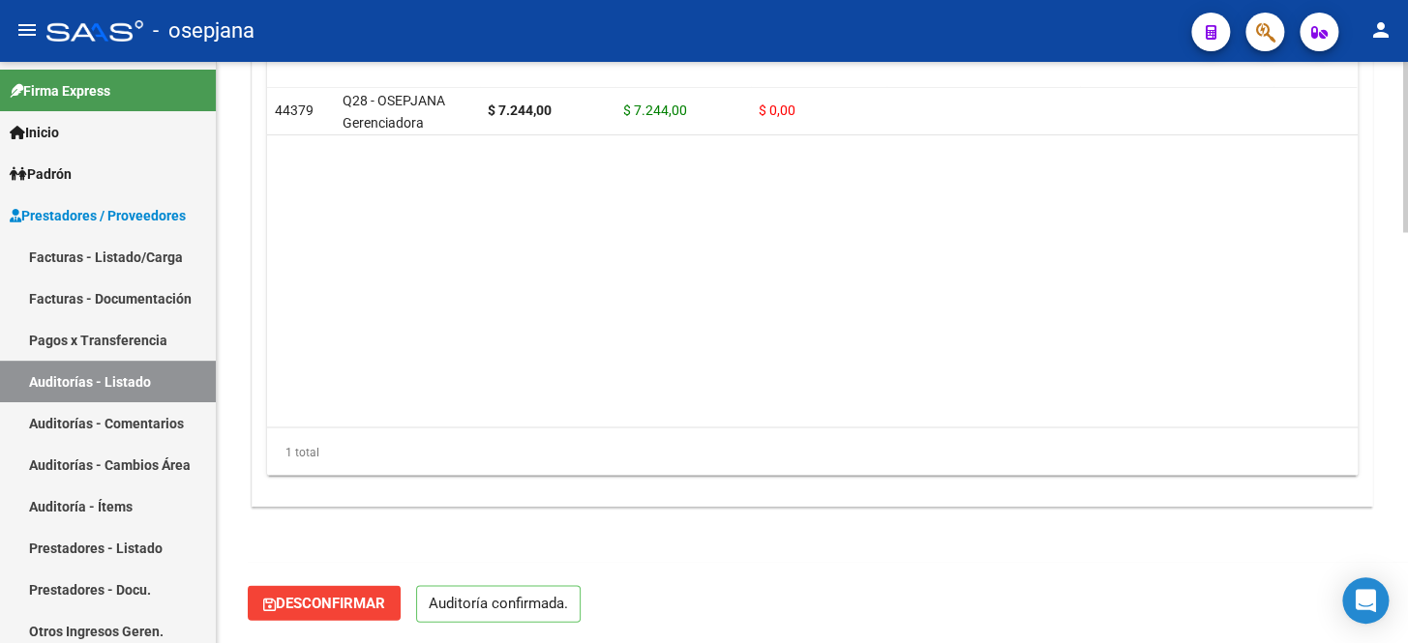
scroll to position [1403, 0]
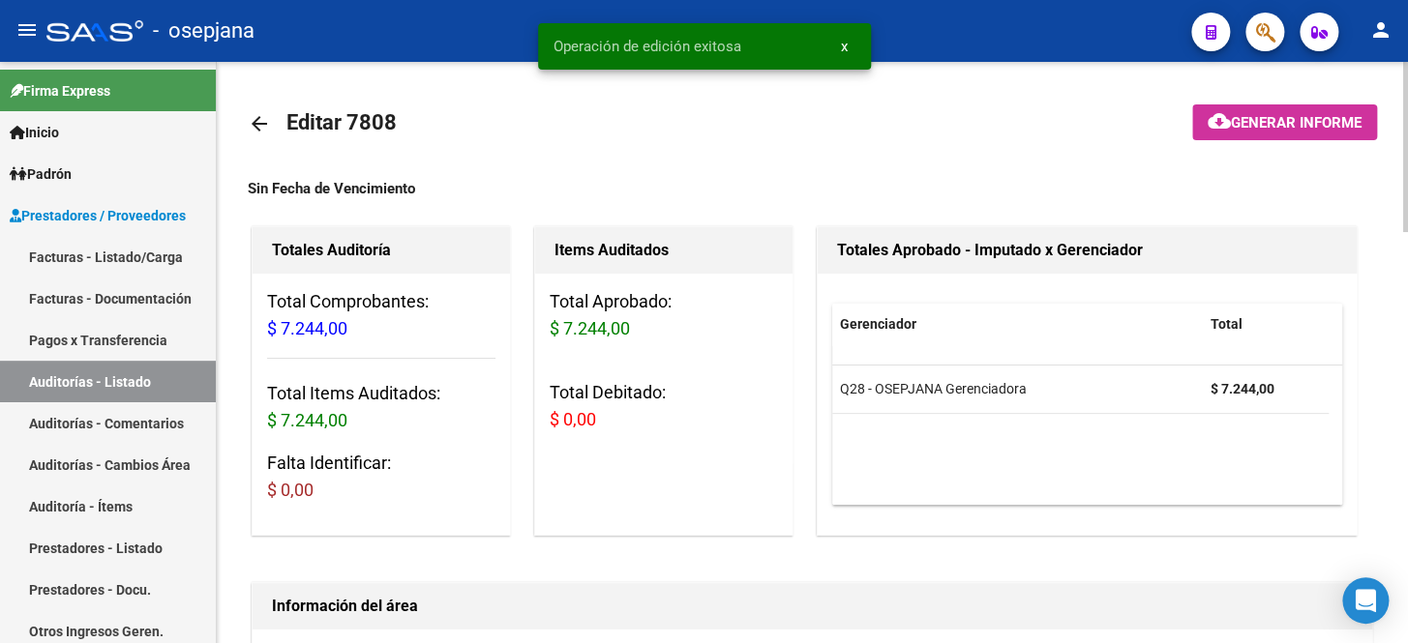
scroll to position [1403, 0]
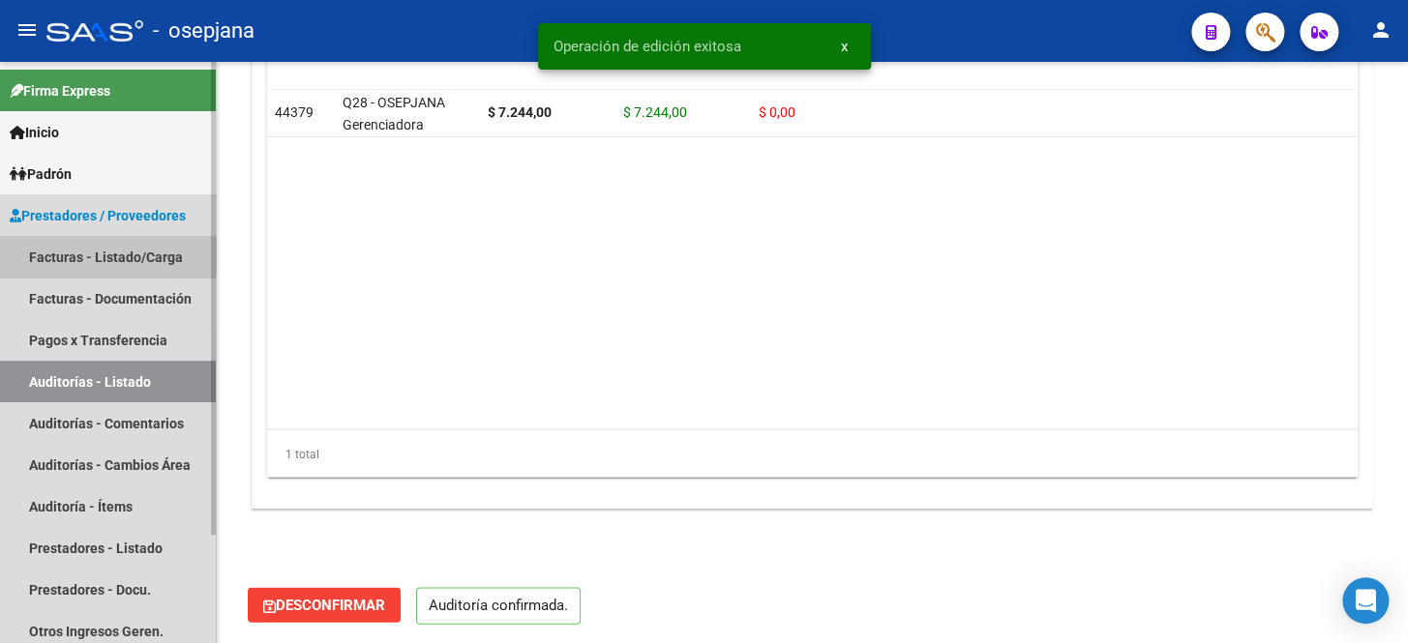
click at [94, 255] on link "Facturas - Listado/Carga" at bounding box center [108, 257] width 216 height 42
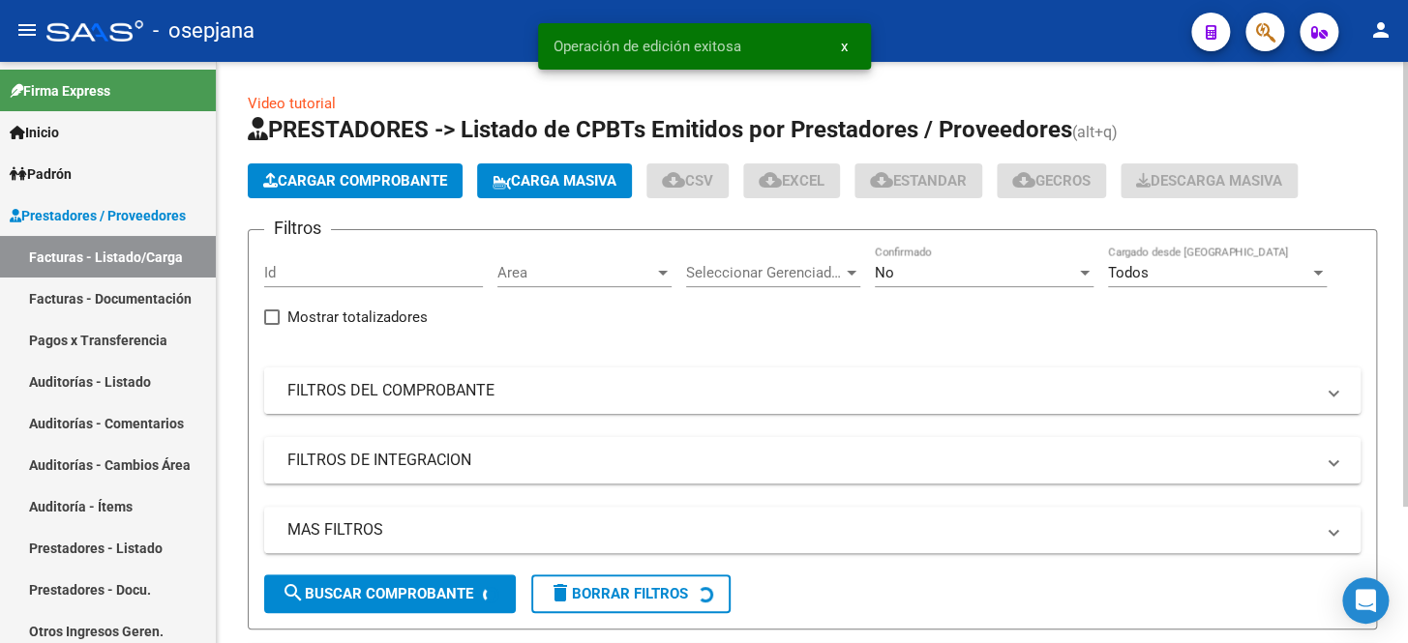
click at [628, 397] on mat-panel-title "FILTROS DEL COMPROBANTE" at bounding box center [800, 390] width 1026 height 21
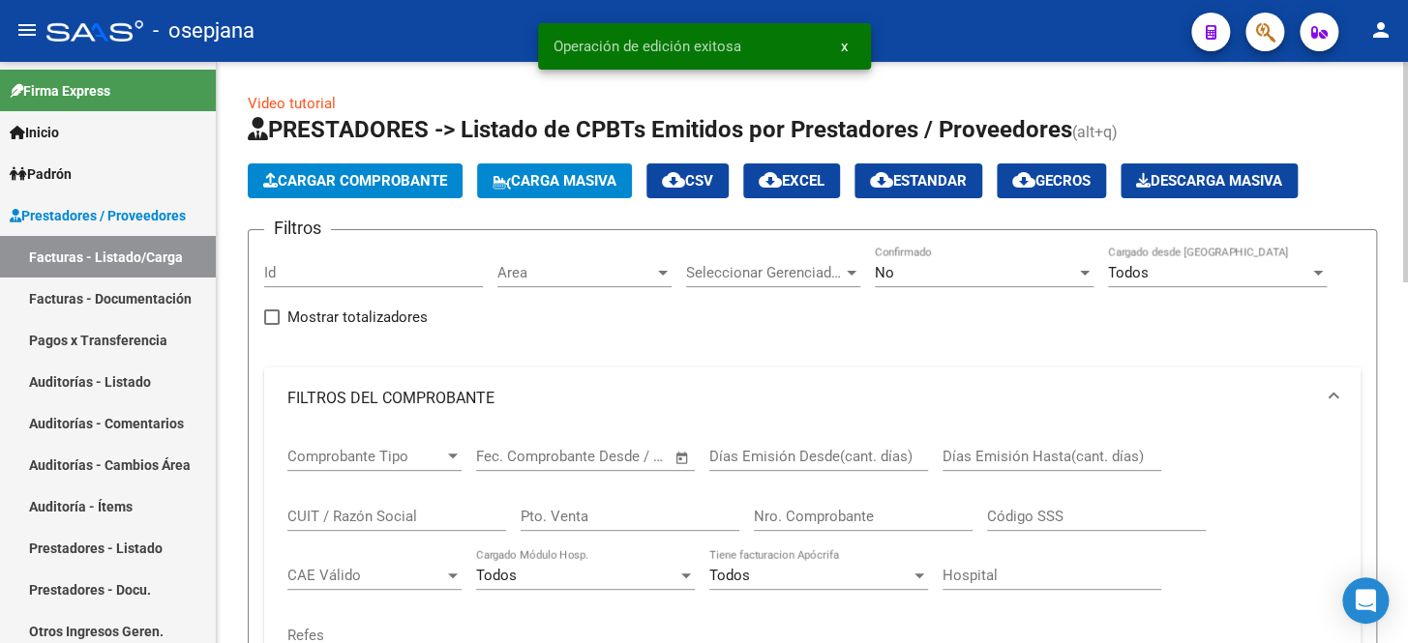
click at [913, 271] on div "No" at bounding box center [975, 272] width 201 height 17
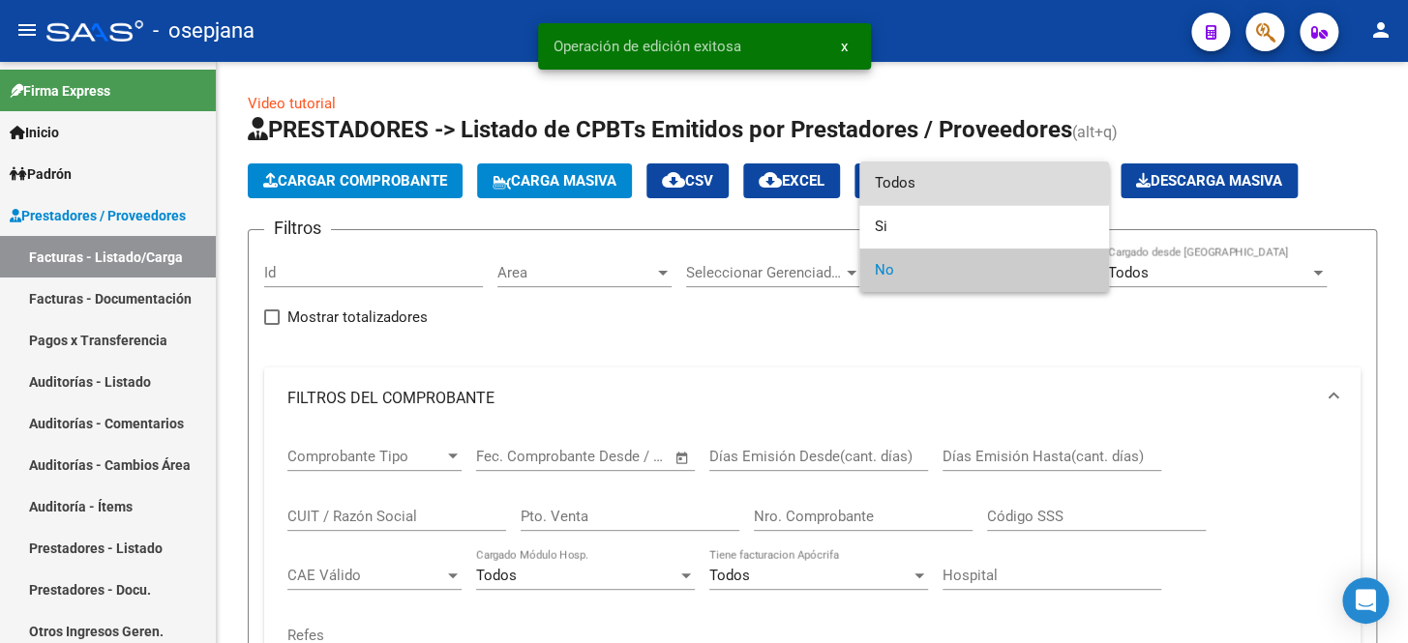
click at [934, 178] on span "Todos" at bounding box center [984, 184] width 219 height 44
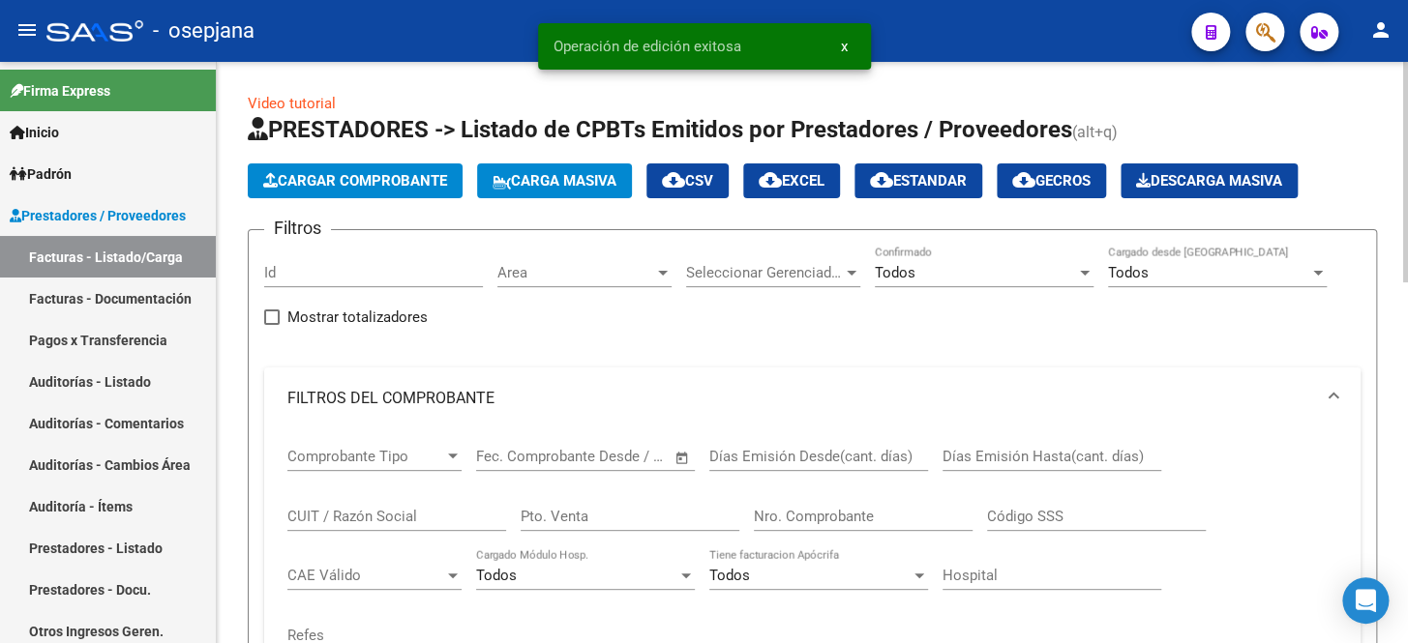
click at [610, 503] on div "Pto. Venta" at bounding box center [630, 511] width 219 height 42
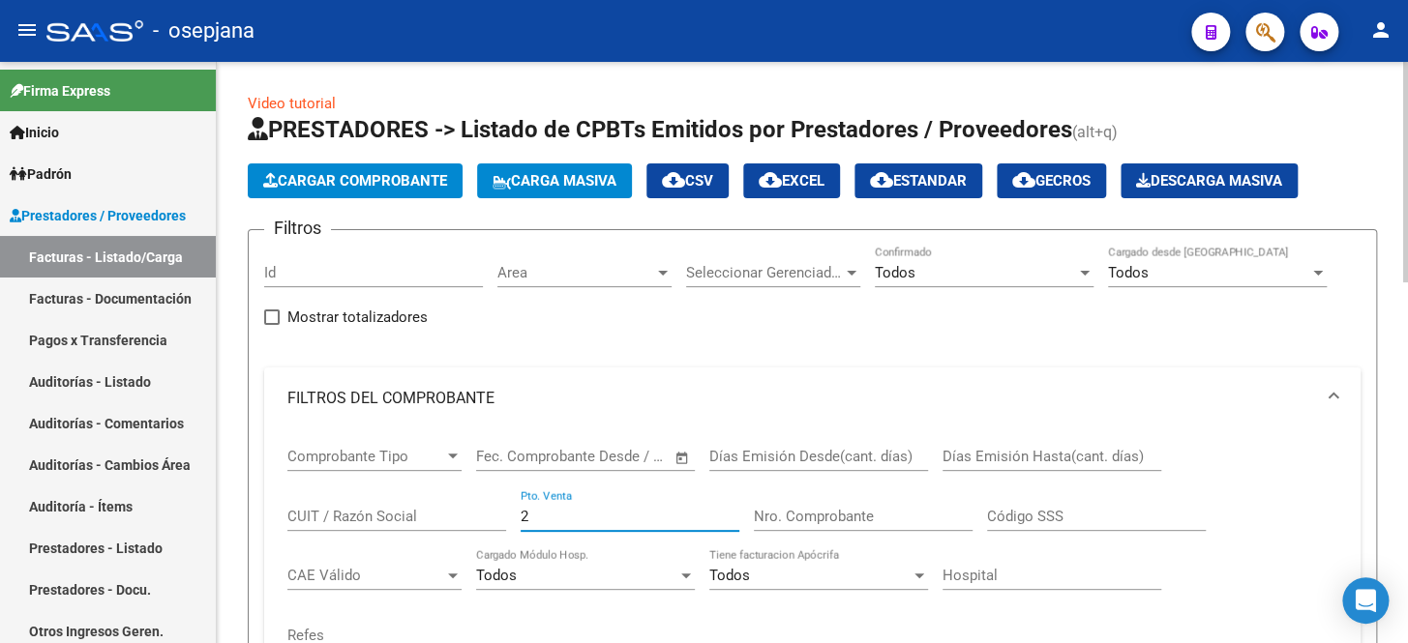
type input "2"
click at [784, 520] on input "Nro. Comprobante" at bounding box center [863, 516] width 219 height 17
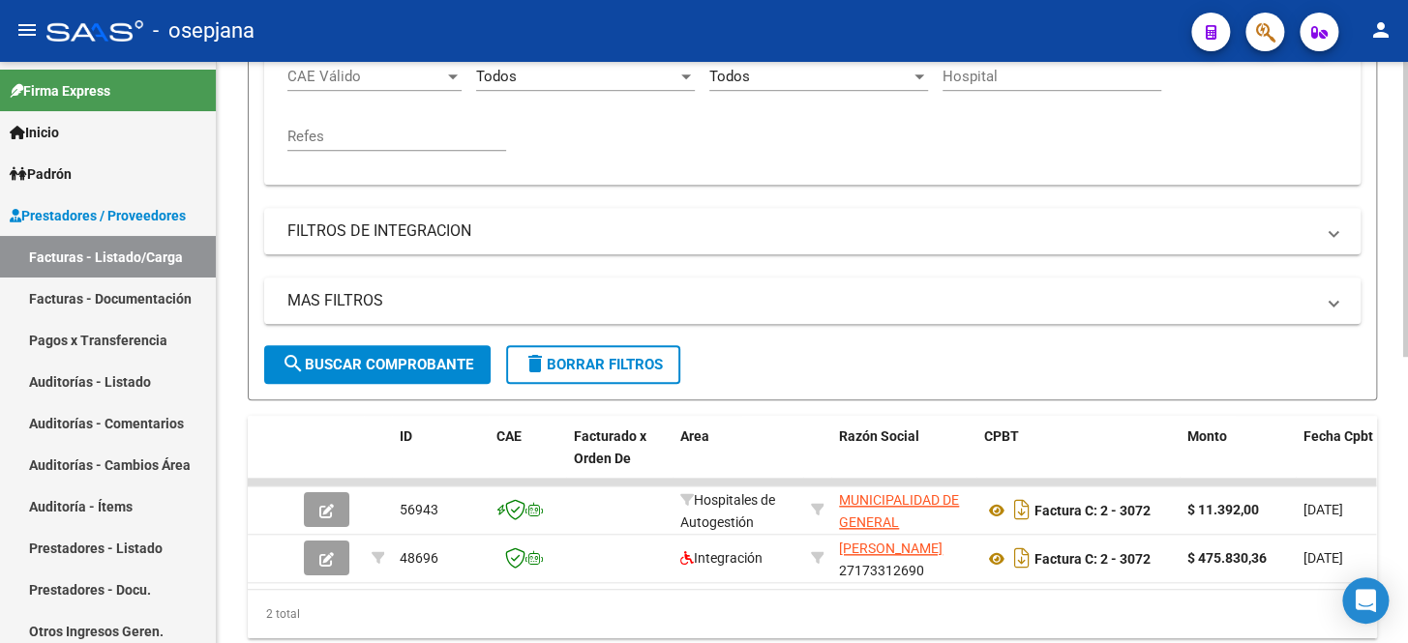
scroll to position [527, 0]
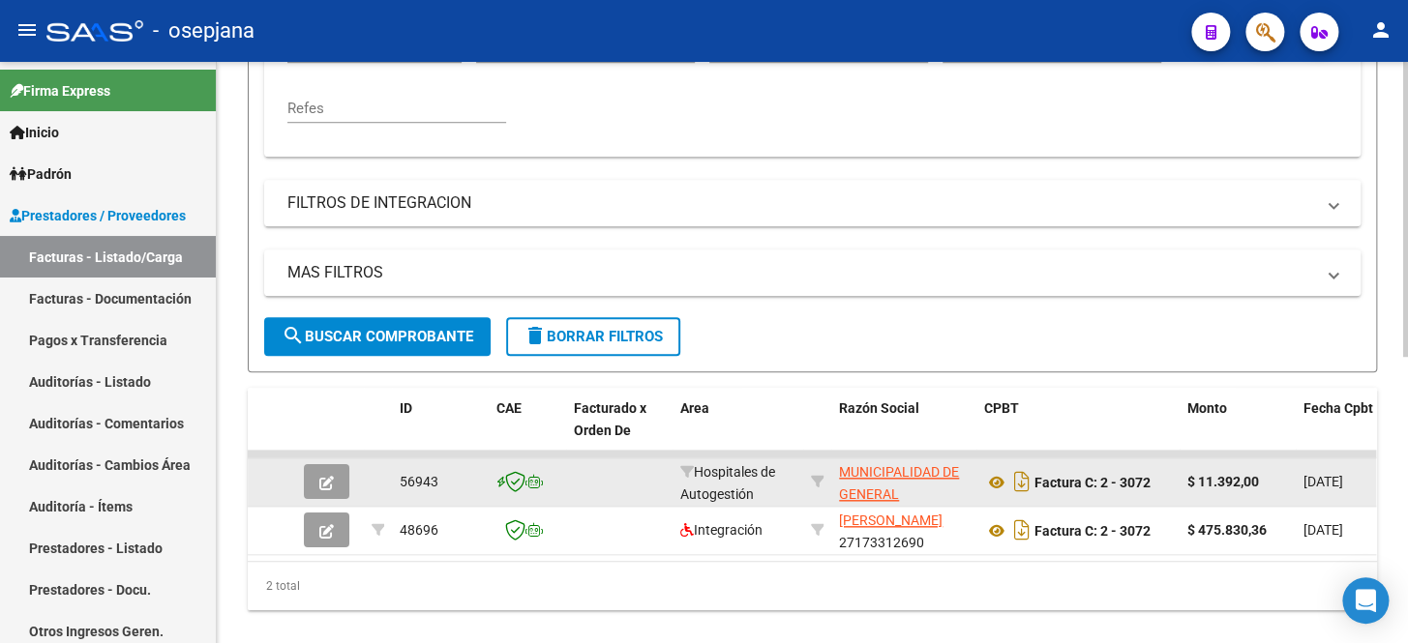
type input "3072"
click at [320, 477] on icon "button" at bounding box center [326, 483] width 15 height 15
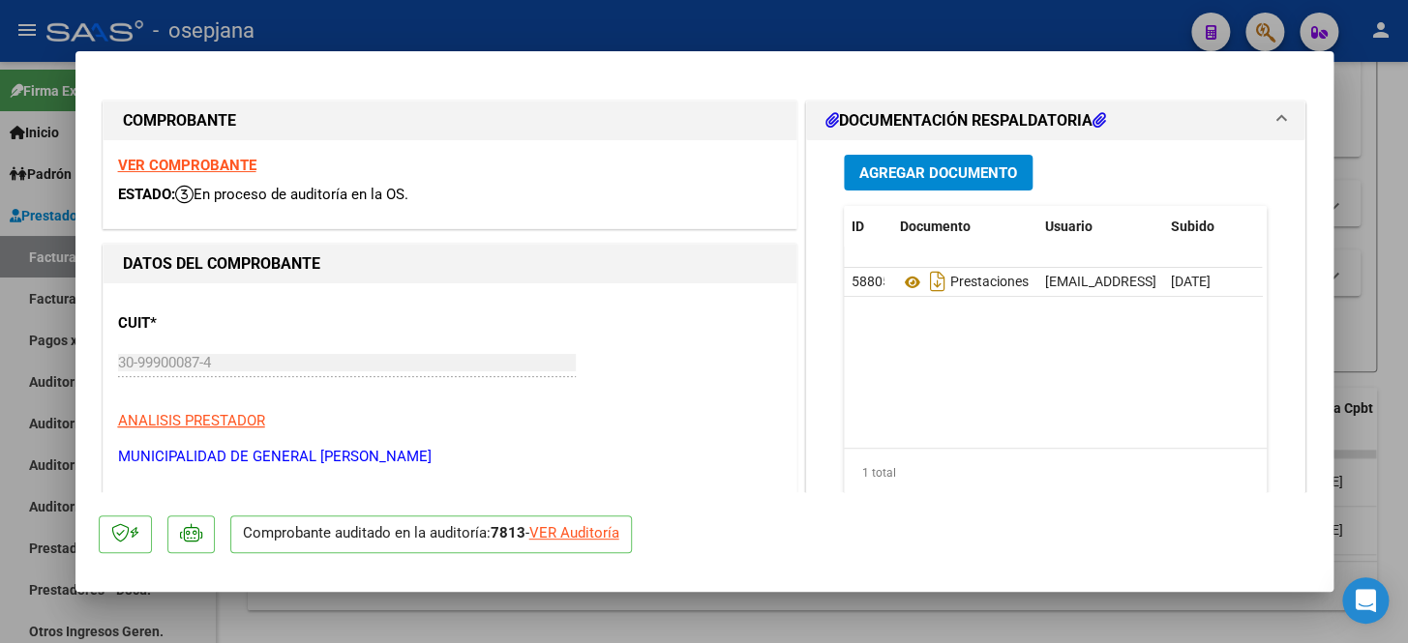
click at [604, 526] on div "VER Auditoría" at bounding box center [574, 533] width 90 height 22
type input "$ 0,00"
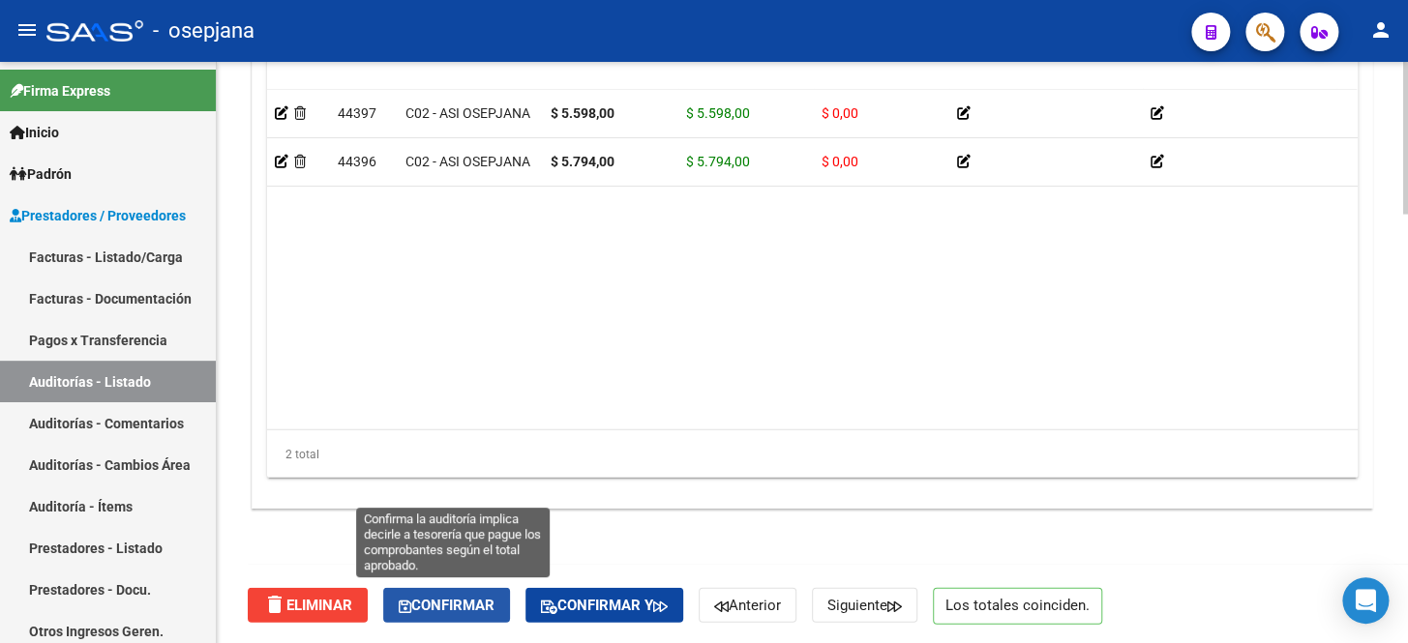
click at [441, 611] on button "Confirmar" at bounding box center [446, 605] width 127 height 35
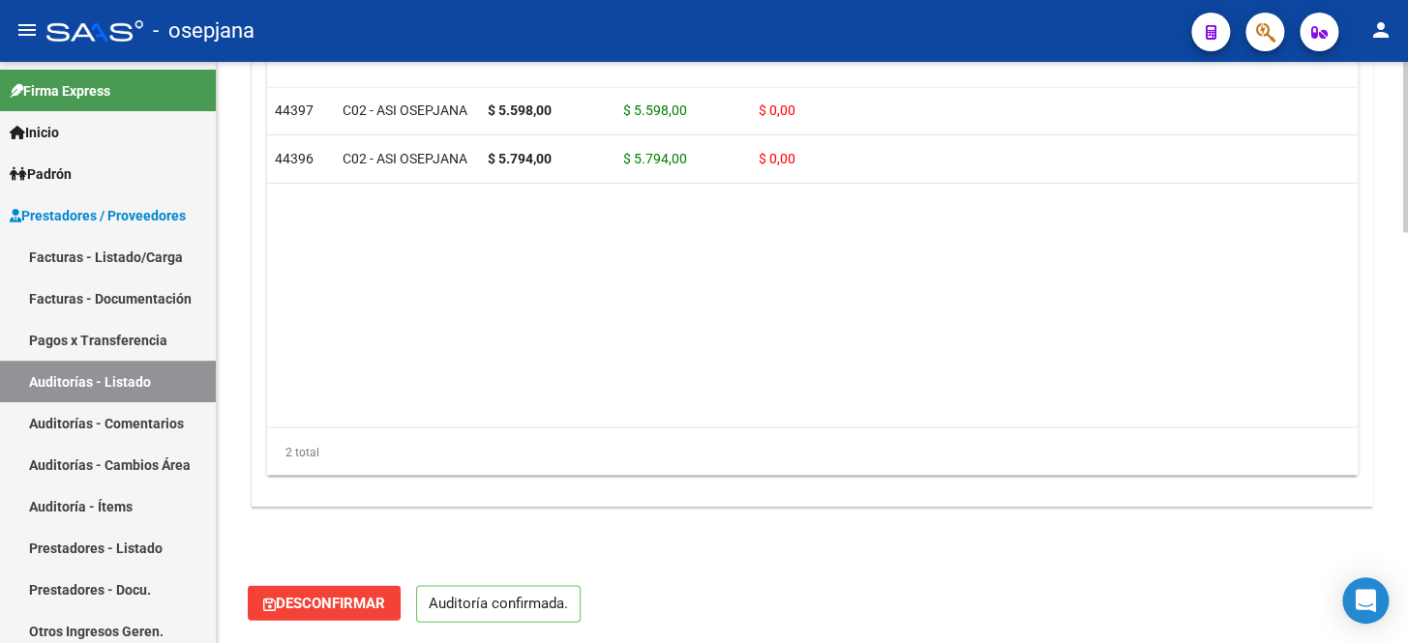
scroll to position [1403, 0]
type input "202510"
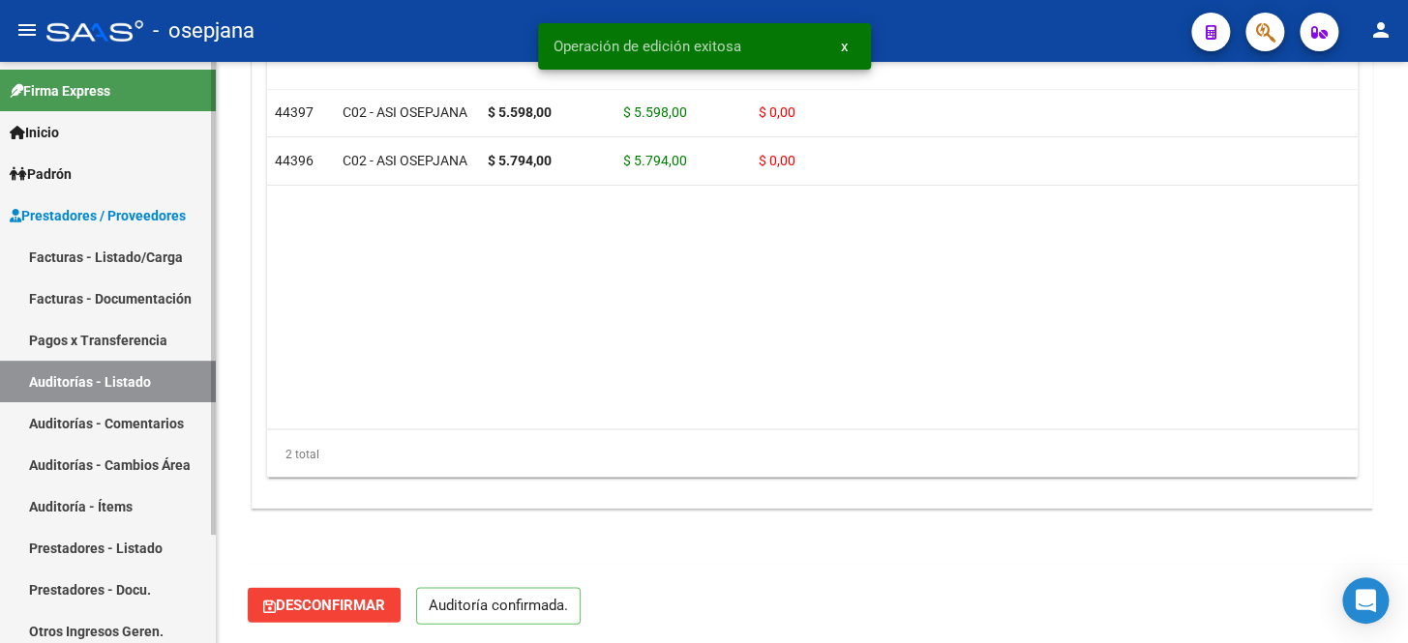
click at [103, 261] on link "Facturas - Listado/Carga" at bounding box center [108, 257] width 216 height 42
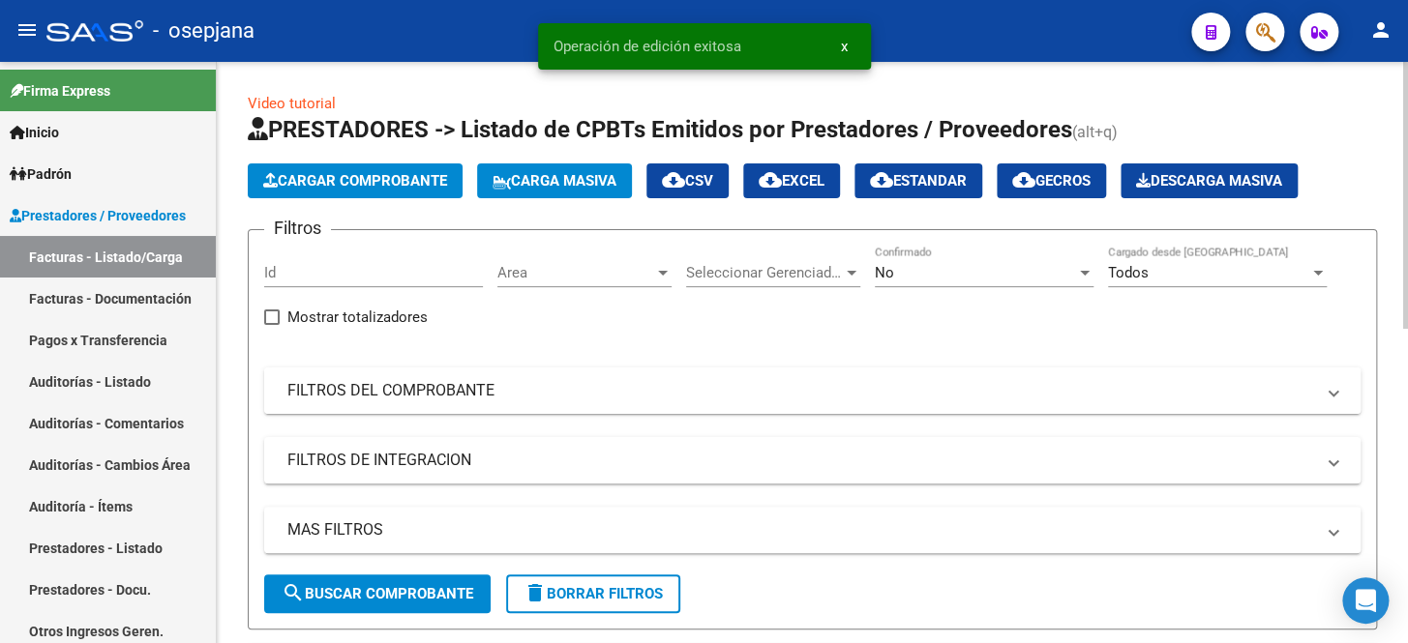
click at [803, 403] on mat-expansion-panel-header "FILTROS DEL COMPROBANTE" at bounding box center [812, 391] width 1096 height 46
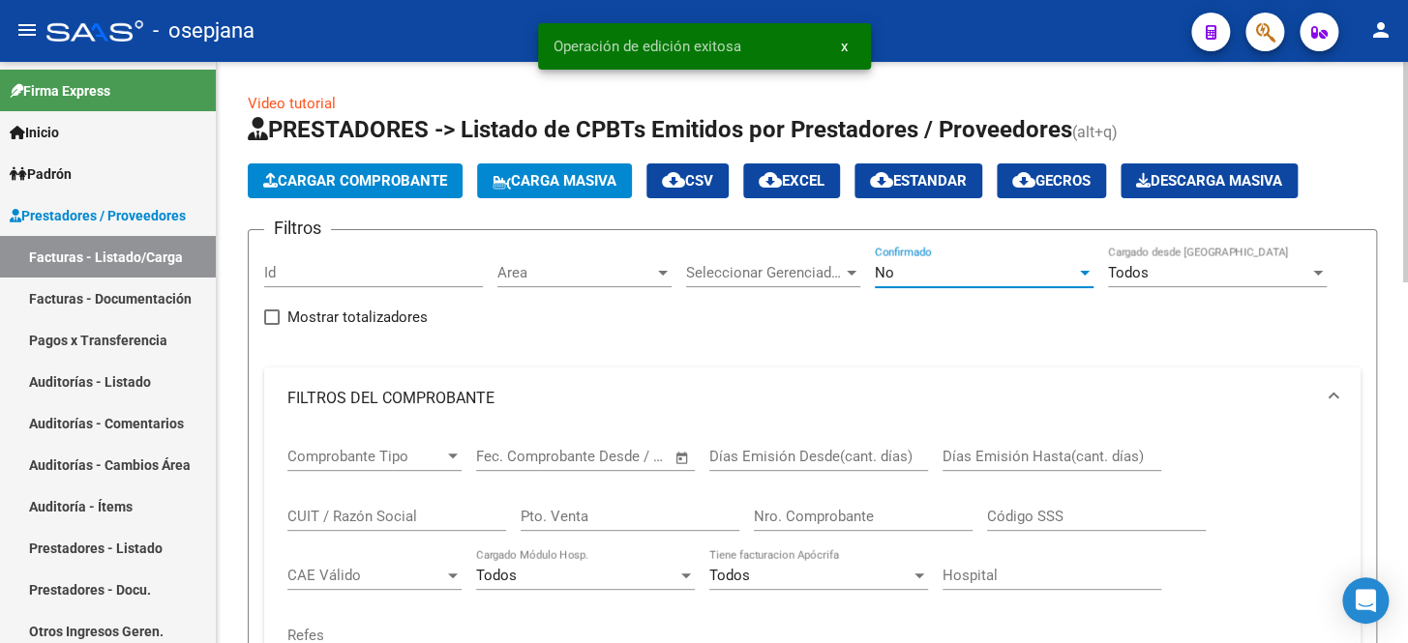
click at [943, 273] on div "No" at bounding box center [975, 272] width 201 height 17
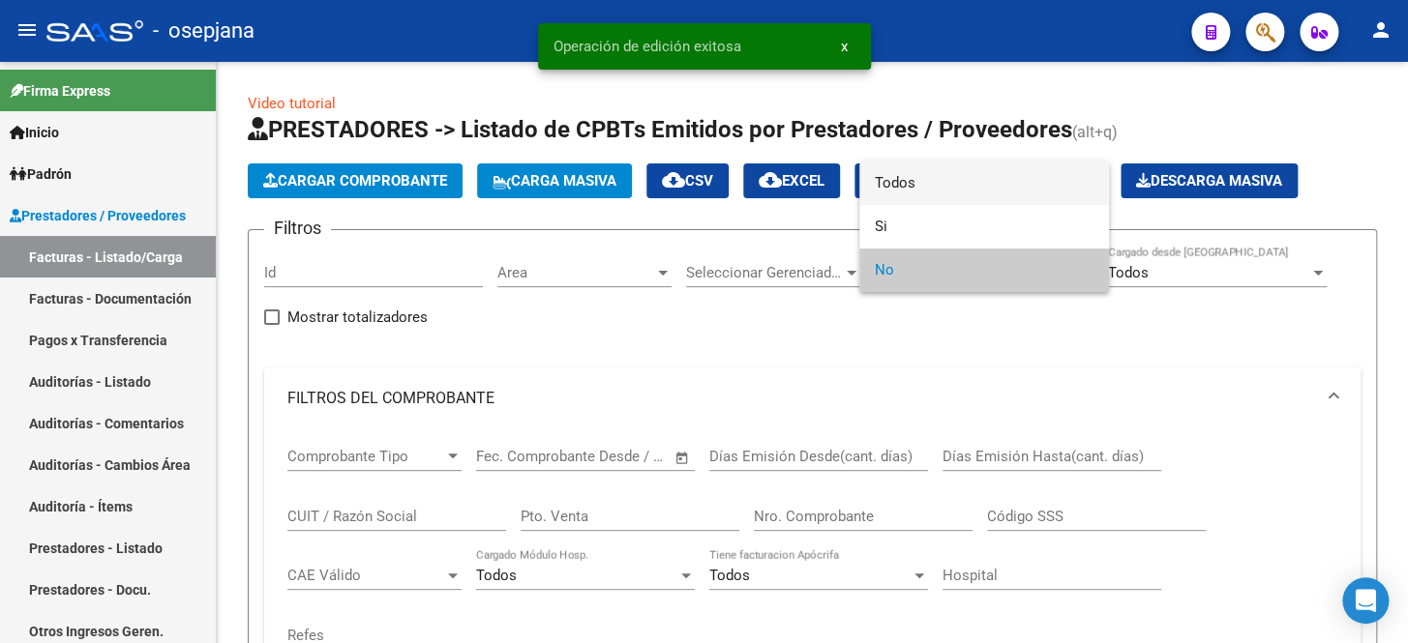
click at [970, 187] on span "Todos" at bounding box center [984, 184] width 219 height 44
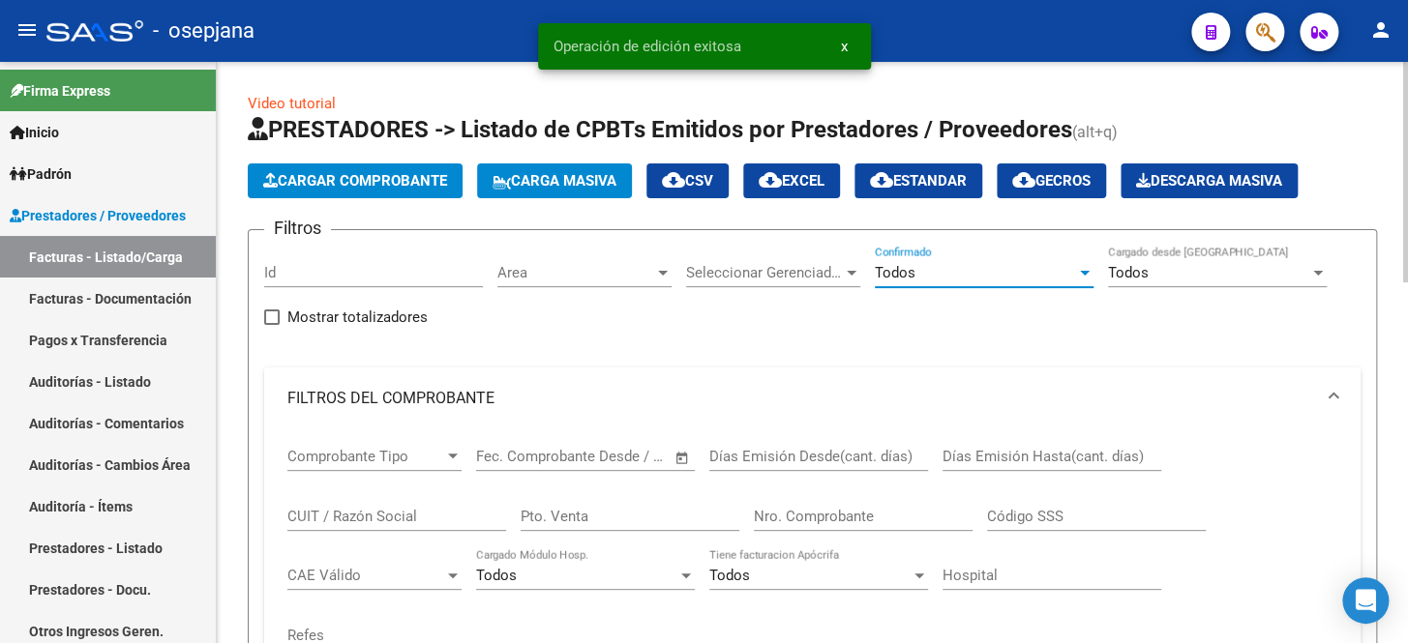
click at [597, 519] on input "Pto. Venta" at bounding box center [630, 516] width 219 height 17
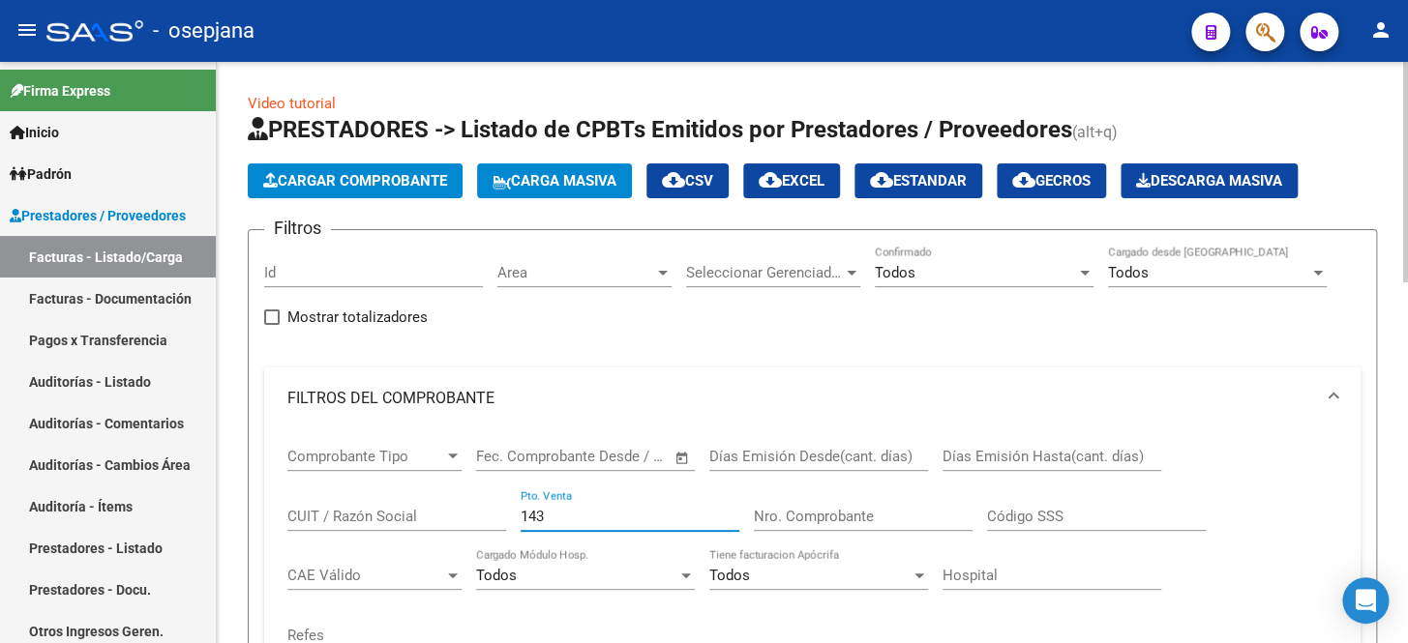
type input "143"
click at [885, 515] on input "Nro. Comprobante" at bounding box center [863, 516] width 219 height 17
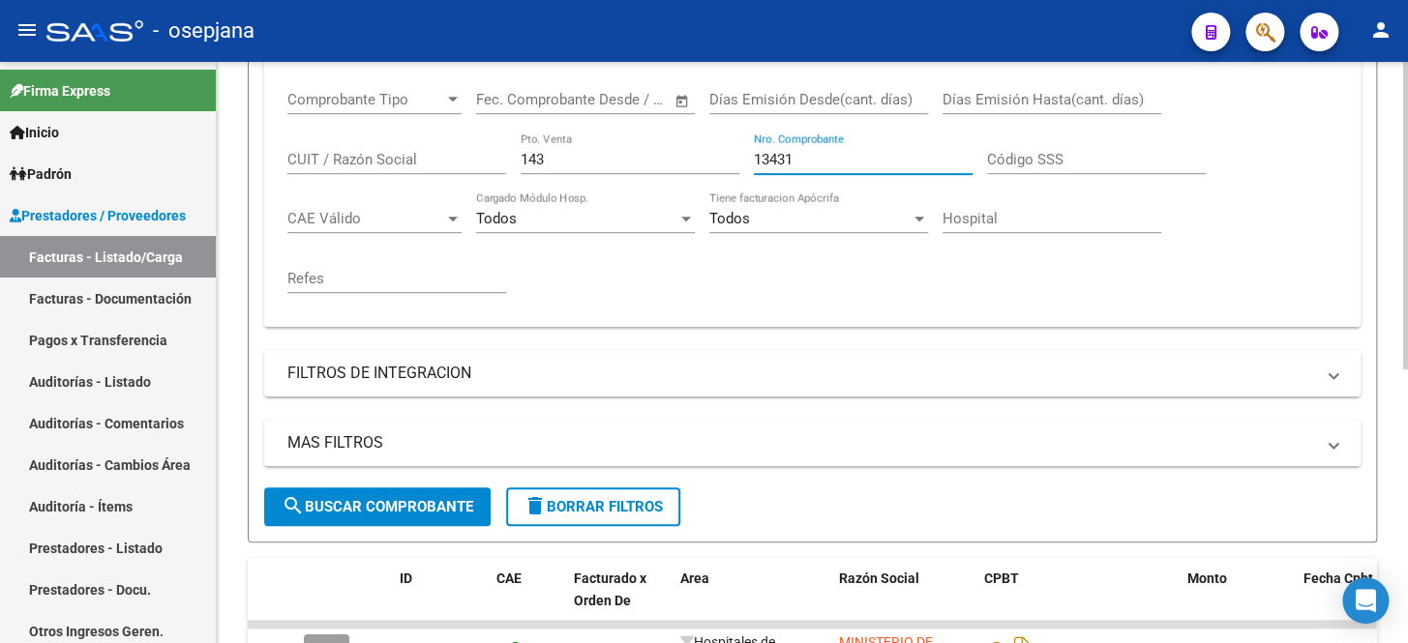
scroll to position [517, 0]
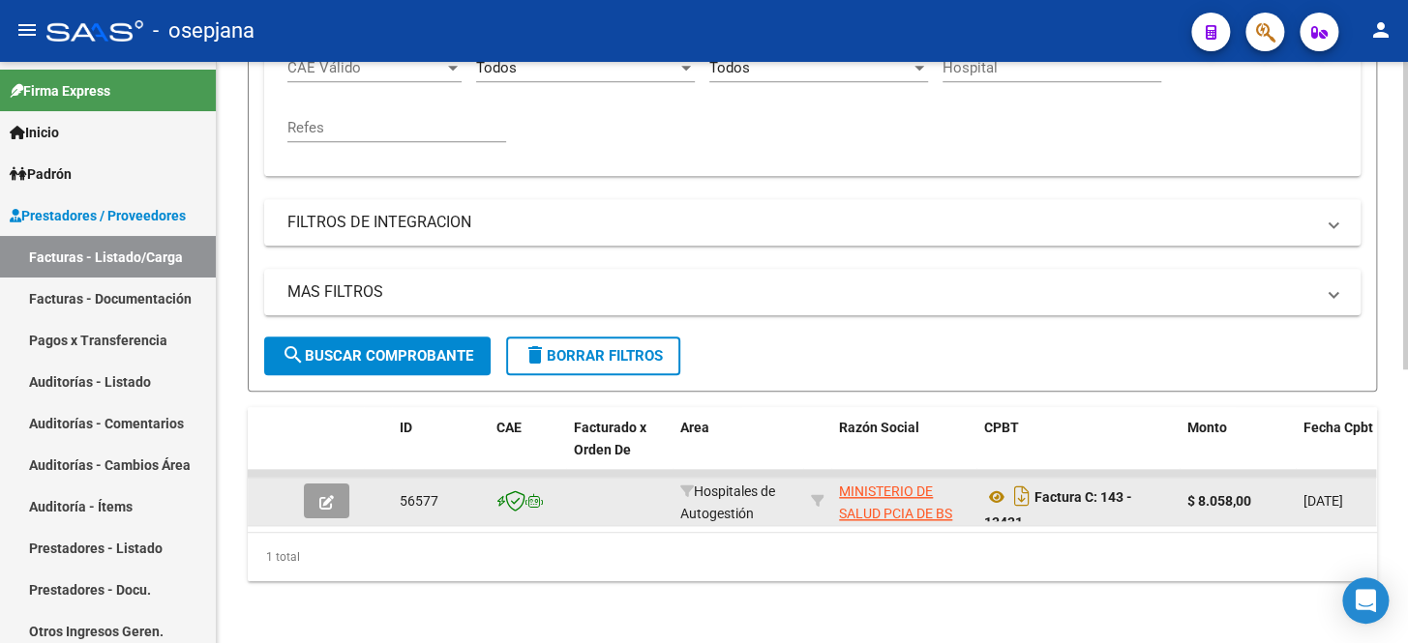
type input "13431"
click at [325, 495] on icon "button" at bounding box center [326, 502] width 15 height 15
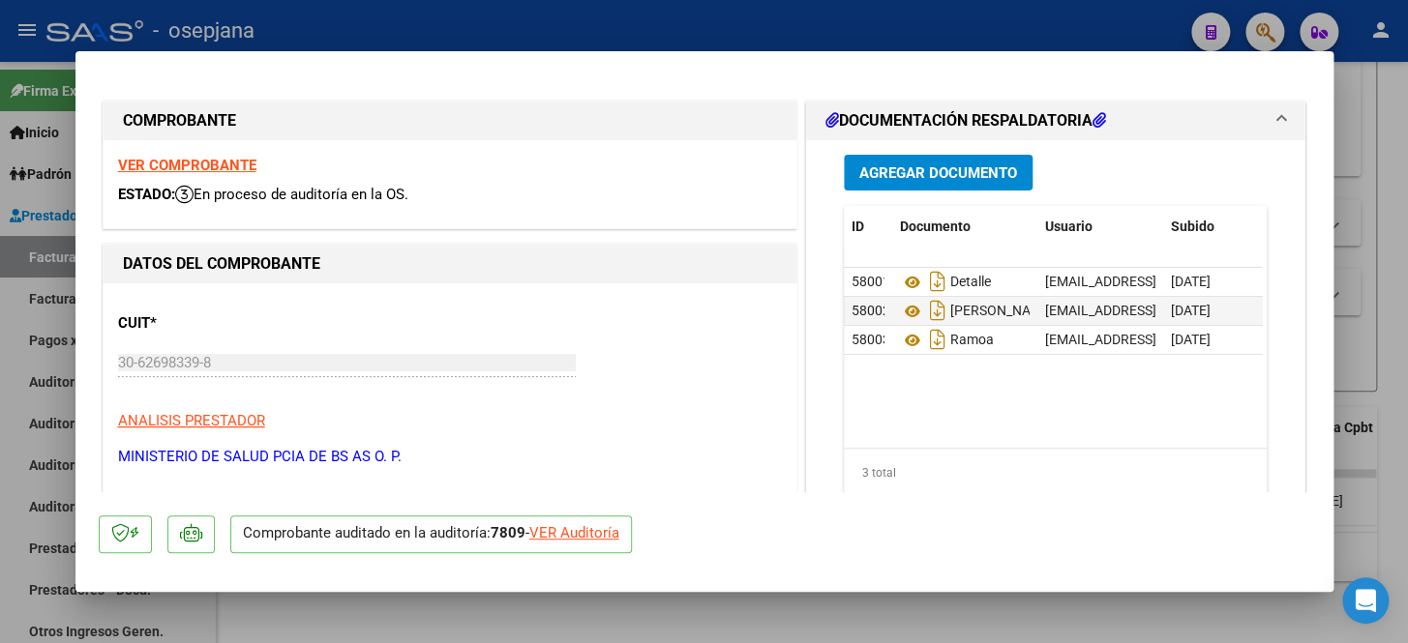
click at [579, 532] on div "VER Auditoría" at bounding box center [574, 533] width 90 height 22
type input "$ 0,00"
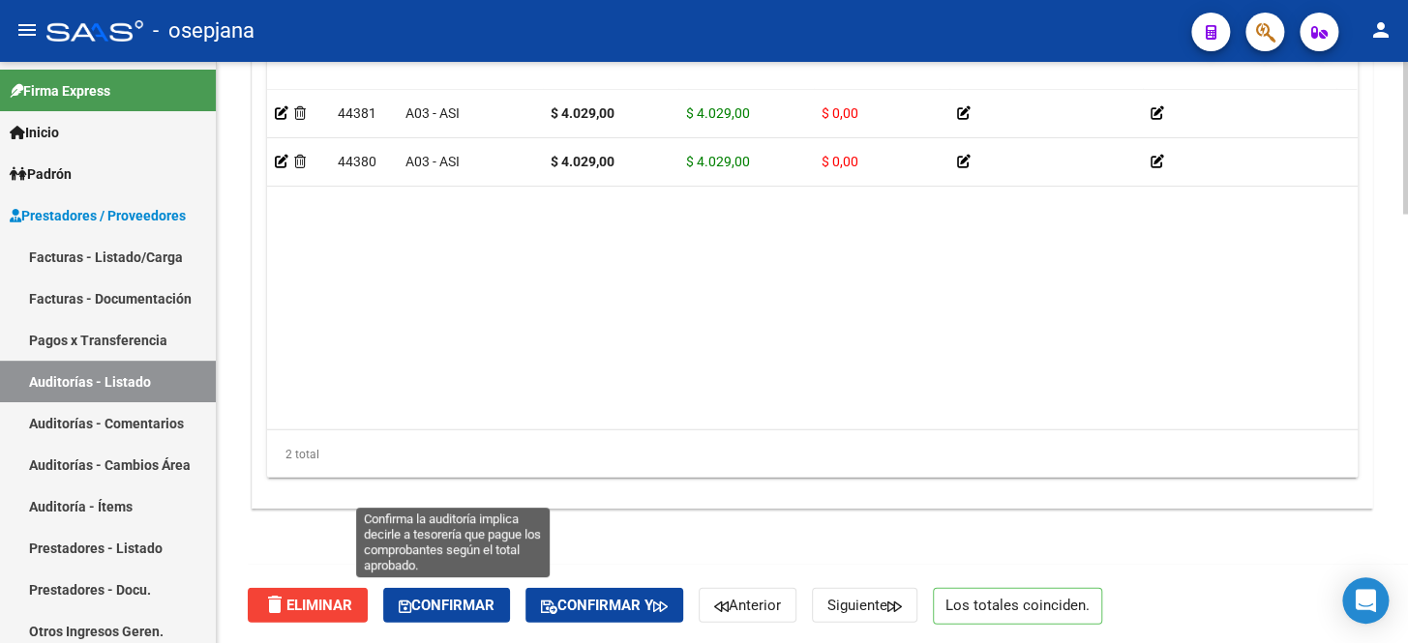
click at [491, 597] on span "Confirmar" at bounding box center [447, 605] width 96 height 17
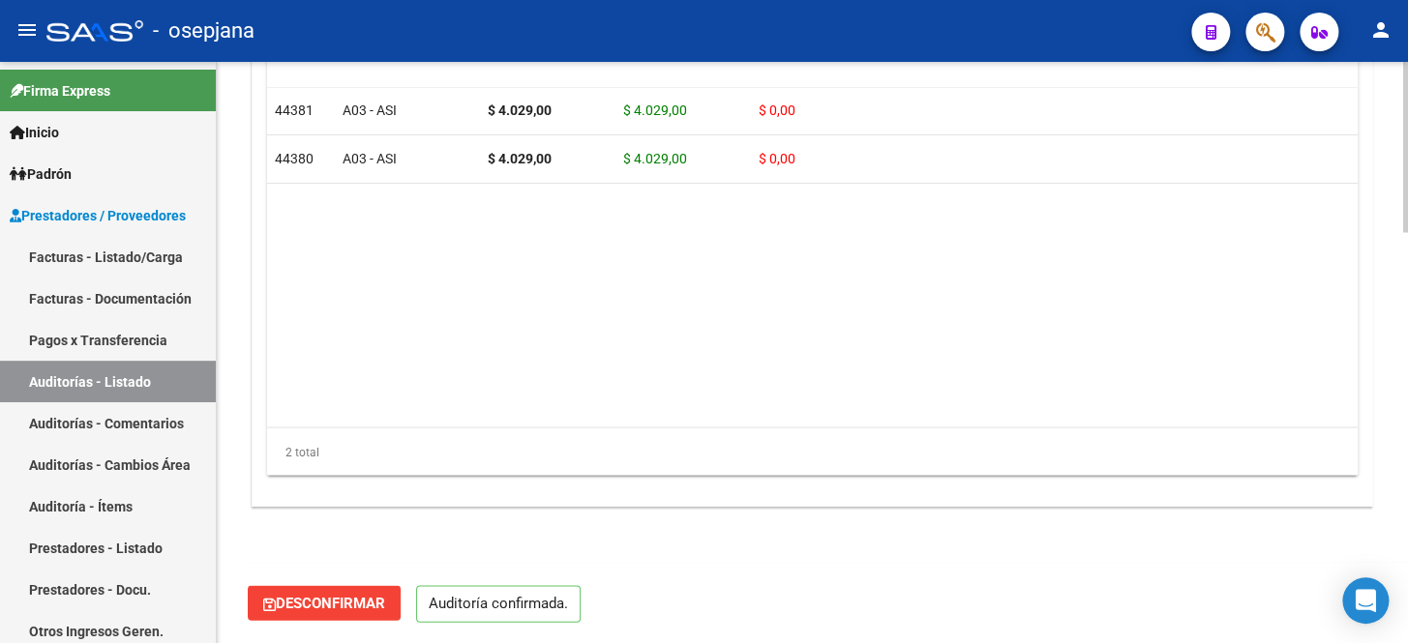
scroll to position [1403, 0]
type input "202510"
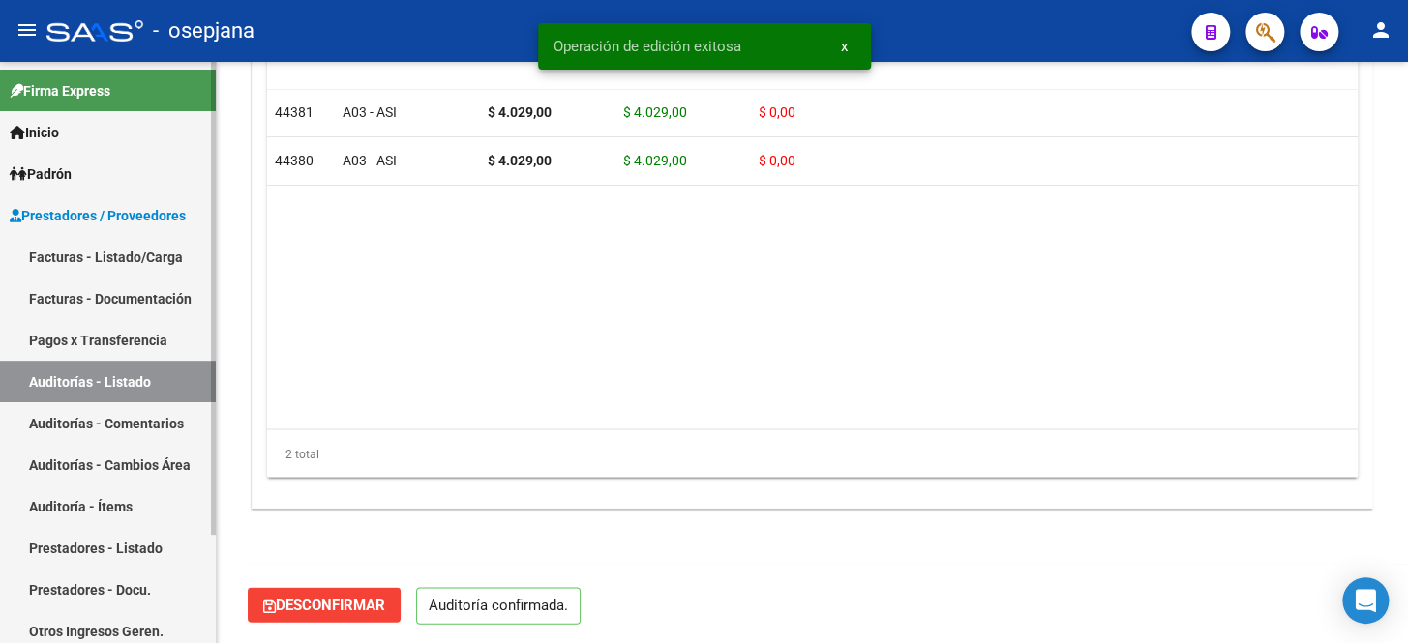
click at [95, 261] on link "Facturas - Listado/Carga" at bounding box center [108, 257] width 216 height 42
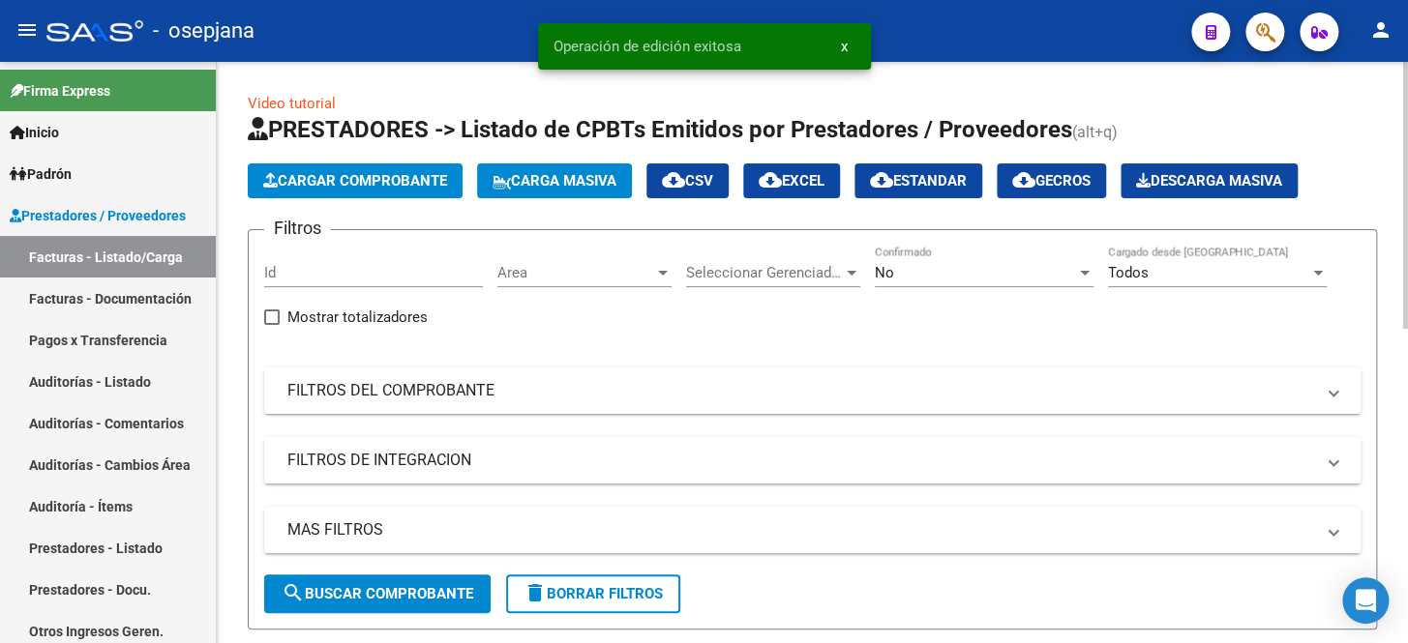
drag, startPoint x: 716, startPoint y: 397, endPoint x: 797, endPoint y: 329, distance: 105.8
click at [716, 393] on mat-panel-title "FILTROS DEL COMPROBANTE" at bounding box center [800, 390] width 1026 height 21
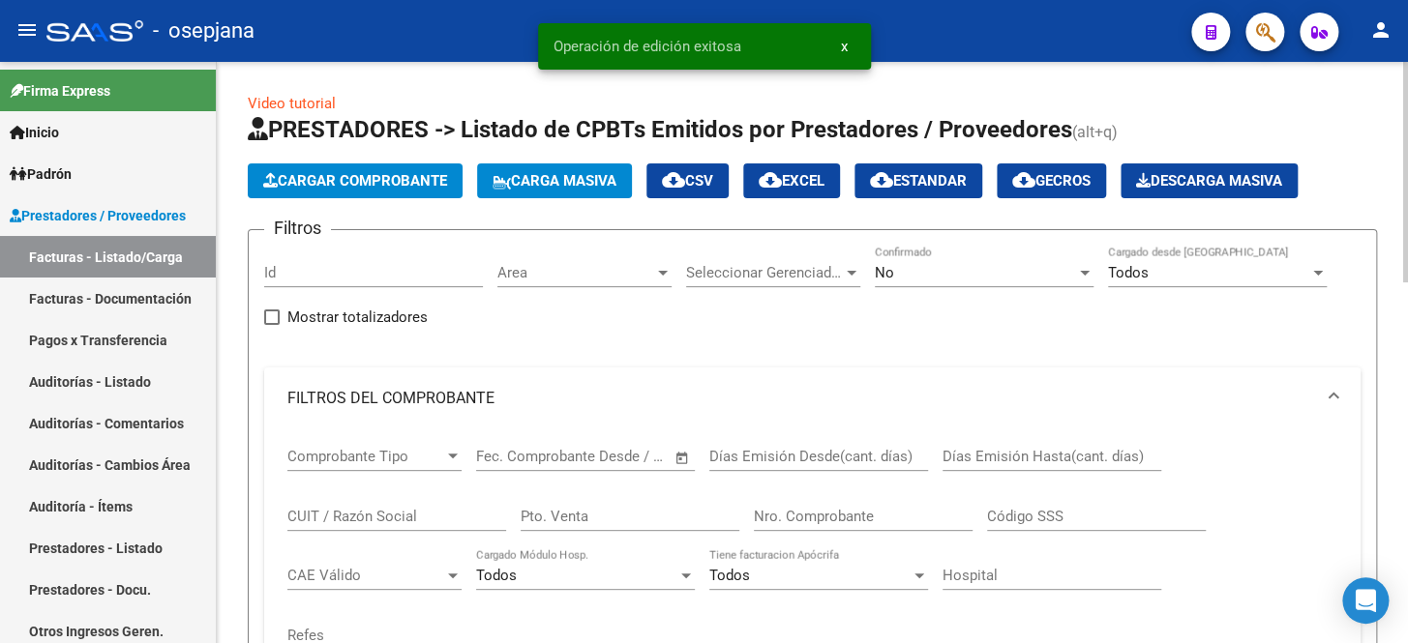
click at [908, 275] on div "No" at bounding box center [975, 272] width 201 height 17
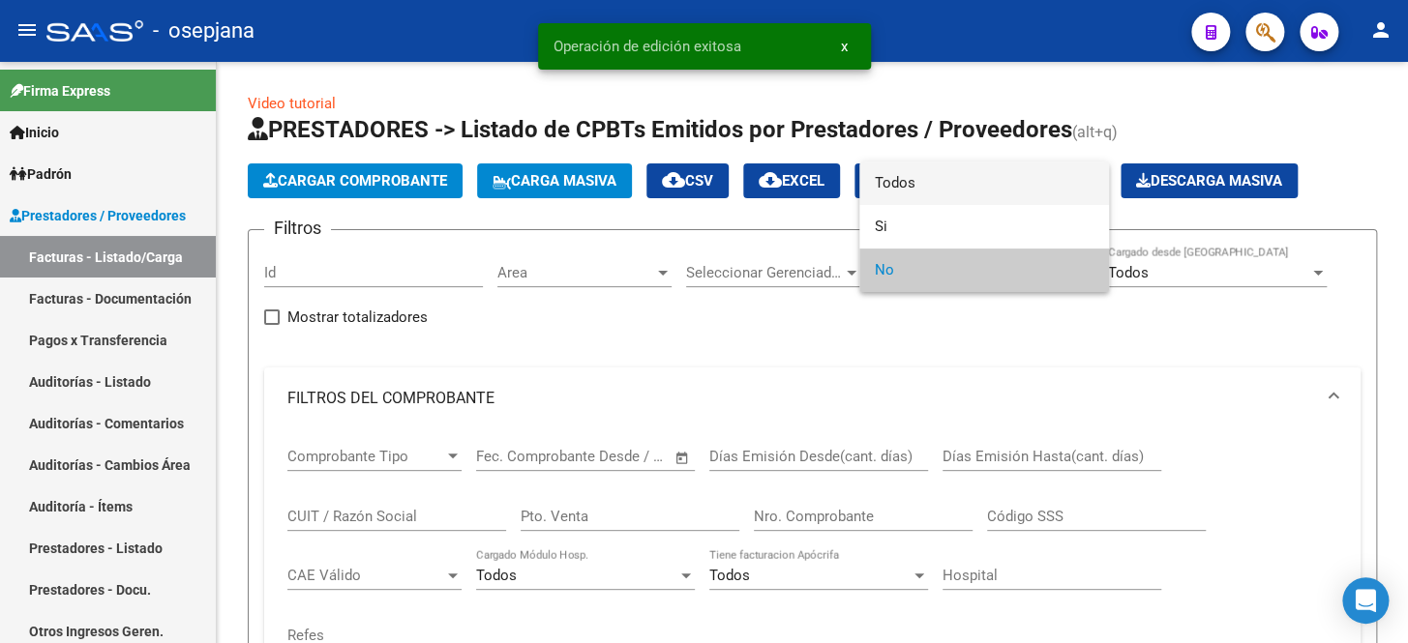
click at [960, 184] on span "Todos" at bounding box center [984, 184] width 219 height 44
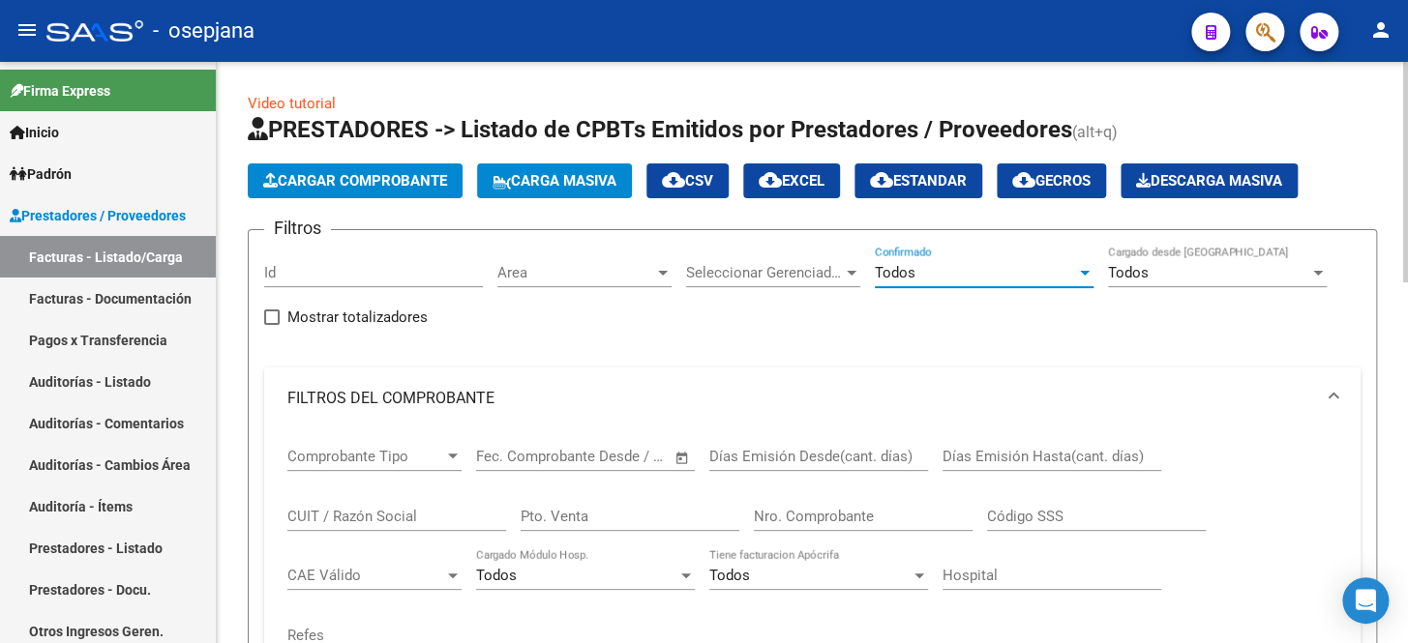
click at [608, 516] on input "Pto. Venta" at bounding box center [630, 516] width 219 height 17
type input "8"
click at [769, 510] on input "Nro. Comprobante" at bounding box center [863, 516] width 219 height 17
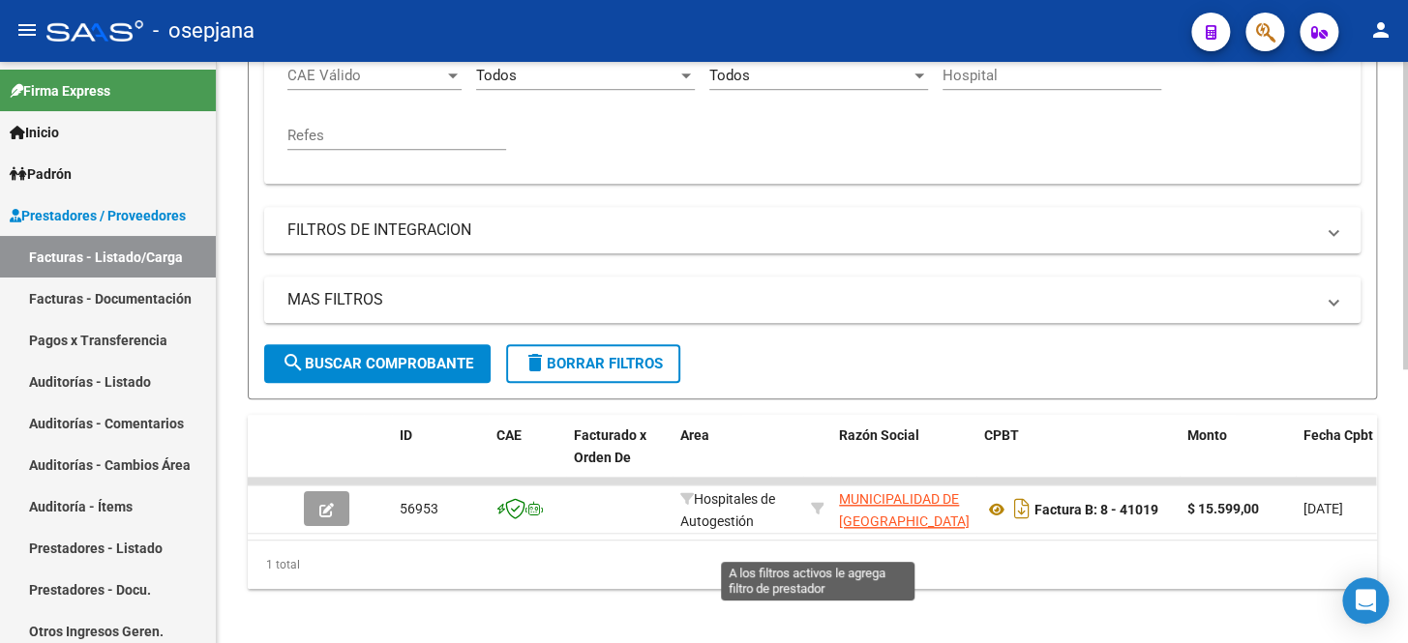
scroll to position [517, 0]
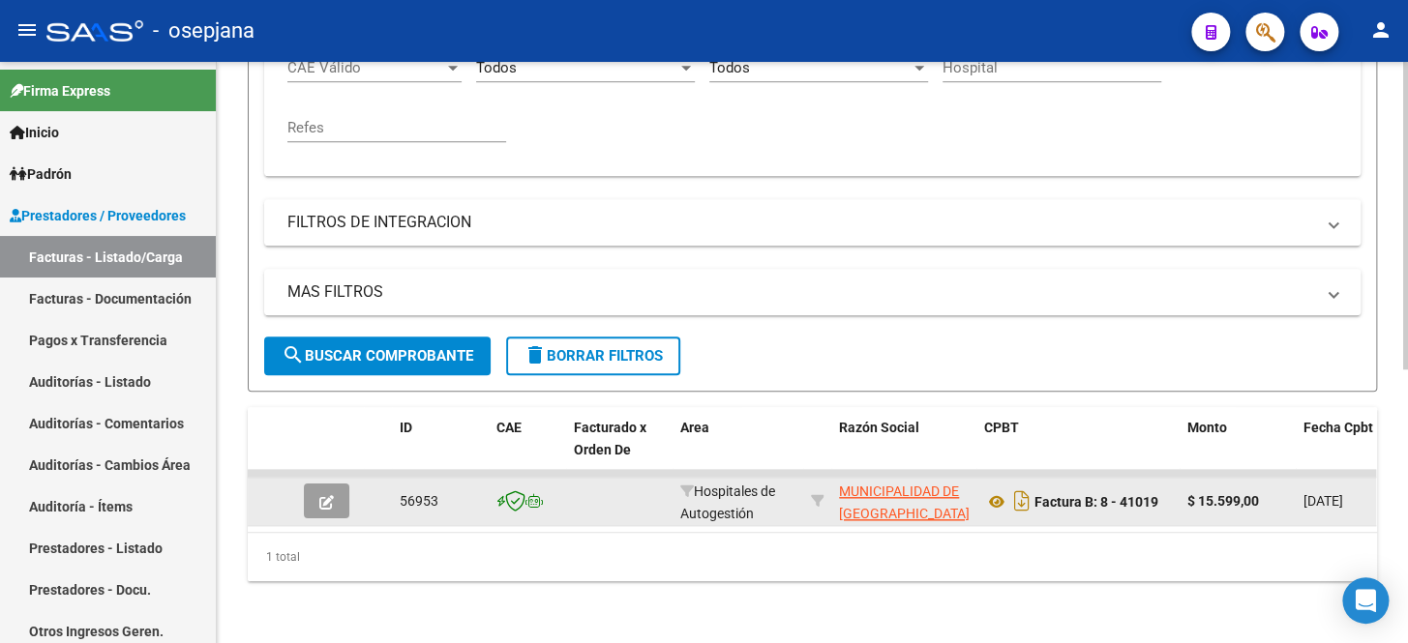
type input "41019"
click at [318, 499] on button "button" at bounding box center [326, 501] width 45 height 35
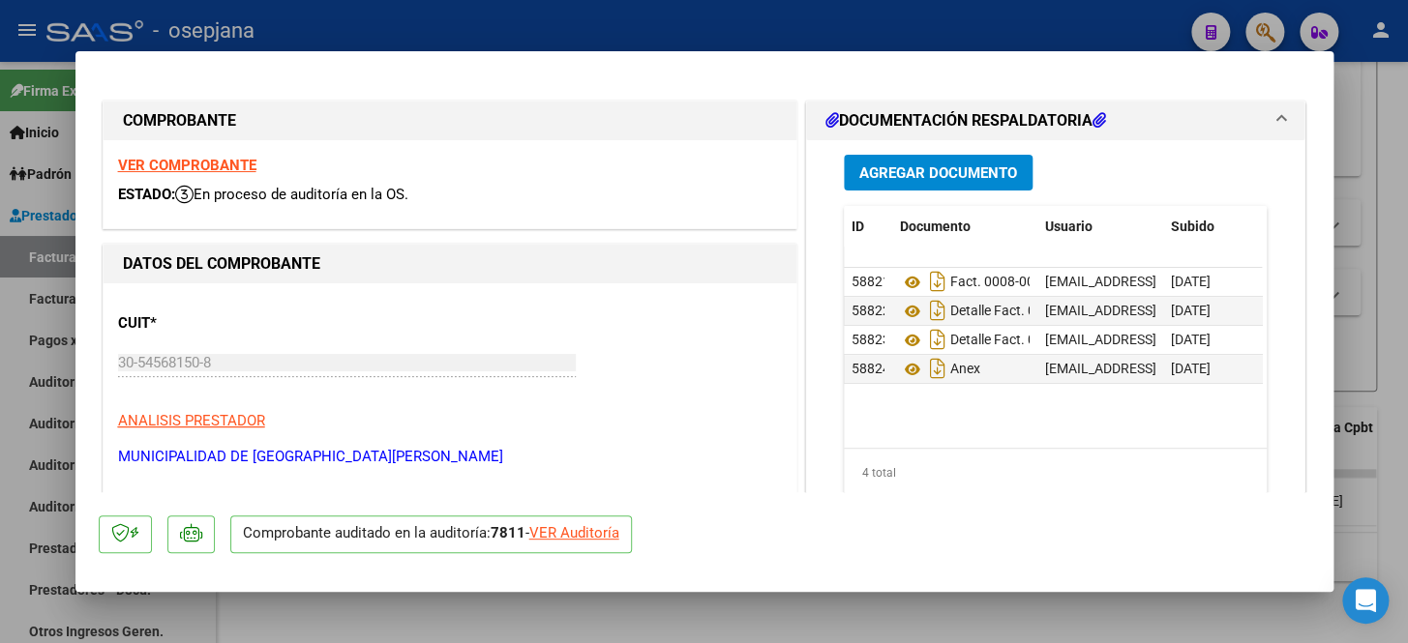
click at [547, 534] on div "VER Auditoría" at bounding box center [574, 533] width 90 height 22
type input "$ 0,00"
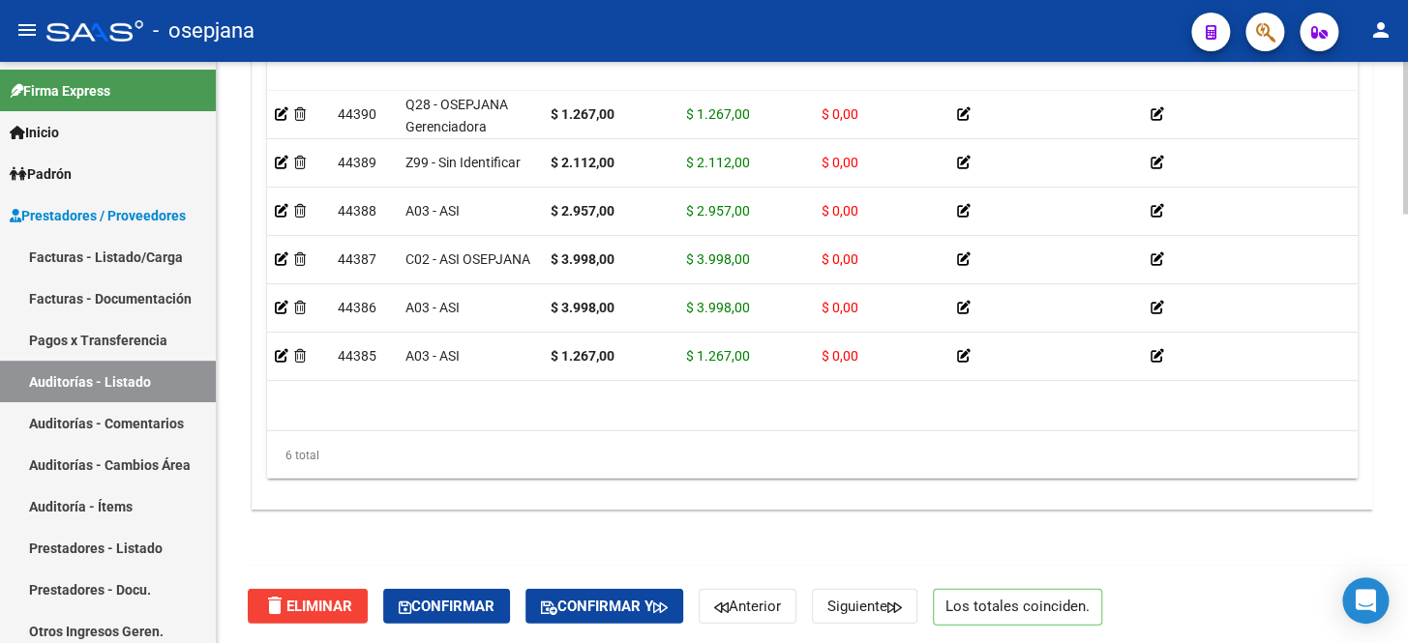
scroll to position [1625, 0]
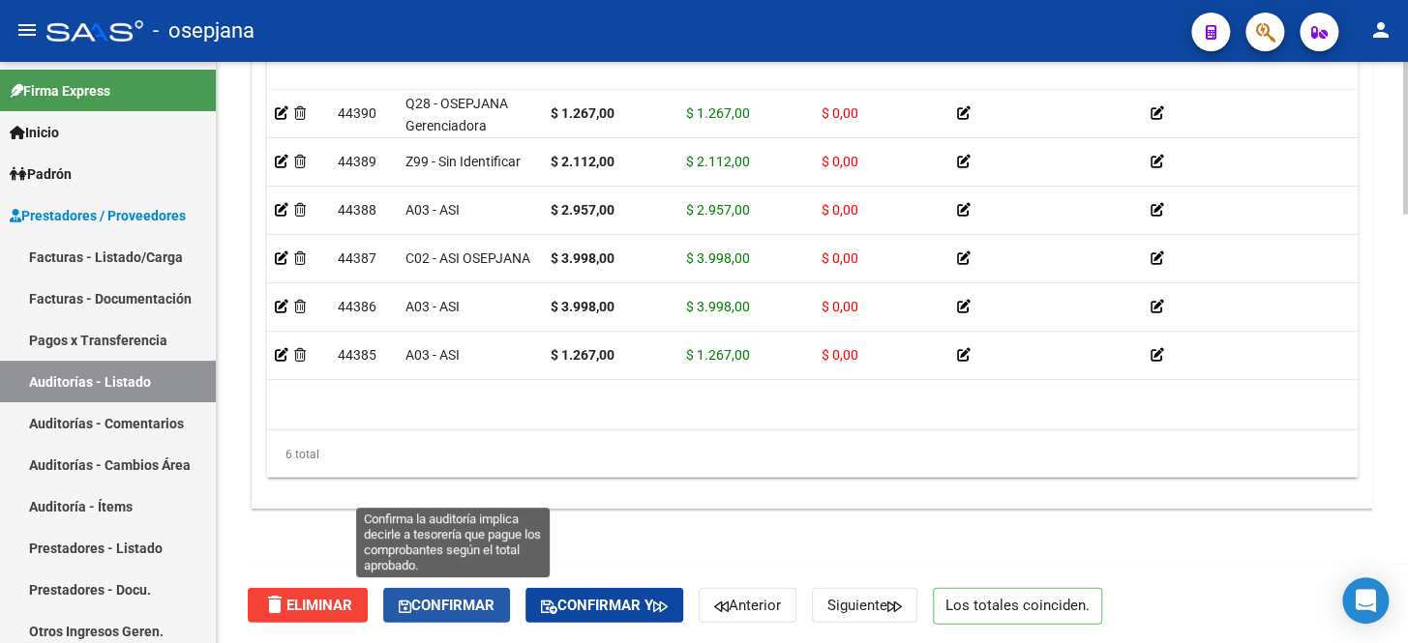
click at [452, 597] on span "Confirmar" at bounding box center [447, 605] width 96 height 17
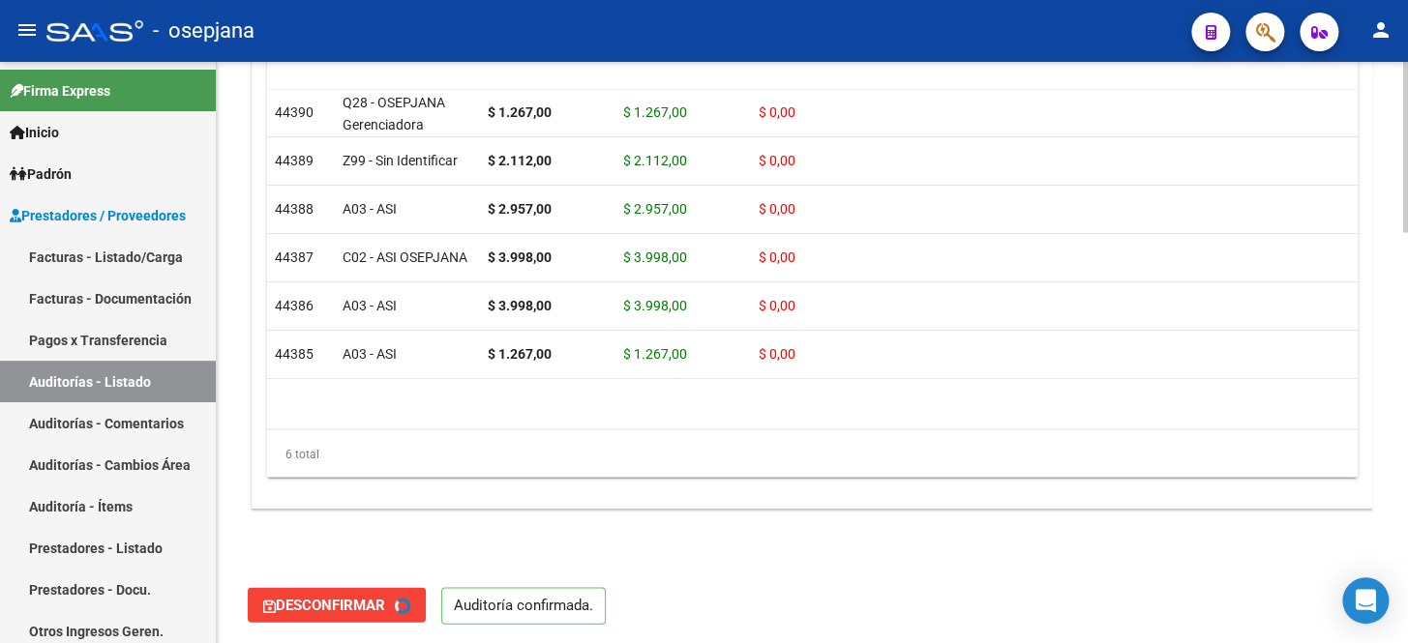
type input "202510"
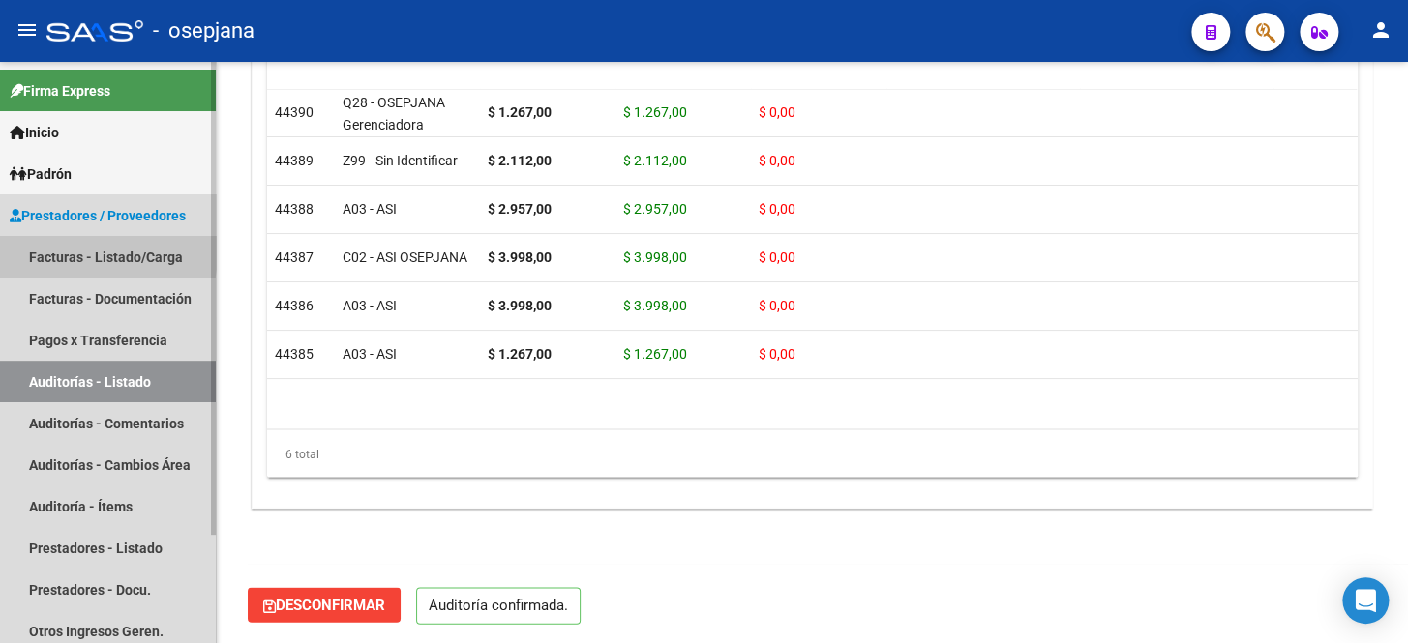
drag, startPoint x: 70, startPoint y: 252, endPoint x: 132, endPoint y: 244, distance: 62.4
click at [70, 252] on link "Facturas - Listado/Carga" at bounding box center [108, 257] width 216 height 42
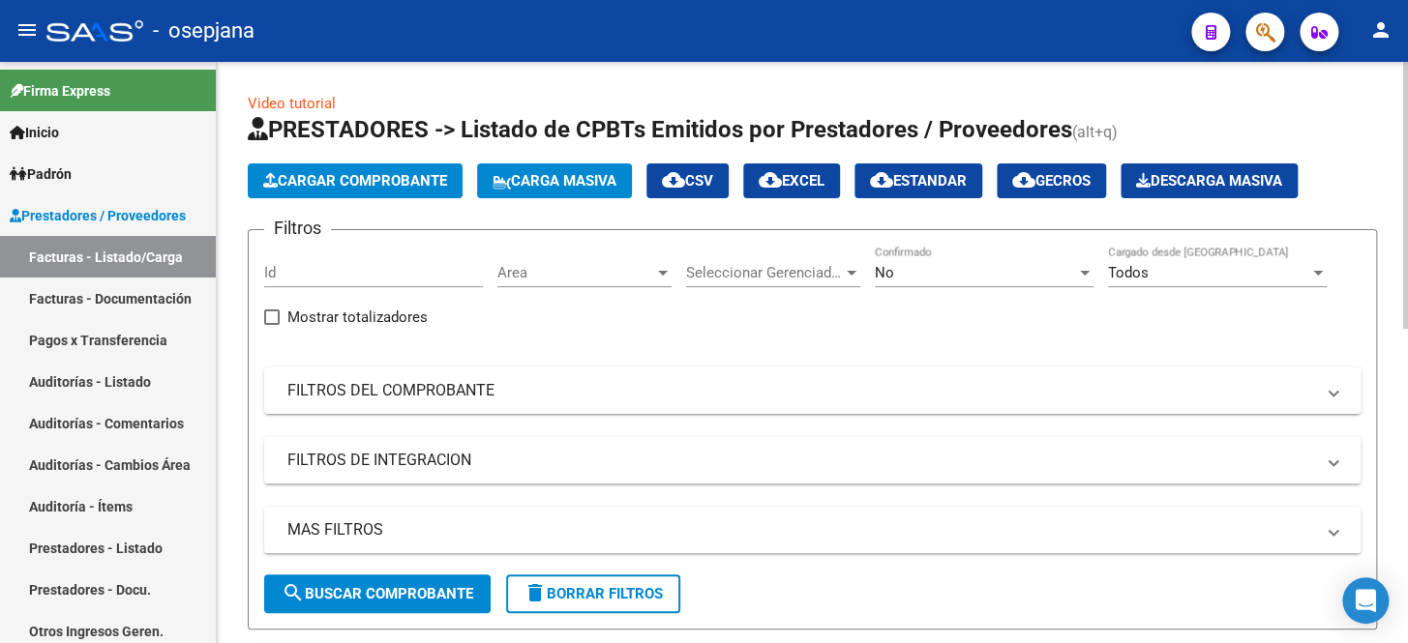
click at [658, 402] on mat-expansion-panel-header "FILTROS DEL COMPROBANTE" at bounding box center [812, 391] width 1096 height 46
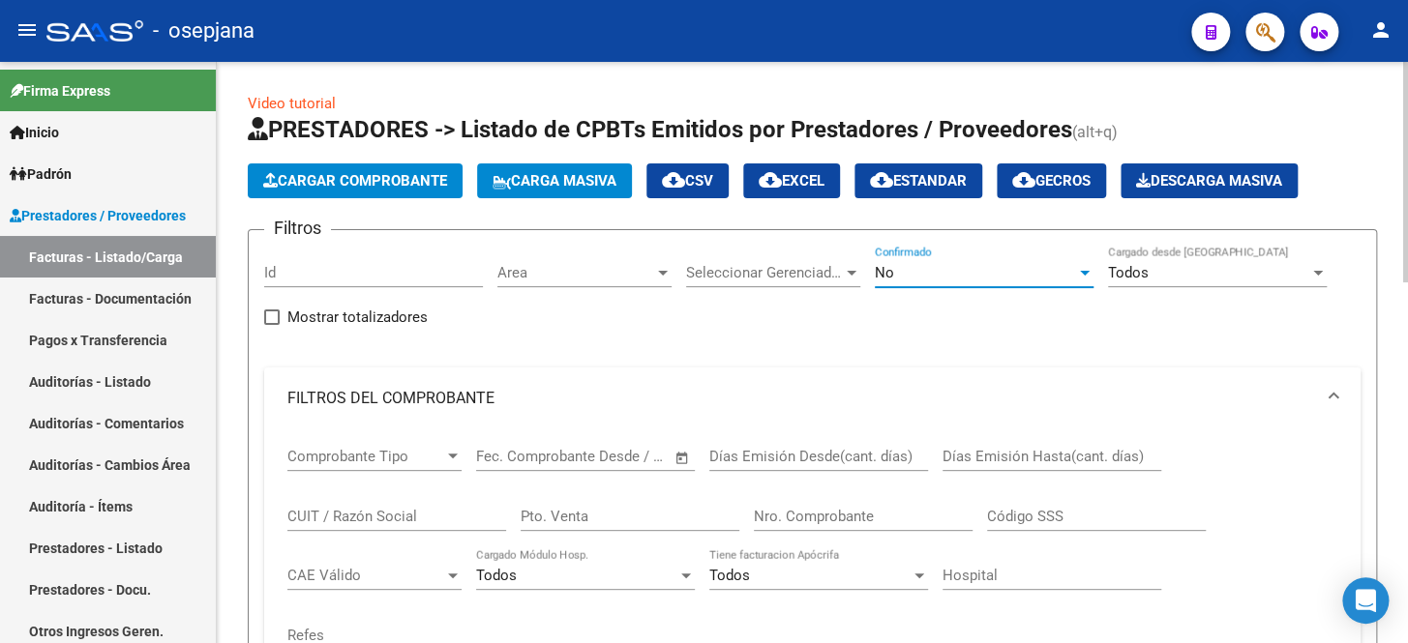
click at [928, 279] on div "No" at bounding box center [975, 272] width 201 height 17
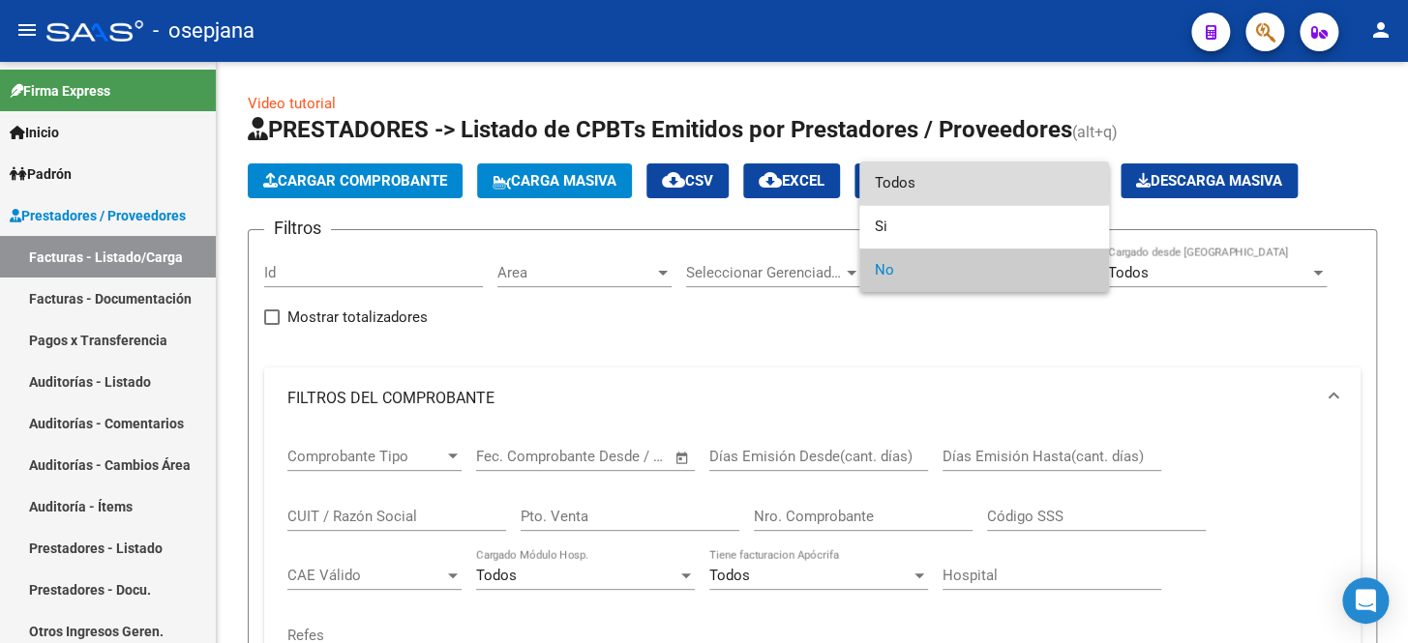
drag, startPoint x: 917, startPoint y: 183, endPoint x: 918, endPoint y: 377, distance: 194.5
click at [917, 184] on span "Todos" at bounding box center [984, 184] width 219 height 44
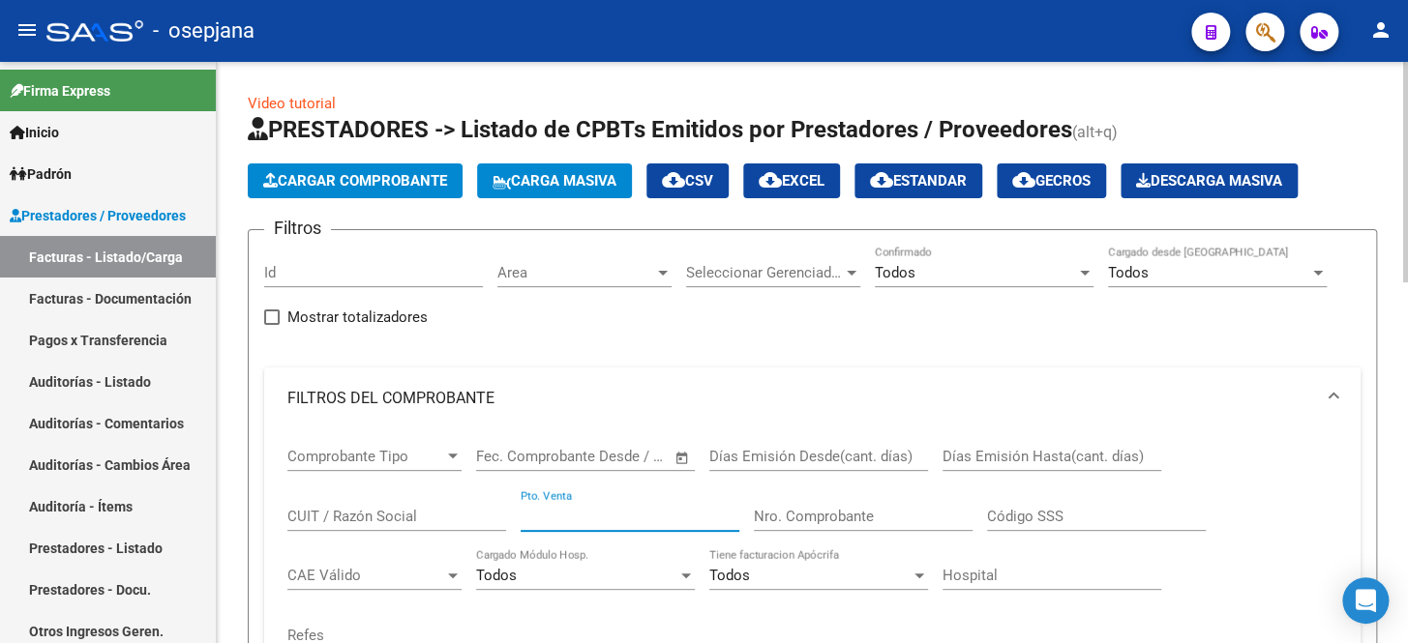
click at [552, 508] on input "Pto. Venta" at bounding box center [630, 516] width 219 height 17
type input "8"
click at [758, 508] on input "Nro. Comprobante" at bounding box center [863, 516] width 219 height 17
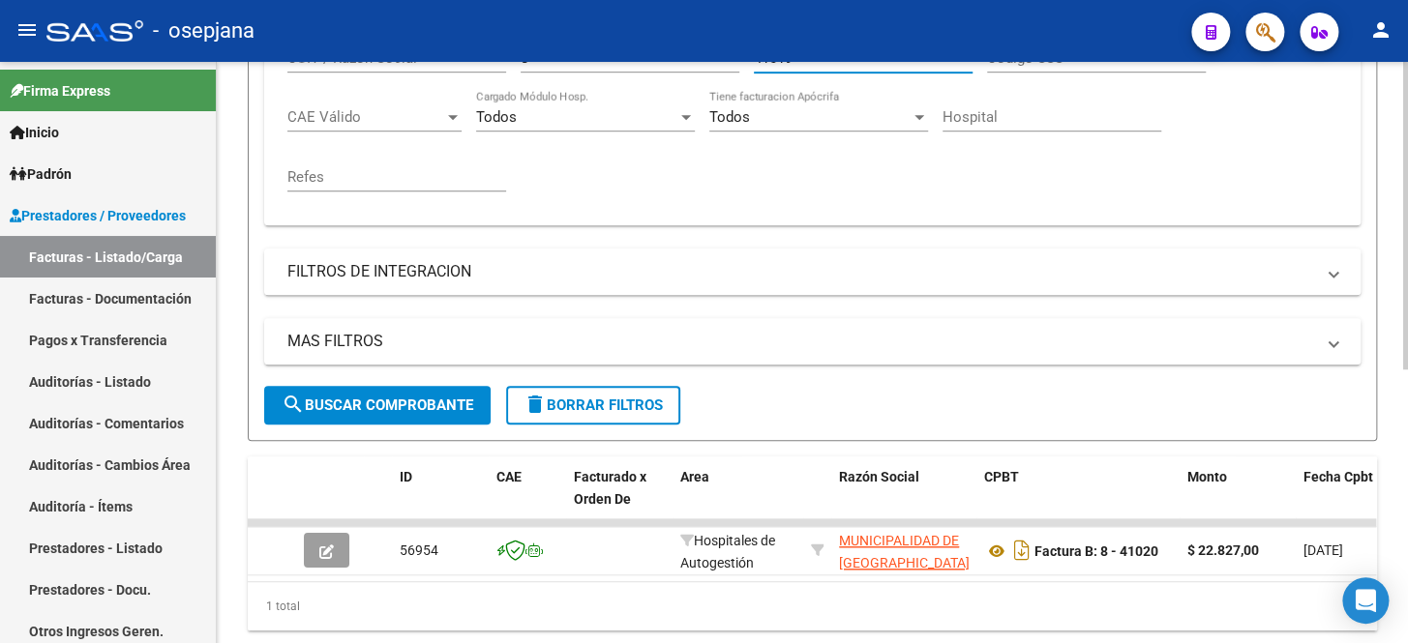
scroll to position [517, 0]
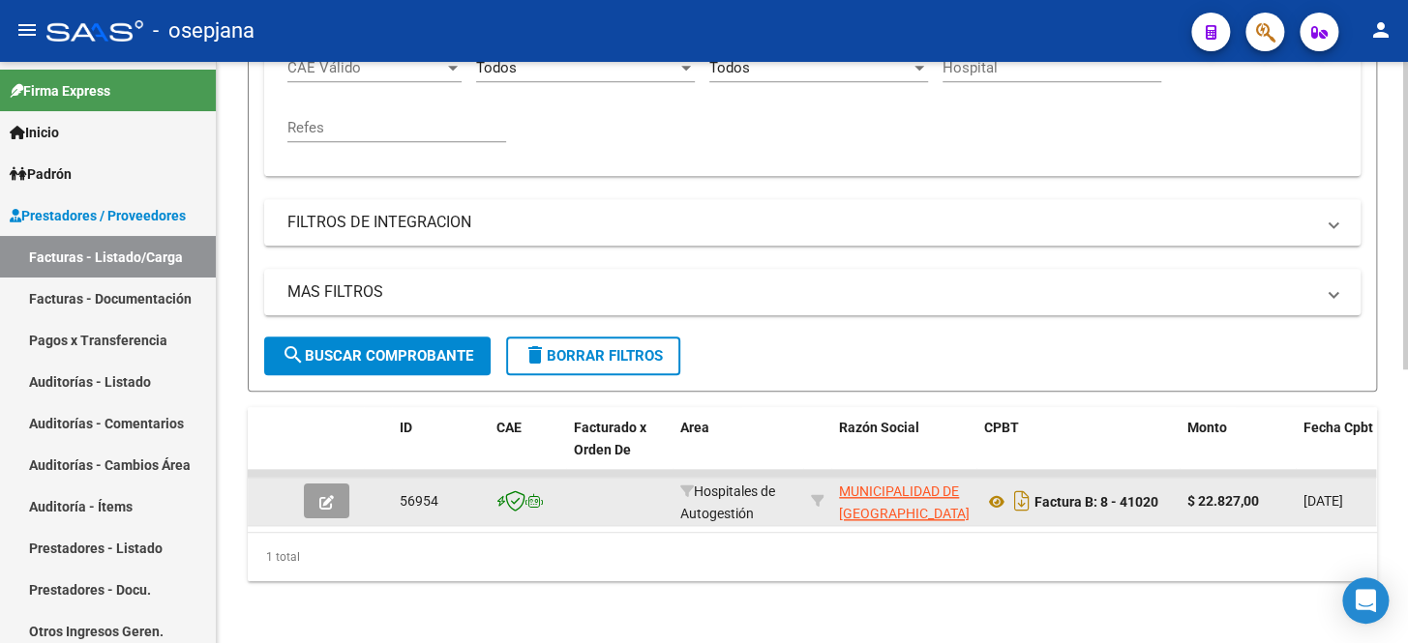
type input "41019"
click at [325, 495] on icon "button" at bounding box center [326, 502] width 15 height 15
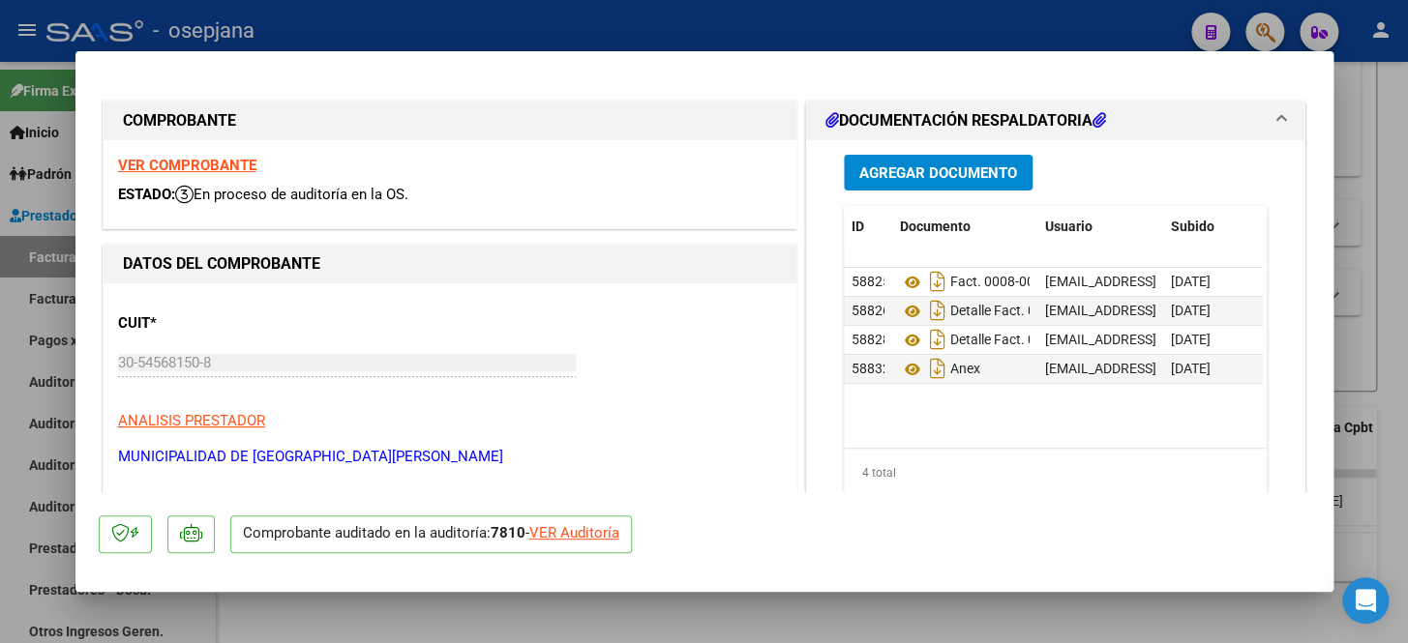
click at [601, 534] on div "VER Auditoría" at bounding box center [574, 533] width 90 height 22
type input "$ 0,00"
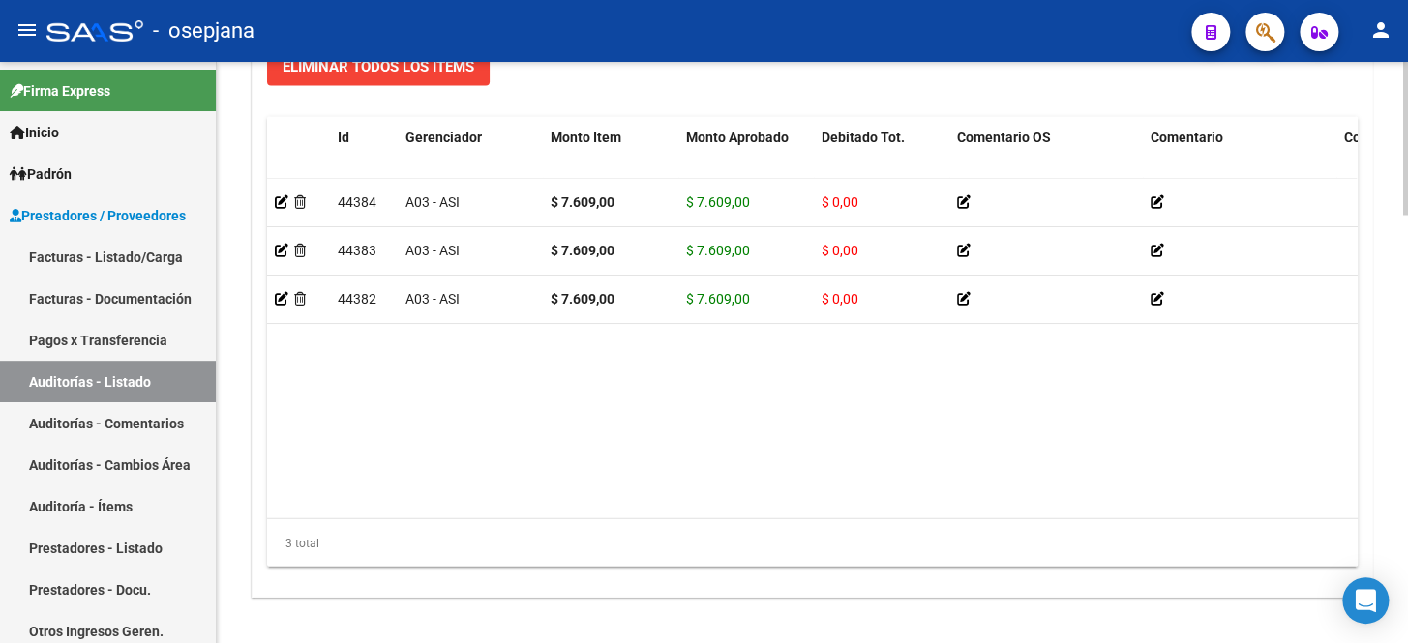
scroll to position [1625, 0]
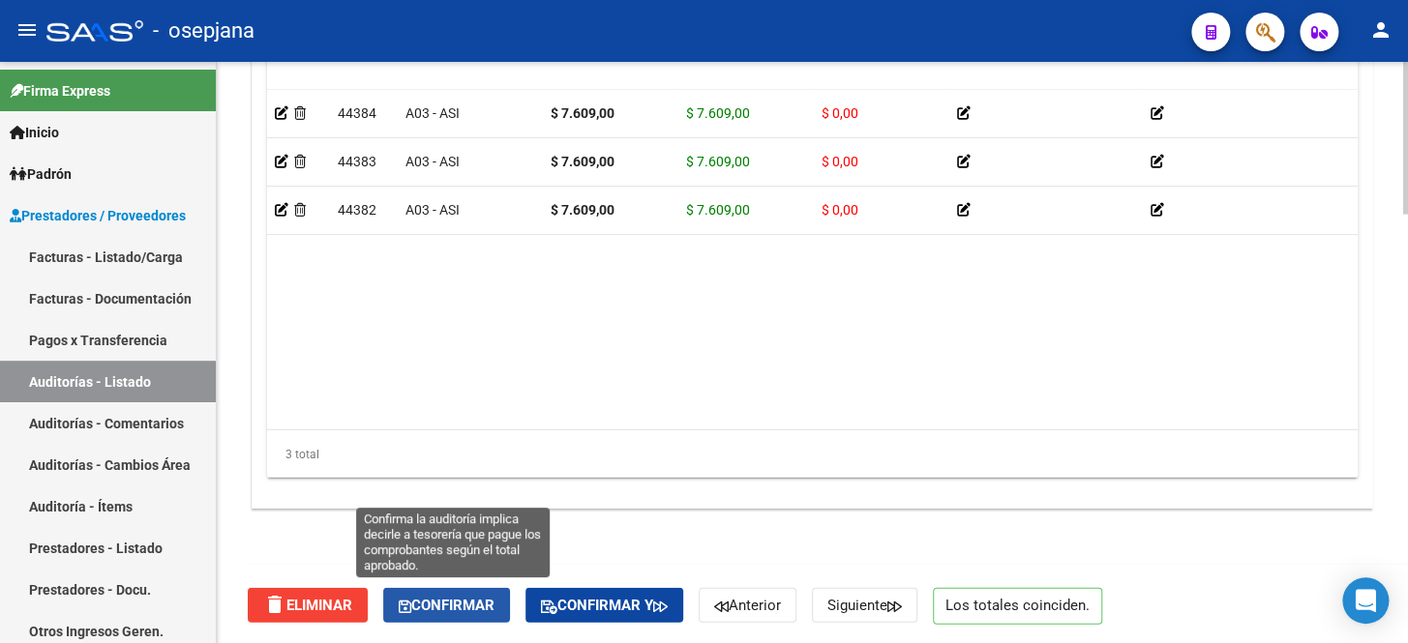
click at [458, 602] on span "Confirmar" at bounding box center [447, 605] width 96 height 17
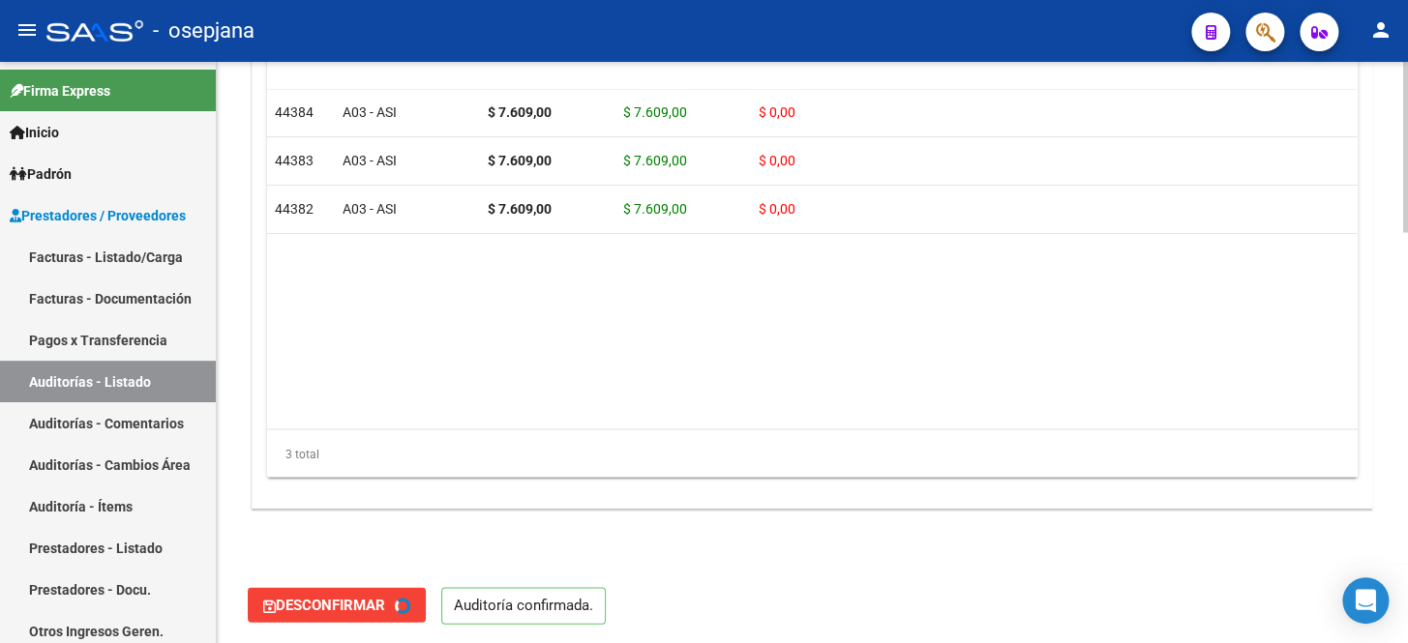
type input "202510"
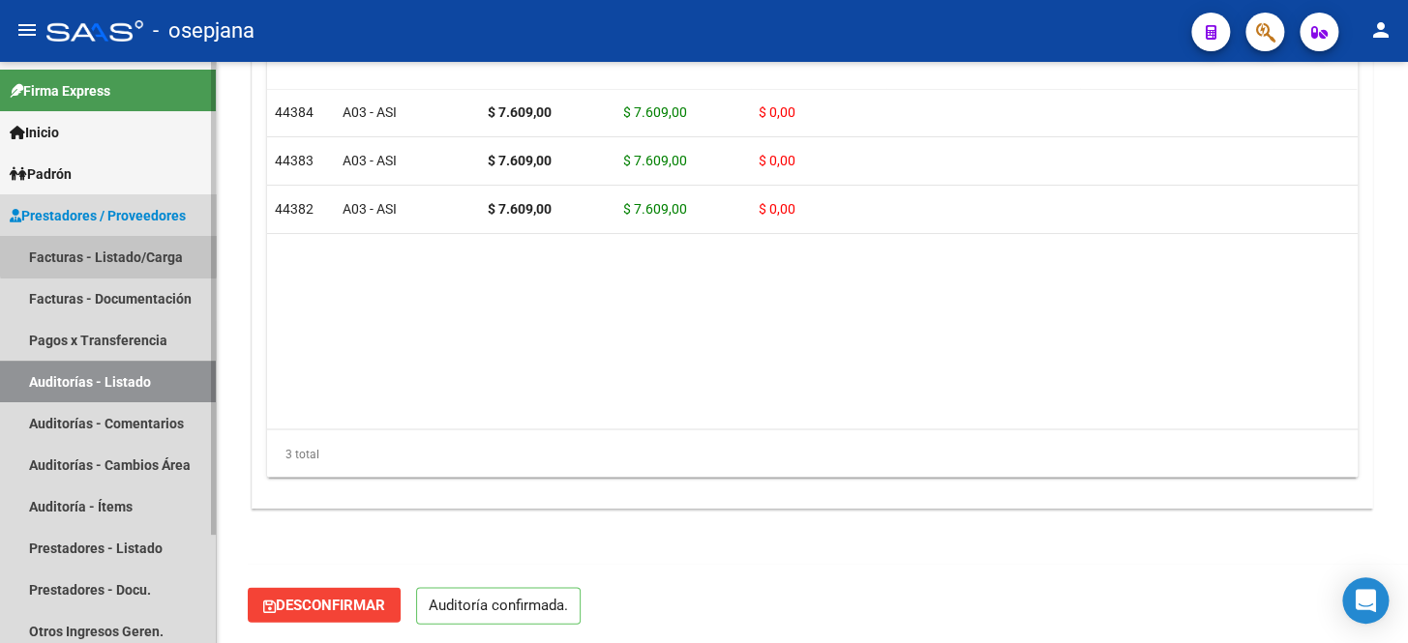
click at [108, 248] on link "Facturas - Listado/Carga" at bounding box center [108, 257] width 216 height 42
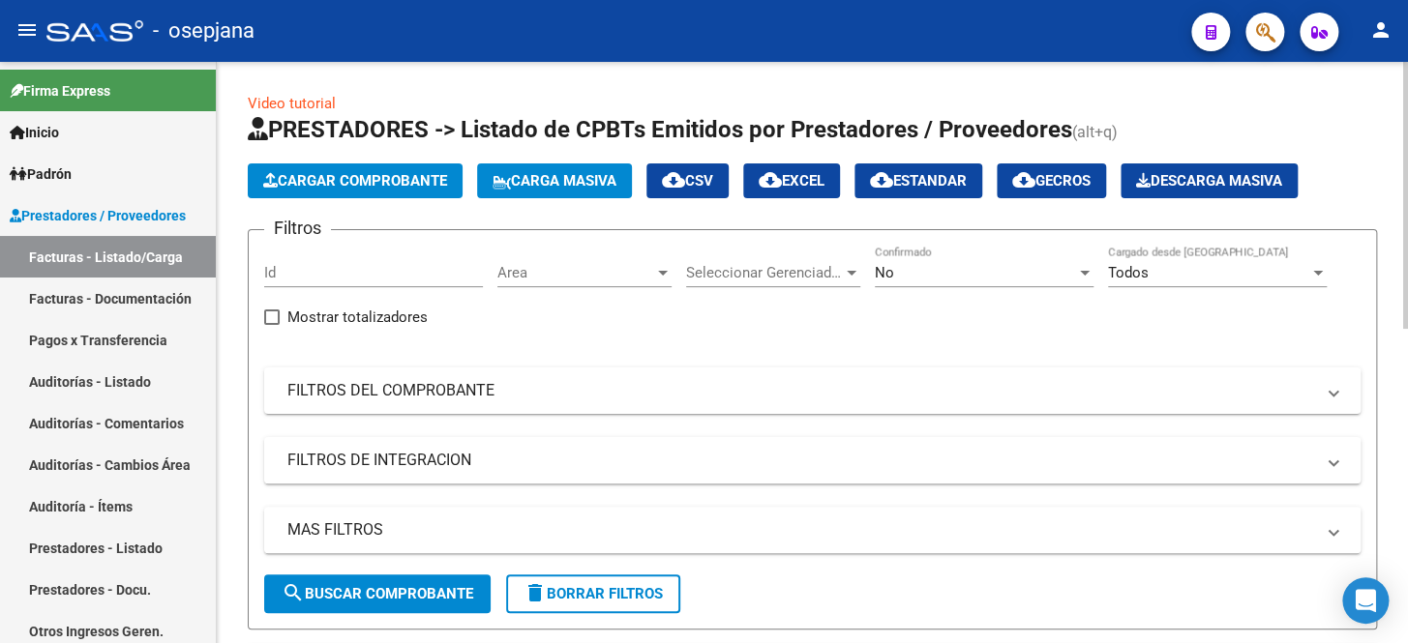
click at [885, 280] on div "No Confirmado" at bounding box center [984, 267] width 219 height 42
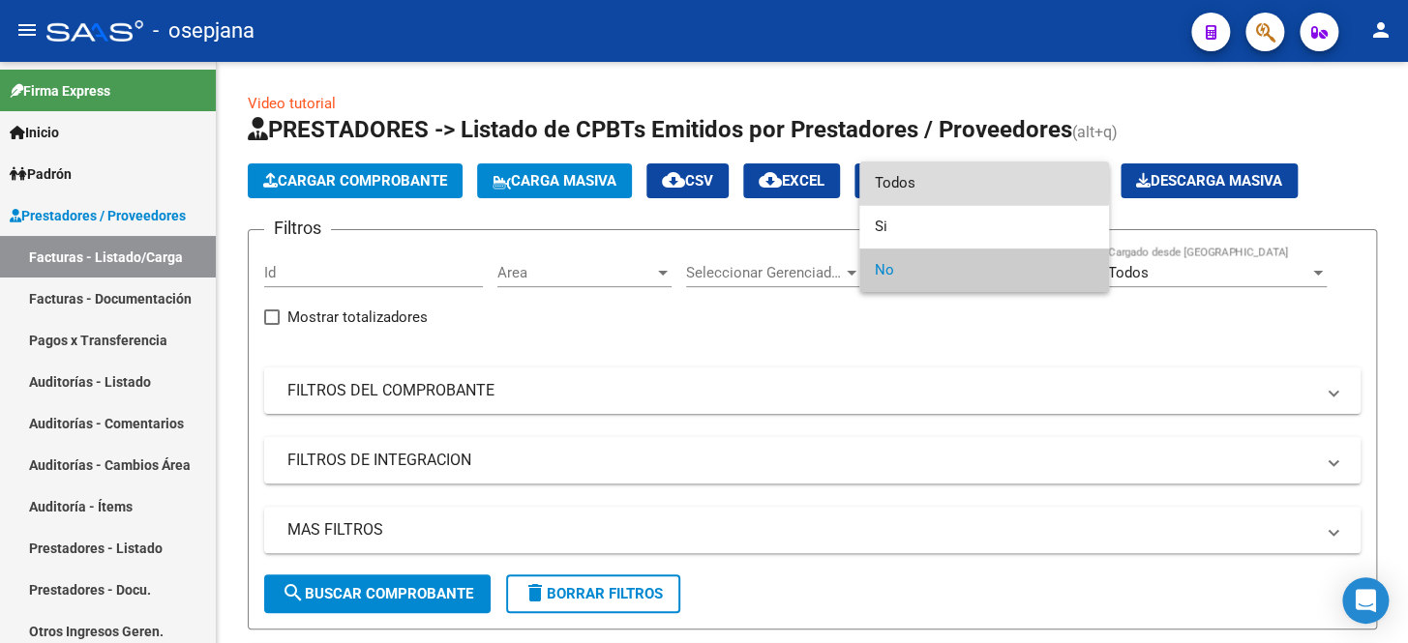
click at [909, 182] on span "Todos" at bounding box center [984, 184] width 219 height 44
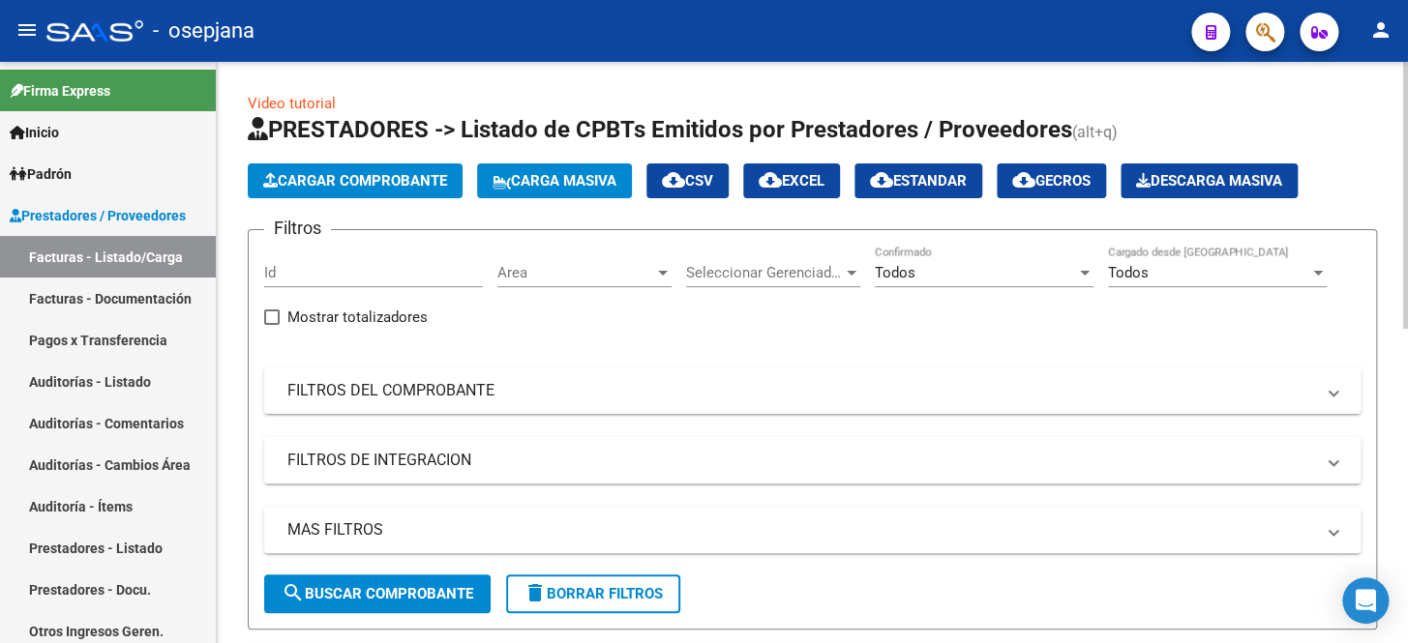
drag, startPoint x: 499, startPoint y: 393, endPoint x: 518, endPoint y: 405, distance: 22.3
click at [499, 394] on mat-panel-title "FILTROS DEL COMPROBANTE" at bounding box center [800, 390] width 1026 height 21
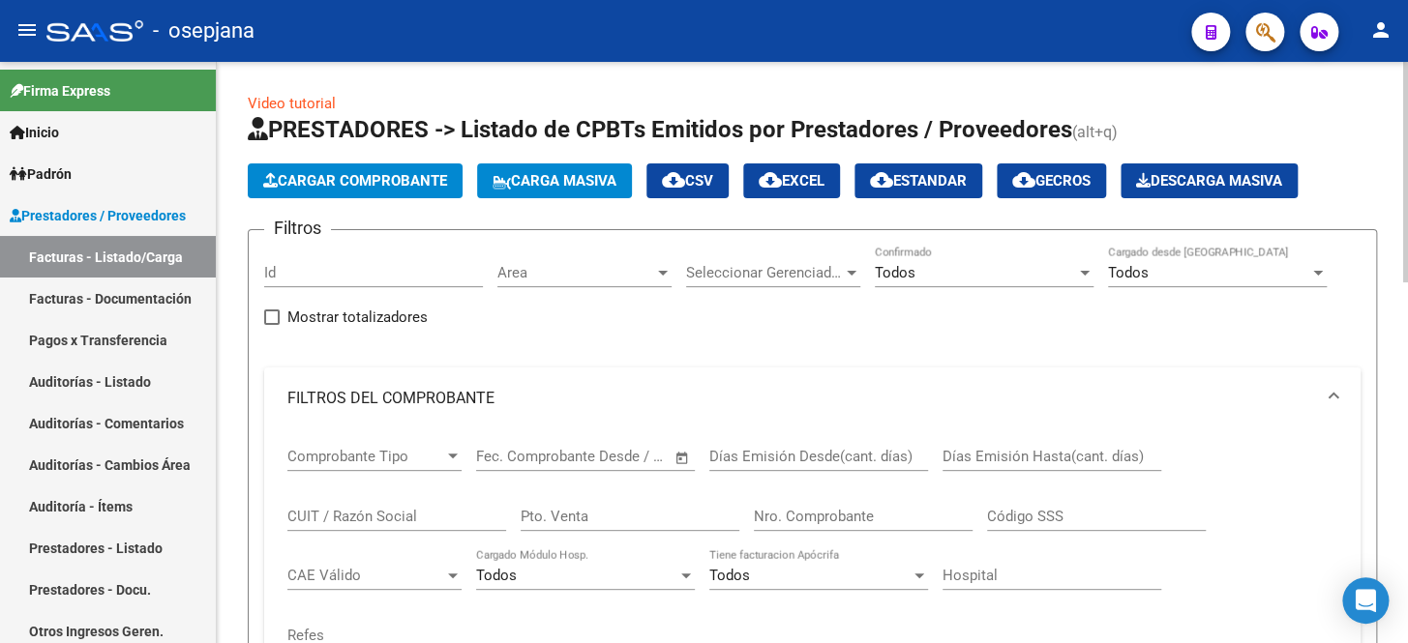
click at [589, 509] on input "Pto. Venta" at bounding box center [630, 516] width 219 height 17
type input "8"
click at [804, 506] on div "Nro. Comprobante" at bounding box center [863, 511] width 219 height 42
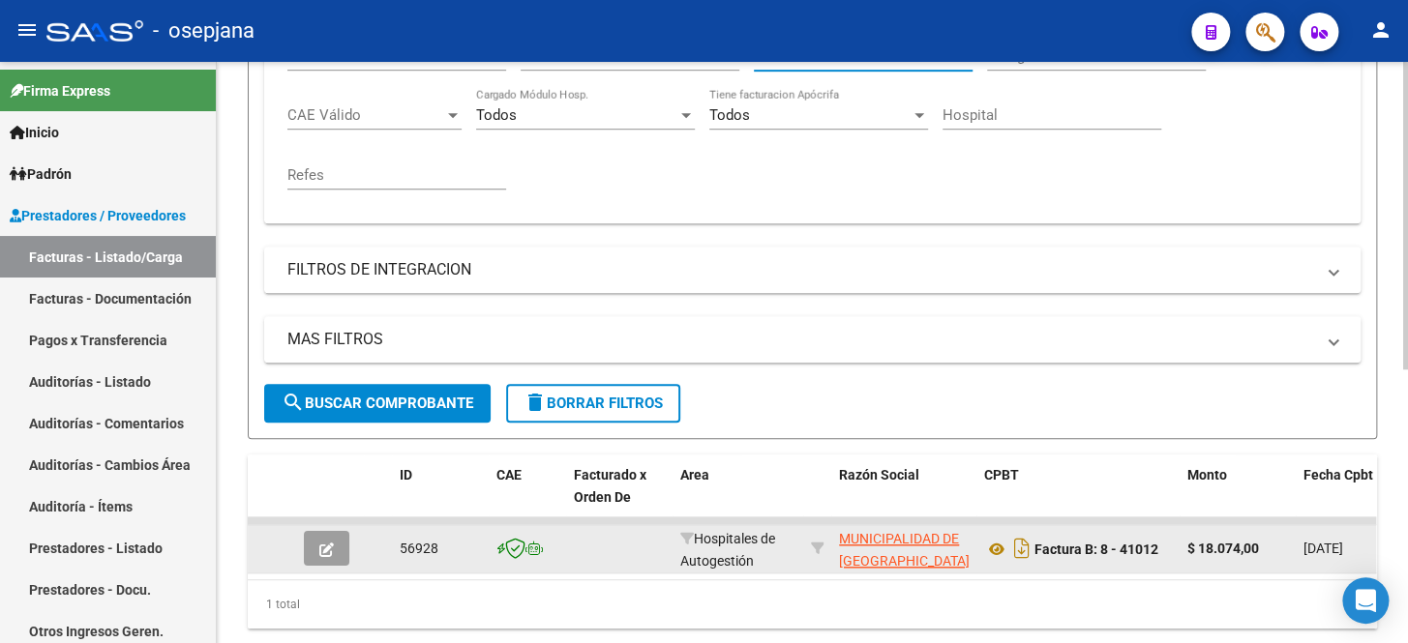
scroll to position [517, 0]
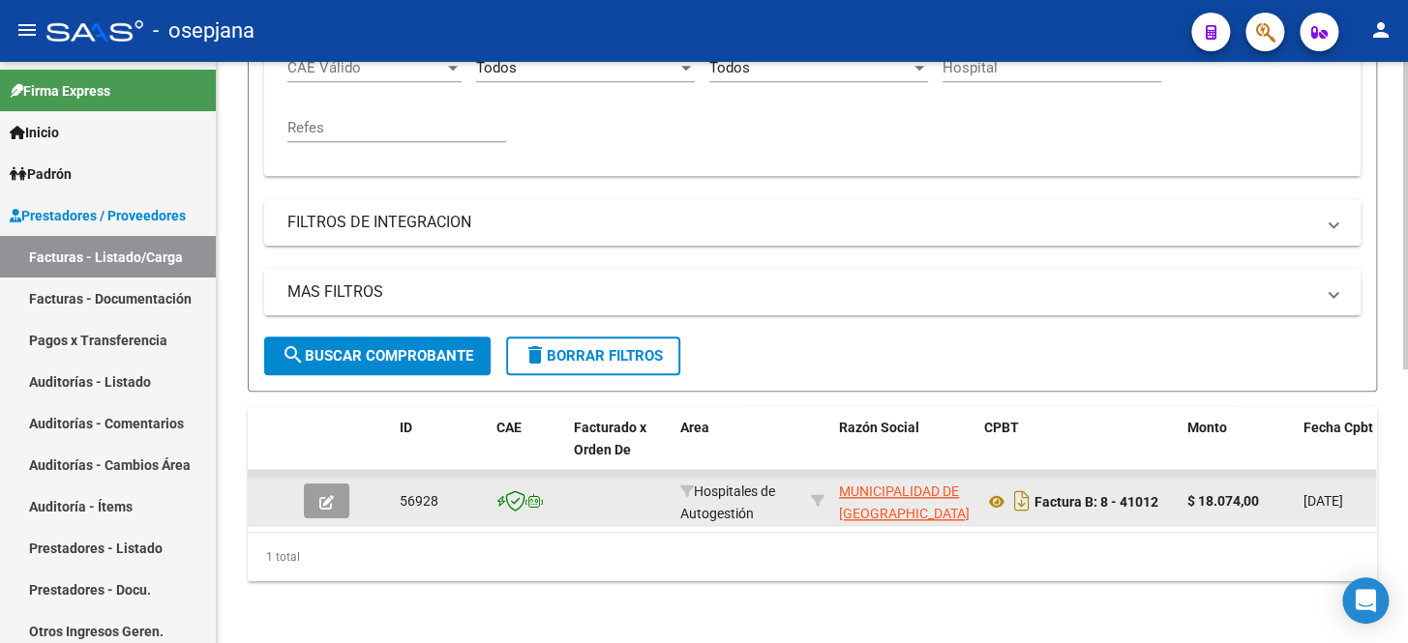
type input "41012"
click at [328, 495] on icon "button" at bounding box center [326, 502] width 15 height 15
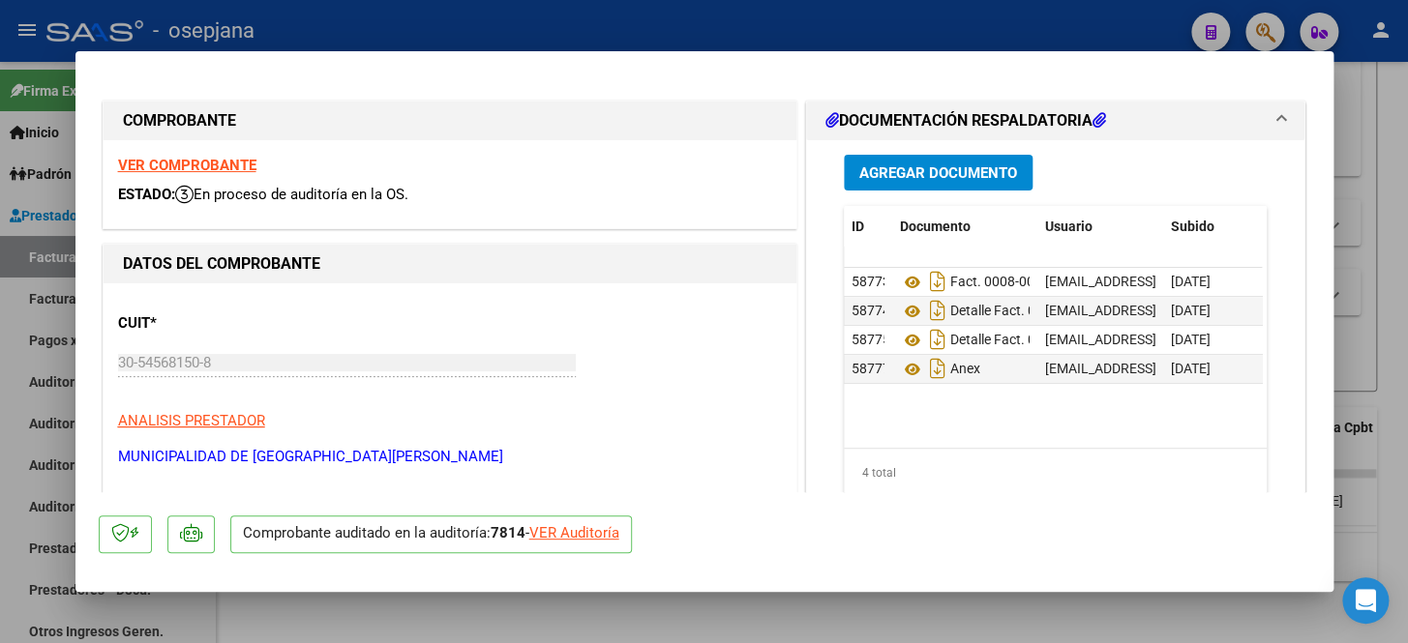
click at [587, 533] on div "VER Auditoría" at bounding box center [574, 533] width 90 height 22
type input "$ 0,00"
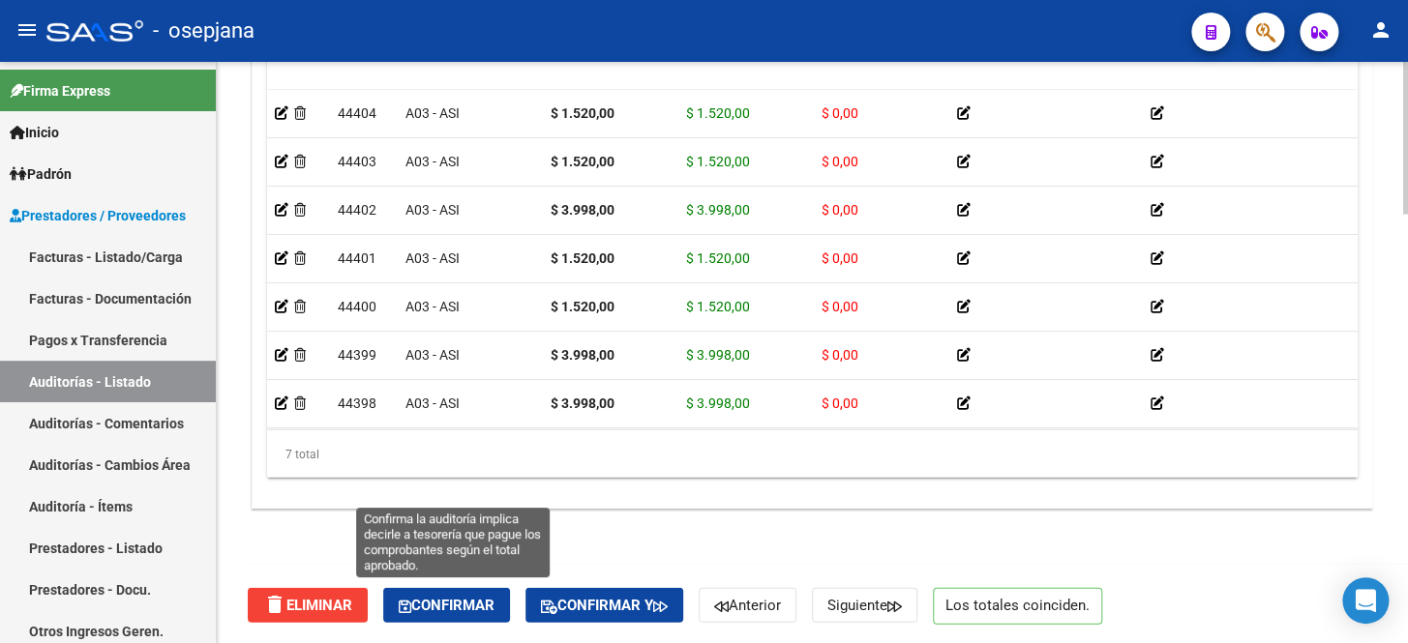
click at [493, 608] on span "Confirmar" at bounding box center [447, 605] width 96 height 17
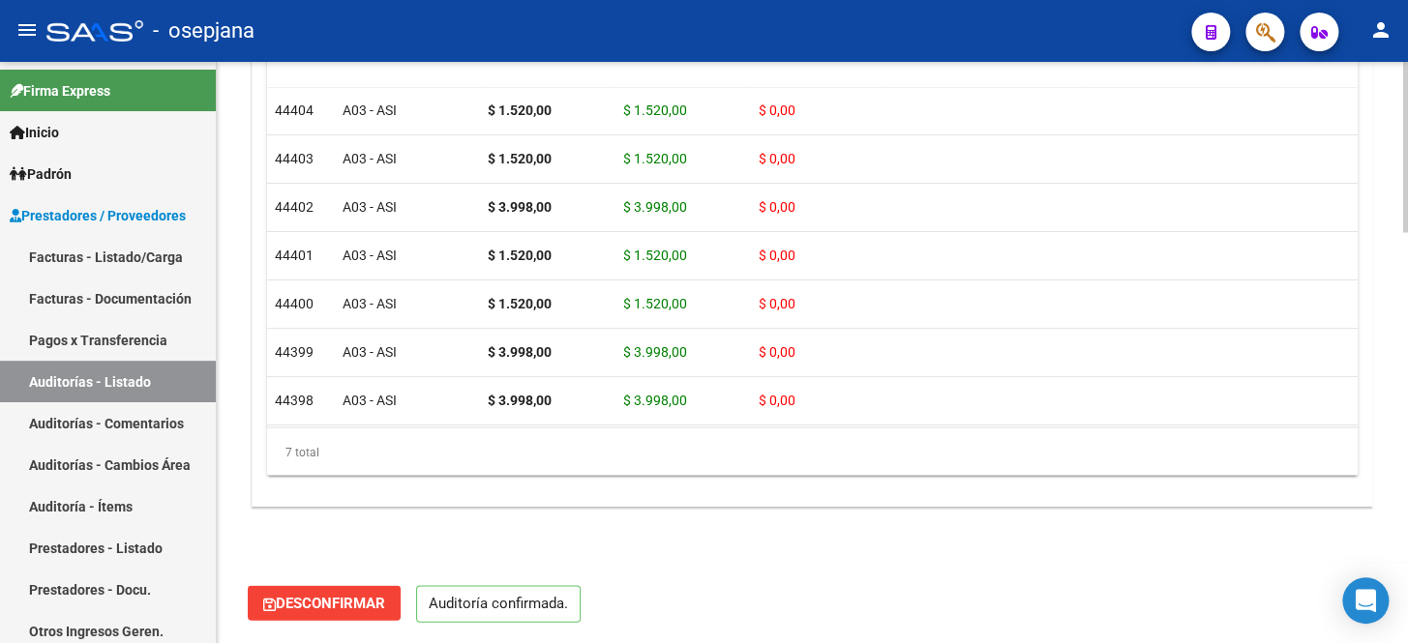
scroll to position [1403, 0]
type input "202510"
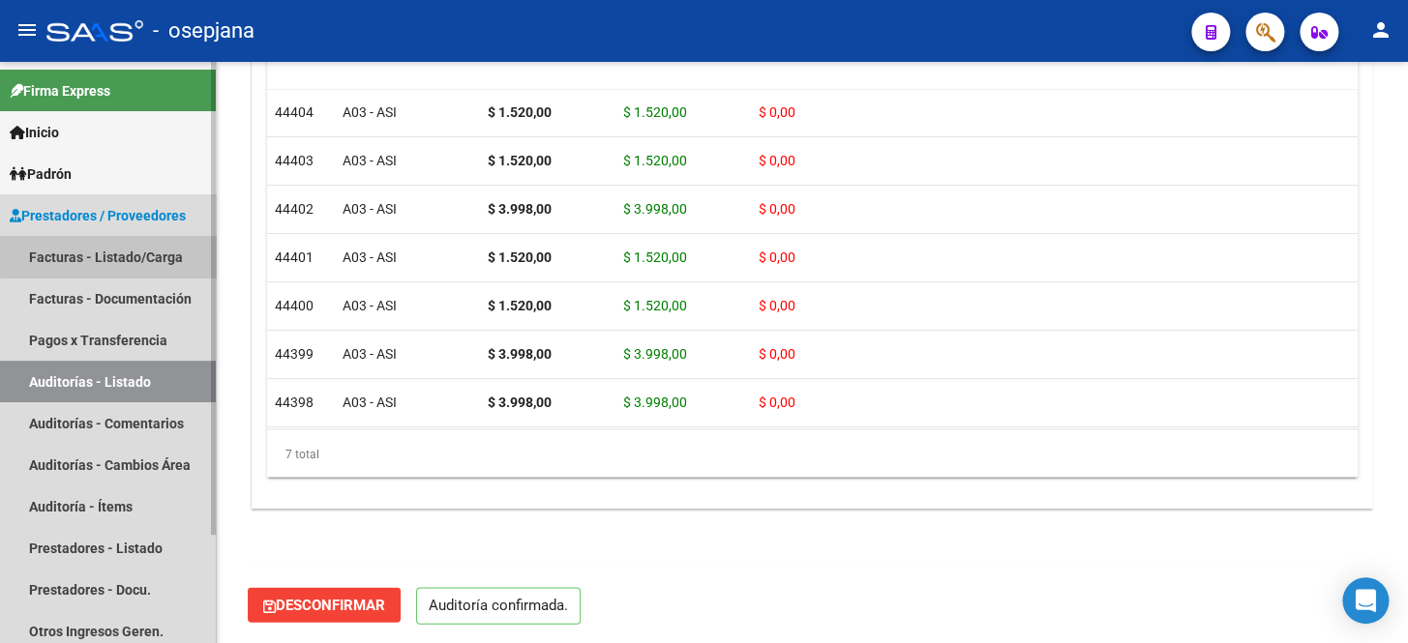
click at [116, 247] on link "Facturas - Listado/Carga" at bounding box center [108, 257] width 216 height 42
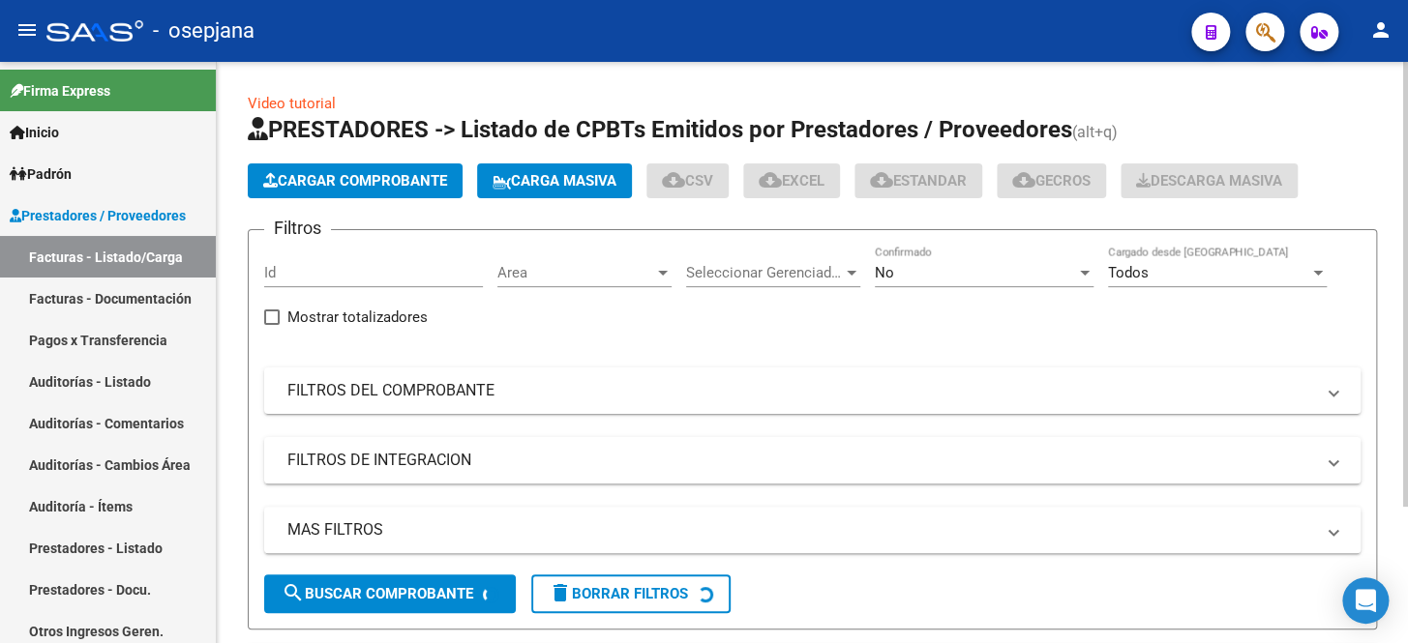
drag, startPoint x: 363, startPoint y: 395, endPoint x: 653, endPoint y: 275, distance: 314.1
click at [363, 395] on mat-panel-title "FILTROS DEL COMPROBANTE" at bounding box center [800, 390] width 1026 height 21
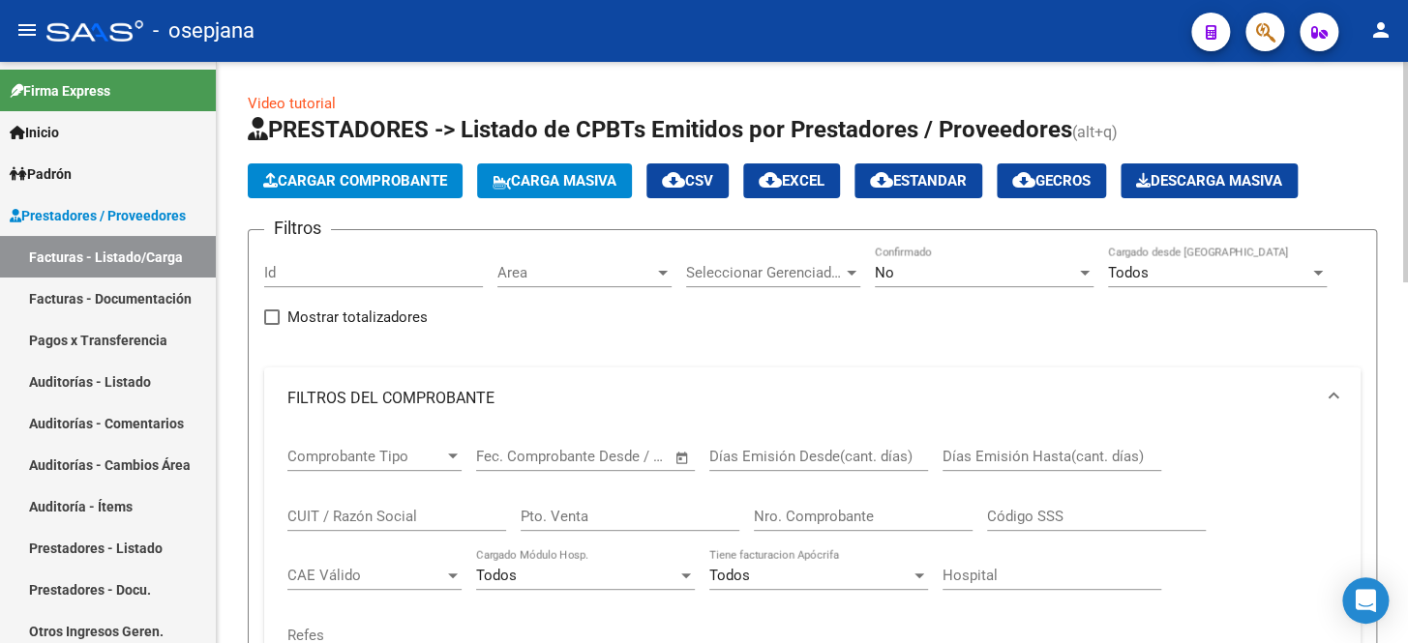
click at [892, 281] on div "No Confirmado" at bounding box center [984, 267] width 219 height 42
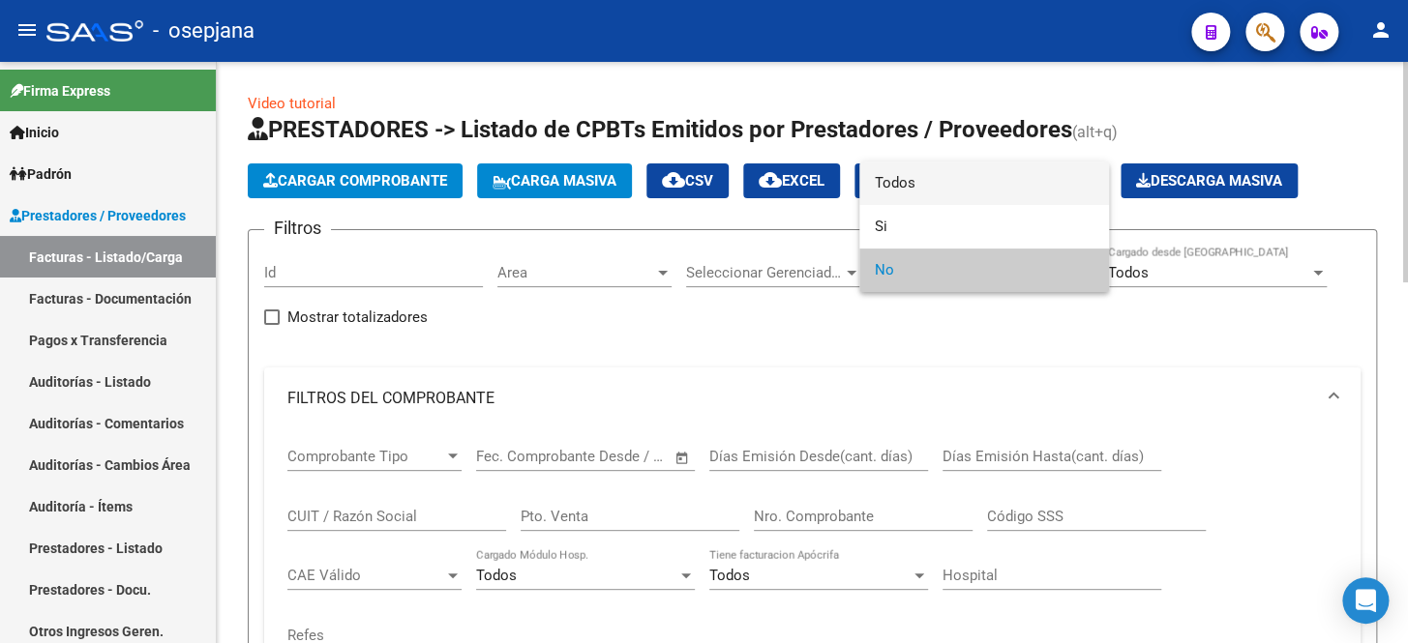
drag, startPoint x: 916, startPoint y: 178, endPoint x: 911, endPoint y: 191, distance: 13.5
click at [916, 178] on span "Todos" at bounding box center [984, 184] width 219 height 44
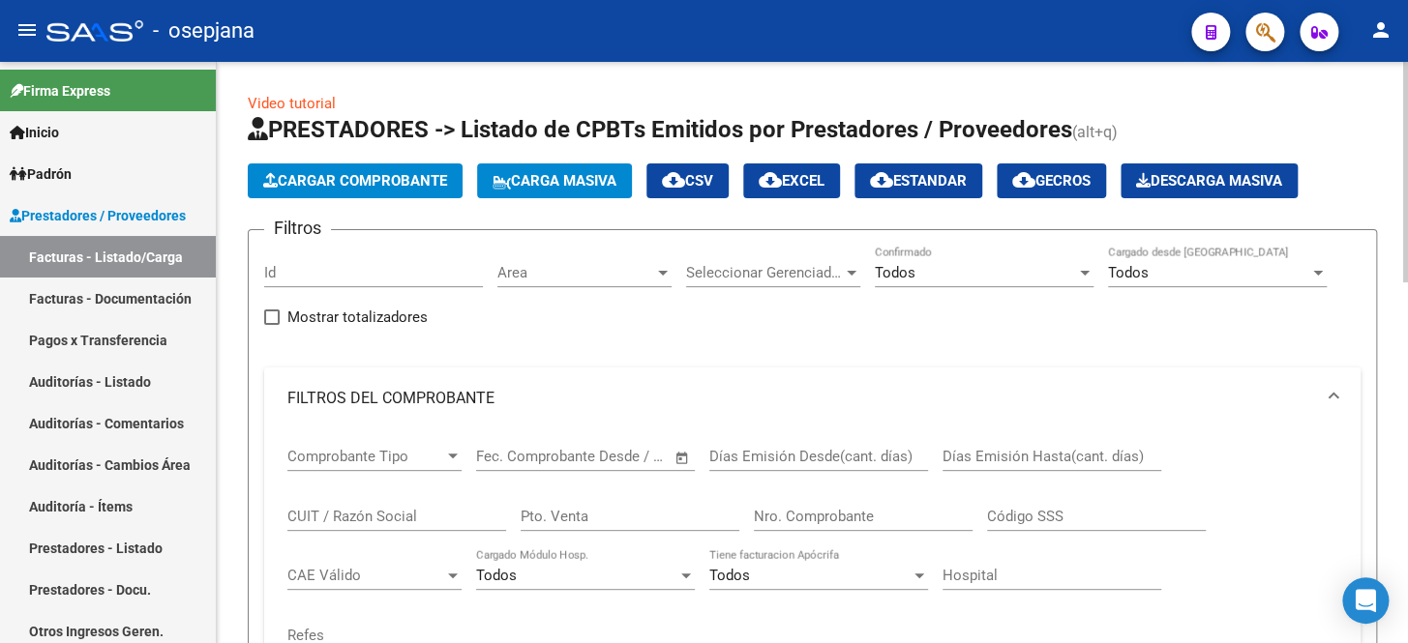
click at [560, 523] on div "Pto. Venta" at bounding box center [630, 511] width 219 height 42
type input "8"
click at [817, 512] on input "Nro. Comprobante" at bounding box center [863, 516] width 219 height 17
type input "1"
drag, startPoint x: 758, startPoint y: 518, endPoint x: 729, endPoint y: 522, distance: 29.4
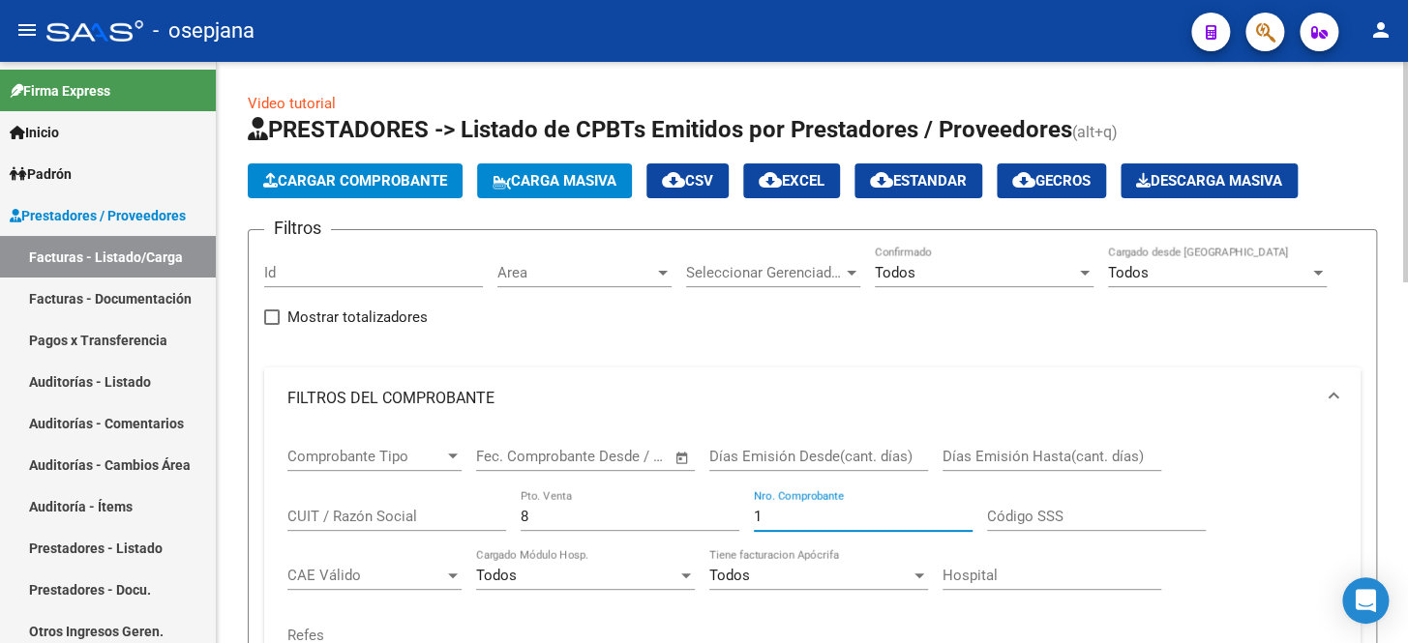
click at [729, 522] on div "Comprobante Tipo Comprobante Tipo Fecha inicio – Fecha fin Fec. Comprobante Des…" at bounding box center [812, 549] width 1050 height 239
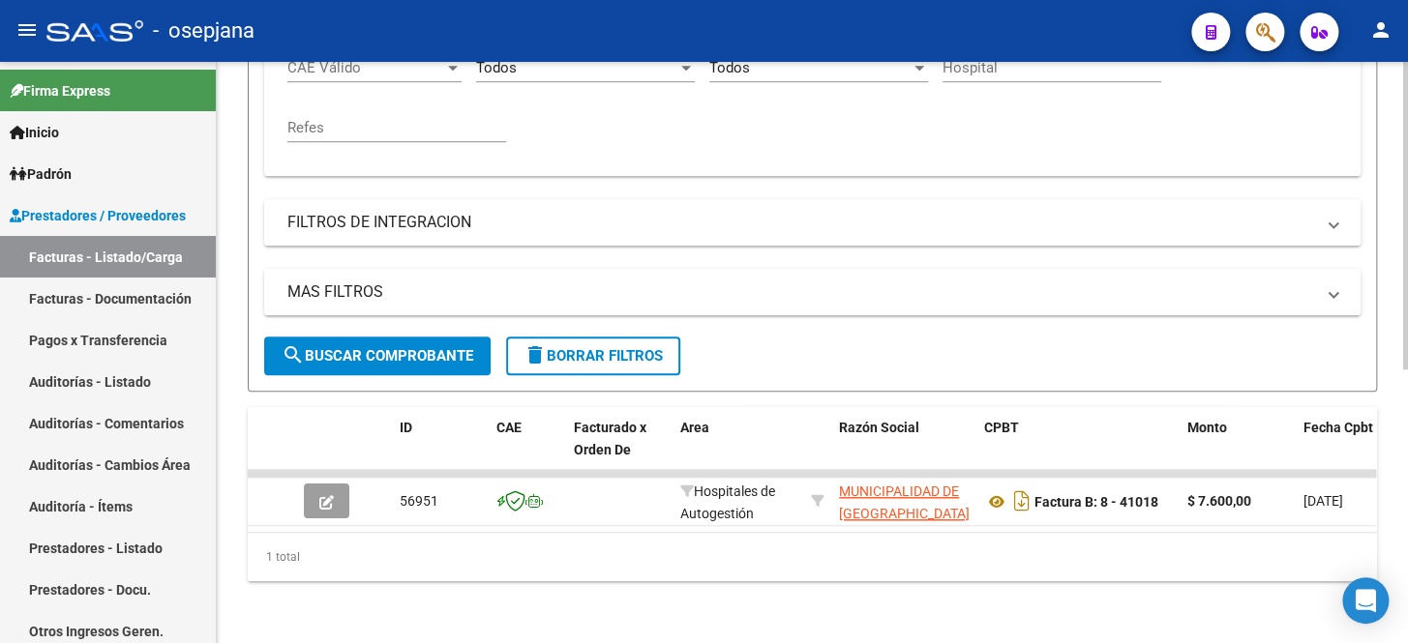
scroll to position [517, 0]
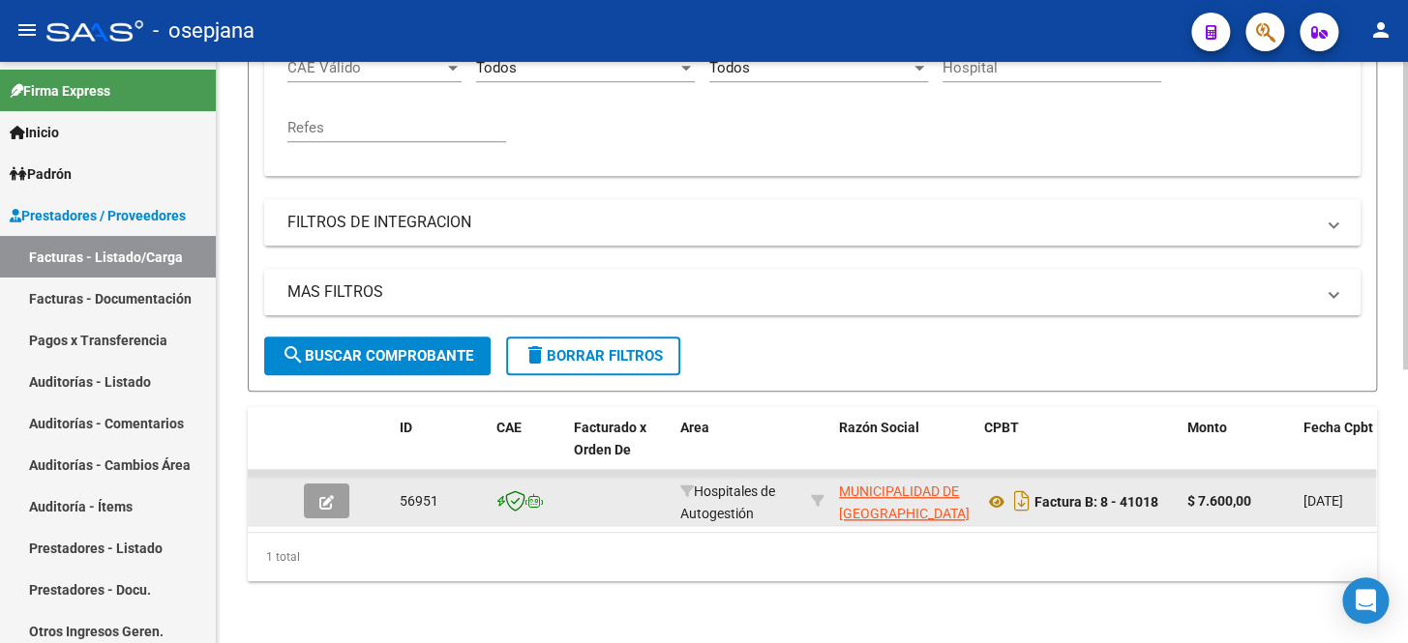
type input "41018"
click at [333, 495] on icon "button" at bounding box center [326, 502] width 15 height 15
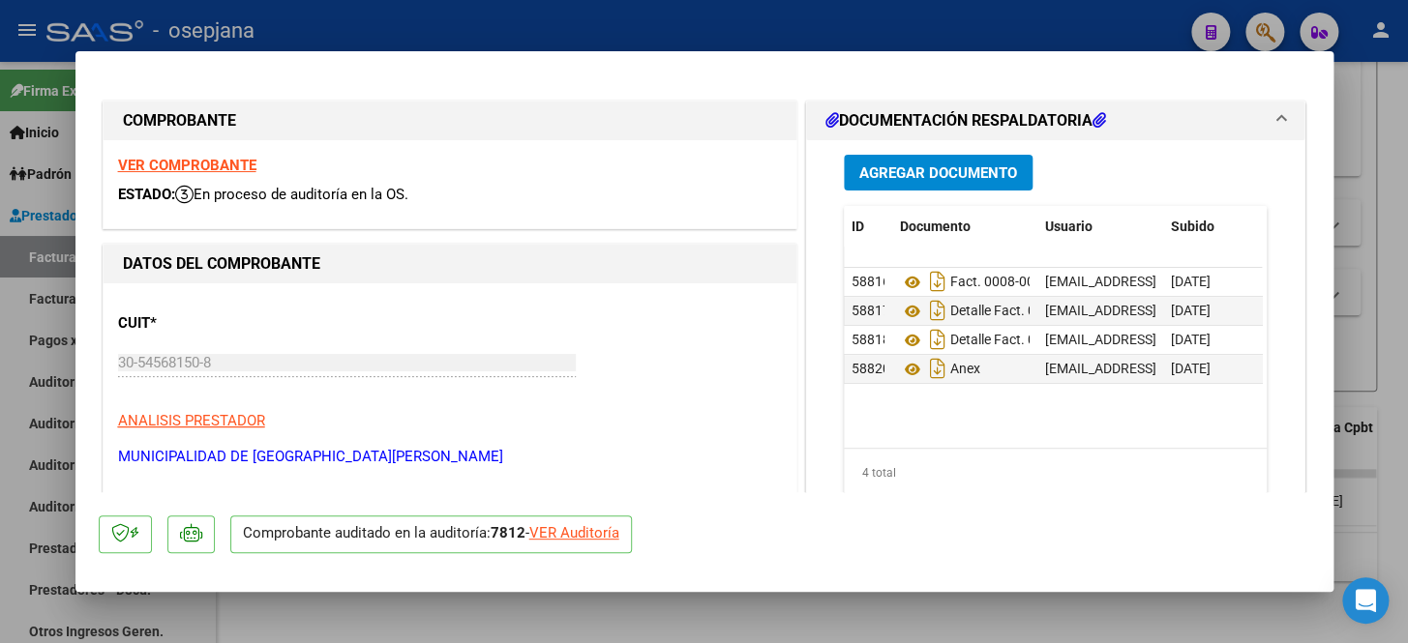
click at [575, 535] on div "VER Auditoría" at bounding box center [574, 533] width 90 height 22
type input "$ 0,00"
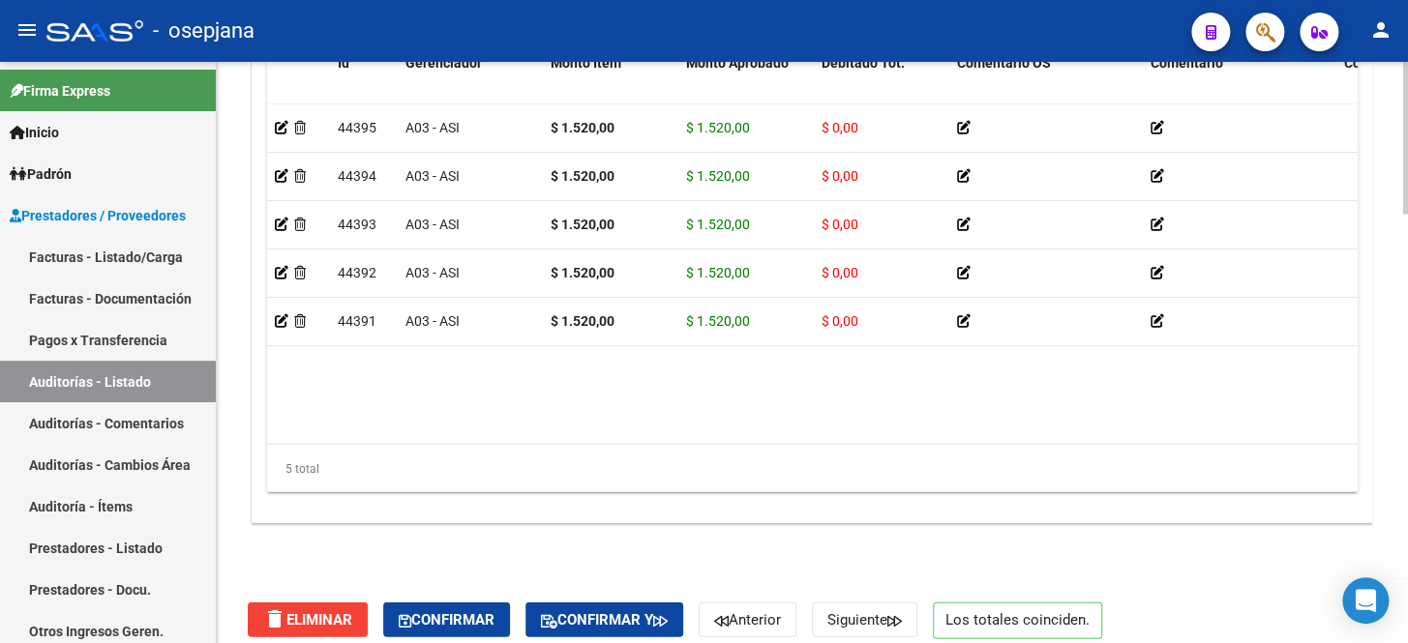
scroll to position [1625, 0]
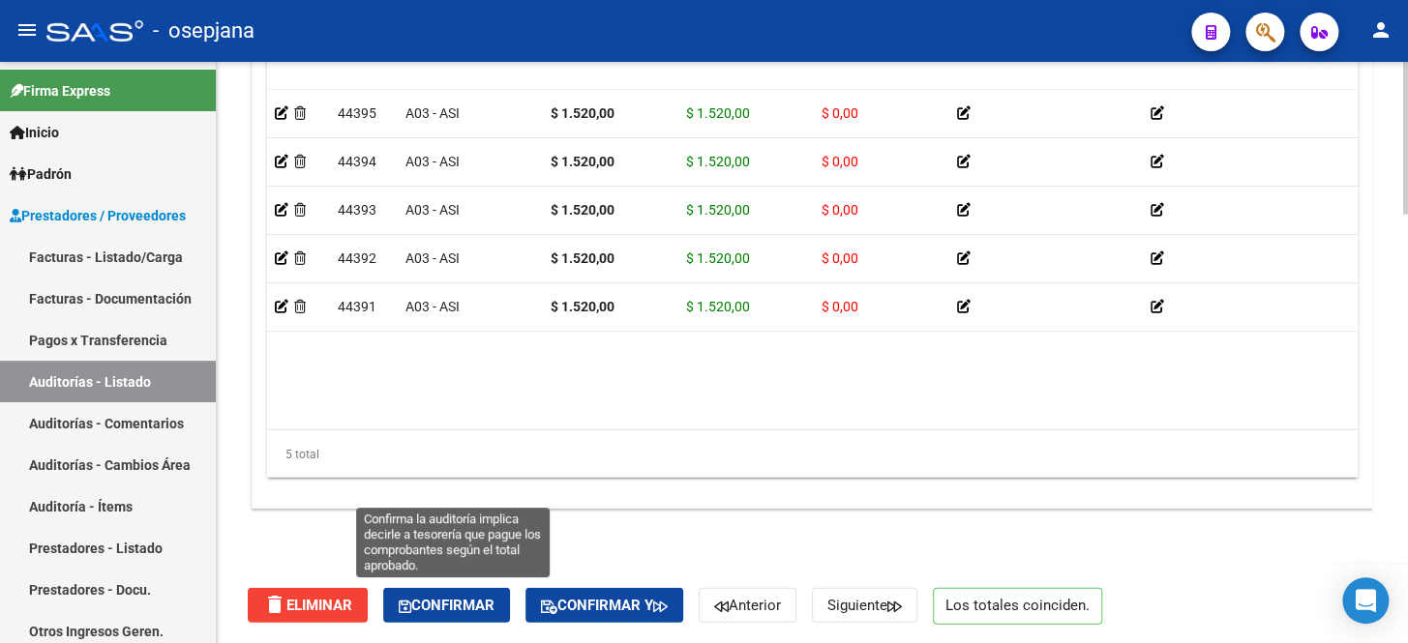
click at [446, 600] on span "Confirmar" at bounding box center [447, 605] width 96 height 17
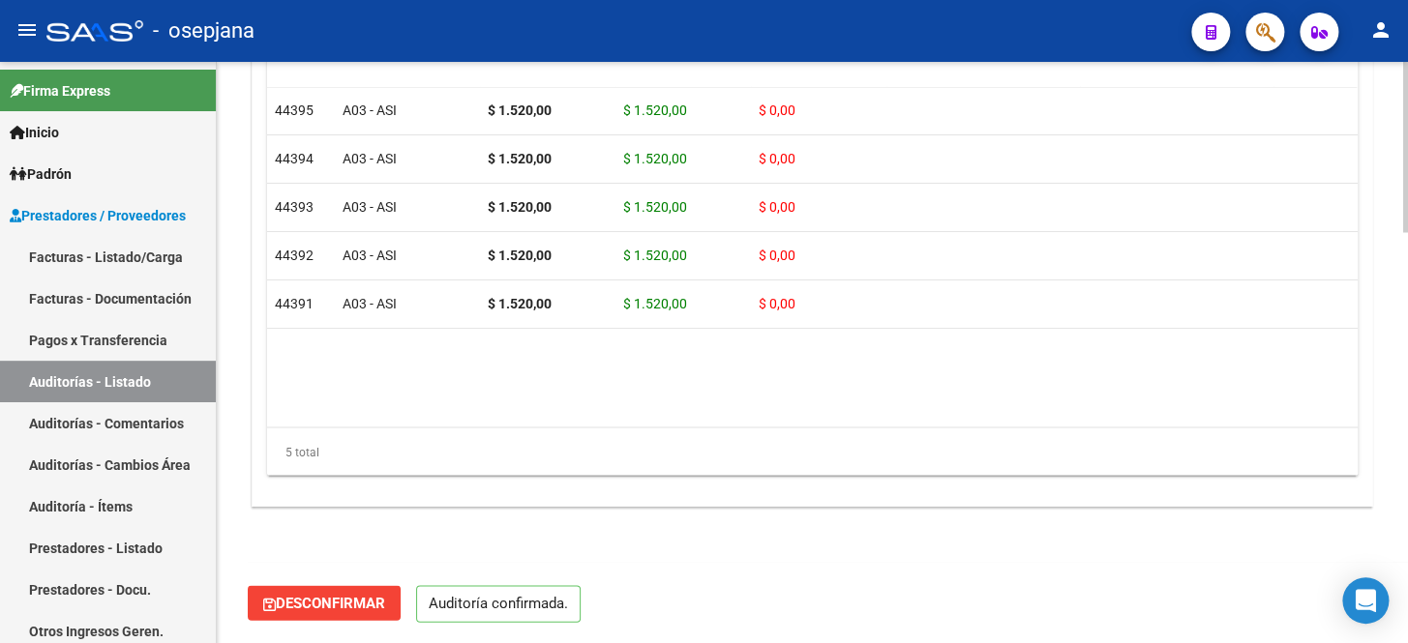
scroll to position [1403, 0]
type input "202510"
